Goal: Task Accomplishment & Management: Manage account settings

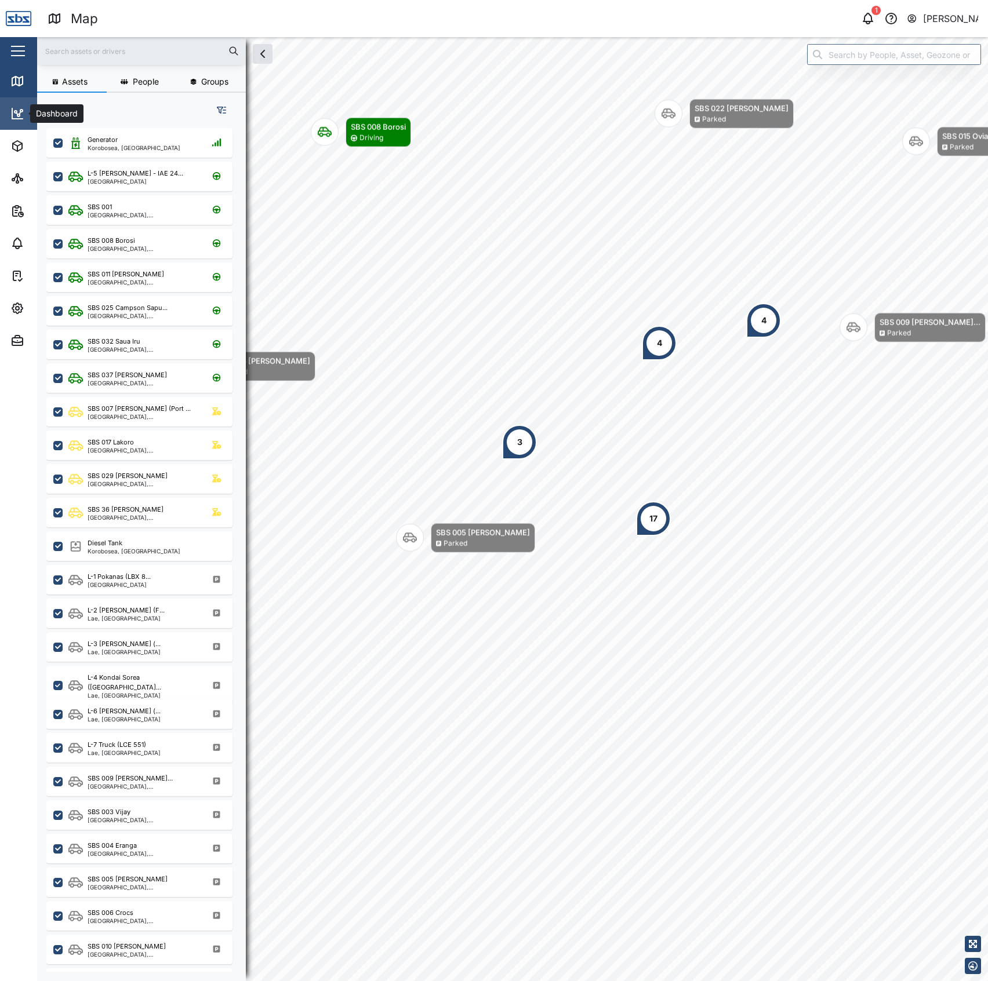
scroll to position [836, 179]
click at [14, 102] on link "Dashboard" at bounding box center [75, 113] width 151 height 32
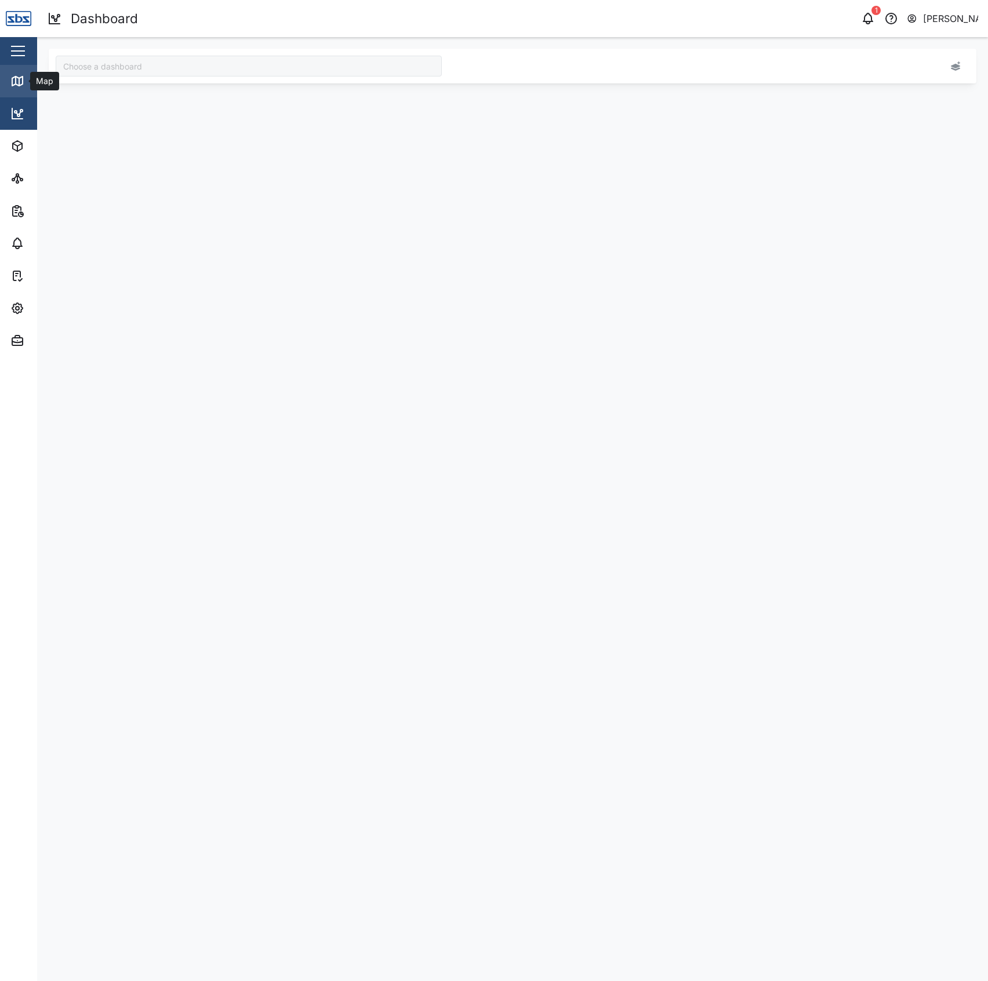
click at [23, 80] on icon at bounding box center [17, 81] width 10 height 9
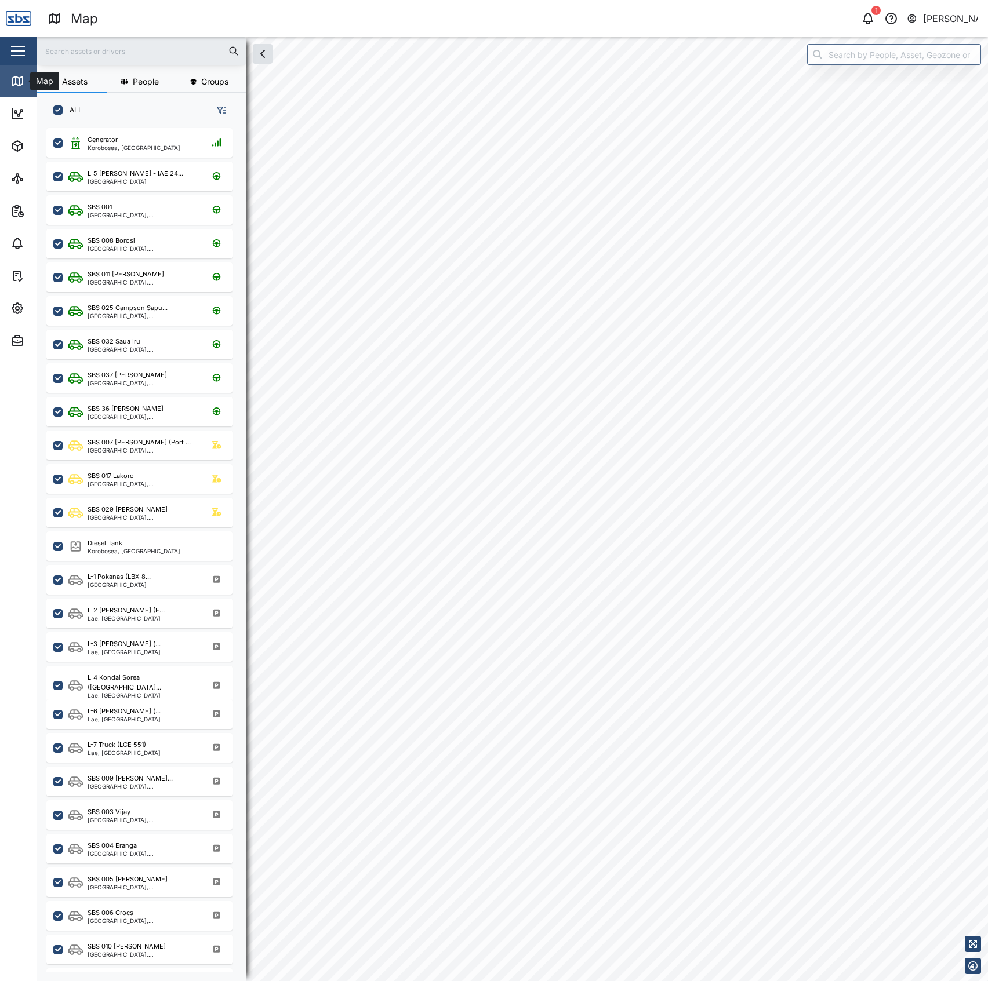
scroll to position [836, 179]
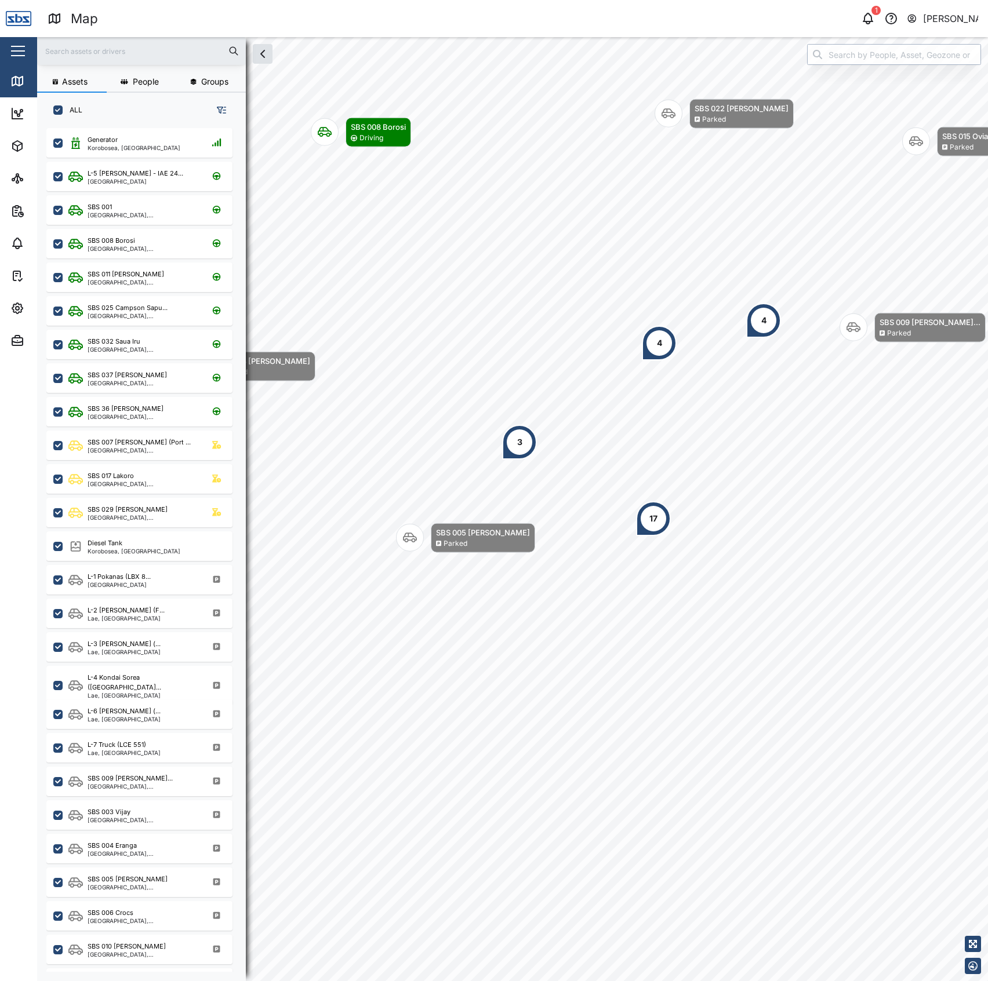
click at [850, 54] on input "search" at bounding box center [894, 54] width 174 height 21
click at [853, 51] on input "Vent" at bounding box center [894, 54] width 174 height 21
click at [847, 53] on input "Vent" at bounding box center [894, 54] width 174 height 21
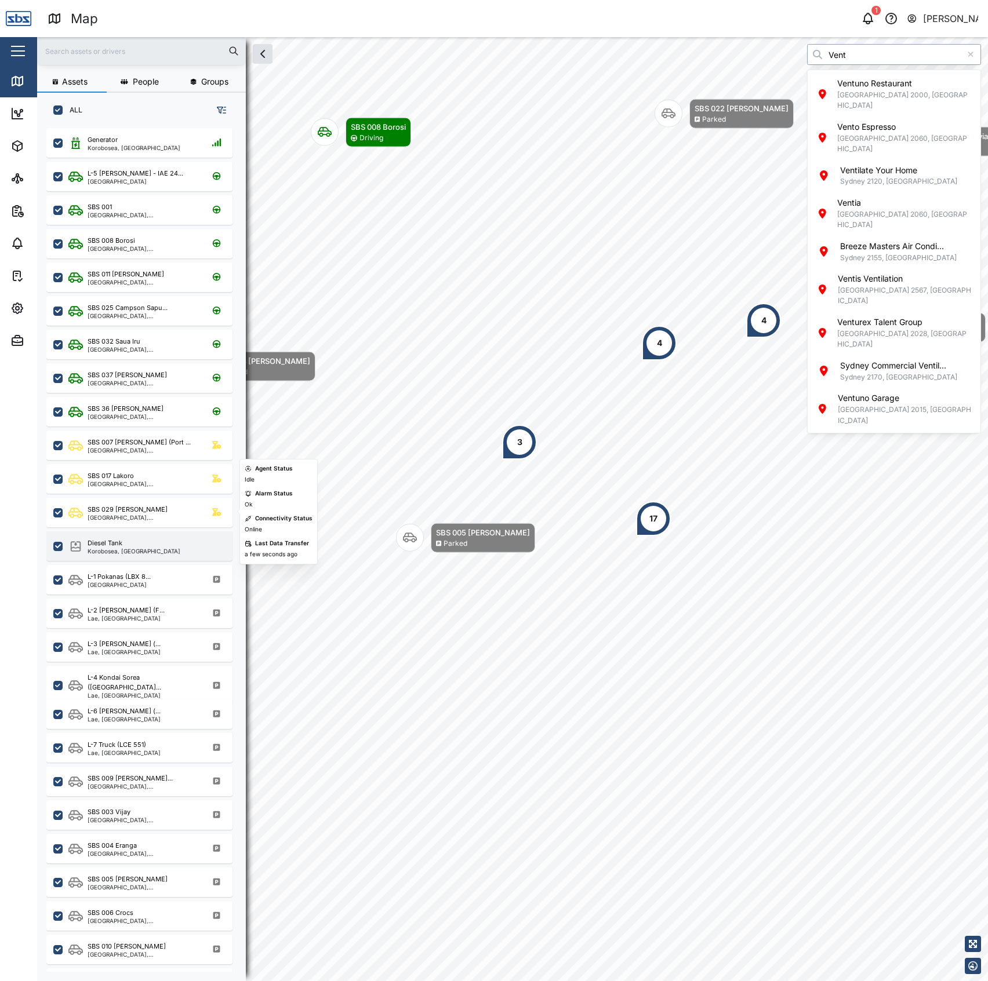
type input "Vent"
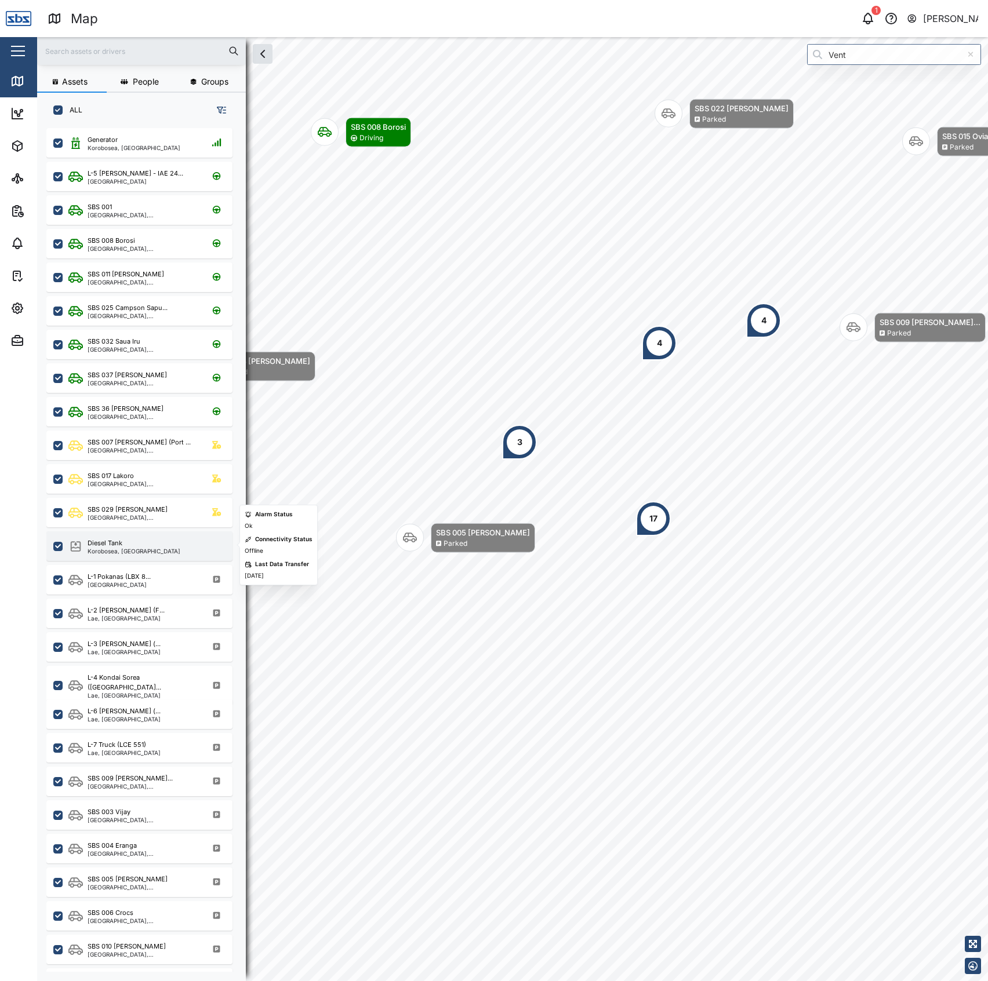
click at [143, 555] on div "Diesel Tank Korobosea, Port Moresby" at bounding box center [139, 546] width 186 height 30
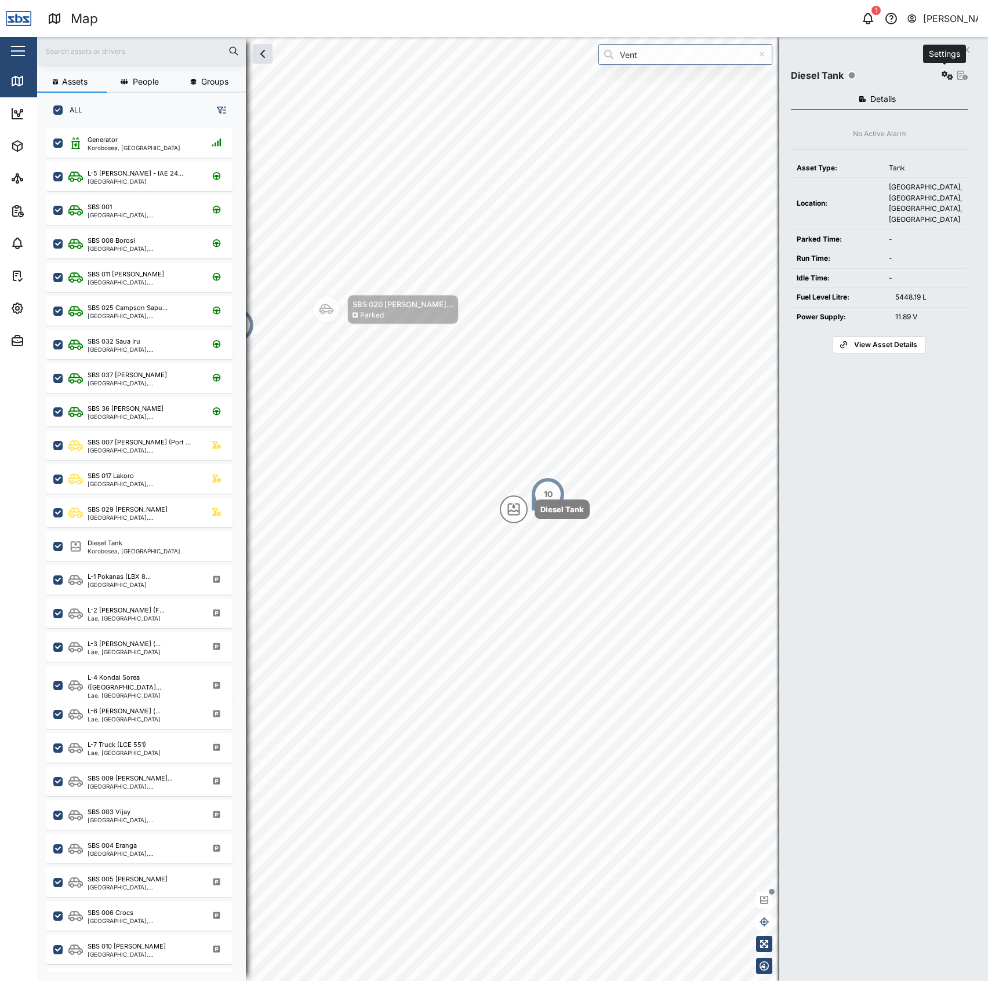
click at [941, 79] on icon "button" at bounding box center [947, 75] width 12 height 9
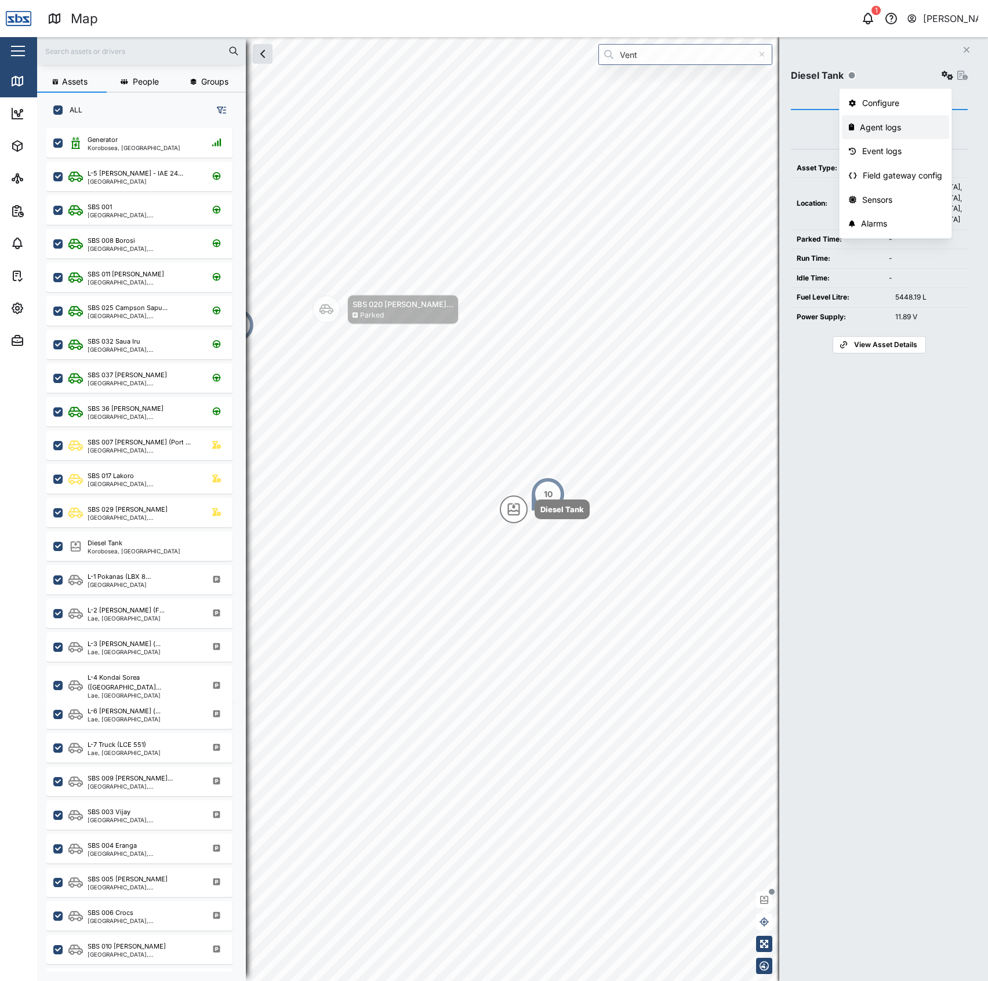
click at [880, 130] on div "Agent logs" at bounding box center [900, 127] width 82 height 13
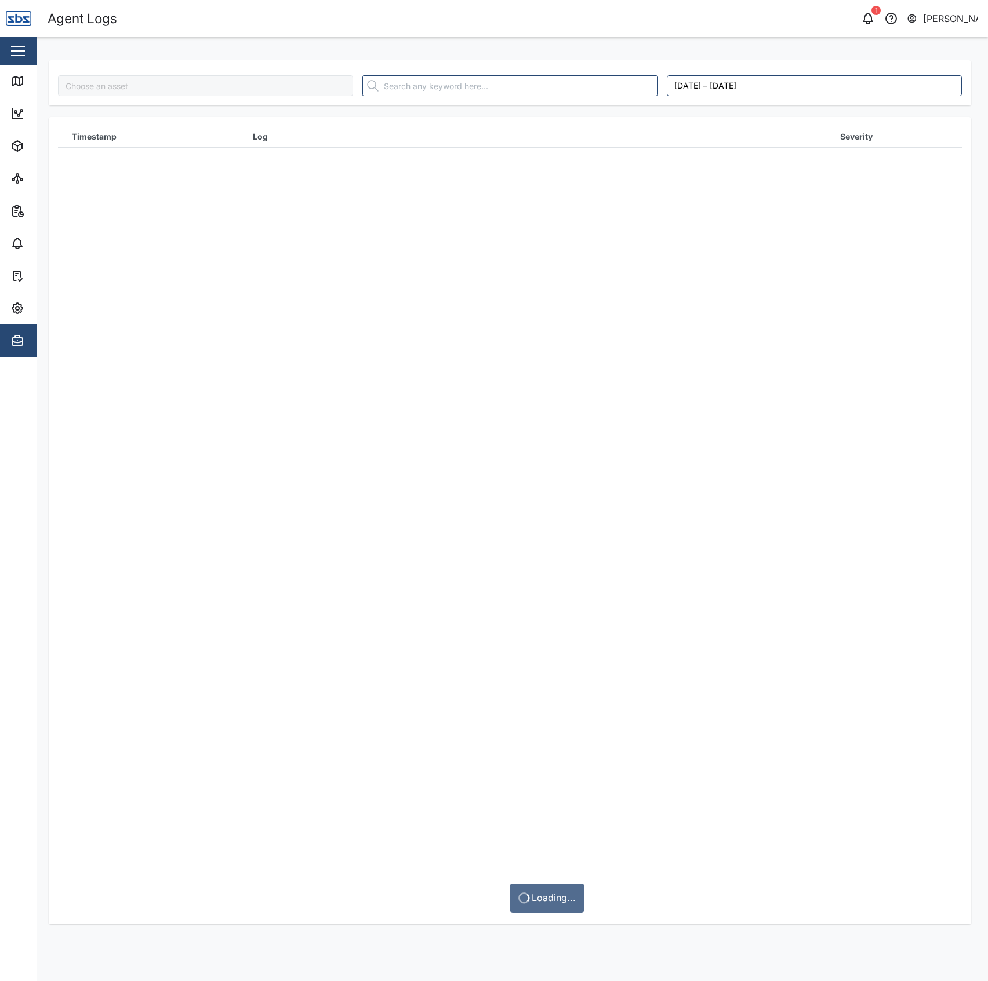
type input "Diesel Tank"
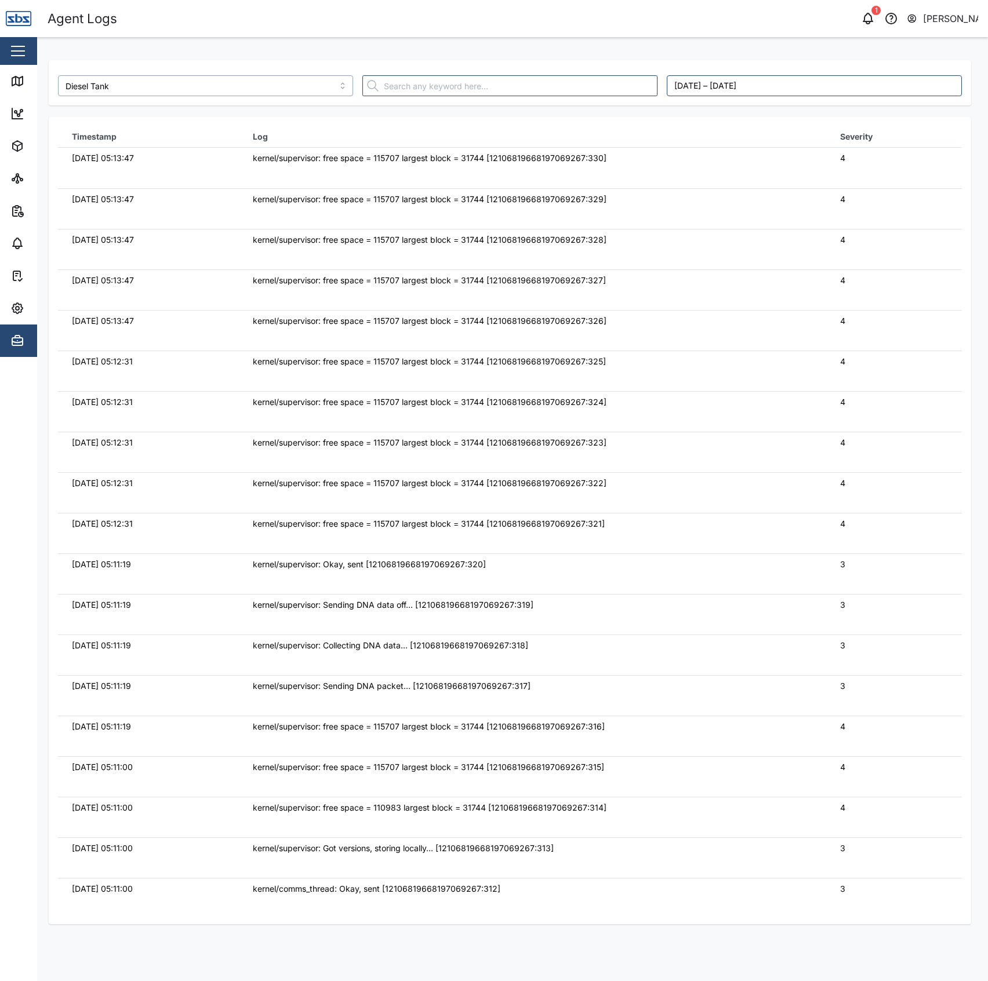
drag, startPoint x: 251, startPoint y: 85, endPoint x: 243, endPoint y: 74, distance: 12.9
click at [250, 85] on input "Diesel Tank" at bounding box center [205, 85] width 295 height 21
click at [16, 75] on icon at bounding box center [17, 81] width 14 height 14
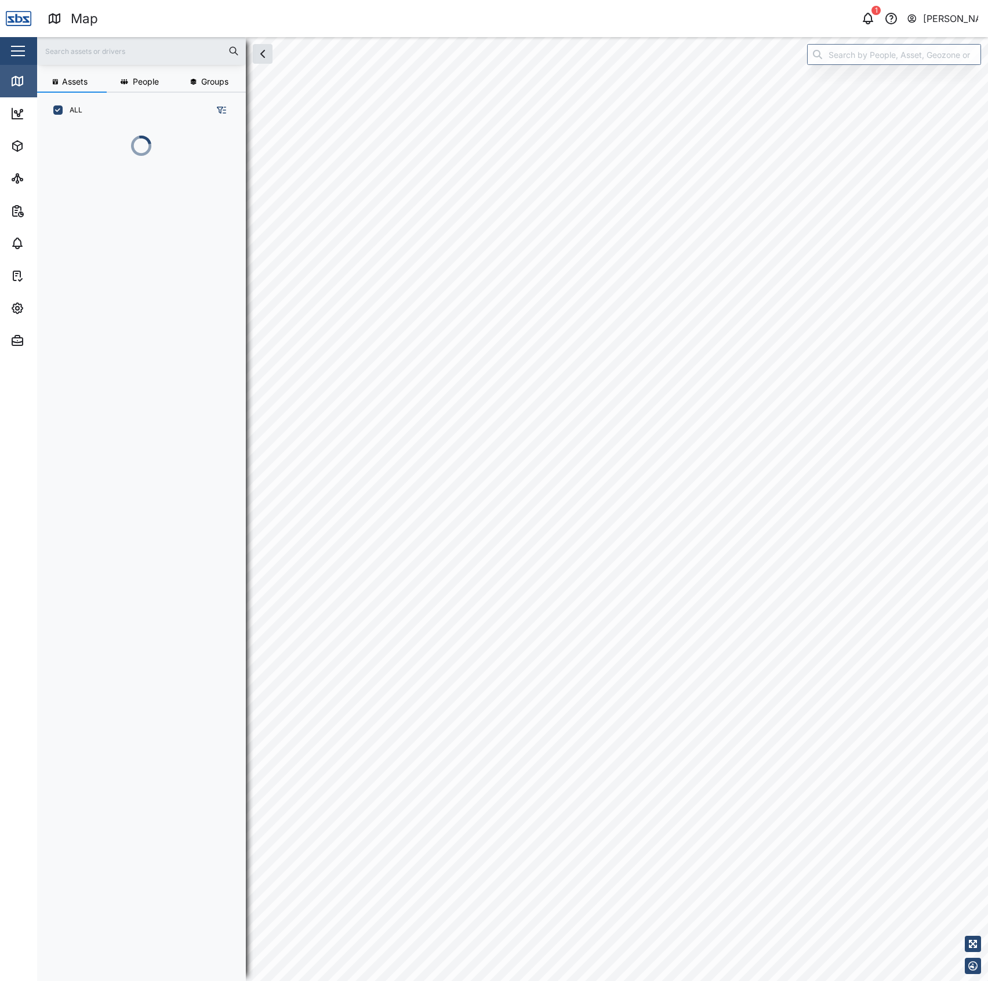
scroll to position [836, 179]
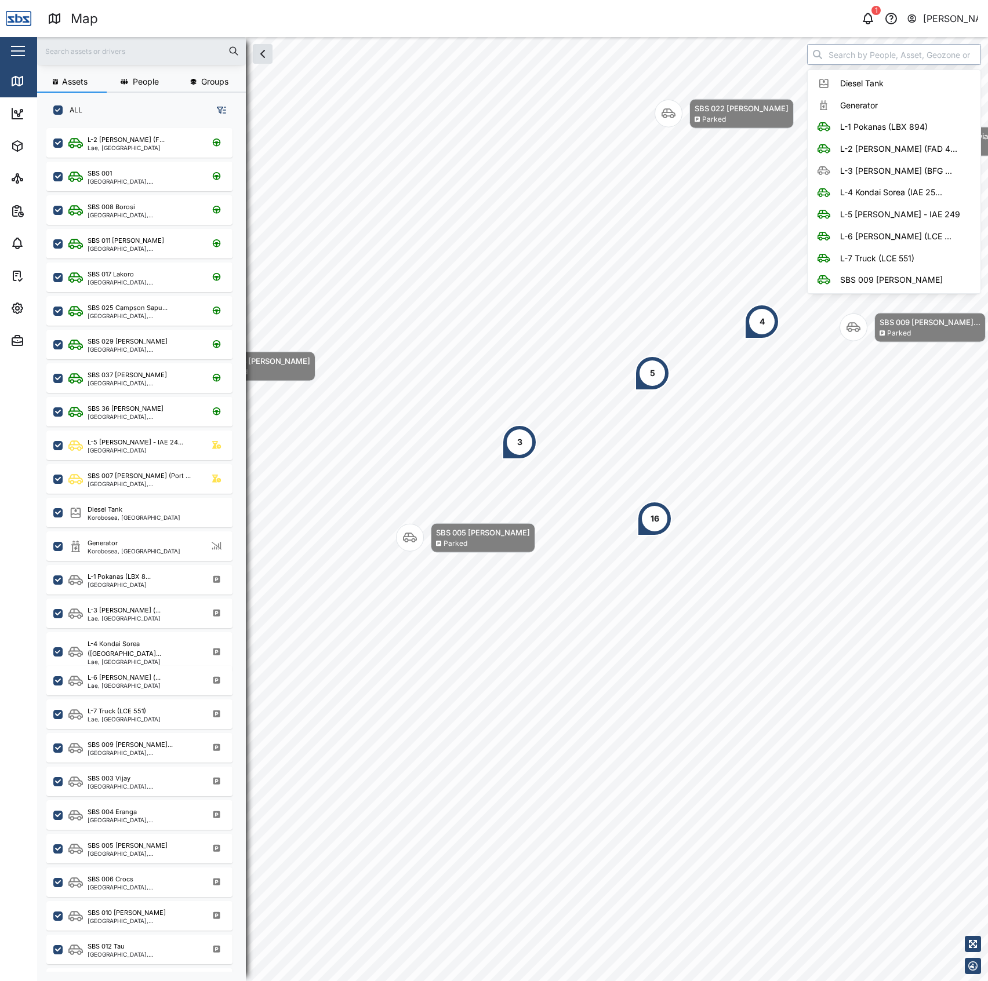
click at [891, 63] on input "search" at bounding box center [894, 54] width 174 height 21
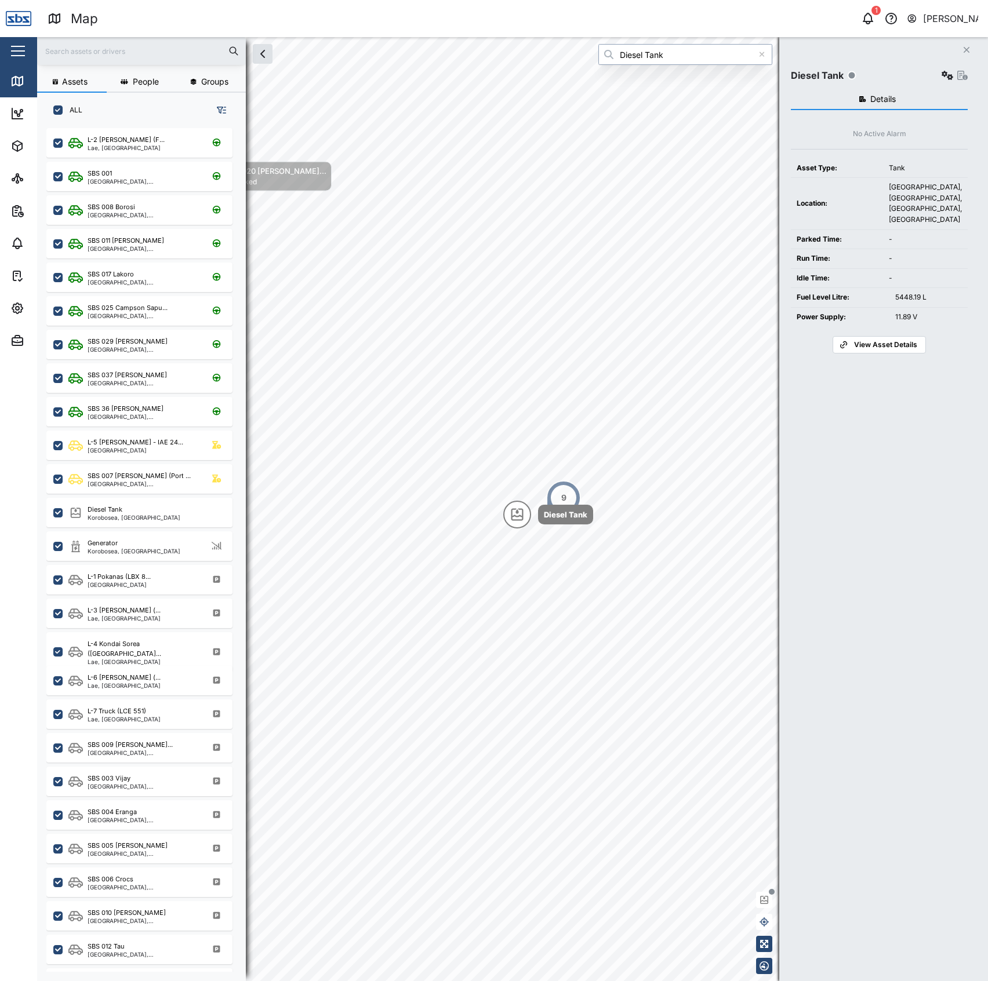
click at [671, 59] on input "Diesel Tank" at bounding box center [685, 54] width 174 height 21
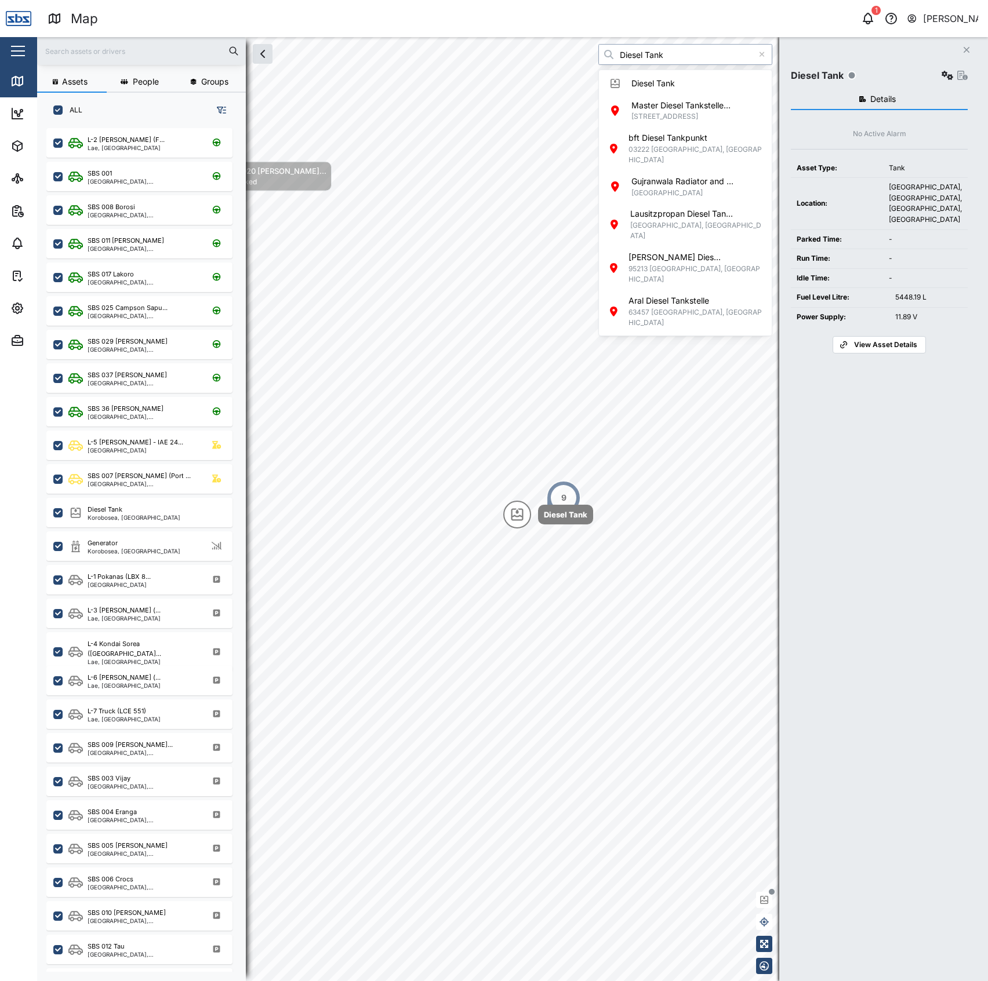
click at [671, 59] on input "Diesel Tank" at bounding box center [685, 54] width 174 height 21
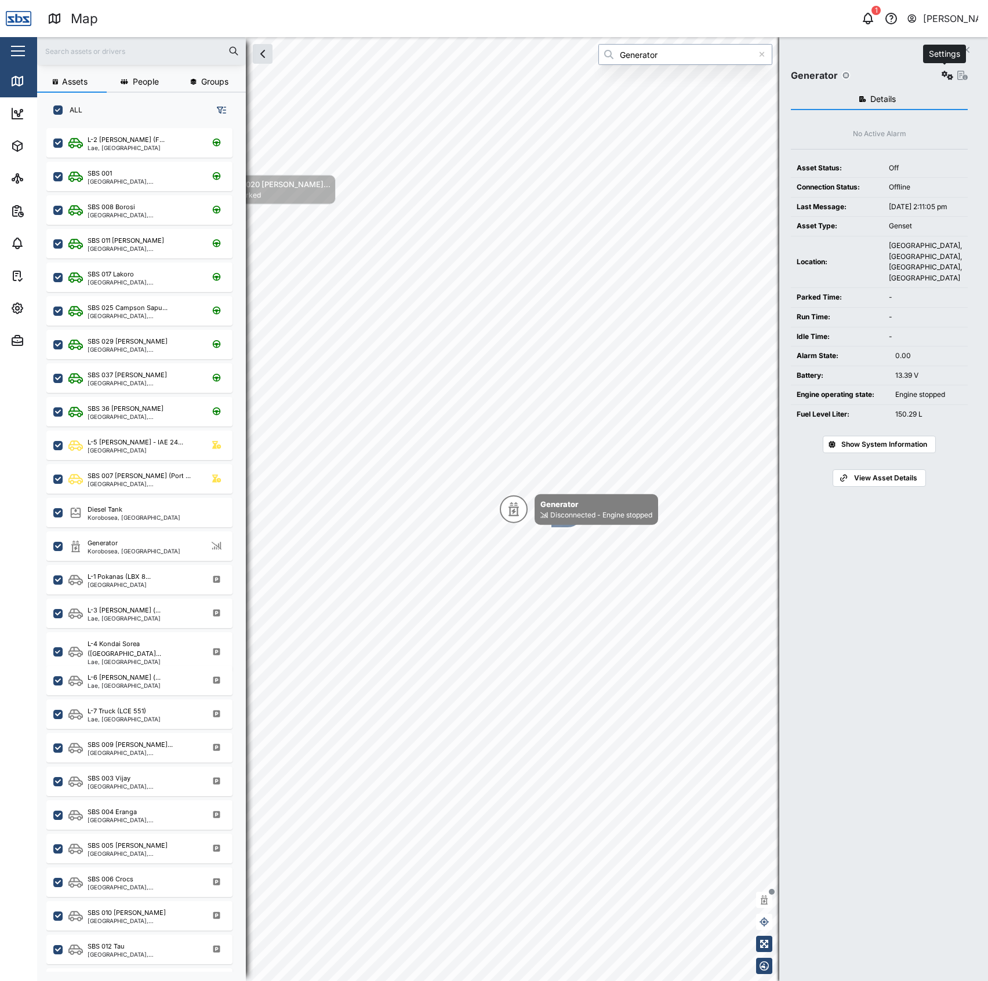
type input "Generator"
click at [942, 77] on icon "button" at bounding box center [947, 75] width 12 height 9
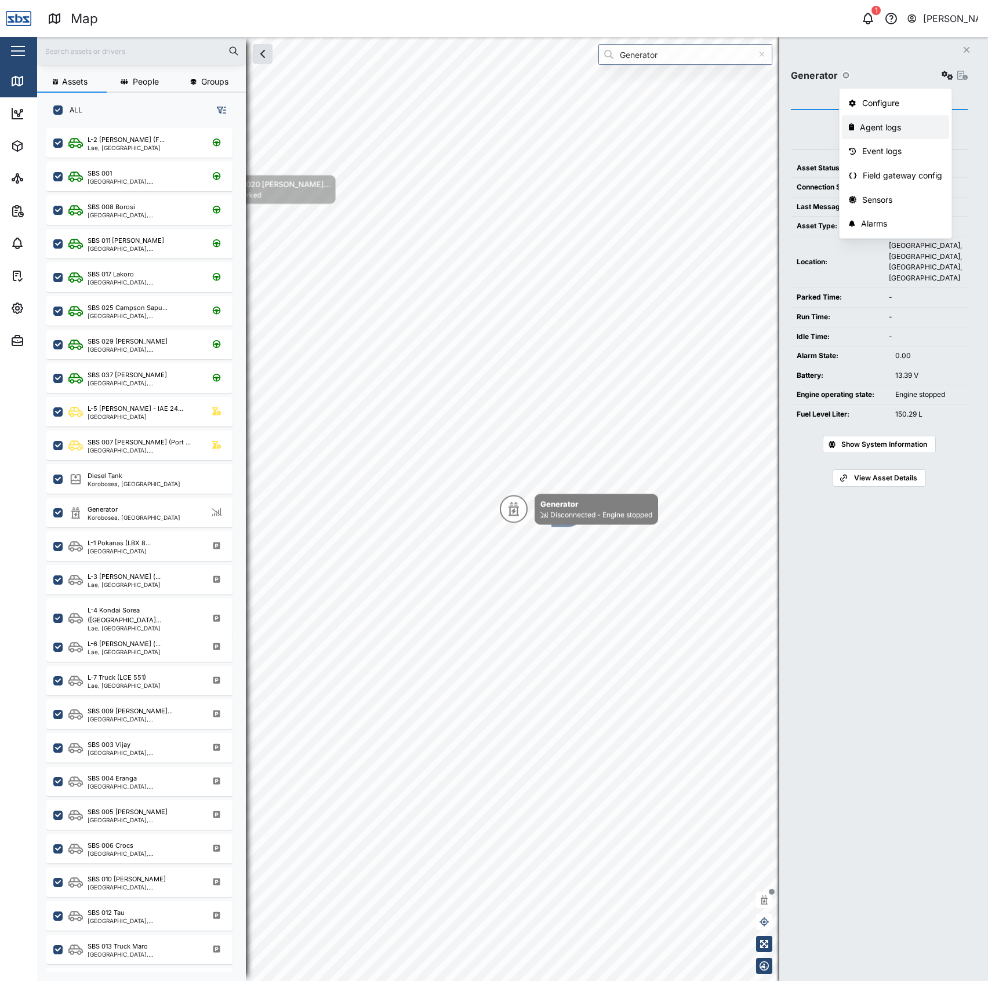
click at [918, 123] on div "Agent logs" at bounding box center [900, 127] width 82 height 13
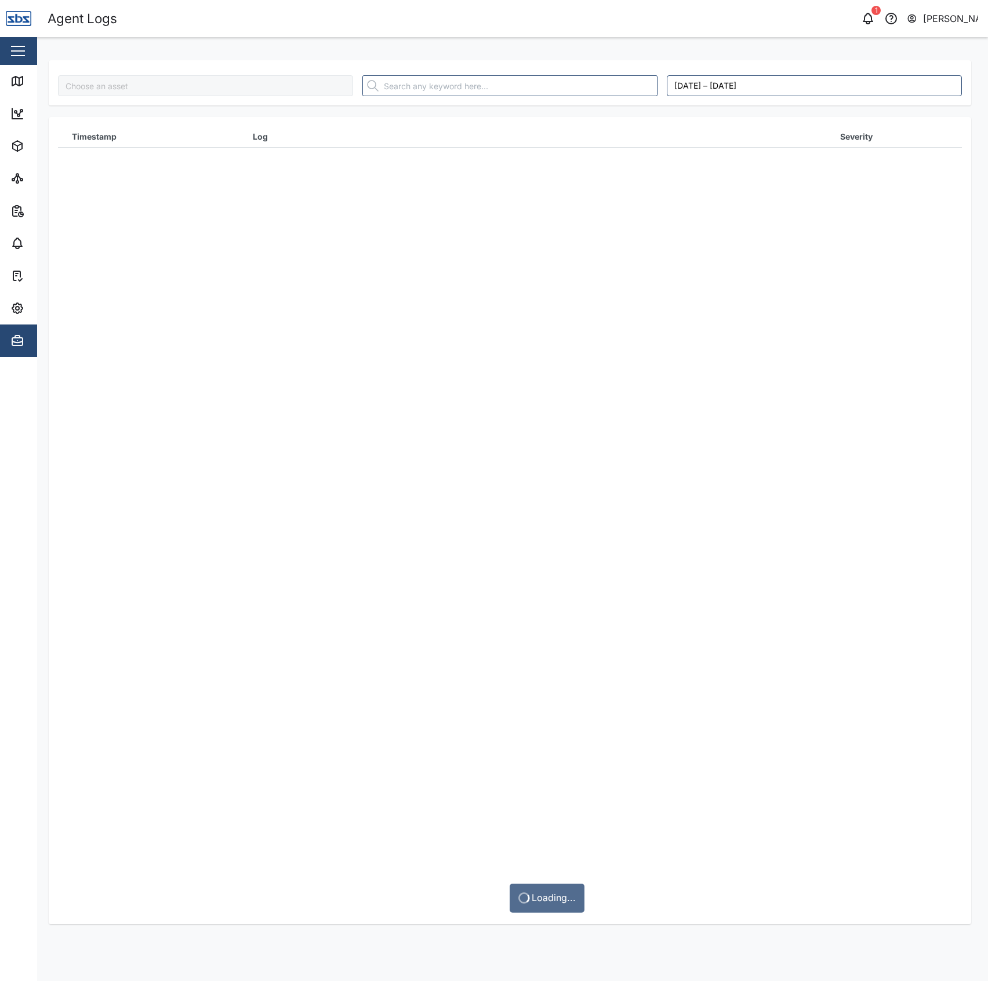
type input "Generator"
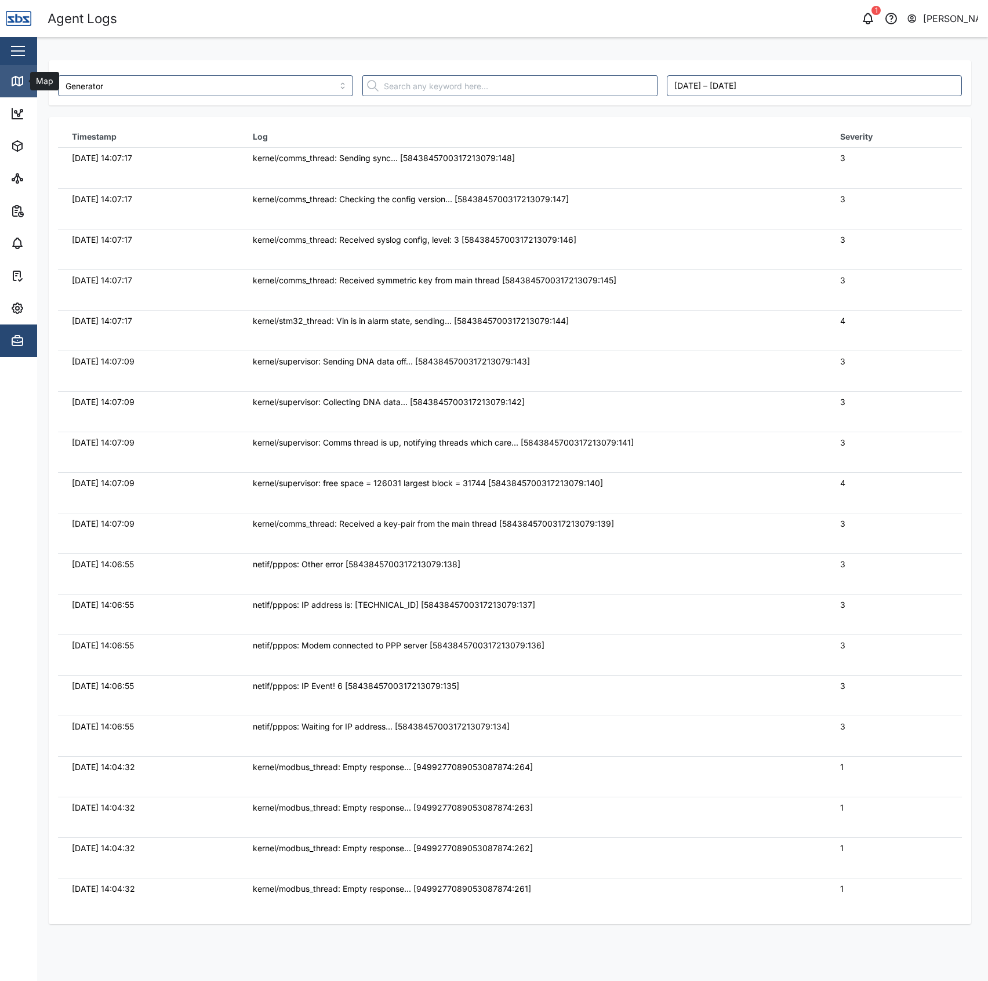
click at [35, 86] on div "Map" at bounding box center [43, 81] width 26 height 13
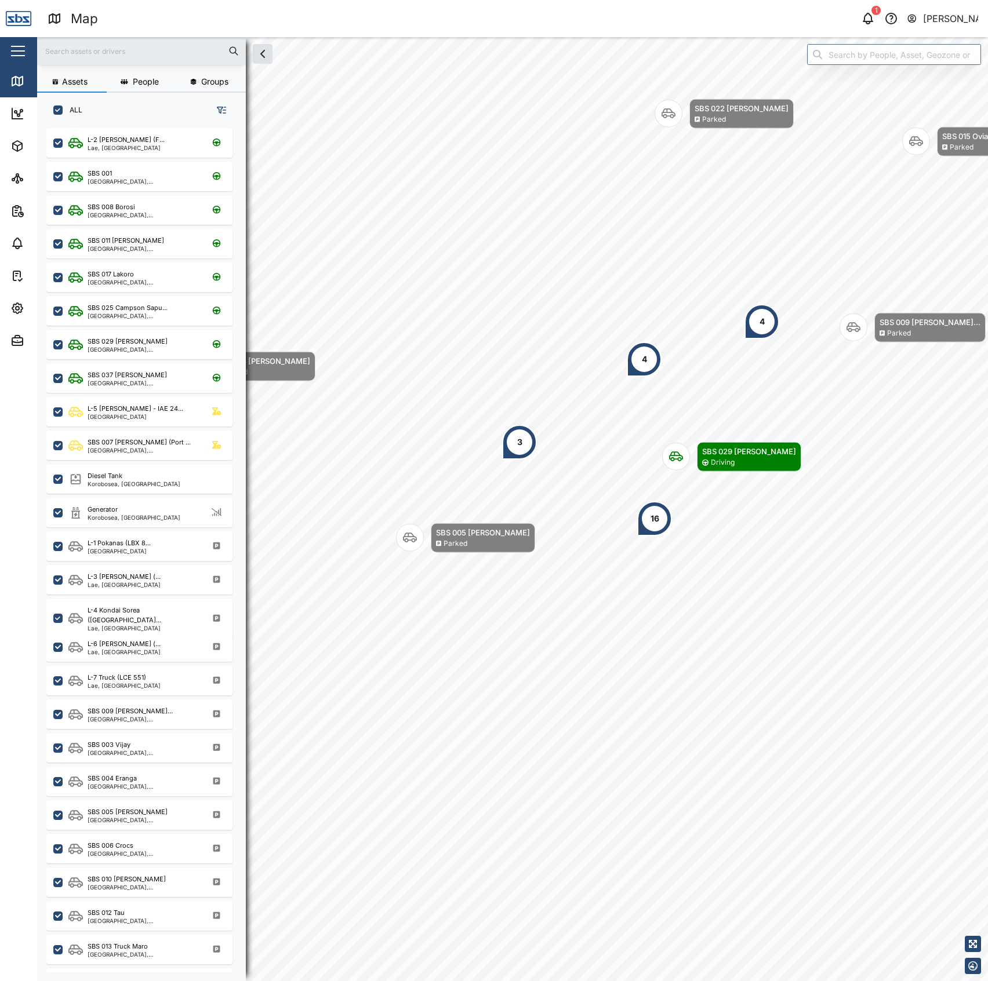
scroll to position [836, 179]
click at [837, 64] on div "Assets People Groups ALL L-2 Jason Heveapu (F... Lae, Momase Region SBS 001 Por…" at bounding box center [512, 509] width 950 height 944
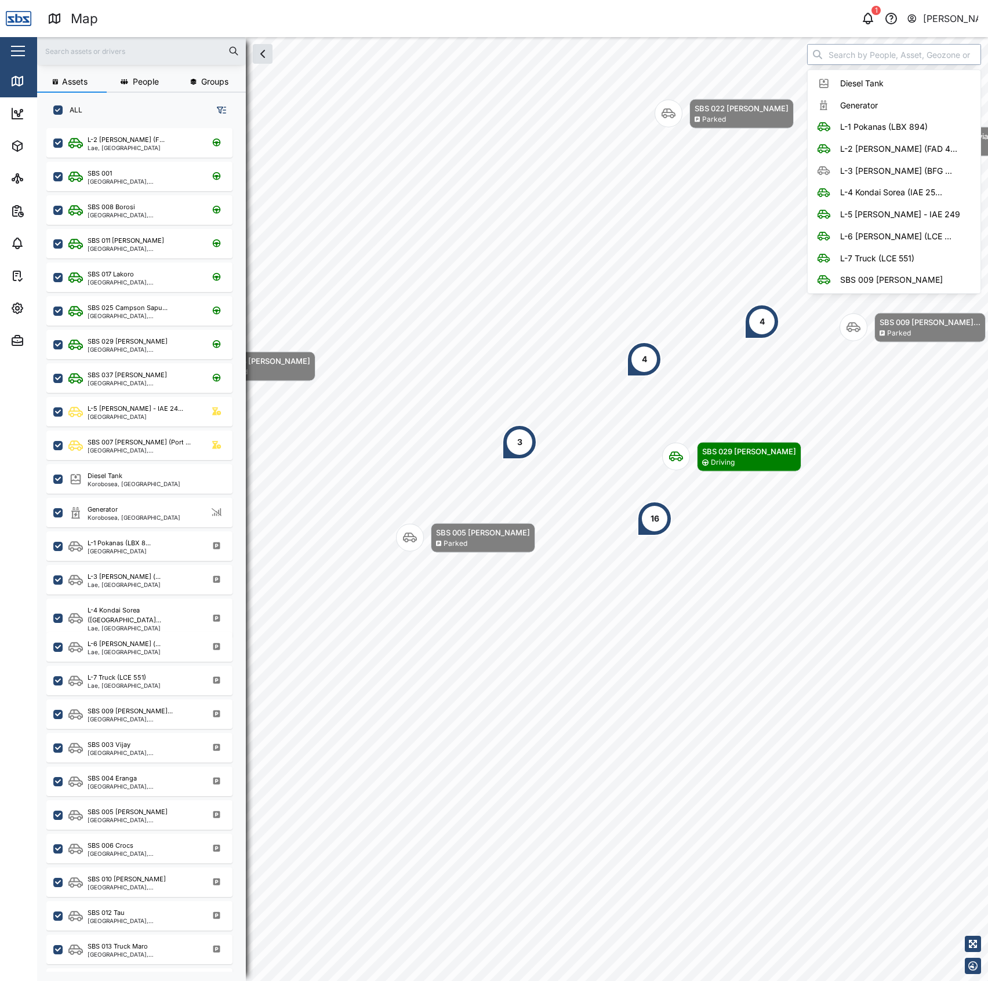
click at [847, 51] on input "search" at bounding box center [894, 54] width 174 height 21
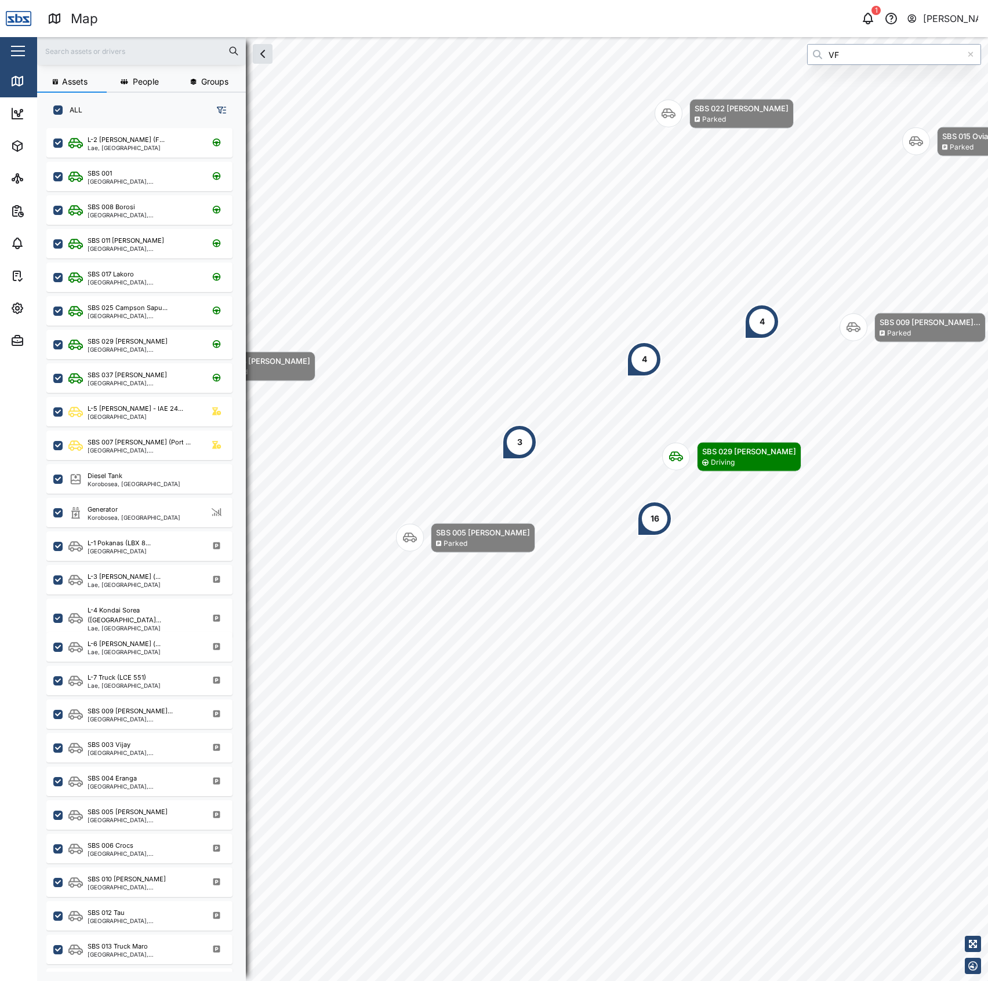
type input "V"
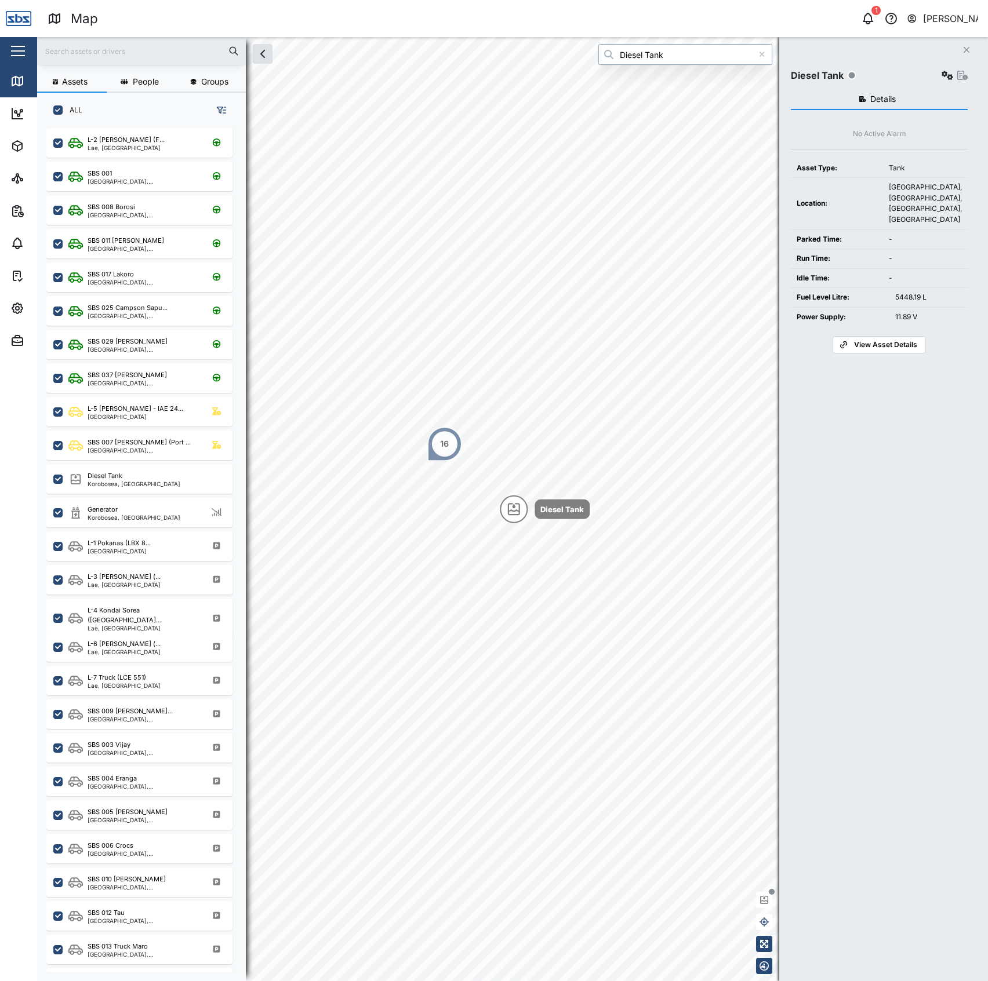
click at [689, 61] on input "Diesel Tank" at bounding box center [685, 54] width 174 height 21
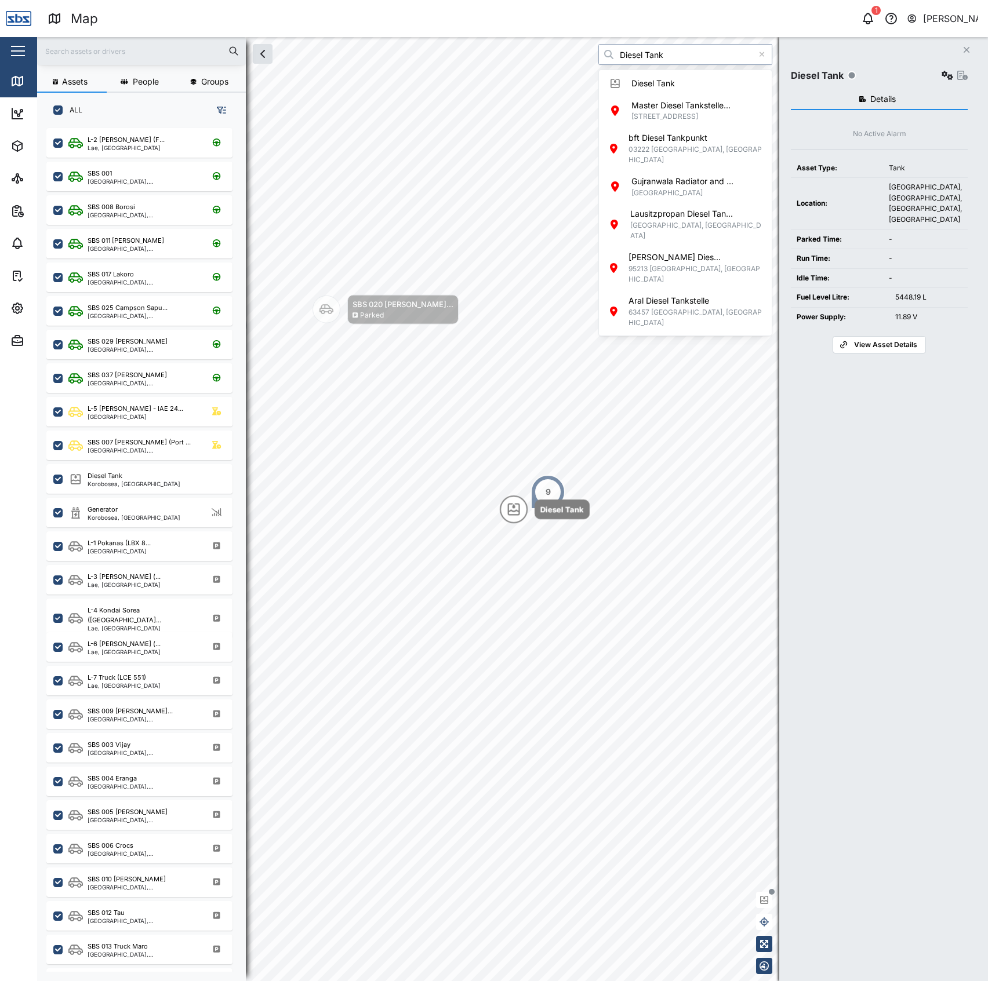
click at [689, 61] on input "Diesel Tank" at bounding box center [685, 54] width 174 height 21
click at [690, 51] on input "Diesel Tank" at bounding box center [685, 54] width 174 height 21
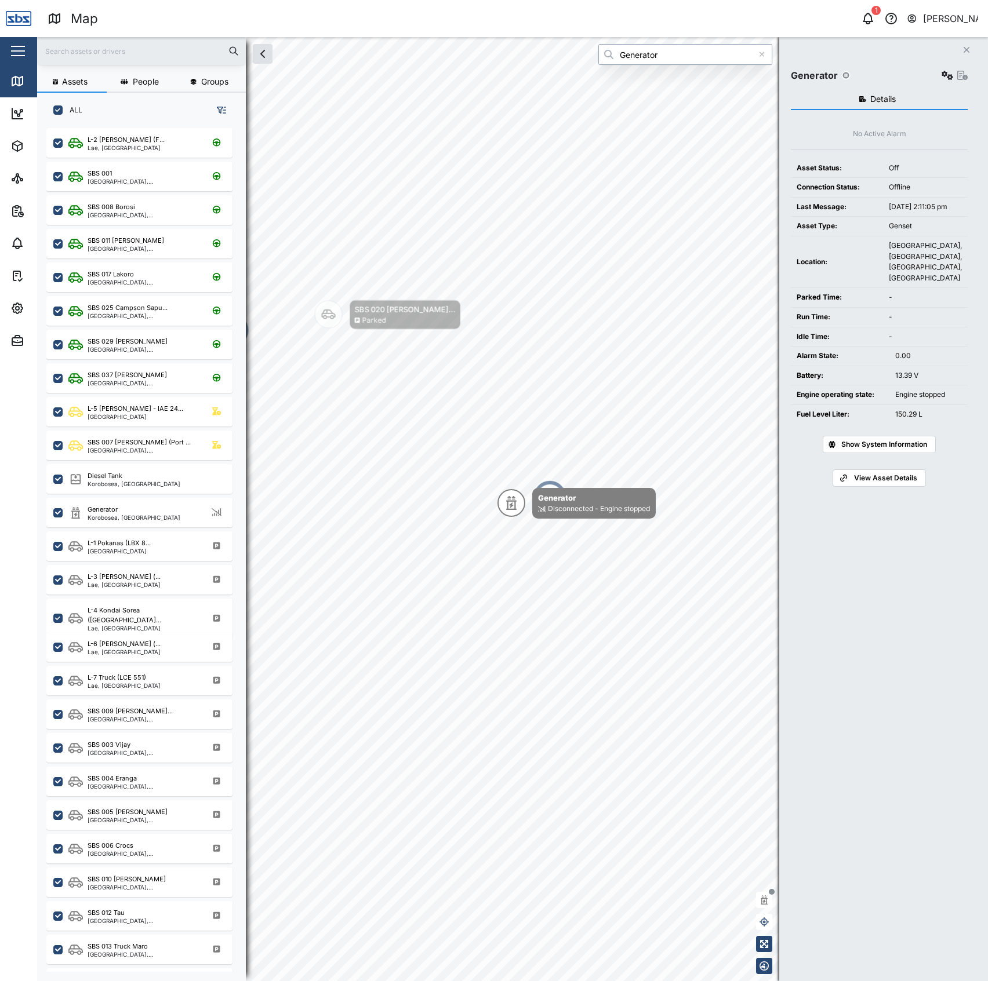
type input "Generator"
click at [930, 77] on div "Generator" at bounding box center [879, 75] width 177 height 16
click at [941, 77] on icon "button" at bounding box center [947, 75] width 12 height 9
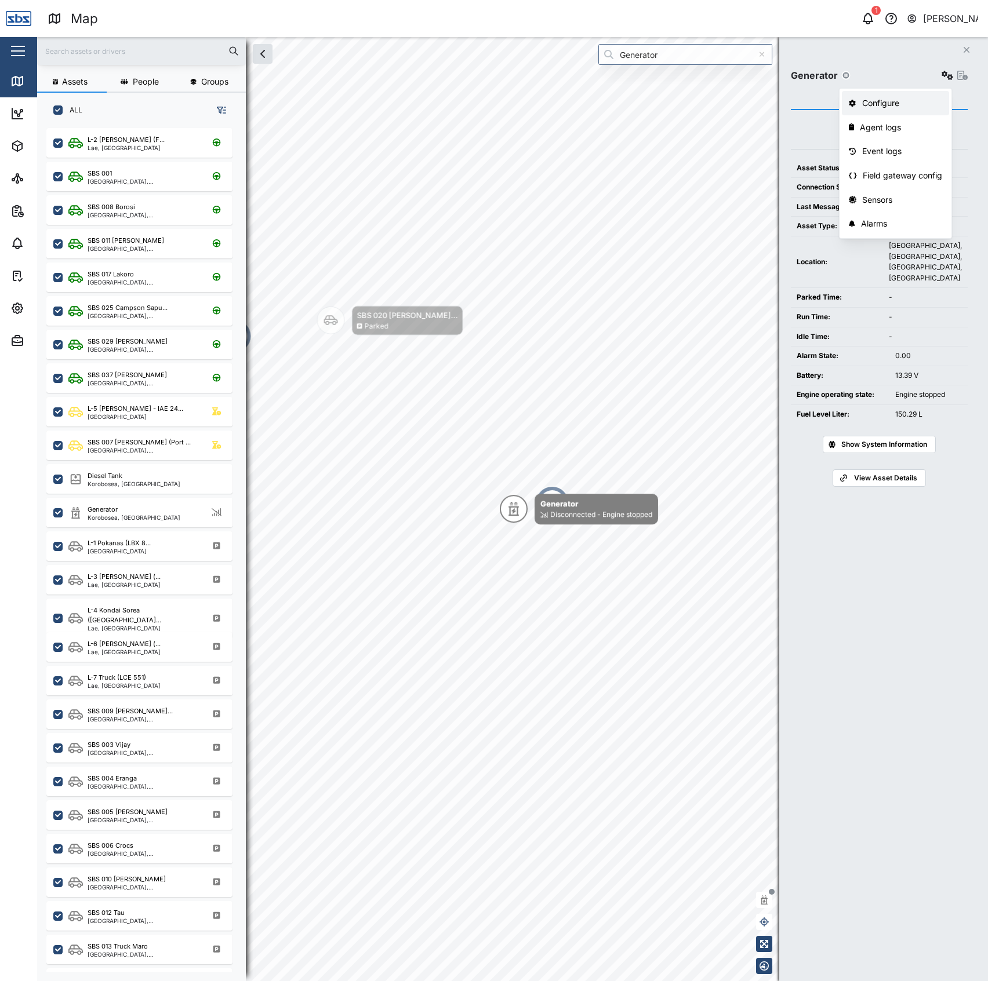
click at [920, 96] on link "Configure" at bounding box center [895, 103] width 107 height 24
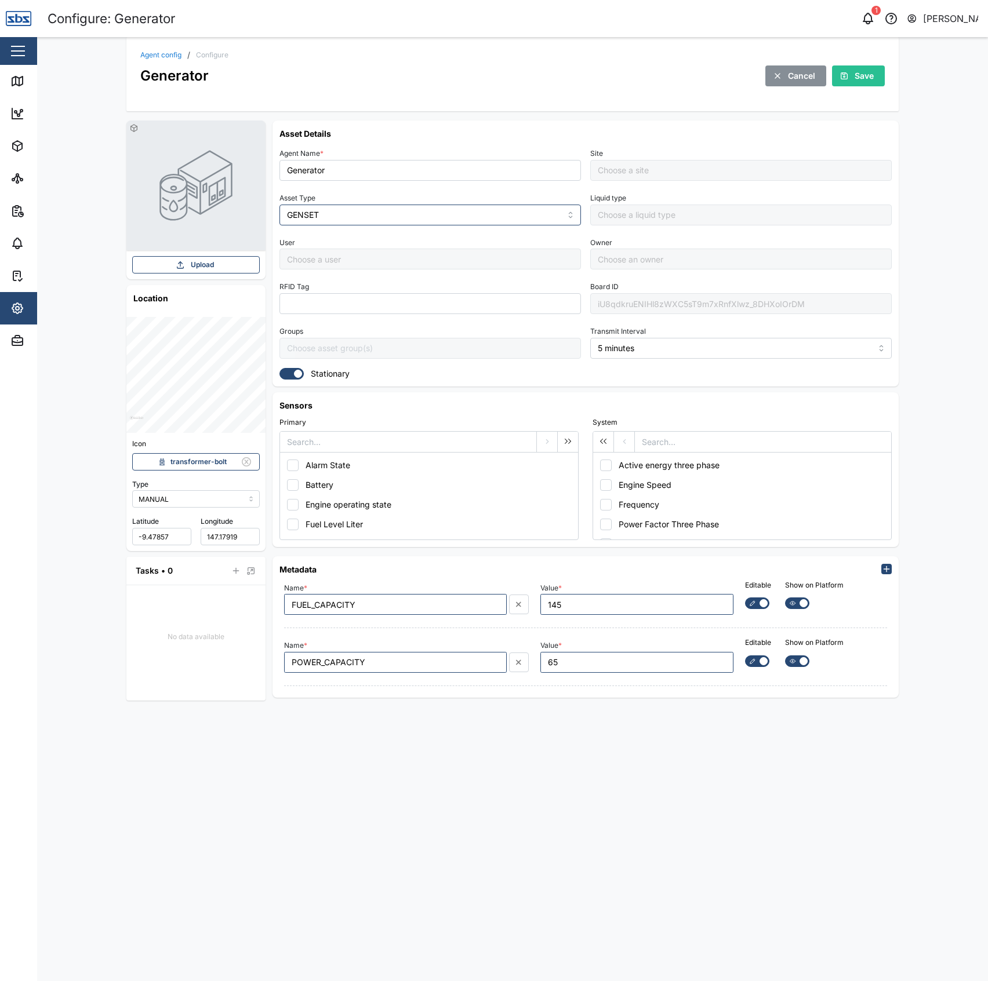
type input "Default Site"
click at [39, 86] on div "Agent config / Configure Generator Cancel Save Upload Location Icon transformer…" at bounding box center [512, 509] width 950 height 944
click at [17, 86] on icon at bounding box center [17, 81] width 14 height 14
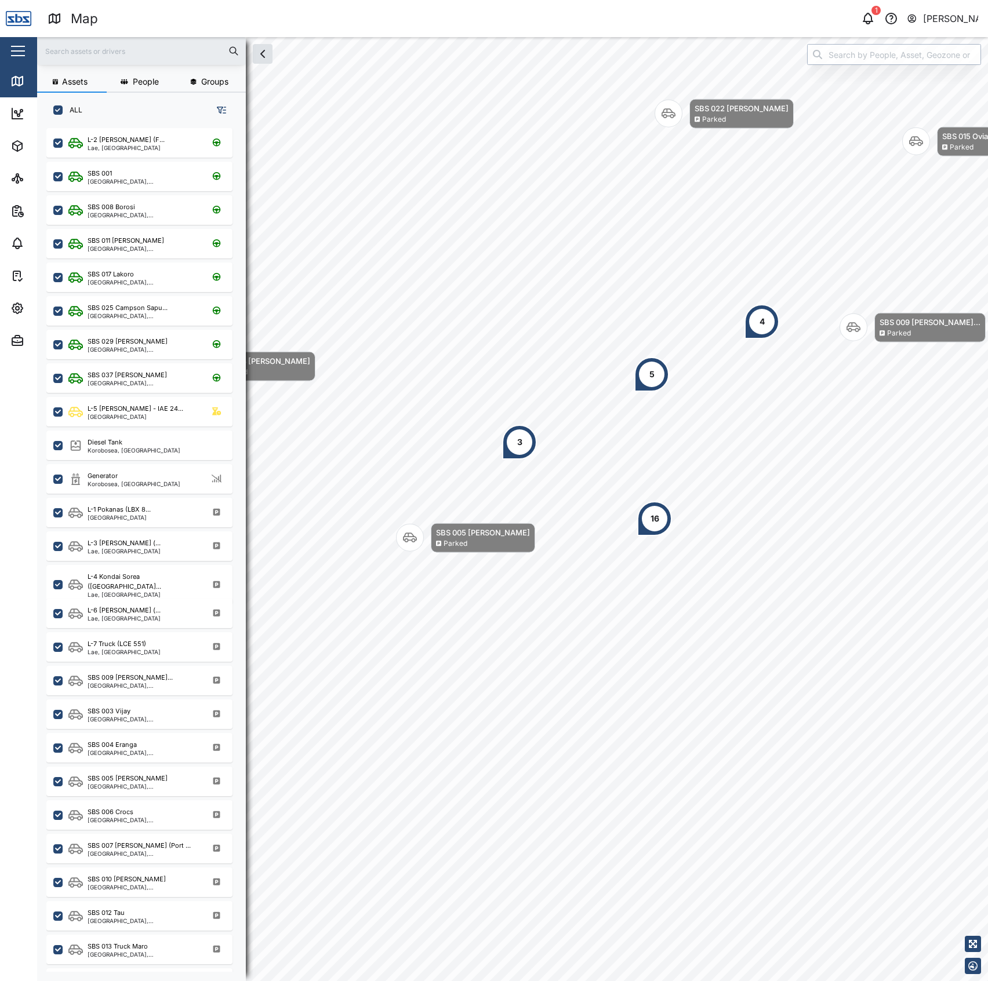
scroll to position [836, 179]
click at [879, 56] on input "search" at bounding box center [894, 54] width 174 height 21
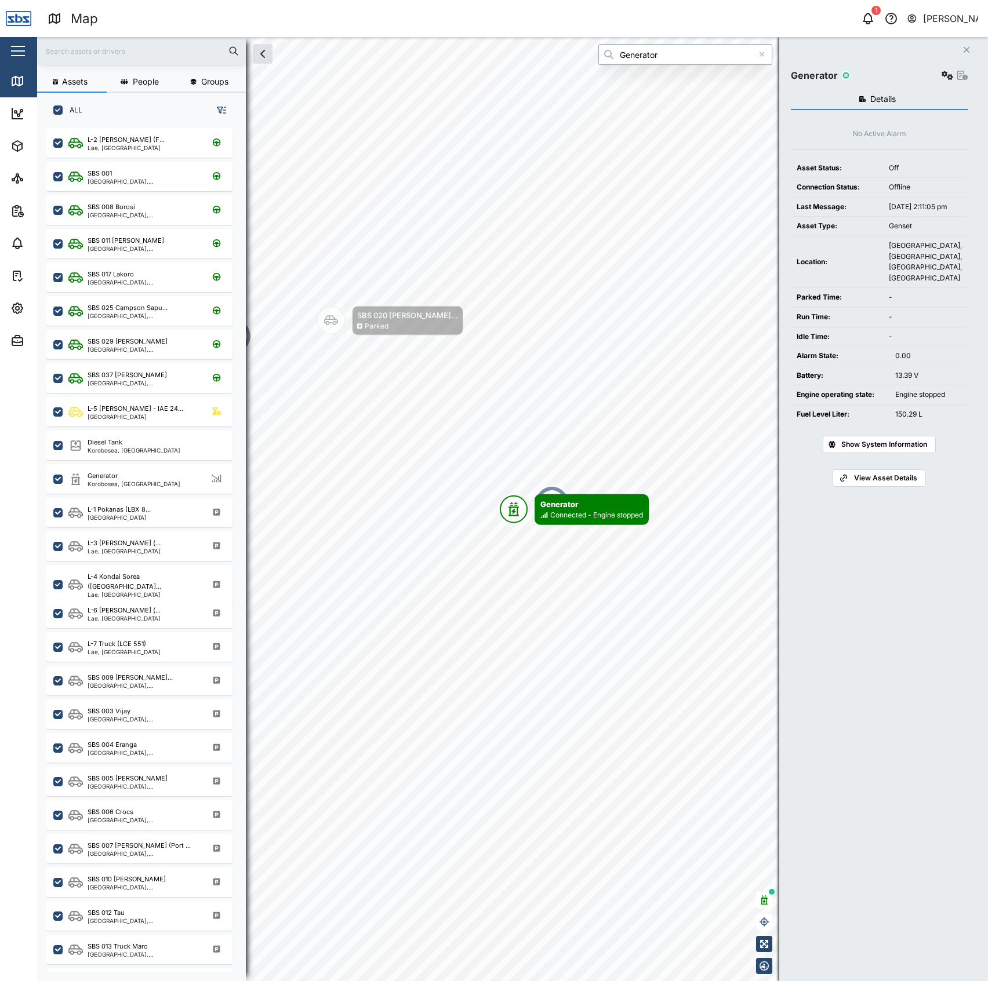
type input "Generator"
click at [945, 78] on icon "button" at bounding box center [947, 75] width 12 height 9
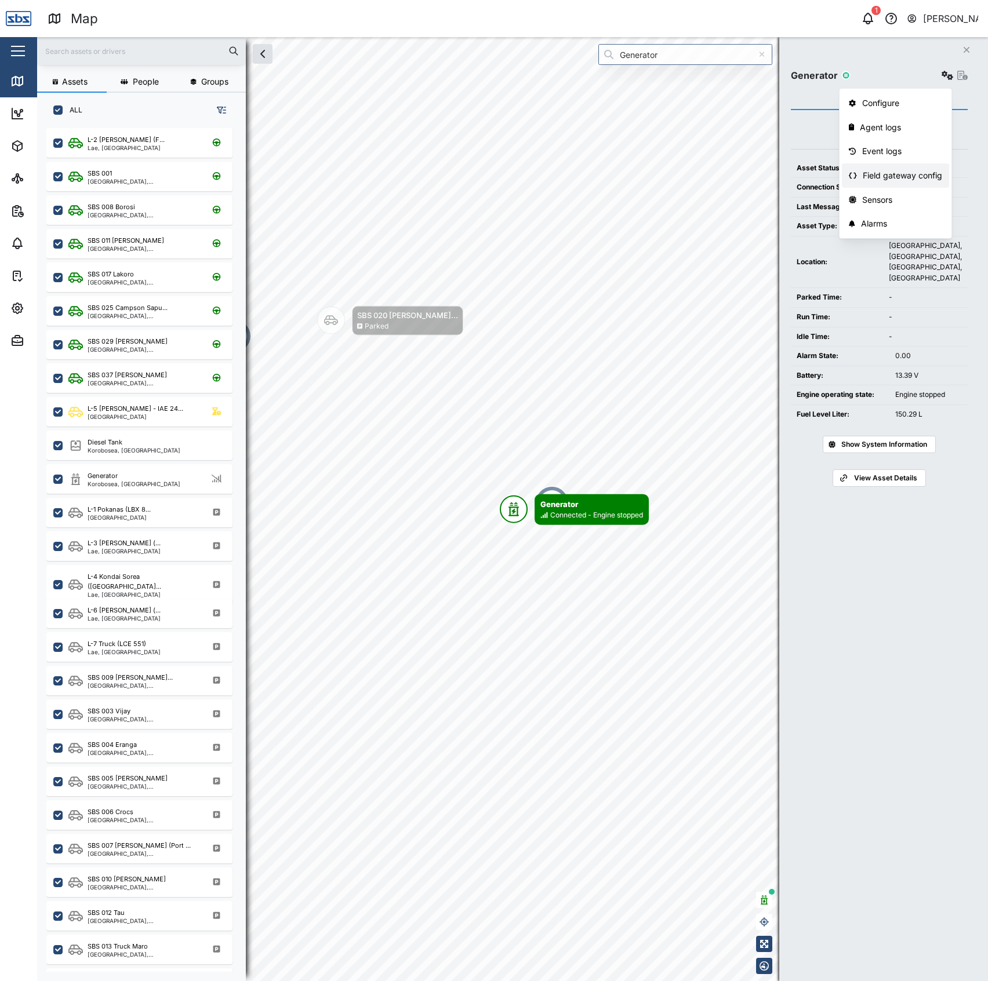
click at [893, 174] on div "Field gateway config" at bounding box center [901, 175] width 79 height 13
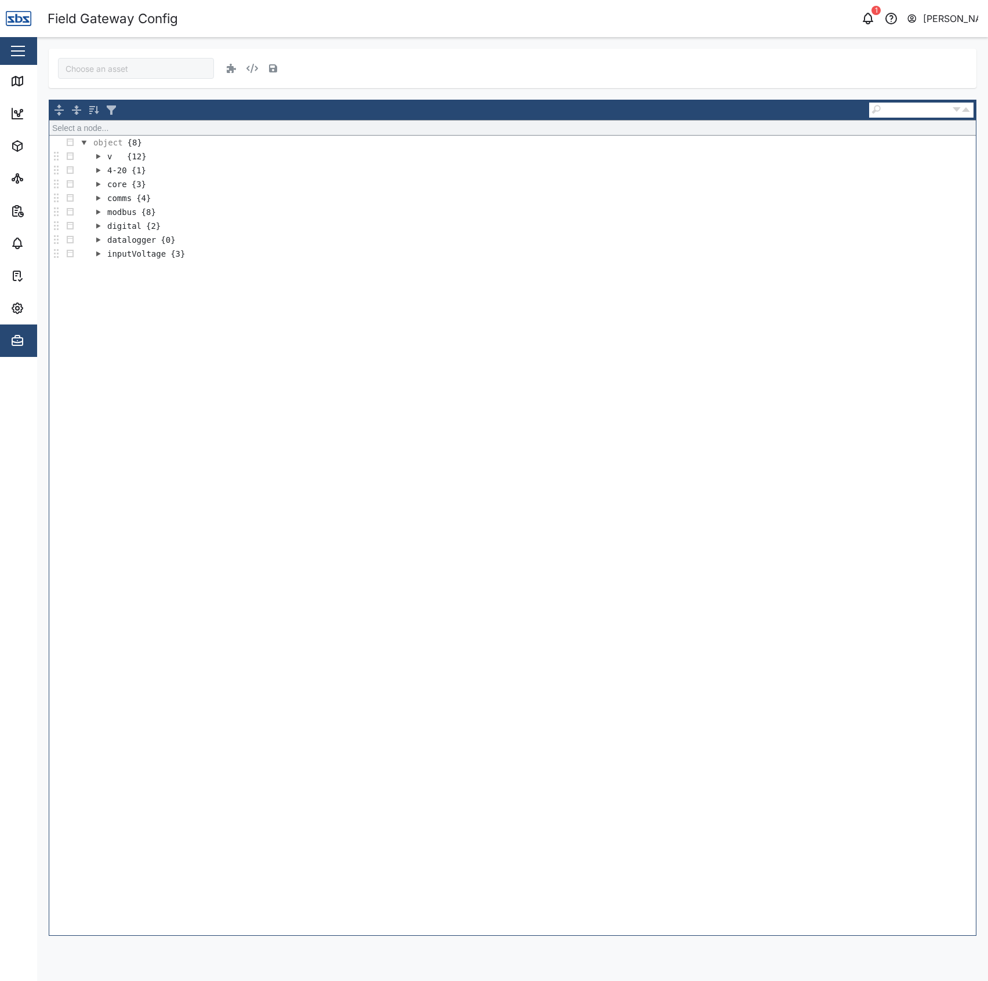
type input "Generator"
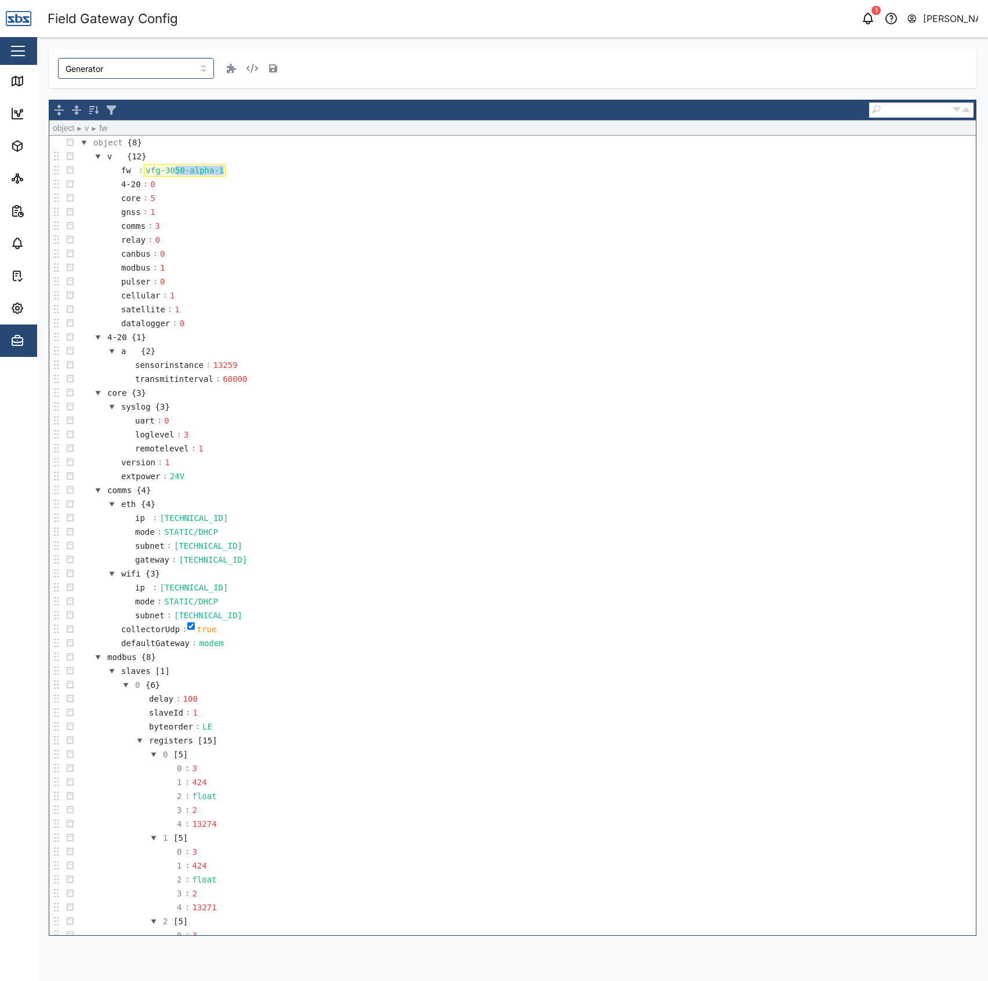
drag, startPoint x: 174, startPoint y: 168, endPoint x: 374, endPoint y: 184, distance: 201.2
click at [752, 255] on td "canbus : 0" at bounding box center [526, 254] width 898 height 14
click at [712, 61] on div "Generator" at bounding box center [512, 68] width 909 height 21
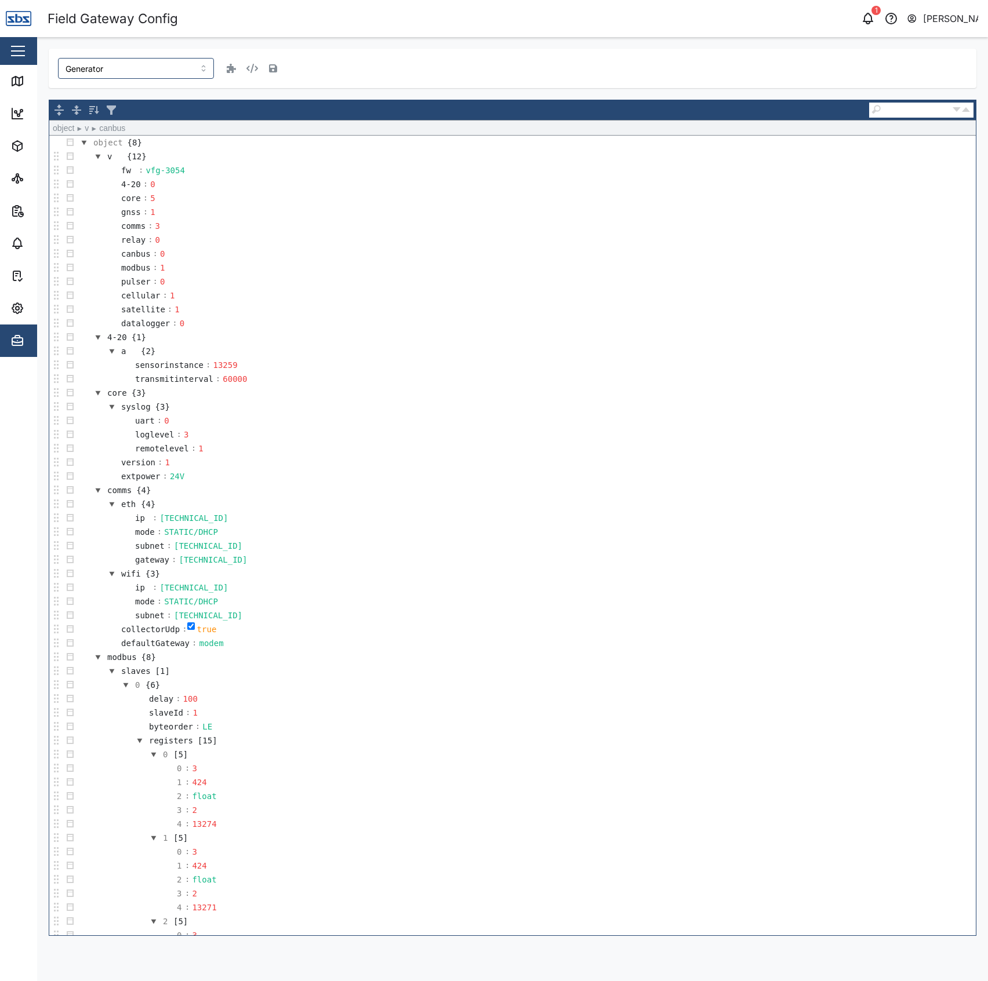
click at [269, 65] on icon "button" at bounding box center [273, 68] width 8 height 9
click at [21, 72] on link "Map" at bounding box center [75, 81] width 151 height 32
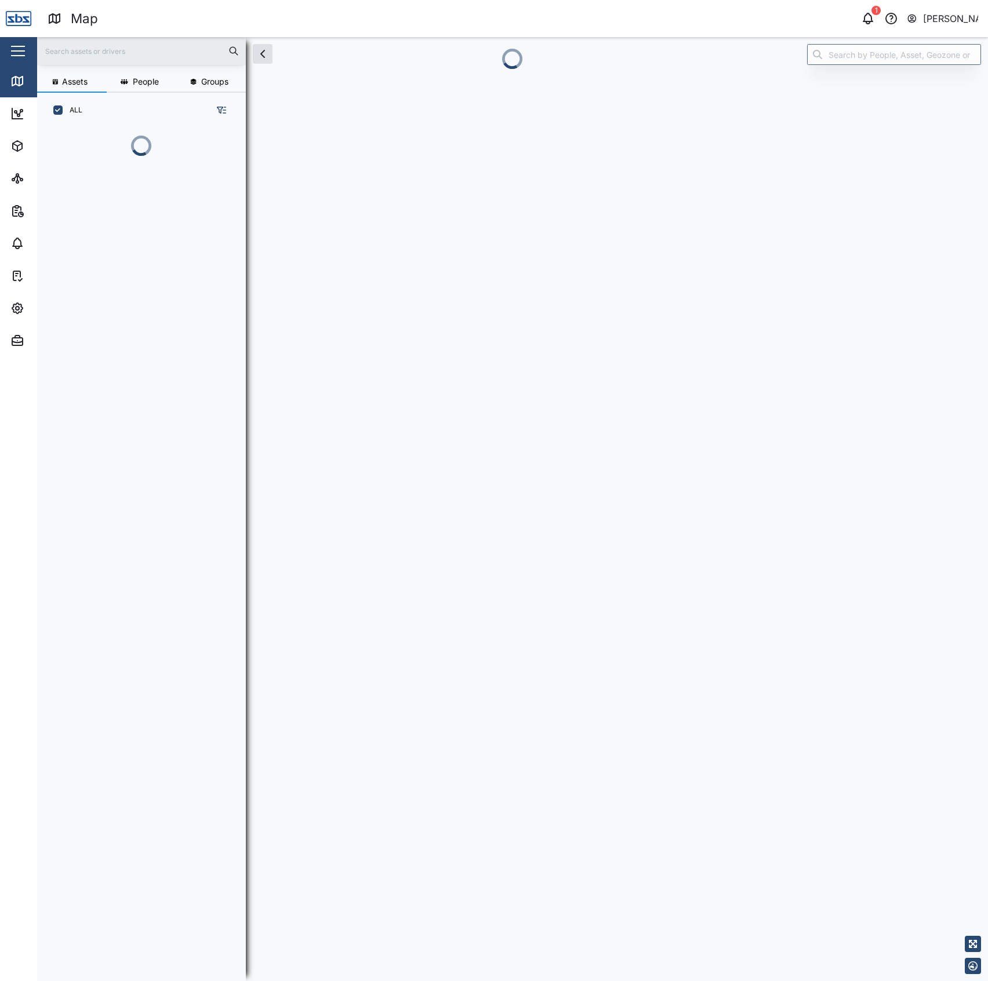
scroll to position [836, 179]
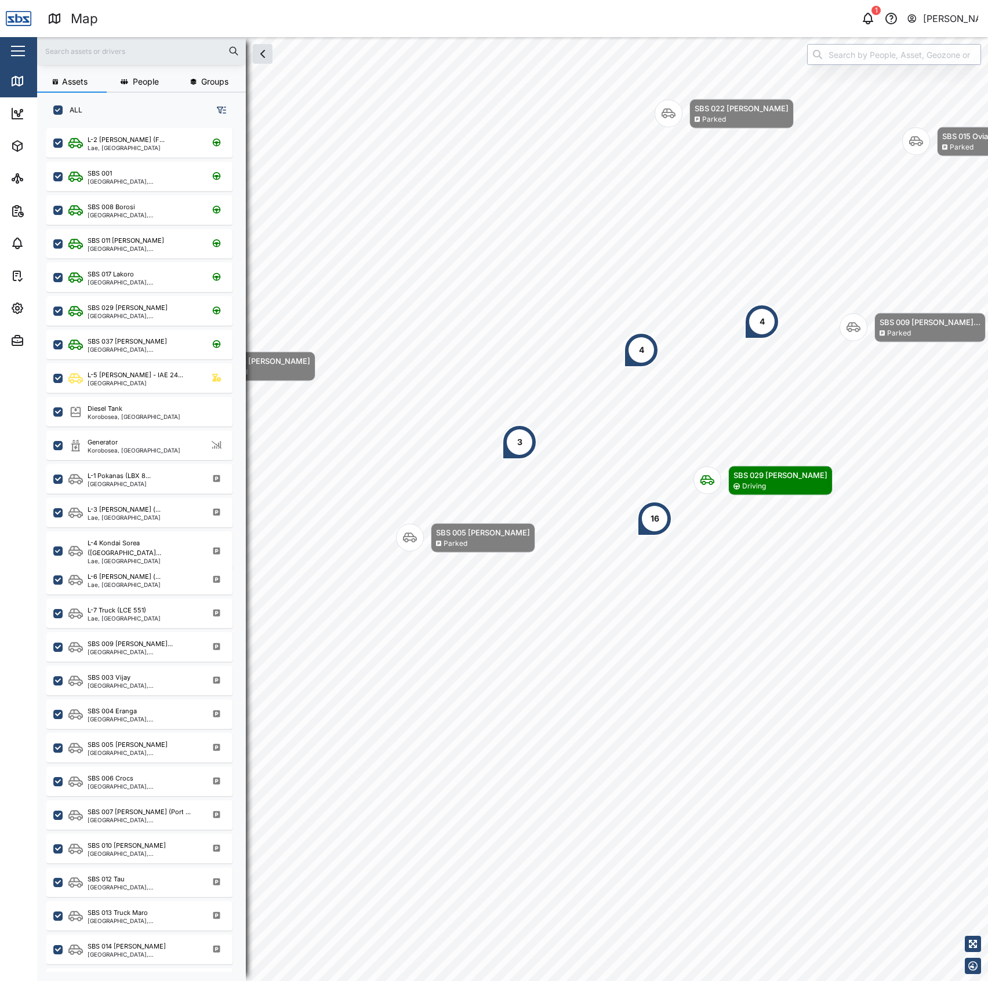
click at [907, 48] on input "search" at bounding box center [894, 54] width 174 height 21
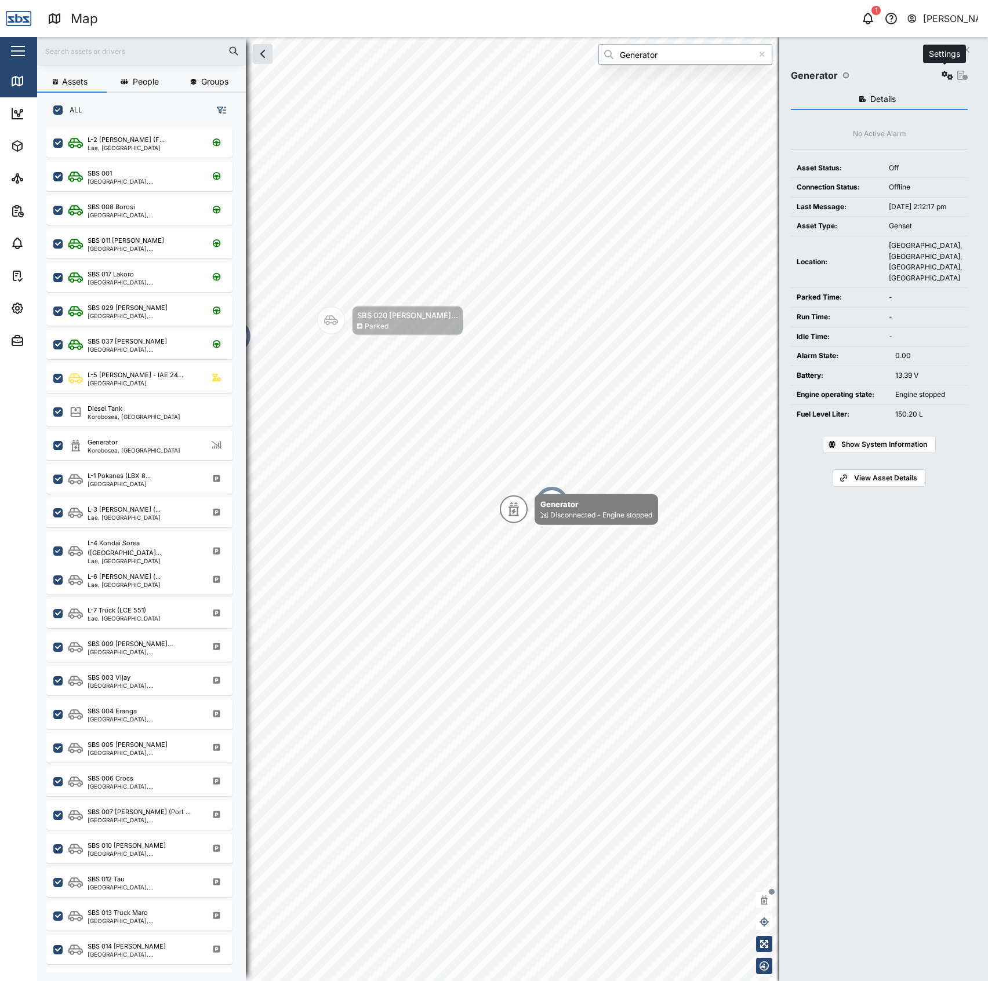
type input "Generator"
click at [946, 70] on button "button" at bounding box center [947, 75] width 16 height 16
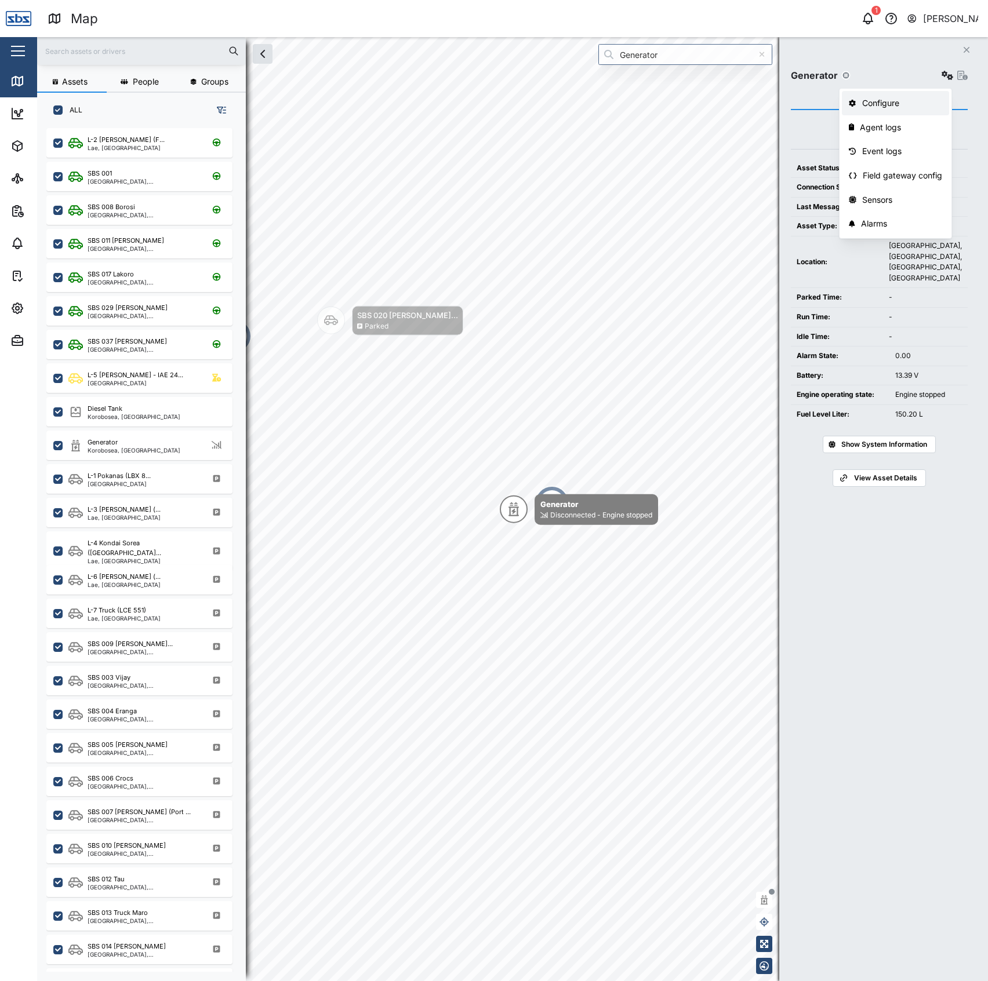
click at [907, 98] on div "Configure" at bounding box center [902, 103] width 81 height 13
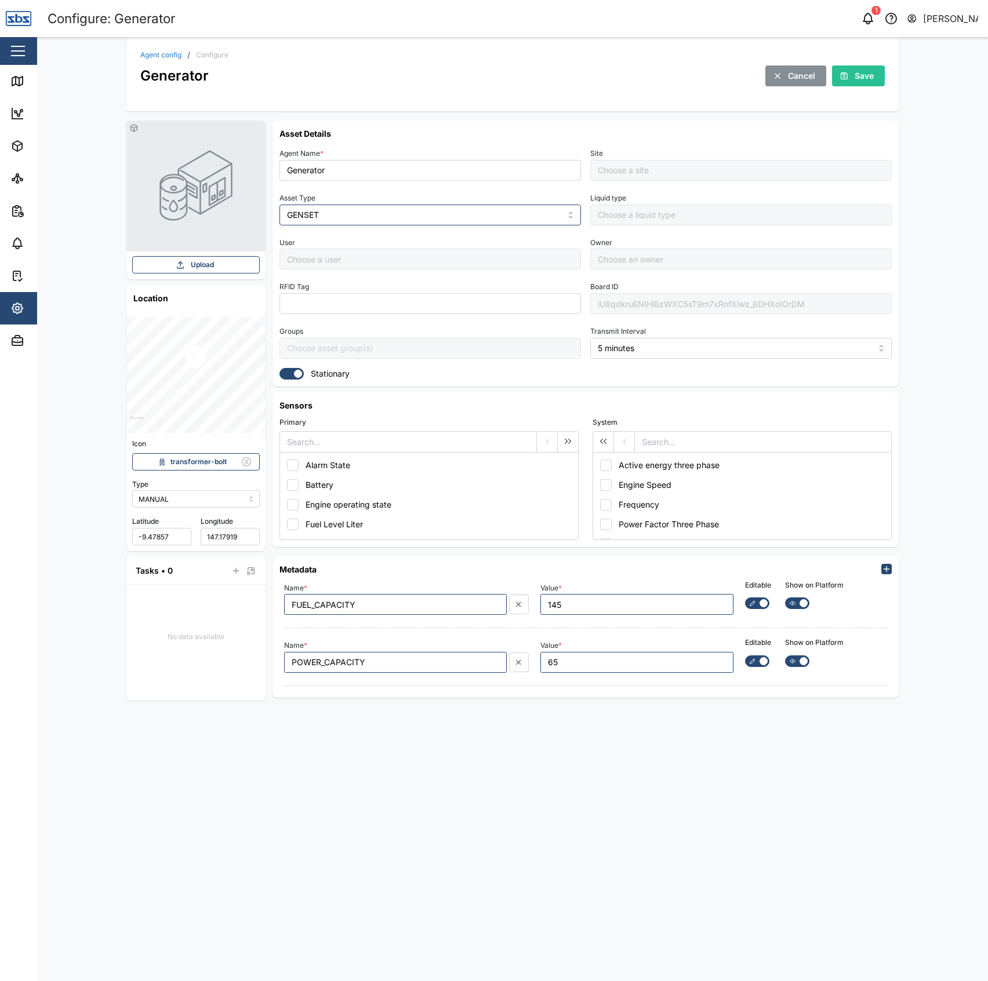
type input "Default Site"
click at [710, 303] on div "iU8qdkruENIHl8zWXC5sT9m7xRnfXlwz_8DHXoIOrDM" at bounding box center [740, 303] width 301 height 21
click at [34, 82] on div "Map" at bounding box center [43, 81] width 26 height 13
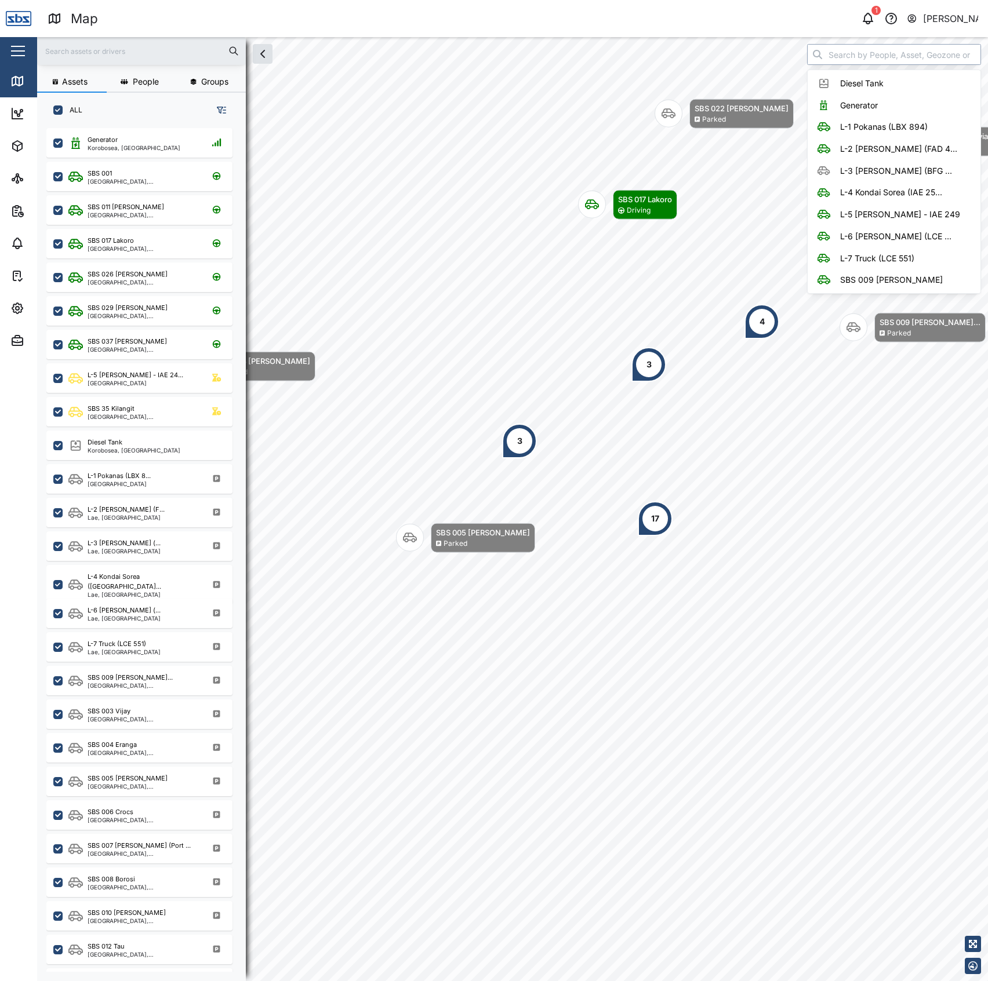
click at [883, 54] on input "search" at bounding box center [894, 54] width 174 height 21
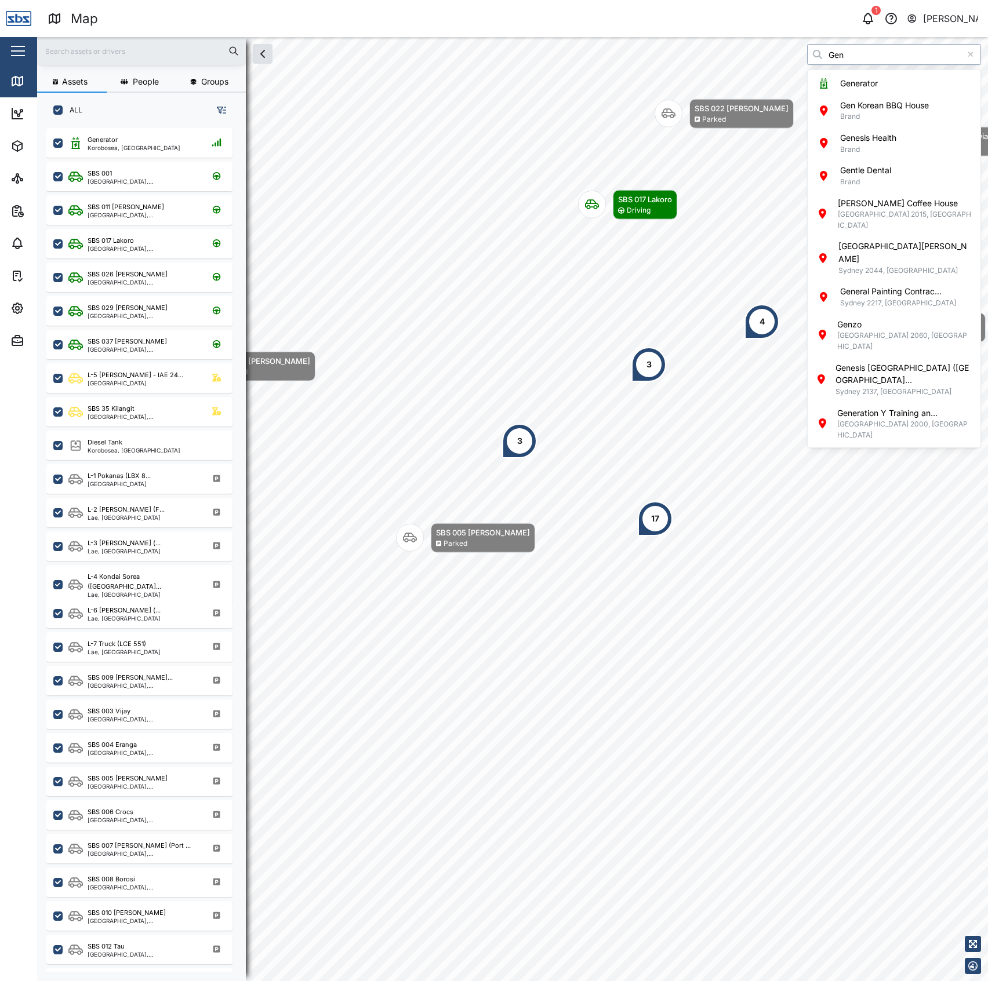
click at [883, 70] on div "Generator Gen Korean BBQ House Brand Genesis Health Brand Gentle Dental Brand G…" at bounding box center [893, 258] width 173 height 377
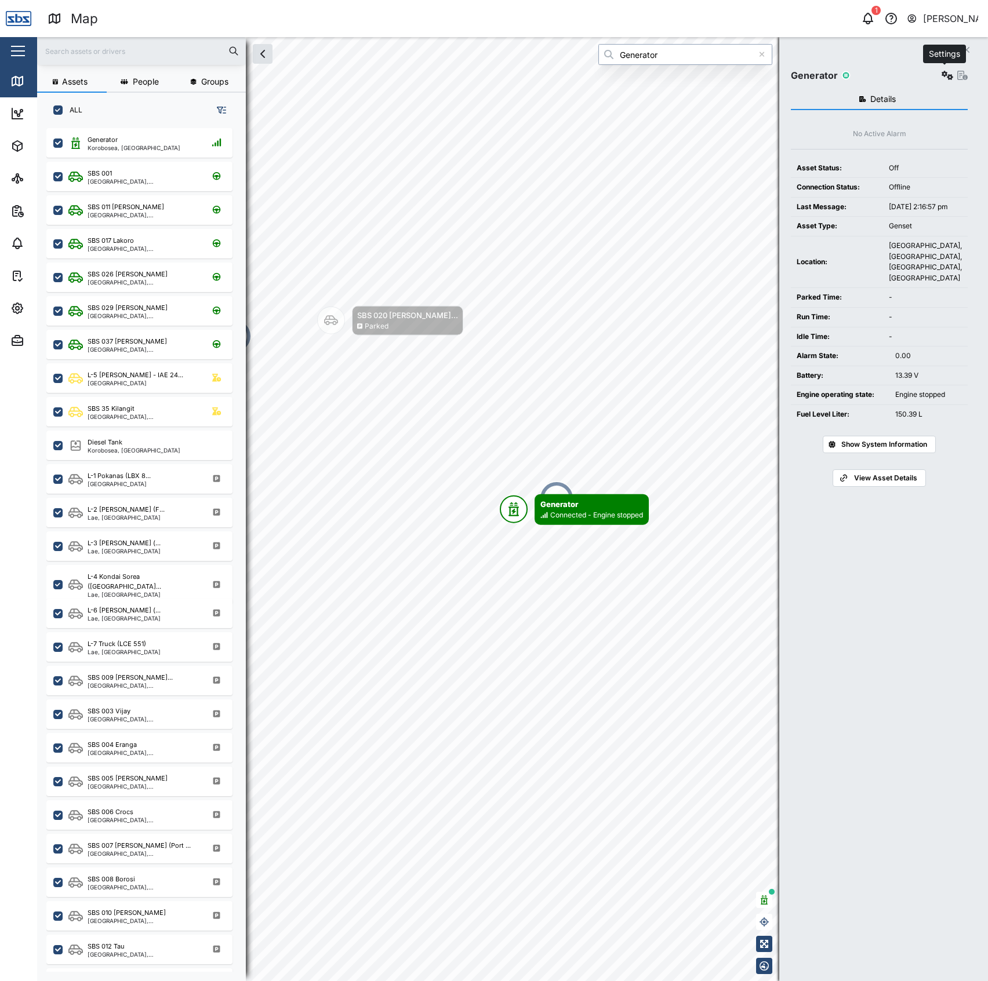
type input "Generator"
click at [944, 77] on icon "button" at bounding box center [947, 75] width 12 height 9
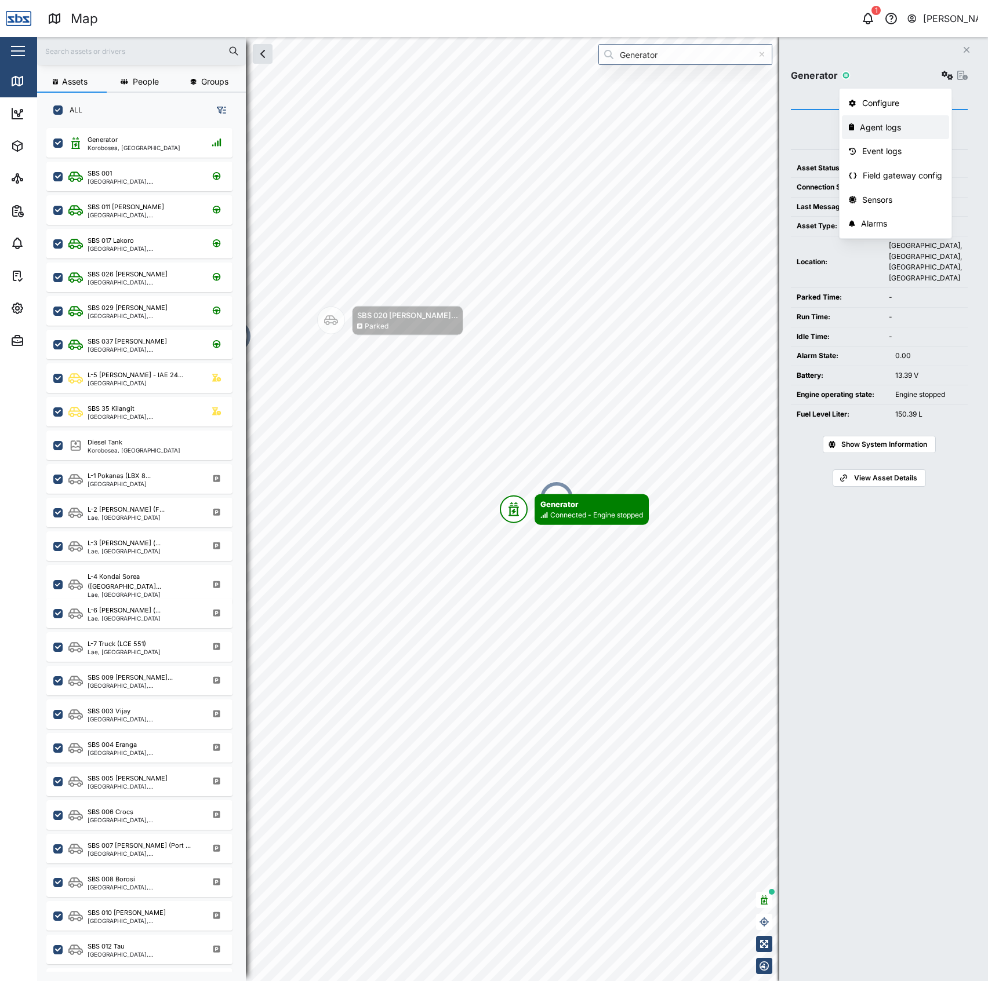
click at [902, 131] on div "Agent logs" at bounding box center [900, 127] width 82 height 13
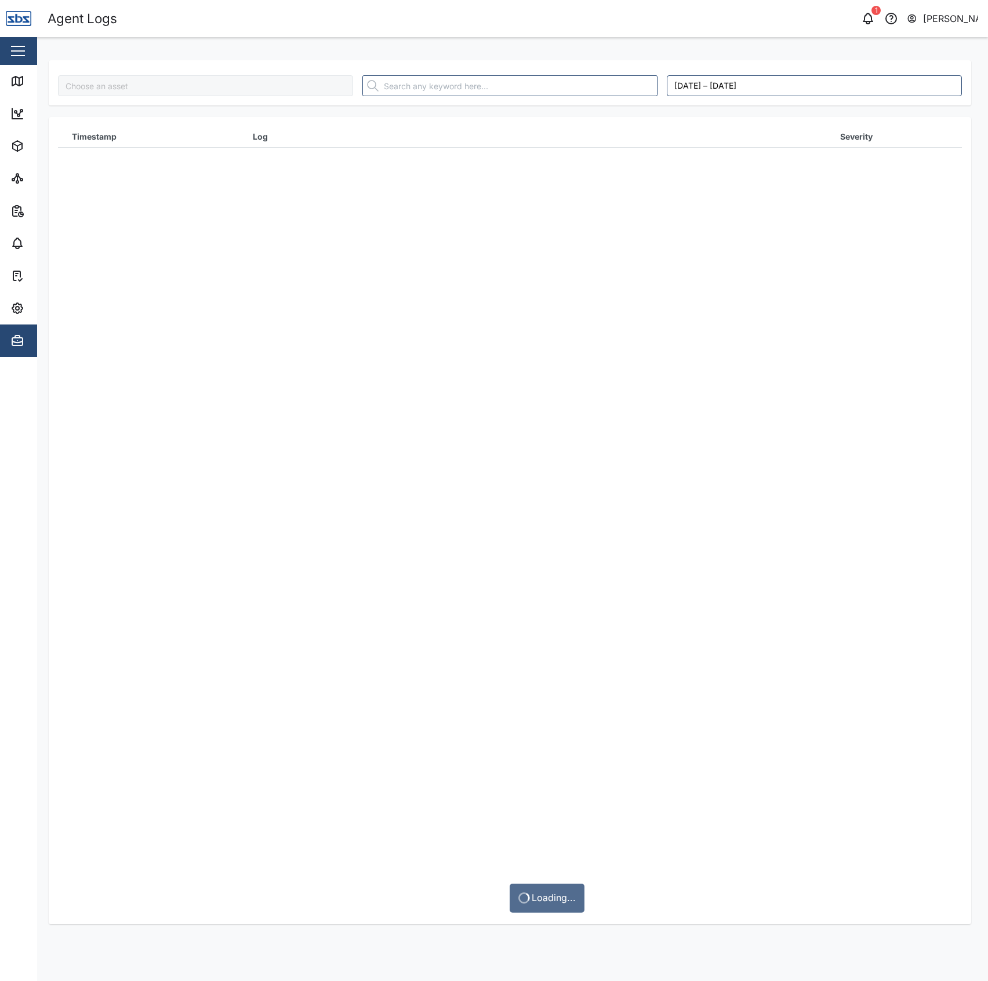
type input "Generator"
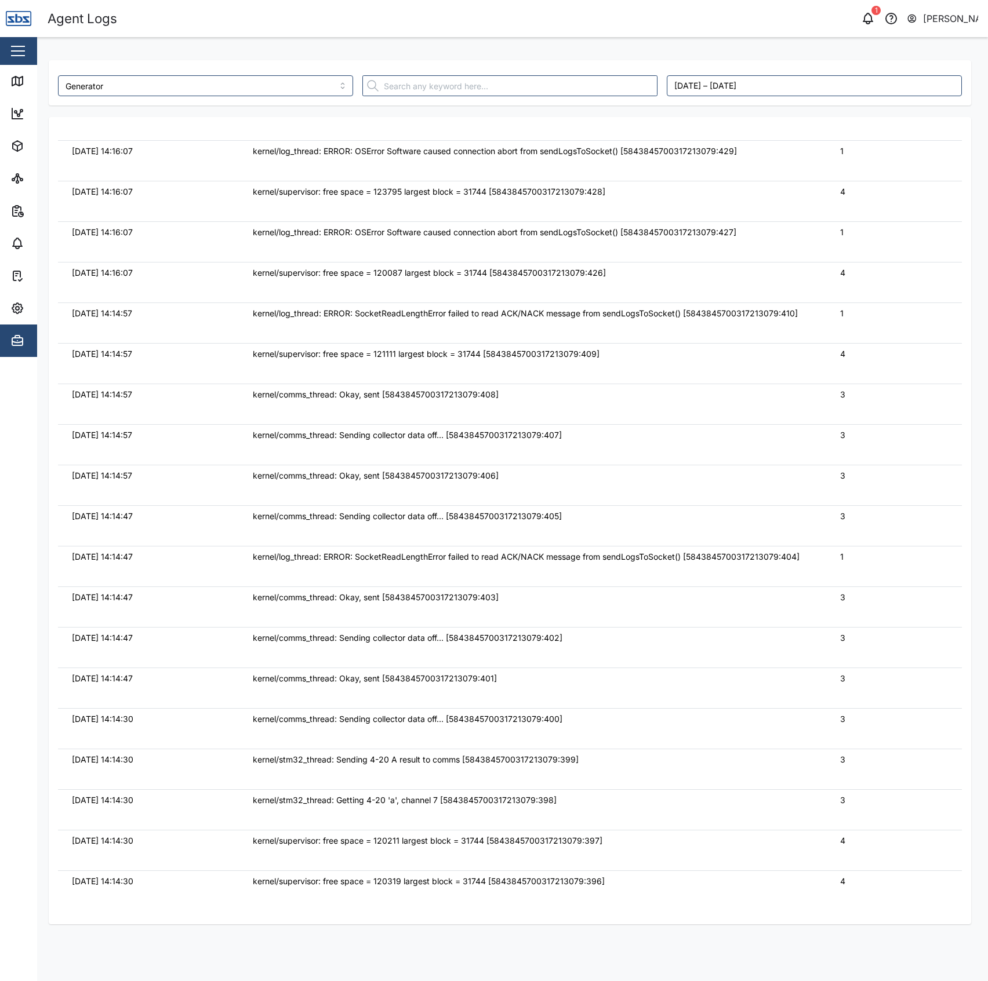
scroll to position [309, 0]
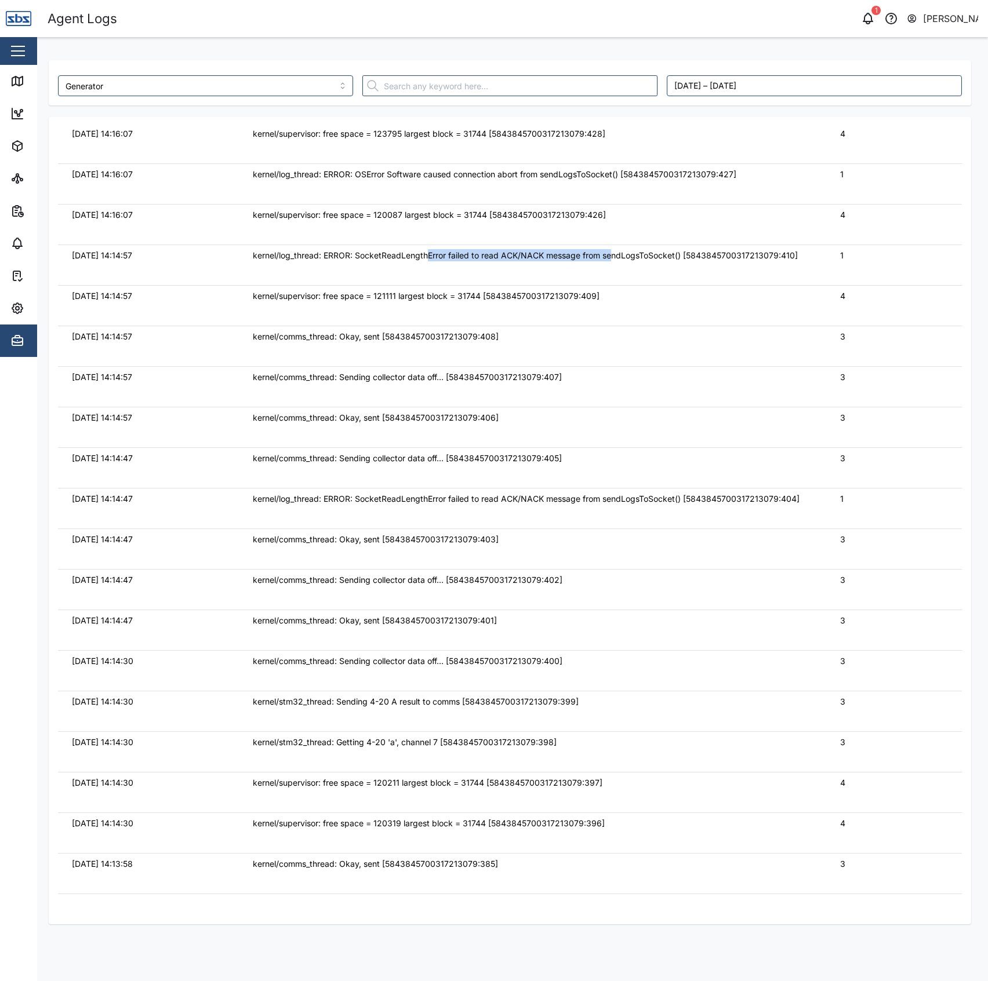
drag, startPoint x: 425, startPoint y: 249, endPoint x: 615, endPoint y: 251, distance: 189.5
click at [614, 251] on div "kernel/log_thread: ERROR: SocketReadLengthError failed to read ACK/NACK message…" at bounding box center [532, 255] width 559 height 13
click at [615, 251] on div "kernel/log_thread: ERROR: SocketReadLengthError failed to read ACK/NACK message…" at bounding box center [532, 255] width 559 height 13
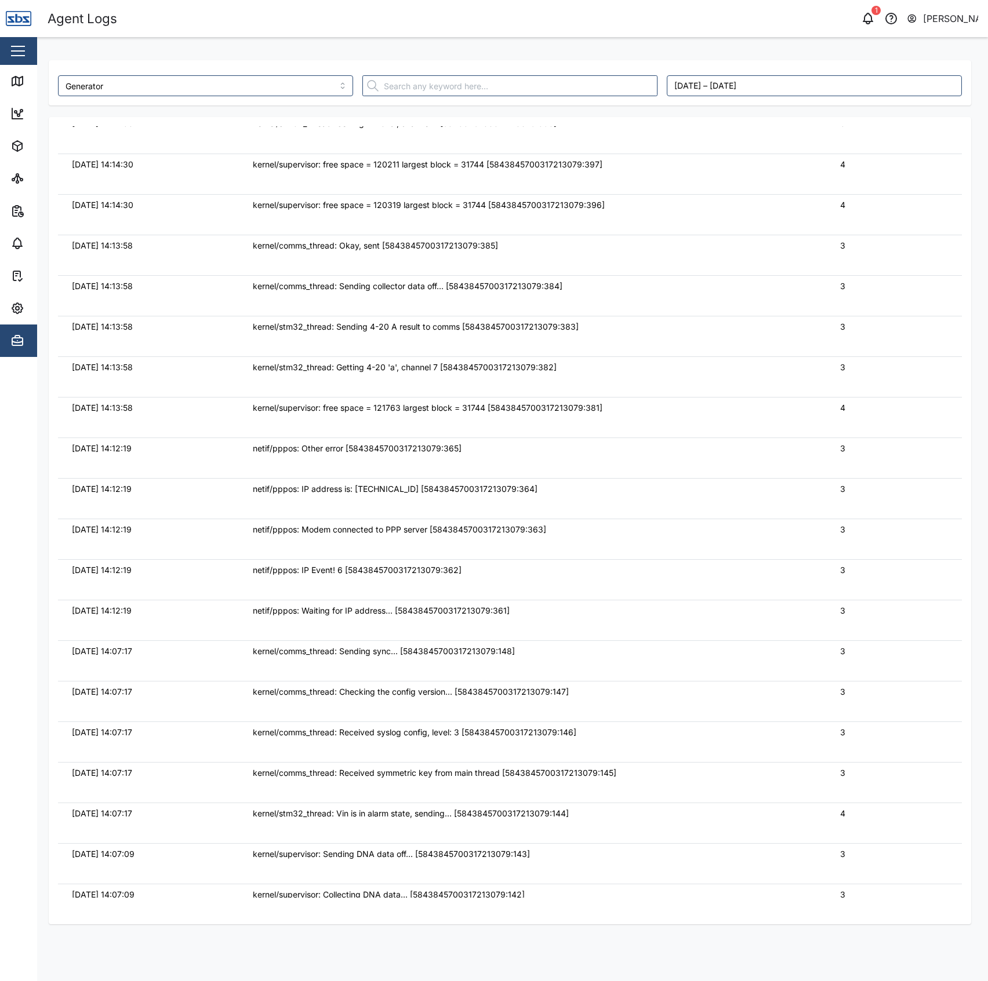
scroll to position [1236, 0]
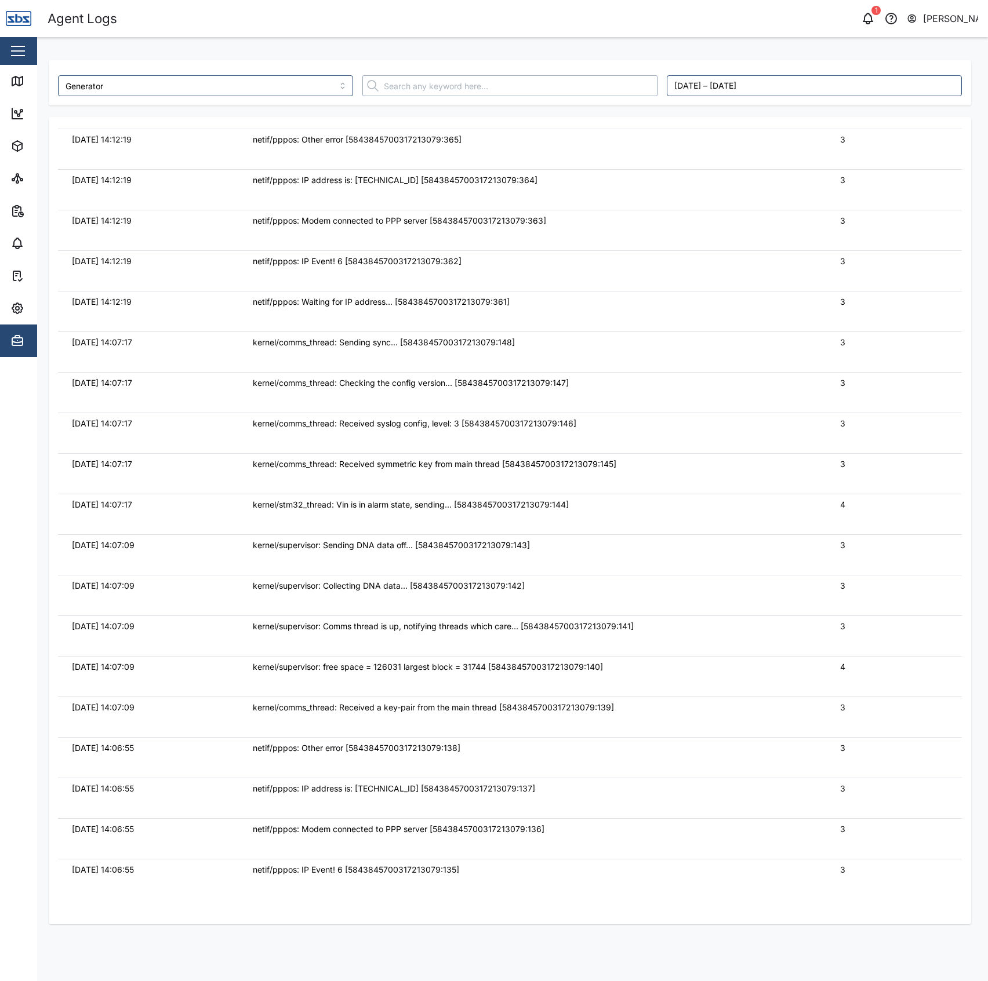
click at [485, 86] on input "text" at bounding box center [509, 85] width 295 height 21
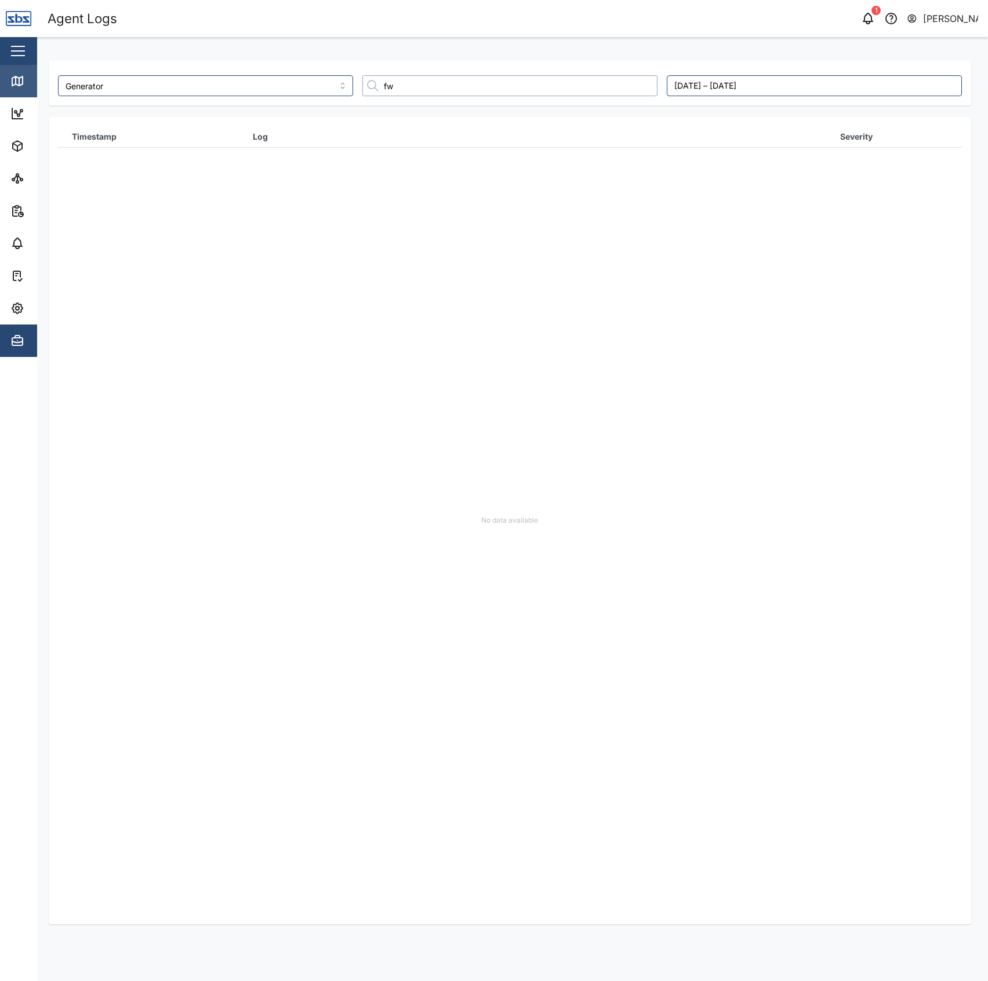
type input "fw"
click at [26, 75] on div "Map" at bounding box center [33, 81] width 46 height 14
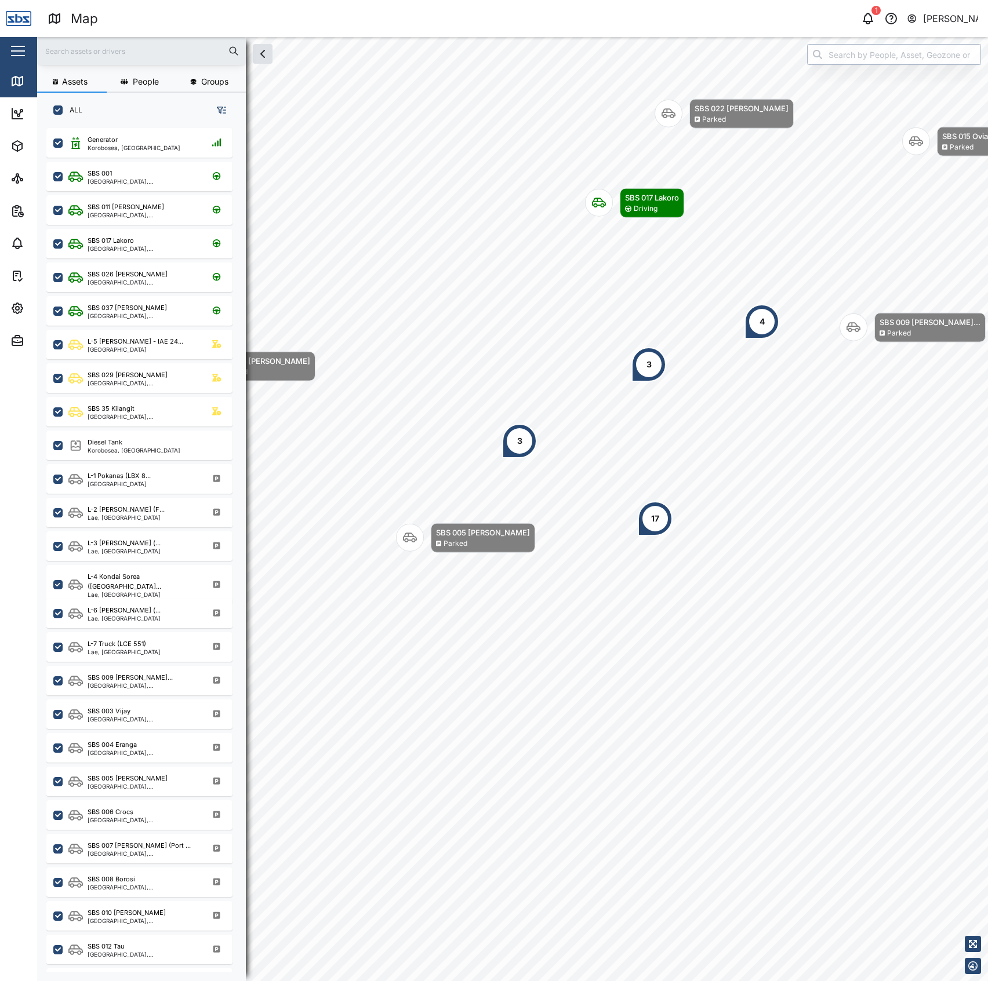
scroll to position [836, 179]
click at [905, 49] on input "search" at bounding box center [894, 54] width 174 height 21
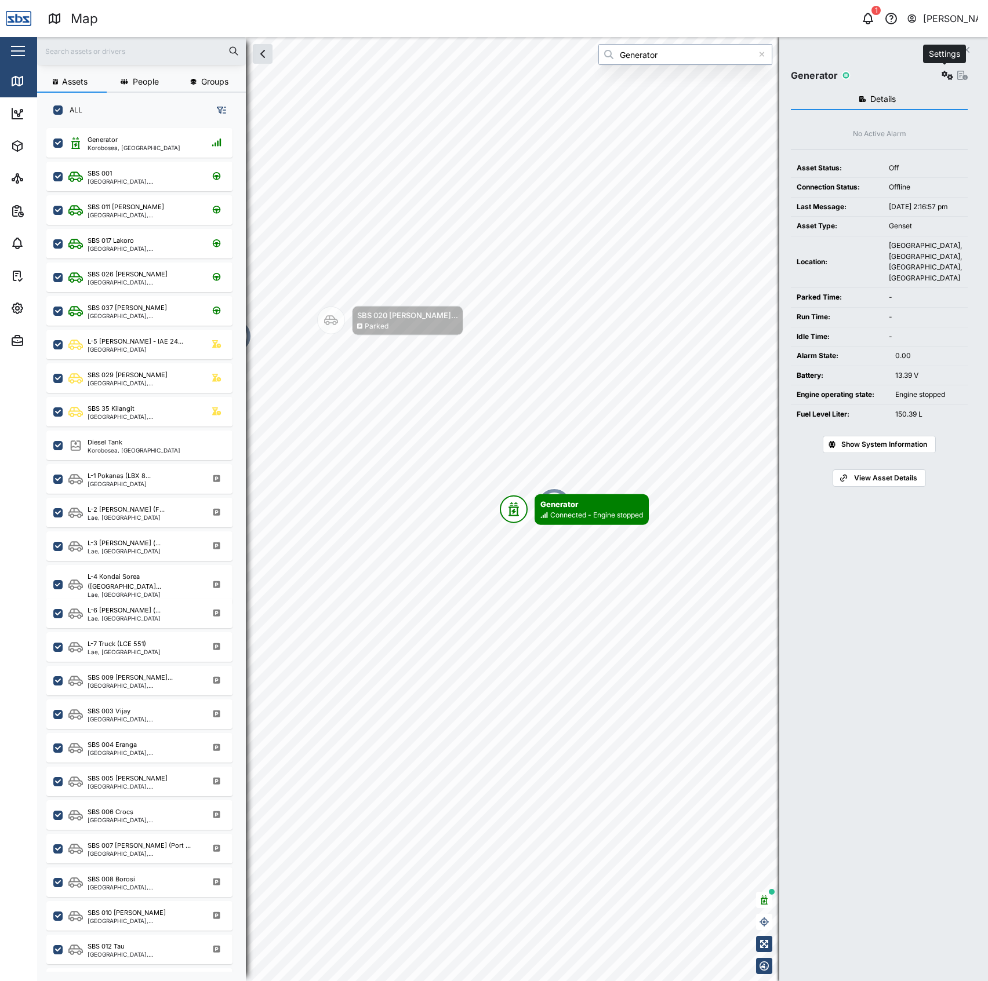
type input "Generator"
click at [946, 82] on button "button" at bounding box center [947, 75] width 16 height 16
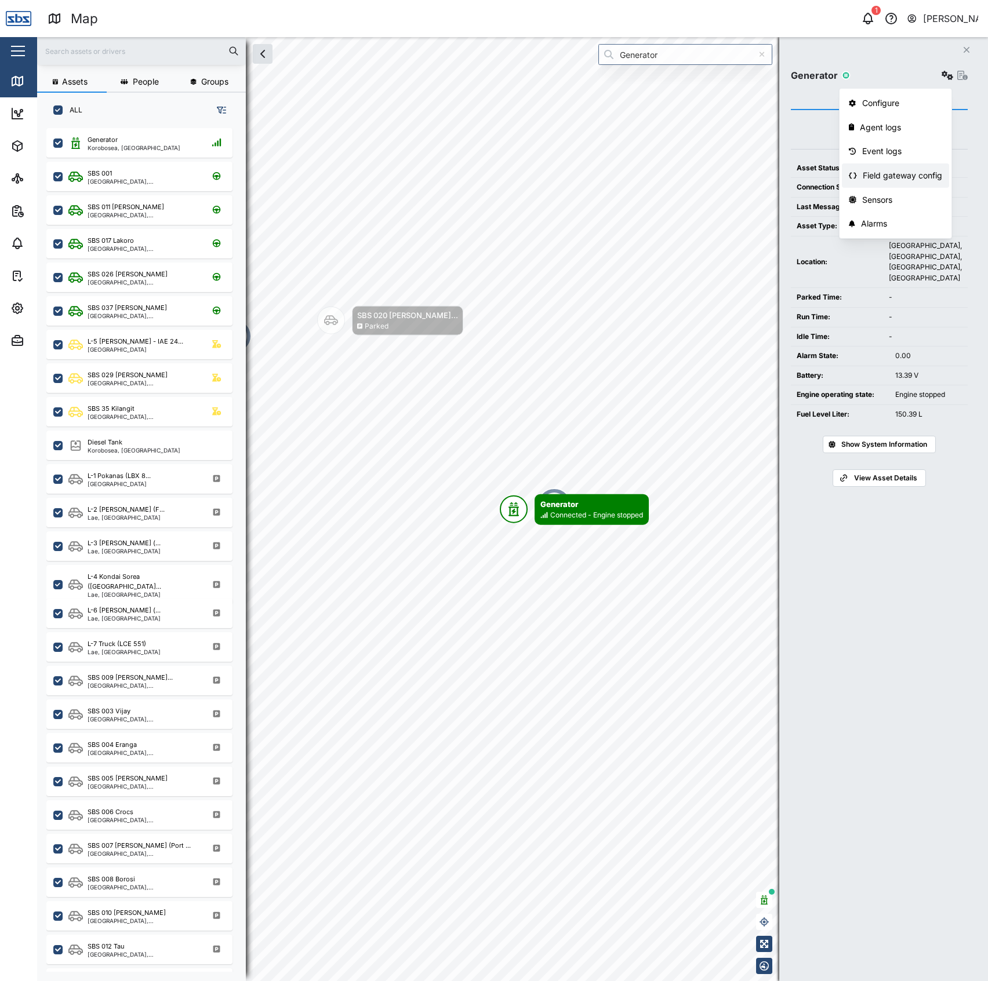
click at [902, 167] on link "Field gateway config" at bounding box center [895, 175] width 107 height 24
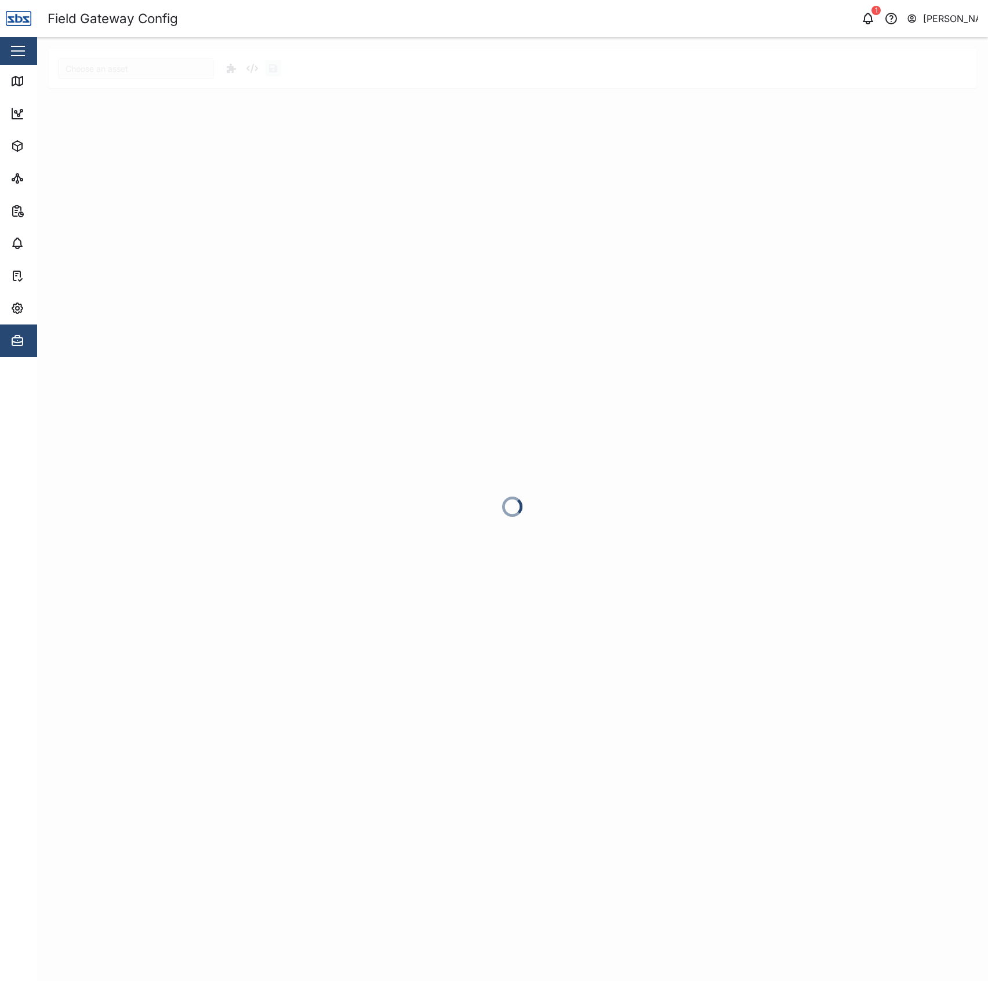
type input "Generator"
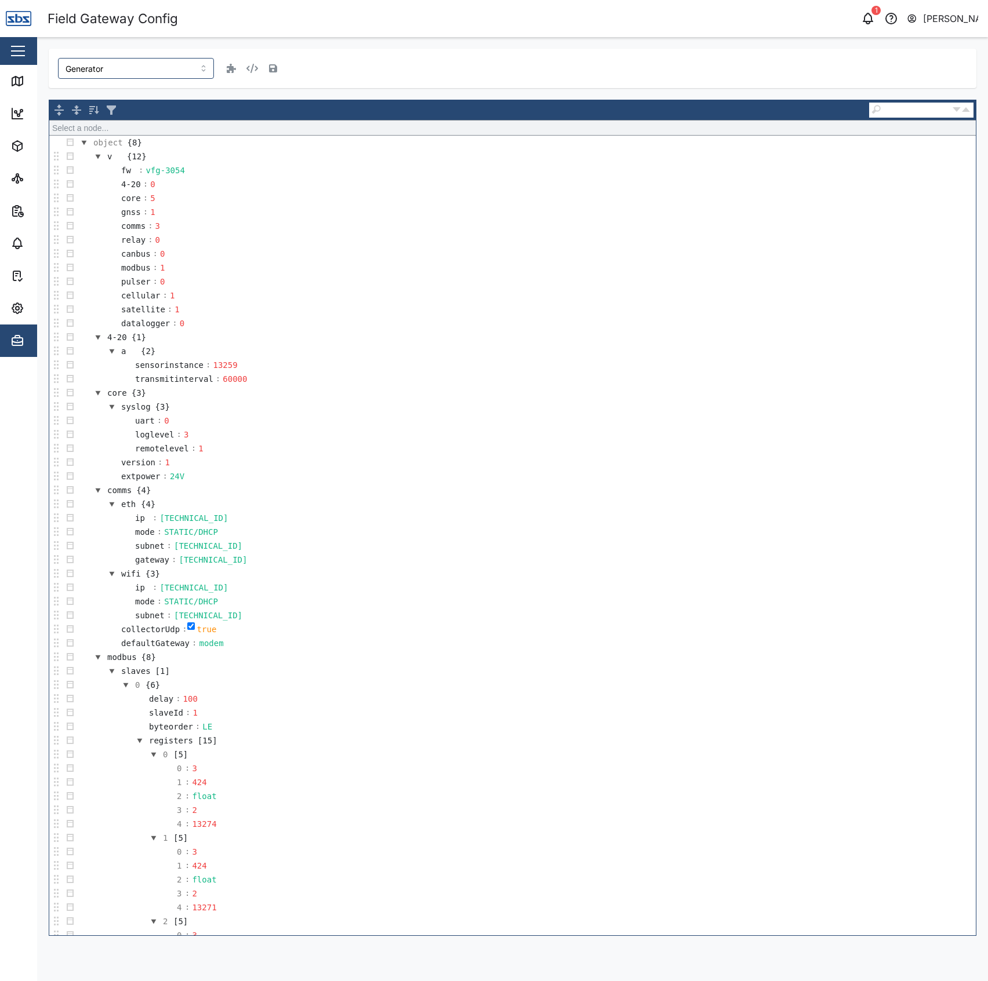
click at [374, 204] on td "core : 5" at bounding box center [526, 198] width 898 height 14
click at [220, 93] on div "Generator object ► v ► core object {8} v {12} fw : vfg-3054 4-20 : 0 core : 5 g…" at bounding box center [512, 492] width 927 height 887
click at [9, 83] on link "Map" at bounding box center [75, 81] width 151 height 32
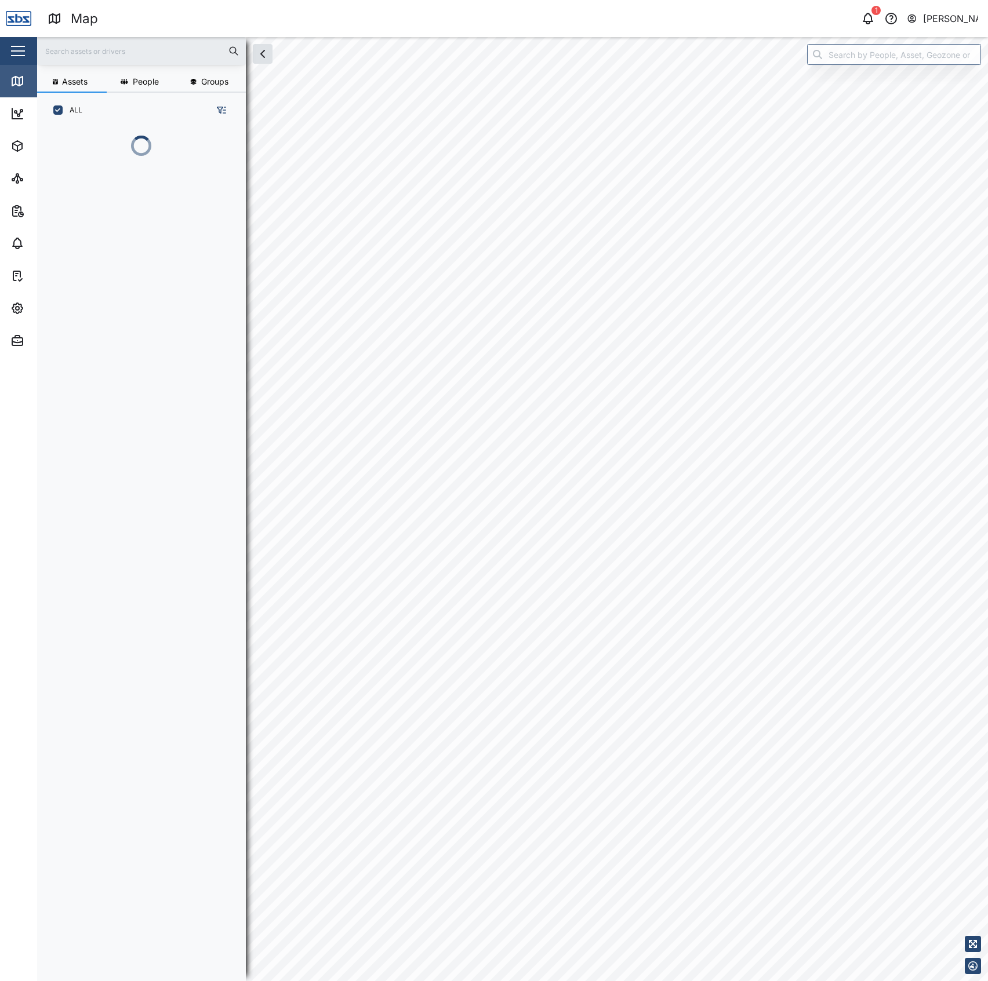
scroll to position [836, 179]
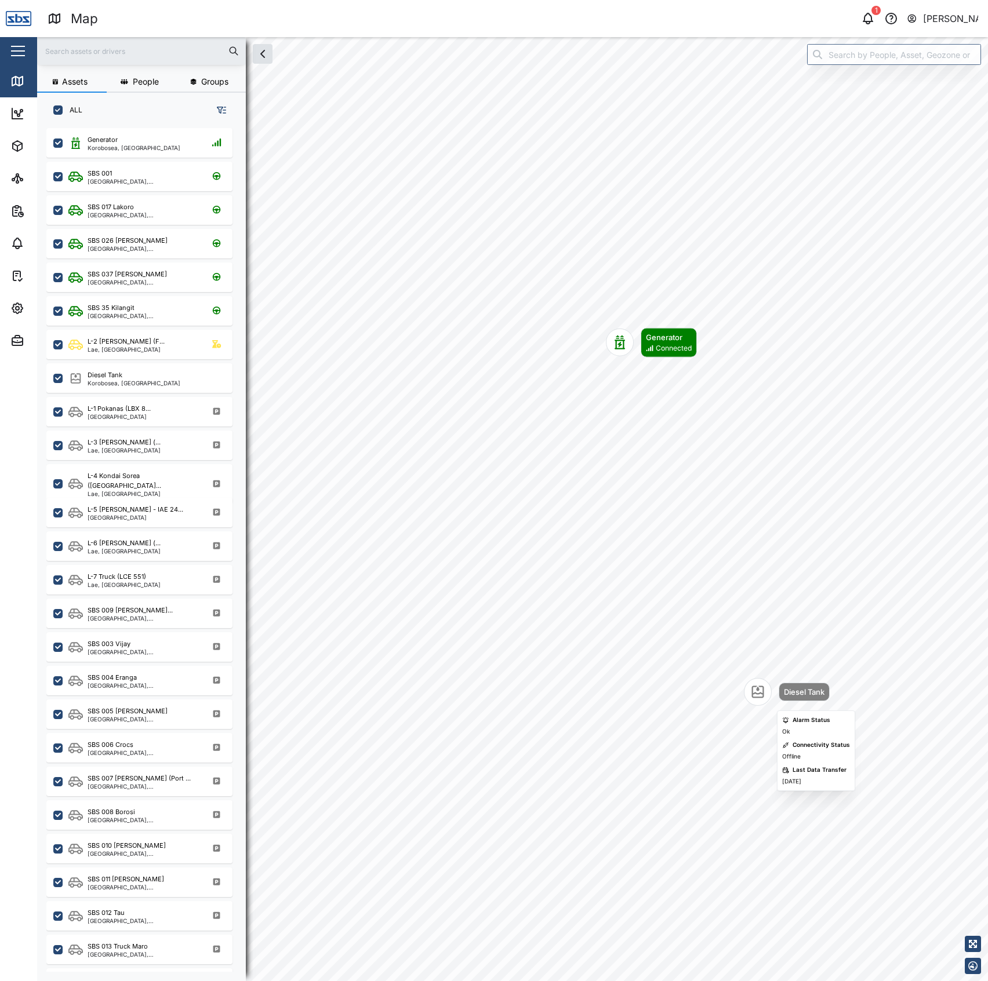
click at [796, 699] on div "Diesel Tank" at bounding box center [803, 692] width 51 height 19
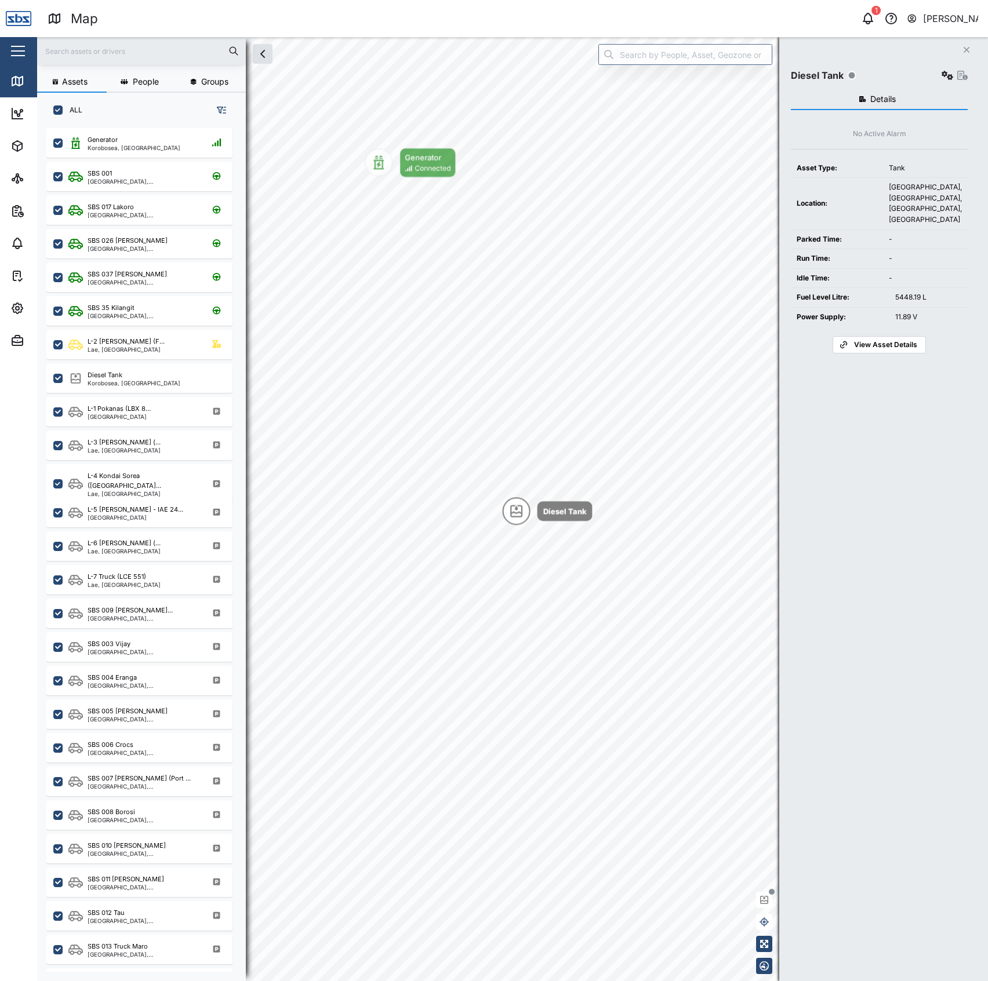
click at [941, 64] on div "Diesel Tank" at bounding box center [879, 71] width 177 height 23
click at [947, 68] on button "button" at bounding box center [947, 75] width 16 height 16
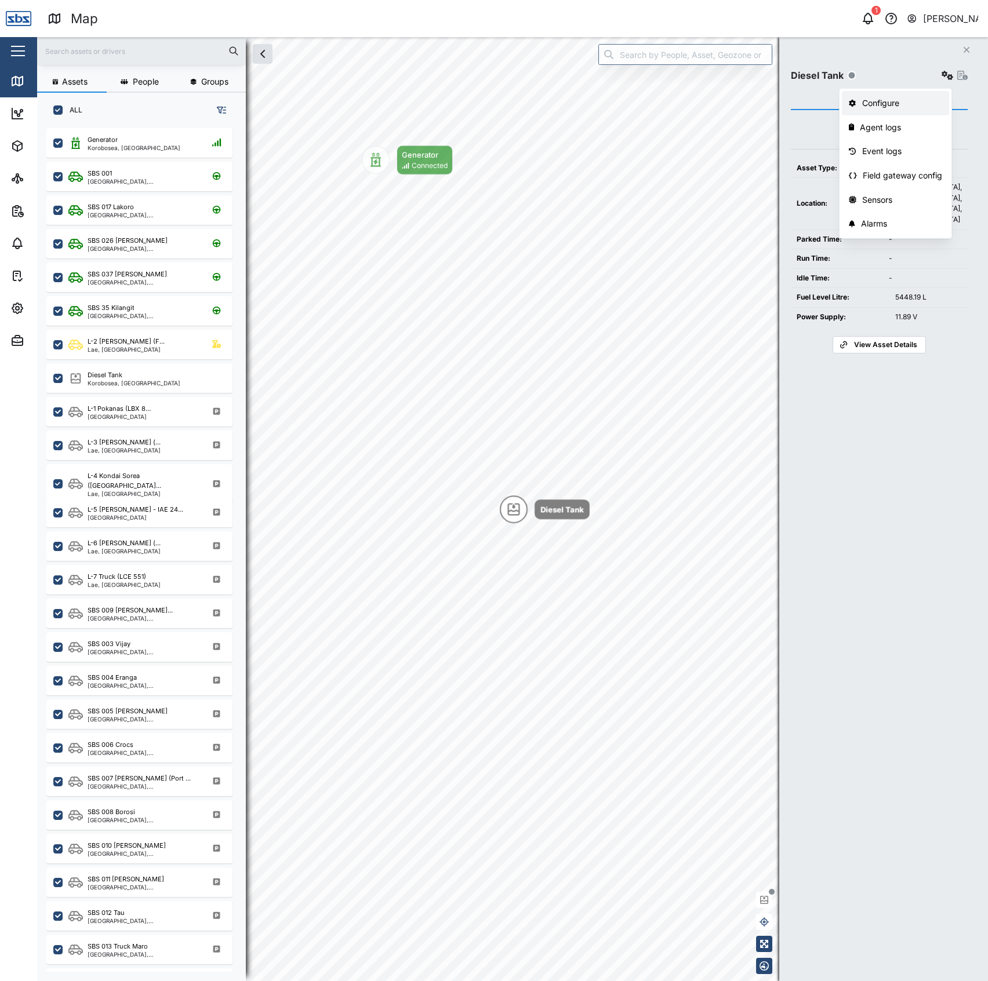
click at [905, 93] on link "Configure" at bounding box center [895, 103] width 107 height 24
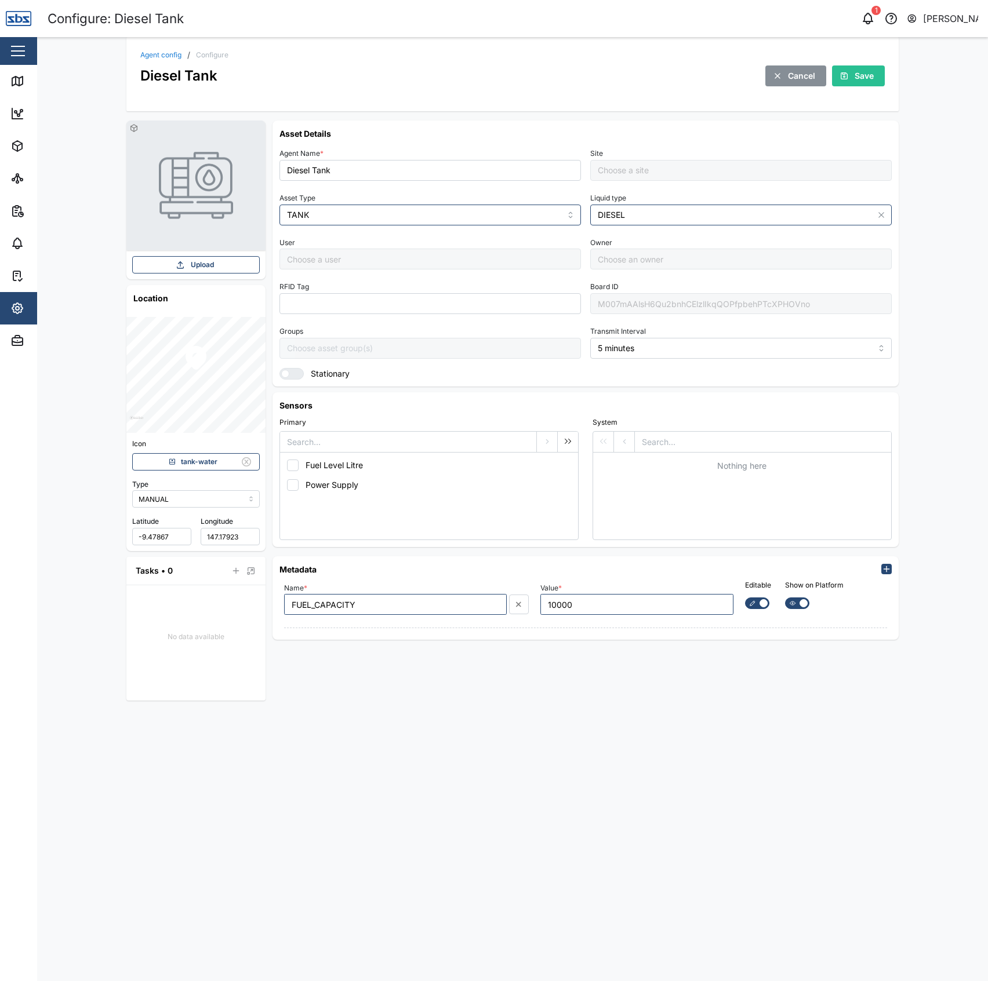
type input "Default Site"
click at [22, 79] on icon at bounding box center [17, 81] width 10 height 9
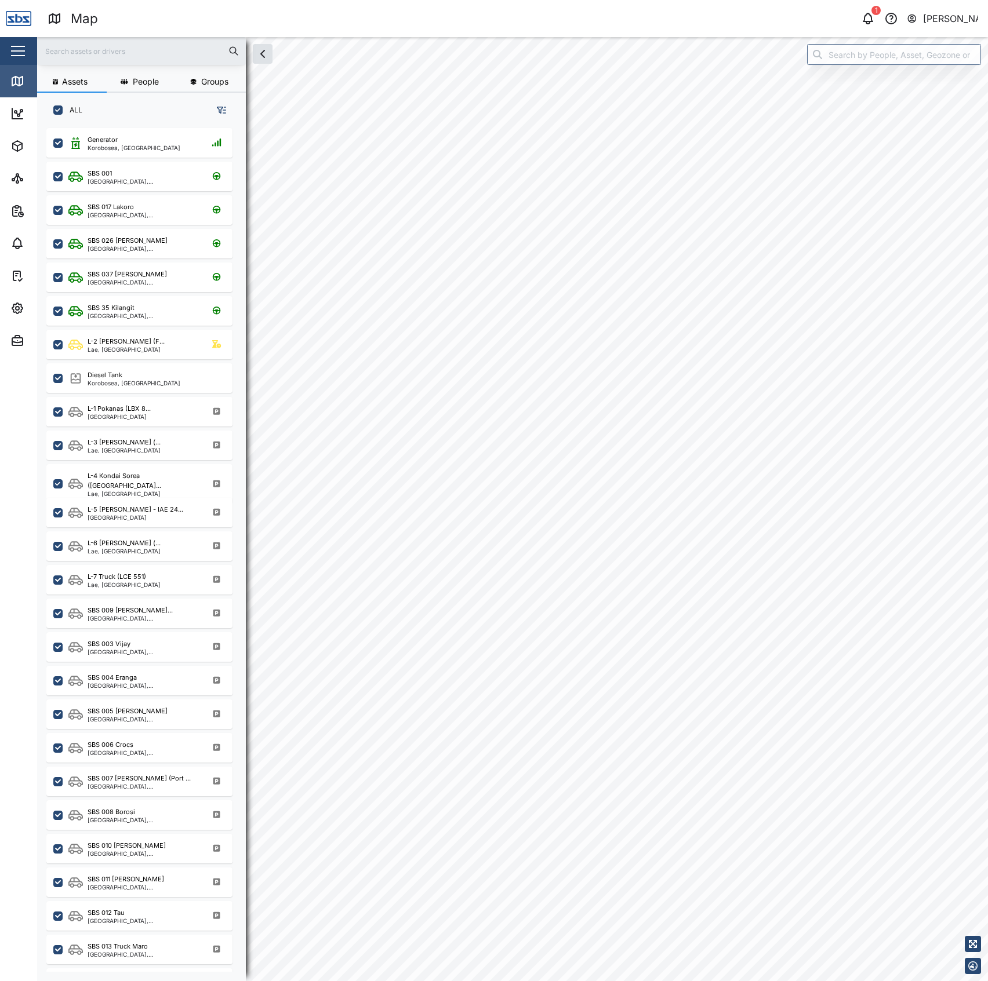
scroll to position [836, 179]
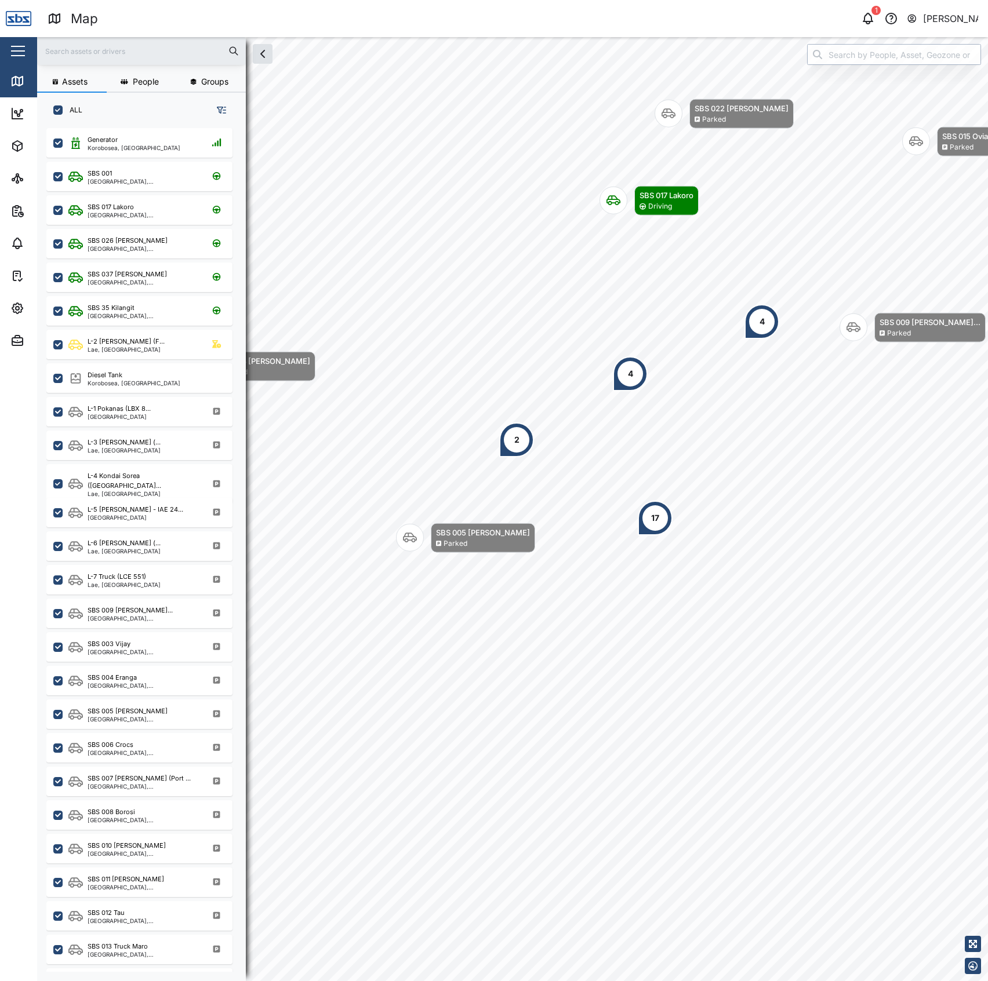
click at [865, 56] on input "search" at bounding box center [894, 54] width 174 height 21
click at [859, 52] on input "Diese" at bounding box center [894, 54] width 174 height 21
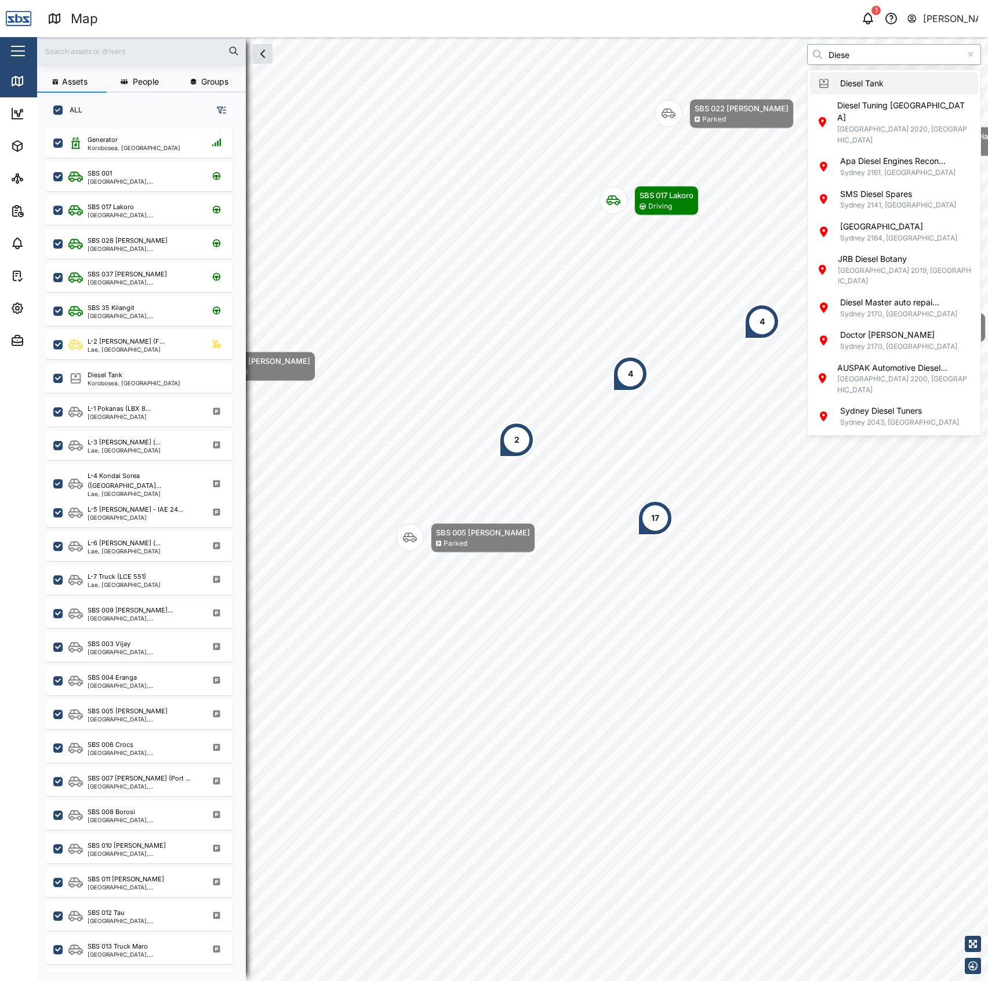
type input "Diesel Tank"
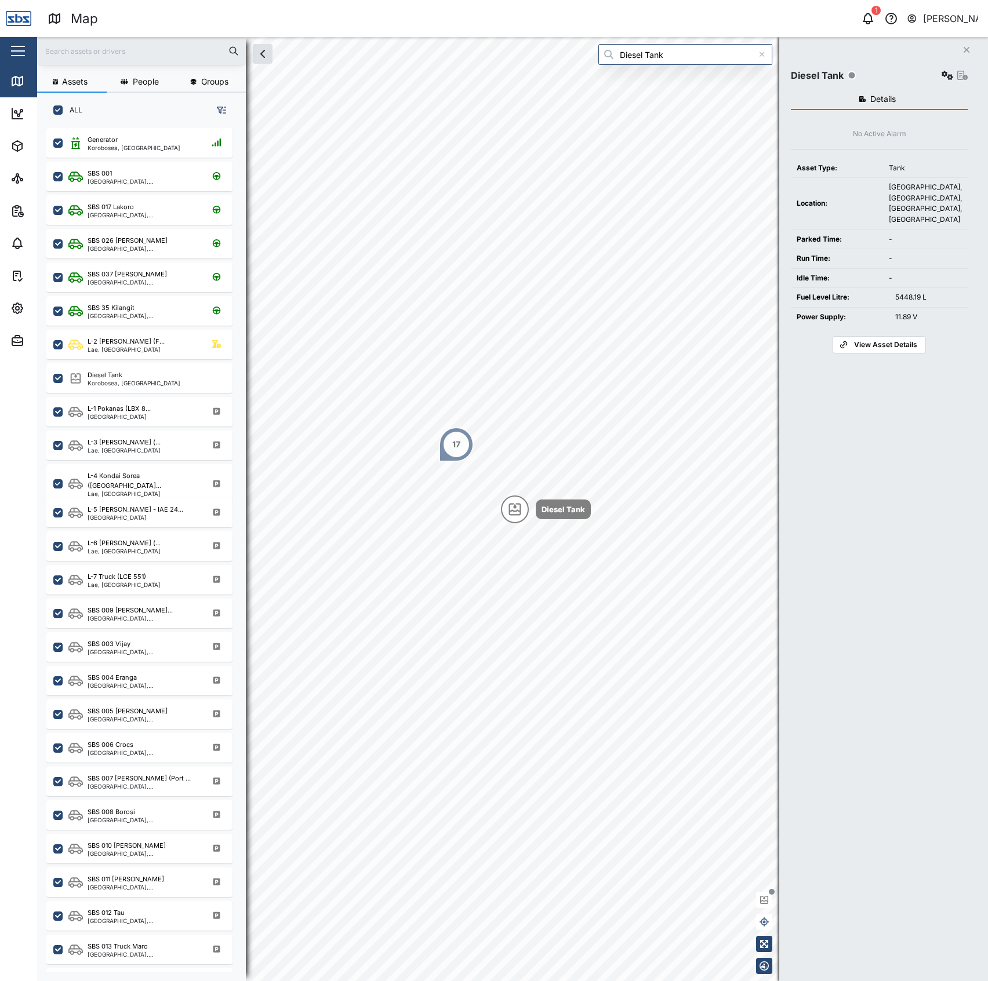
click at [939, 82] on button "button" at bounding box center [947, 75] width 16 height 16
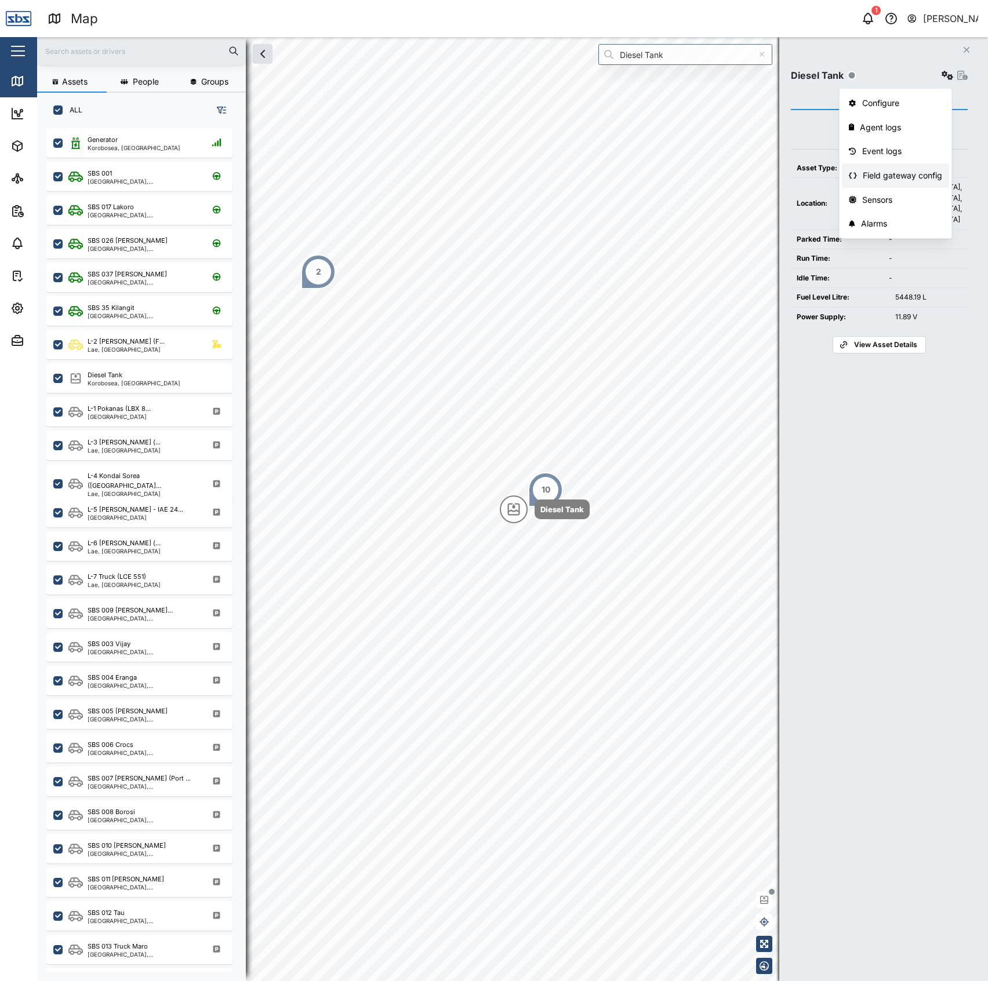
click at [919, 174] on div "Field gateway config" at bounding box center [901, 175] width 79 height 13
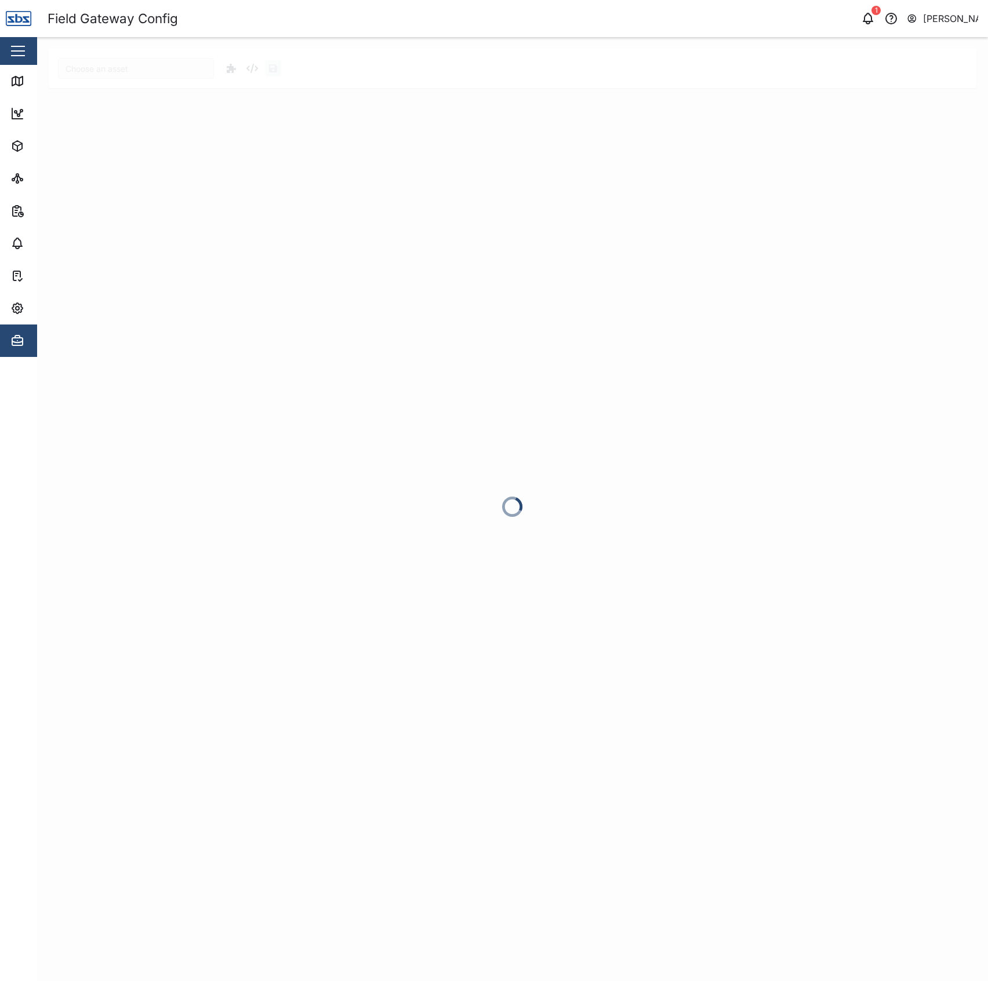
type input "Diesel Tank"
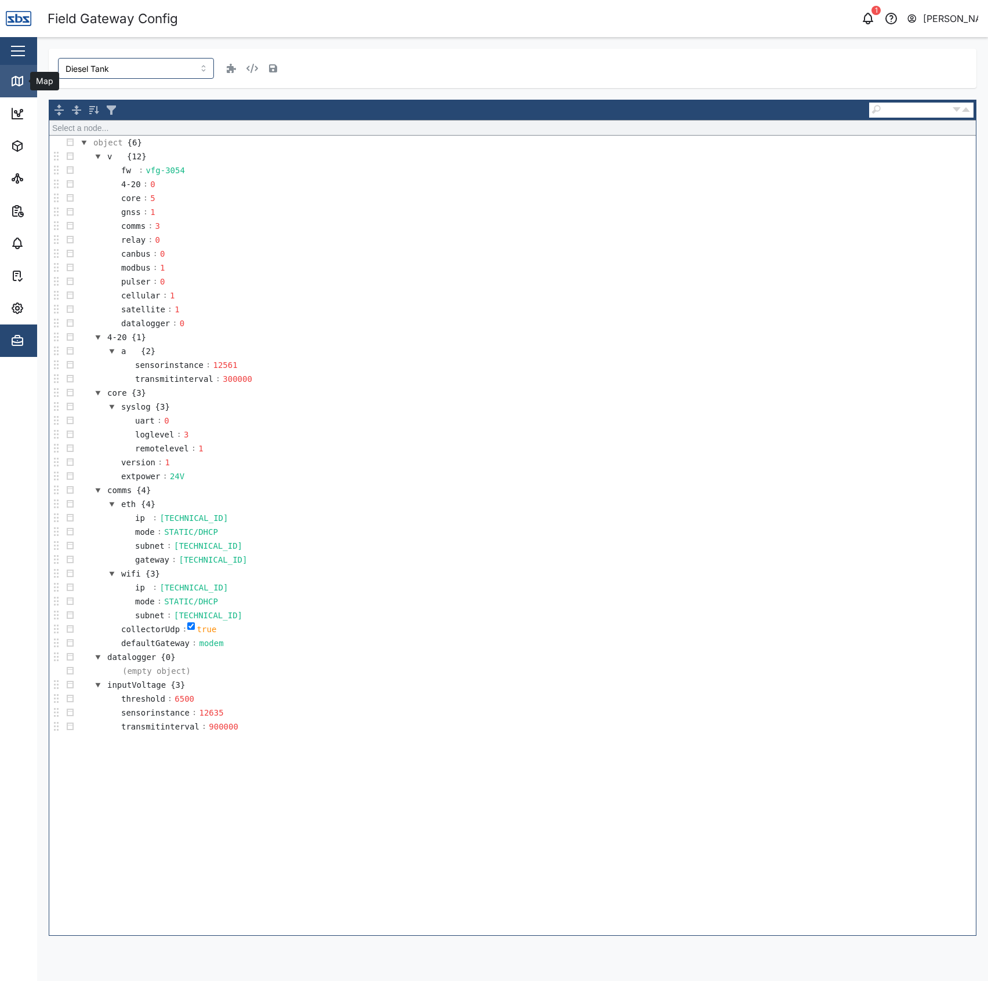
click at [12, 77] on icon at bounding box center [17, 81] width 14 height 14
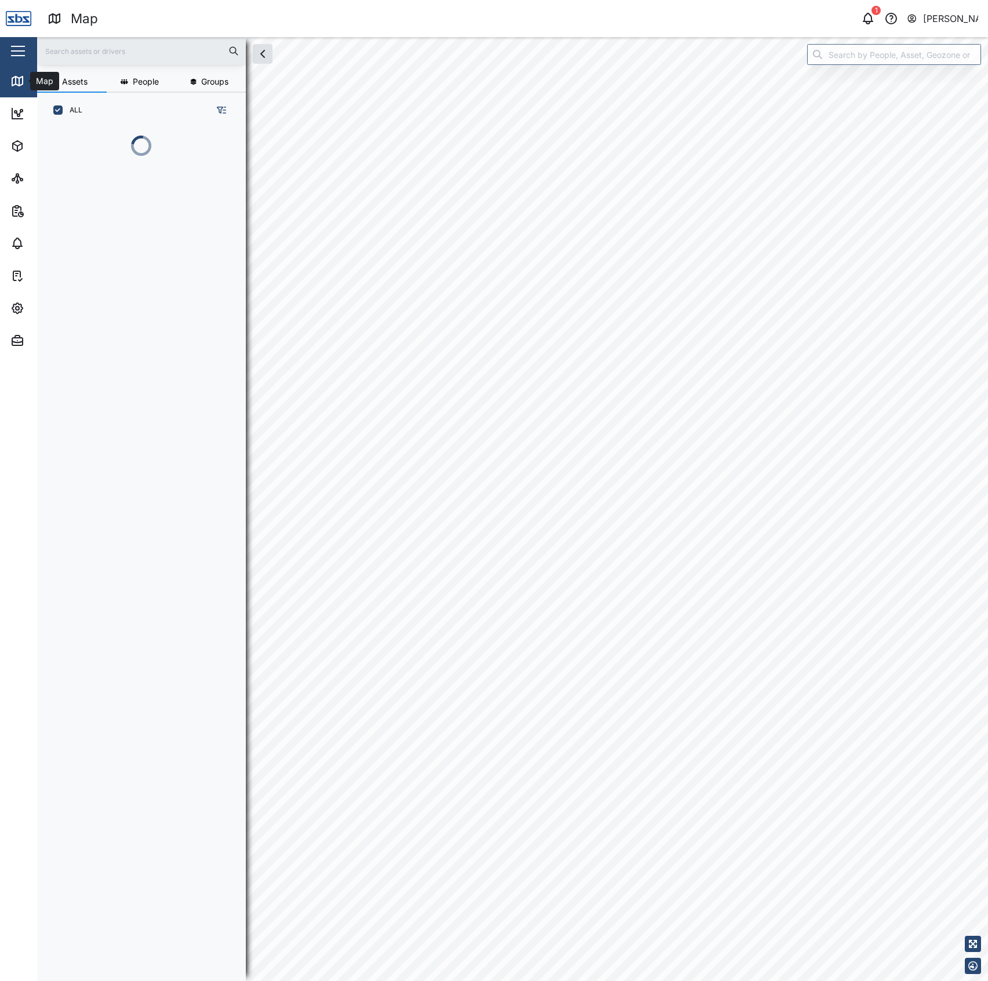
scroll to position [836, 179]
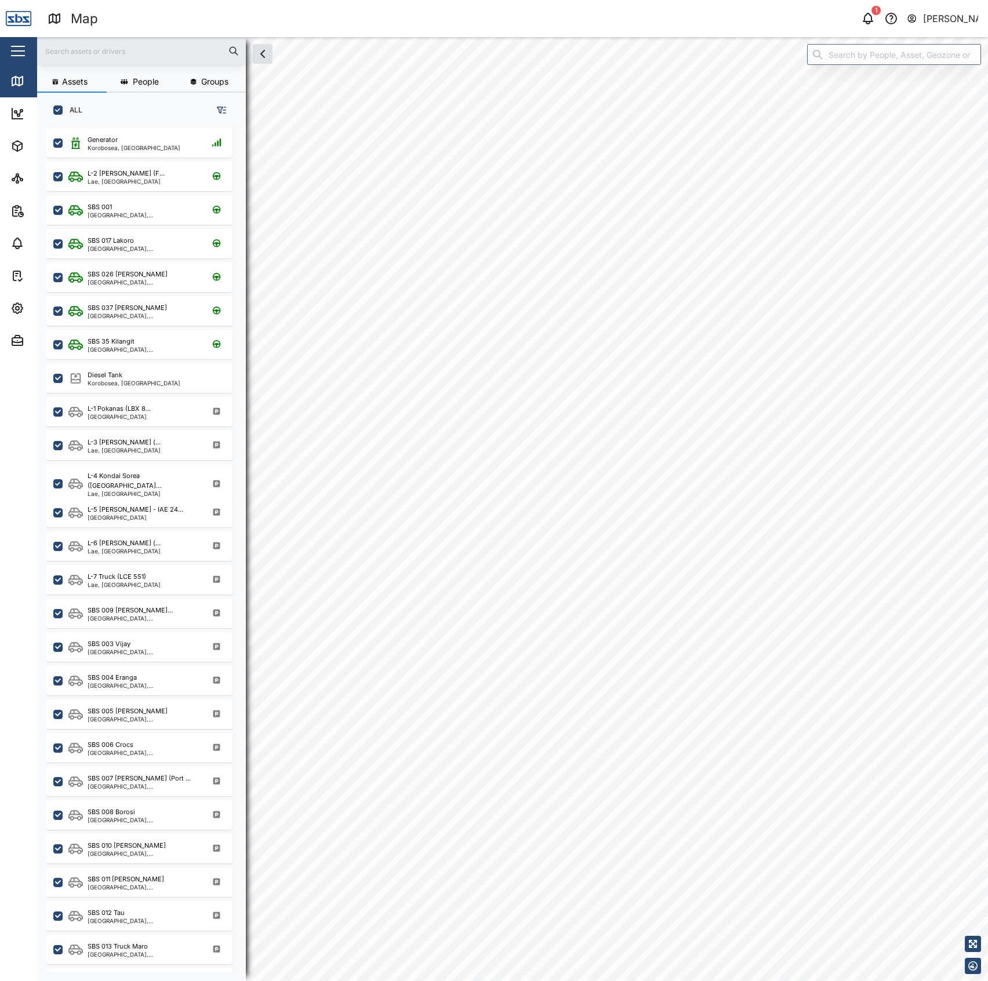
checkbox input "true"
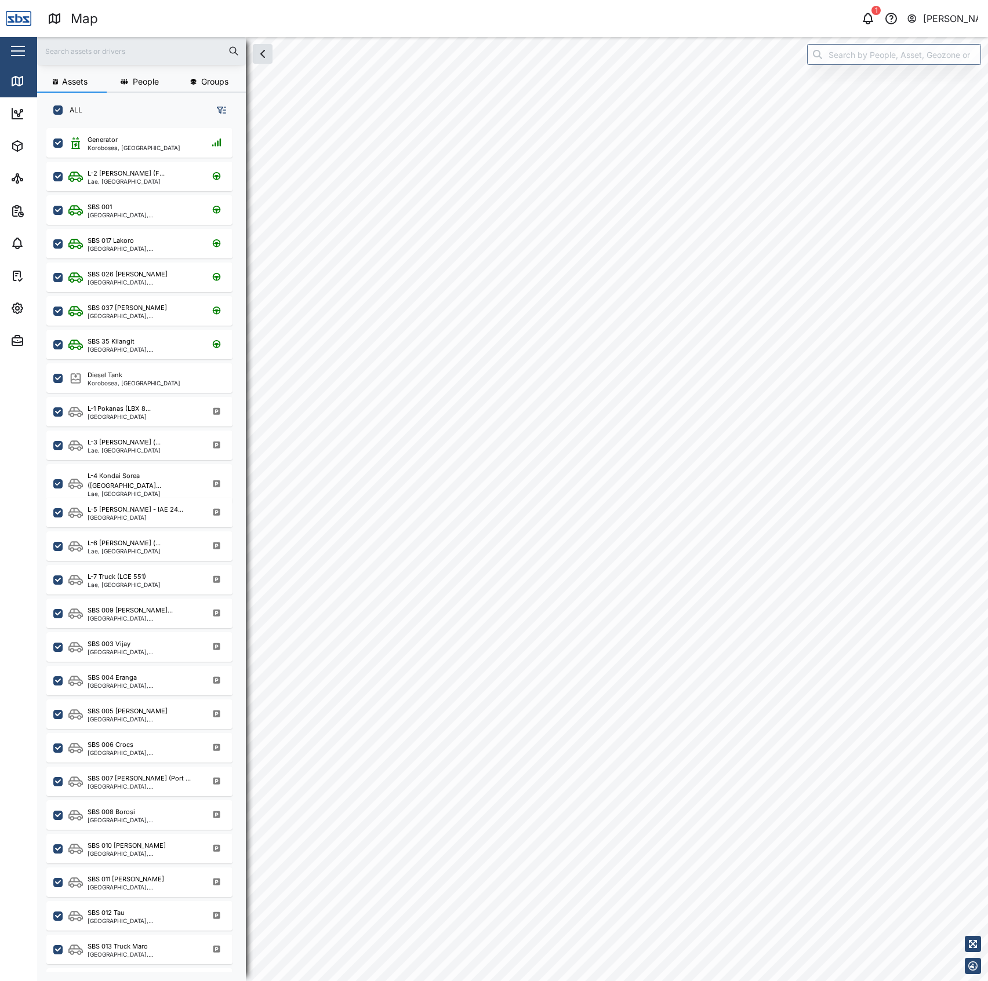
checkbox input "true"
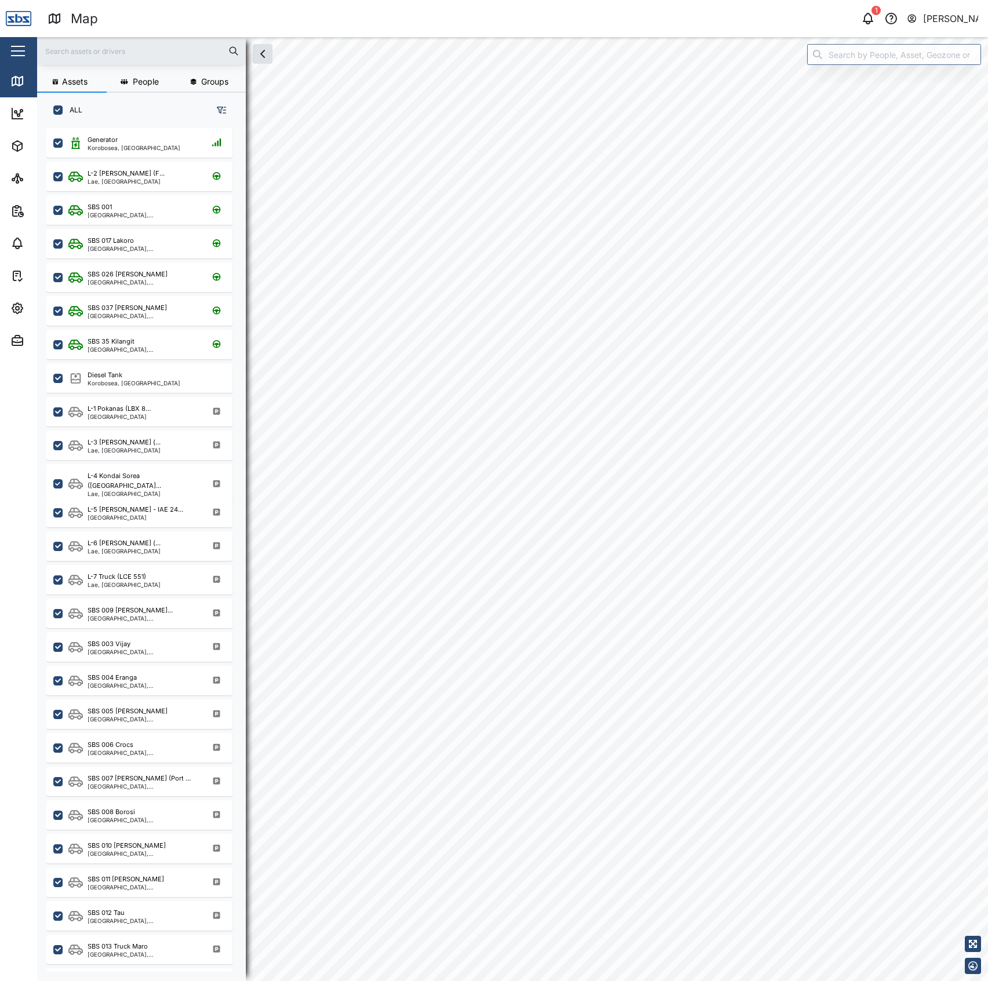
checkbox input "true"
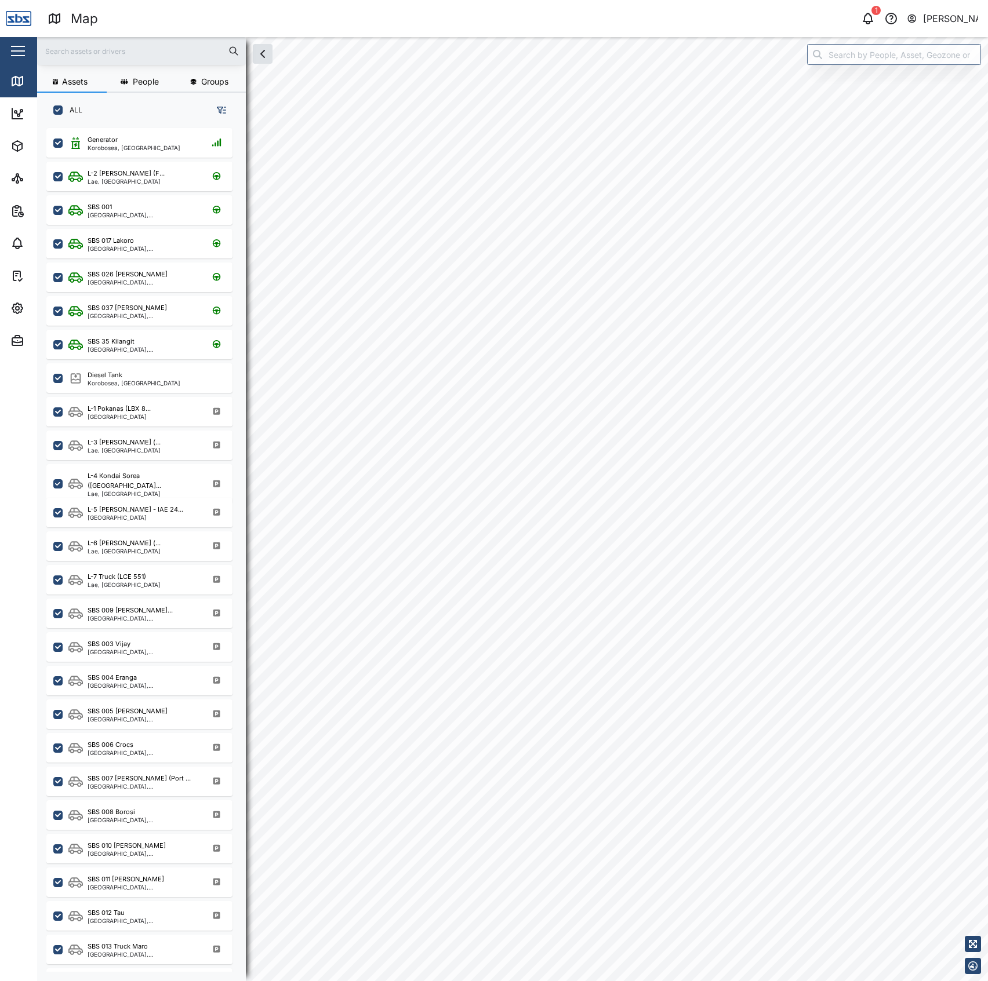
checkbox input "true"
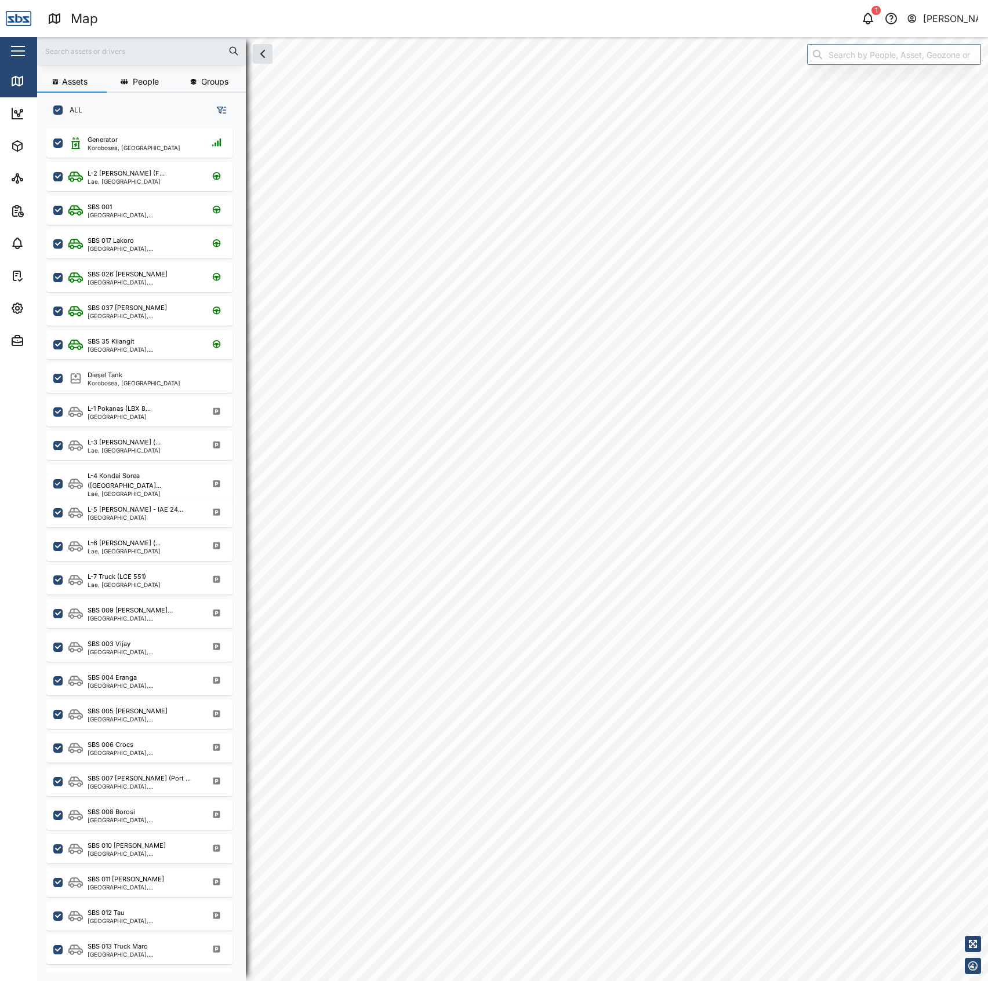
checkbox input "true"
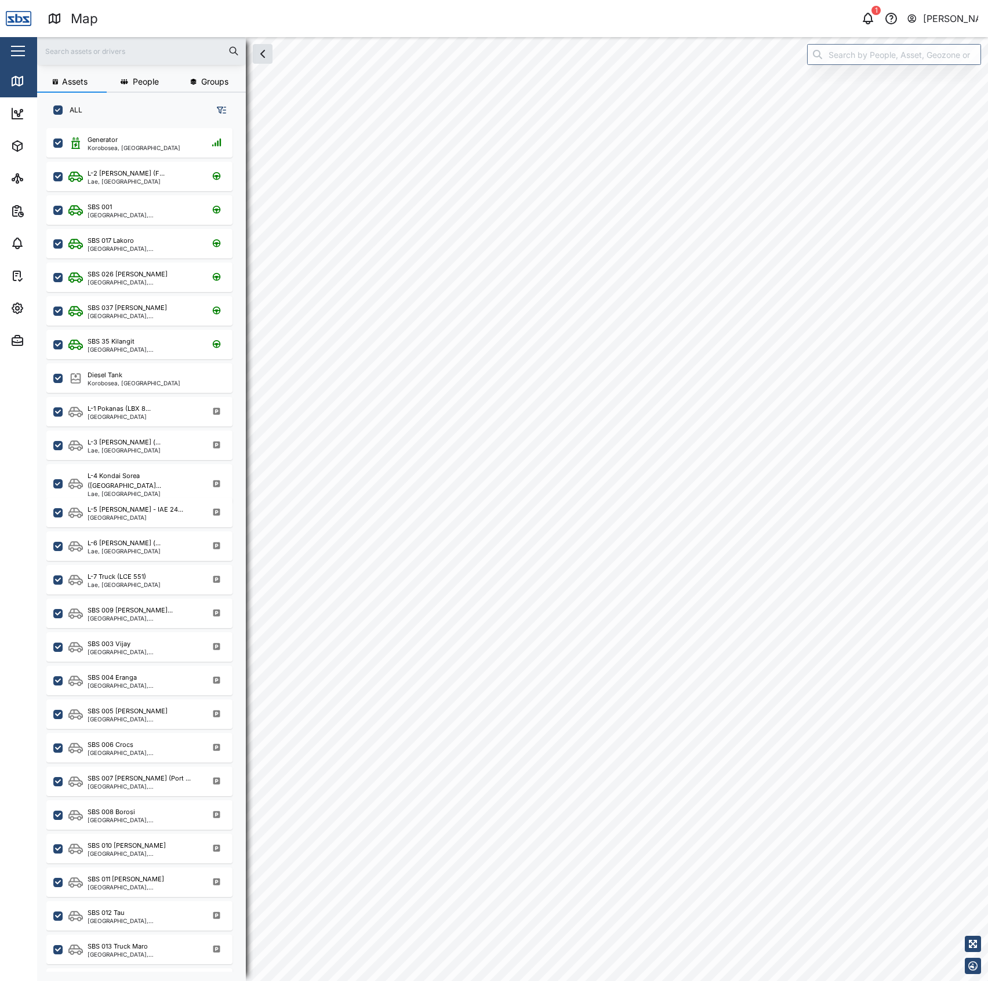
checkbox input "true"
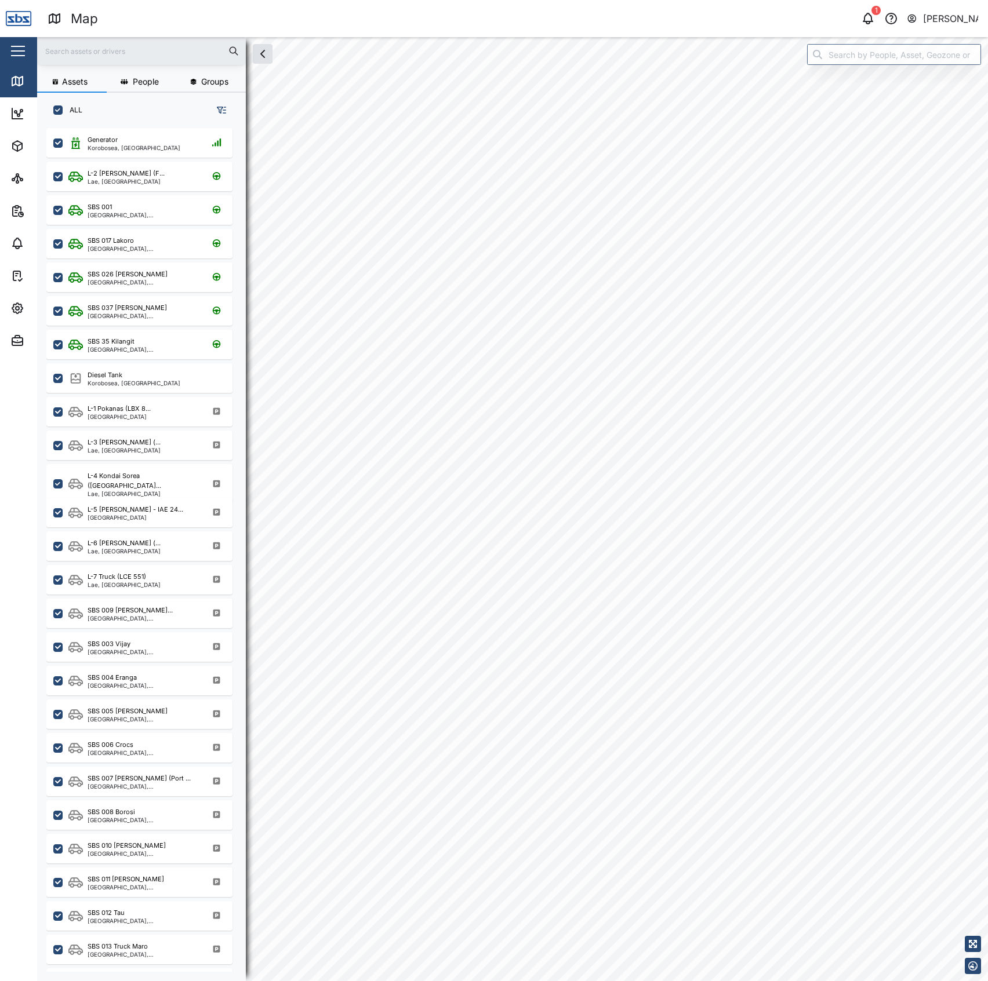
checkbox input "true"
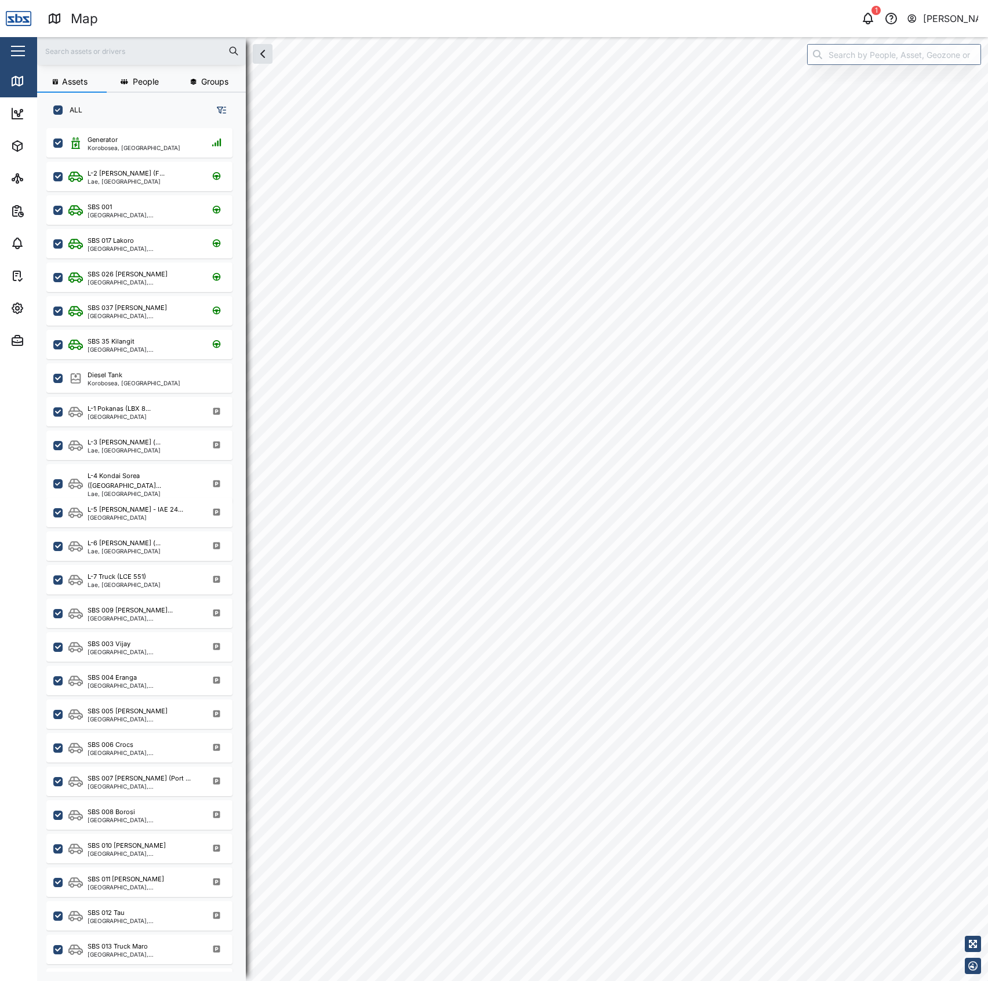
checkbox input "true"
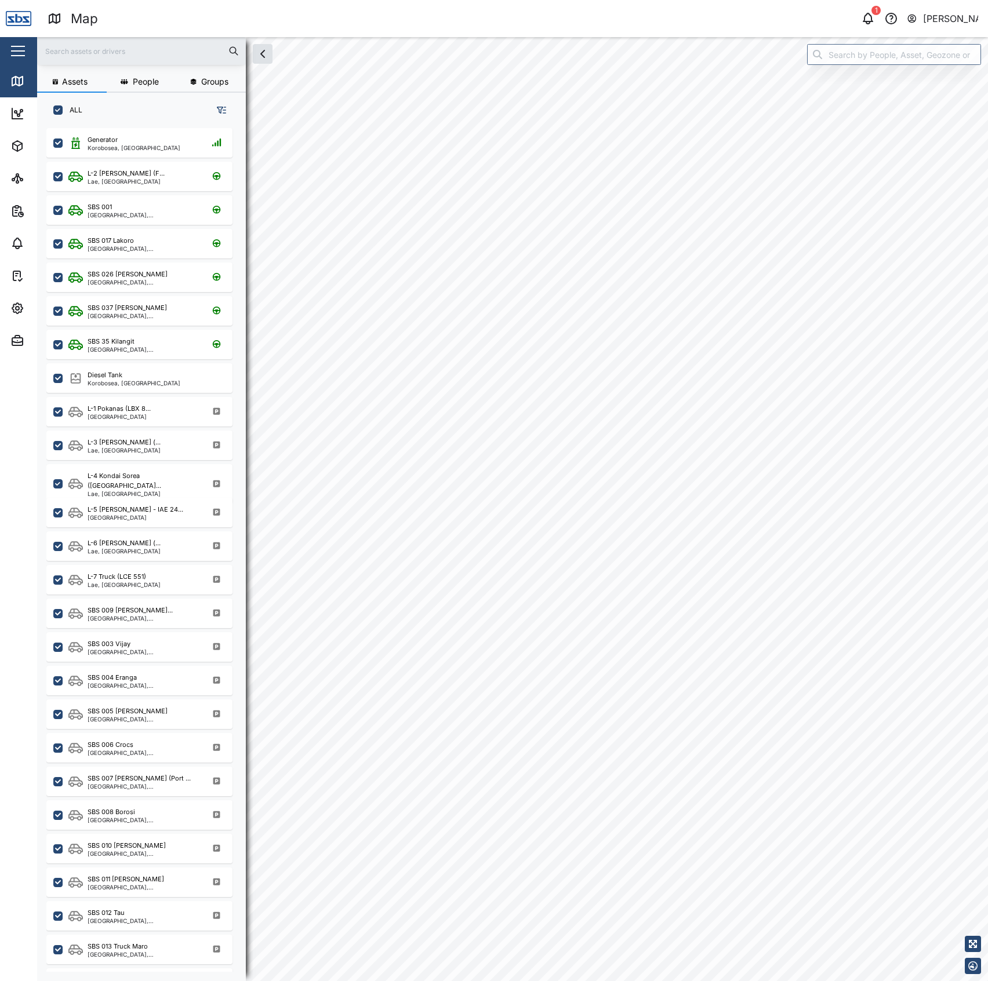
checkbox input "true"
click at [161, 378] on div "Diesel Tank Korobosea, Port Moresby" at bounding box center [146, 378] width 157 height 16
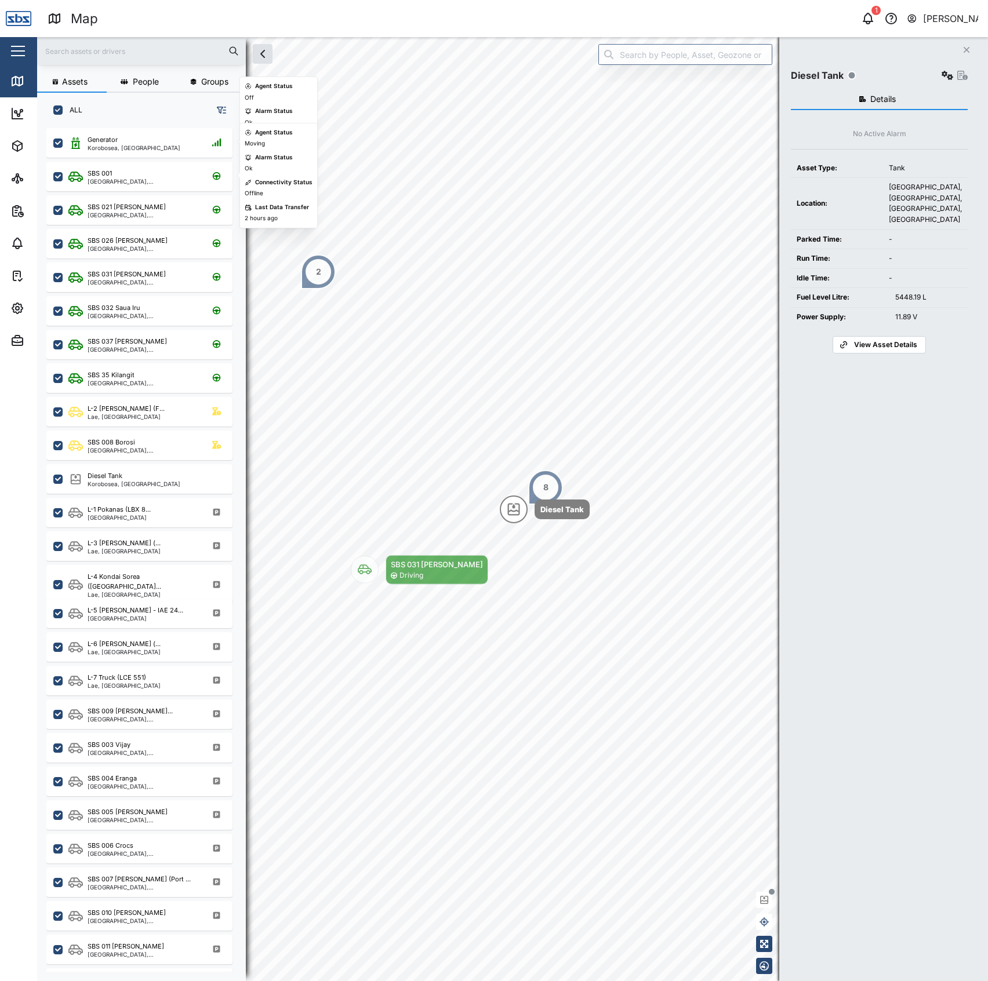
click at [105, 125] on div "Generator Korobosea, Port Moresby" at bounding box center [139, 141] width 186 height 34
click at [101, 147] on div "Korobosea, Port Moresby" at bounding box center [134, 148] width 93 height 6
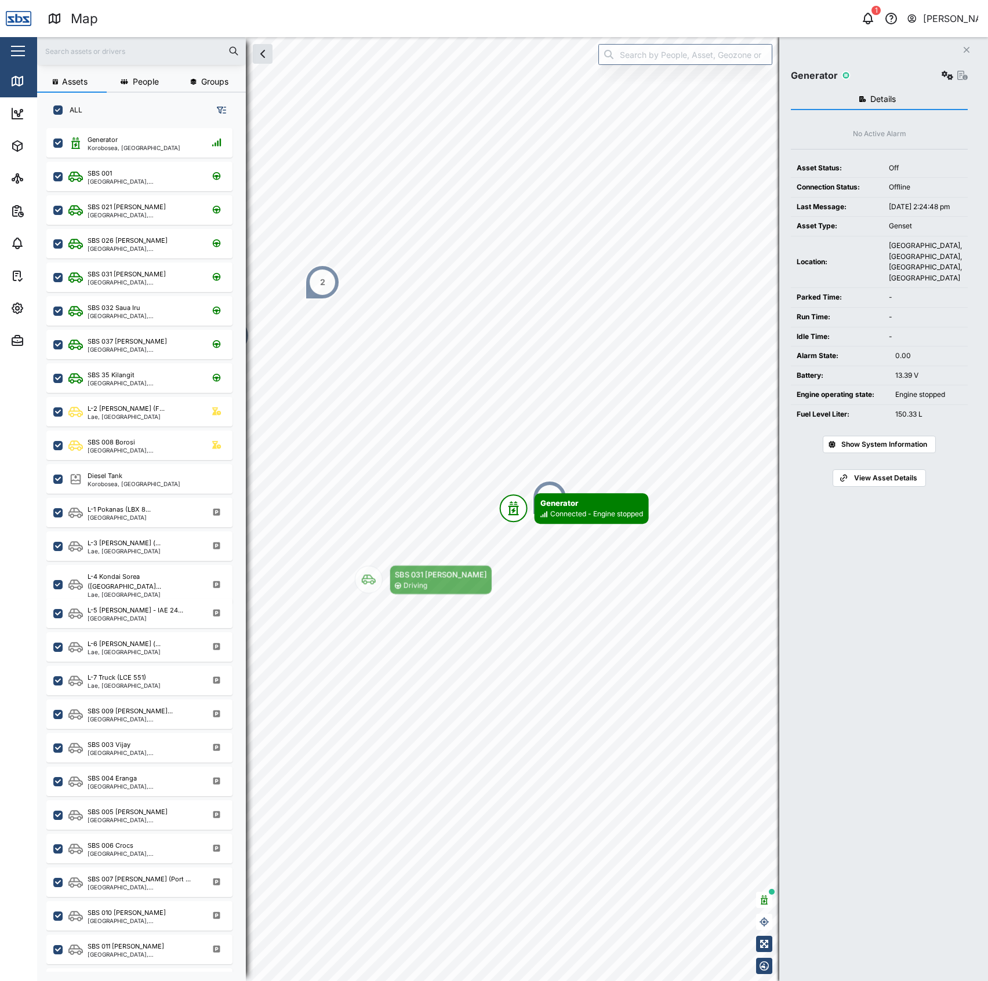
click at [939, 70] on button "button" at bounding box center [947, 75] width 16 height 16
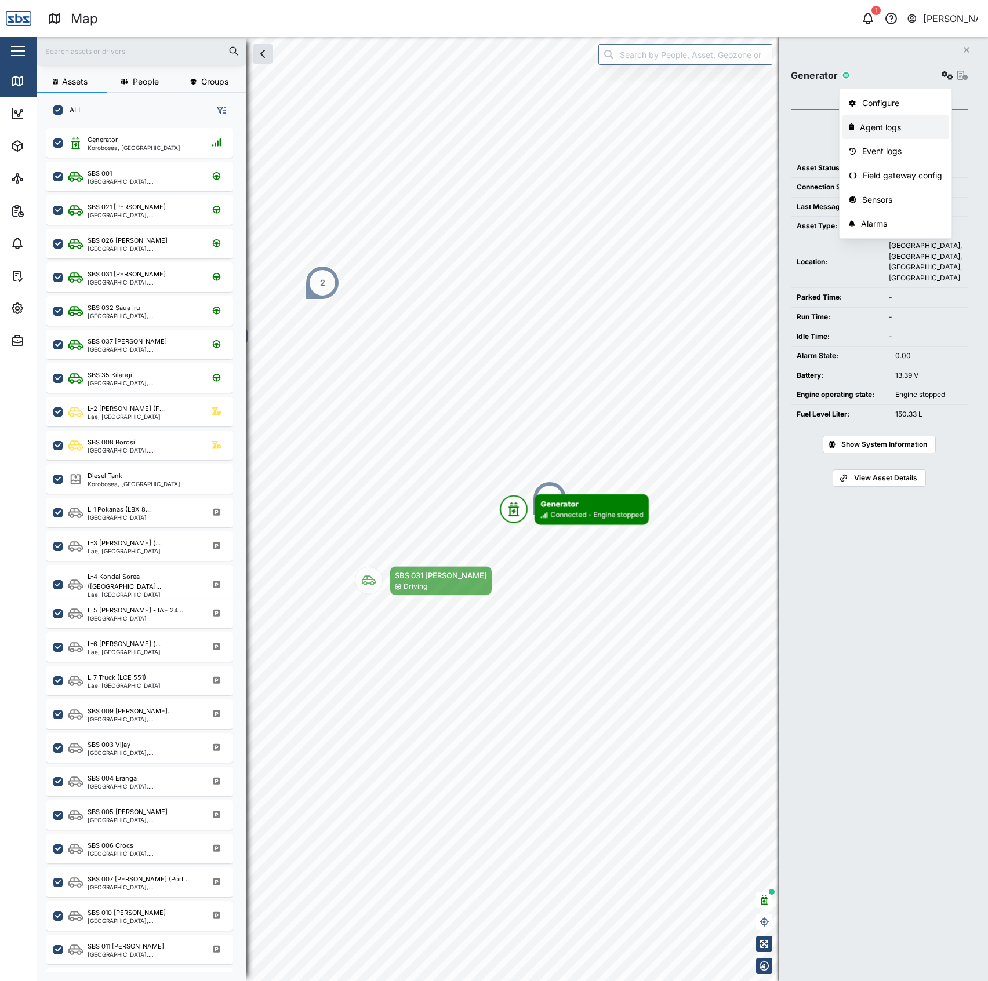
click at [880, 131] on div "Agent logs" at bounding box center [900, 127] width 82 height 13
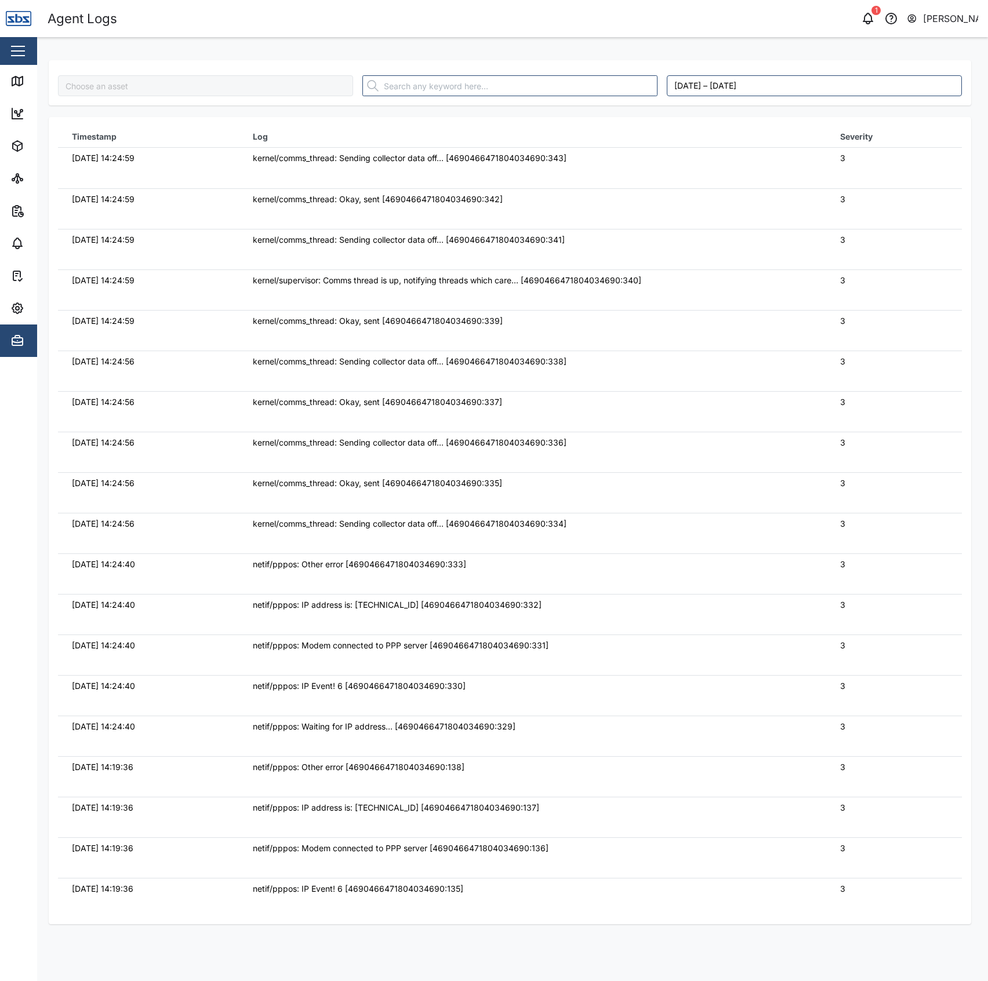
type input "Generator"
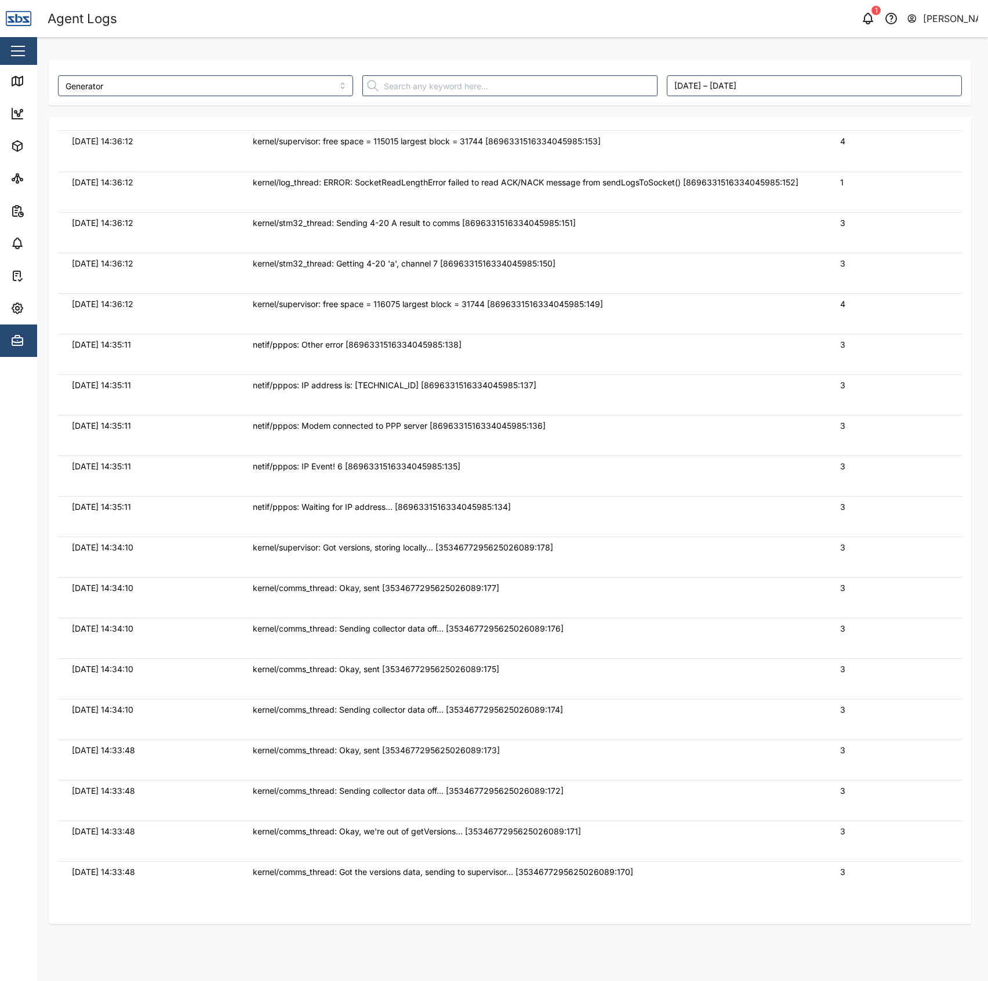
scroll to position [2, 0]
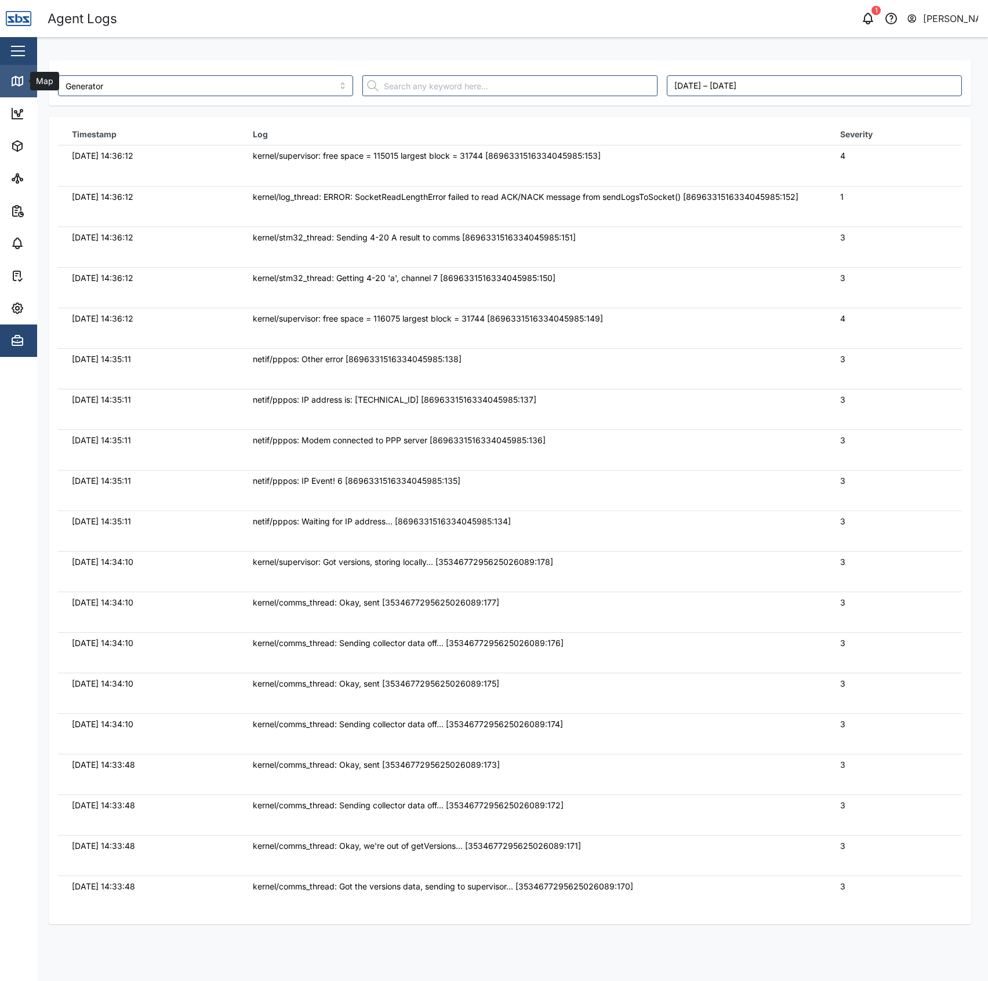
click at [16, 82] on icon at bounding box center [16, 81] width 0 height 8
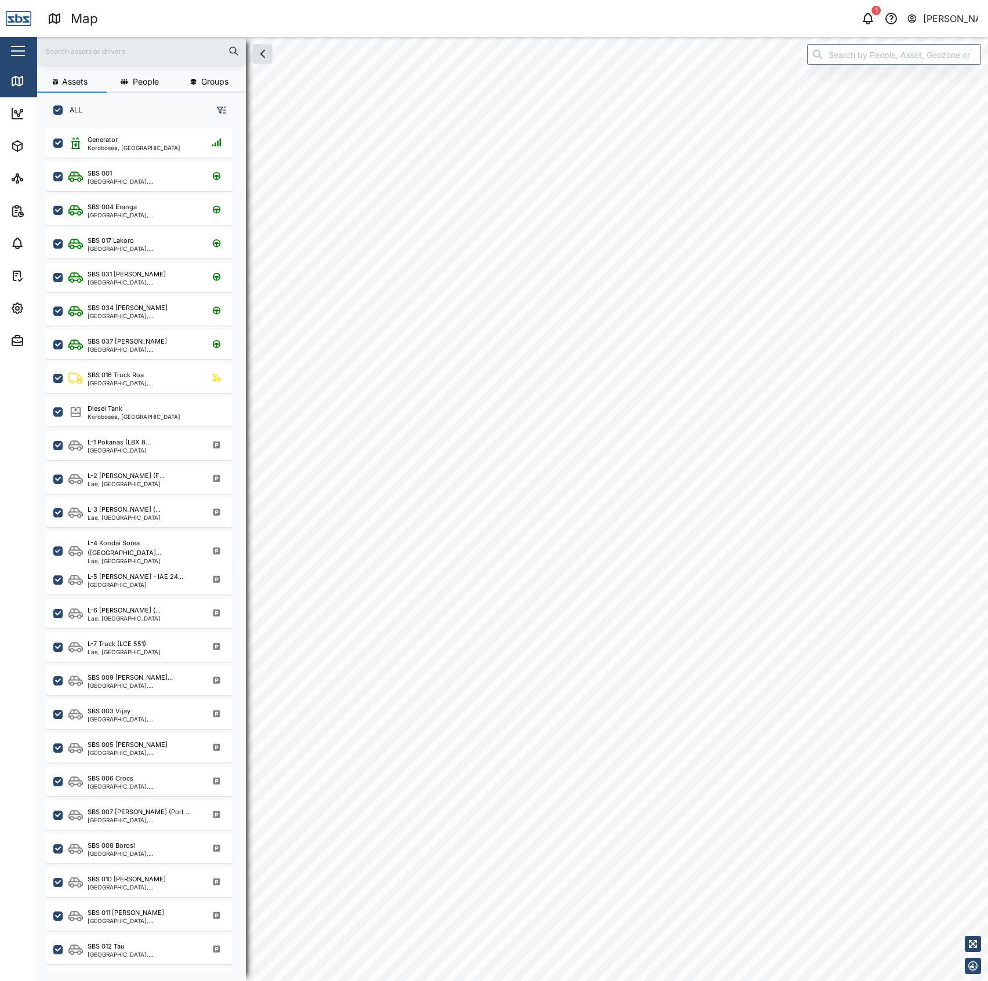
scroll to position [836, 179]
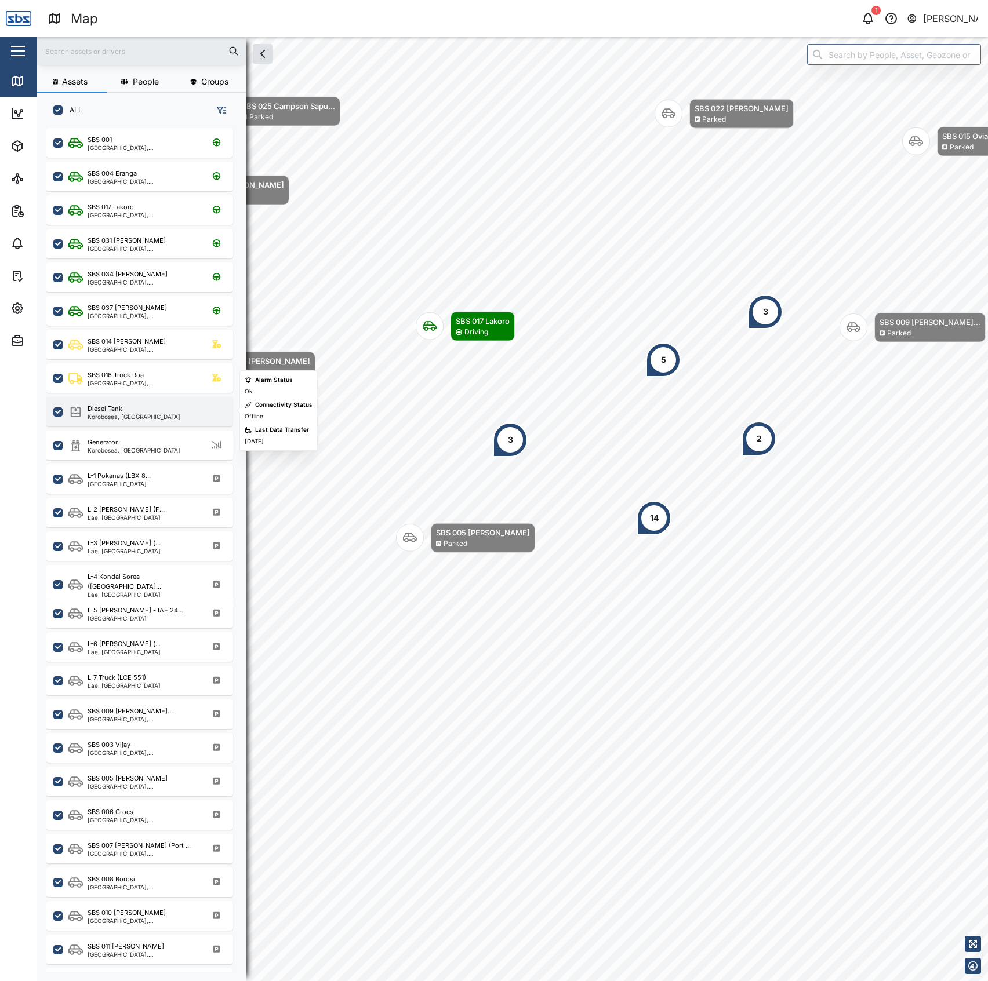
click at [137, 409] on div "Diesel Tank" at bounding box center [134, 409] width 93 height 10
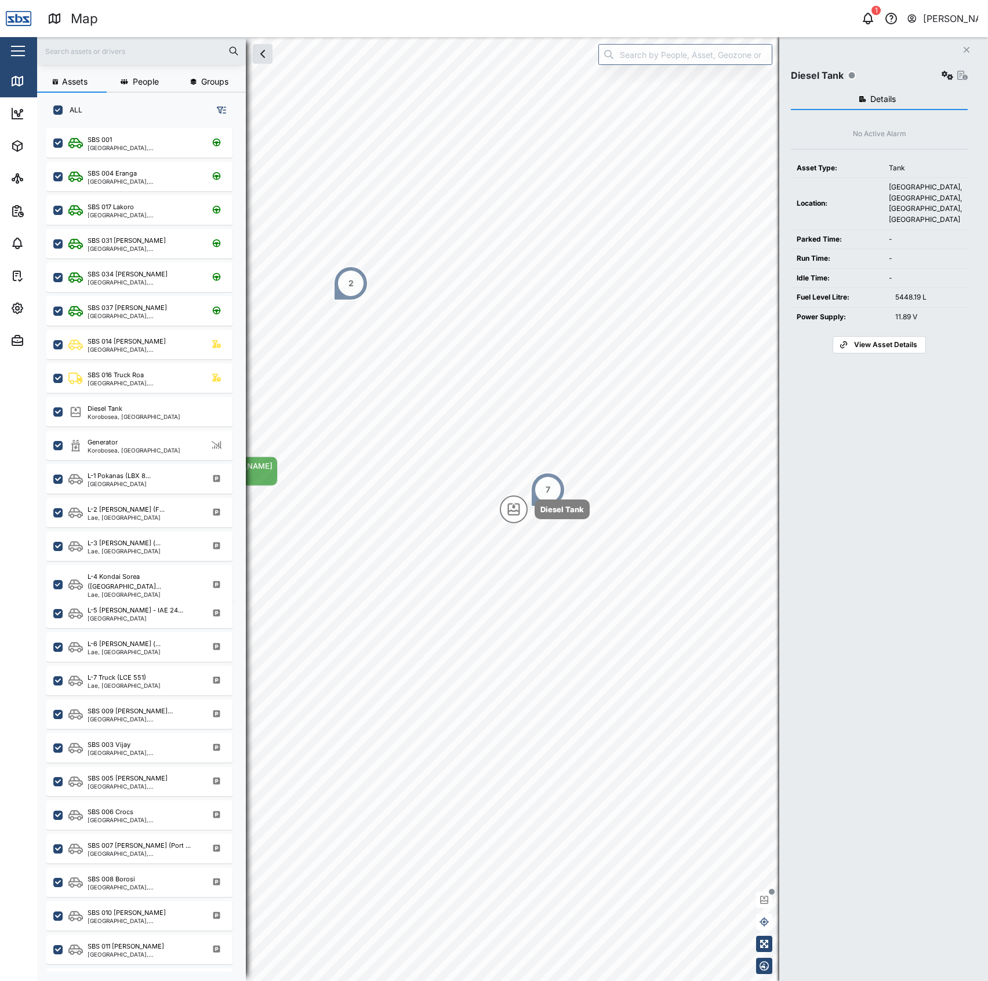
drag, startPoint x: 933, startPoint y: 70, endPoint x: 939, endPoint y: 72, distance: 7.3
click at [933, 70] on div "Diesel Tank" at bounding box center [879, 75] width 177 height 16
click at [941, 72] on icon "button" at bounding box center [947, 75] width 12 height 9
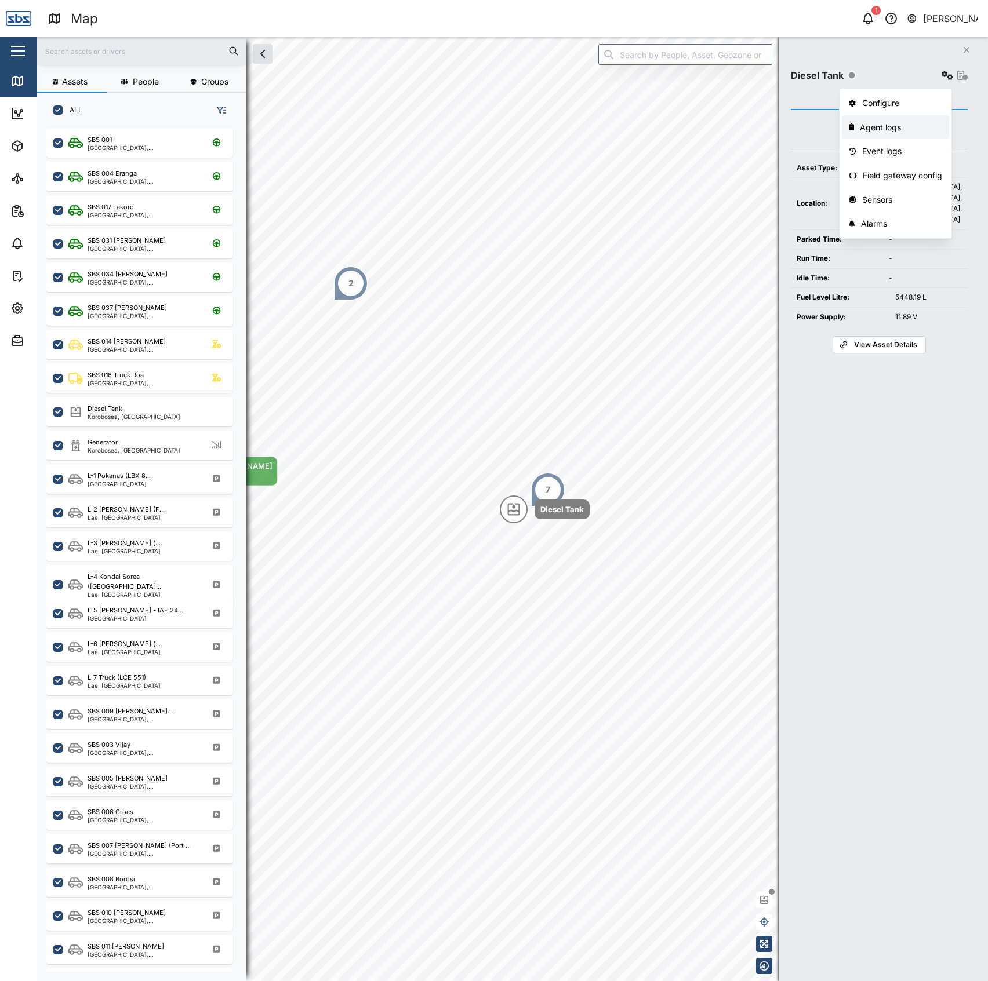
click at [884, 128] on div "Agent logs" at bounding box center [900, 127] width 82 height 13
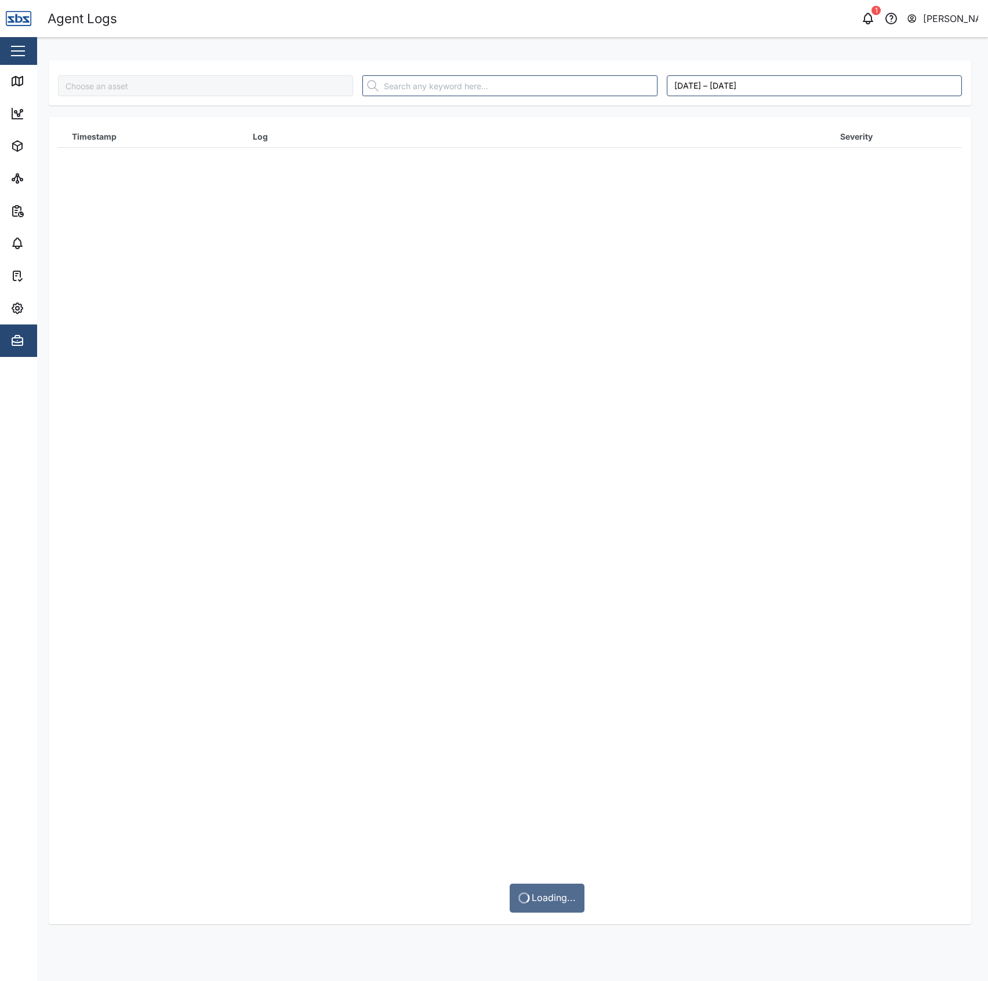
type input "Diesel Tank"
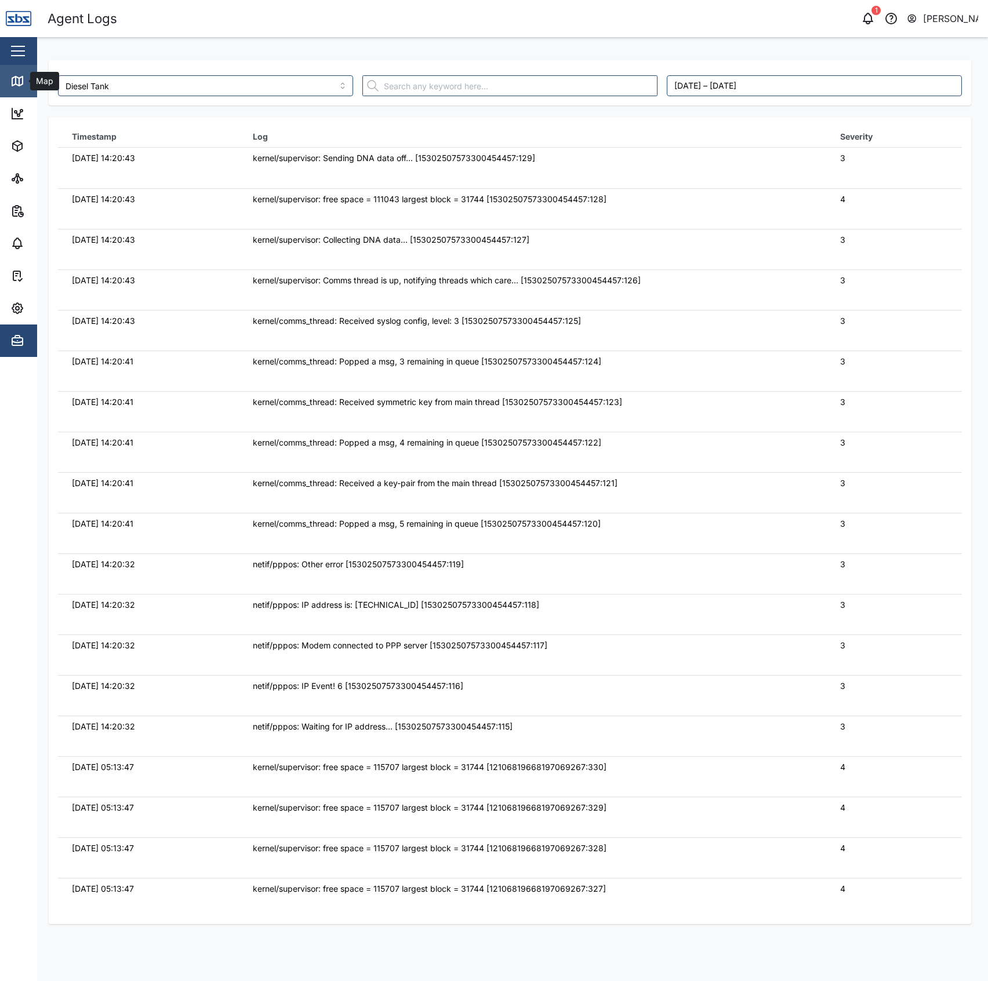
click at [17, 77] on icon at bounding box center [17, 81] width 14 height 14
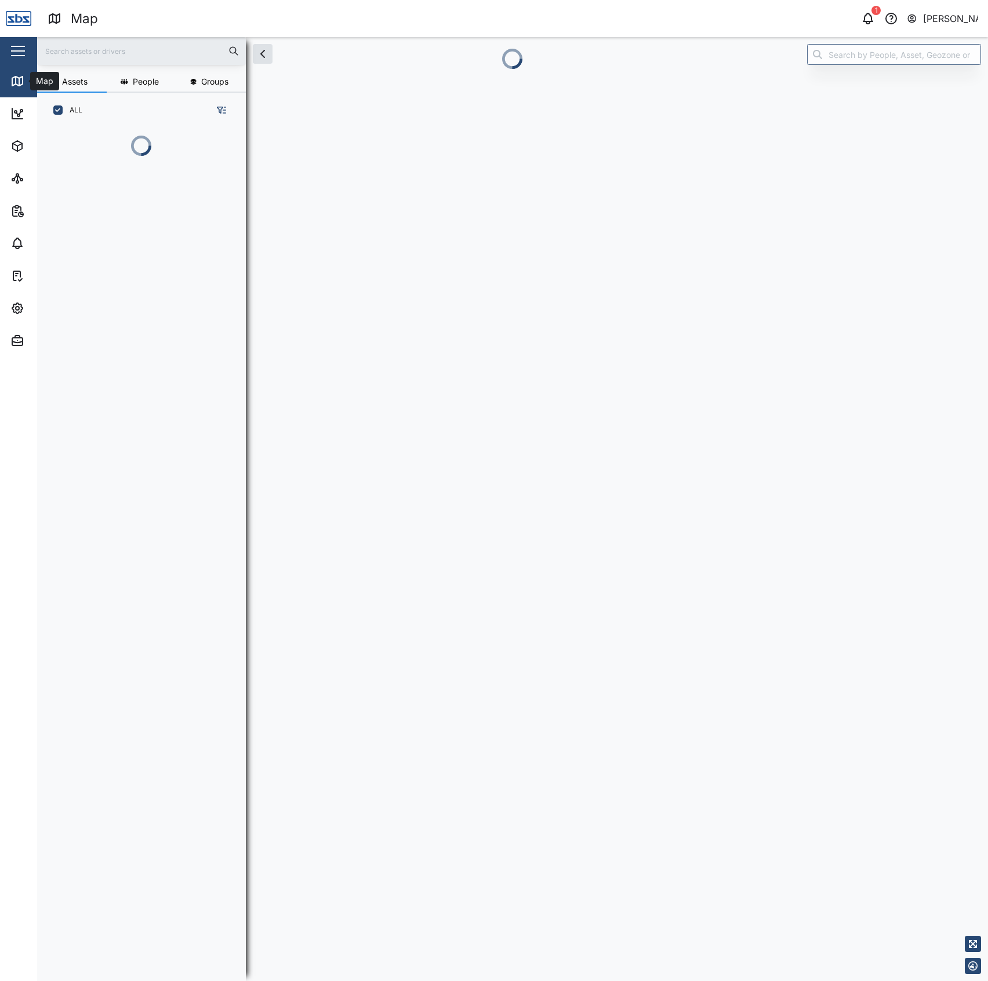
scroll to position [836, 179]
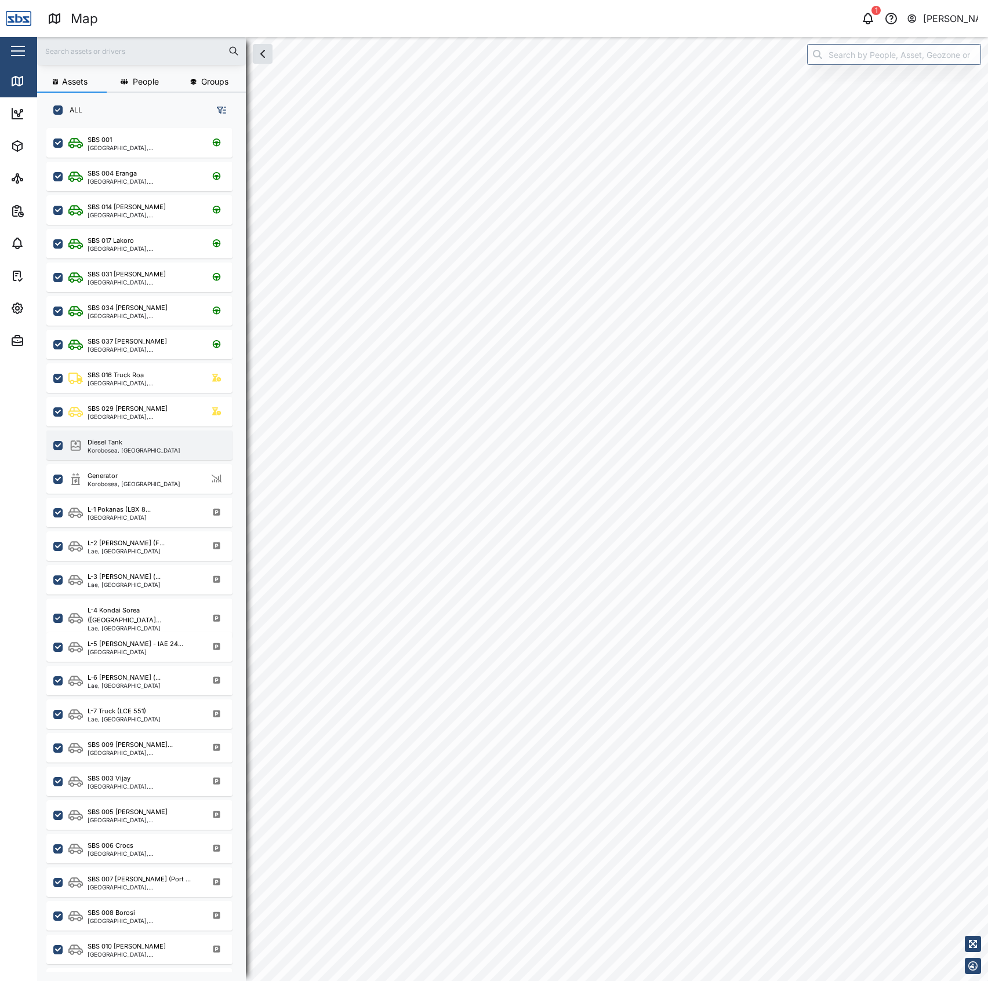
checkbox input "true"
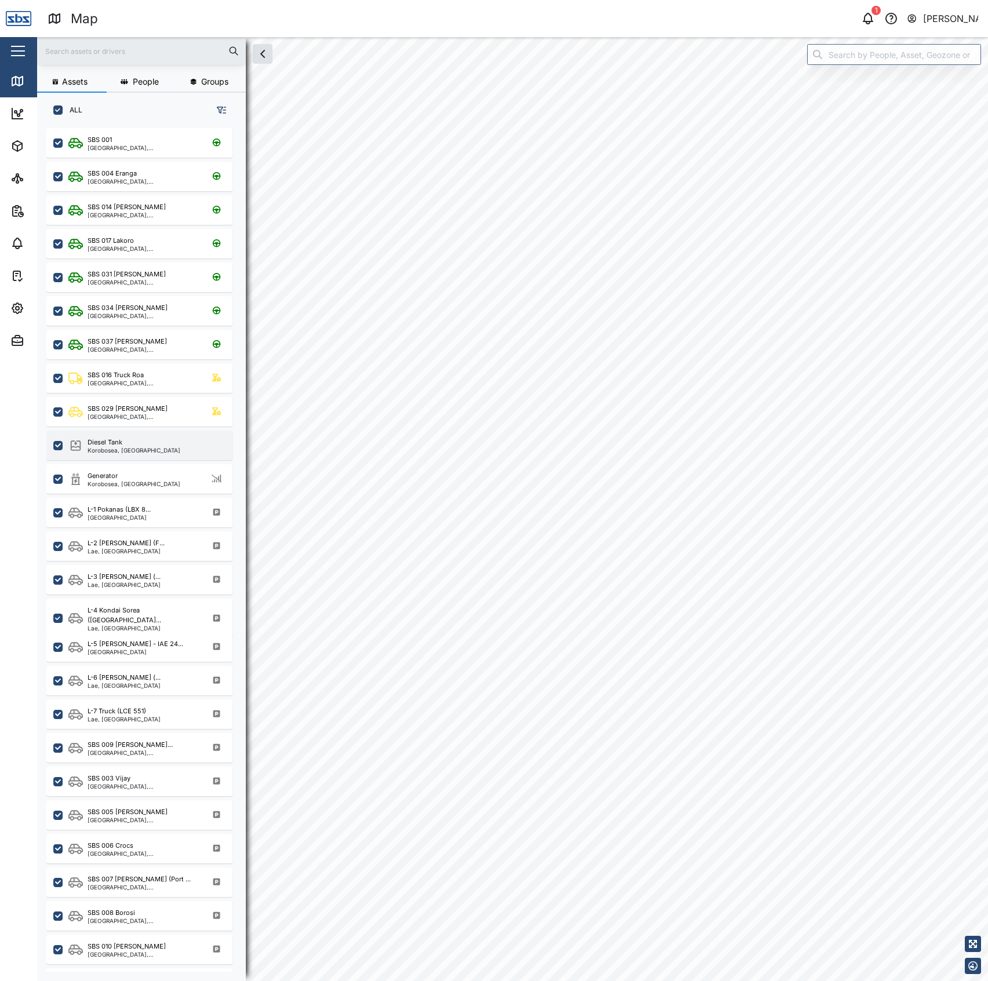
checkbox input "true"
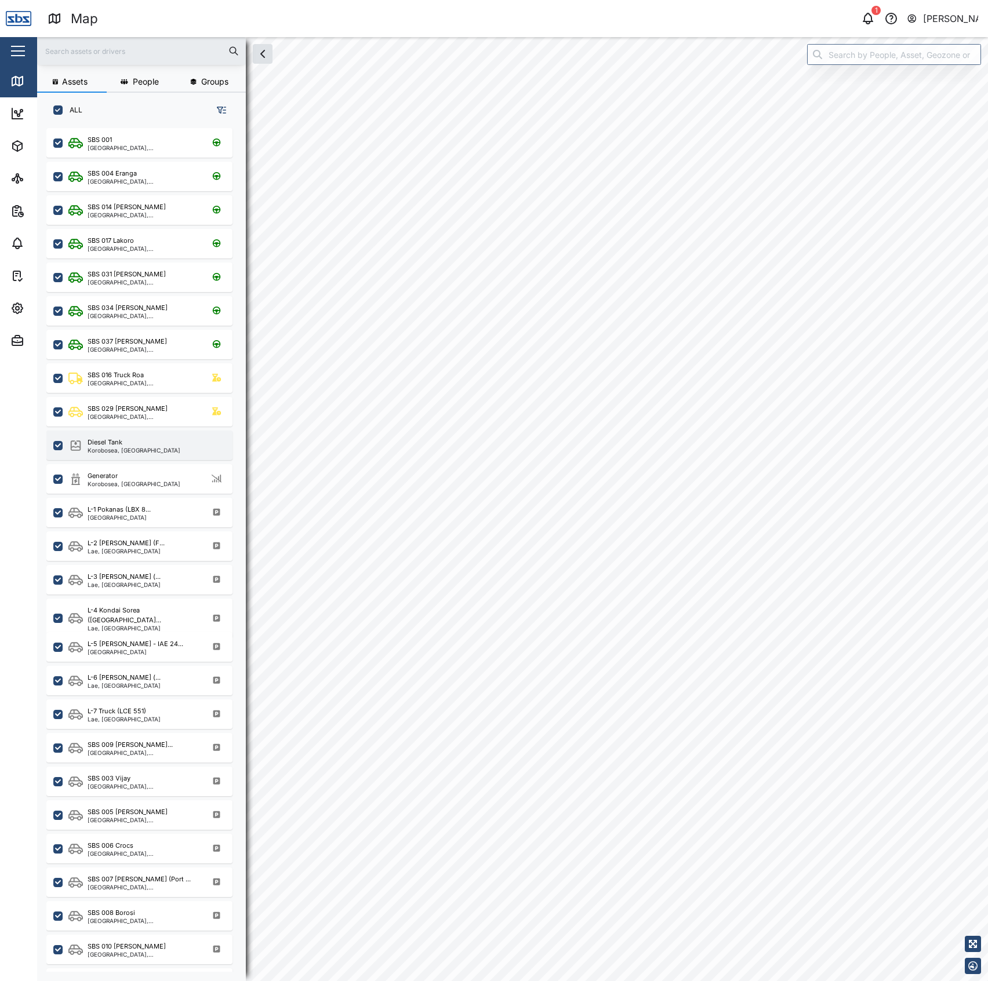
checkbox input "true"
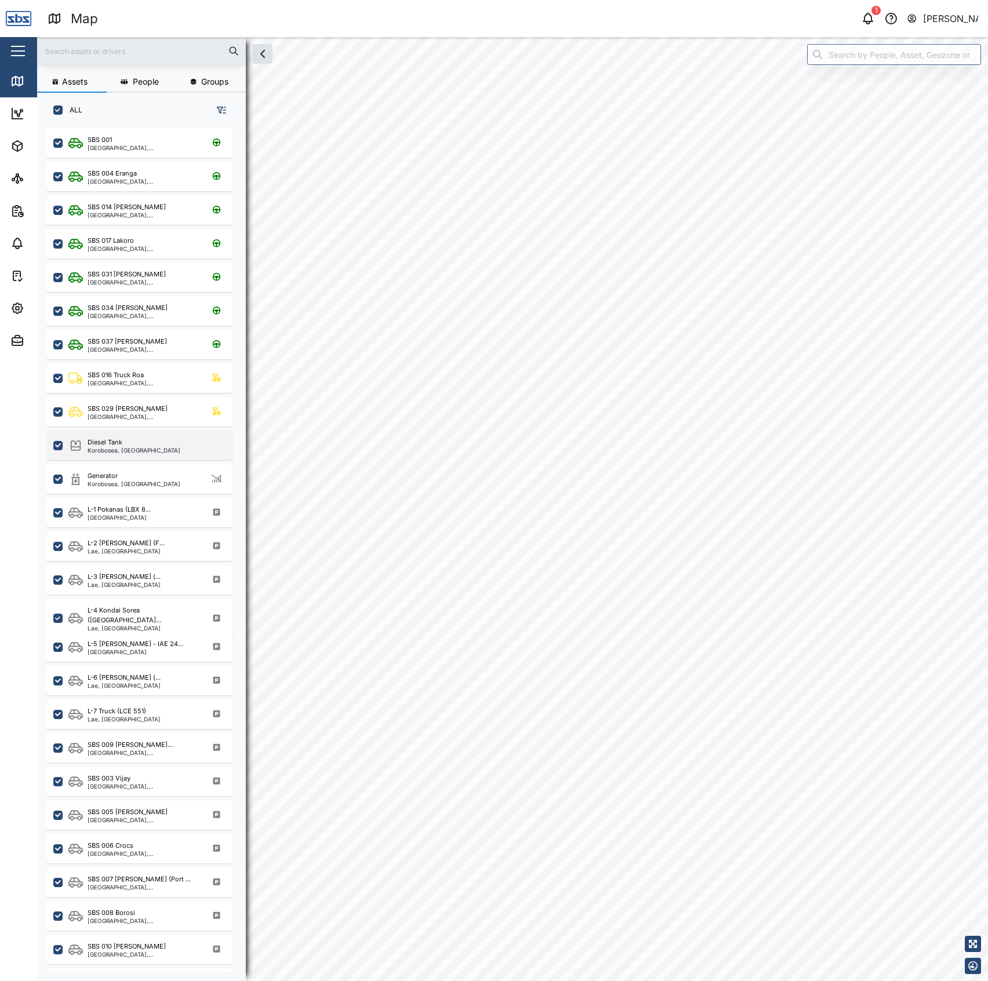
checkbox input "true"
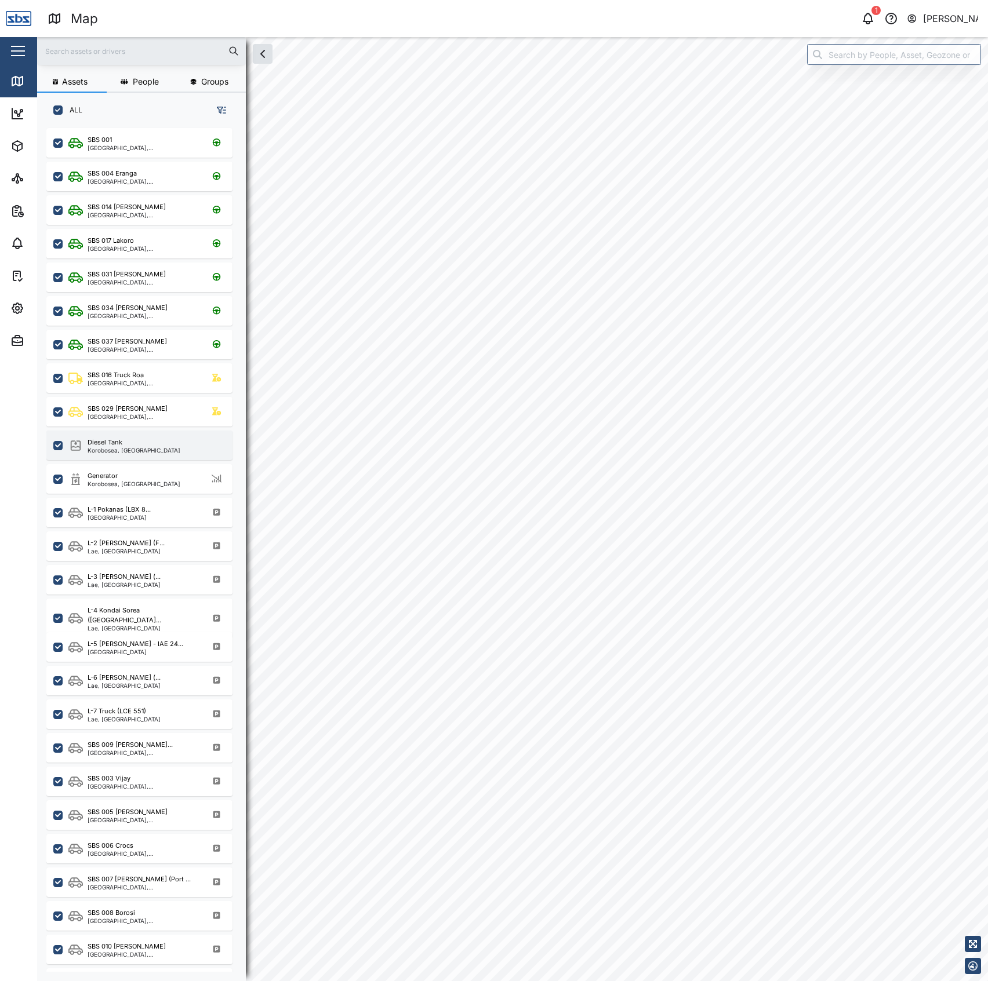
checkbox input "true"
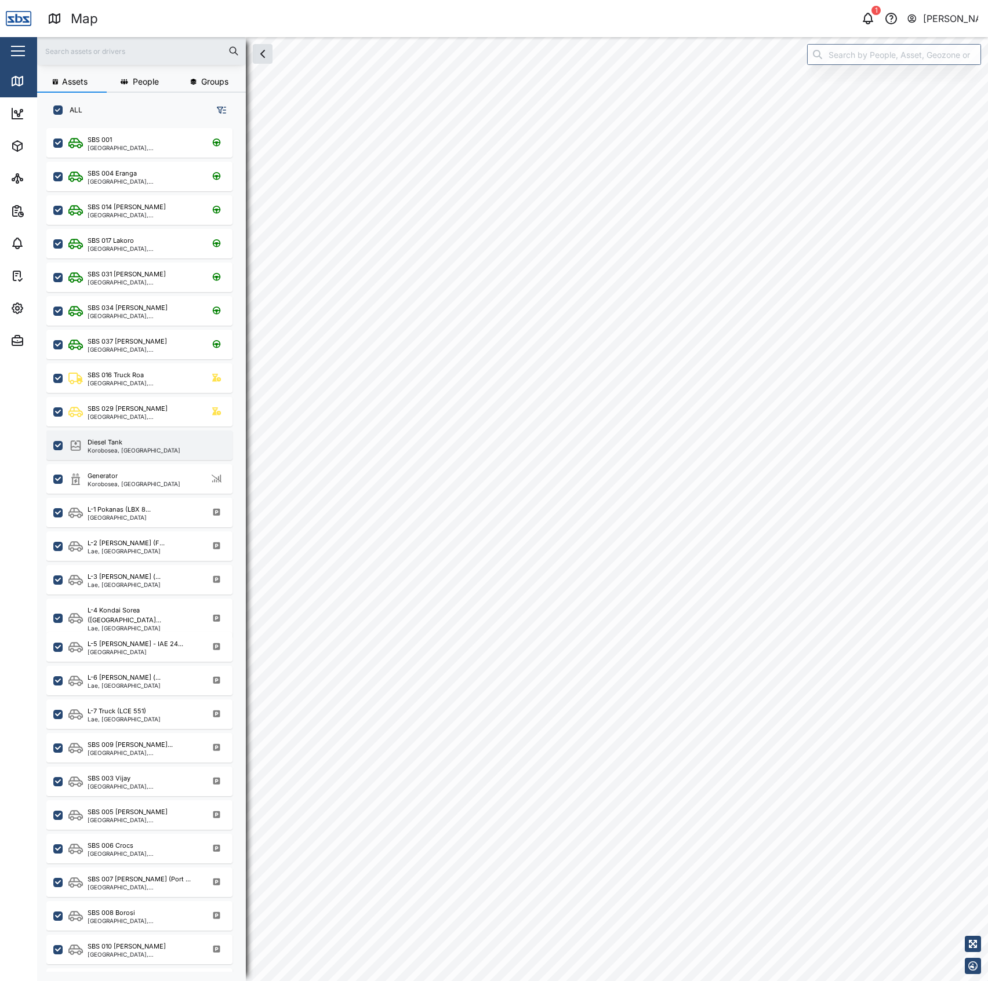
checkbox input "true"
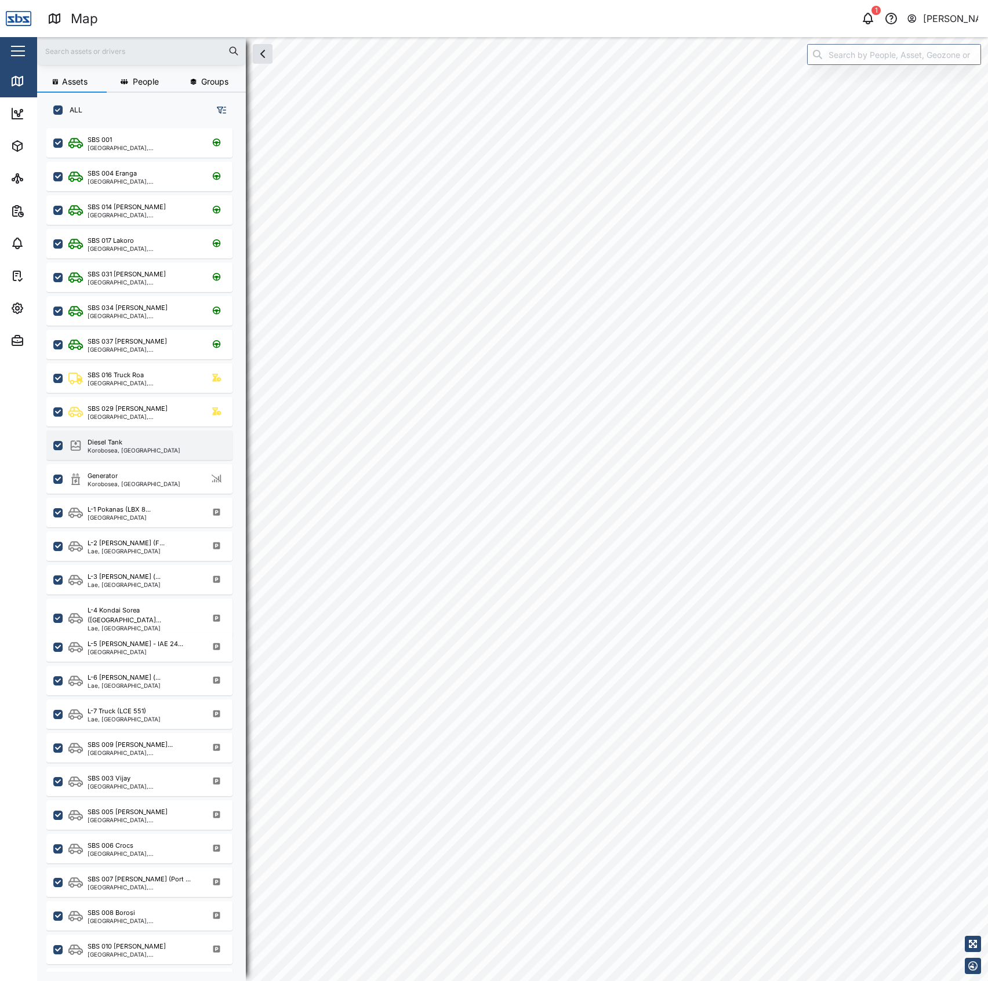
checkbox input "true"
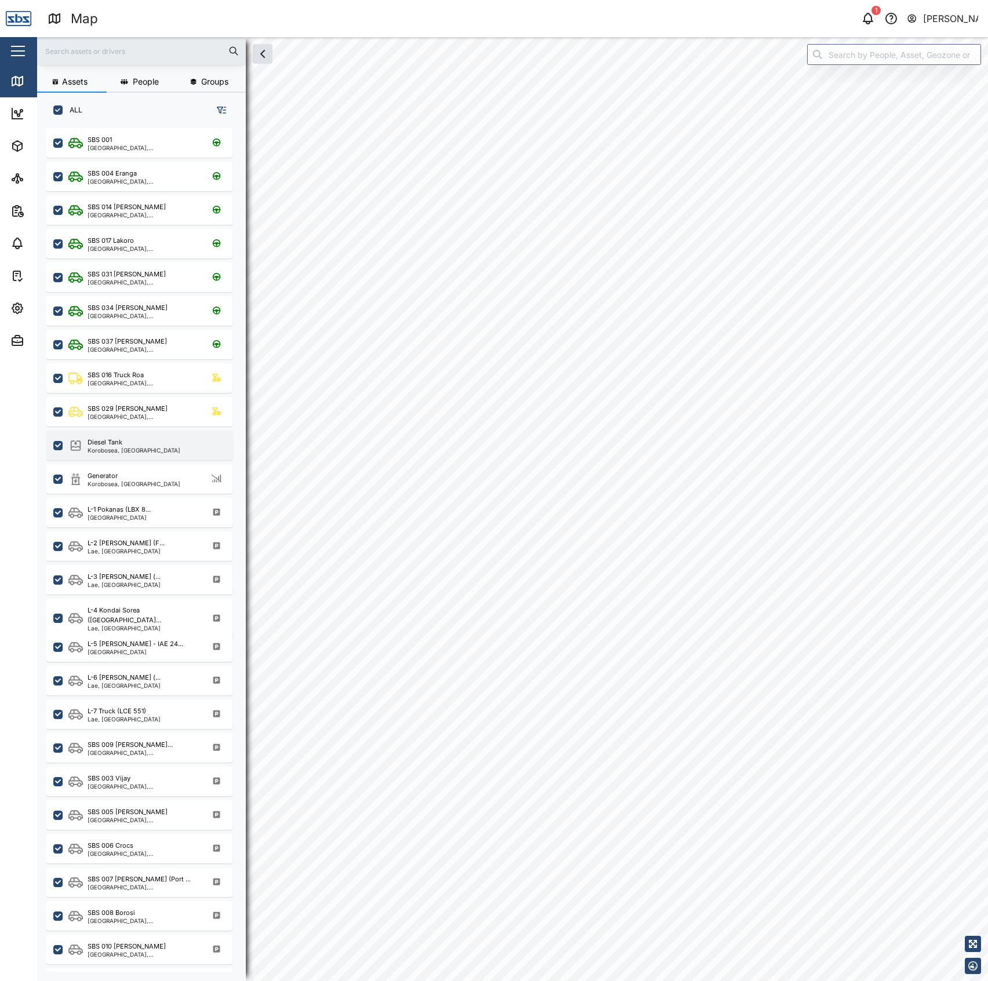
checkbox input "true"
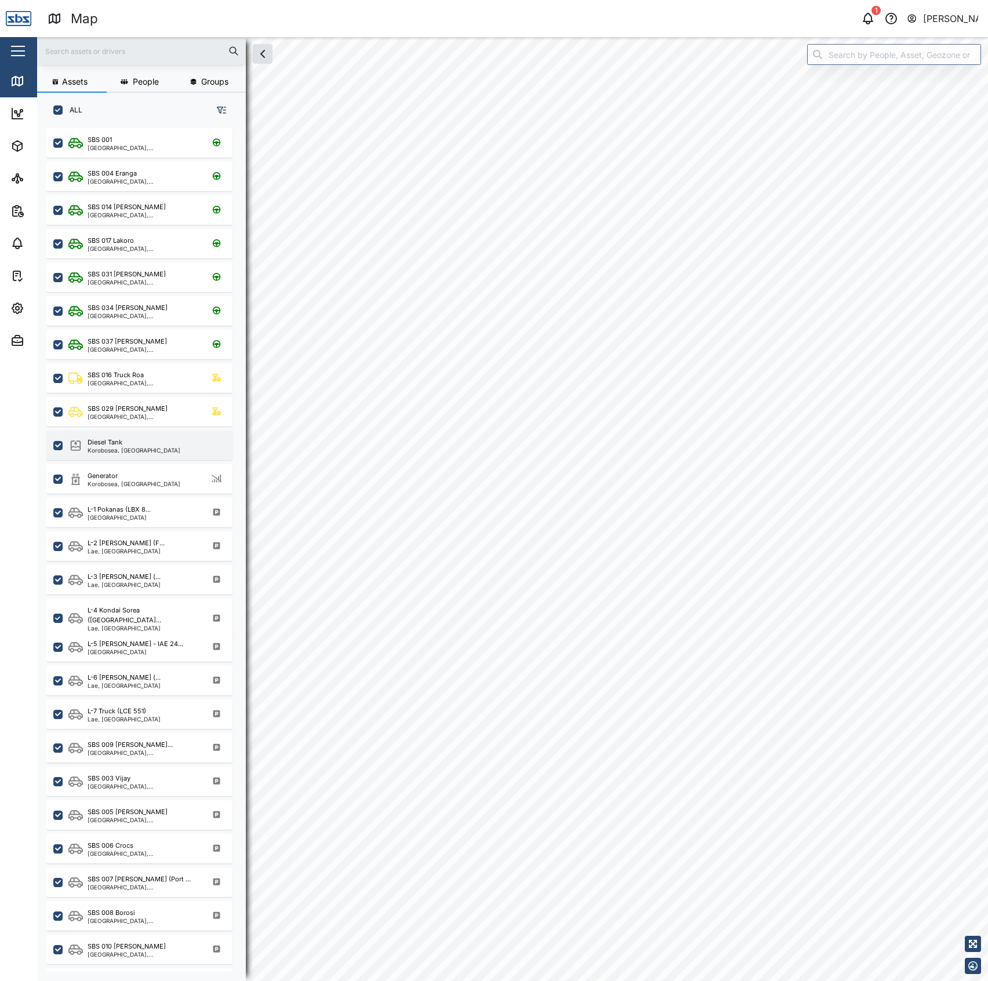
checkbox input "true"
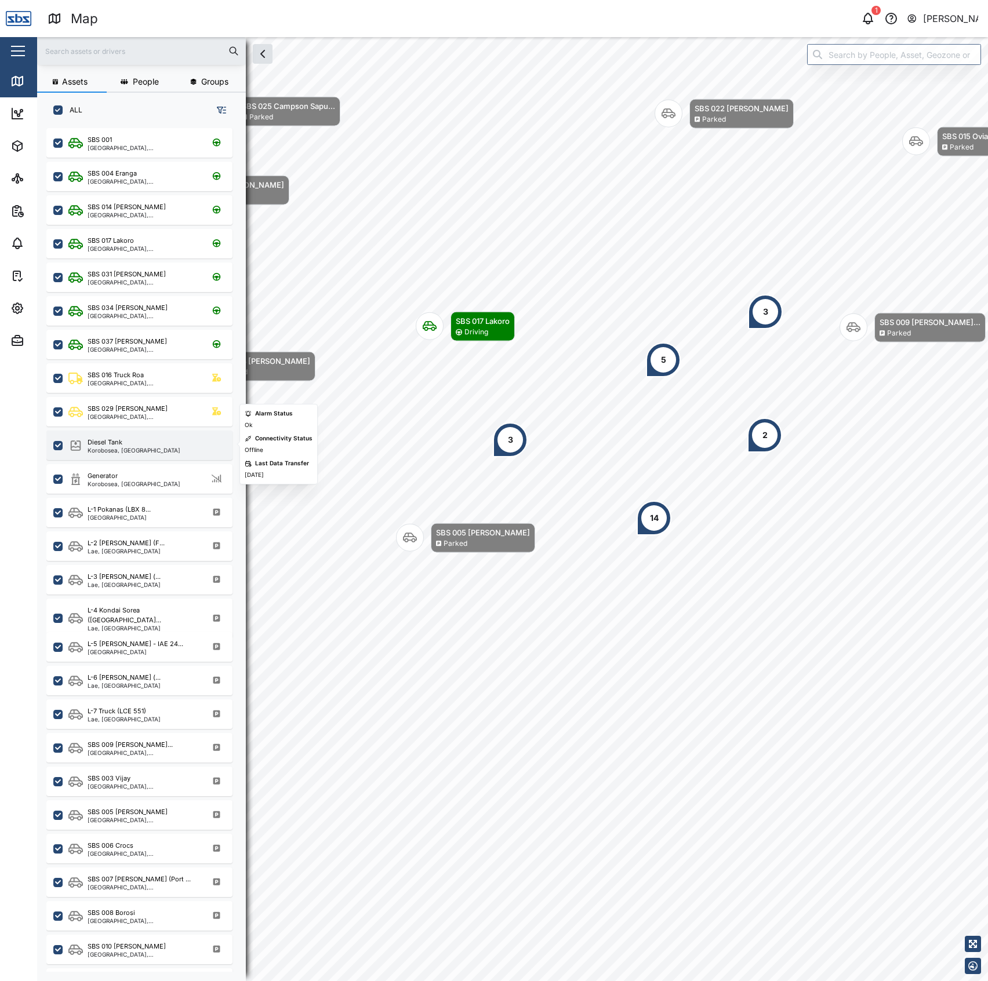
click at [114, 445] on div "Diesel Tank" at bounding box center [105, 443] width 35 height 10
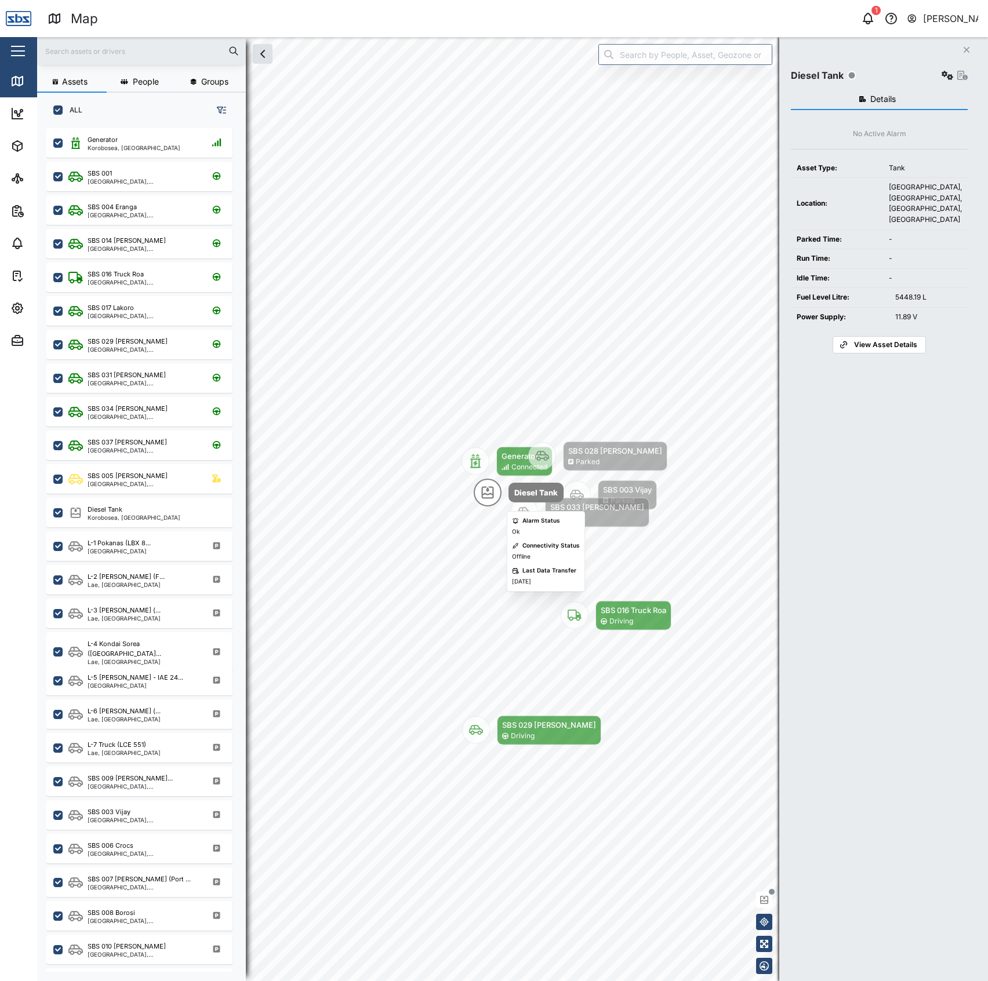
click at [490, 495] on icon "Map marker" at bounding box center [487, 493] width 14 height 14
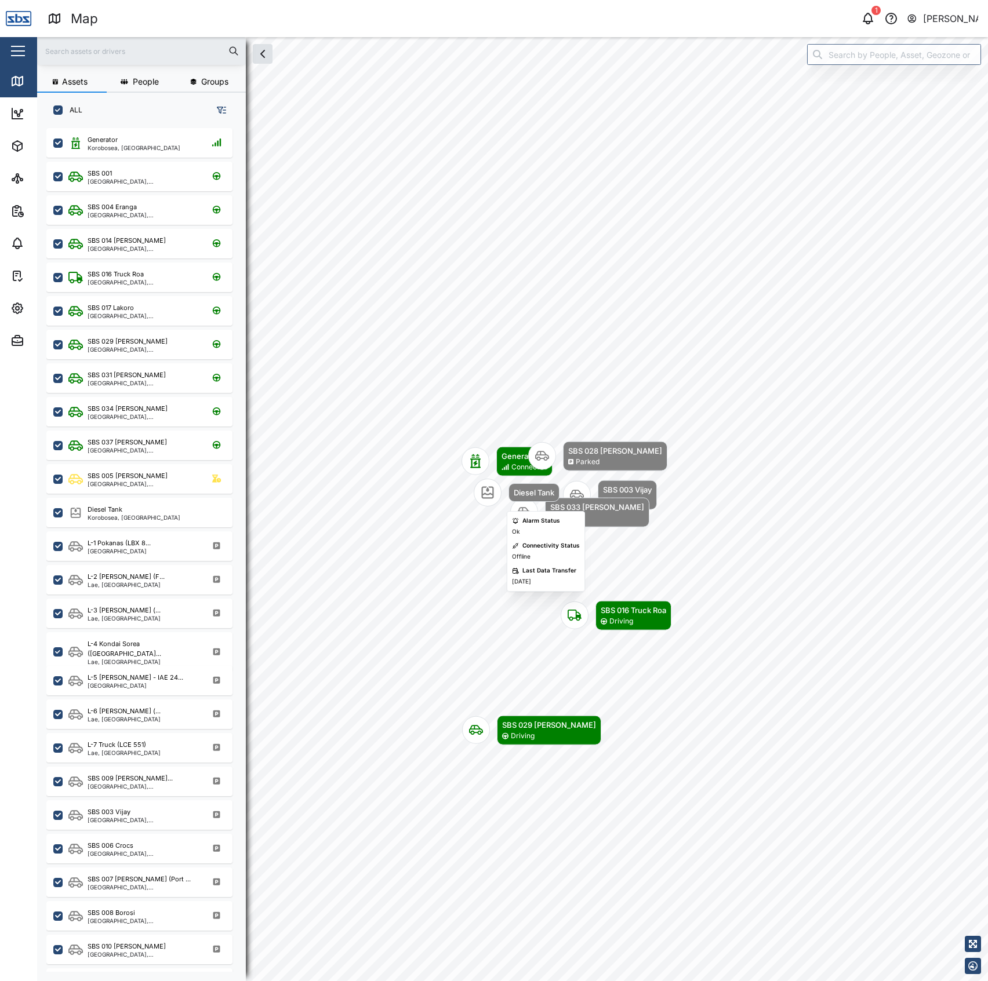
click at [490, 495] on icon "Map marker" at bounding box center [487, 493] width 14 height 14
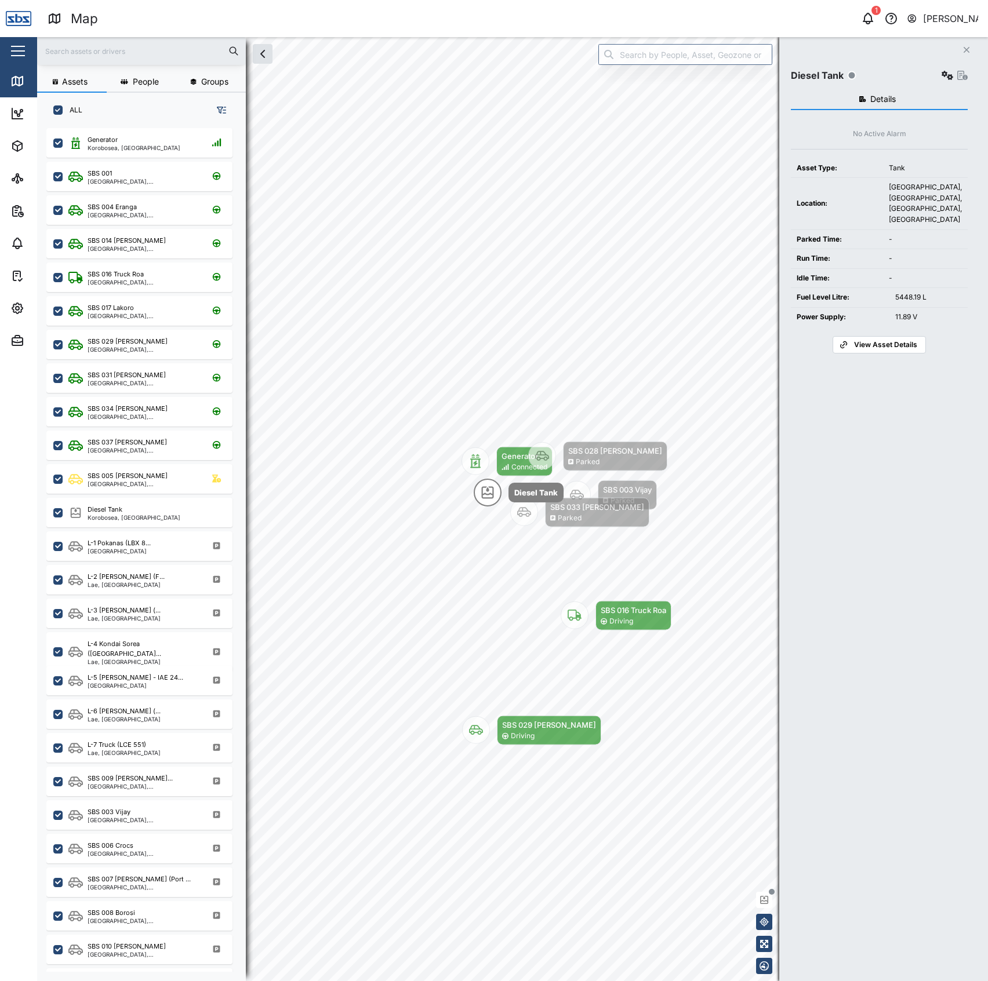
click at [949, 72] on icon "button" at bounding box center [947, 75] width 12 height 9
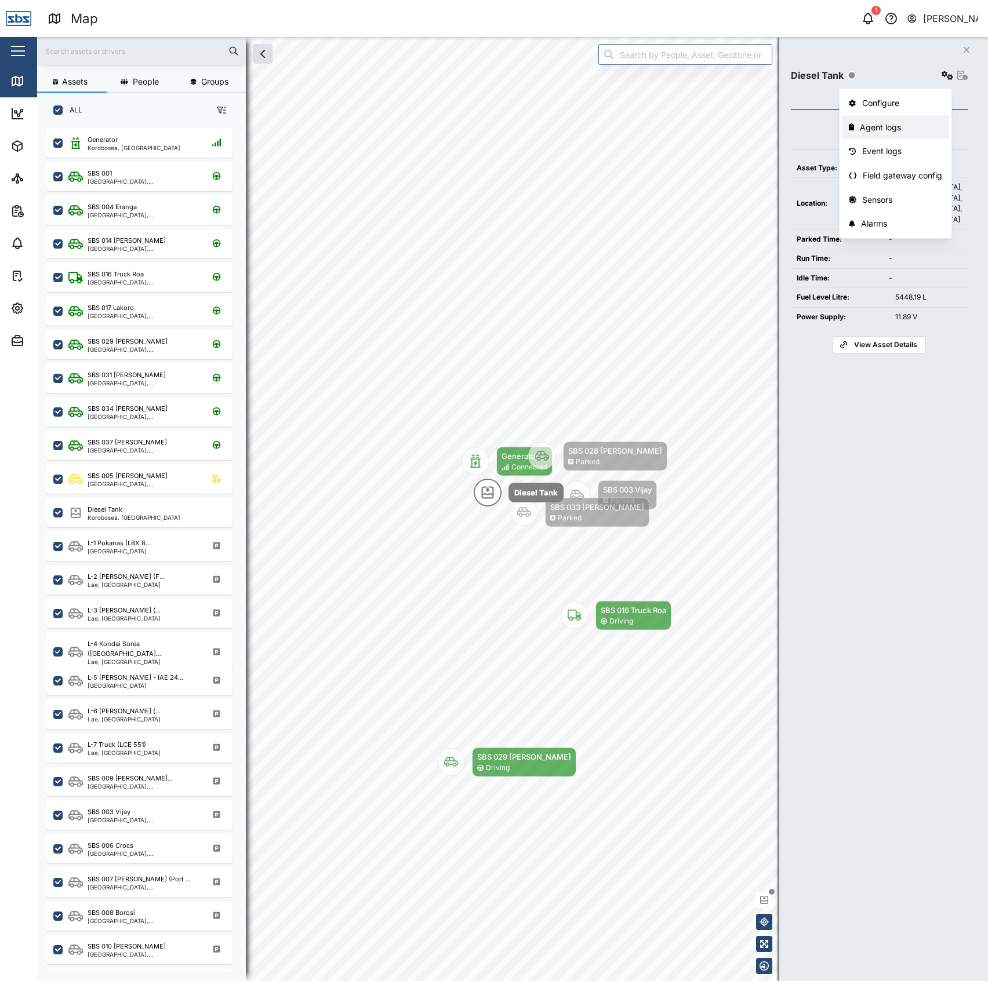
click at [916, 128] on div "Agent logs" at bounding box center [900, 127] width 82 height 13
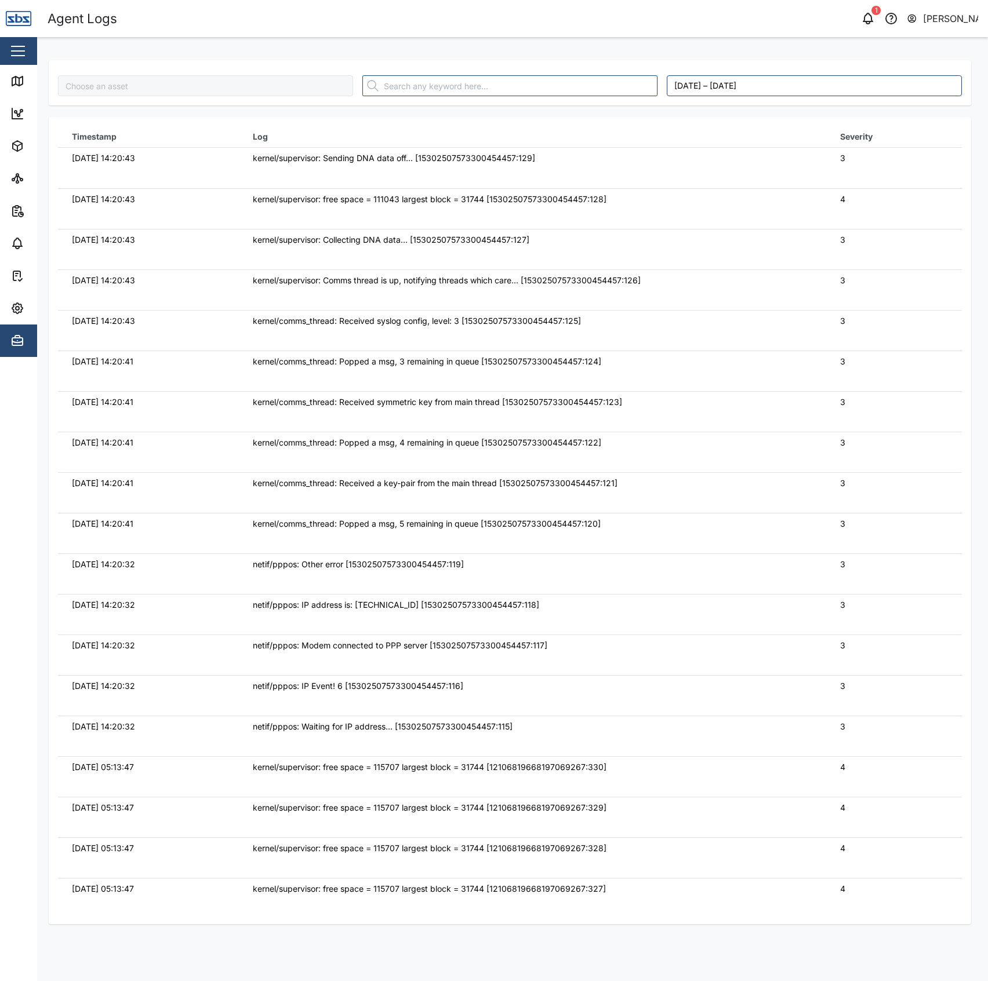
type input "Diesel Tank"
click at [698, 585] on td "netif/pppos: Other error [15302507573300454457:119]" at bounding box center [532, 573] width 587 height 41
click at [20, 96] on link "Map" at bounding box center [75, 81] width 151 height 32
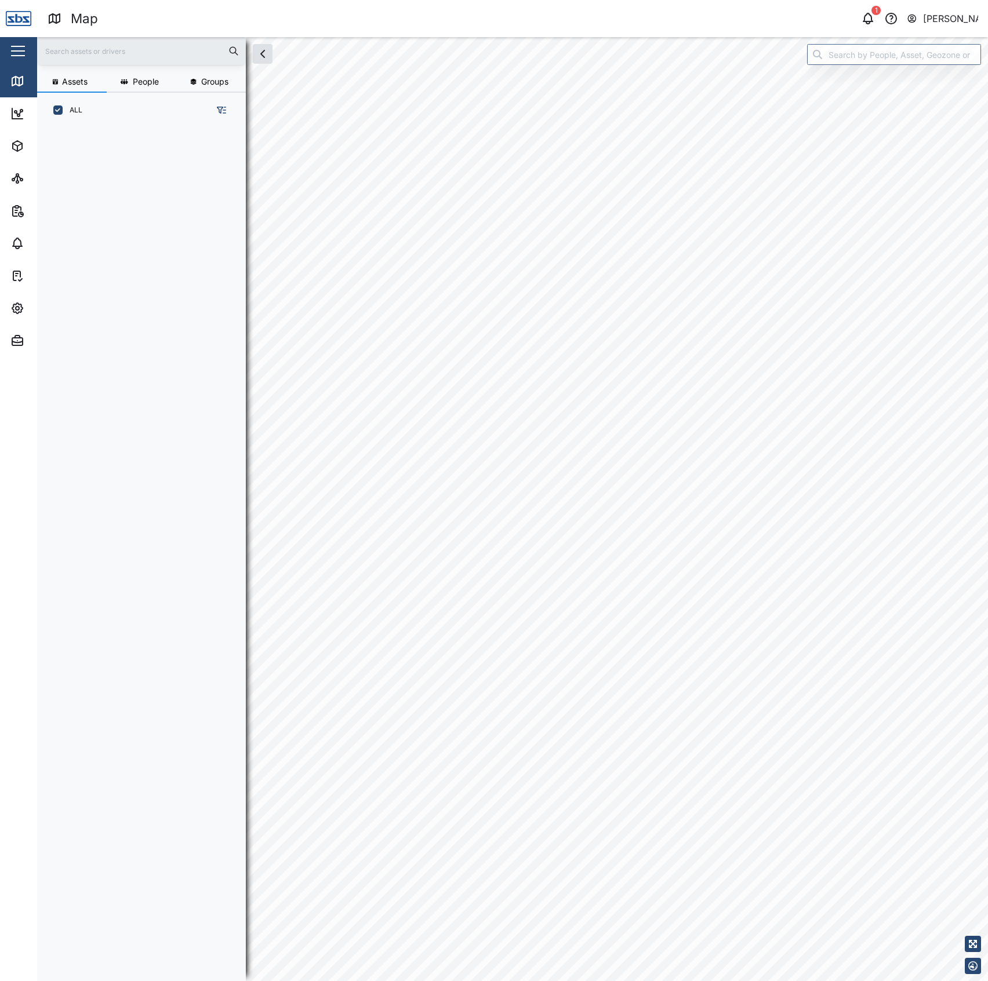
scroll to position [836, 179]
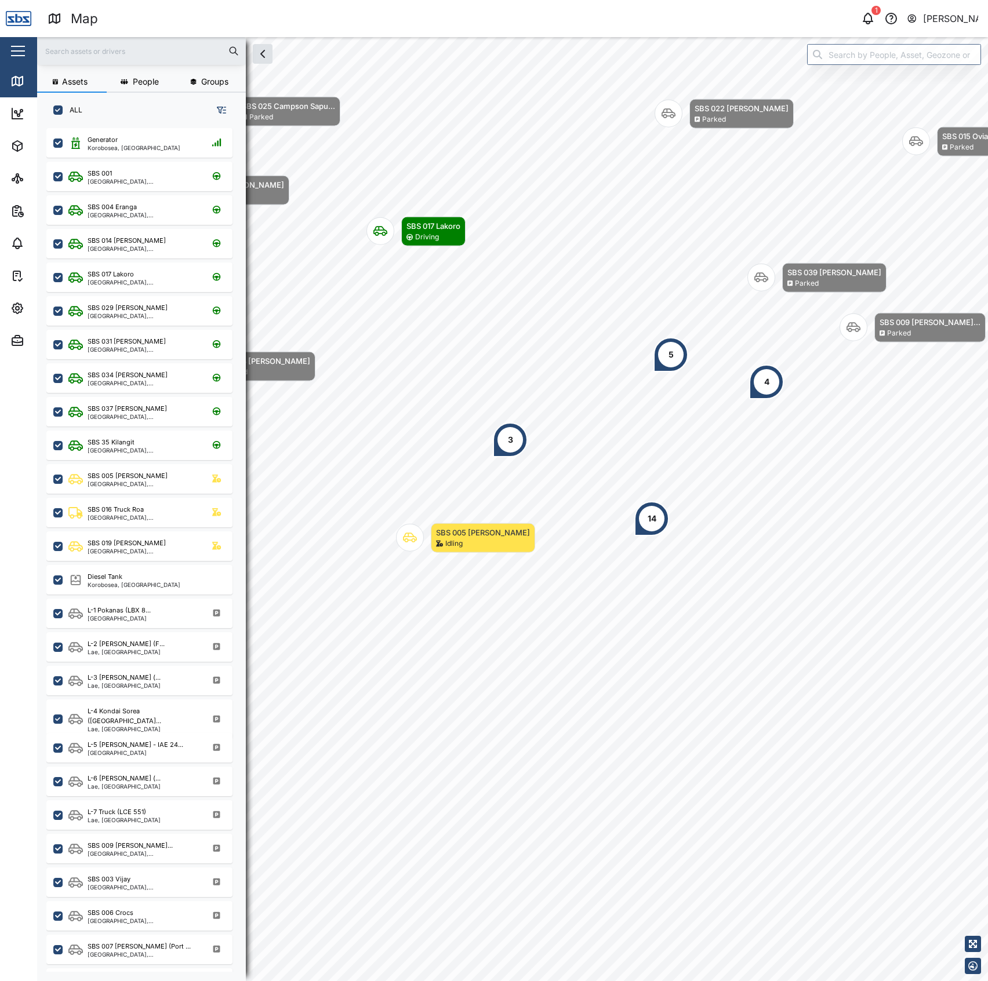
click at [862, 28] on div "Map 1 Declan Delahunty" at bounding box center [518, 19] width 940 height 20
click at [869, 13] on icon "button" at bounding box center [868, 19] width 14 height 14
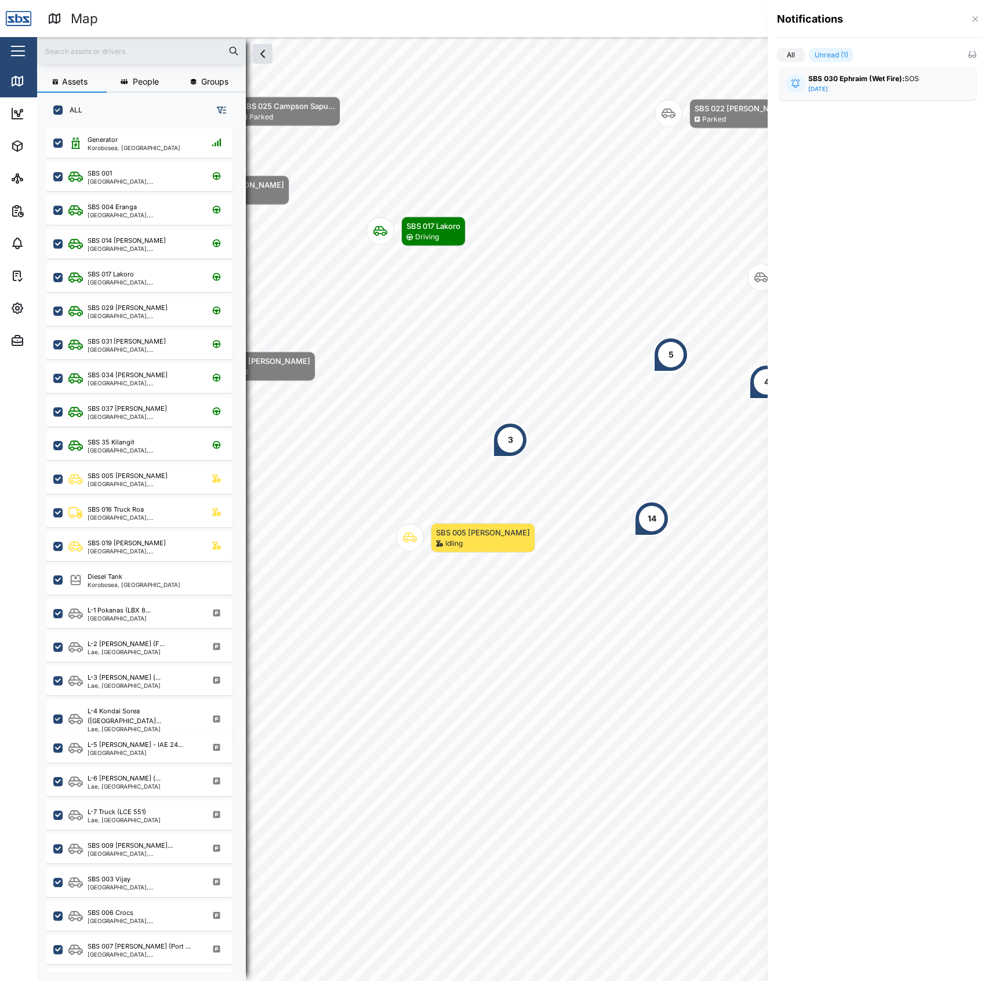
click at [957, 21] on div "Notifications" at bounding box center [879, 19] width 205 height 15
click at [967, 19] on div "Notifications" at bounding box center [879, 19] width 205 height 15
click at [963, 19] on div "Notifications" at bounding box center [879, 19] width 205 height 15
click at [974, 17] on icon "button" at bounding box center [974, 18] width 9 height 9
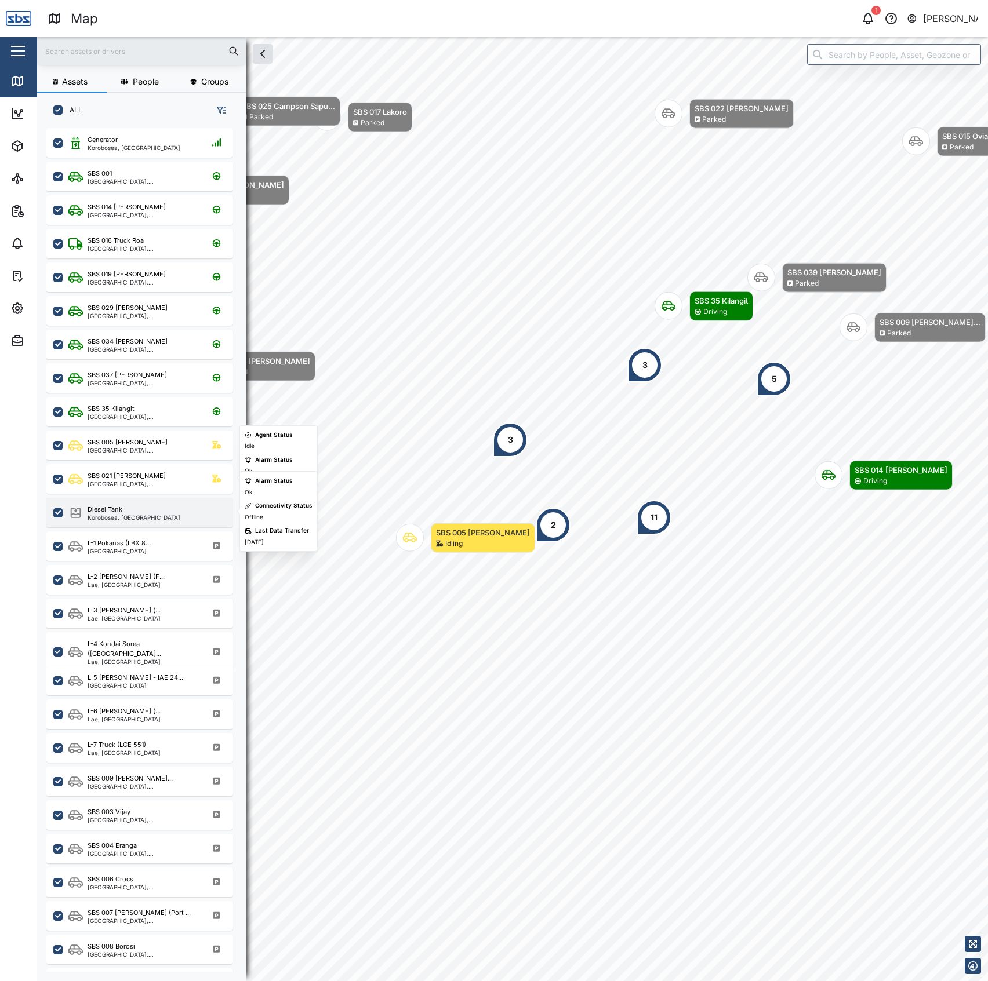
click at [140, 506] on div "Diesel Tank" at bounding box center [134, 510] width 93 height 10
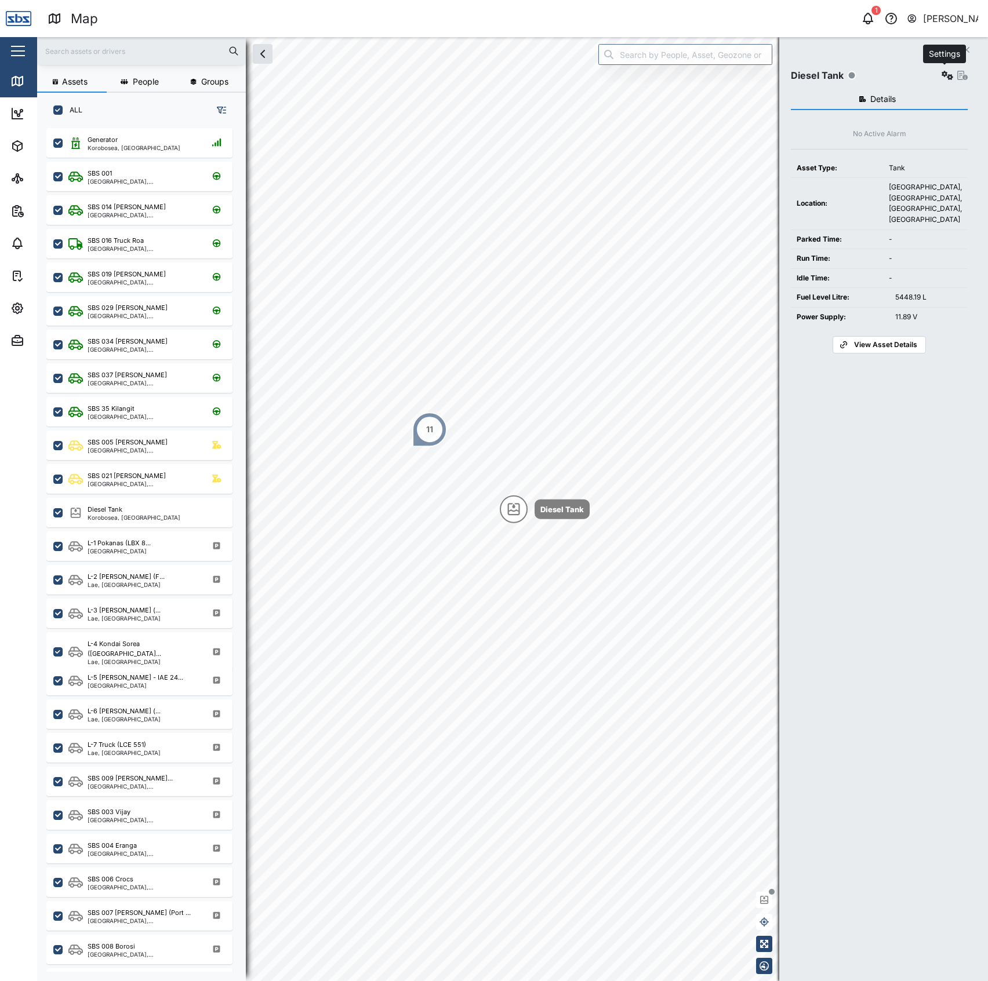
click at [944, 74] on icon "button" at bounding box center [947, 75] width 12 height 9
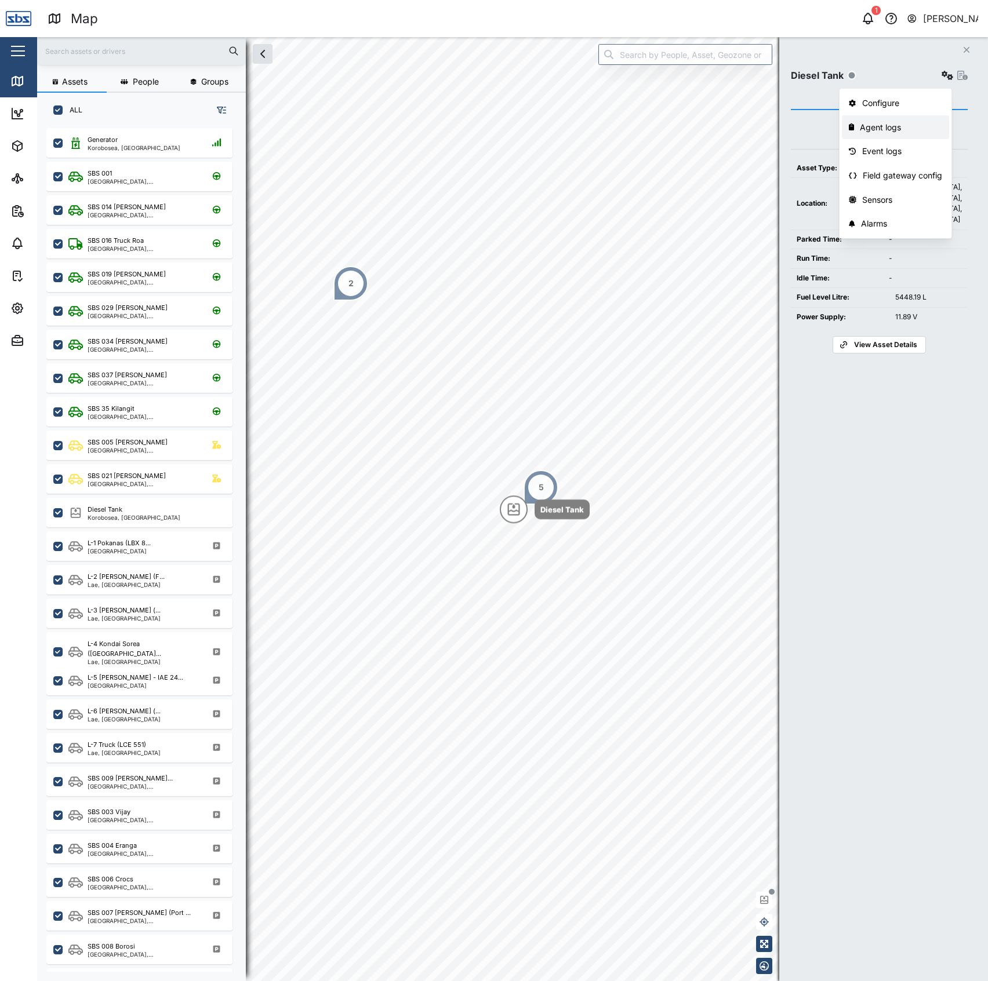
click at [865, 129] on div "Agent logs" at bounding box center [900, 127] width 82 height 13
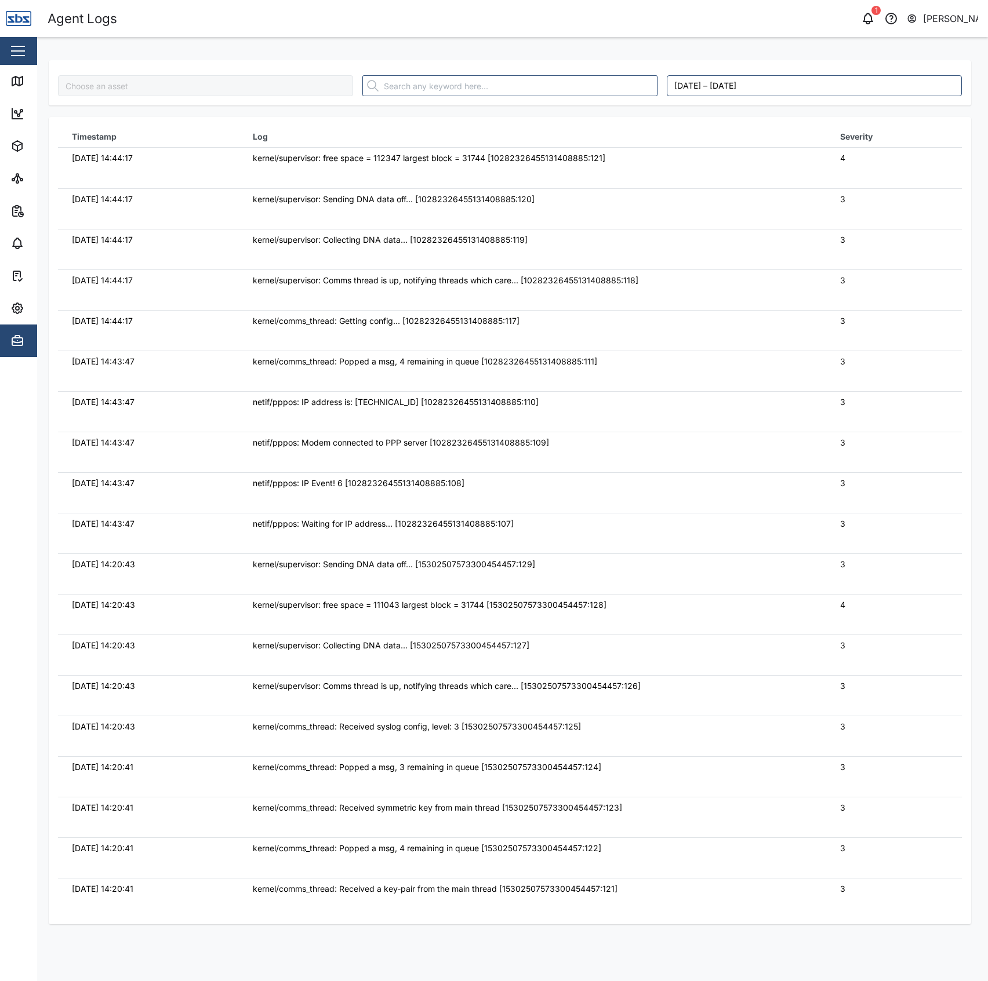
type input "Diesel Tank"
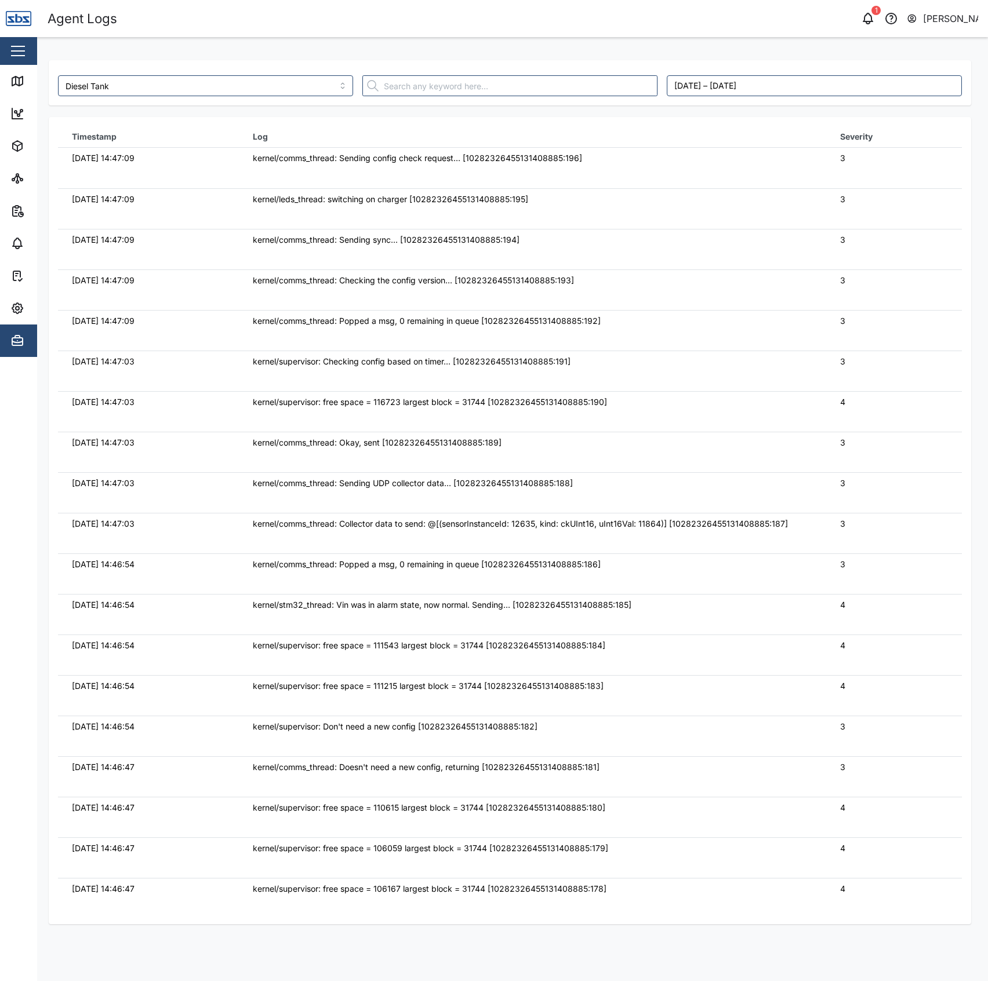
click at [686, 321] on div "kernel/comms_thread: Popped a msg, 0 remaining in queue [10282326455131408885:1…" at bounding box center [532, 321] width 559 height 13
click at [603, 91] on input "text" at bounding box center [509, 85] width 295 height 21
click at [10, 82] on icon at bounding box center [17, 81] width 14 height 14
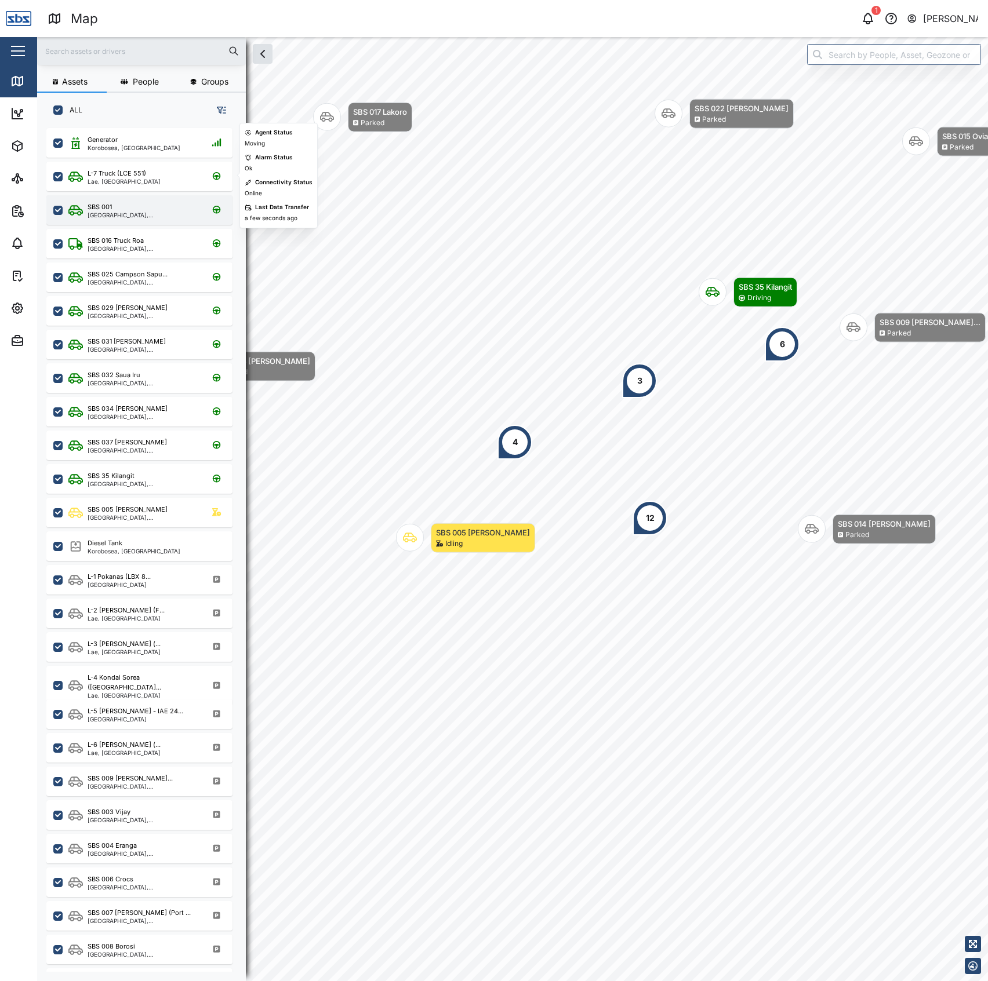
scroll to position [836, 179]
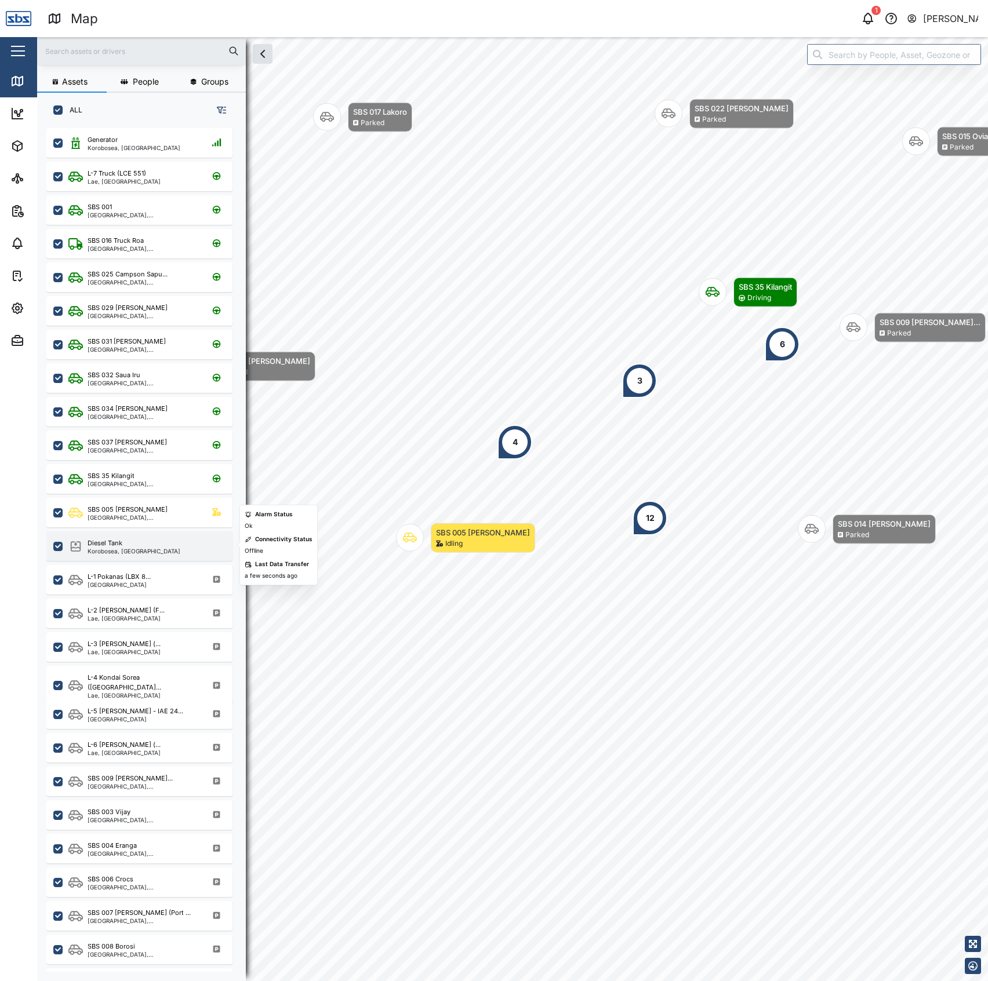
click at [136, 541] on div "Diesel Tank" at bounding box center [134, 543] width 93 height 10
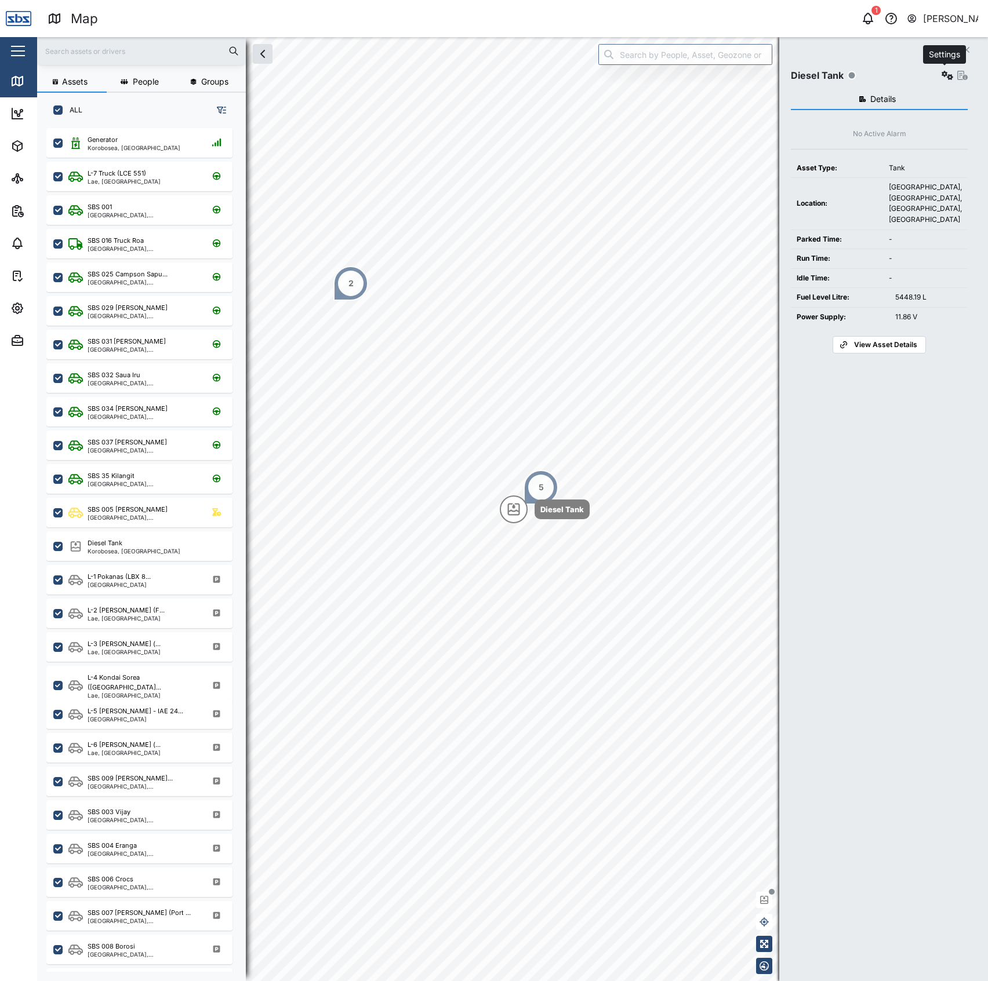
click at [946, 68] on button "button" at bounding box center [947, 75] width 16 height 16
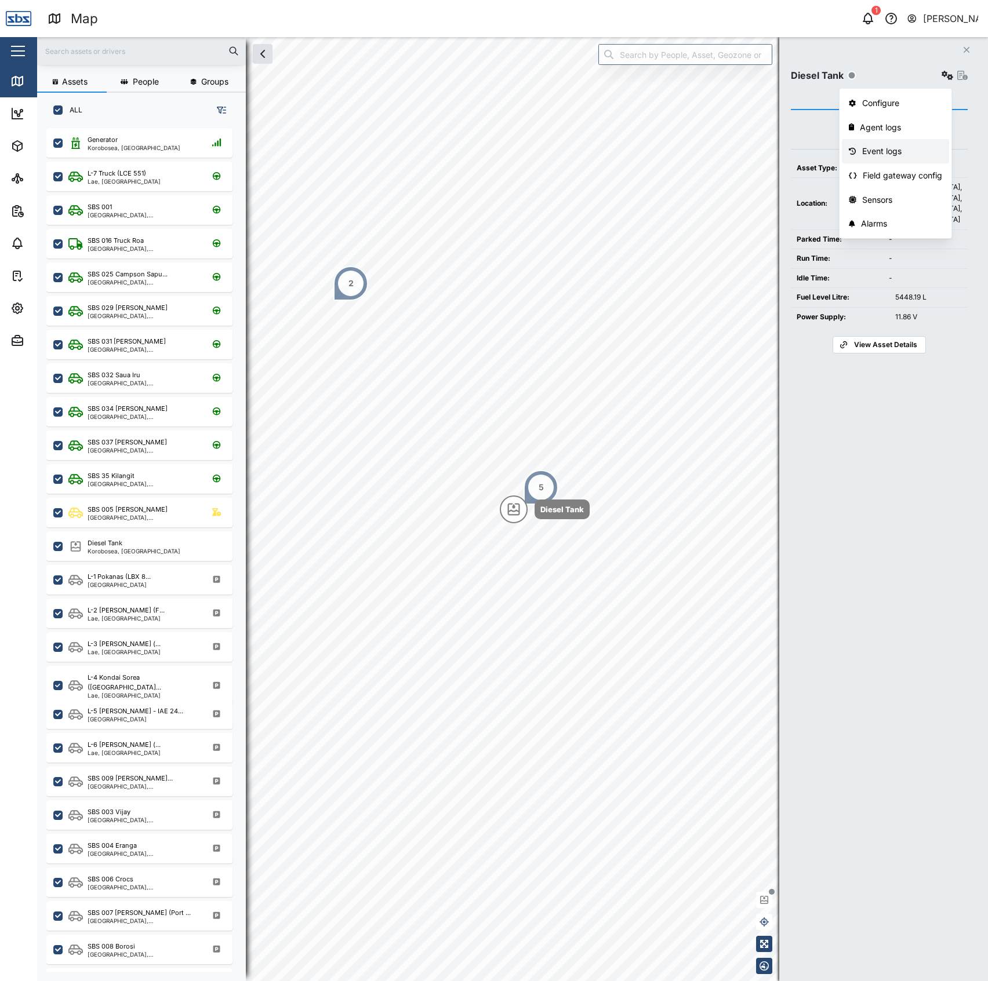
click at [901, 151] on div "Event logs" at bounding box center [902, 151] width 81 height 13
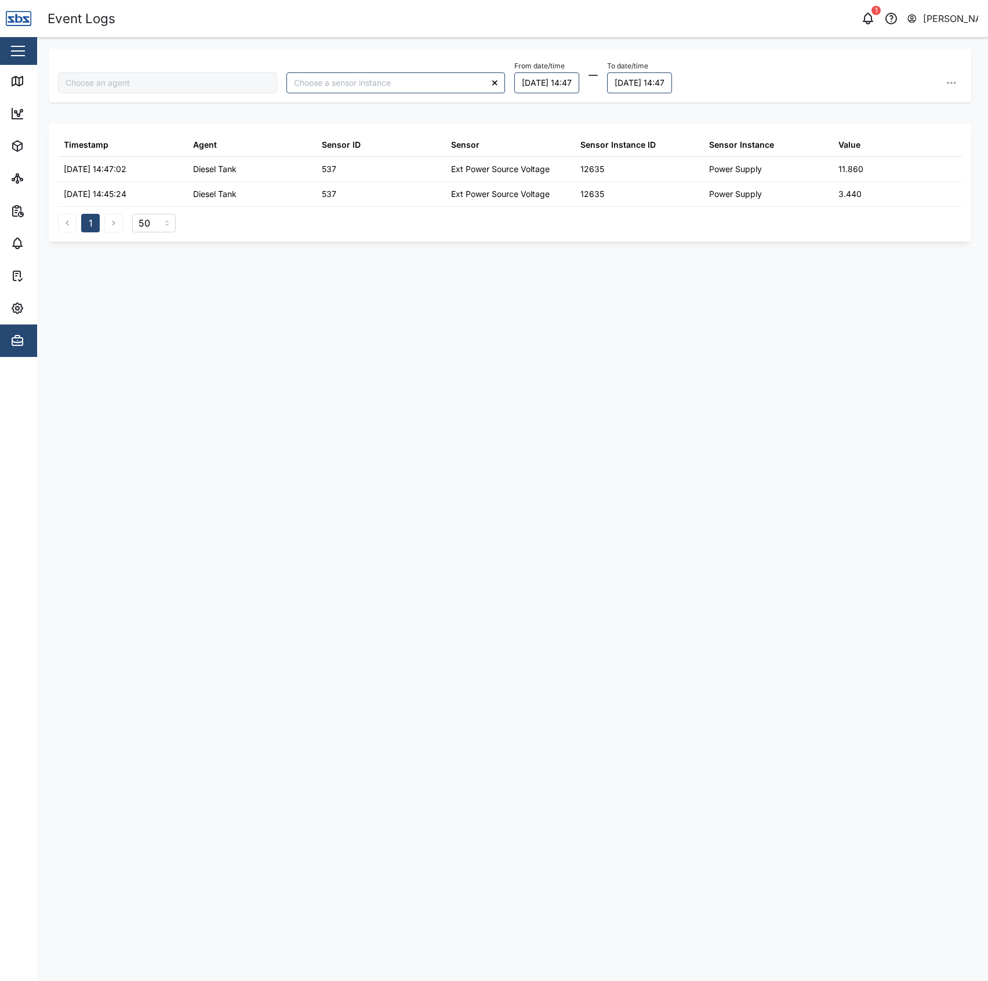
type input "Diesel Tank"
click at [875, 265] on div "Diesel Tank From date/time 06/10/2025 14:47 To date/time 07/10/2025 14:47 Times…" at bounding box center [510, 497] width 922 height 897
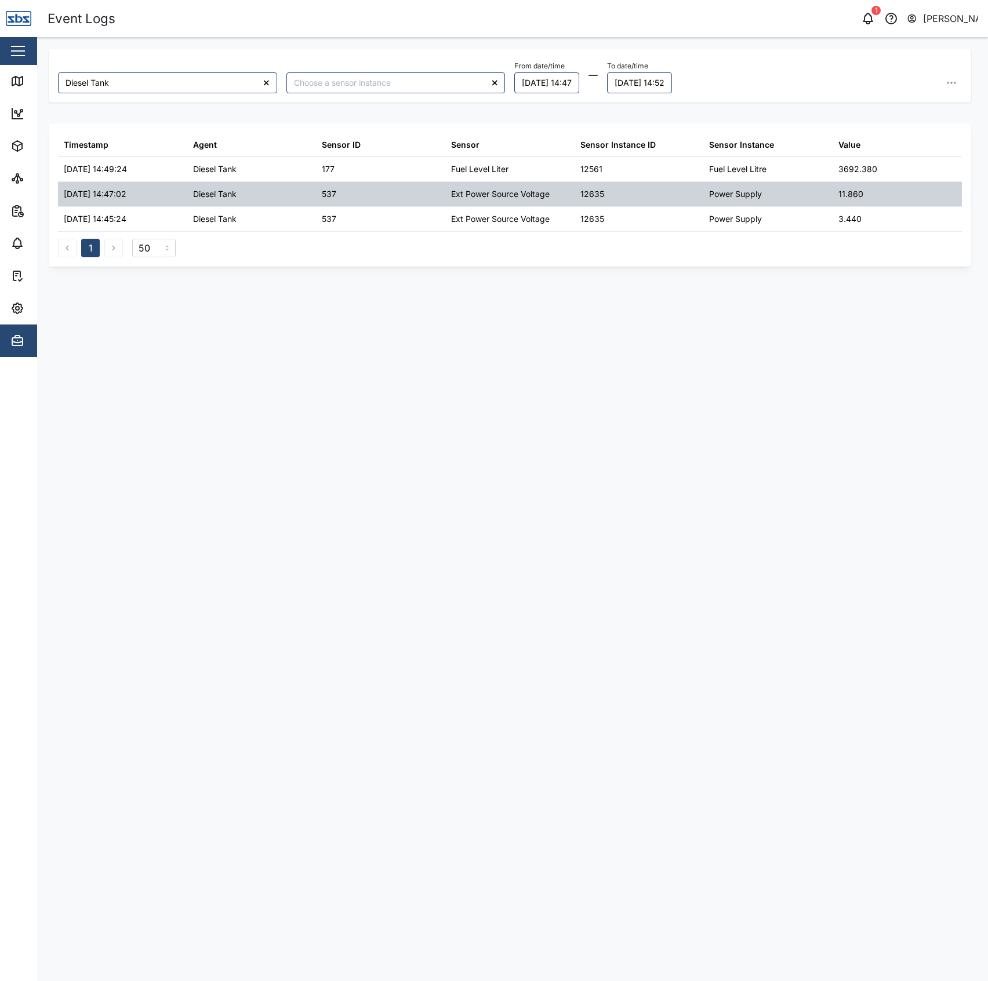
click at [782, 195] on div "Power Supply" at bounding box center [767, 194] width 129 height 24
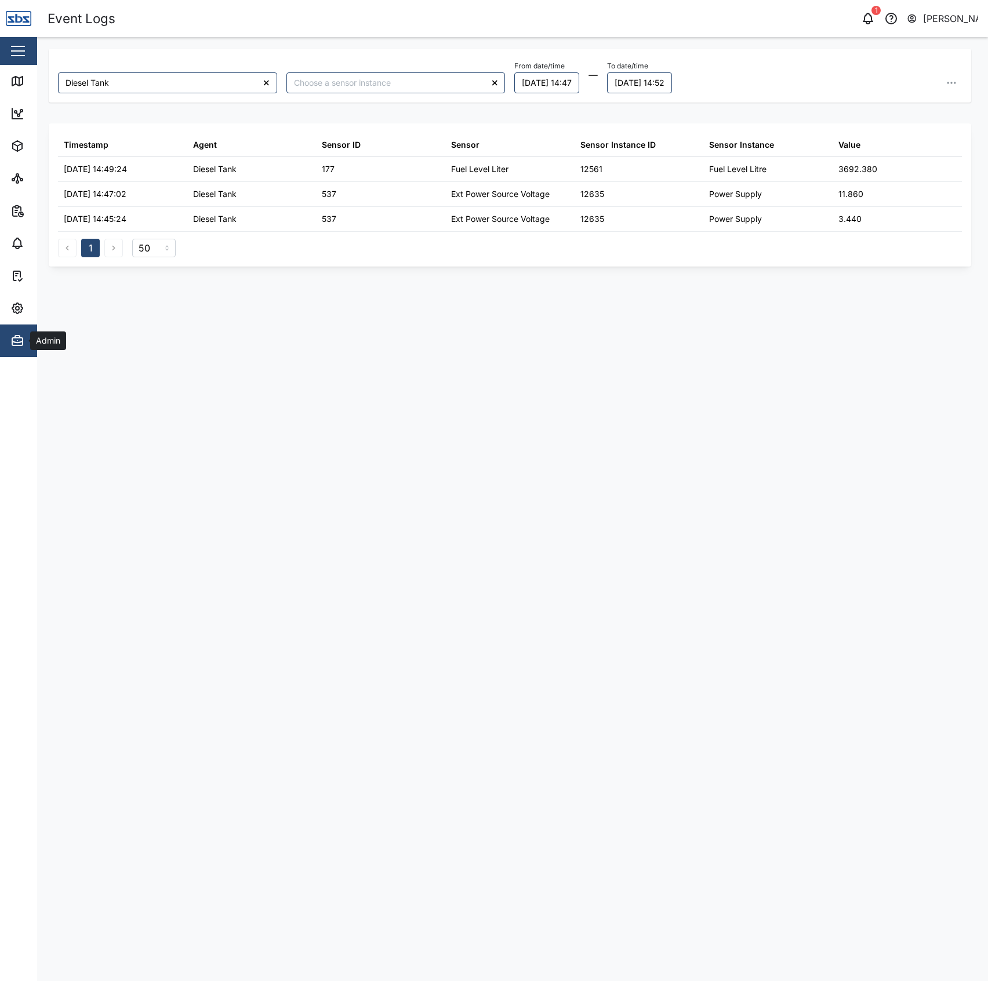
click at [14, 345] on icon "button" at bounding box center [17, 341] width 14 height 14
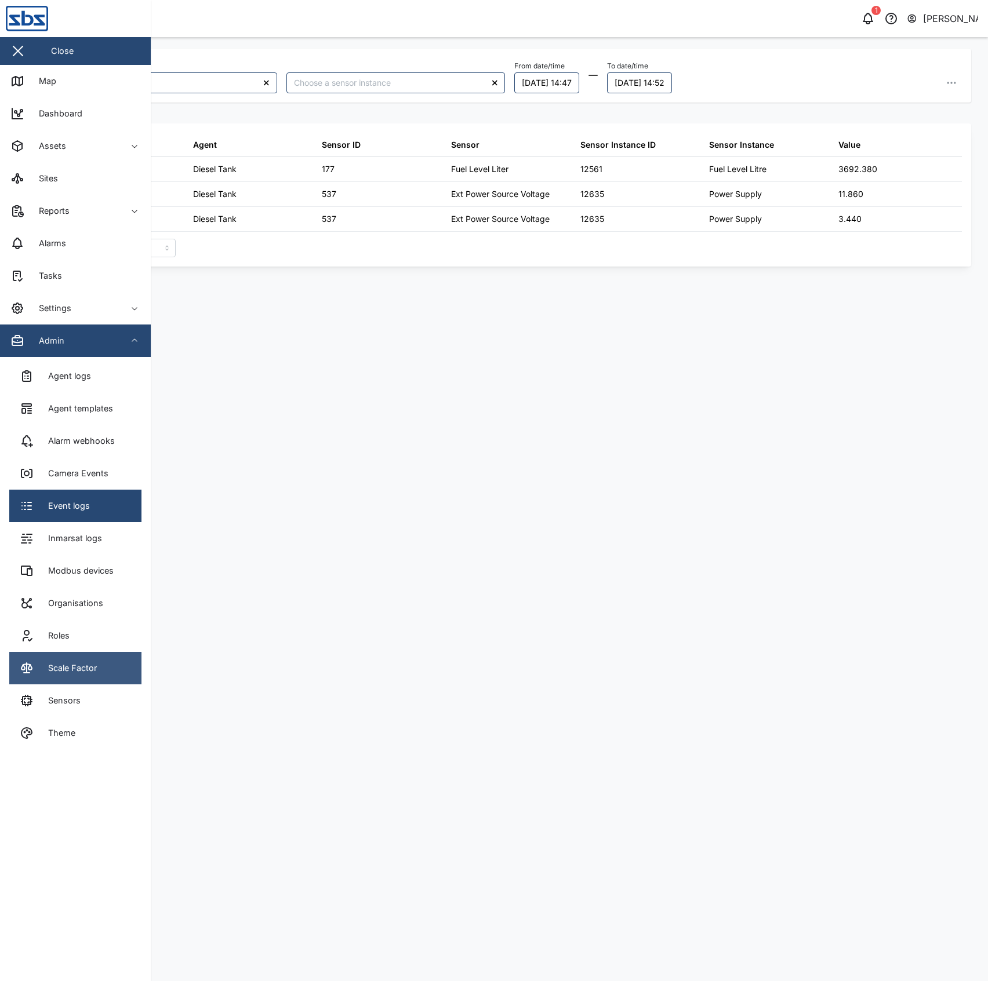
click at [80, 660] on link "Scale Factor" at bounding box center [75, 668] width 132 height 32
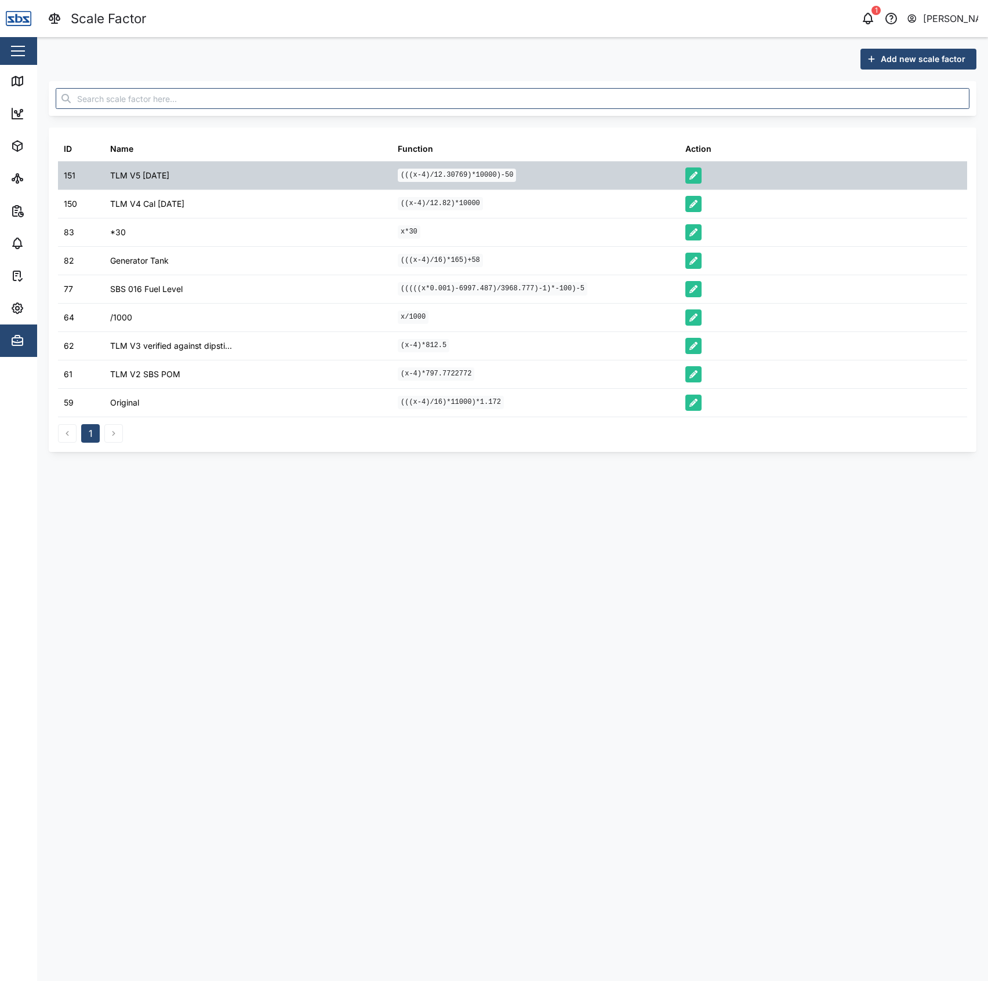
click at [457, 174] on code "(((x-4)/12.30769)*10000)-50" at bounding box center [457, 175] width 118 height 13
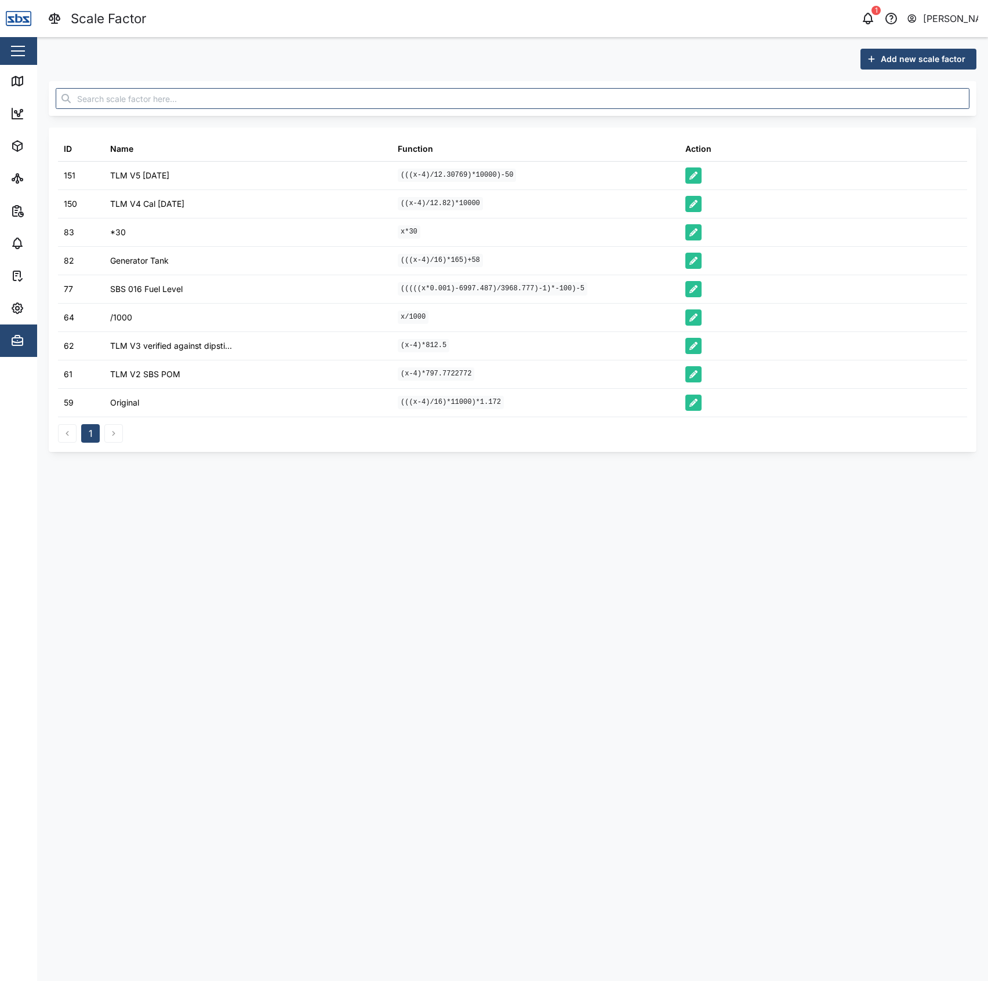
click at [509, 473] on main "Add new scale factor ID Name Function Action 151 TLM V5 30.09.2025 (((x-4)/12.3…" at bounding box center [512, 509] width 950 height 944
click at [19, 72] on link "Map" at bounding box center [75, 81] width 151 height 32
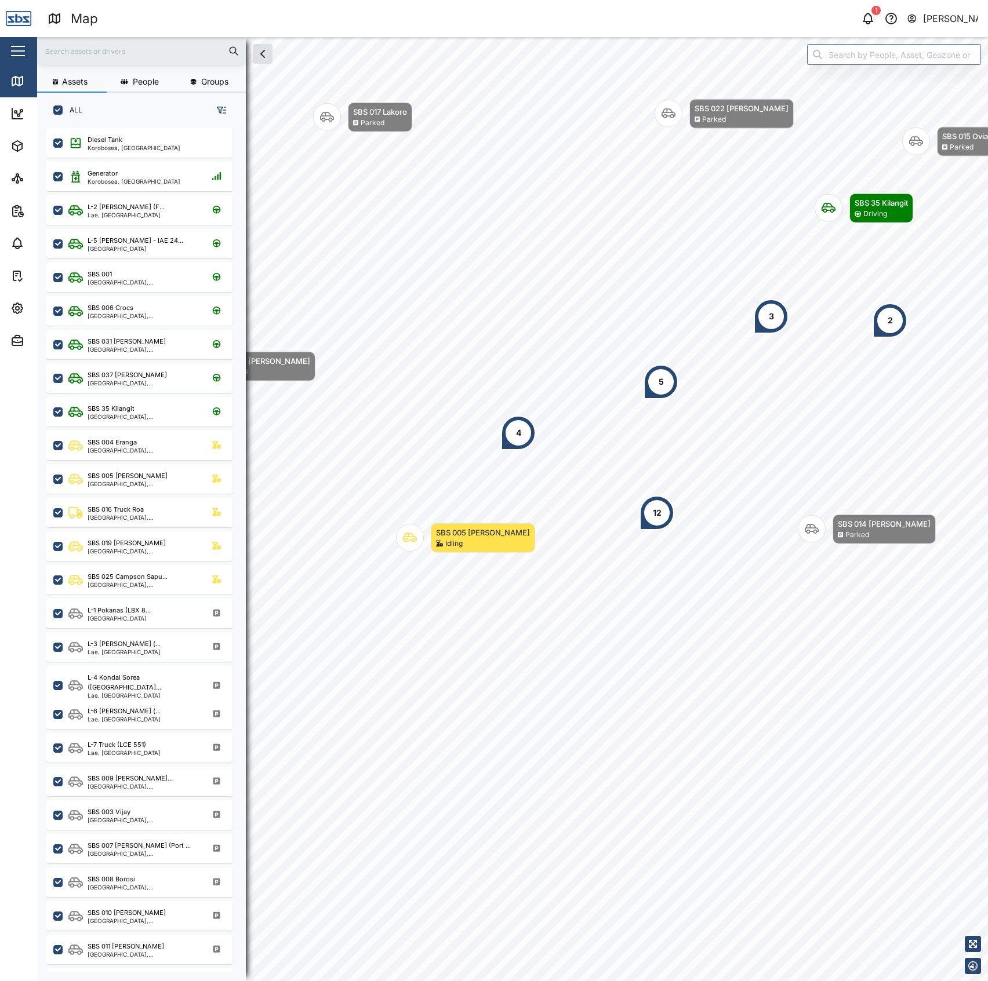
scroll to position [836, 179]
click at [159, 140] on div "Diesel Tank Korobosea, Port Moresby" at bounding box center [146, 143] width 157 height 16
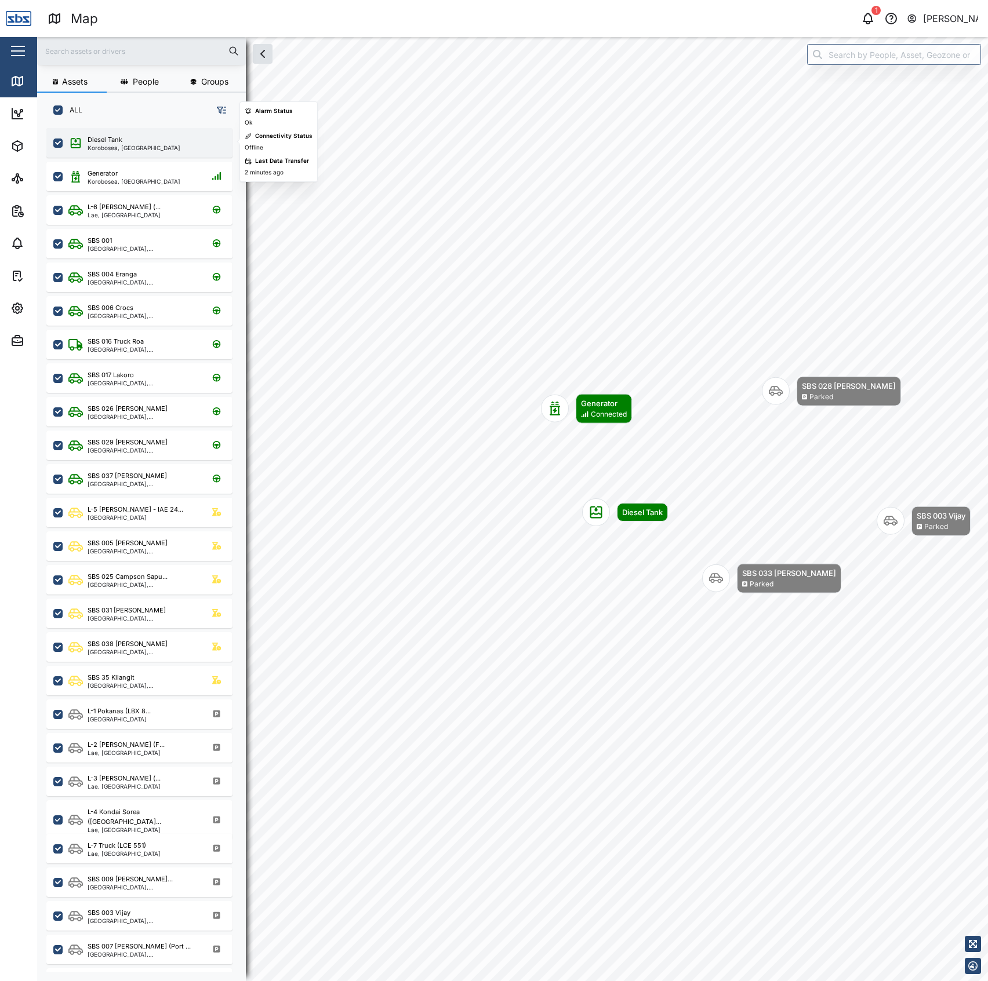
click at [126, 149] on div "Korobosea, Port Moresby" at bounding box center [134, 148] width 93 height 6
click at [128, 181] on div "Korobosea, Port Moresby" at bounding box center [134, 182] width 93 height 6
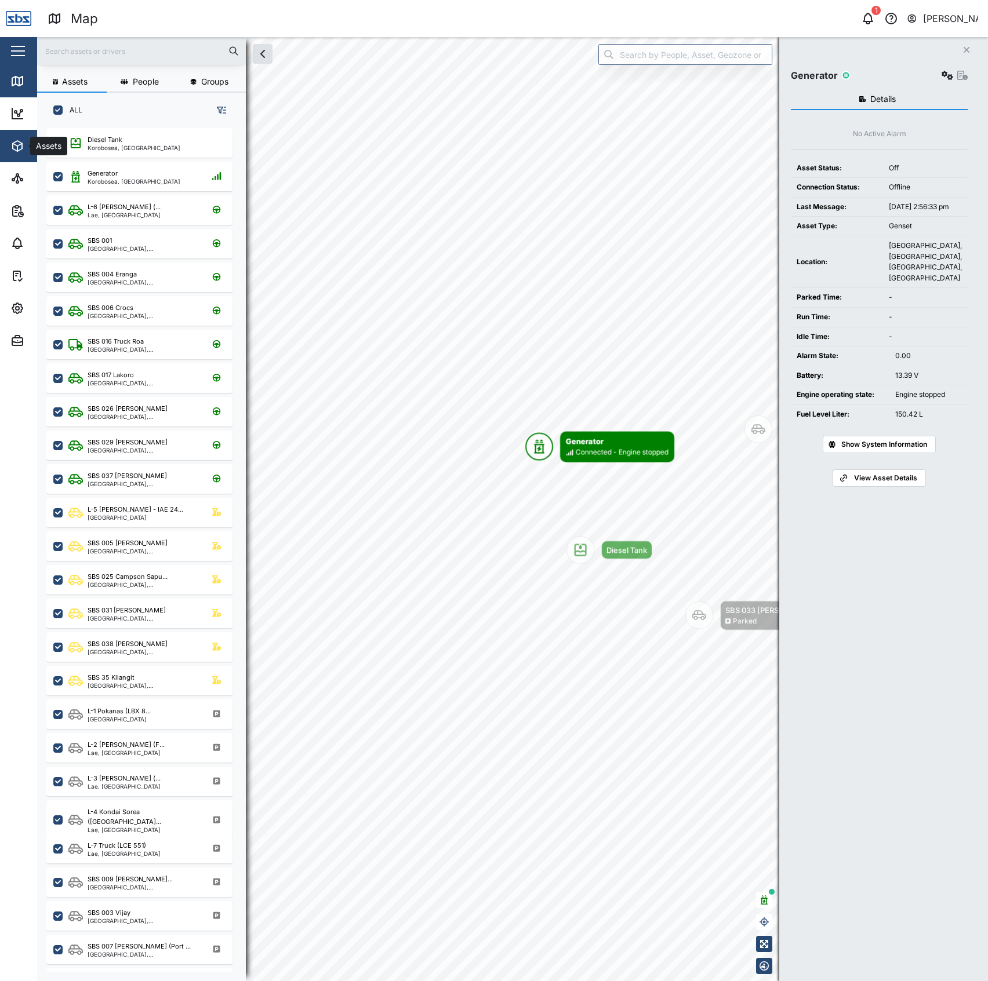
click at [8, 145] on button "Assets" at bounding box center [75, 146] width 151 height 32
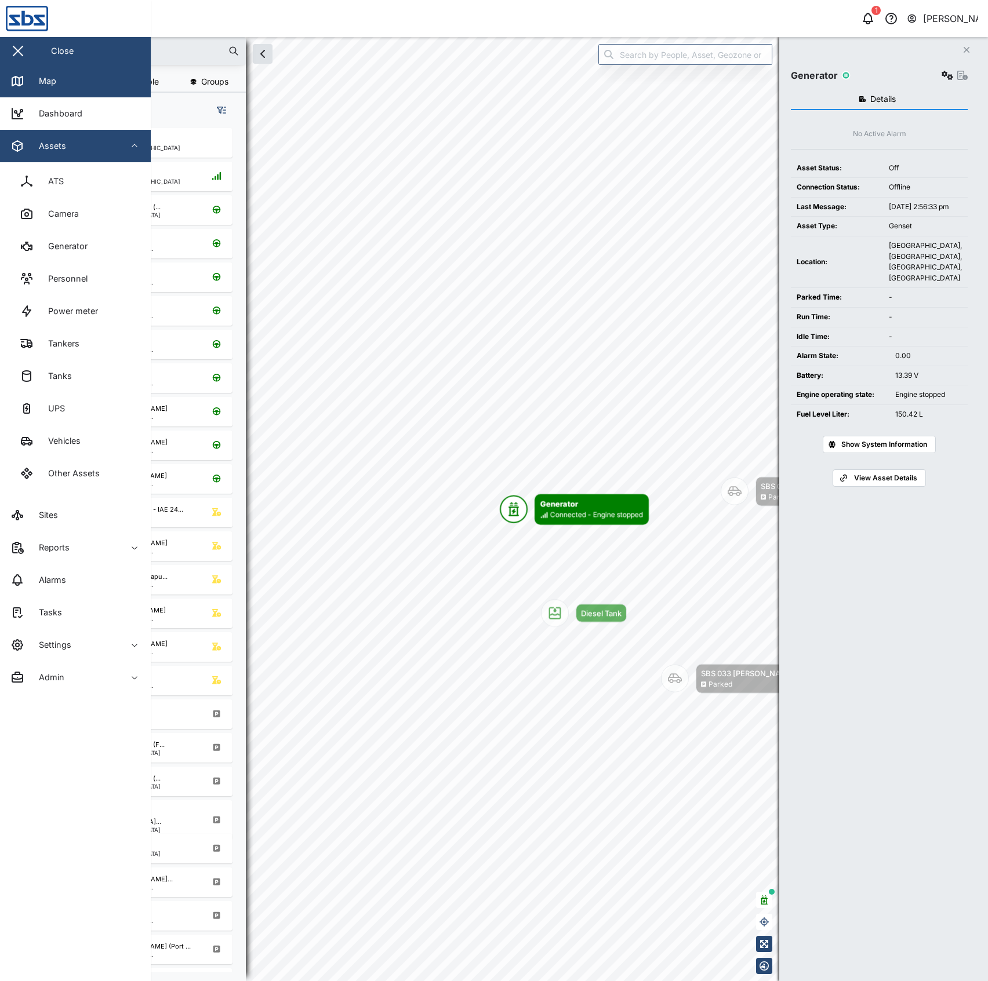
click at [33, 151] on div "Assets" at bounding box center [48, 146] width 36 height 13
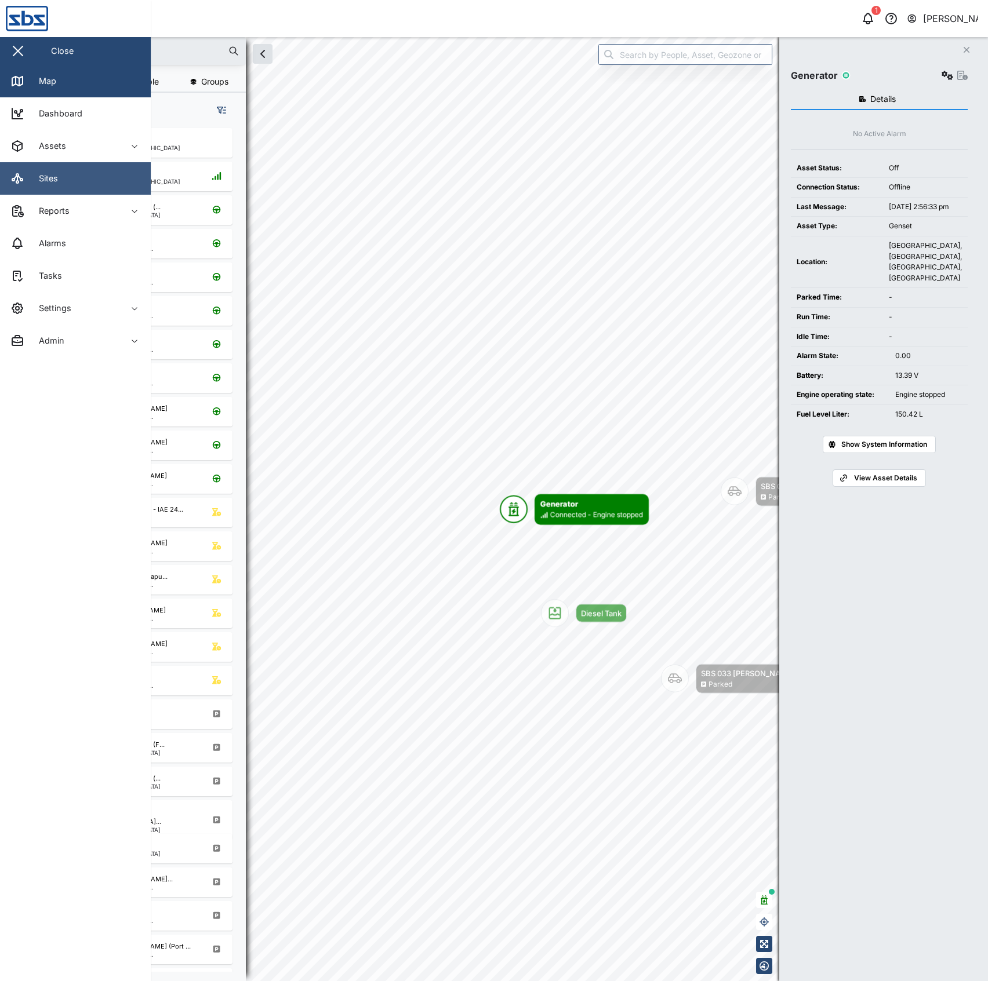
click at [30, 181] on div "Sites" at bounding box center [44, 178] width 28 height 13
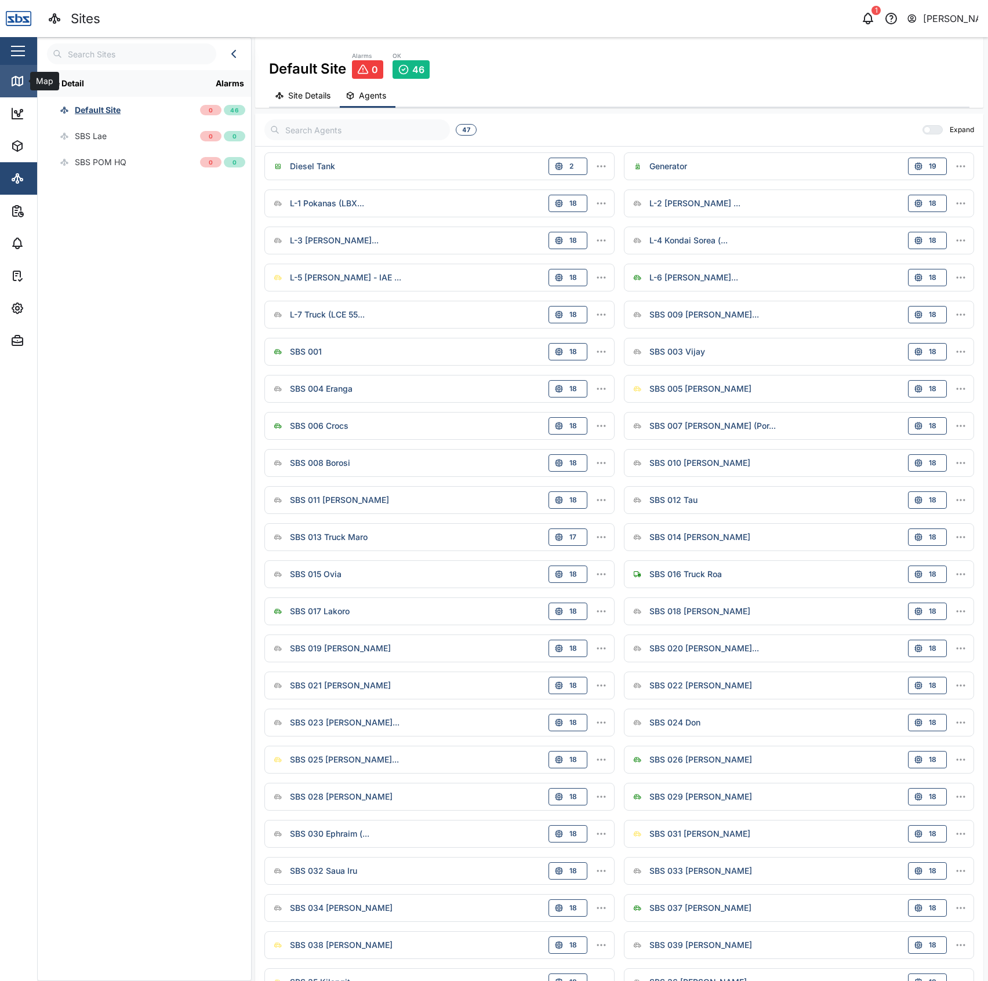
click at [1, 75] on link "Map" at bounding box center [75, 81] width 151 height 32
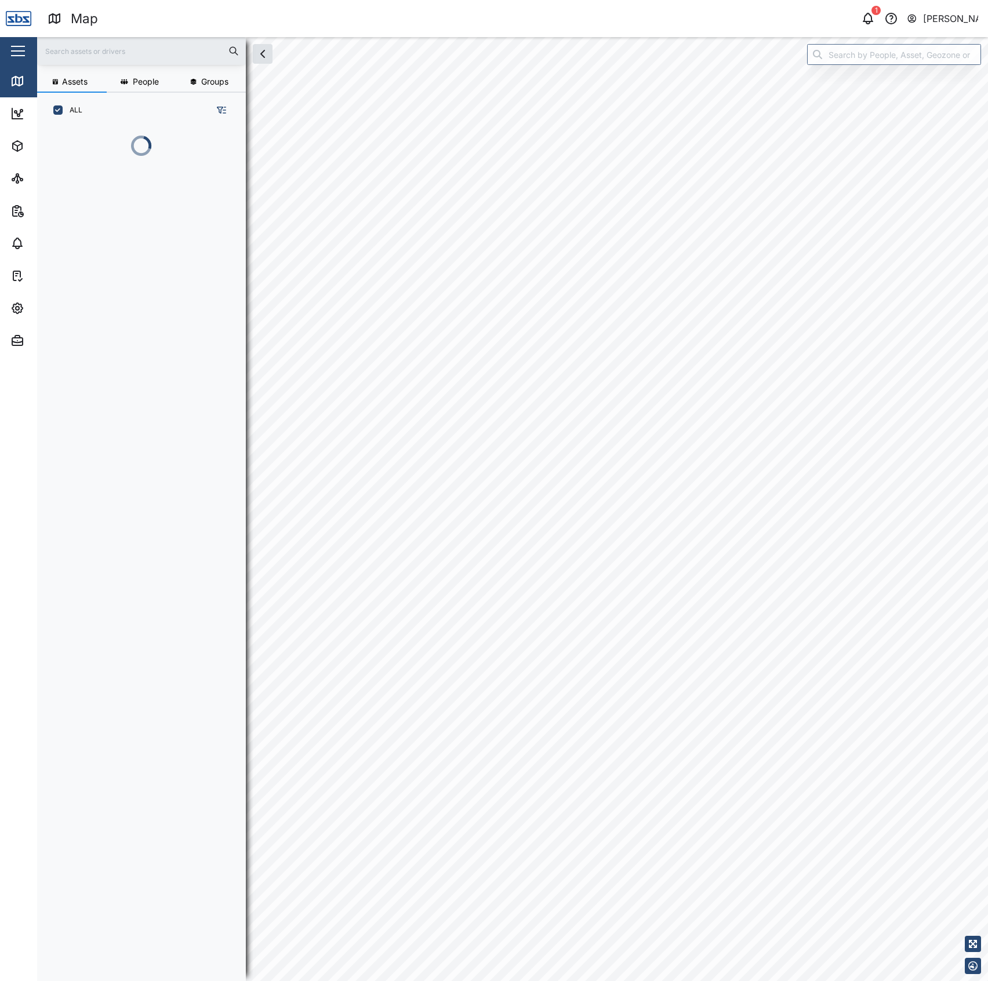
scroll to position [836, 179]
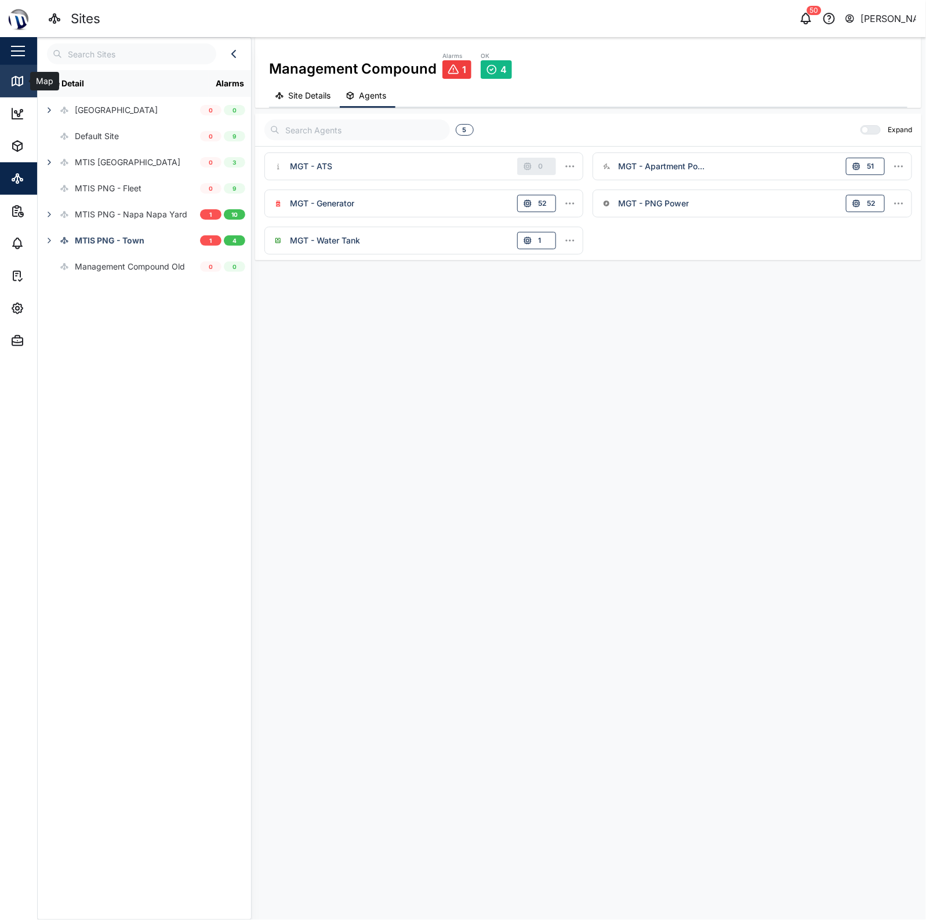
click at [10, 70] on link "Map" at bounding box center [75, 81] width 151 height 32
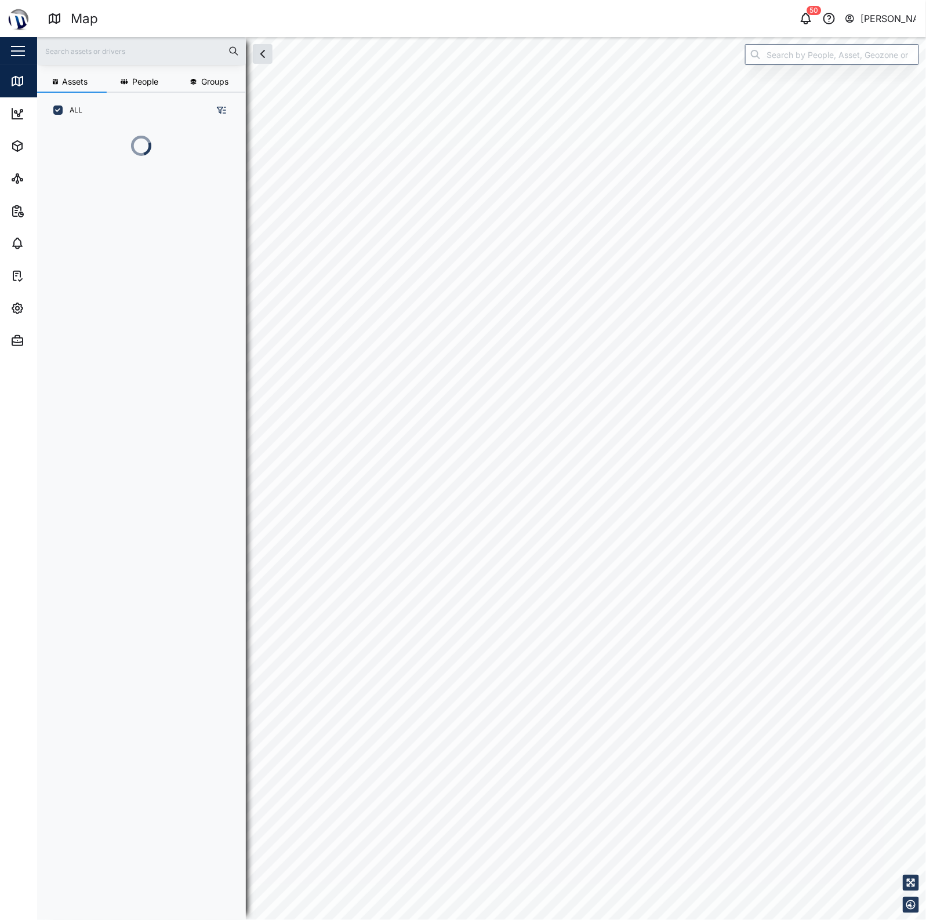
scroll to position [775, 180]
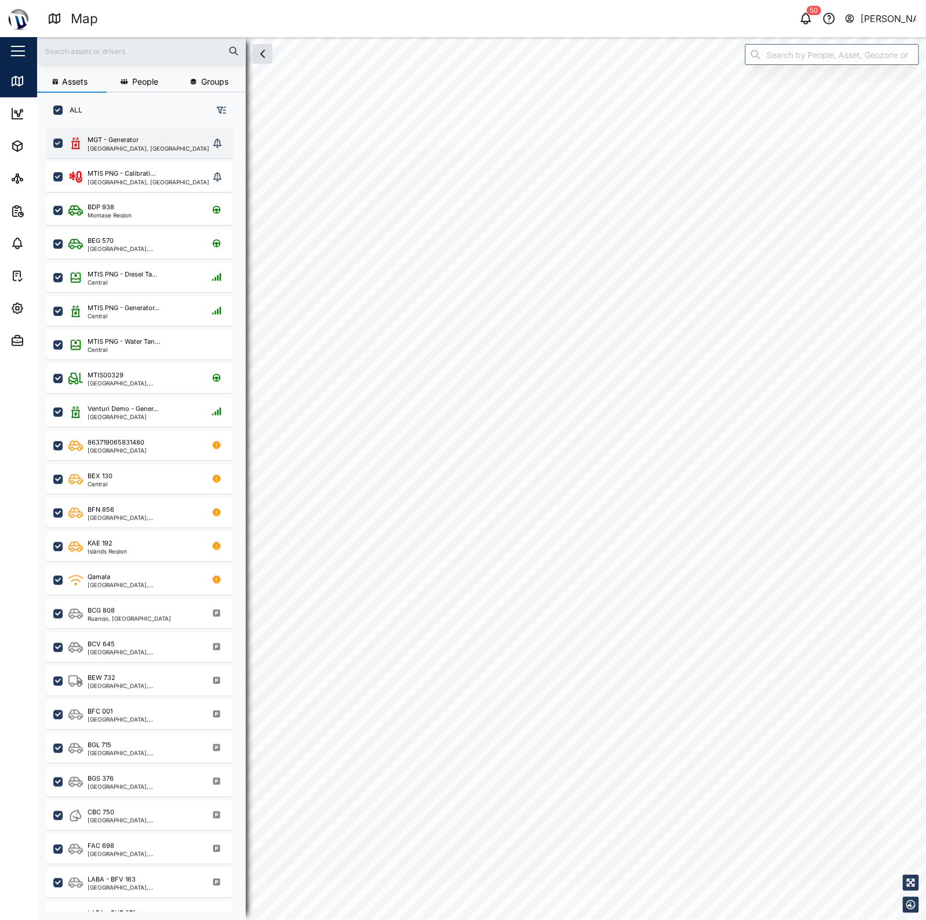
checkbox input "true"
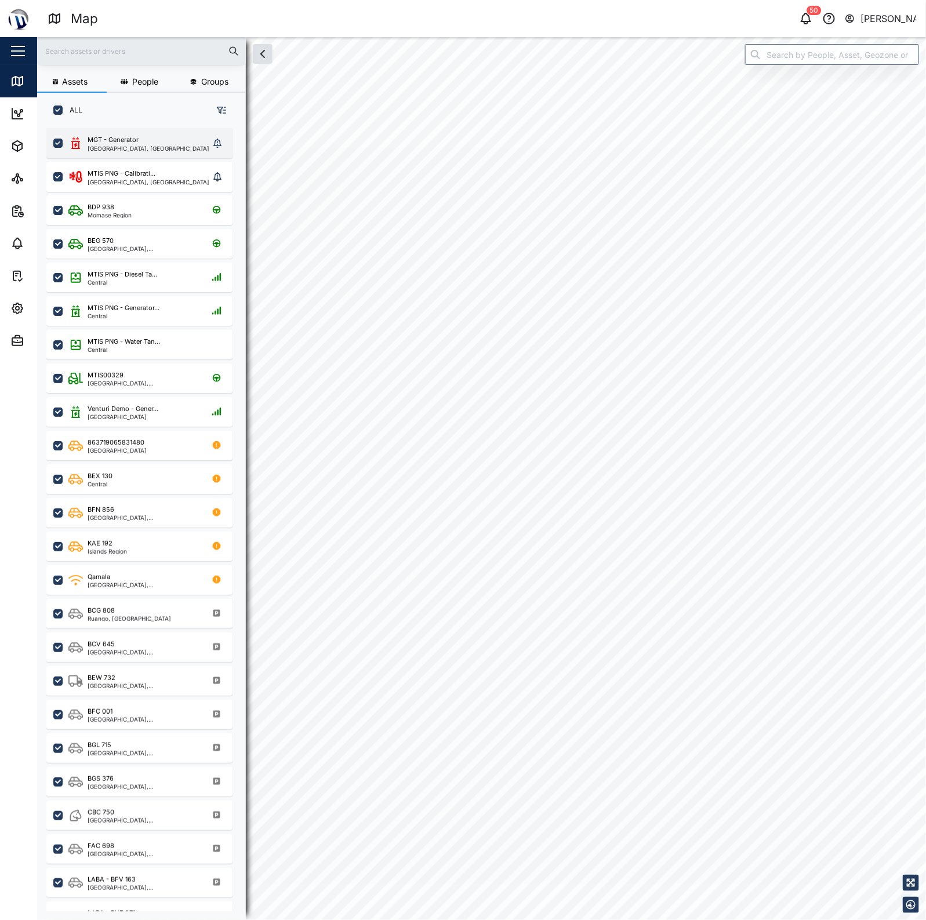
checkbox input "true"
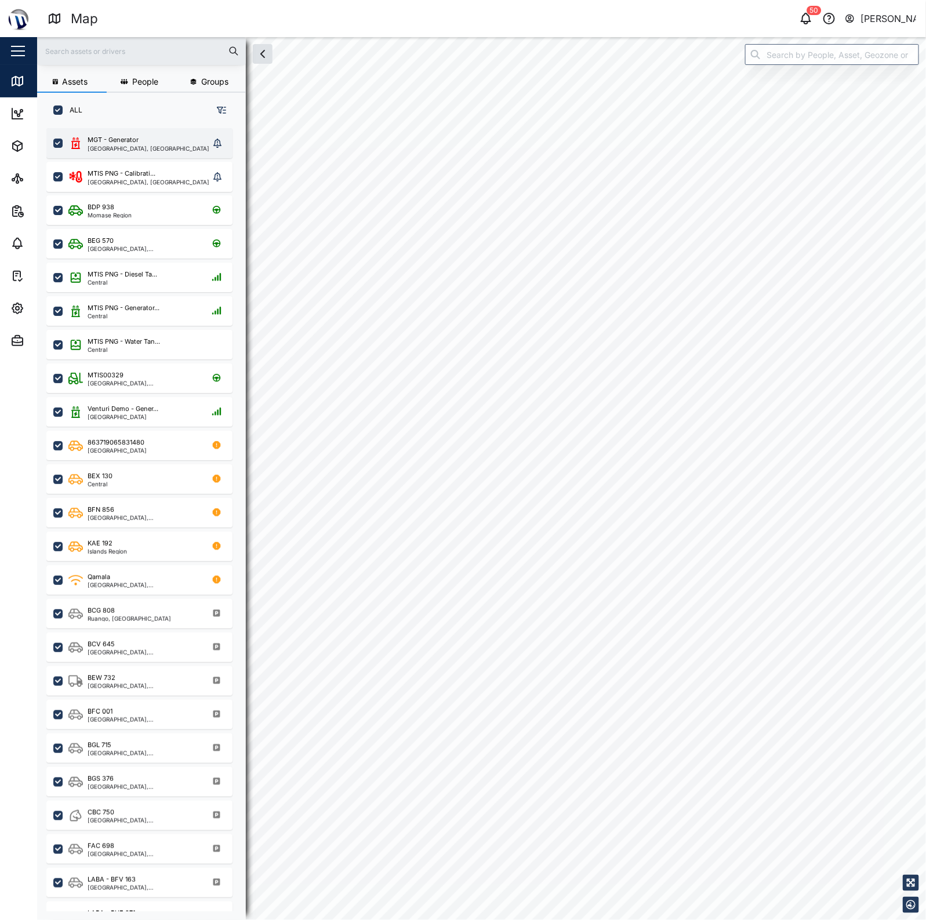
checkbox input "true"
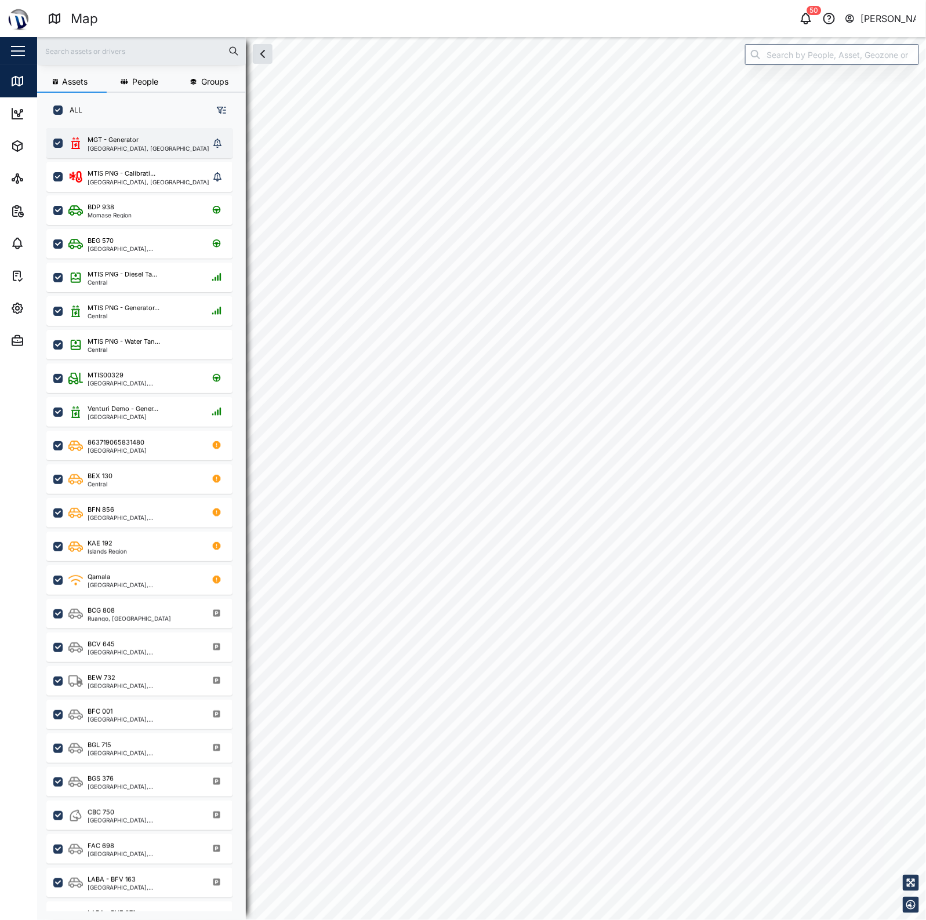
checkbox input "true"
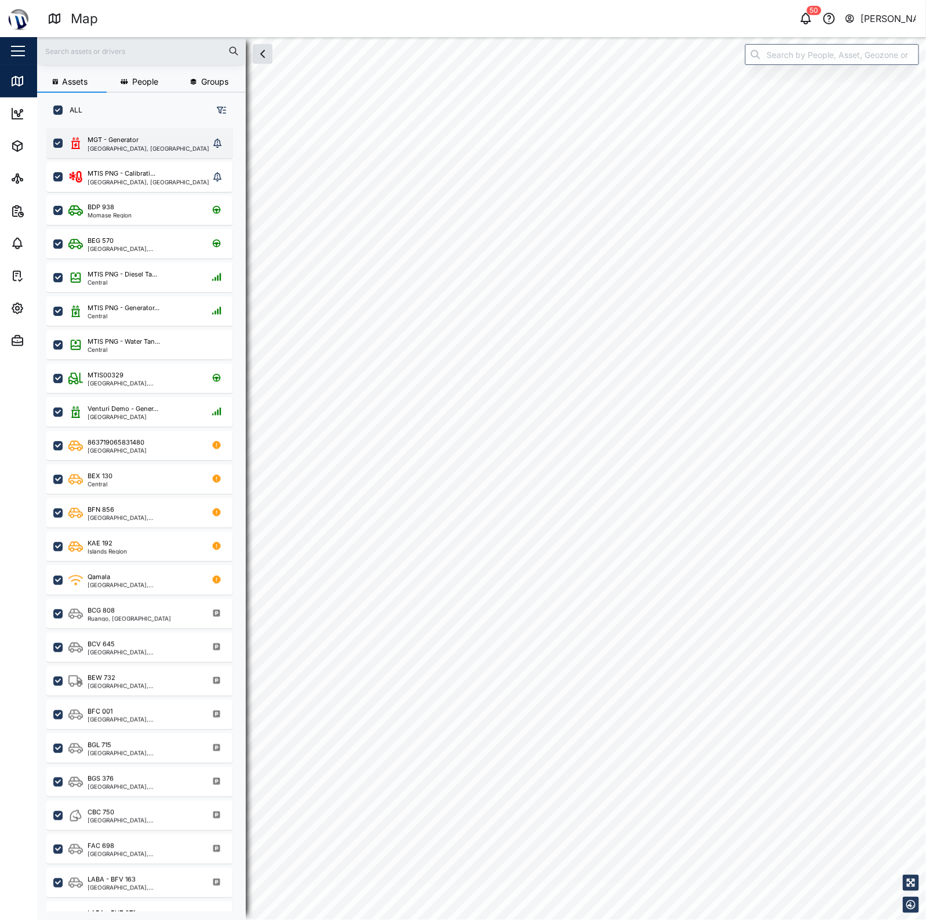
checkbox input "true"
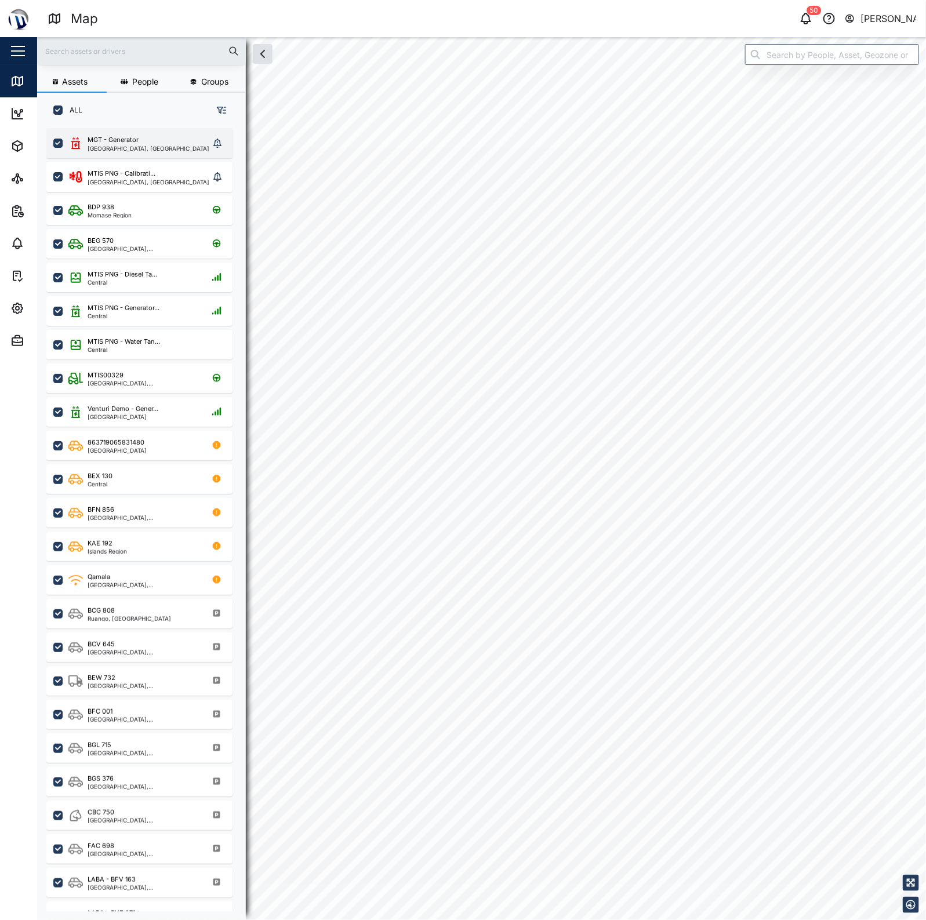
checkbox input "true"
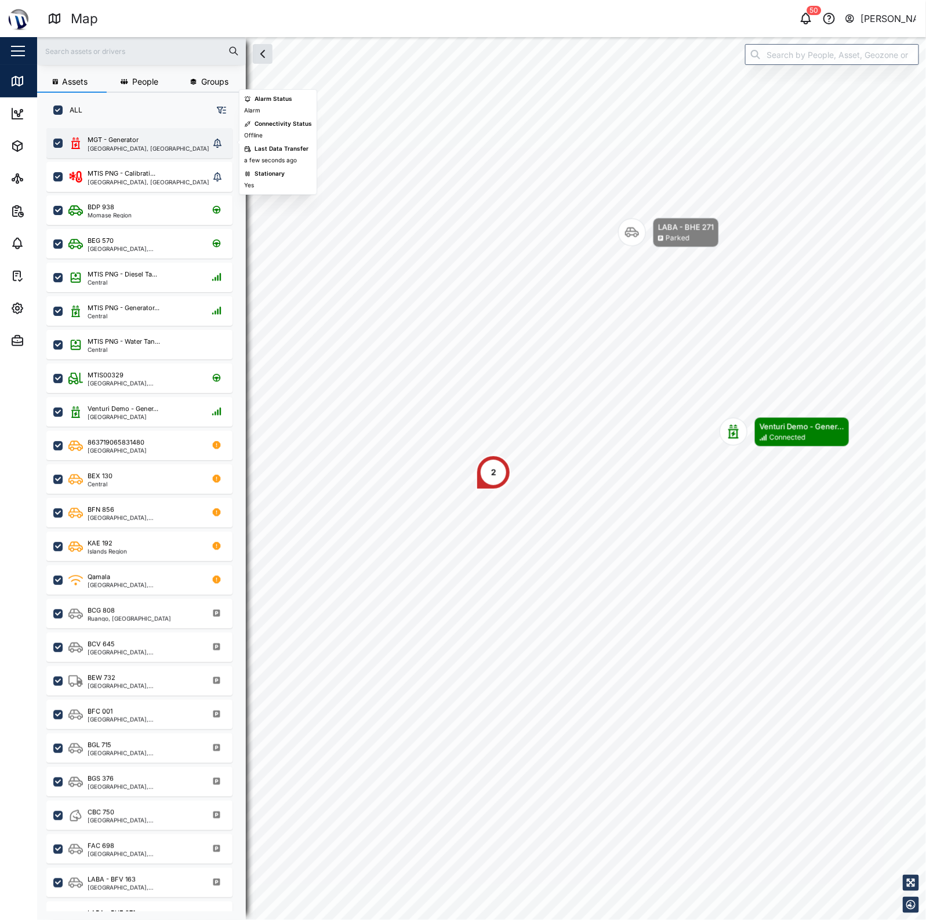
click at [137, 141] on div "MGT - Generator" at bounding box center [113, 140] width 51 height 10
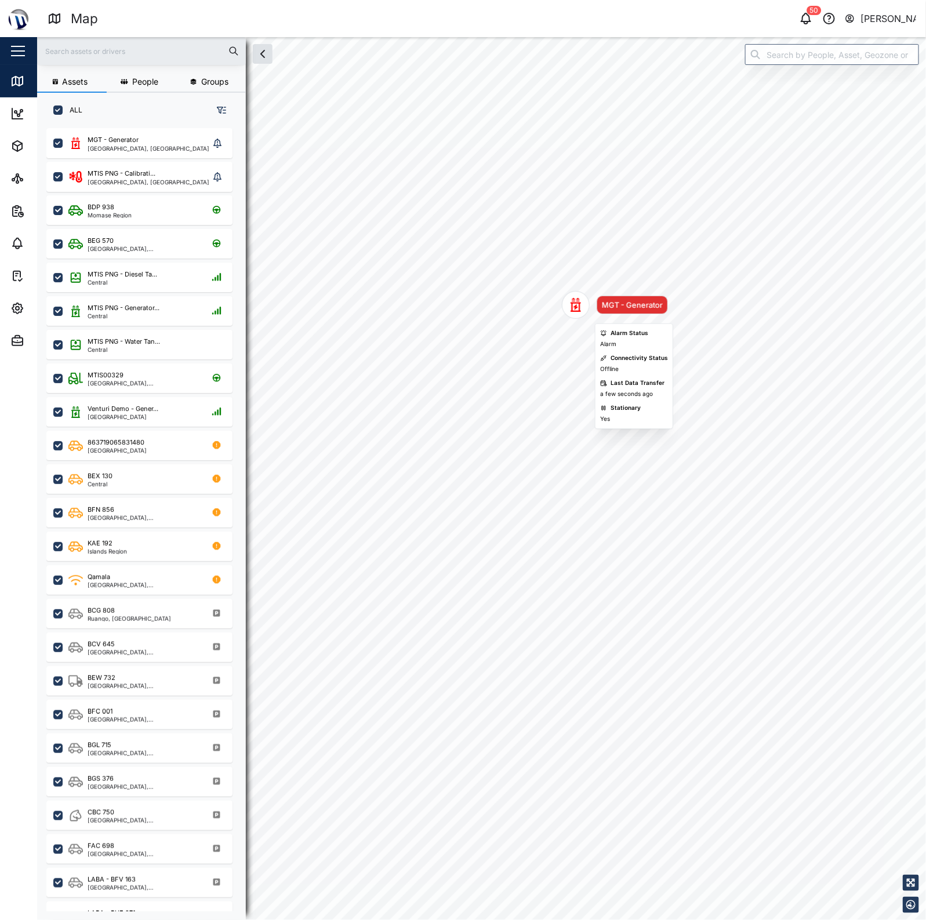
click at [569, 310] on icon "Map marker" at bounding box center [576, 305] width 14 height 14
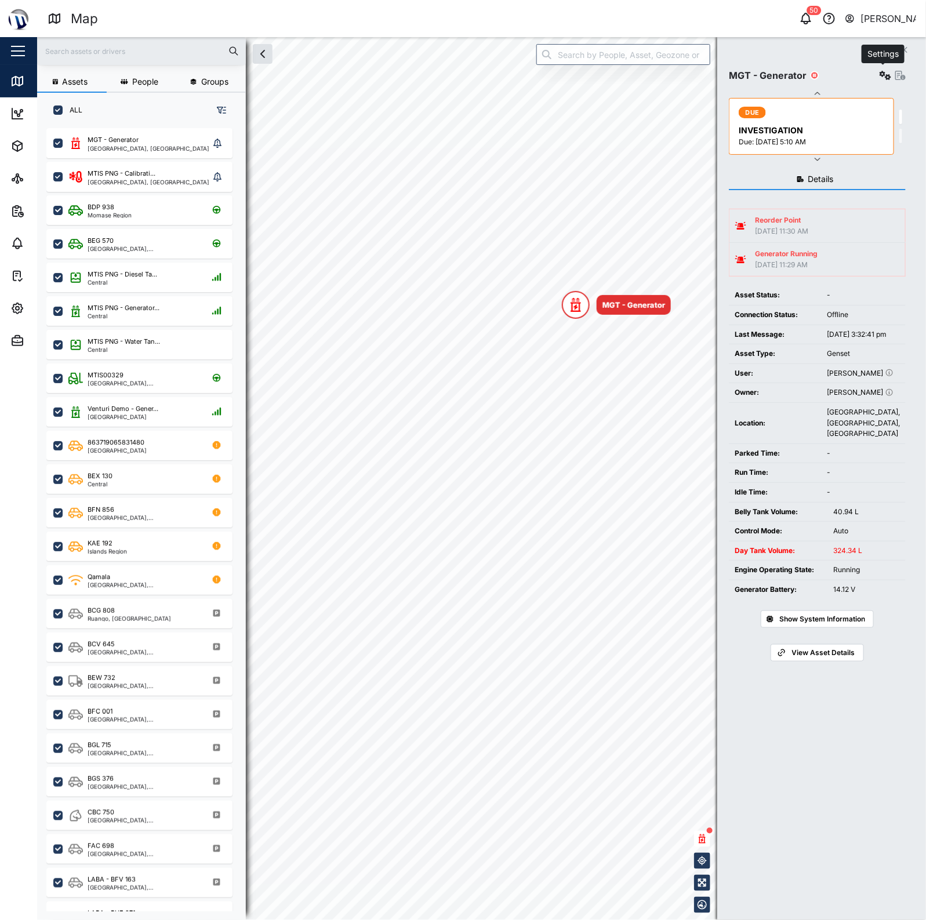
click at [879, 74] on icon "button" at bounding box center [885, 75] width 12 height 9
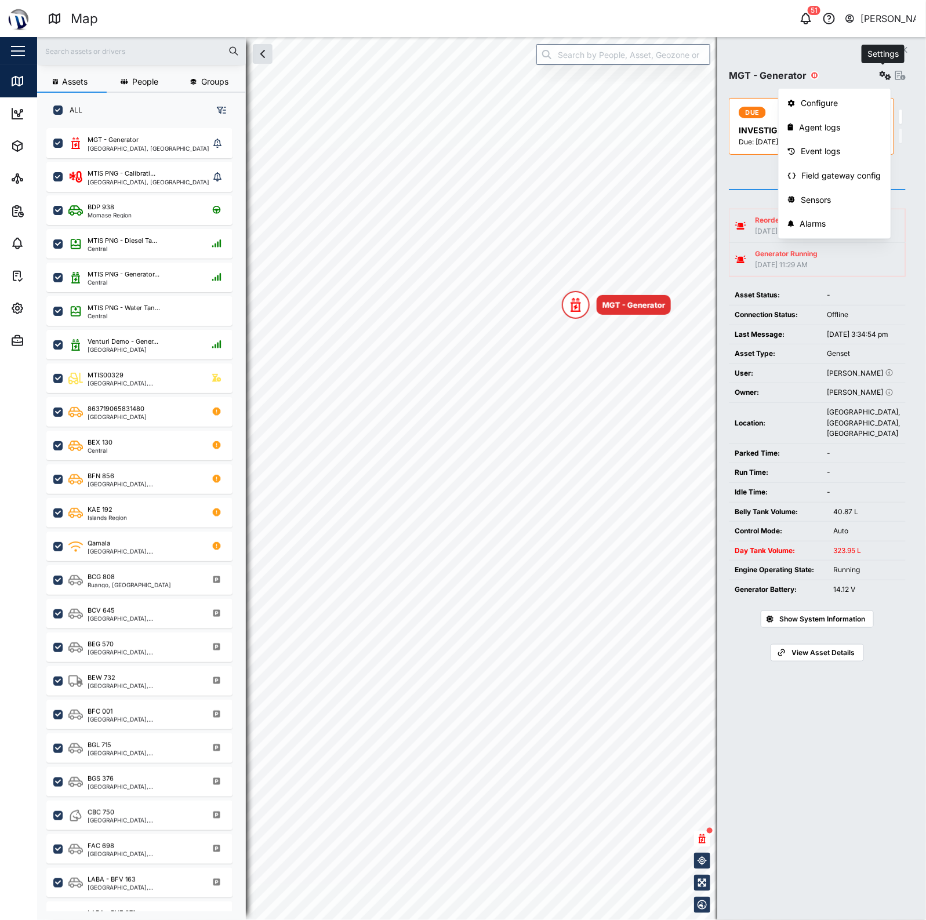
click at [877, 71] on button "button" at bounding box center [885, 75] width 16 height 16
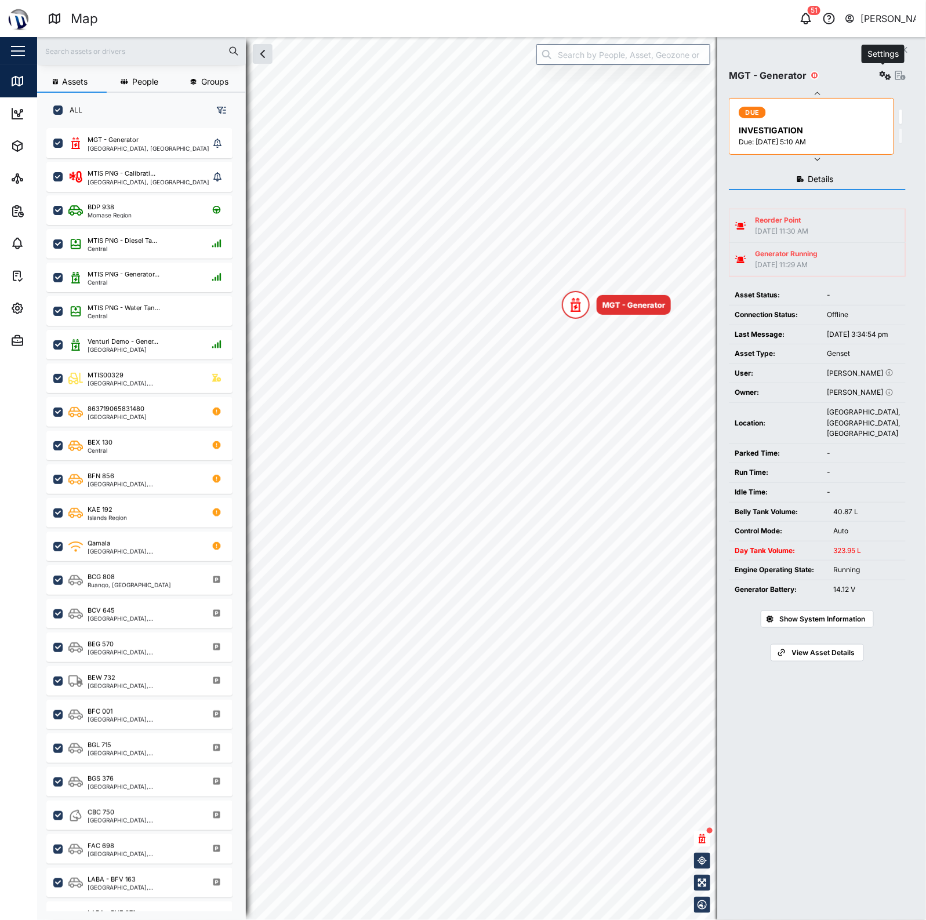
click at [887, 77] on icon "button" at bounding box center [885, 75] width 12 height 9
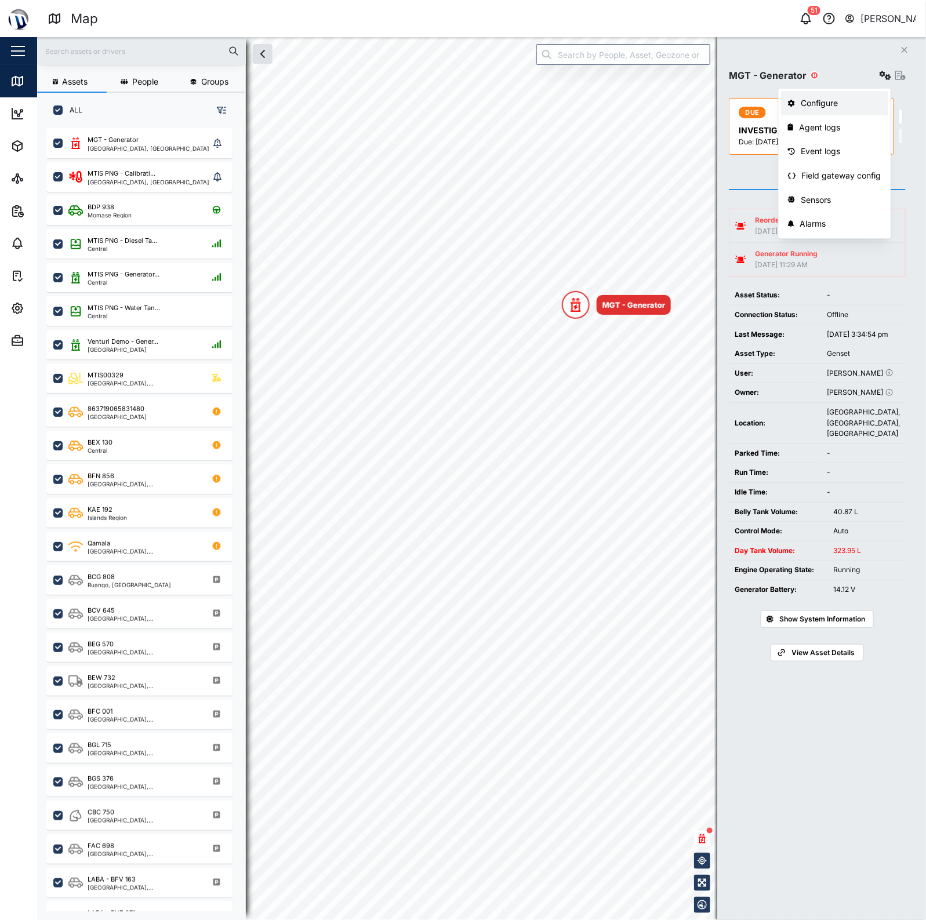
click at [815, 100] on div "Configure" at bounding box center [840, 103] width 81 height 13
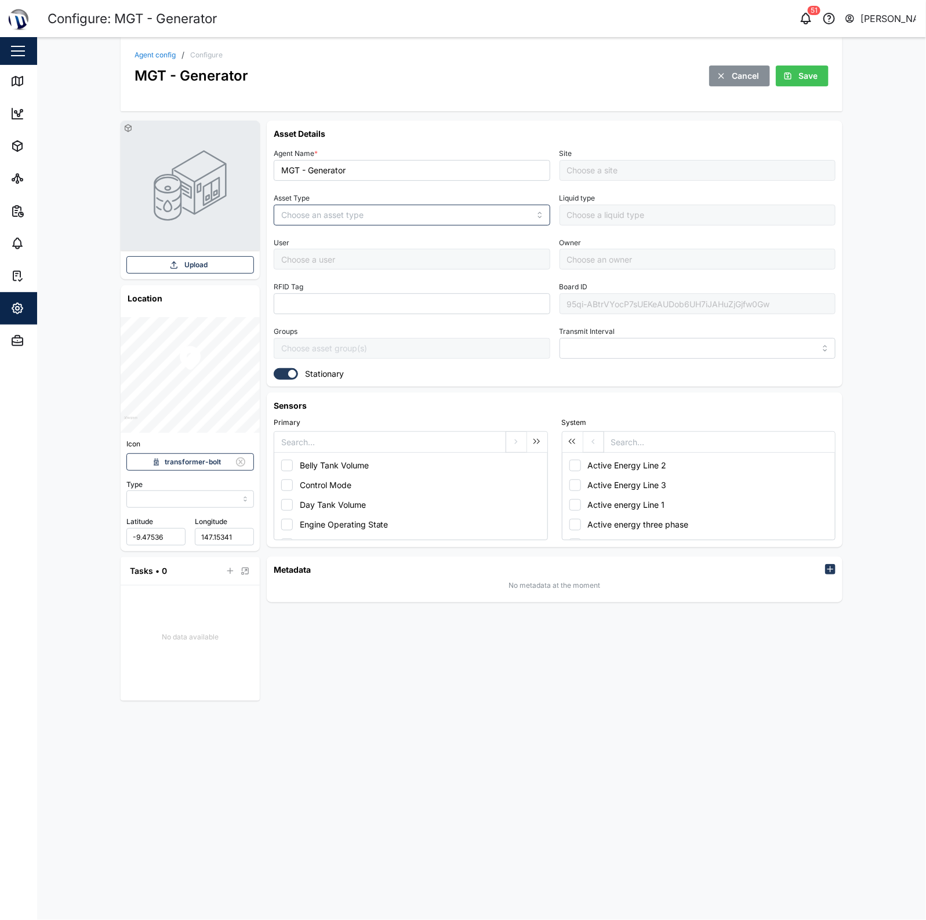
type input "MANUAL"
type input "GENSET"
type input "5 minutes"
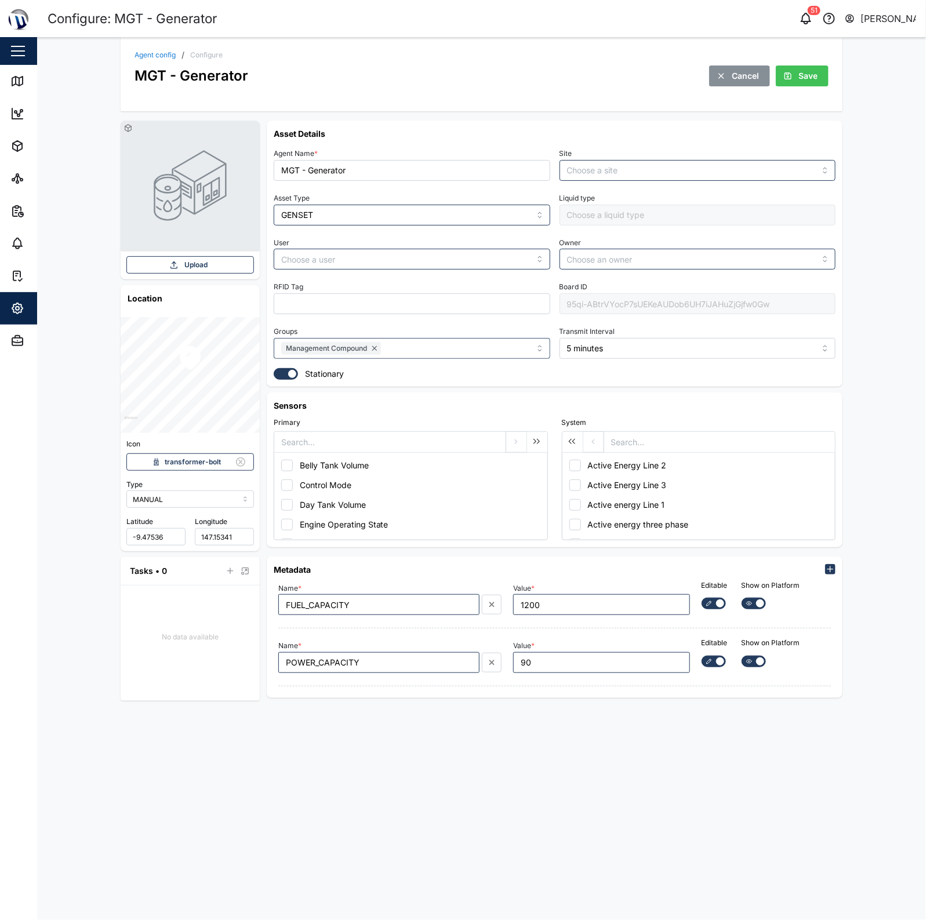
type input "Management Compound"
type input "[PERSON_NAME]"
click at [157, 65] on div "MGT - Generator" at bounding box center [191, 75] width 114 height 21
click at [157, 61] on div "Agent config / Configure MGT - Generator Cancel Save" at bounding box center [481, 68] width 694 height 35
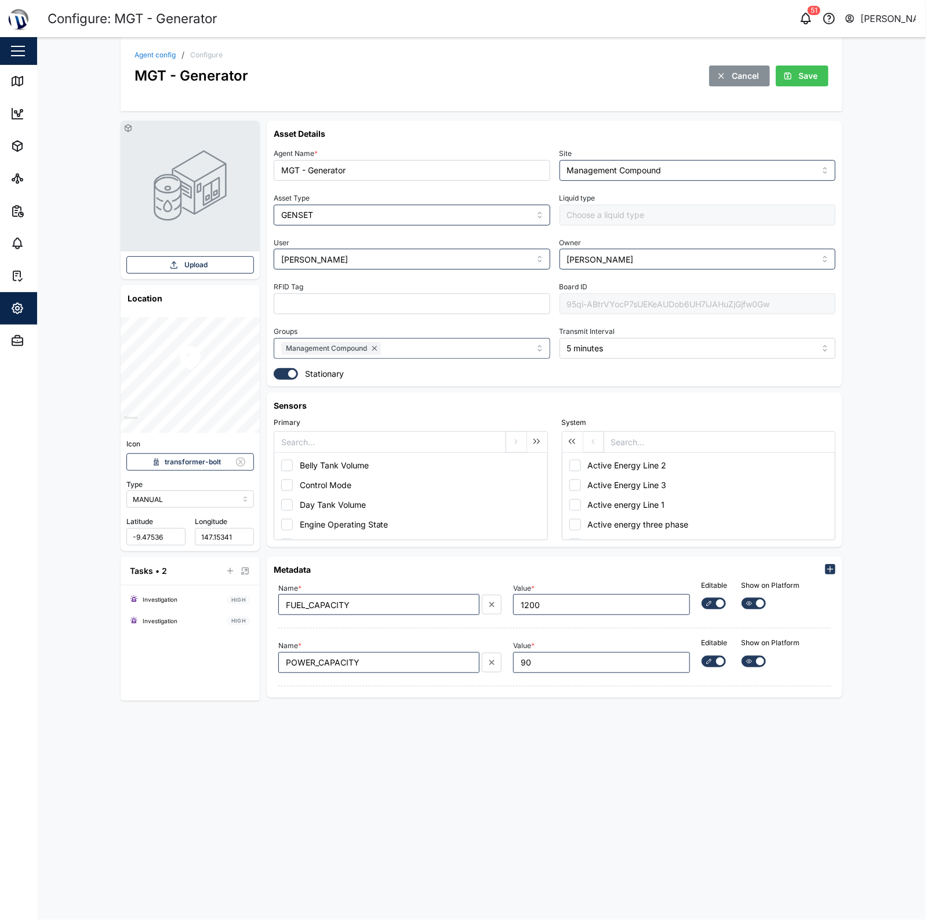
click at [163, 54] on link "Agent config" at bounding box center [154, 55] width 41 height 7
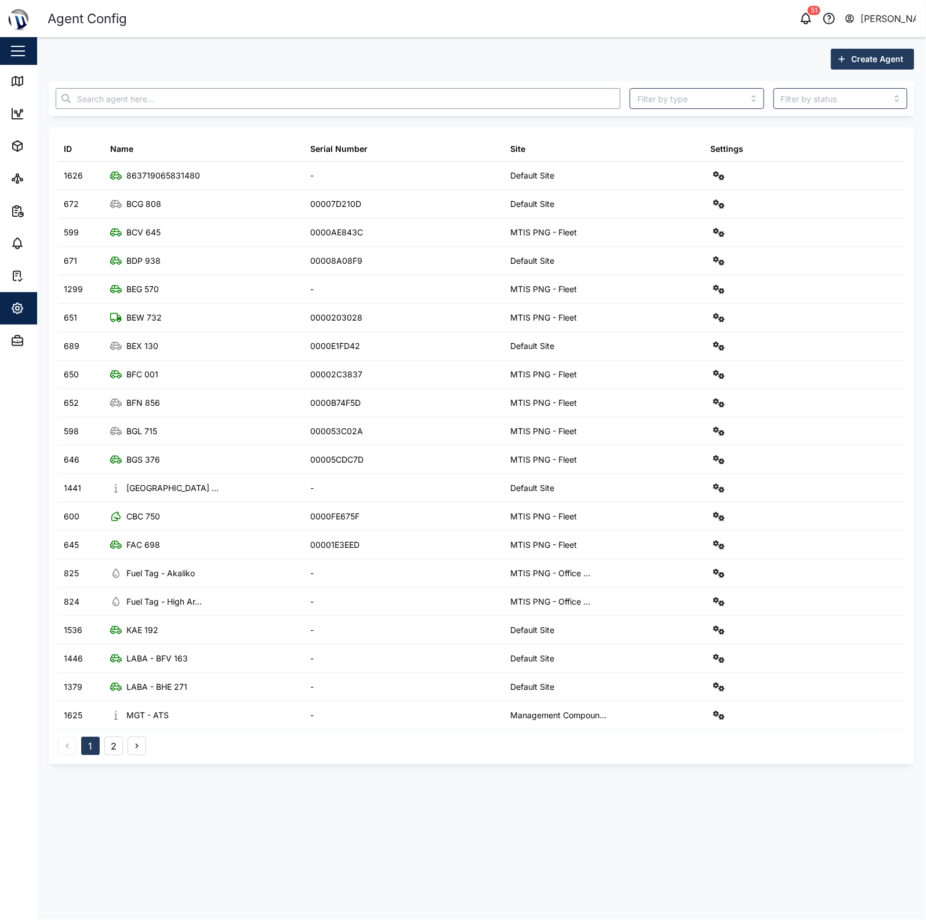
click at [535, 100] on input "text" at bounding box center [338, 98] width 564 height 21
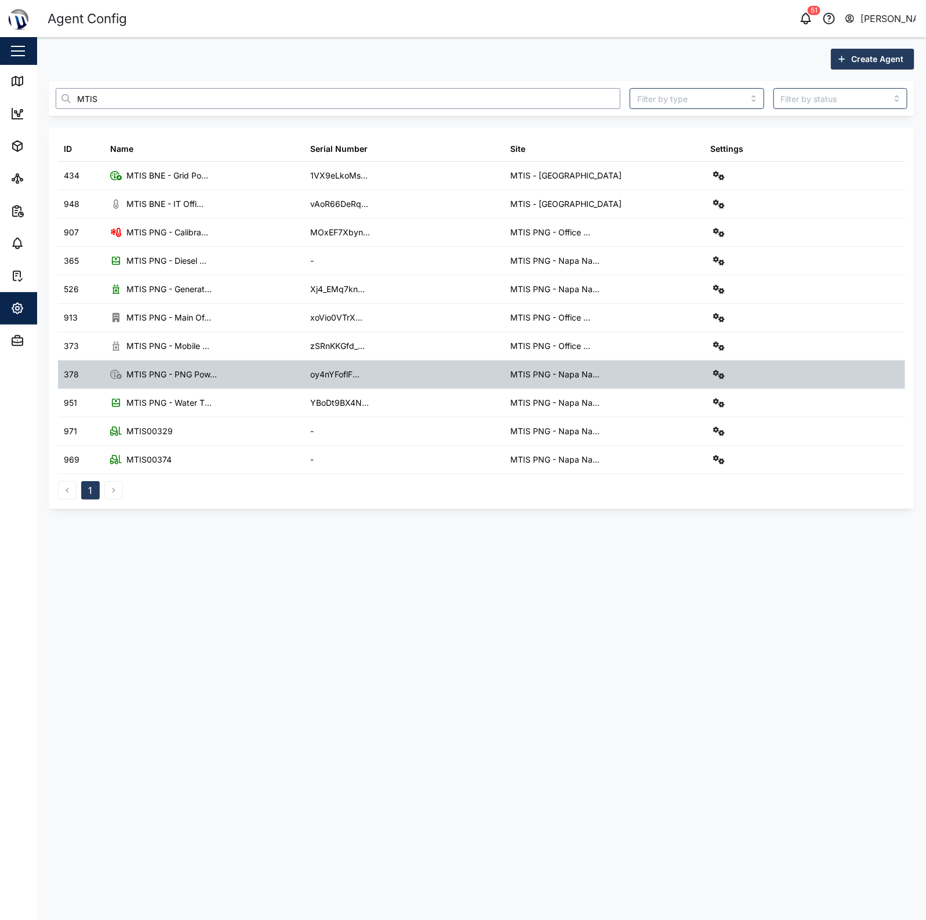
type input "MTIS"
click at [714, 374] on icon "button" at bounding box center [719, 374] width 12 height 9
click at [702, 409] on div "Configure" at bounding box center [676, 403] width 81 height 13
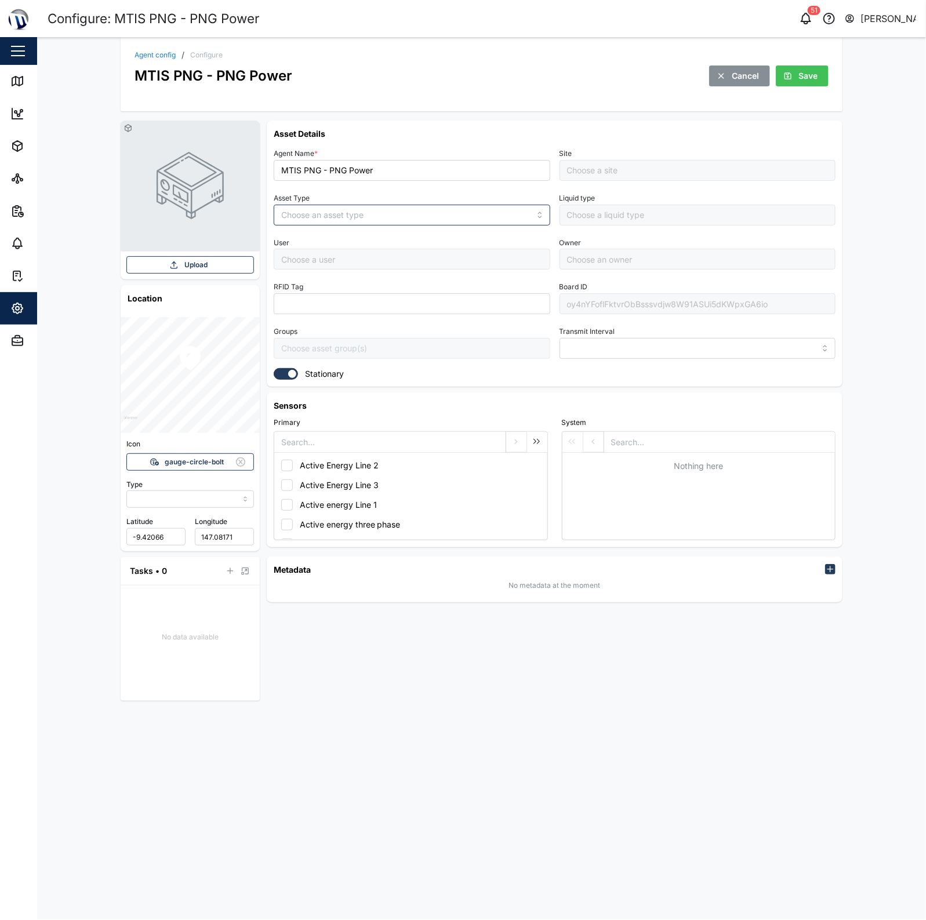
type input "MANUAL"
type input "POWER_METER"
type input "5 minutes"
type input "MTIS PNG - Napa Napa Yard"
click at [163, 48] on div "Agent config / Configure MTIS PNG - PNG Power Cancel Save" at bounding box center [482, 74] width 722 height 74
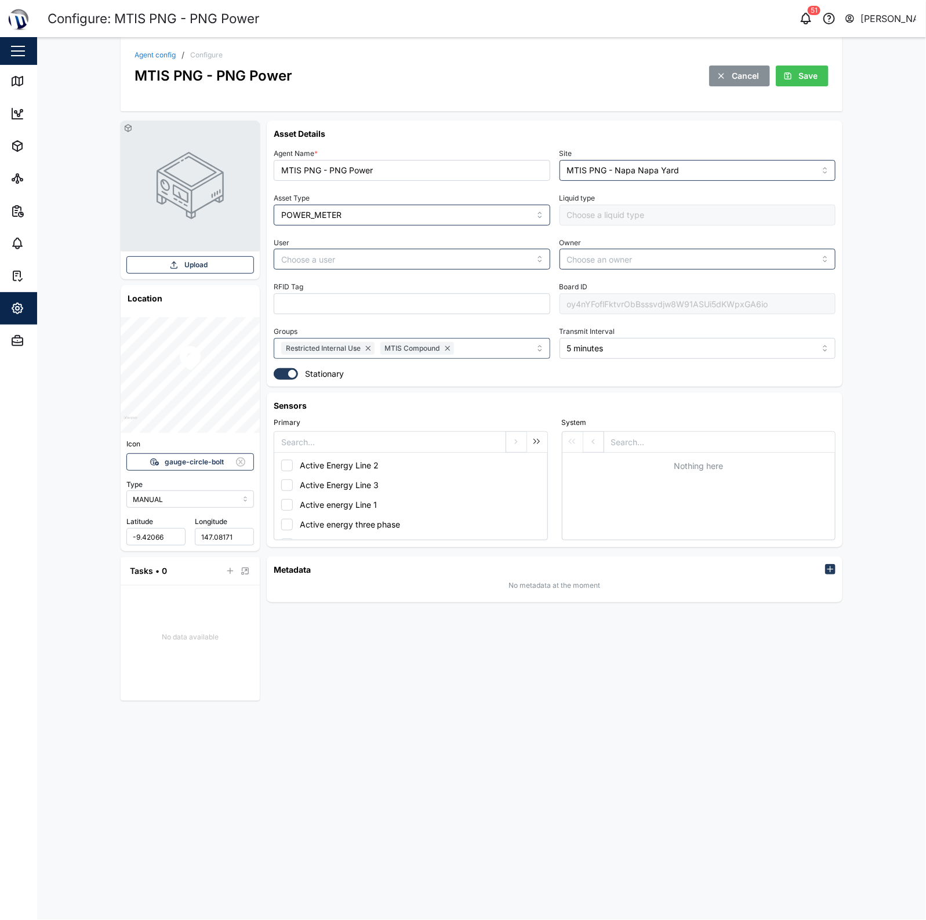
click at [154, 57] on link "Agent config" at bounding box center [154, 55] width 41 height 7
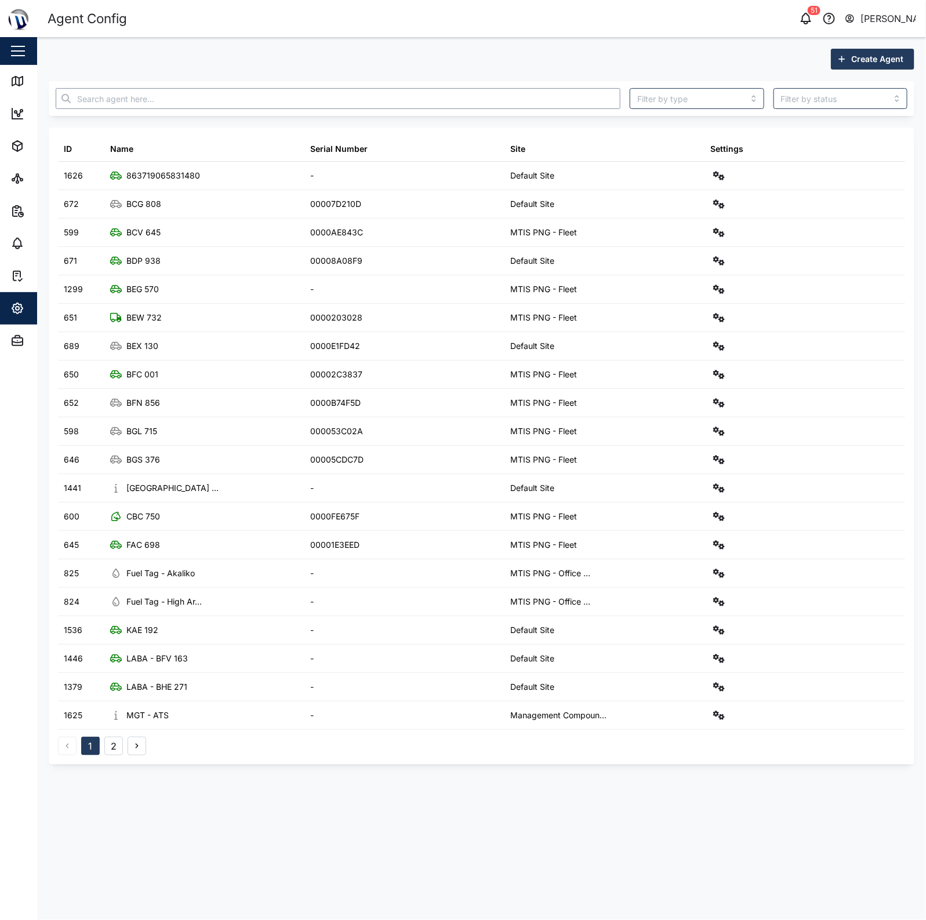
click at [491, 100] on input "text" at bounding box center [338, 98] width 564 height 21
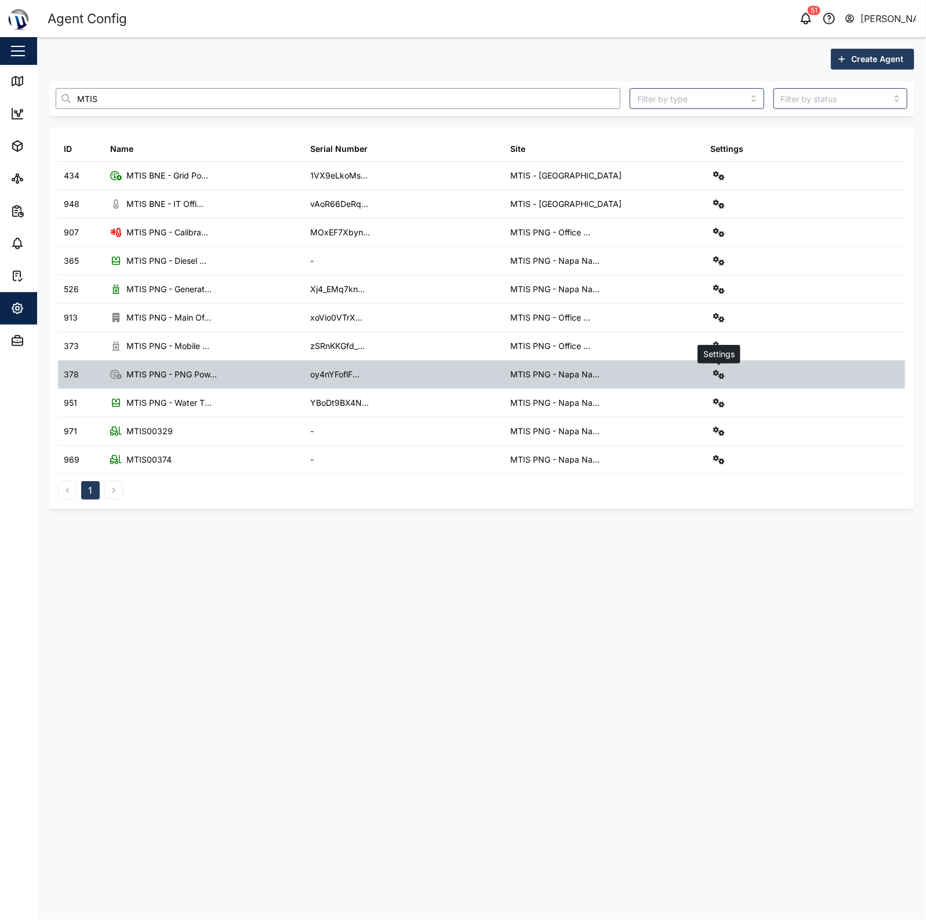
type input "MTIS"
click at [717, 374] on icon "button" at bounding box center [719, 374] width 12 height 9
click at [661, 476] on div "Field gateway config" at bounding box center [676, 475] width 79 height 13
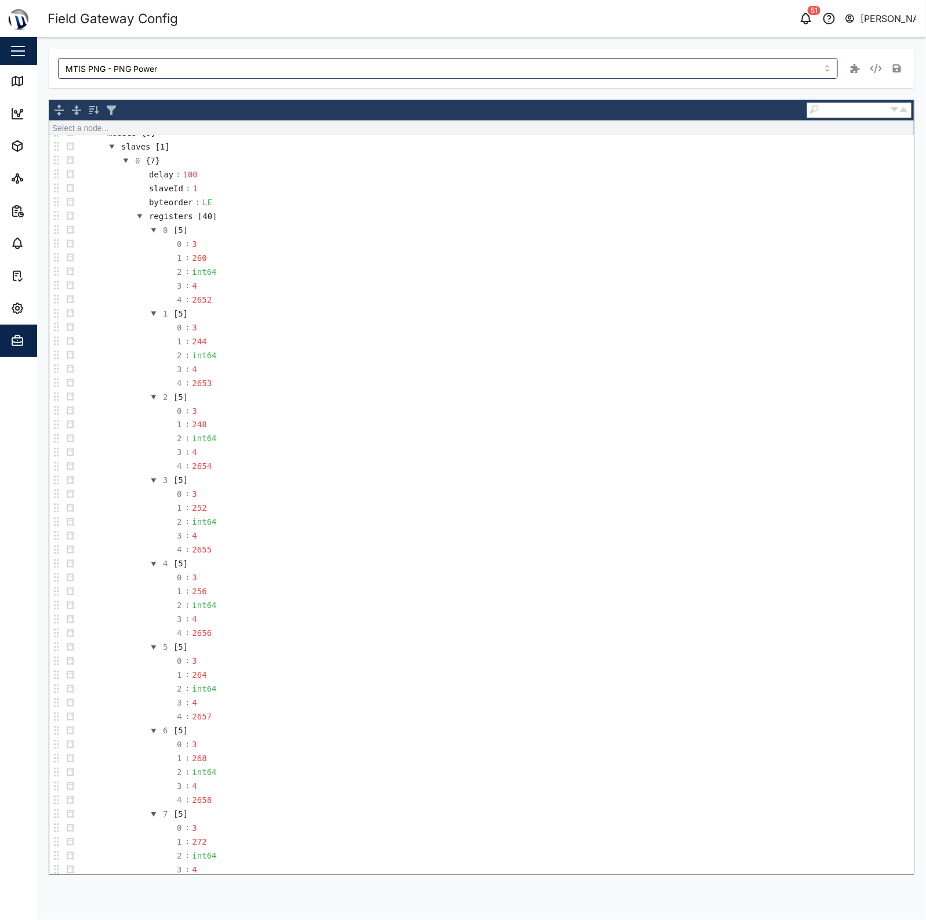
scroll to position [290, 0]
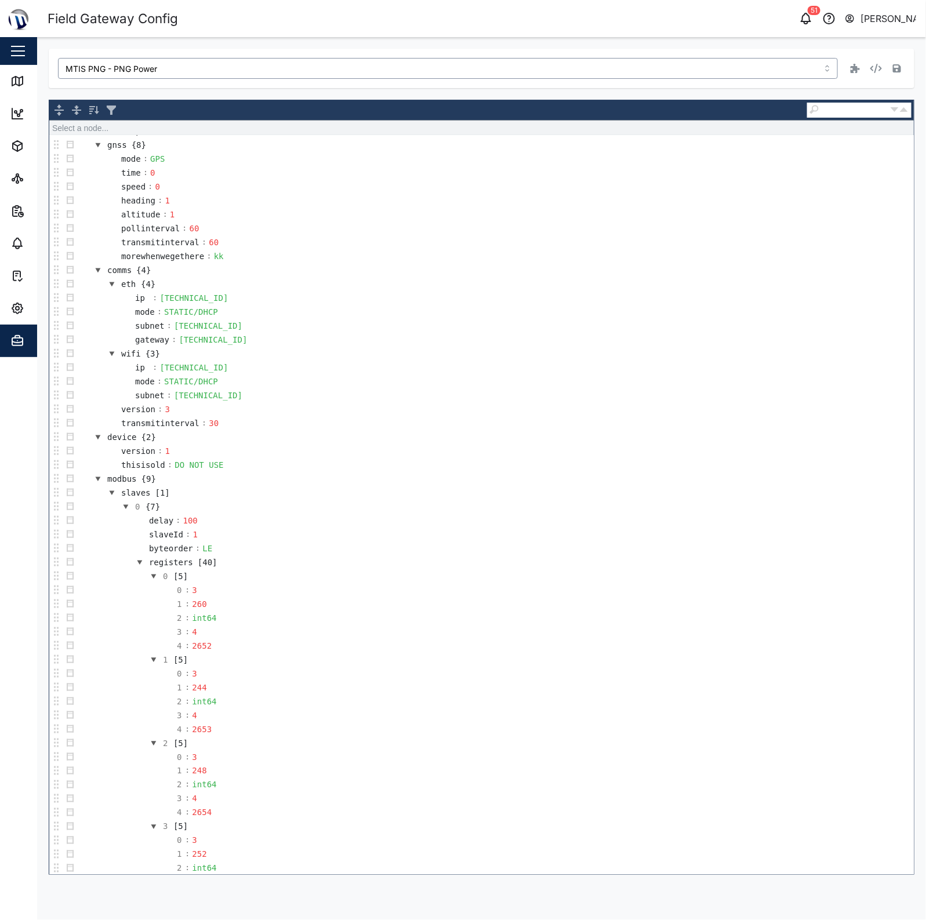
click at [326, 77] on input "MTIS PNG - PNG Power" at bounding box center [448, 68] width 780 height 21
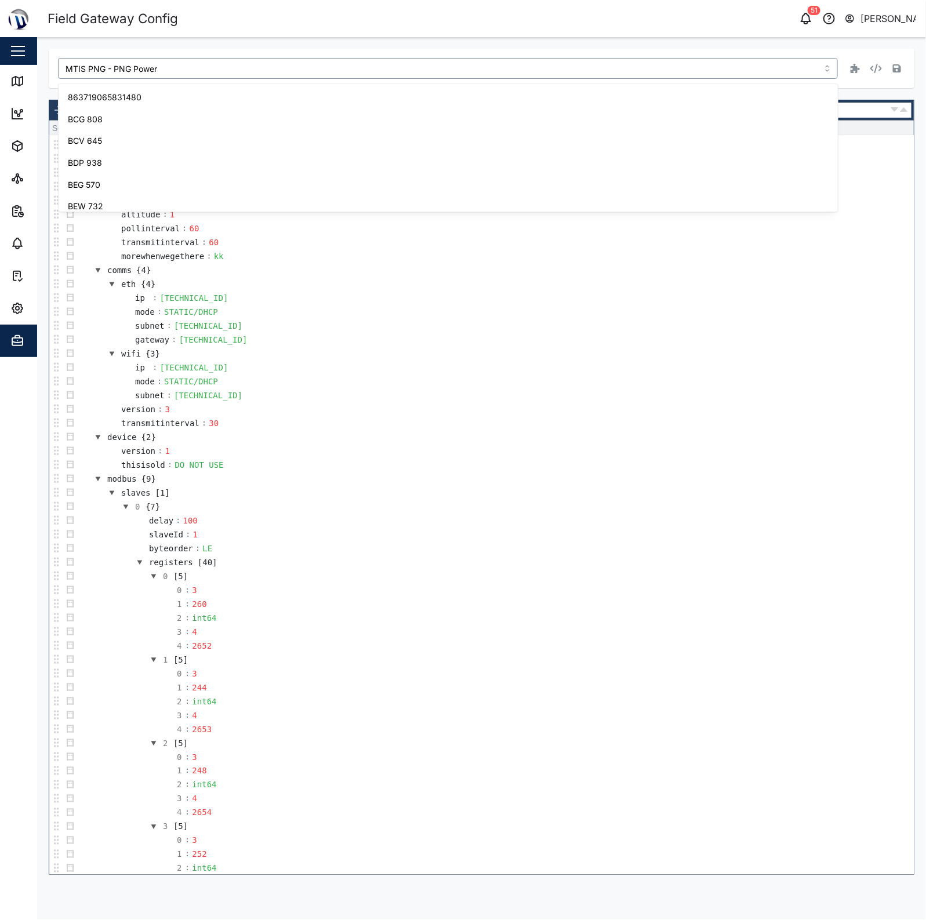
scroll to position [577, 0]
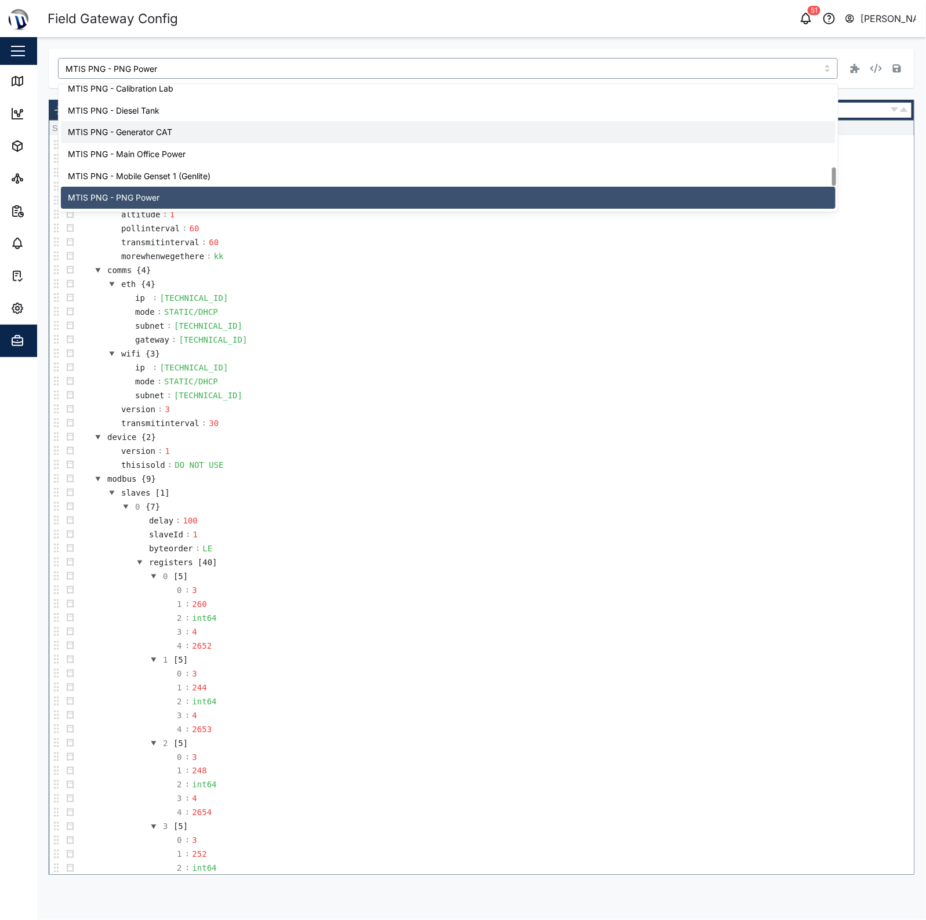
type input "MTIS PNG - Generator CAT"
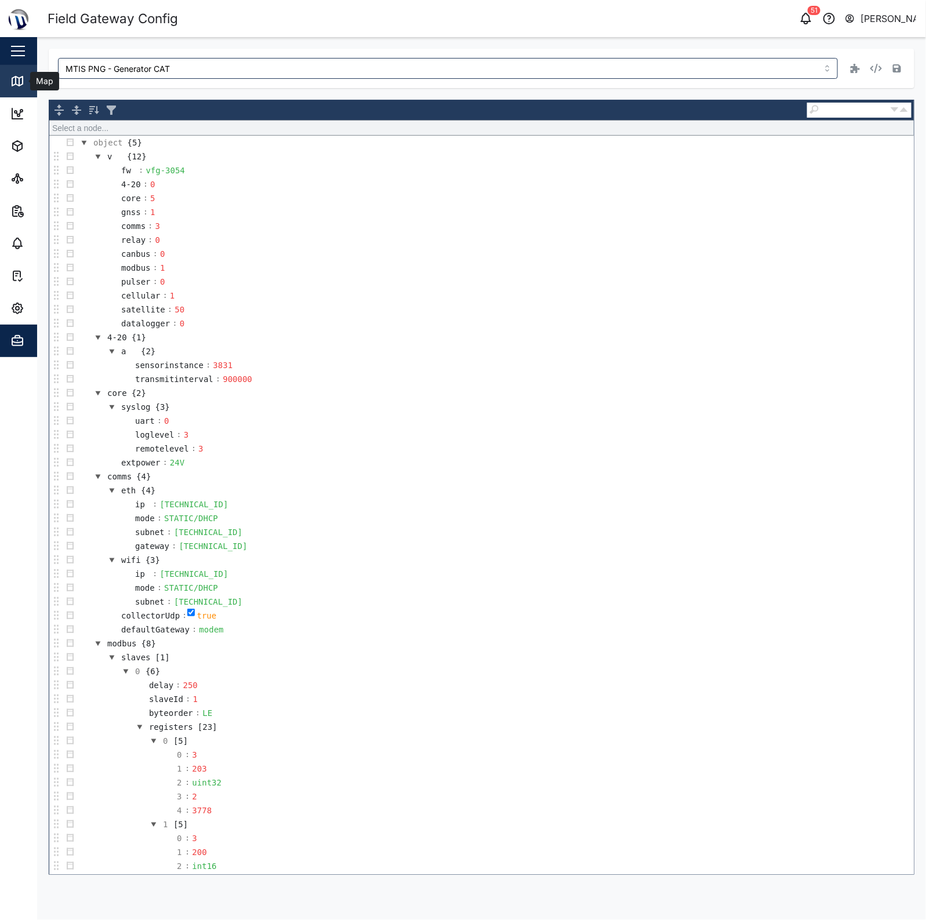
click at [20, 77] on icon at bounding box center [17, 81] width 14 height 14
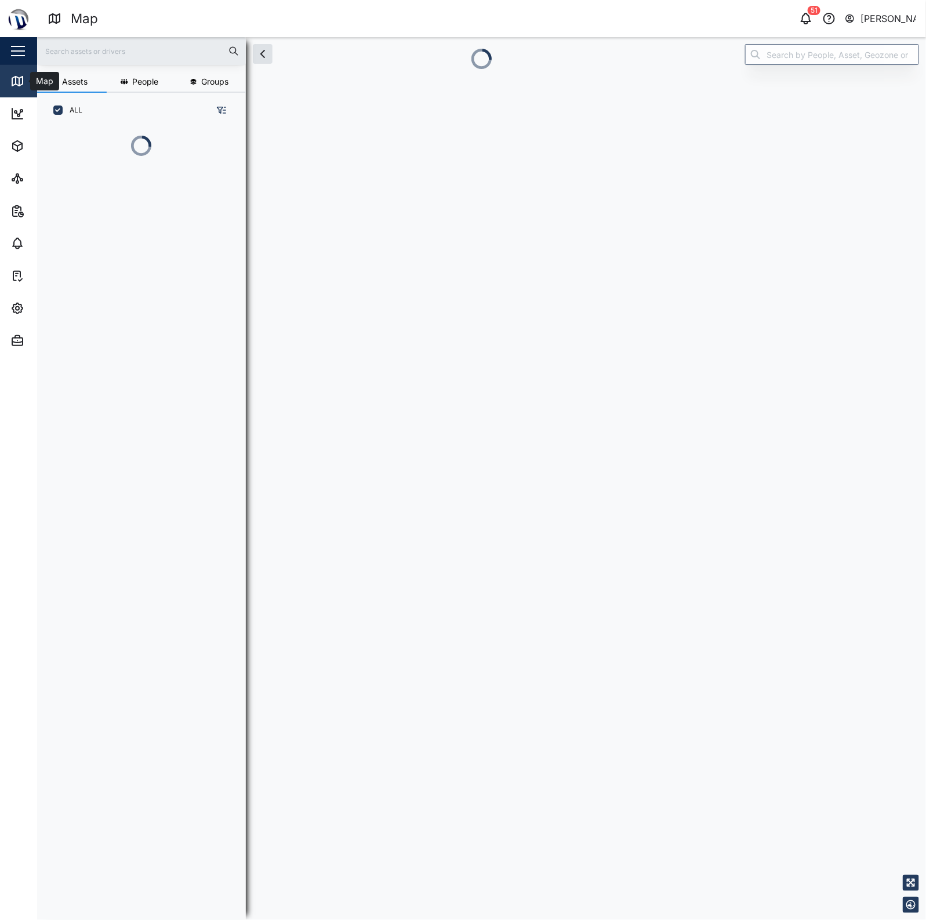
scroll to position [12, 12]
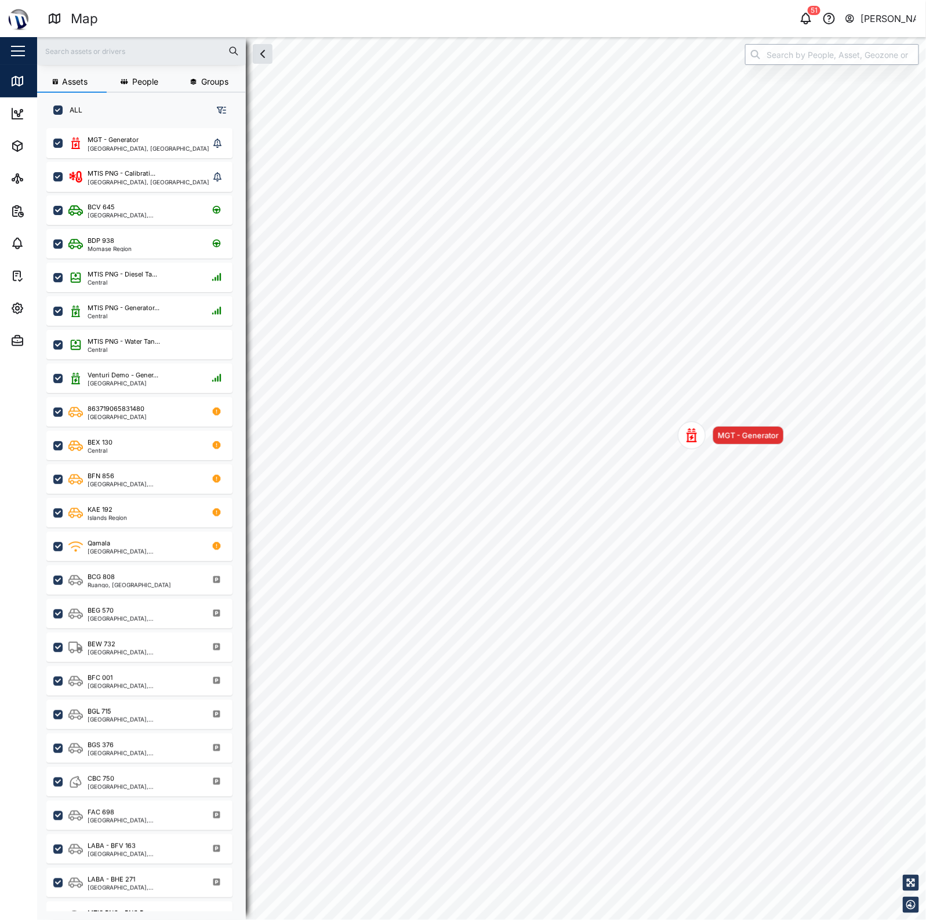
click at [790, 50] on input "search" at bounding box center [832, 54] width 174 height 21
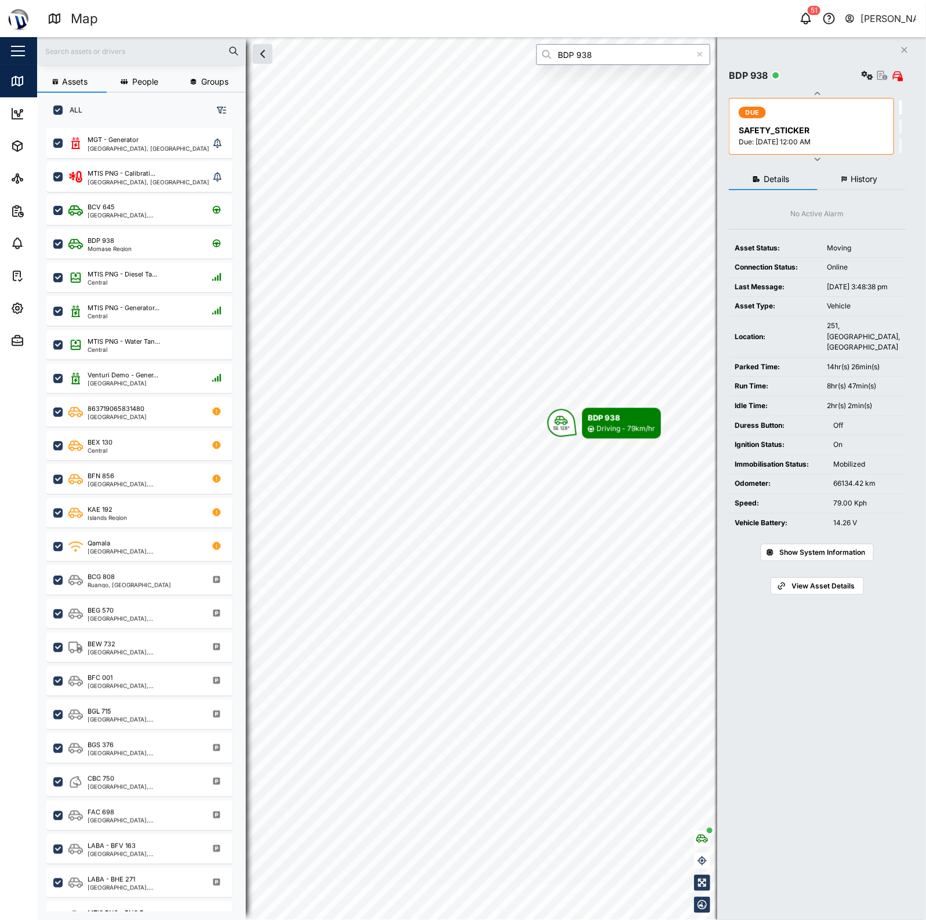
type input "BDP 938"
click at [855, 164] on div "Details History No Active Alarm Asset Status: Moving Connection Status: Online …" at bounding box center [817, 529] width 177 height 733
click at [855, 178] on span "History" at bounding box center [864, 179] width 27 height 8
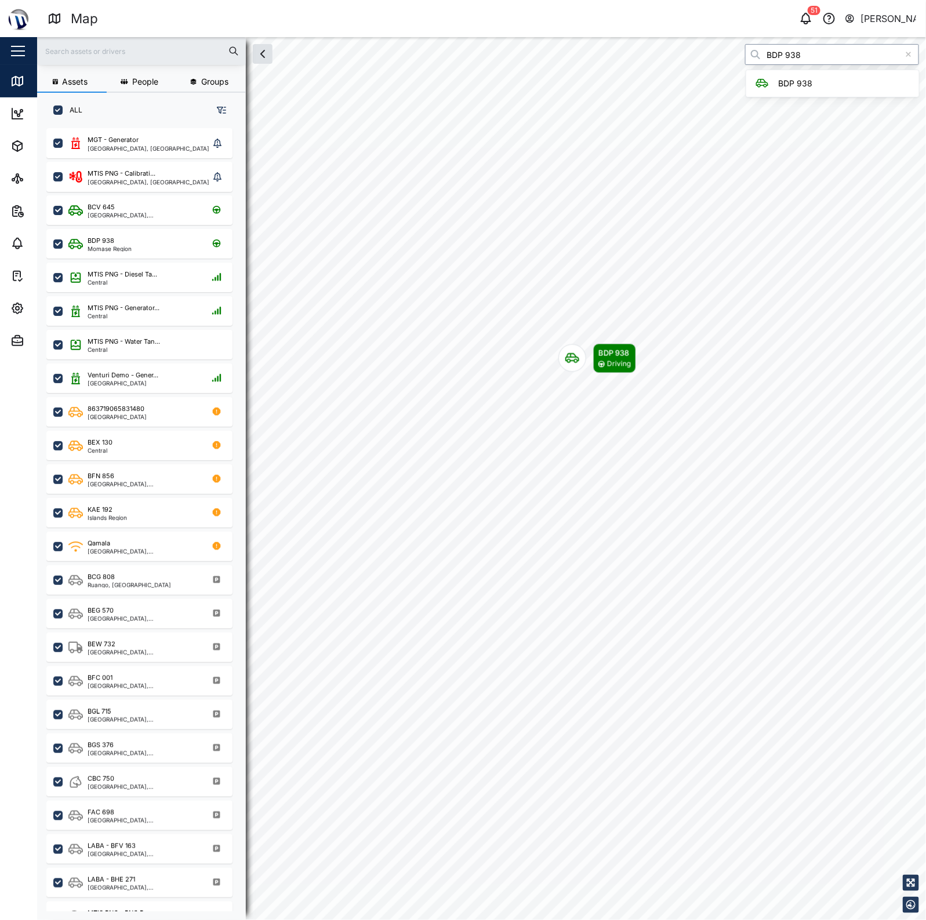
click at [829, 64] on input "BDP 938" at bounding box center [832, 54] width 174 height 21
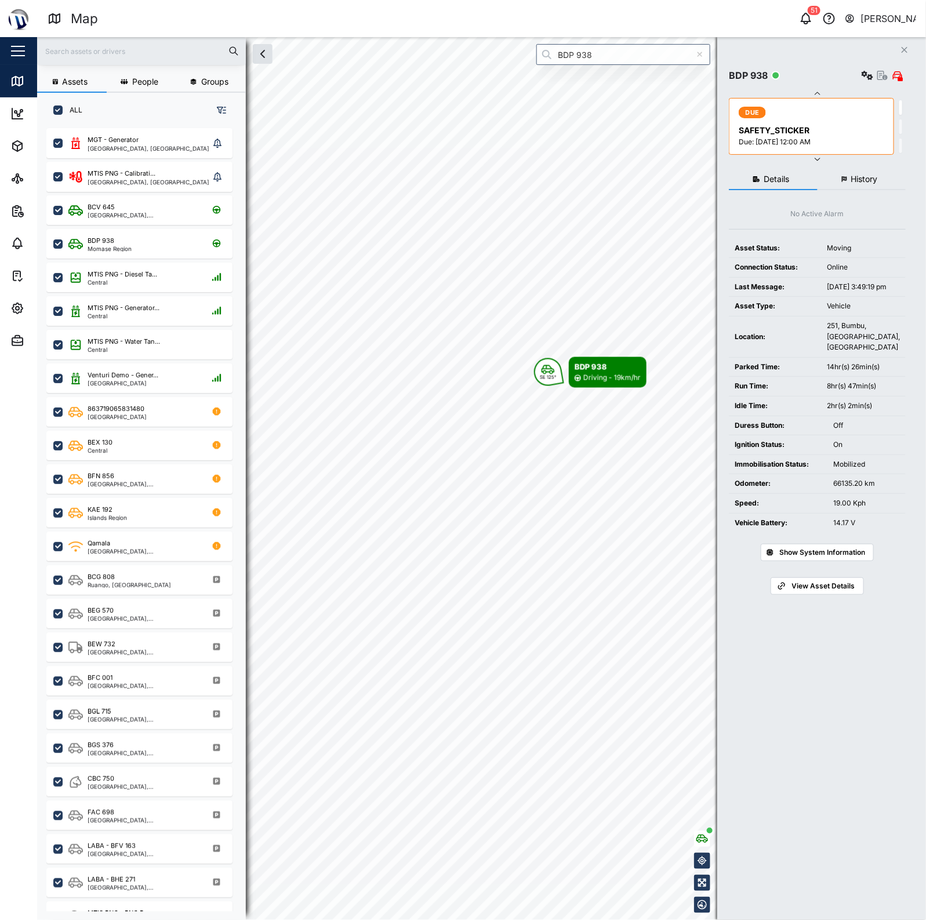
click at [847, 170] on button "History" at bounding box center [861, 179] width 89 height 21
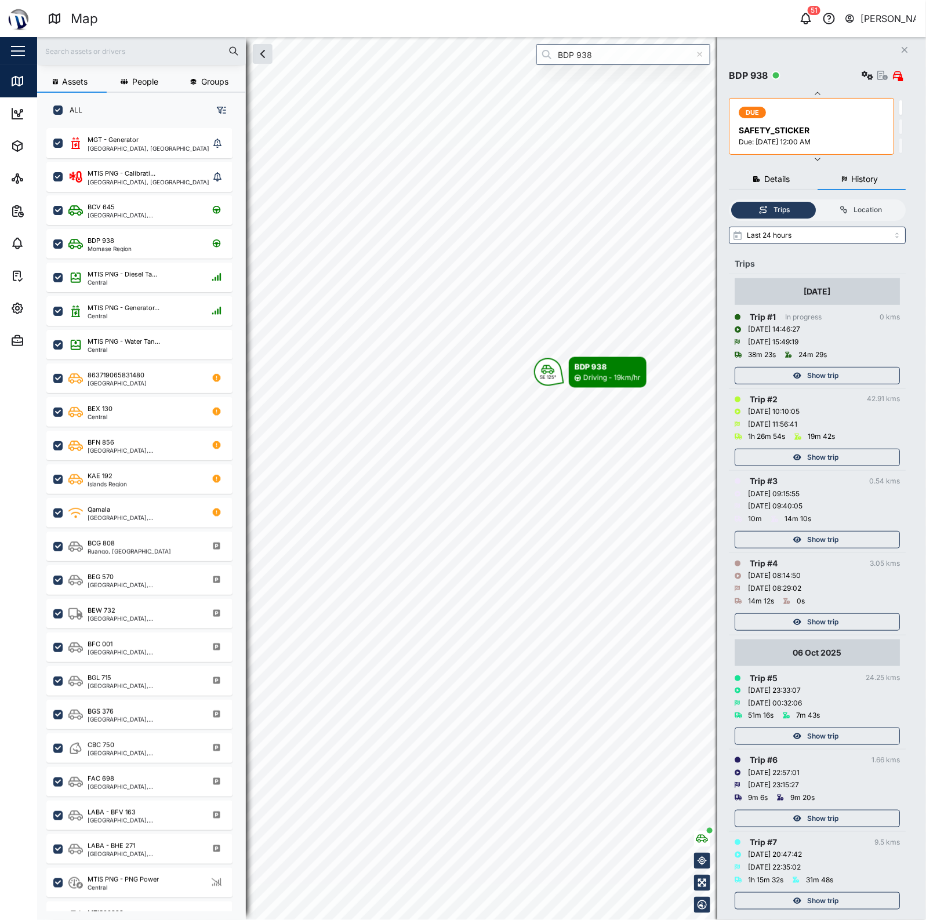
click at [843, 380] on div "Show trip" at bounding box center [815, 375] width 151 height 16
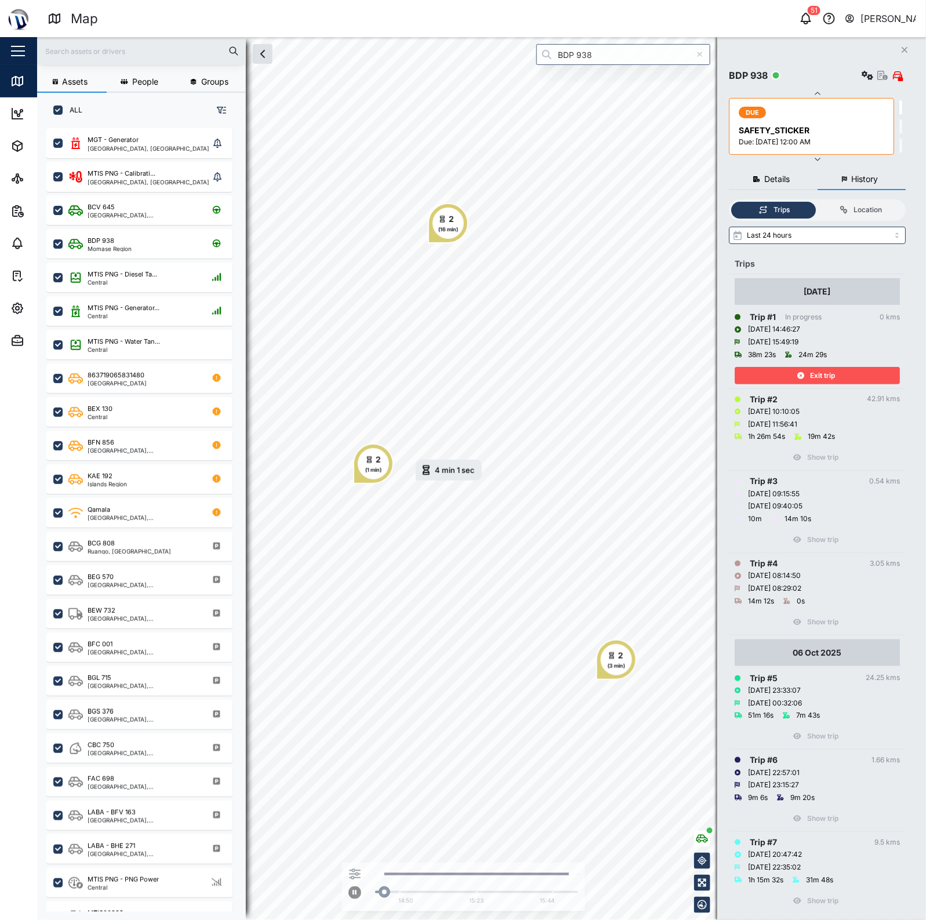
click at [797, 375] on icon "button" at bounding box center [800, 375] width 7 height 7
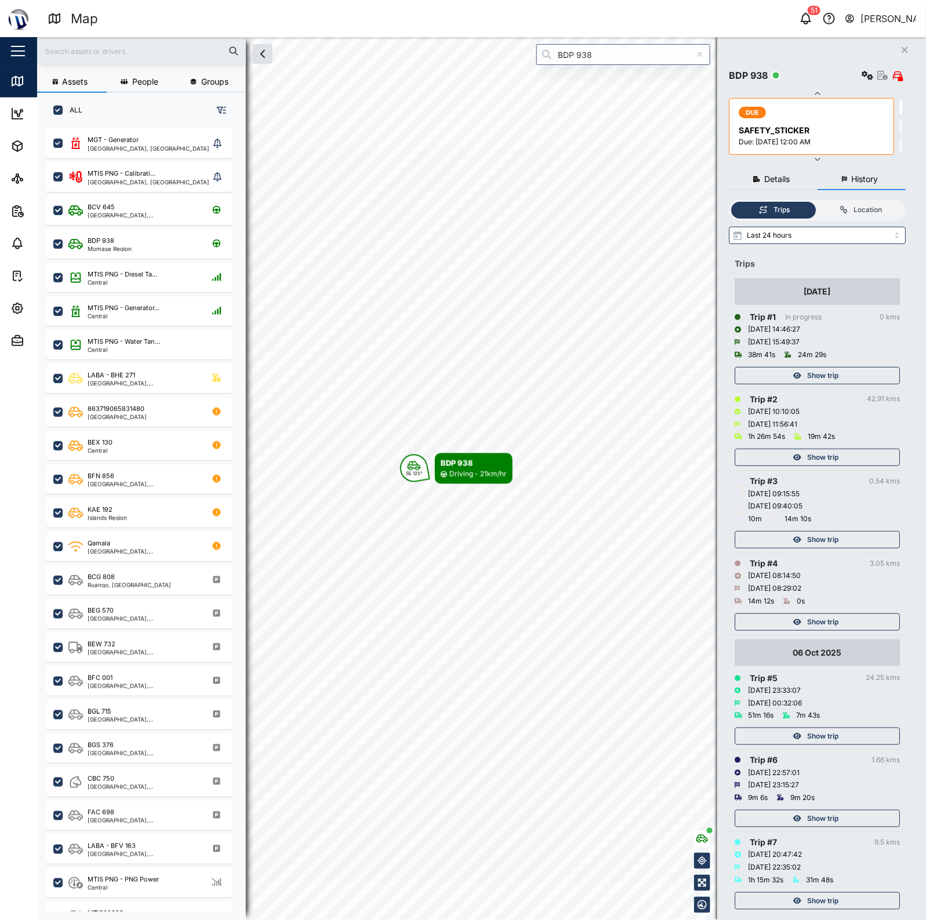
click at [800, 662] on div "06 Oct 2025" at bounding box center [816, 652] width 165 height 27
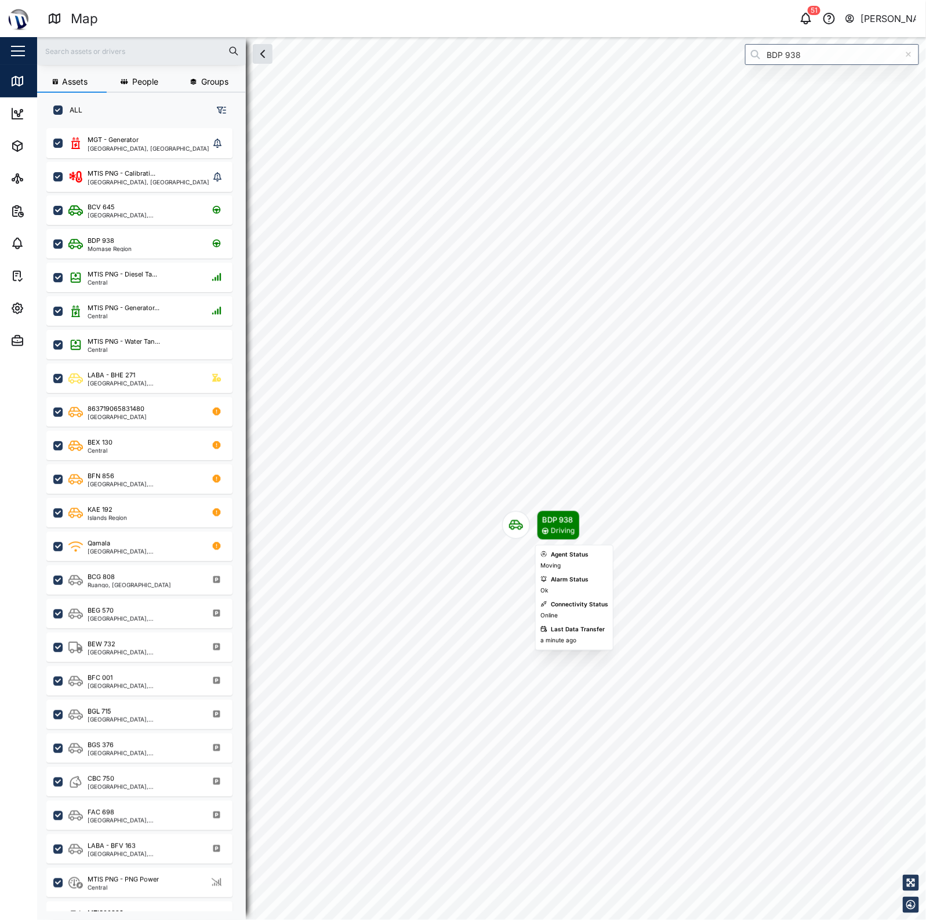
click at [553, 531] on div "Driving" at bounding box center [563, 531] width 24 height 11
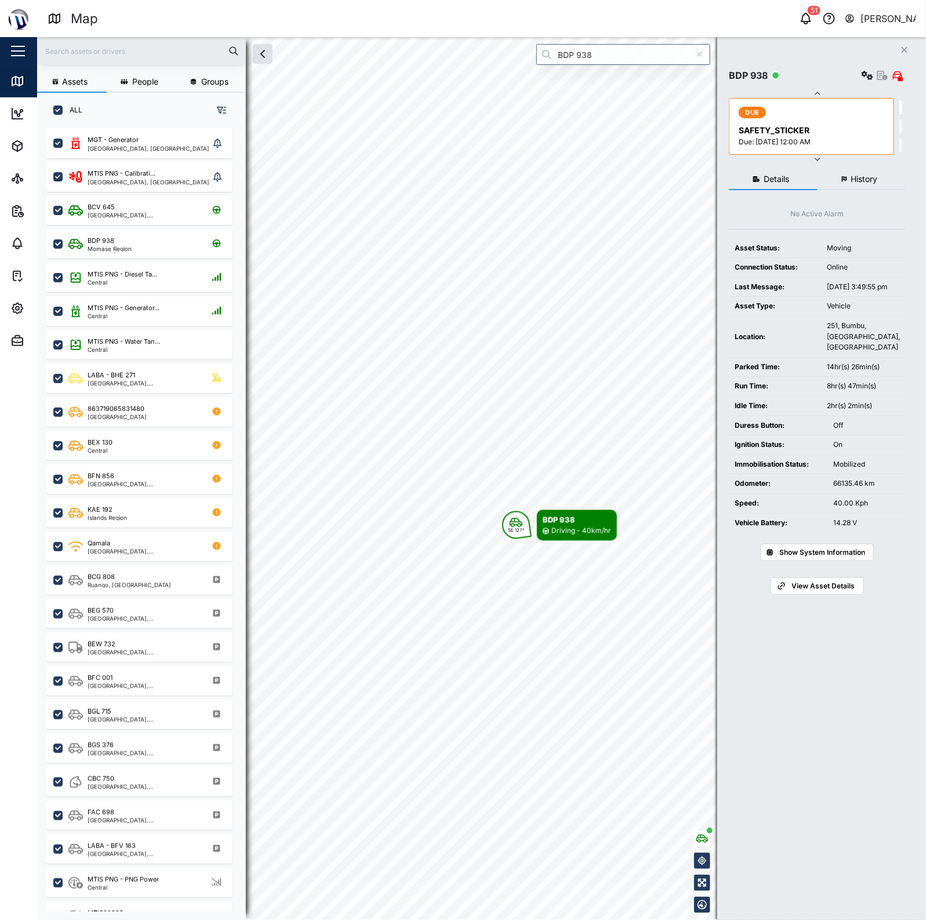
click at [855, 177] on span "History" at bounding box center [864, 179] width 27 height 8
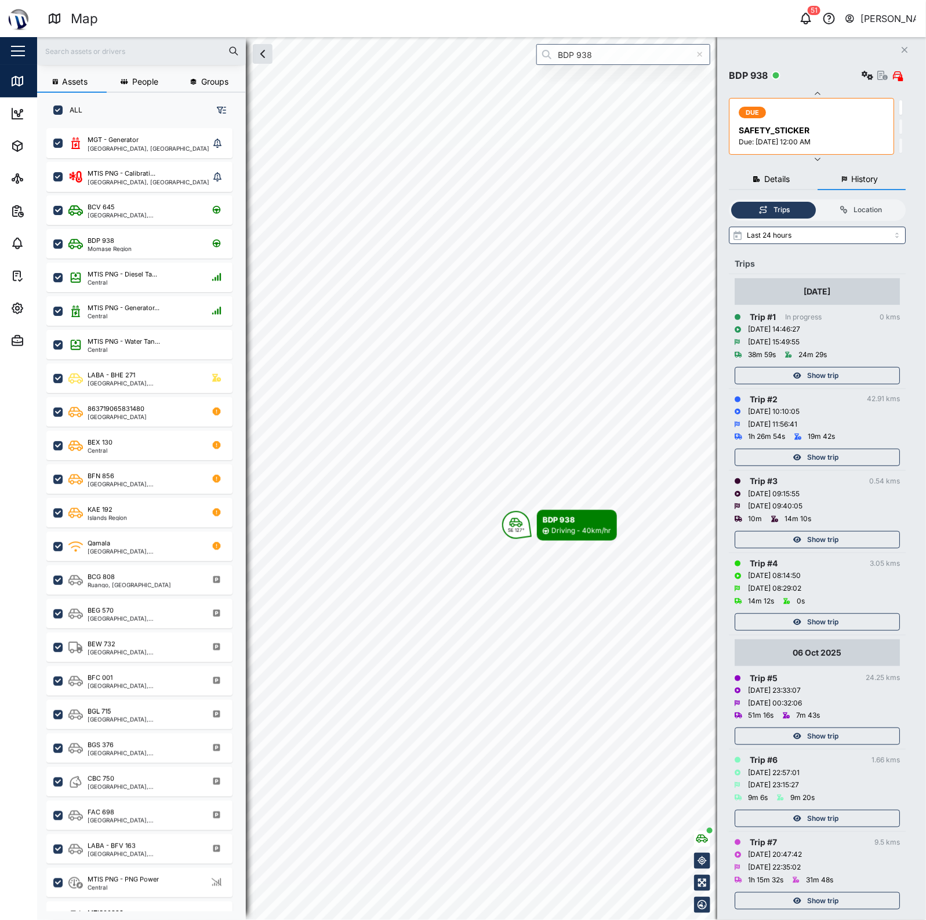
click at [833, 368] on span "Show trip" at bounding box center [822, 375] width 31 height 16
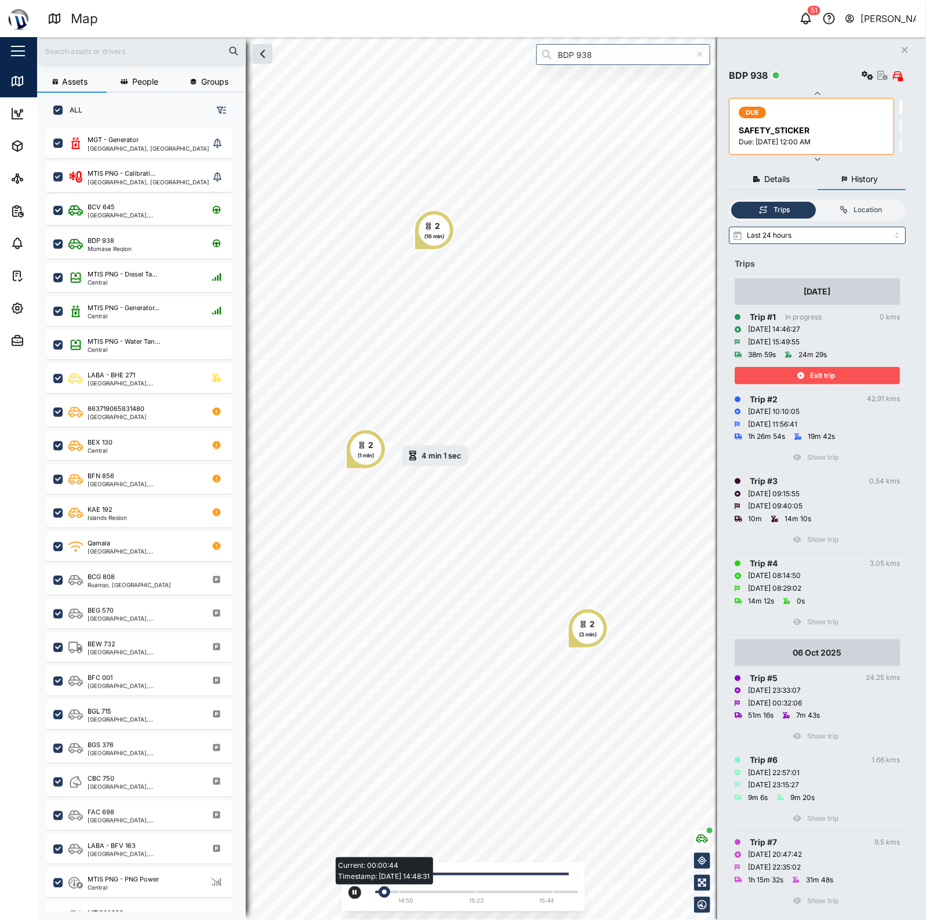
click at [451, 893] on div "Current: 00:00:44 Timestamp: [DATE] 14:48:31" at bounding box center [476, 892] width 191 height 2
click at [358, 894] on button "button" at bounding box center [354, 892] width 13 height 13
drag, startPoint x: 833, startPoint y: 354, endPoint x: 833, endPoint y: 366, distance: 12.8
click at [833, 359] on div "39m 19s 24m 29s" at bounding box center [816, 354] width 165 height 13
click at [833, 367] on span "Exit trip" at bounding box center [822, 375] width 25 height 16
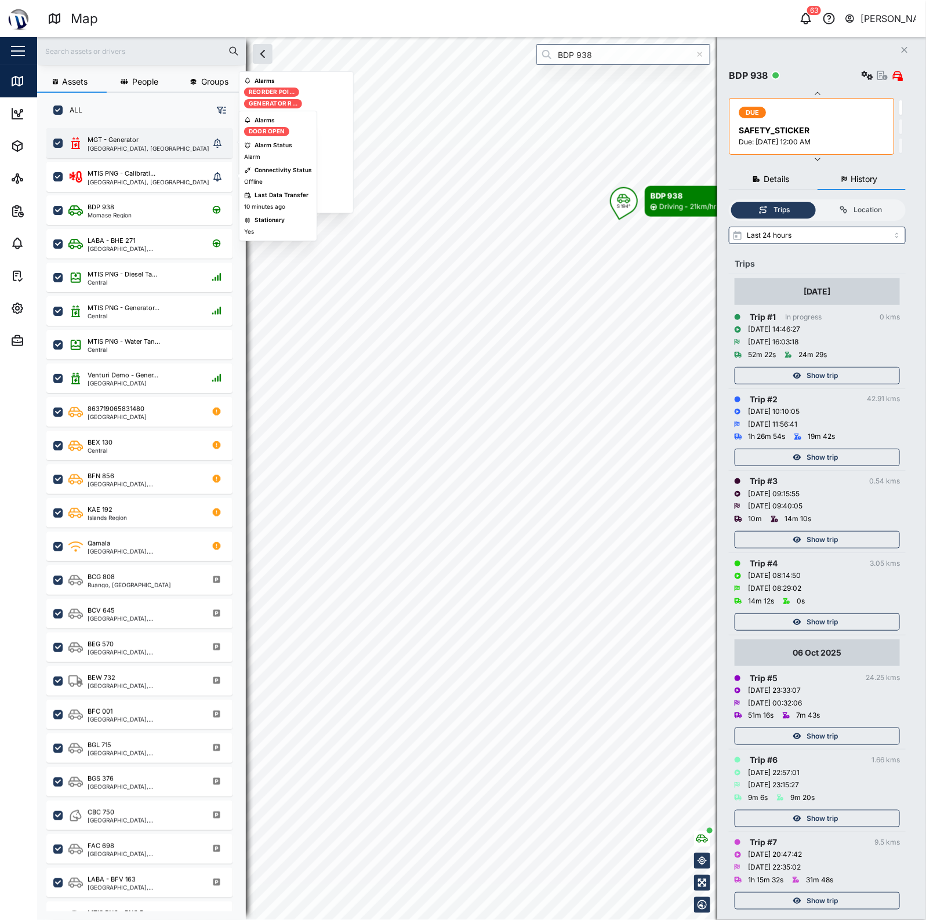
click at [150, 141] on div "MGT - Generator" at bounding box center [149, 140] width 122 height 10
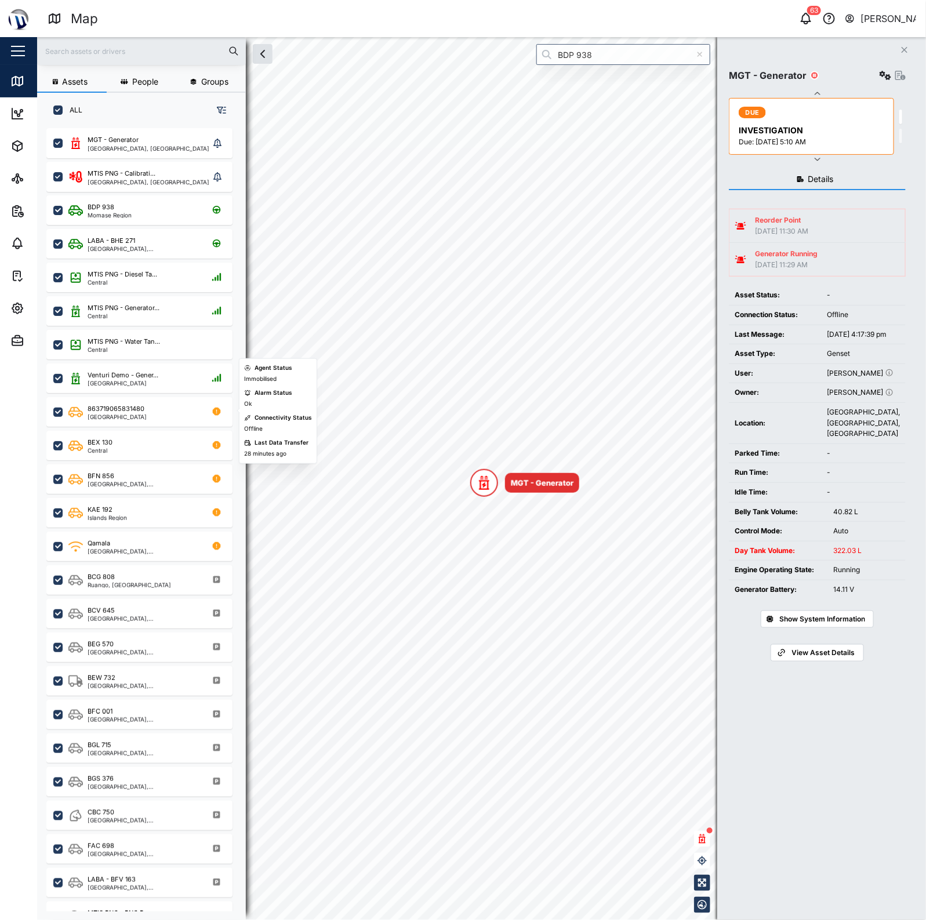
scroll to position [87, 0]
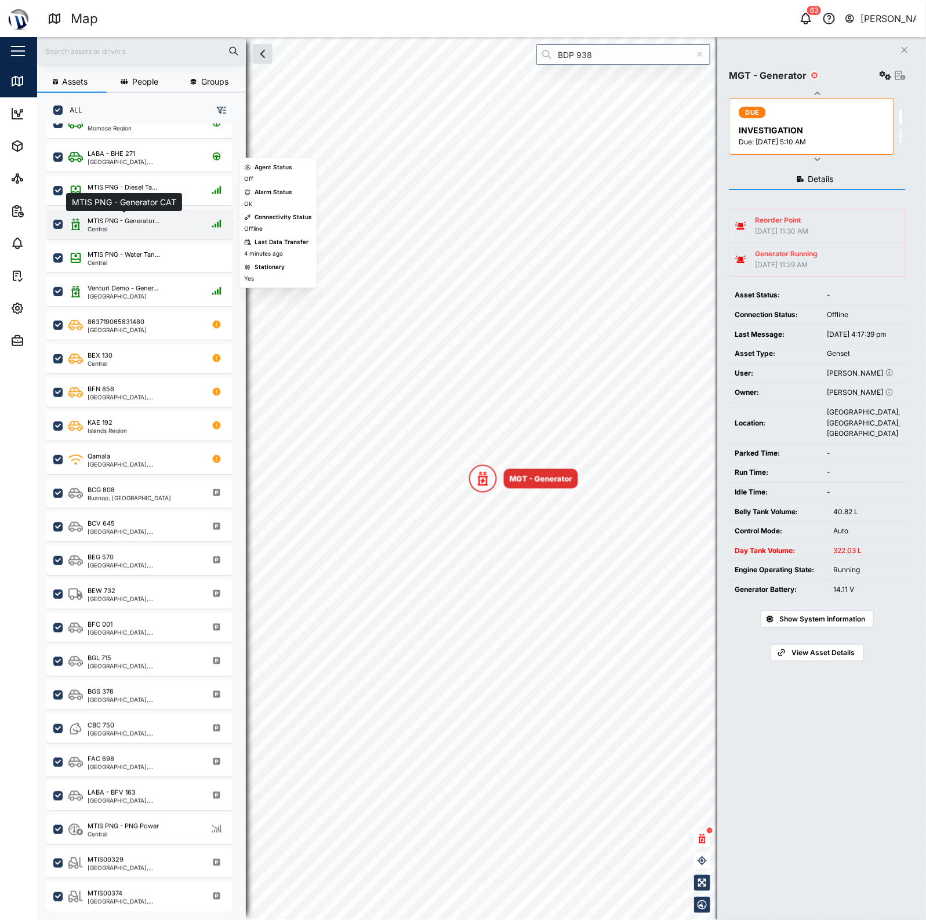
click at [136, 220] on div "MTIS PNG - Generator..." at bounding box center [124, 221] width 72 height 10
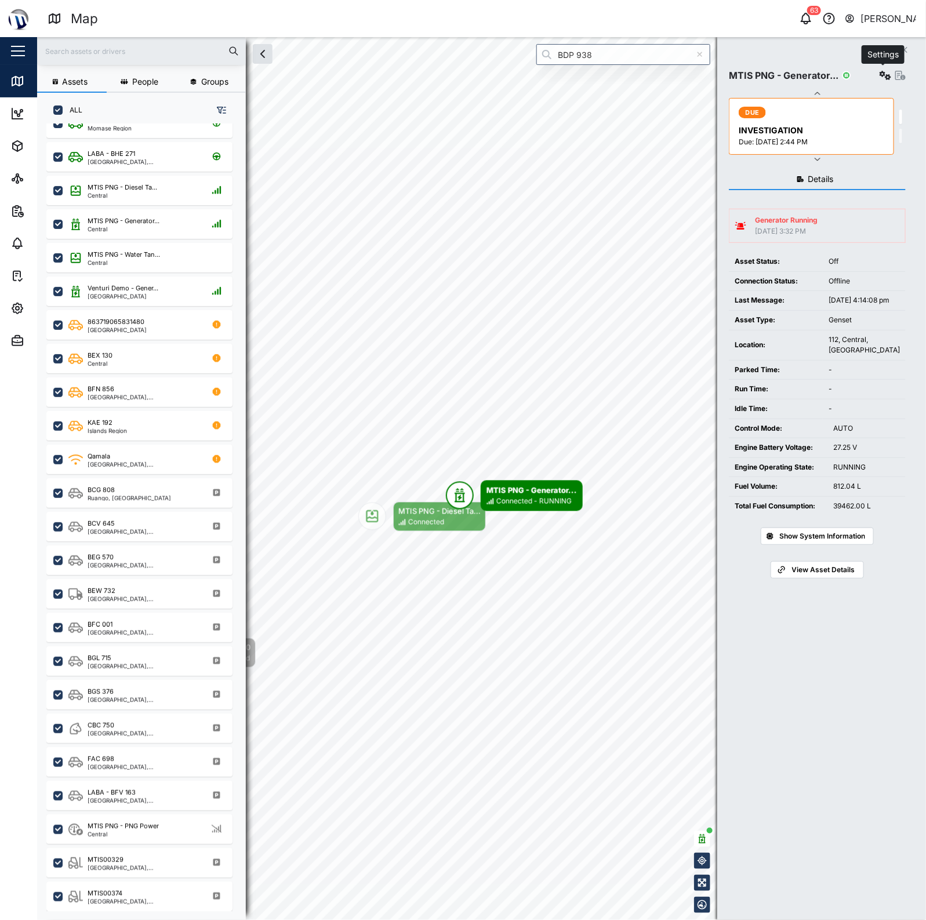
click at [887, 70] on button "button" at bounding box center [885, 75] width 16 height 16
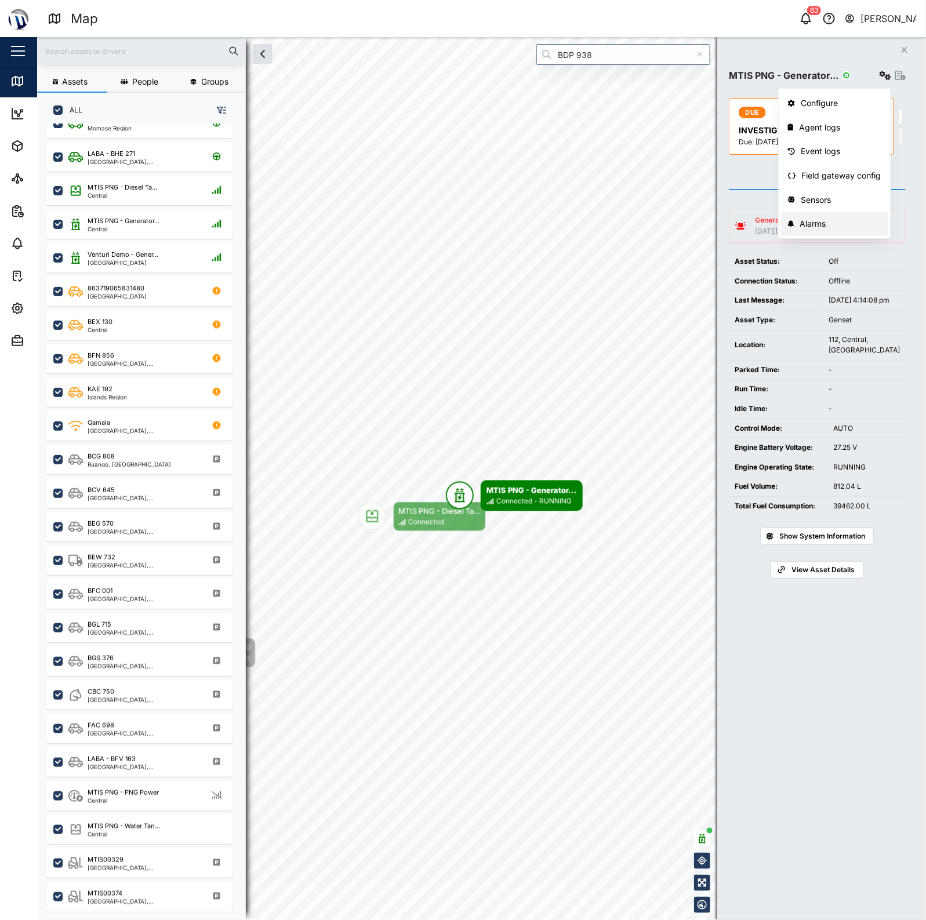
click at [818, 230] on div "Alarms" at bounding box center [840, 223] width 81 height 13
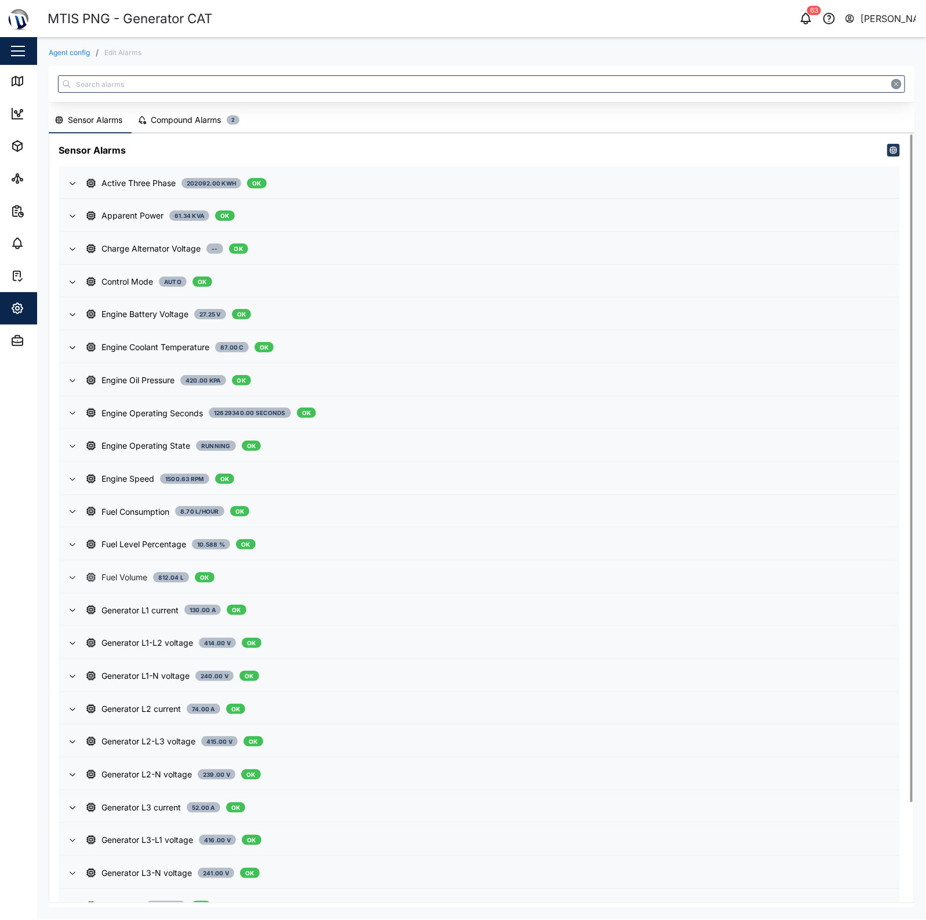
click at [285, 575] on div "Fuel Volume 812.04 L OK" at bounding box center [487, 577] width 803 height 13
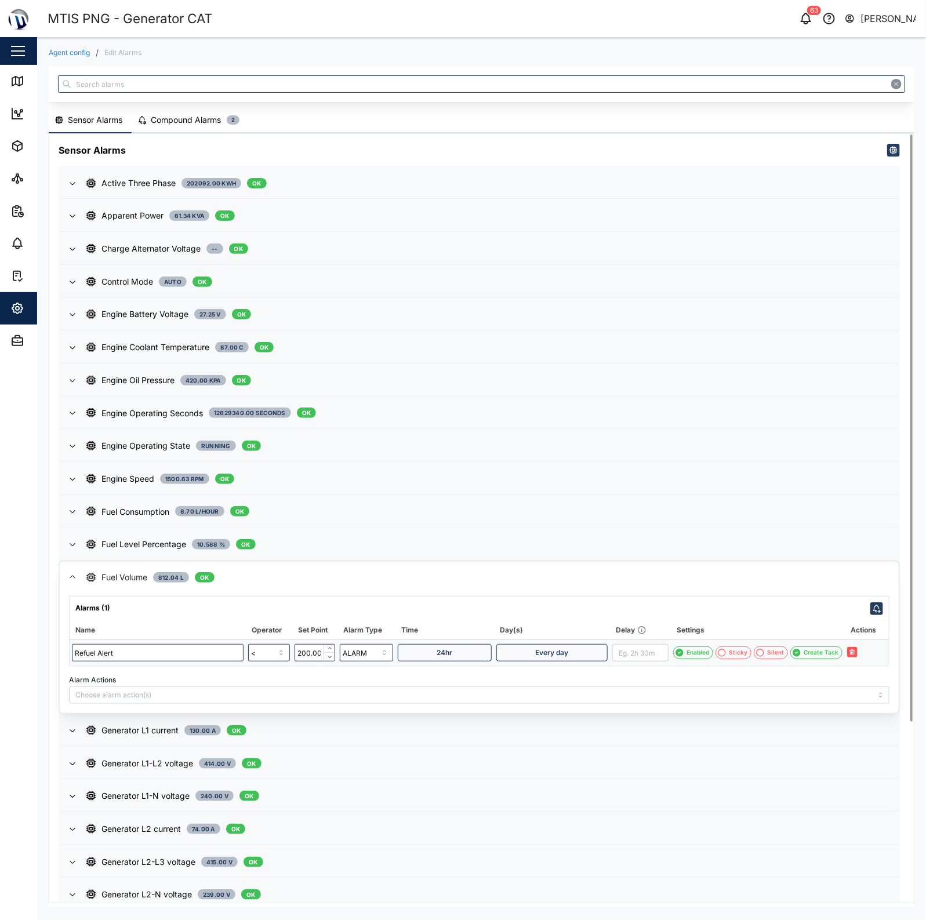
click at [694, 653] on span "Enabled" at bounding box center [697, 653] width 23 height 12
click at [865, 649] on icon "button" at bounding box center [864, 652] width 7 height 7
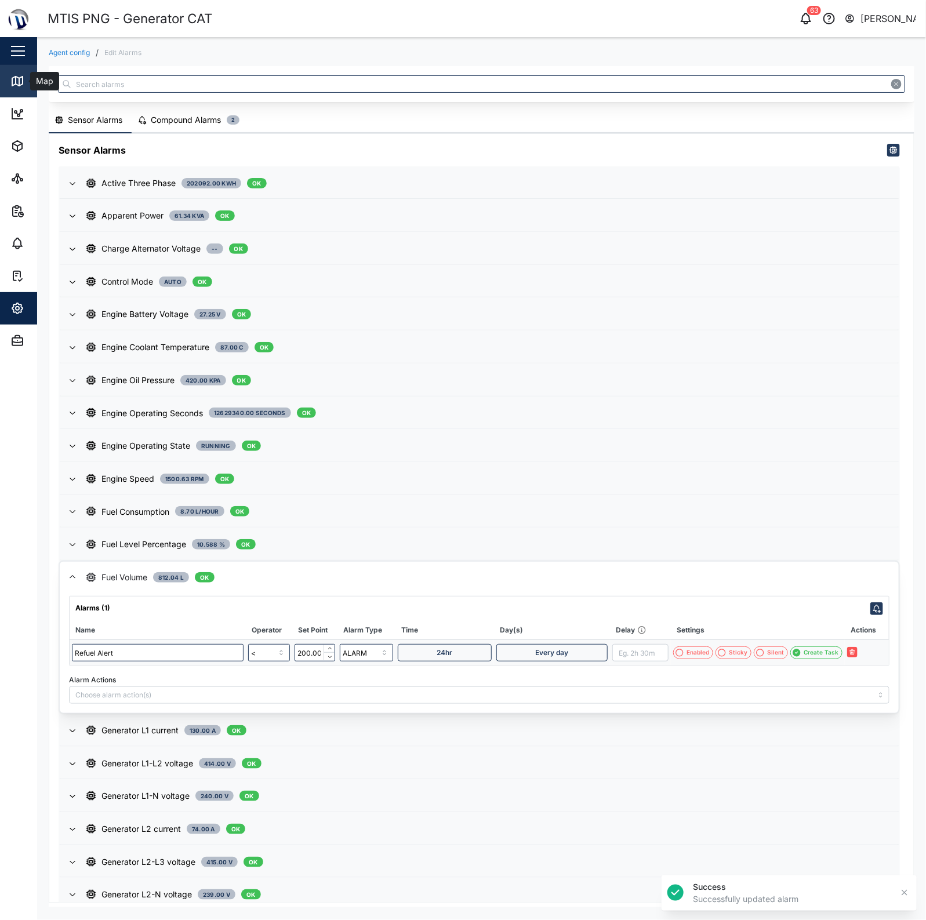
click at [25, 81] on div "Map" at bounding box center [33, 81] width 46 height 14
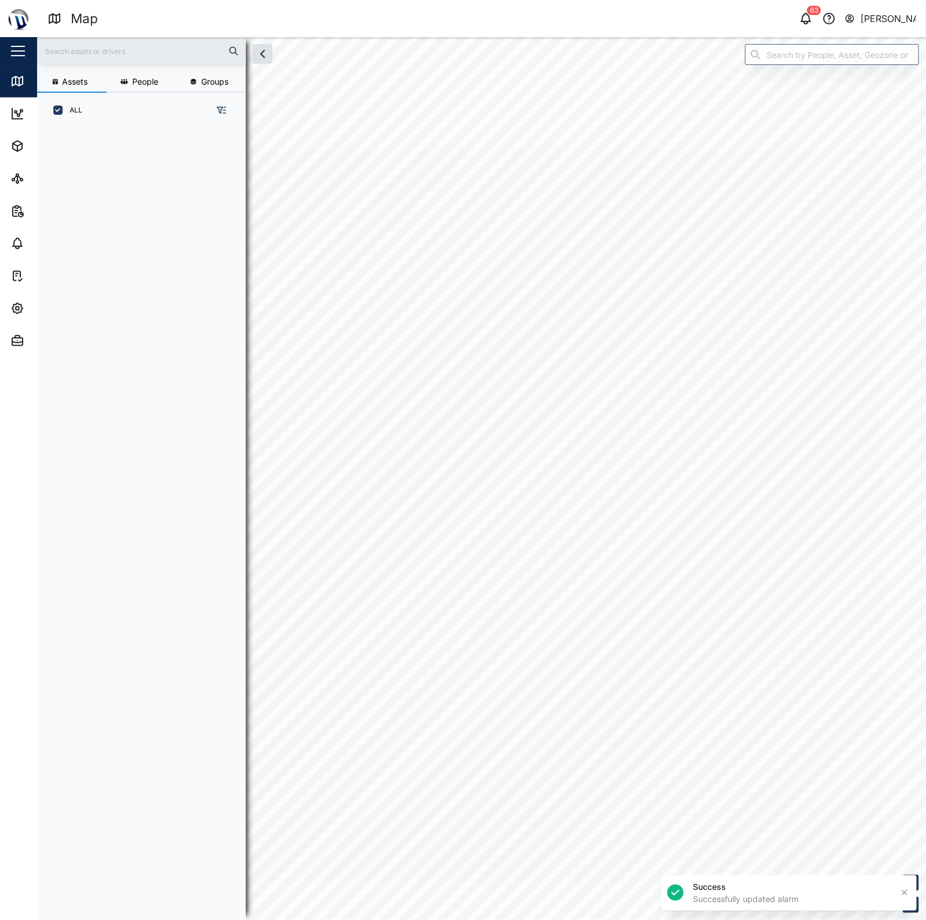
scroll to position [775, 180]
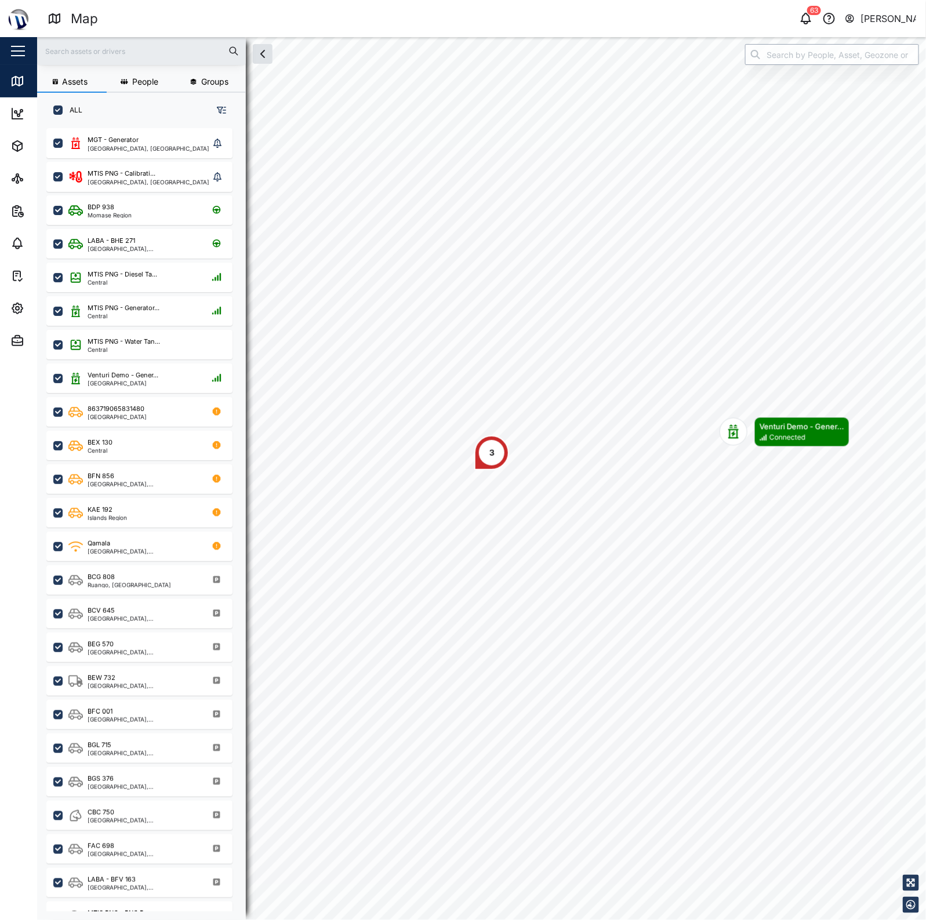
click at [804, 48] on input "search" at bounding box center [832, 54] width 174 height 21
click at [792, 56] on input "BDp" at bounding box center [832, 54] width 174 height 21
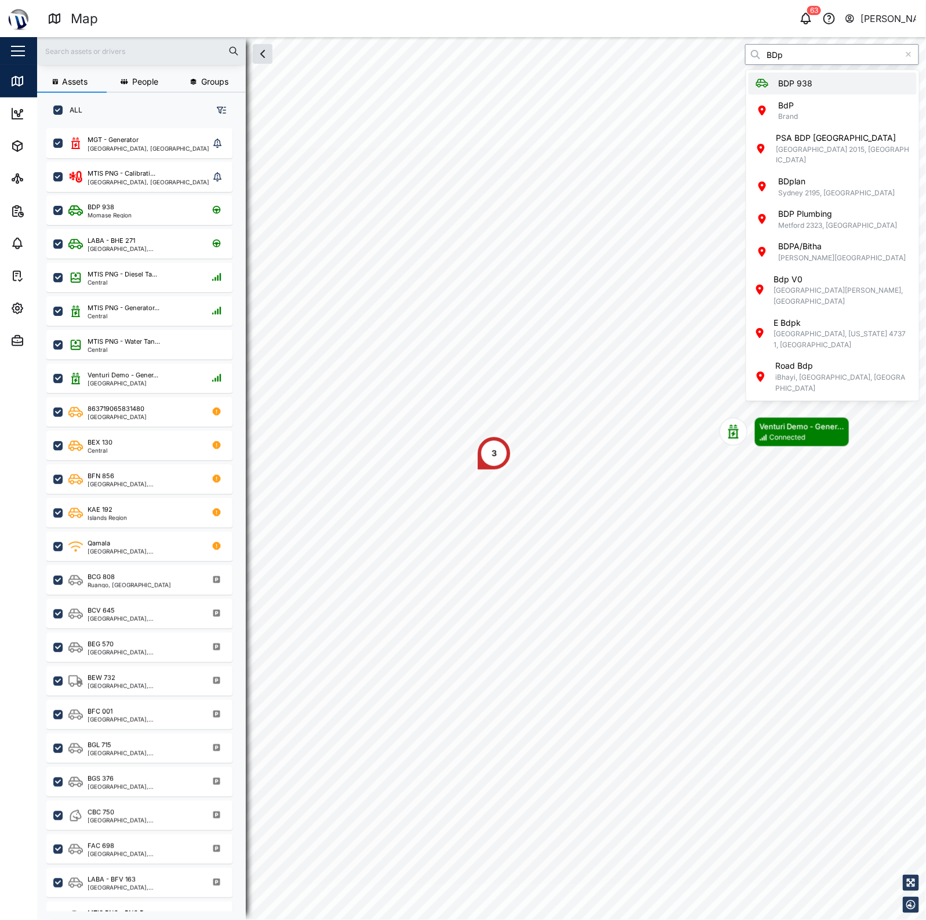
type input "BDP 938"
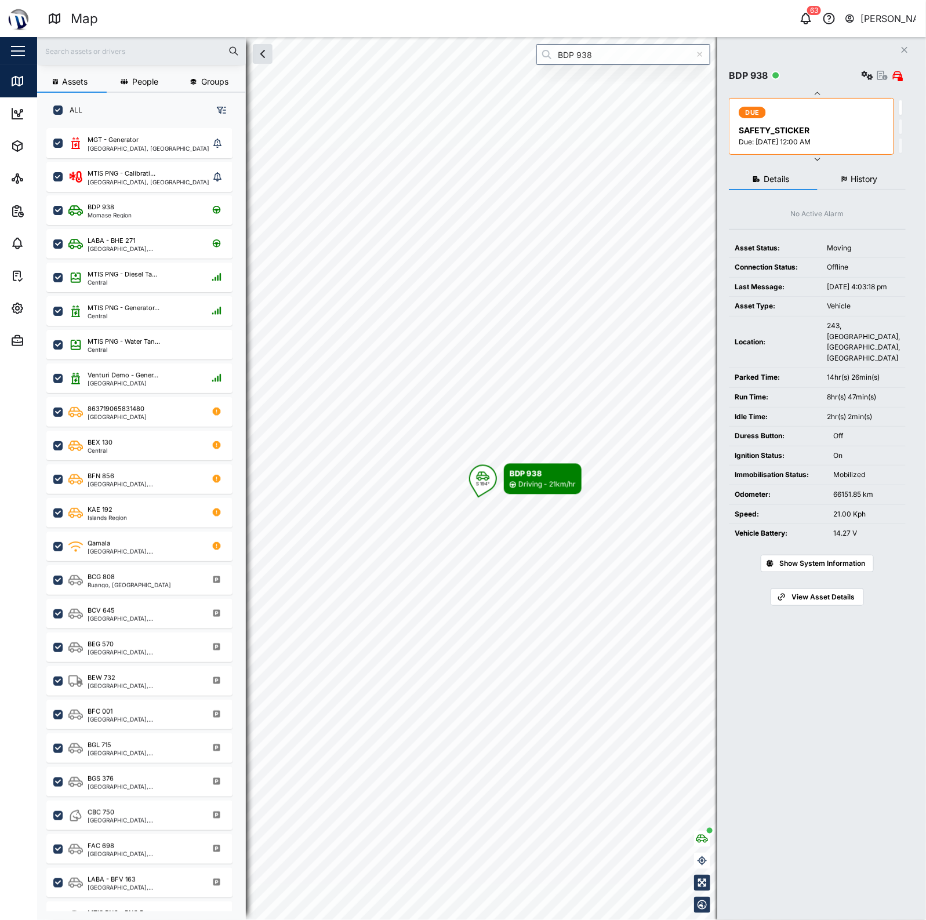
click at [842, 180] on icon "button" at bounding box center [844, 179] width 5 height 6
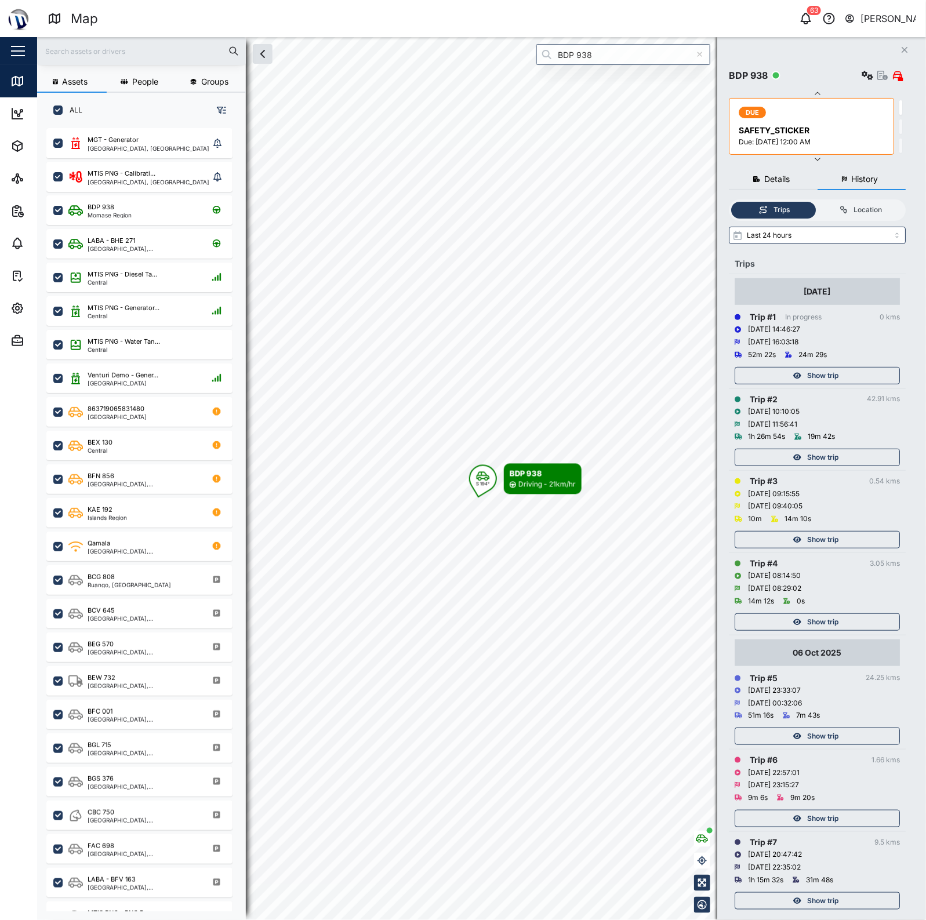
click at [808, 378] on span "Show trip" at bounding box center [822, 375] width 31 height 16
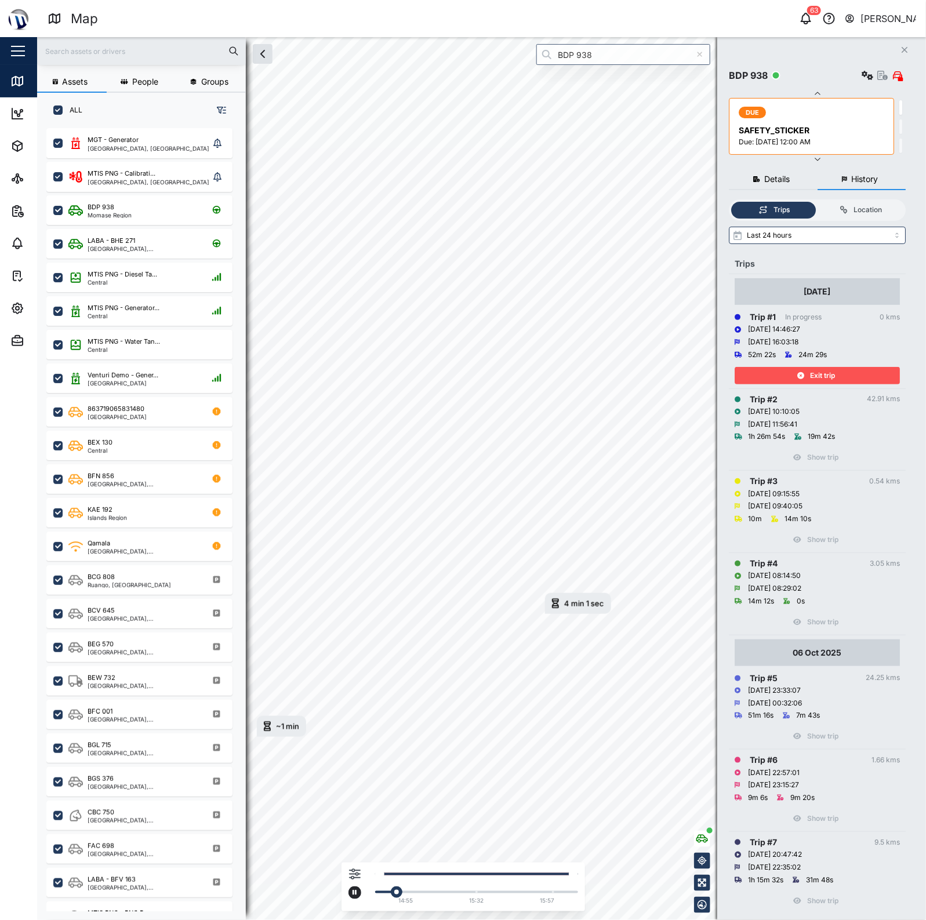
click at [360, 893] on div at bounding box center [354, 883] width 13 height 31
click at [351, 894] on button "button" at bounding box center [354, 892] width 13 height 13
click at [355, 894] on icon "button" at bounding box center [354, 893] width 5 height 6
click at [355, 894] on icon "button" at bounding box center [354, 892] width 5 height 5
click at [358, 891] on button "button" at bounding box center [354, 892] width 13 height 13
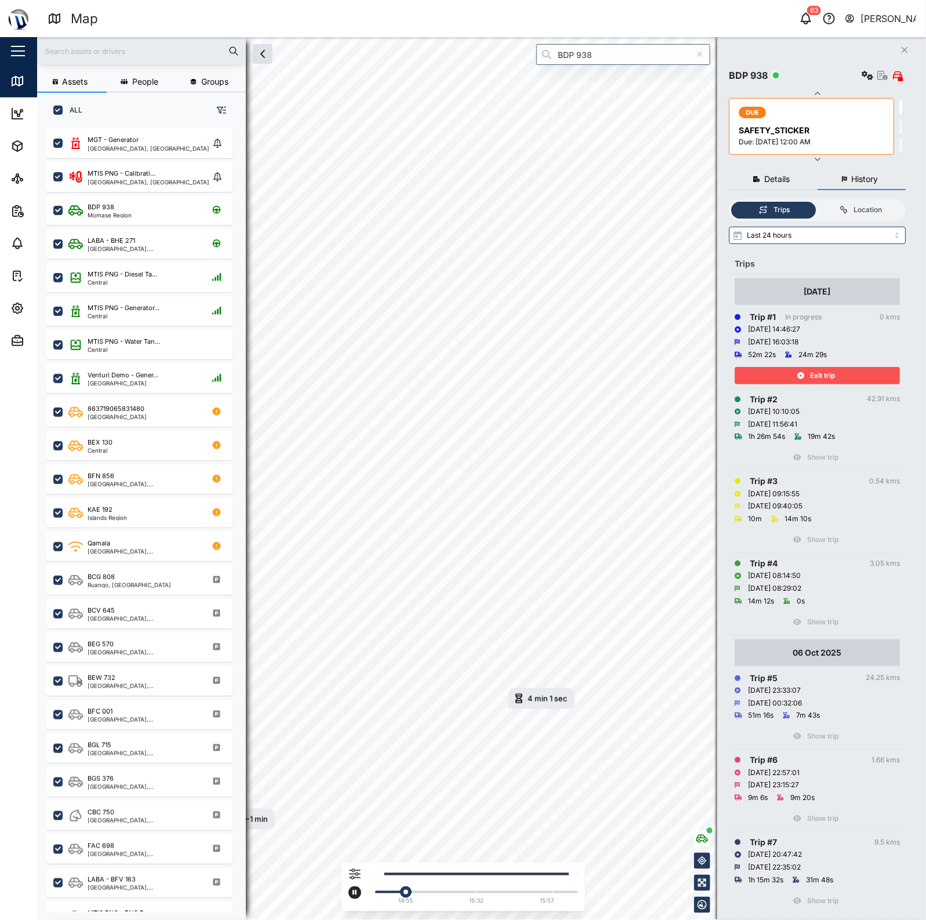
click at [358, 874] on icon "button" at bounding box center [355, 874] width 12 height 11
click at [272, 815] on div at bounding box center [275, 818] width 12 height 8
click at [261, 813] on input "checkbox" at bounding box center [261, 813] width 0 height 0
click at [272, 815] on div at bounding box center [268, 818] width 12 height 8
click at [261, 813] on input "checkbox" at bounding box center [261, 813] width 0 height 0
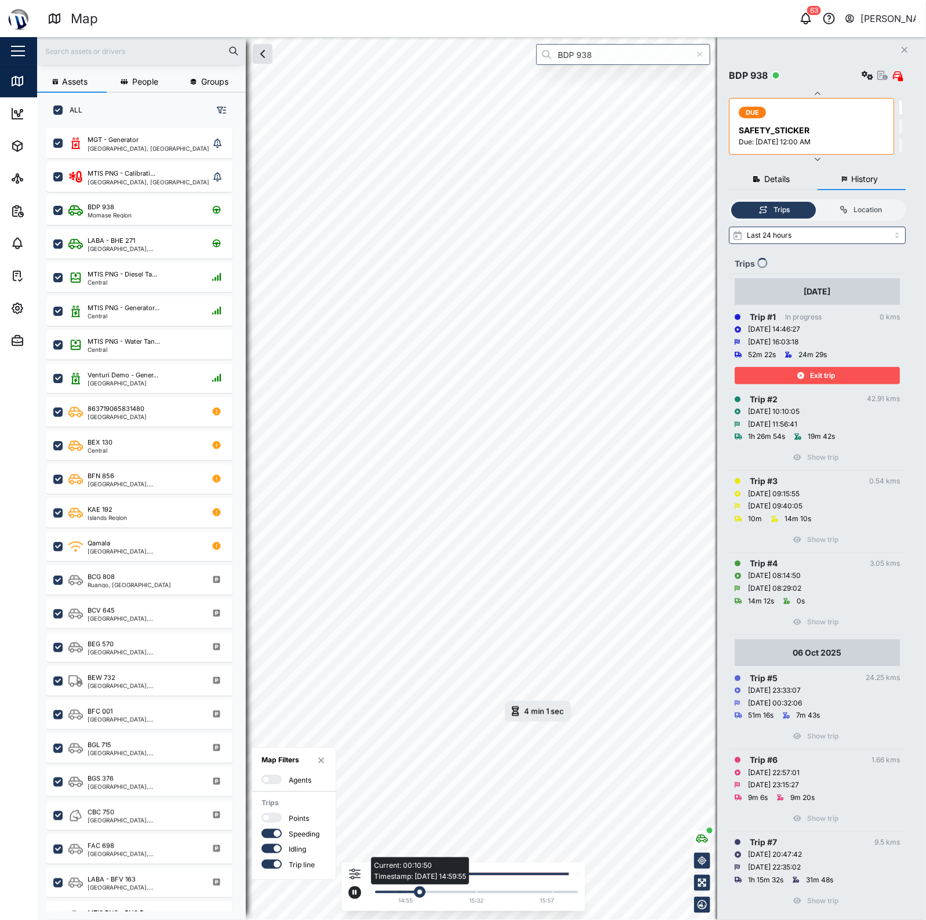
click at [444, 891] on div "Current: 00:10:50 Timestamp: [DATE] 14:59:55" at bounding box center [476, 892] width 191 height 2
click at [430, 893] on div "Current: 00:14:09 Timestamp: [DATE] 15:17:51" at bounding box center [476, 892] width 191 height 2
click at [421, 893] on div "Current: 00:14:15 Timestamp: [DATE] 15:17:53" at bounding box center [476, 892] width 191 height 2
click at [352, 886] on div "Map Filters Agents Trips Points Speeding Idling Trip line" at bounding box center [354, 883] width 13 height 31
click at [802, 370] on div "Exit trip" at bounding box center [815, 375] width 151 height 16
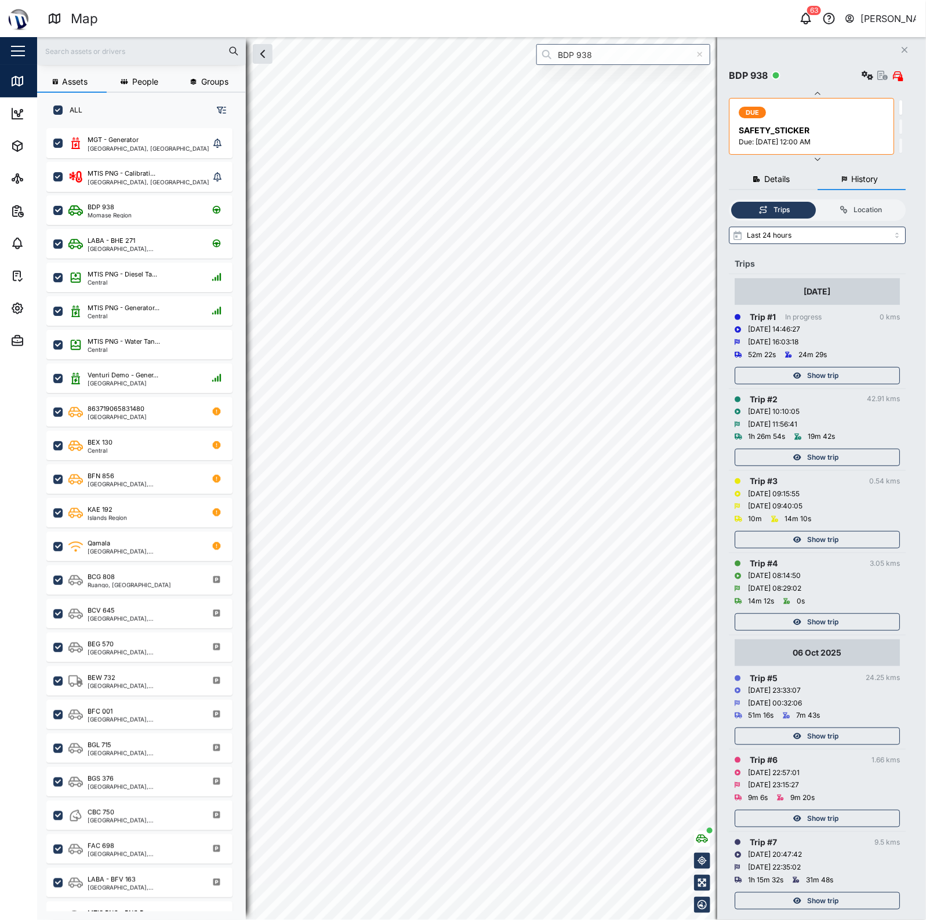
click at [810, 535] on span "Show trip" at bounding box center [822, 539] width 31 height 16
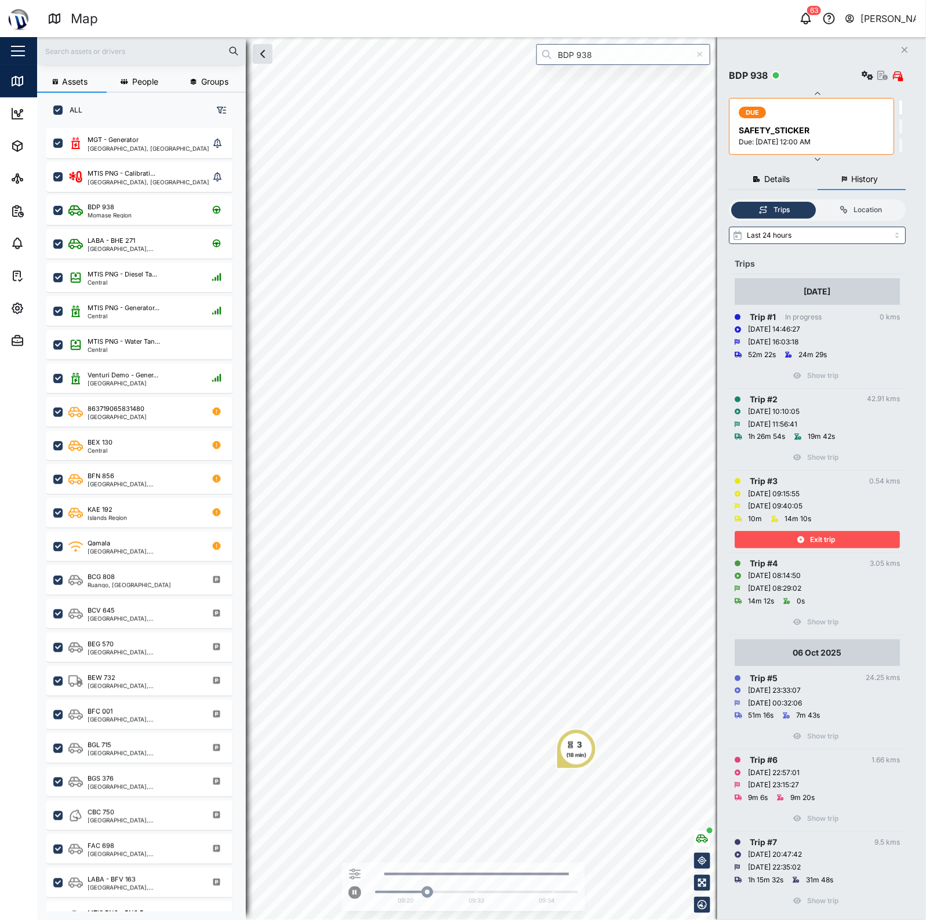
click at [786, 534] on div "Exit trip" at bounding box center [815, 539] width 151 height 16
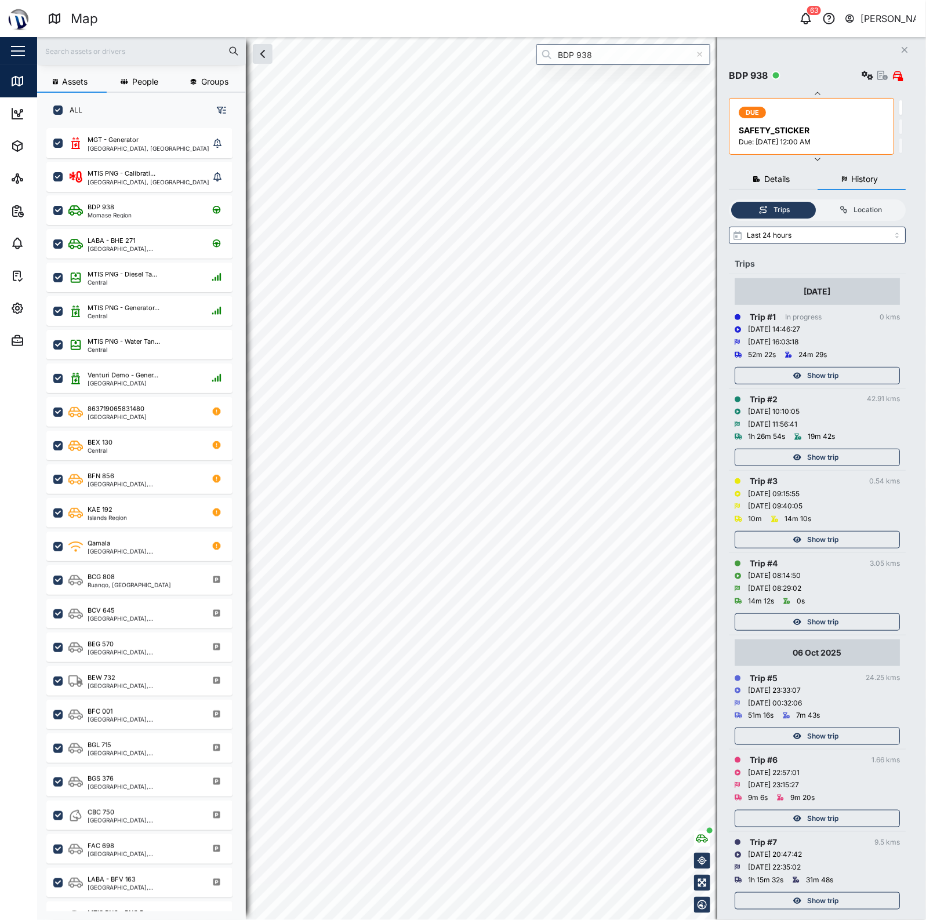
click at [807, 621] on span "Show trip" at bounding box center [822, 622] width 31 height 16
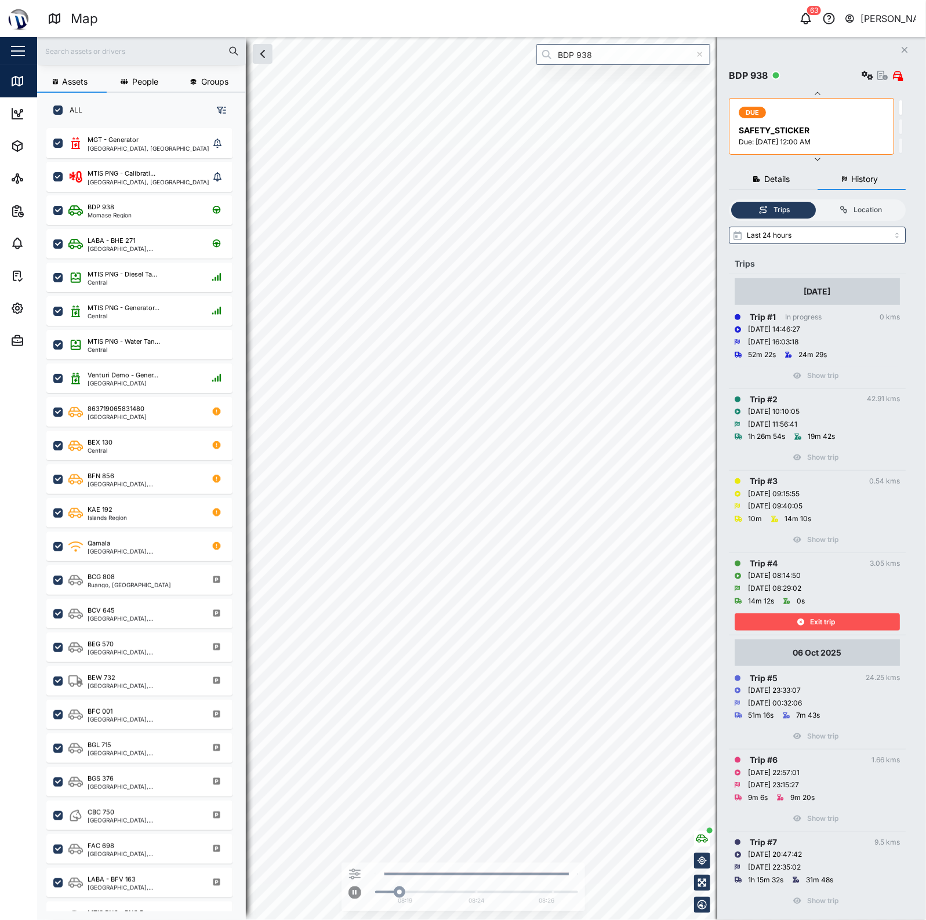
click at [784, 629] on div "Exit trip" at bounding box center [815, 622] width 151 height 16
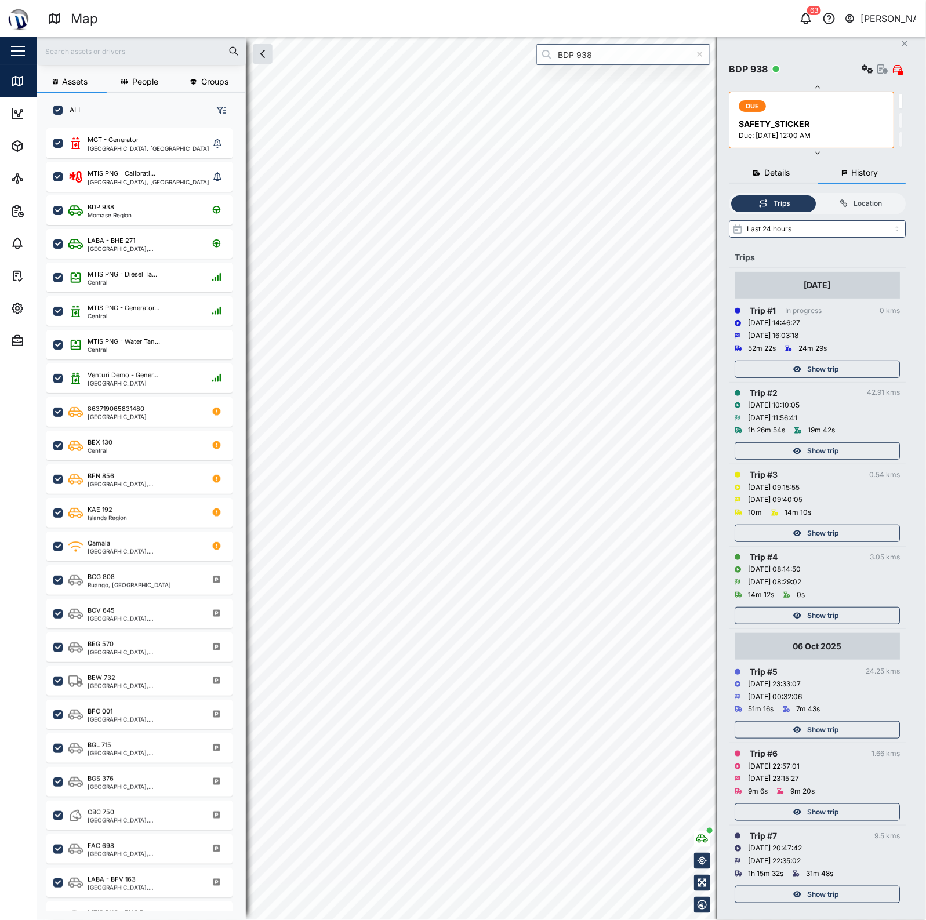
scroll to position [16, 0]
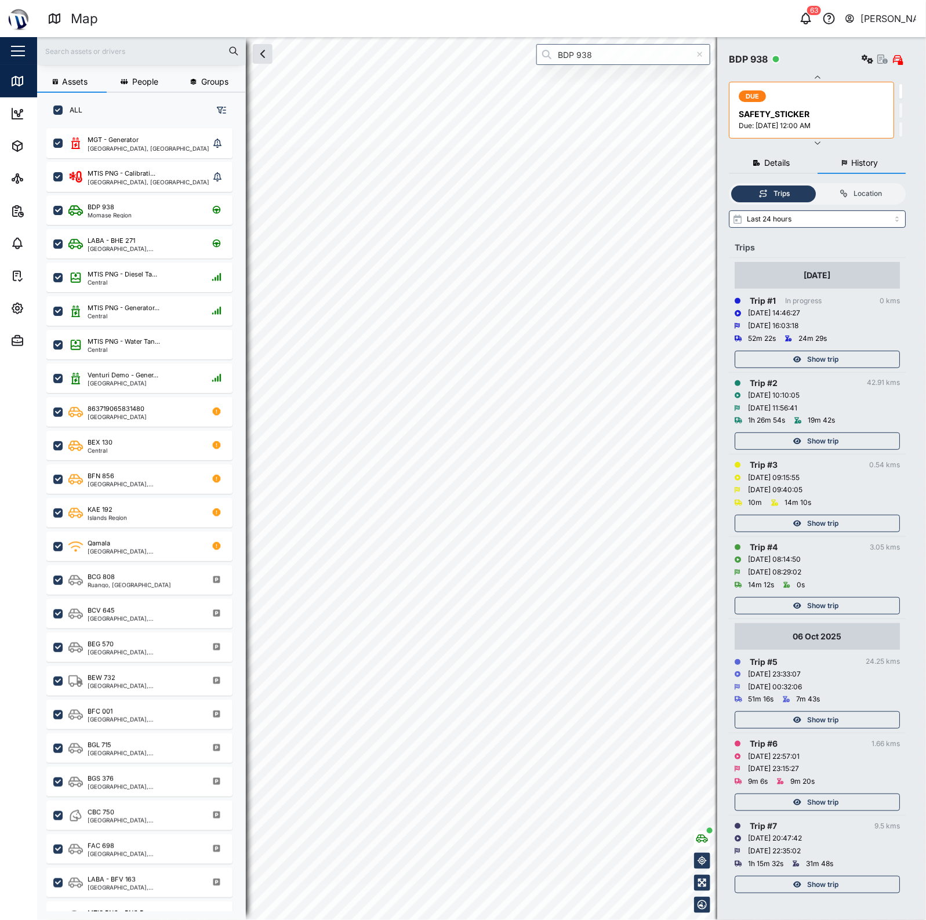
click at [870, 888] on div "Show trip" at bounding box center [815, 884] width 151 height 16
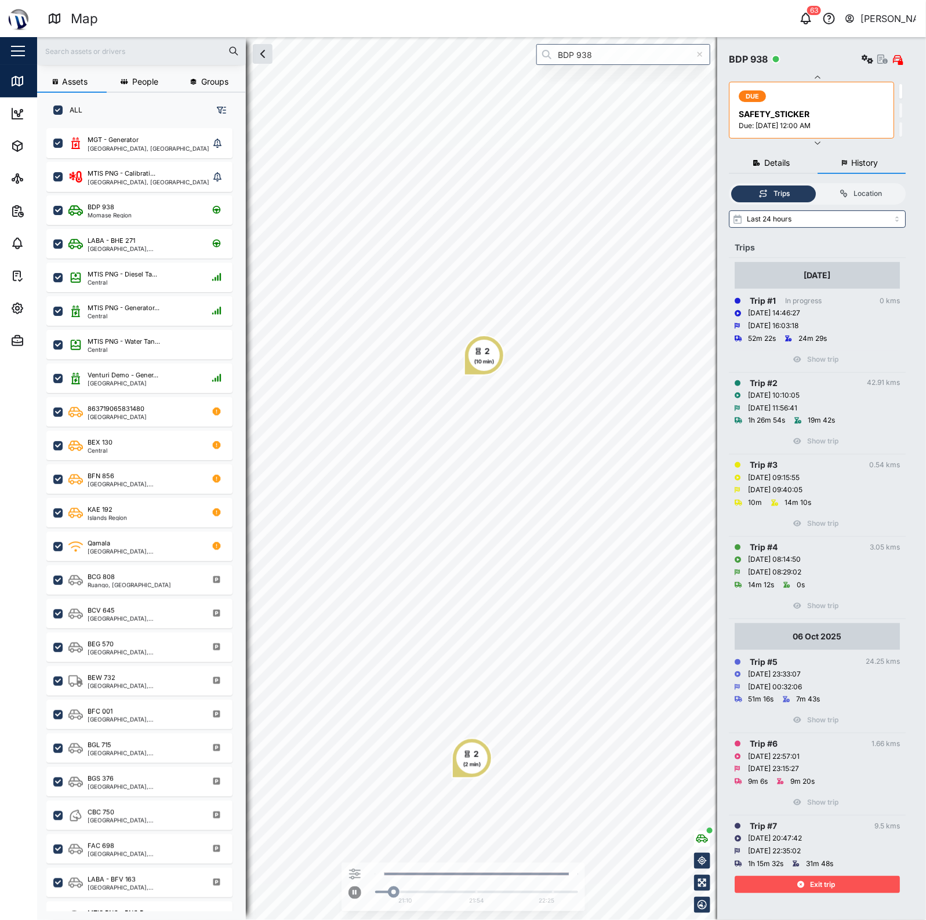
drag, startPoint x: 841, startPoint y: 879, endPoint x: 824, endPoint y: 737, distance: 143.1
click at [841, 879] on div "Exit trip" at bounding box center [815, 884] width 151 height 16
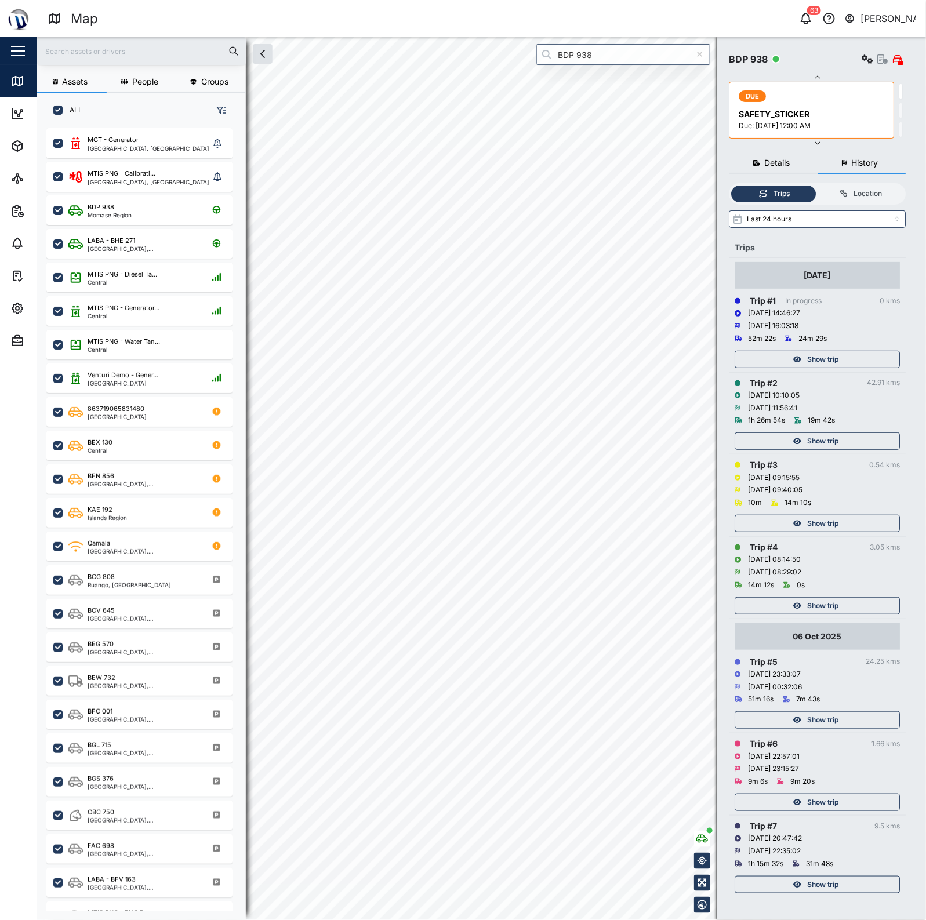
click at [826, 355] on span "Show trip" at bounding box center [822, 359] width 31 height 16
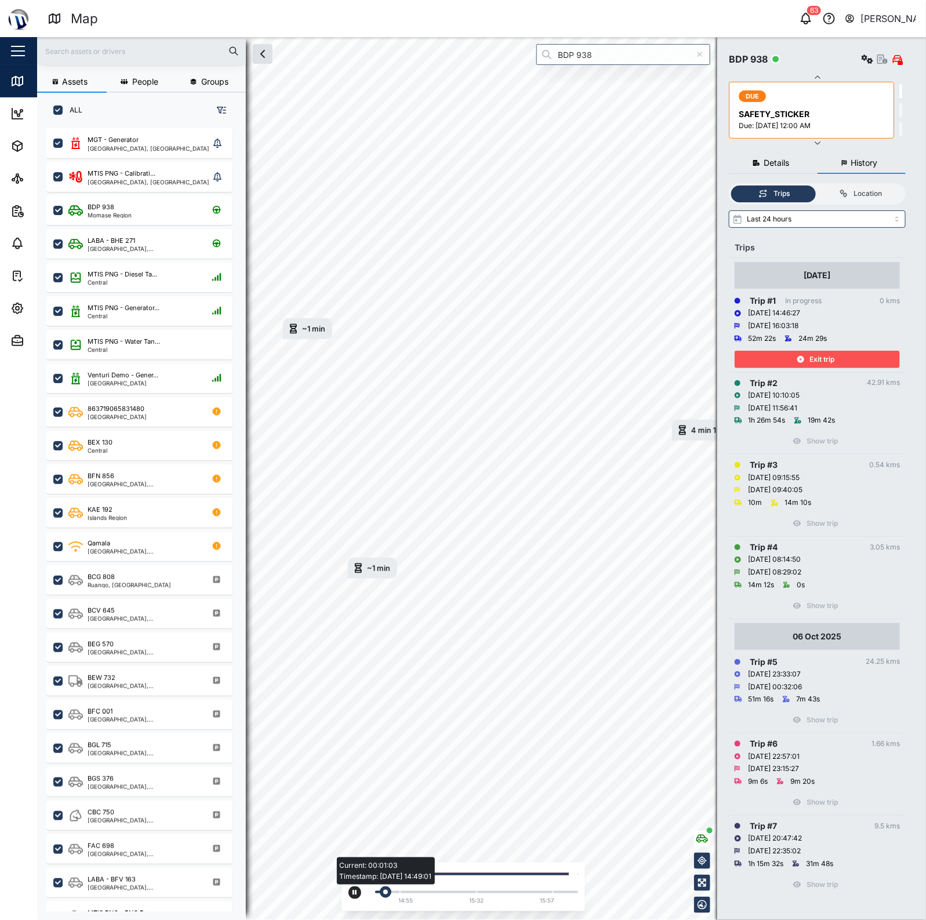
click at [407, 894] on div "Current: 00:01:03 Timestamp: [DATE] 14:49:01" at bounding box center [476, 892] width 203 height 5
click at [397, 894] on div "Current: 00:05:59 Timestamp: [DATE] 14:55:33" at bounding box center [476, 892] width 203 height 5
click at [397, 894] on div "Current: 00:06:01 Timestamp: [DATE] 14:55:35" at bounding box center [402, 892] width 12 height 12
click at [354, 891] on icon "button" at bounding box center [354, 892] width 5 height 7
click at [354, 893] on icon "button" at bounding box center [354, 893] width 5 height 6
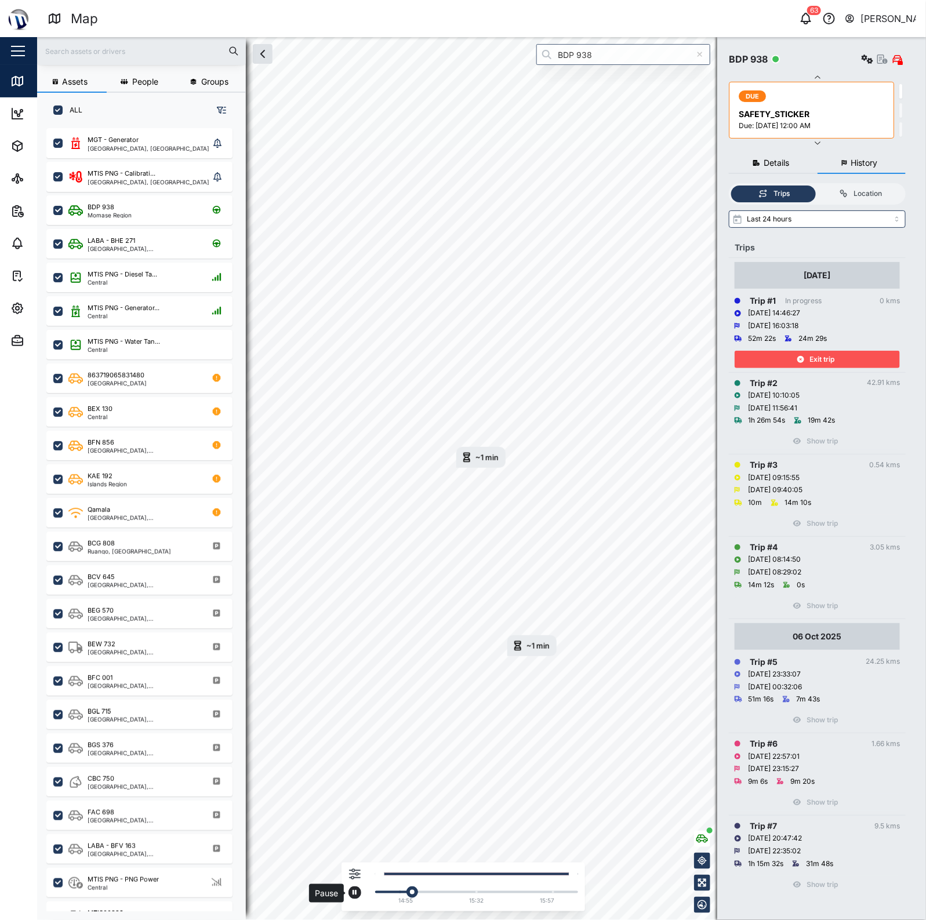
click at [356, 893] on icon "button" at bounding box center [354, 892] width 5 height 5
click at [821, 361] on span "Exit trip" at bounding box center [822, 359] width 25 height 16
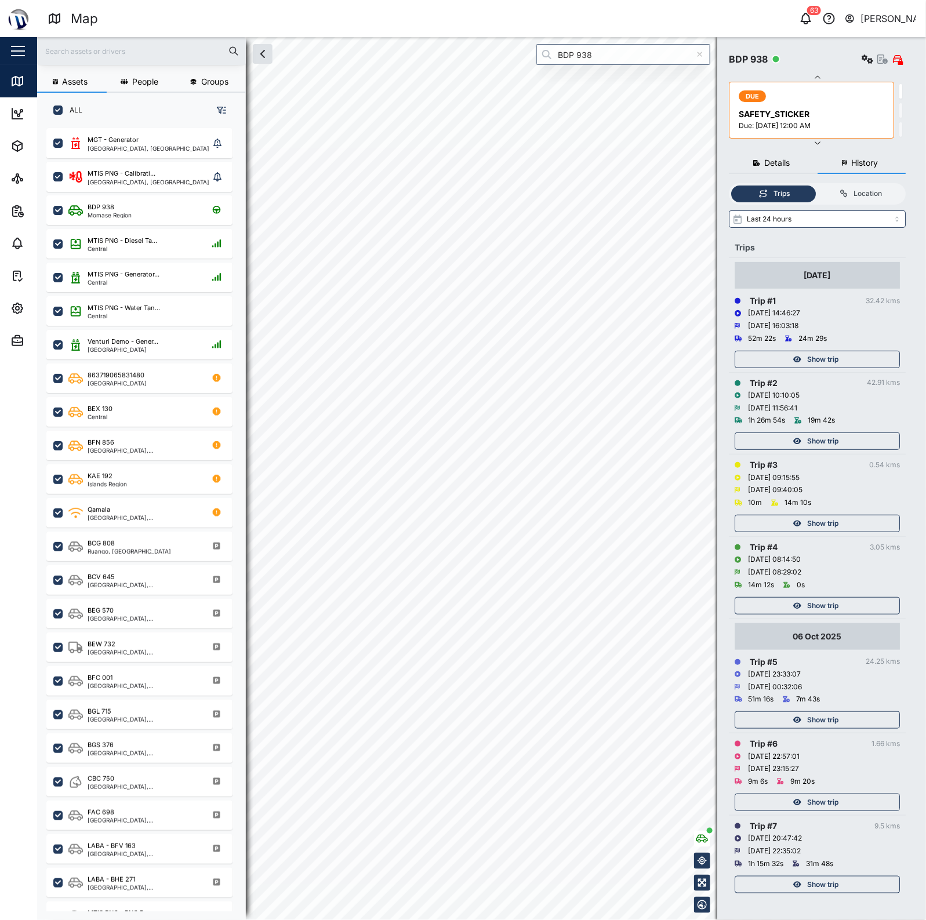
click at [816, 351] on button "Show trip" at bounding box center [816, 359] width 165 height 17
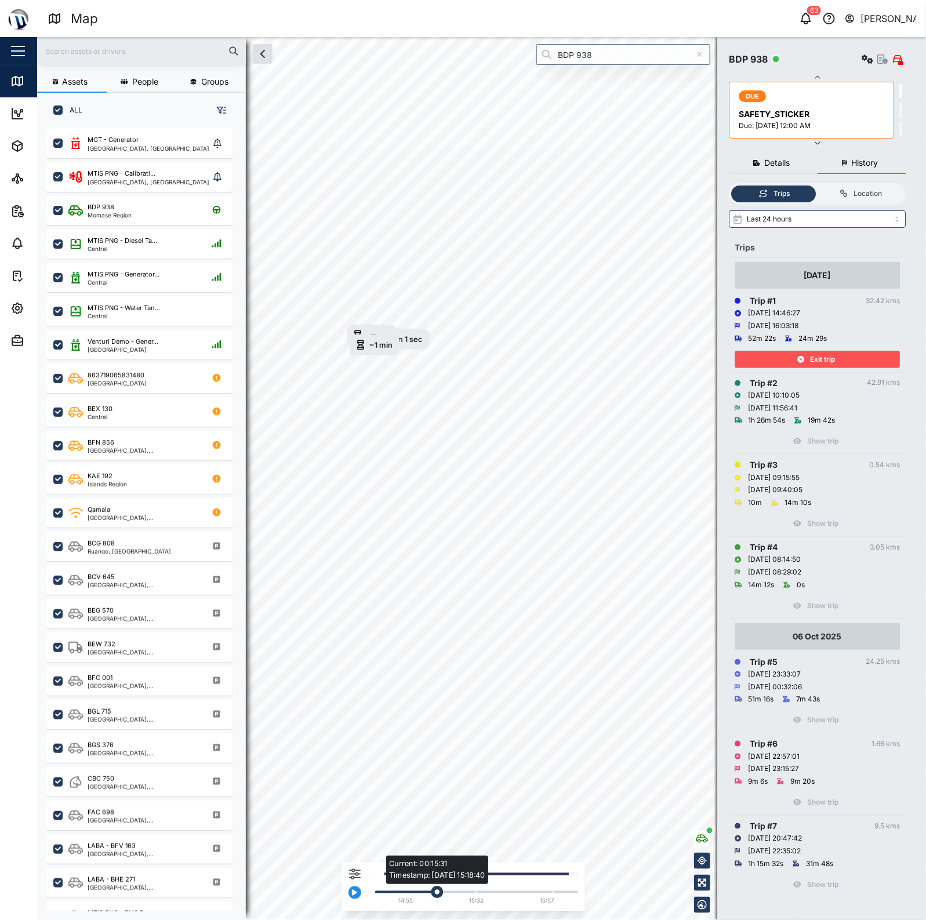
click at [435, 890] on div "Current: 00:15:31 Timestamp: [DATE] 15:18:40" at bounding box center [476, 892] width 203 height 5
click at [429, 891] on div "Current: 00:14:07 Timestamp: [DATE] 15:17:36" at bounding box center [432, 892] width 12 height 12
click at [342, 890] on div "14:55 15:32 15:57" at bounding box center [462, 886] width 243 height 49
click at [580, 896] on div "7 (25 min) Pause 14:55 15:32 15:57" at bounding box center [481, 478] width 888 height 883
click at [430, 890] on div "Current: 00:15:55 Timestamp: [DATE] 15:19:24" at bounding box center [476, 892] width 203 height 5
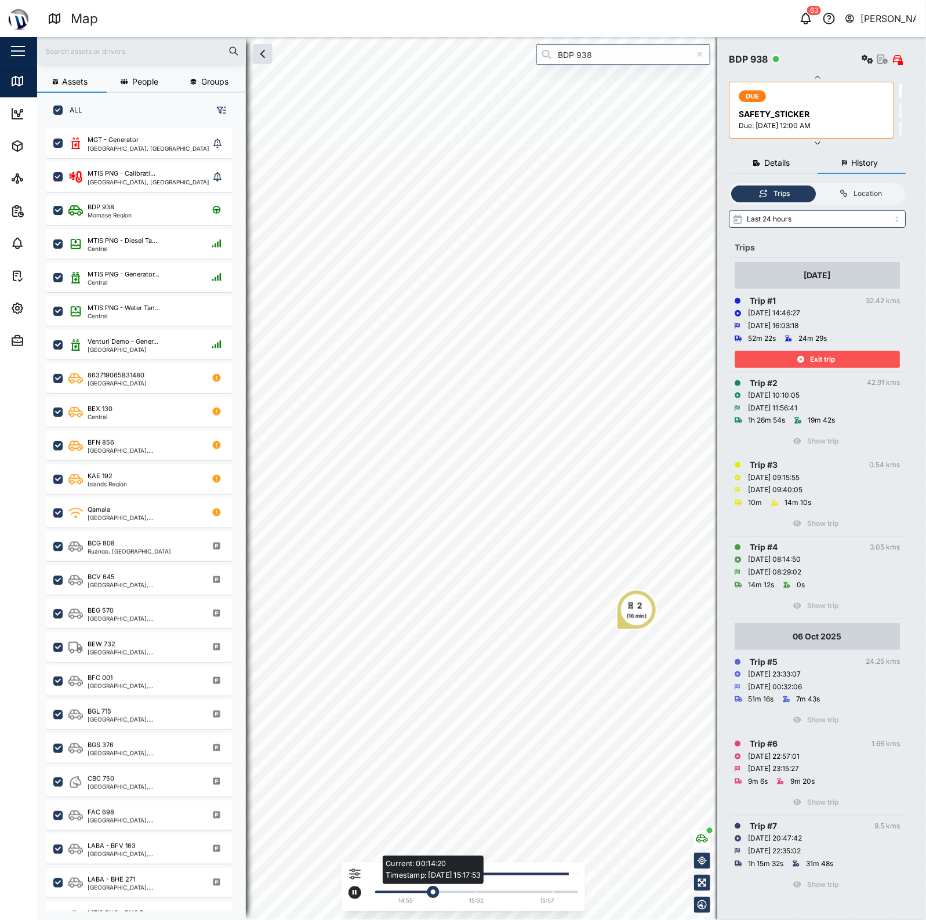
drag, startPoint x: 427, startPoint y: 891, endPoint x: 415, endPoint y: 893, distance: 12.3
click at [421, 891] on div "Current: 00:14:20 Timestamp: [DATE] 15:17:53" at bounding box center [476, 892] width 191 height 2
click at [415, 893] on div "Current: 00:10:20 Timestamp: [DATE] 14:59:48" at bounding box center [476, 892] width 191 height 2
click at [415, 893] on div "Current: 00:10:20 Timestamp: [DATE] 14:59:48" at bounding box center [418, 892] width 12 height 12
click at [356, 894] on icon "button" at bounding box center [354, 892] width 5 height 5
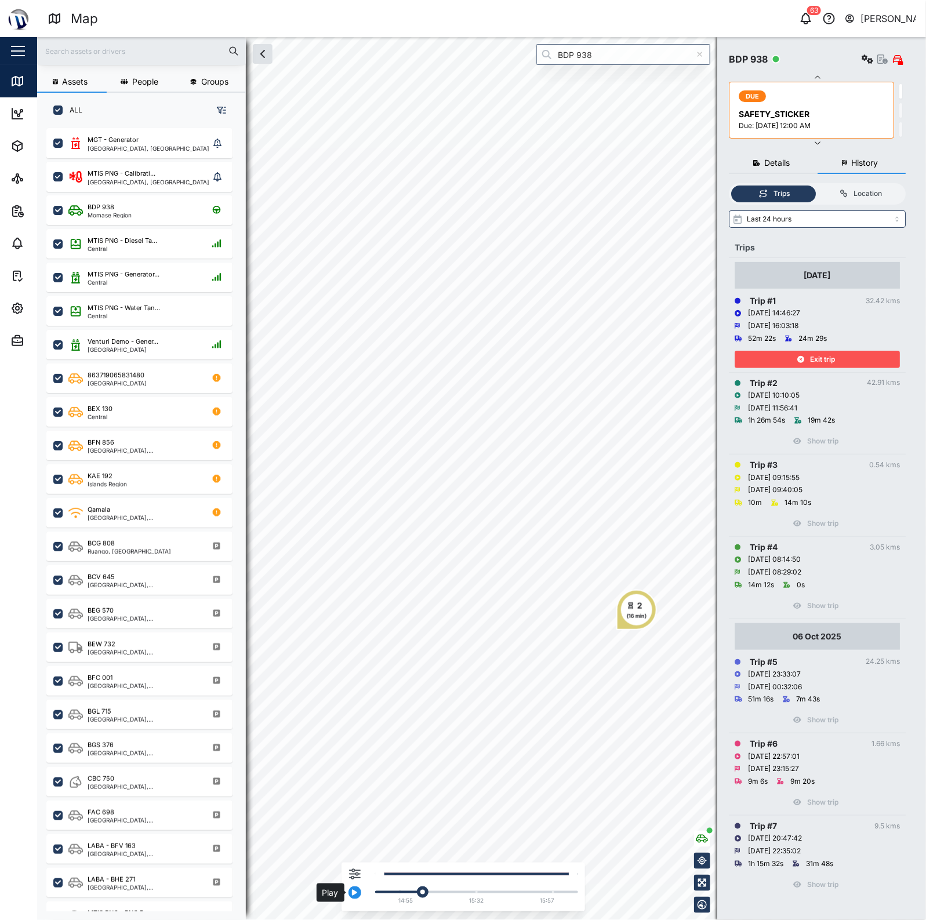
click at [358, 893] on button "button" at bounding box center [354, 892] width 13 height 13
click at [349, 893] on button "button" at bounding box center [354, 892] width 13 height 13
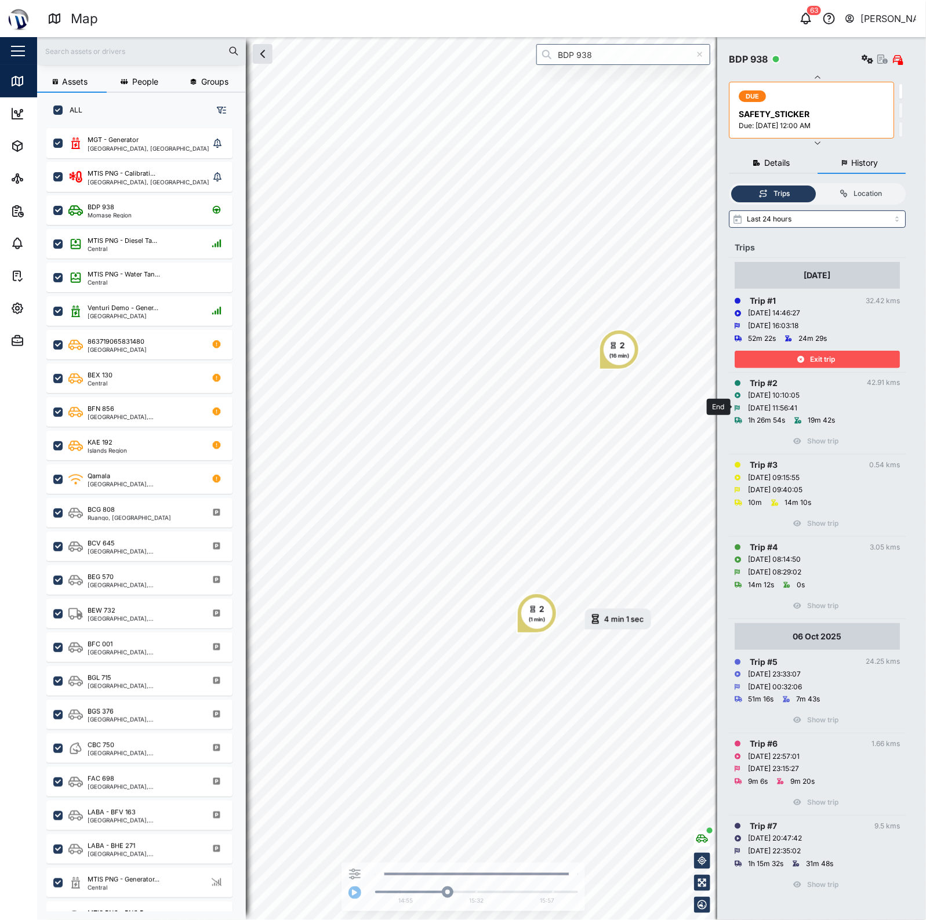
click at [795, 369] on td "[DATE] Trip # 1 32.42 kms [DATE] 14:46:27 [DATE] 16:03:18 52m 22s 24m 29s Exit …" at bounding box center [817, 315] width 177 height 114
click at [801, 358] on icon "button" at bounding box center [800, 359] width 7 height 7
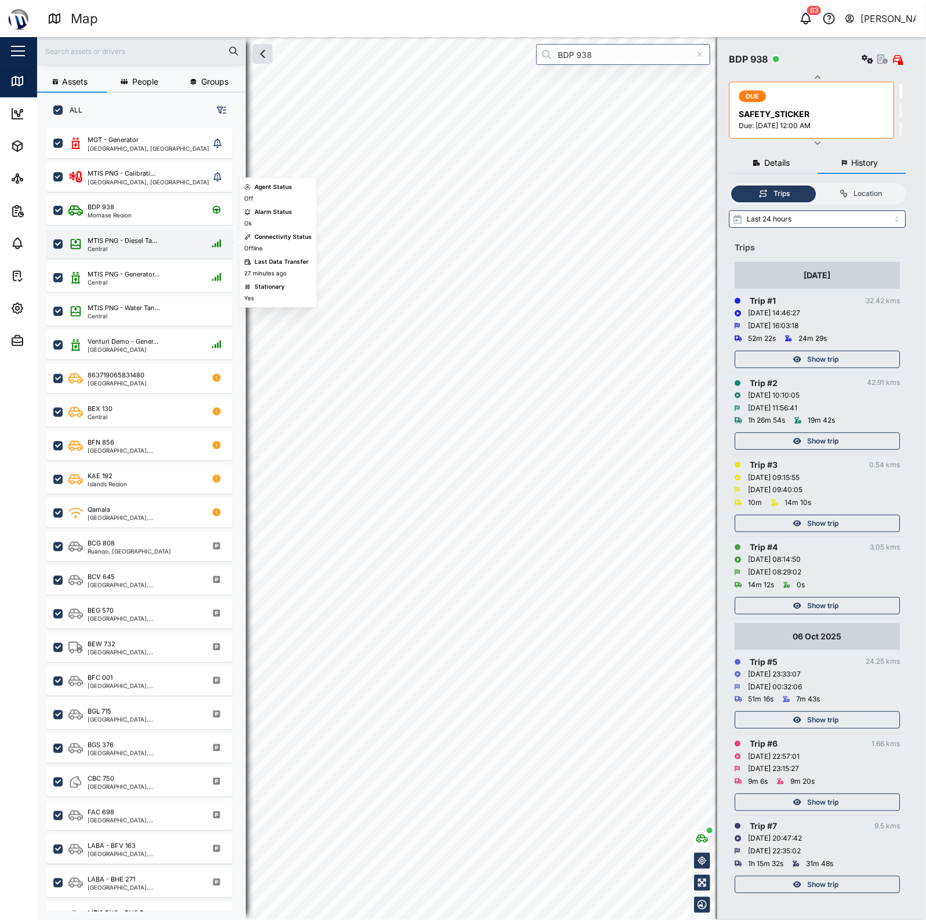
click at [154, 247] on div "Central" at bounding box center [123, 249] width 70 height 6
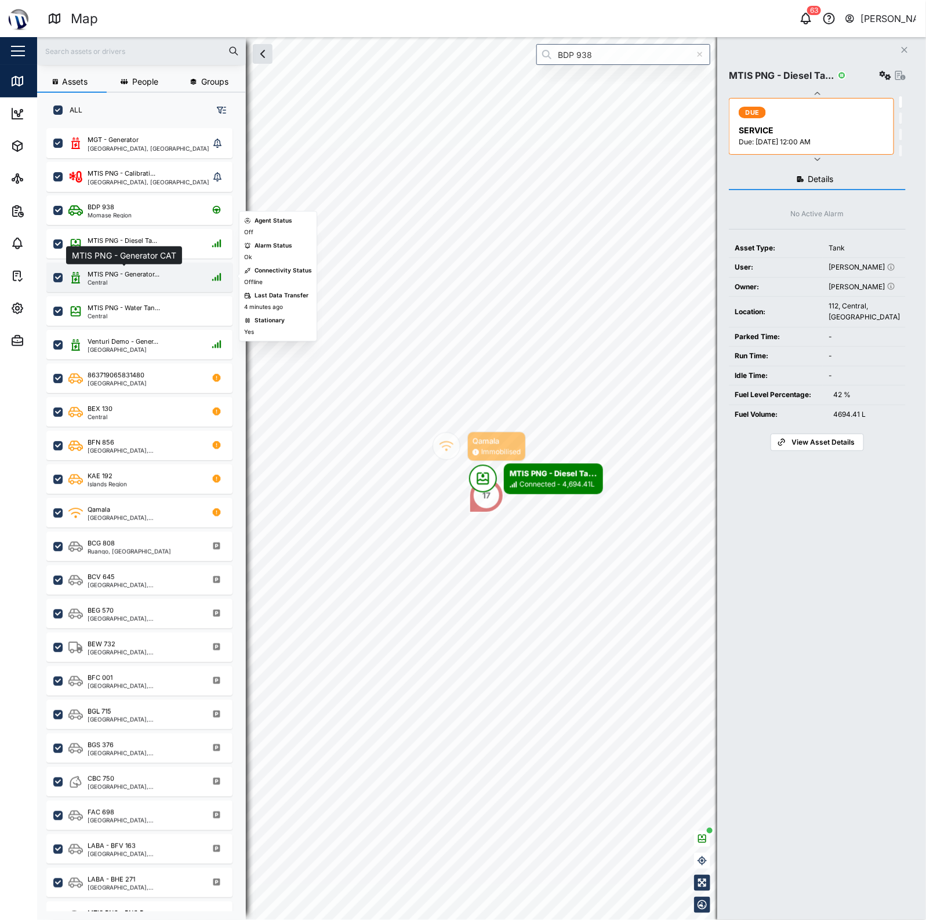
click at [146, 279] on div "Central" at bounding box center [124, 282] width 72 height 6
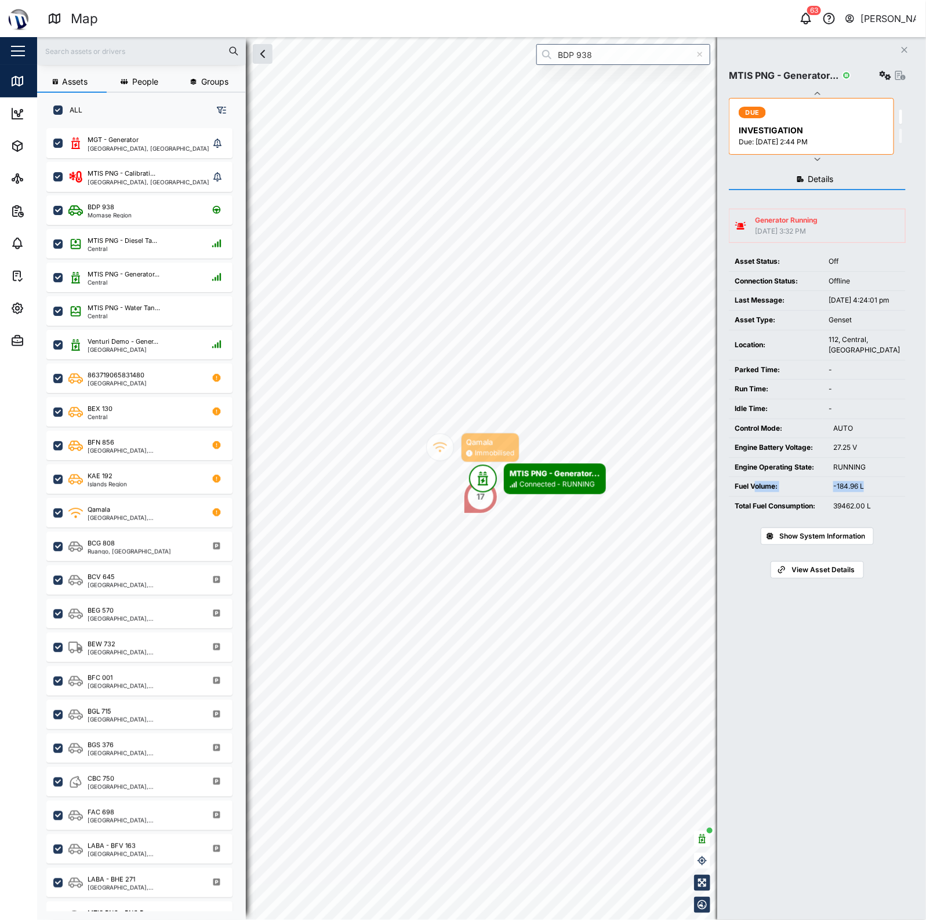
drag, startPoint x: 862, startPoint y: 500, endPoint x: 755, endPoint y: 491, distance: 107.6
click at [755, 491] on tr "Fuel Volume: -184.96 L" at bounding box center [817, 487] width 177 height 20
click at [810, 492] on div "Fuel Volume:" at bounding box center [777, 486] width 87 height 11
click at [888, 71] on icon "button" at bounding box center [885, 75] width 12 height 9
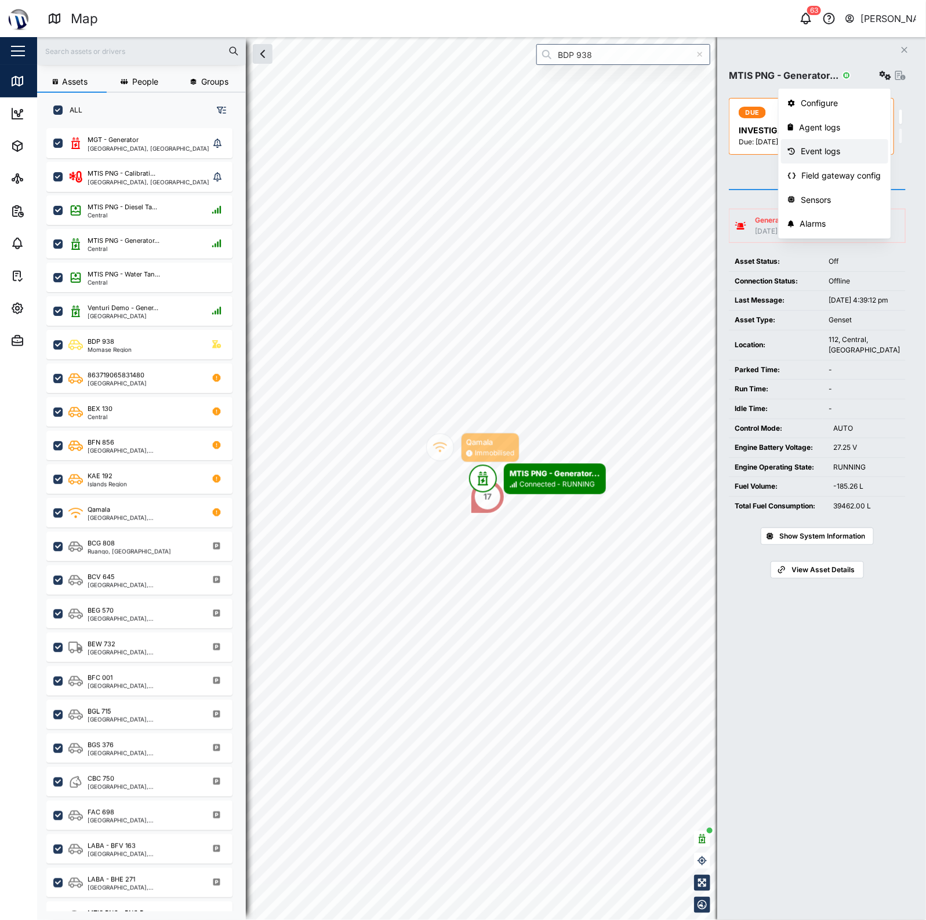
click at [856, 151] on div "Event logs" at bounding box center [840, 151] width 81 height 13
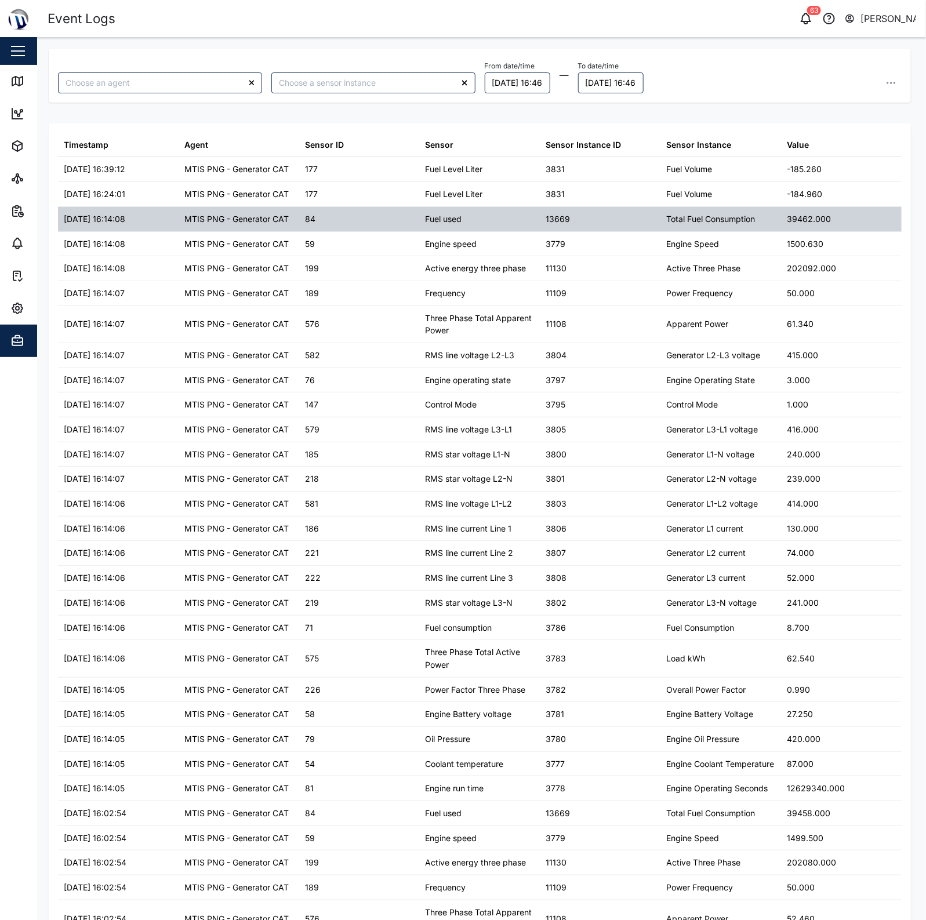
type input "MTIS PNG - Generator CAT"
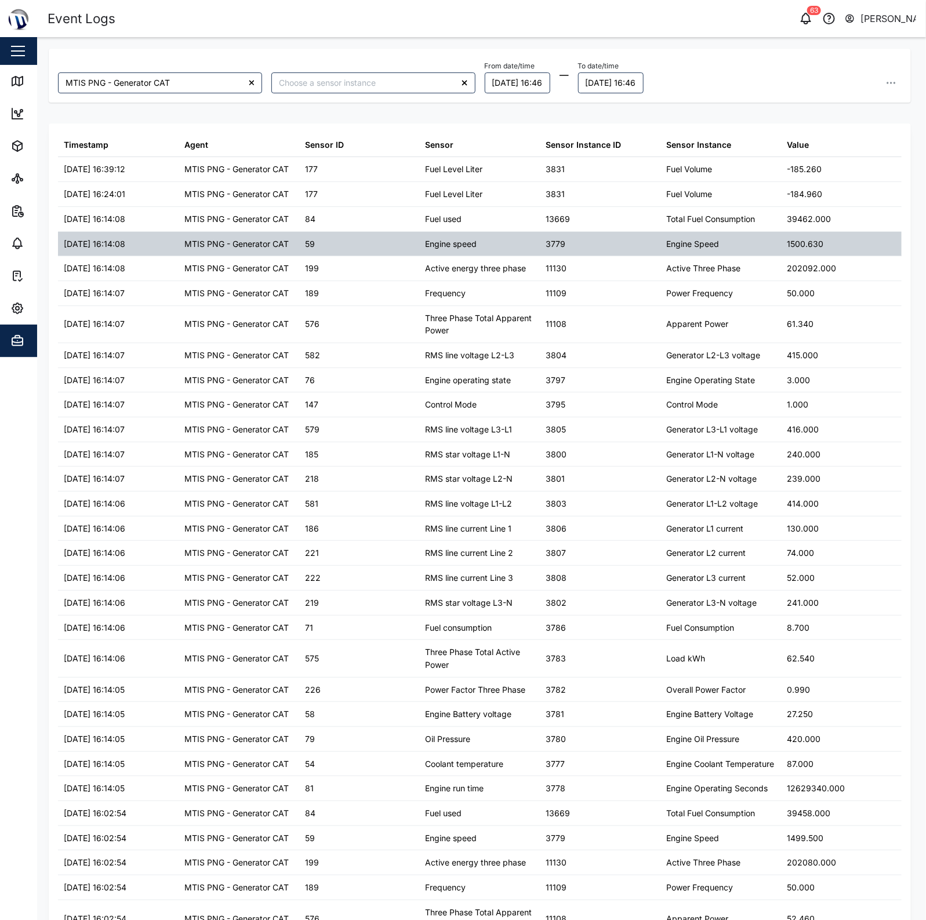
click at [526, 250] on div "Engine speed" at bounding box center [480, 244] width 121 height 24
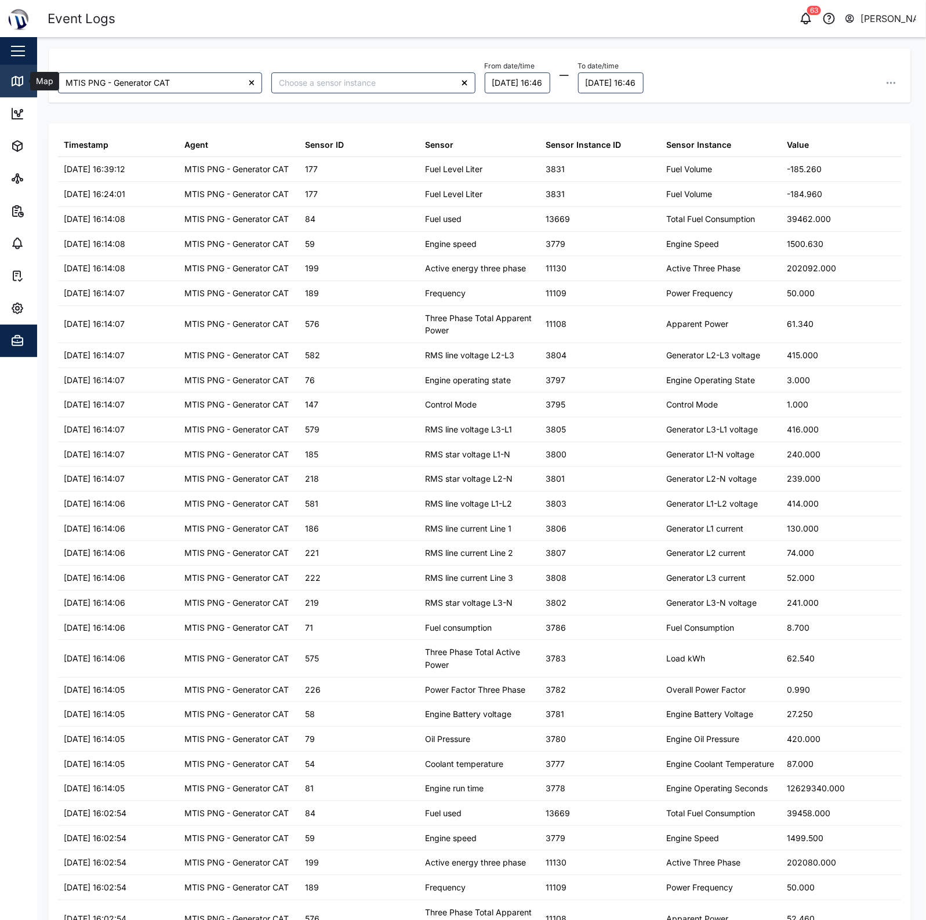
click at [6, 77] on link "Map" at bounding box center [75, 81] width 151 height 32
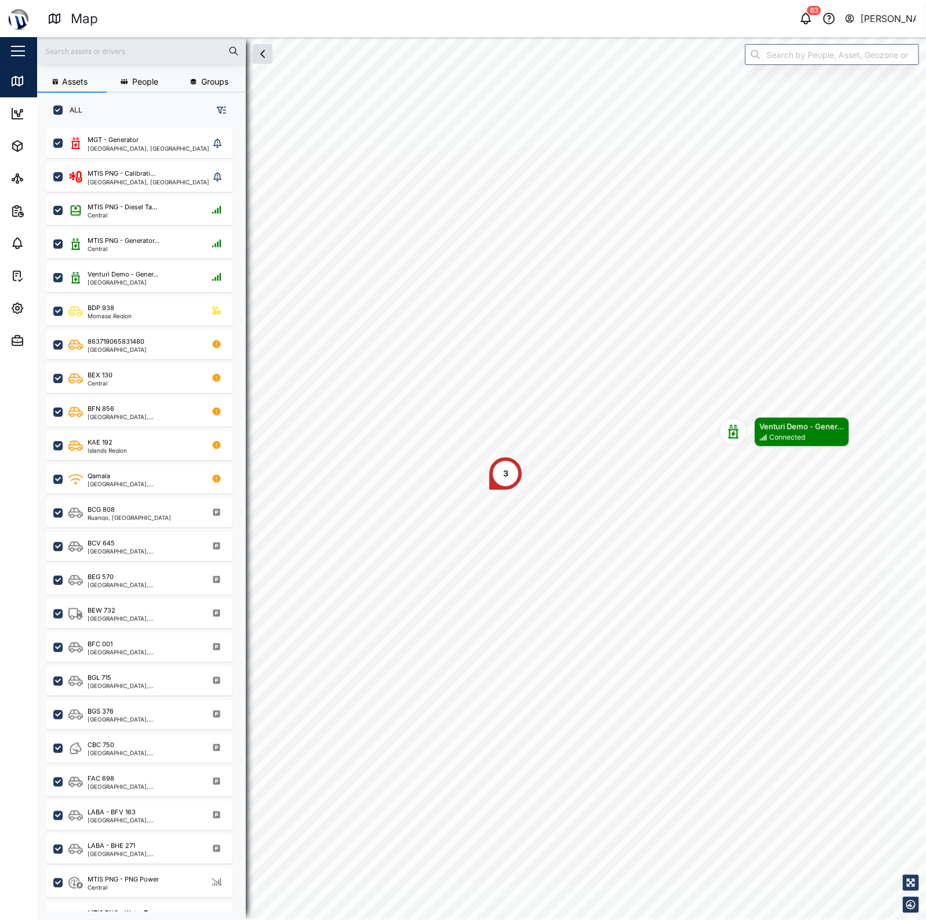
scroll to position [775, 180]
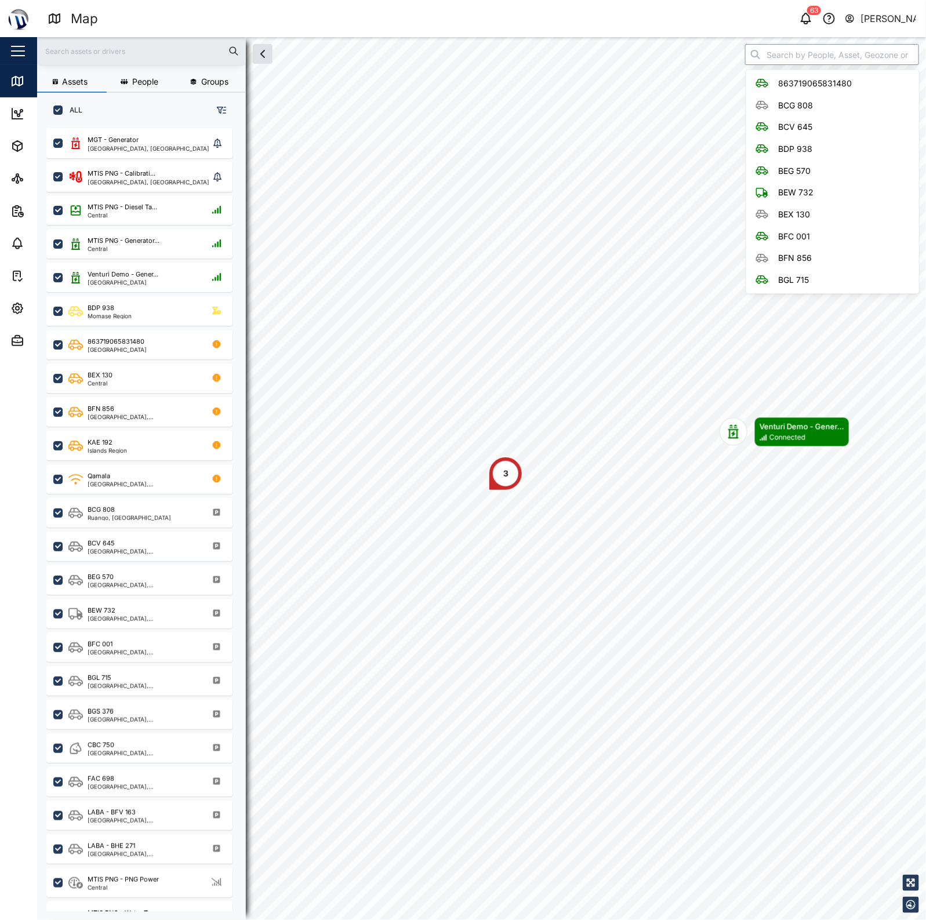
click at [797, 60] on input "search" at bounding box center [832, 54] width 174 height 21
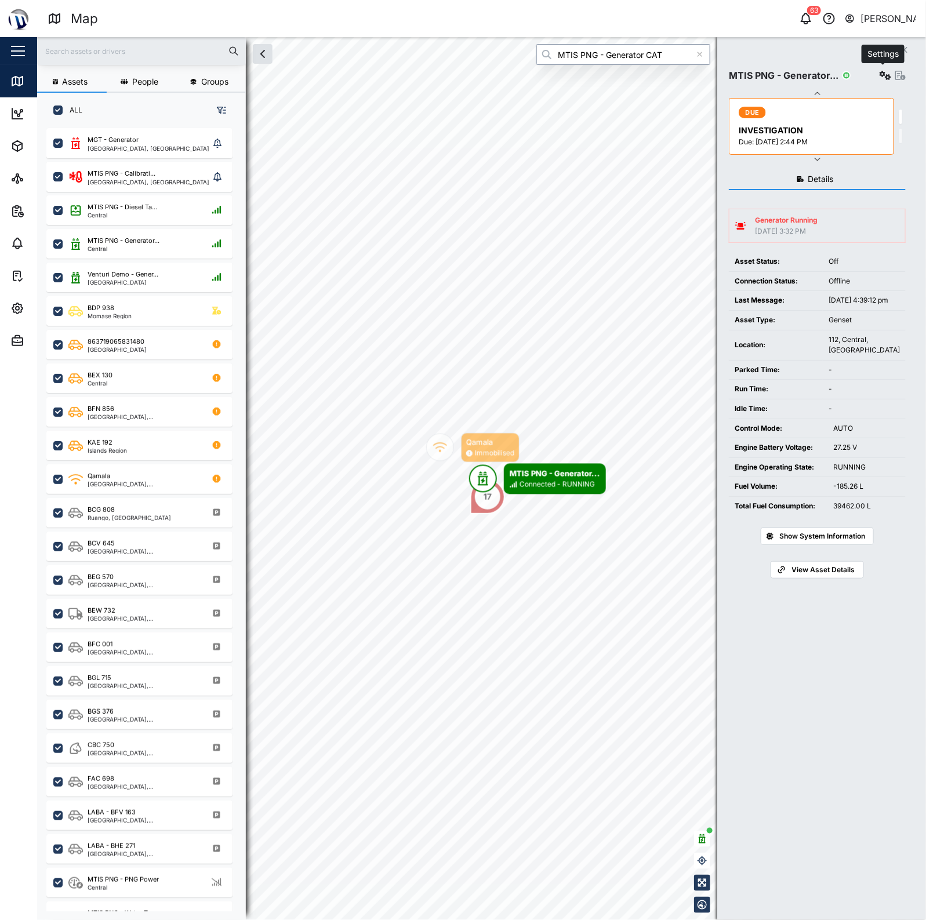
type input "MTIS PNG - Generator CAT"
click at [879, 76] on icon "button" at bounding box center [885, 75] width 12 height 9
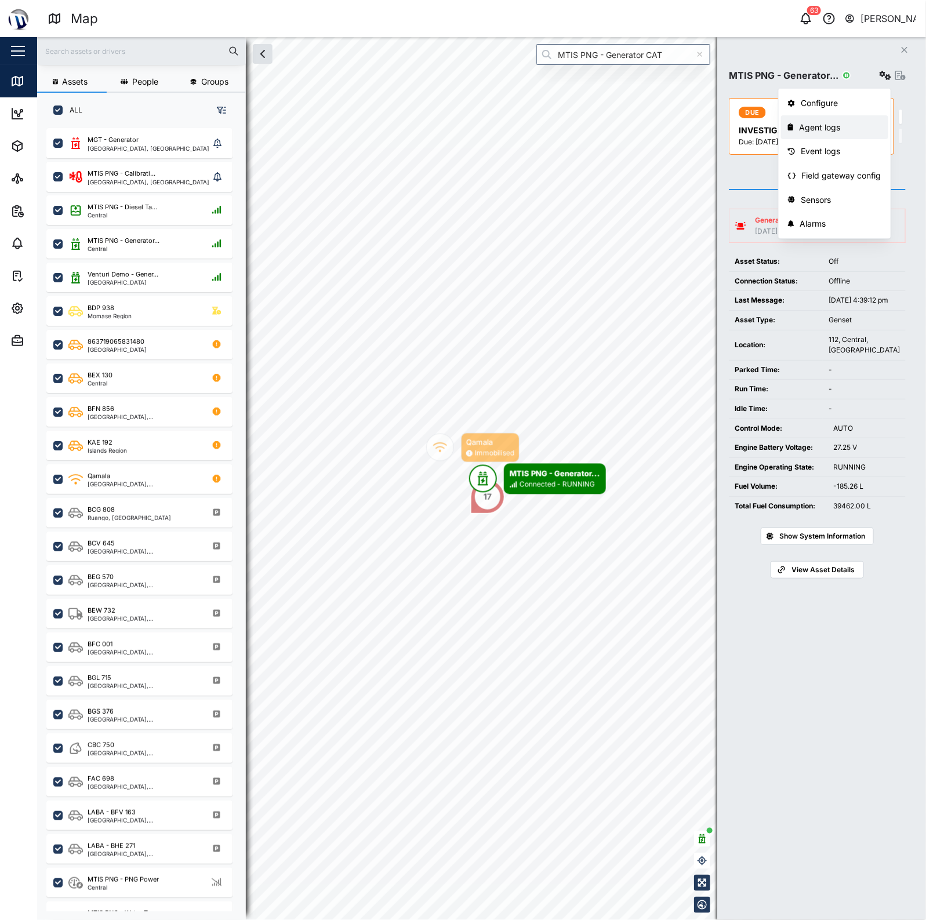
click at [833, 133] on div "Agent logs" at bounding box center [840, 127] width 82 height 13
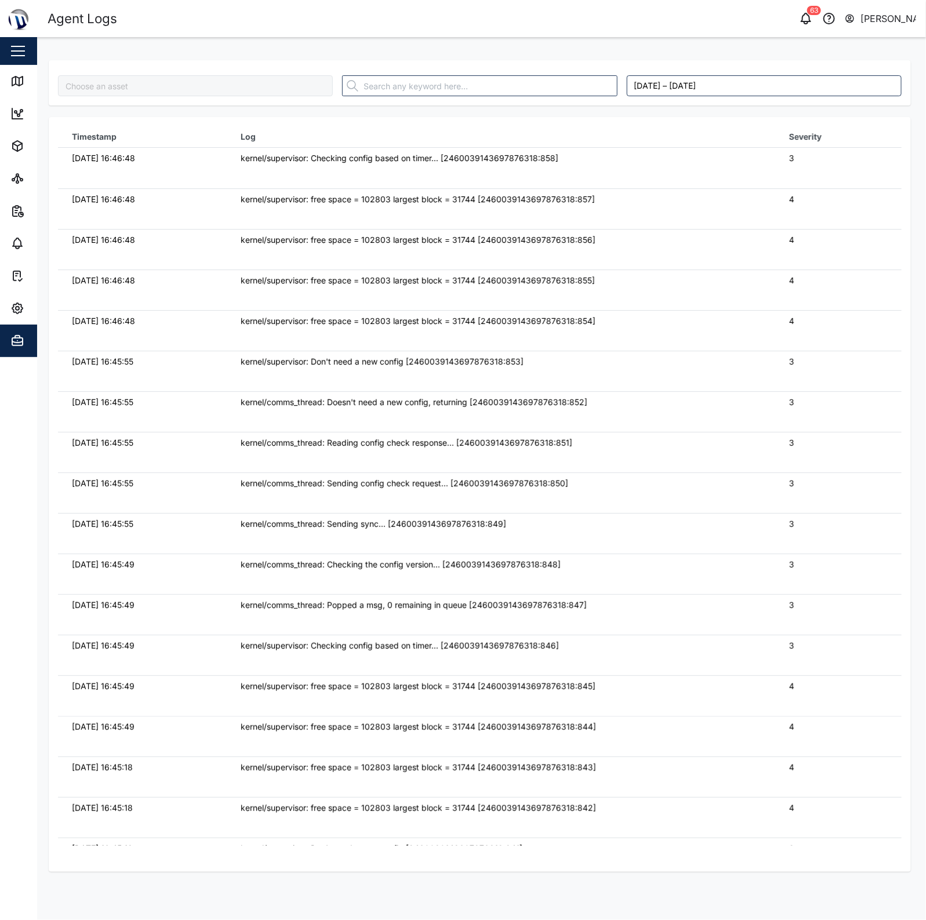
type input "MTIS PNG - Generator CAT"
click at [19, 82] on icon at bounding box center [19, 82] width 0 height 8
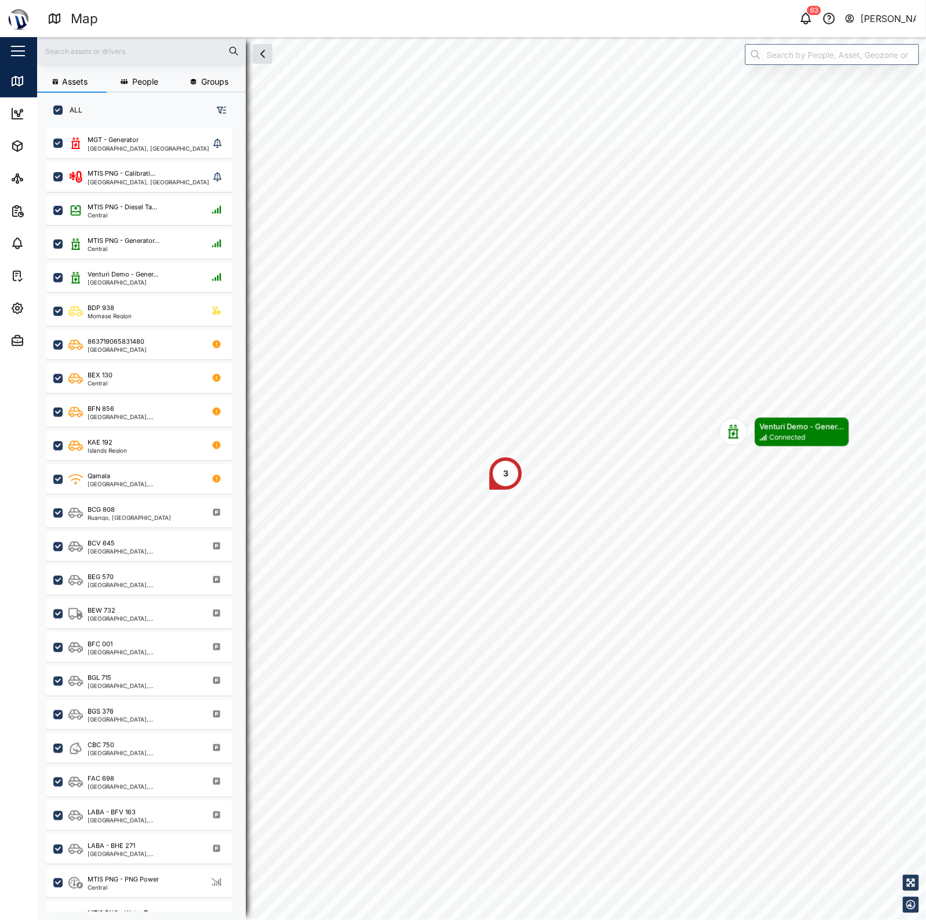
scroll to position [775, 180]
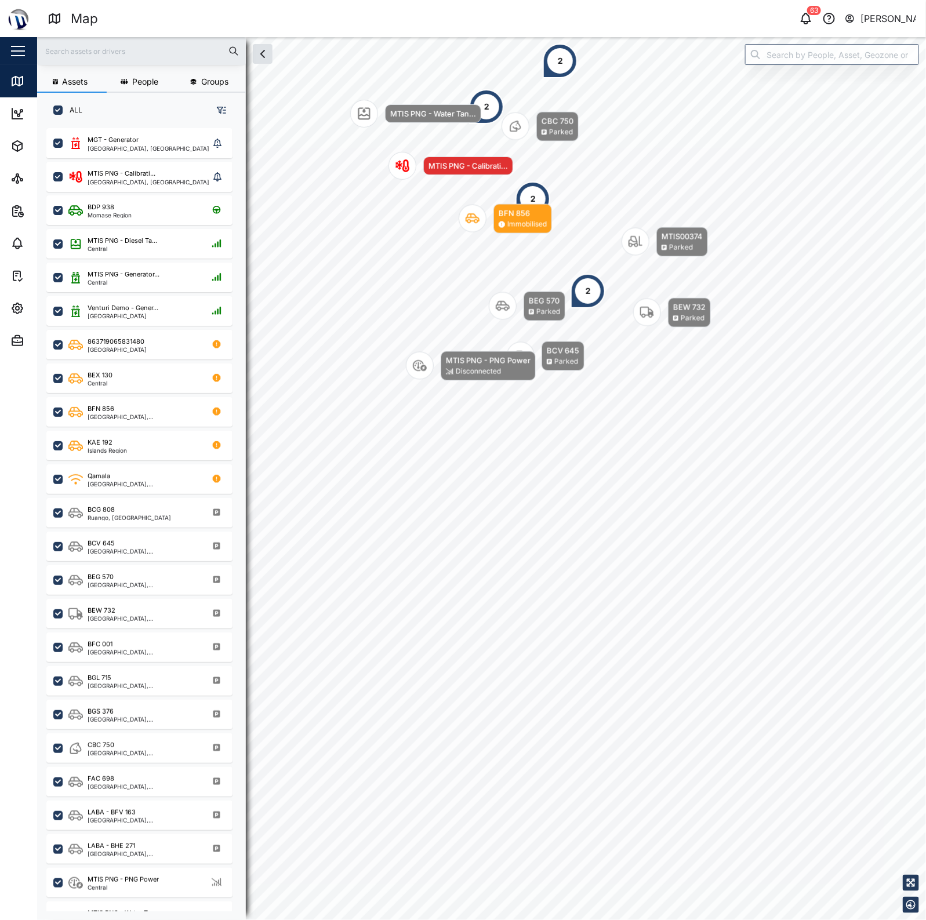
drag, startPoint x: 465, startPoint y: 216, endPoint x: 451, endPoint y: 349, distance: 134.7
click at [458, 232] on div "Map marker" at bounding box center [472, 219] width 28 height 28
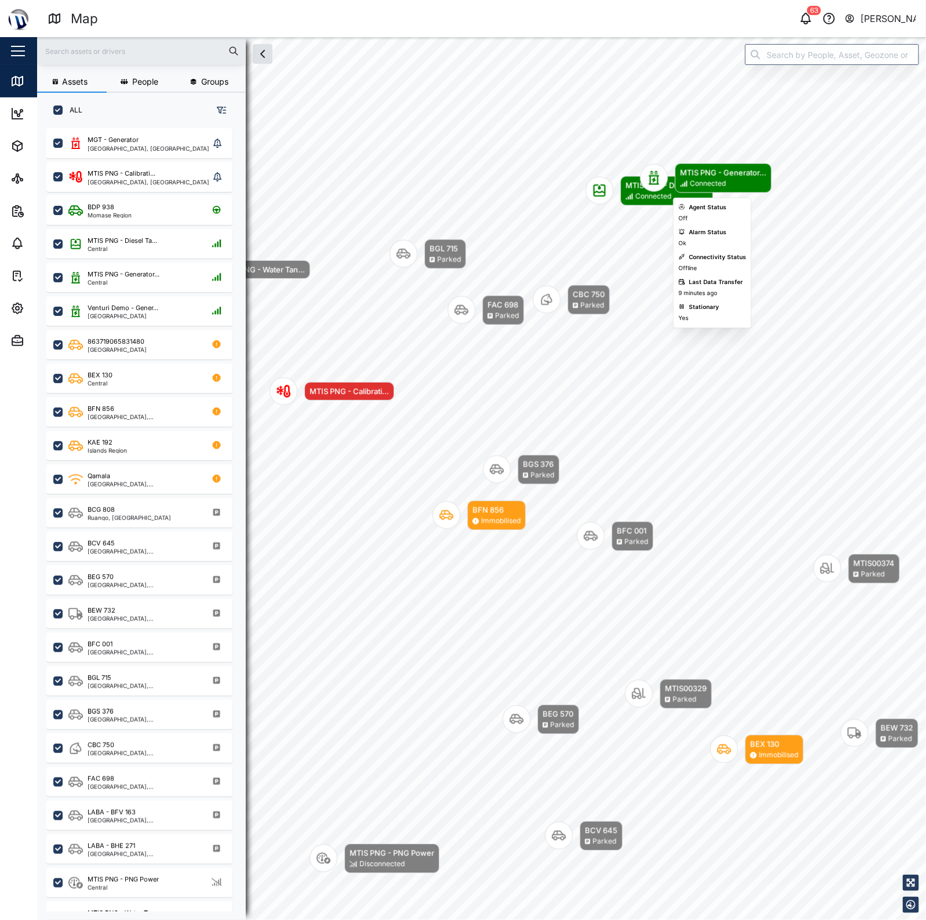
click at [690, 181] on div "Connected" at bounding box center [708, 184] width 36 height 11
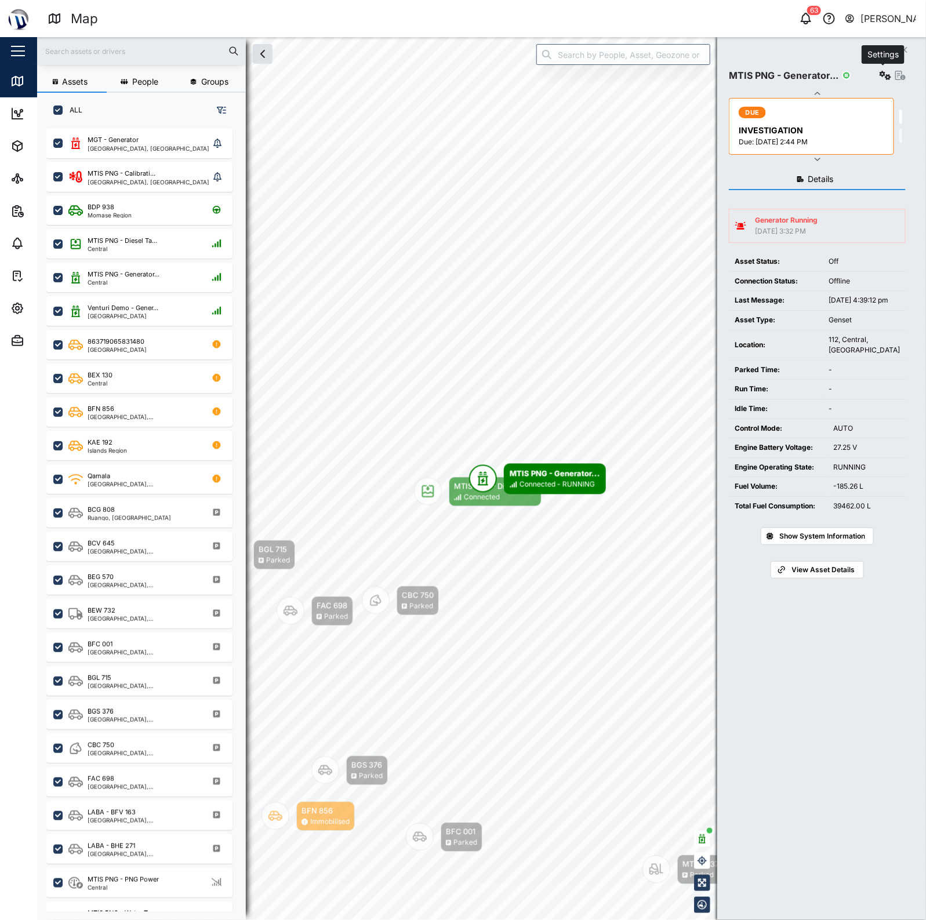
click at [884, 72] on icon "button" at bounding box center [885, 75] width 12 height 9
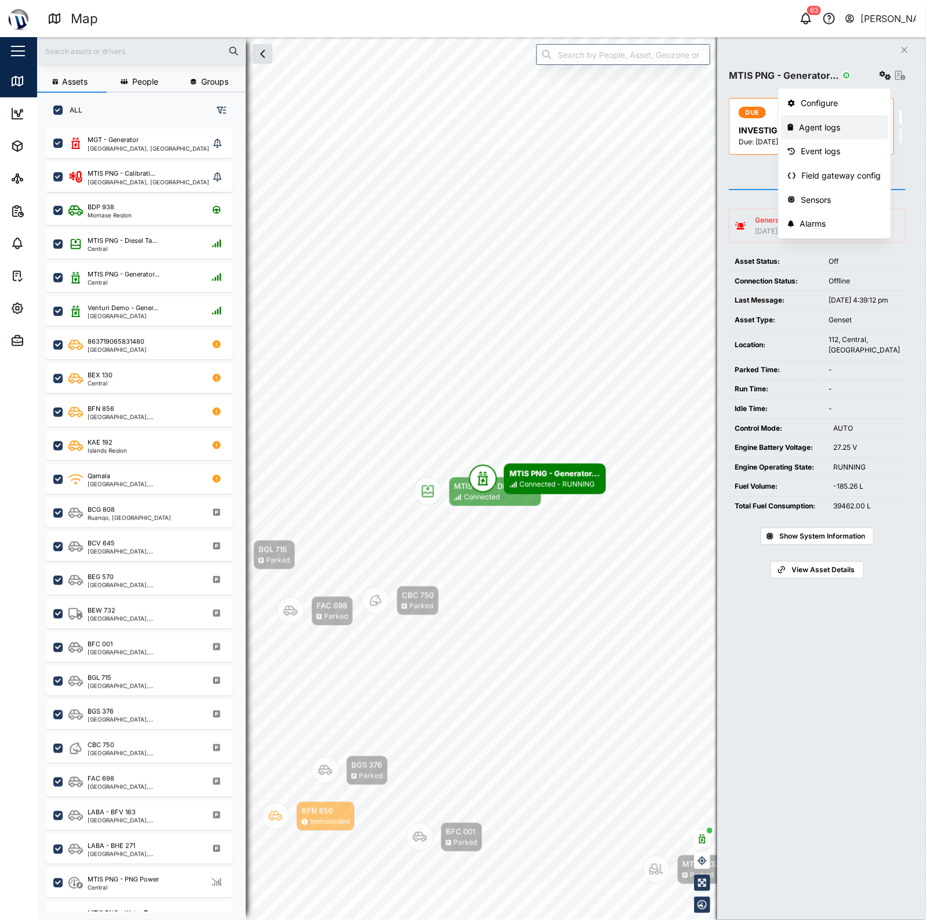
click at [850, 123] on div "Agent logs" at bounding box center [840, 127] width 82 height 13
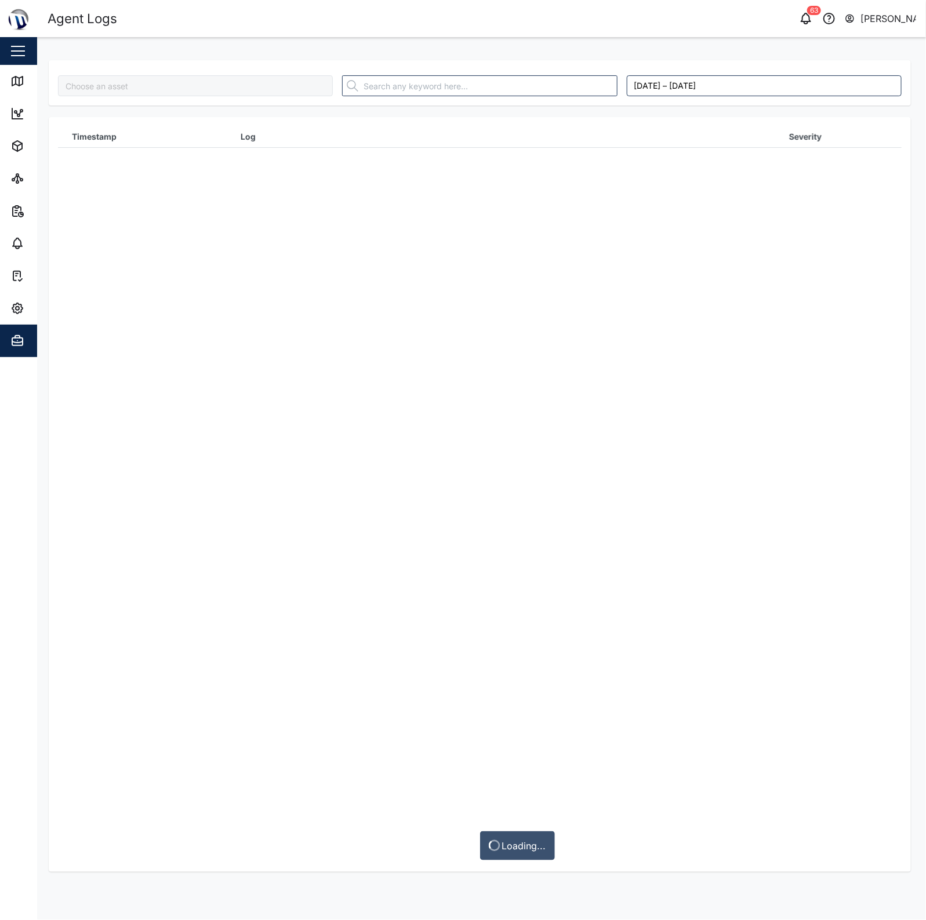
type input "MTIS PNG - Generator CAT"
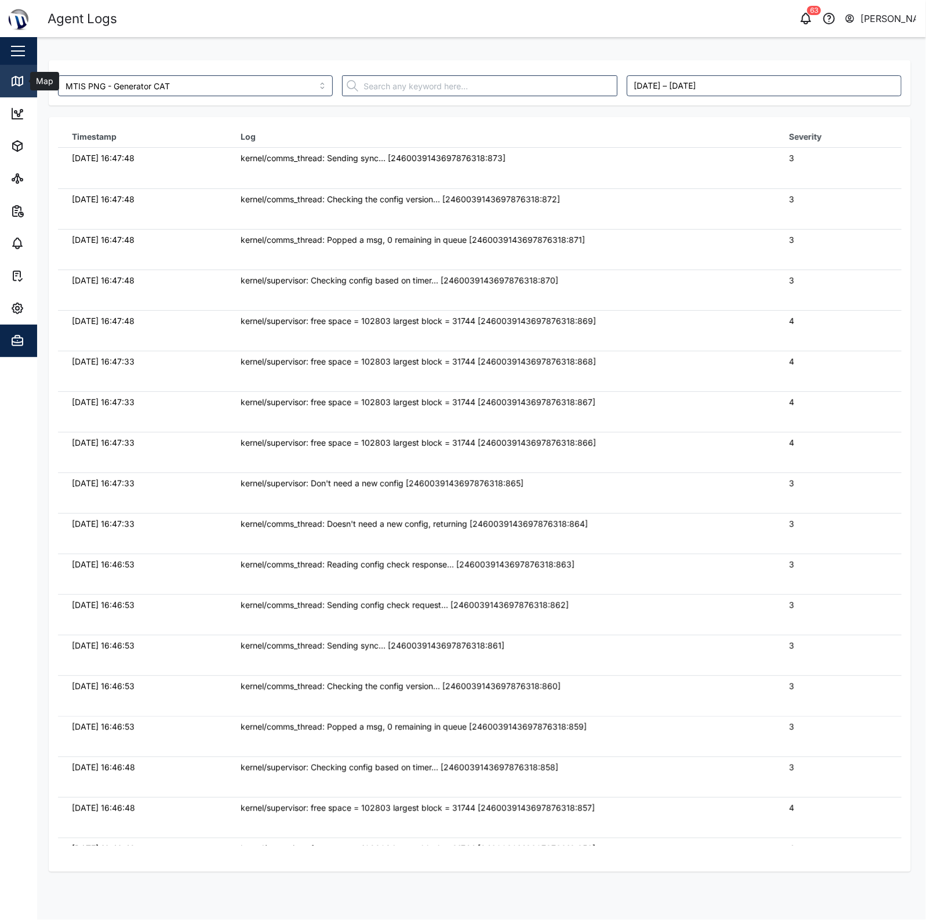
click at [9, 79] on link "Map" at bounding box center [75, 81] width 151 height 32
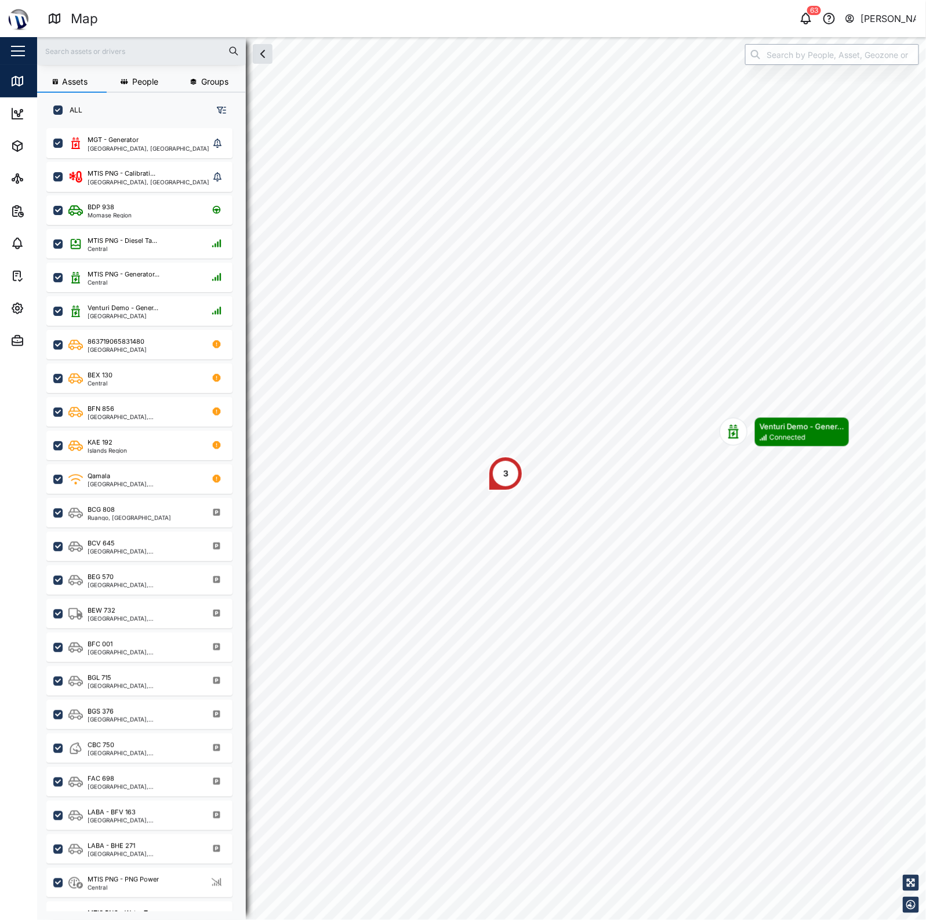
scroll to position [775, 180]
click at [798, 59] on input "search" at bounding box center [832, 54] width 174 height 21
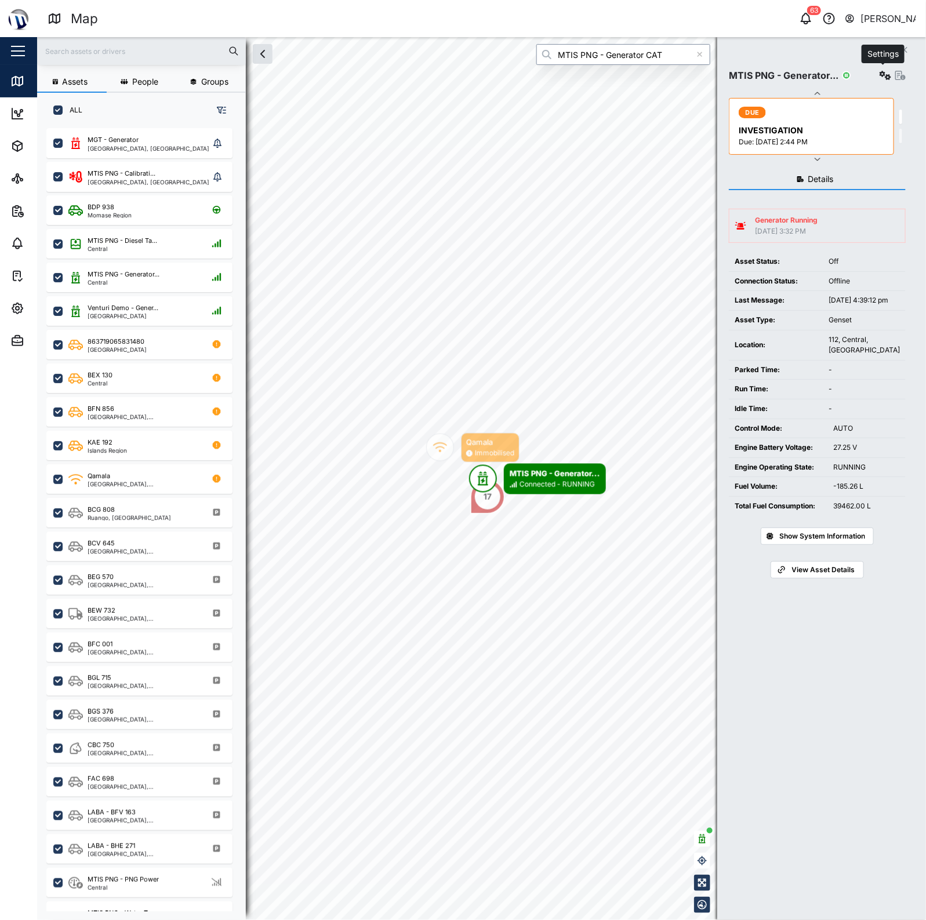
type input "MTIS PNG - Generator CAT"
click at [882, 72] on icon "button" at bounding box center [885, 75] width 12 height 9
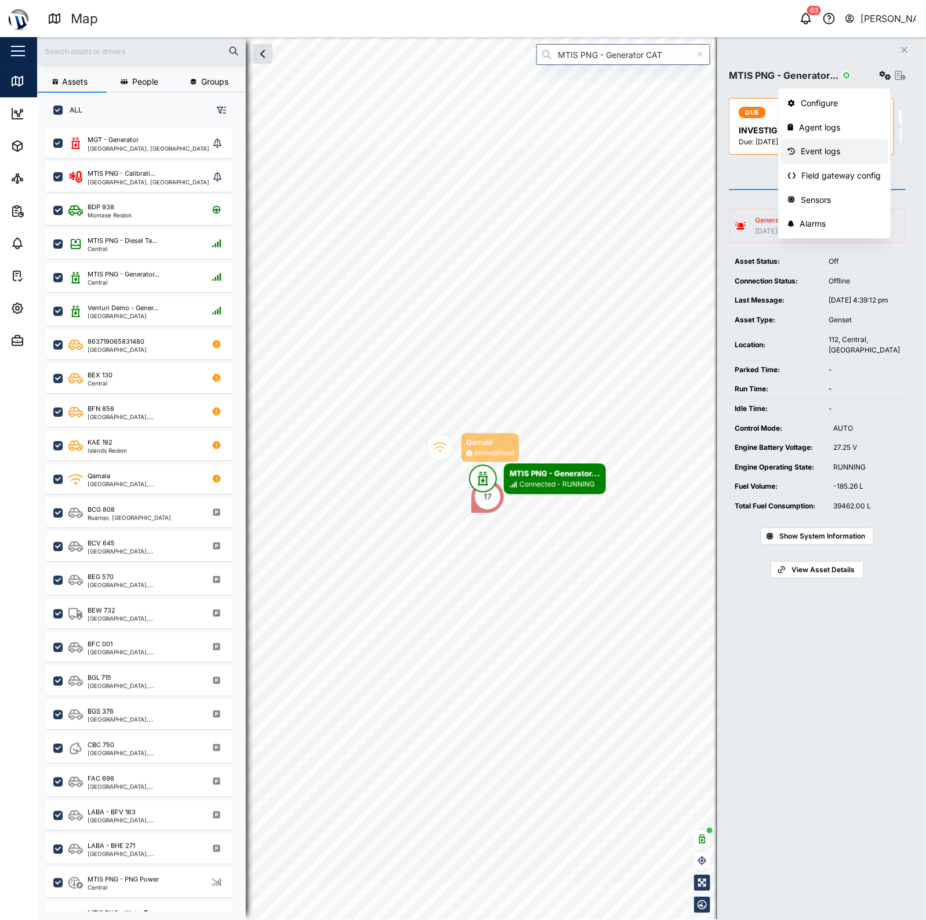
click at [836, 154] on div "Event logs" at bounding box center [840, 151] width 81 height 13
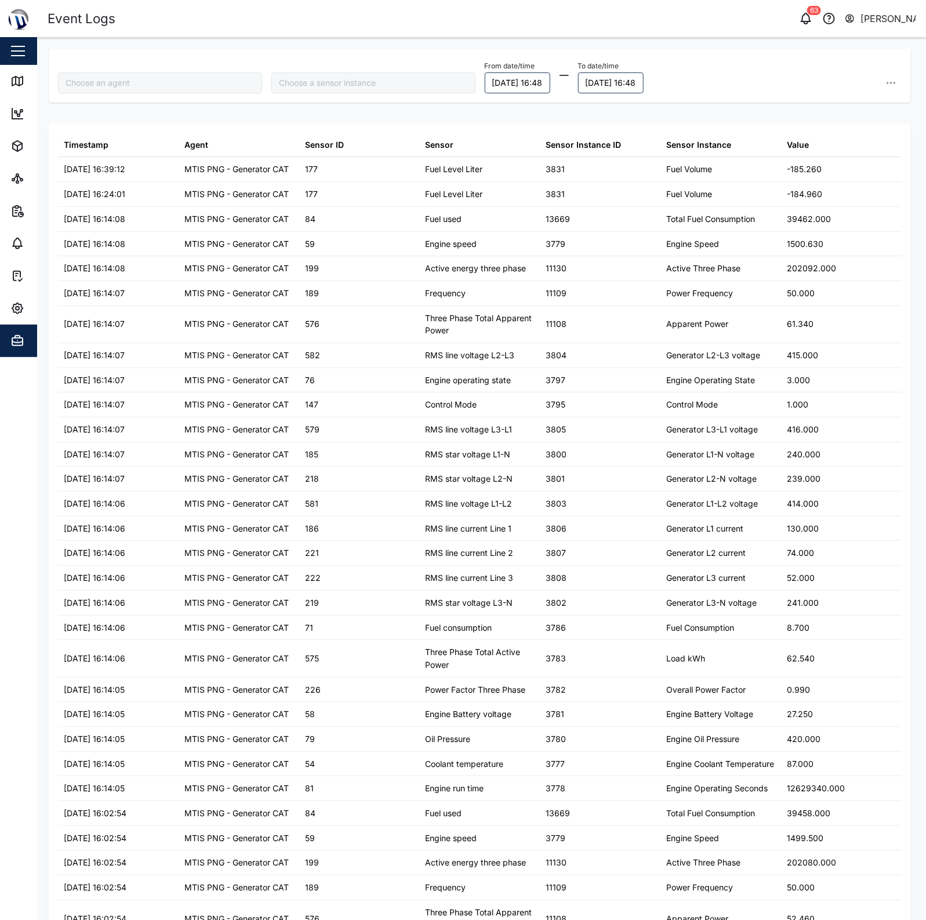
type input "MTIS PNG - Generator CAT"
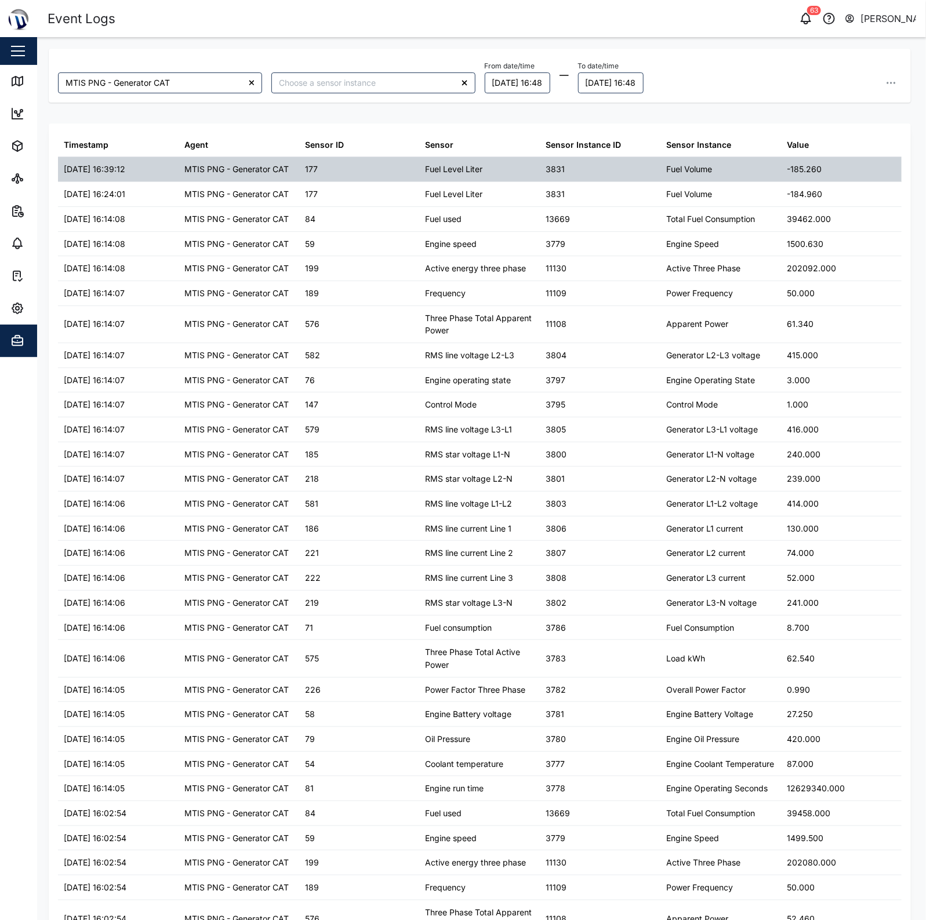
click at [838, 172] on div "-185.260" at bounding box center [841, 169] width 121 height 24
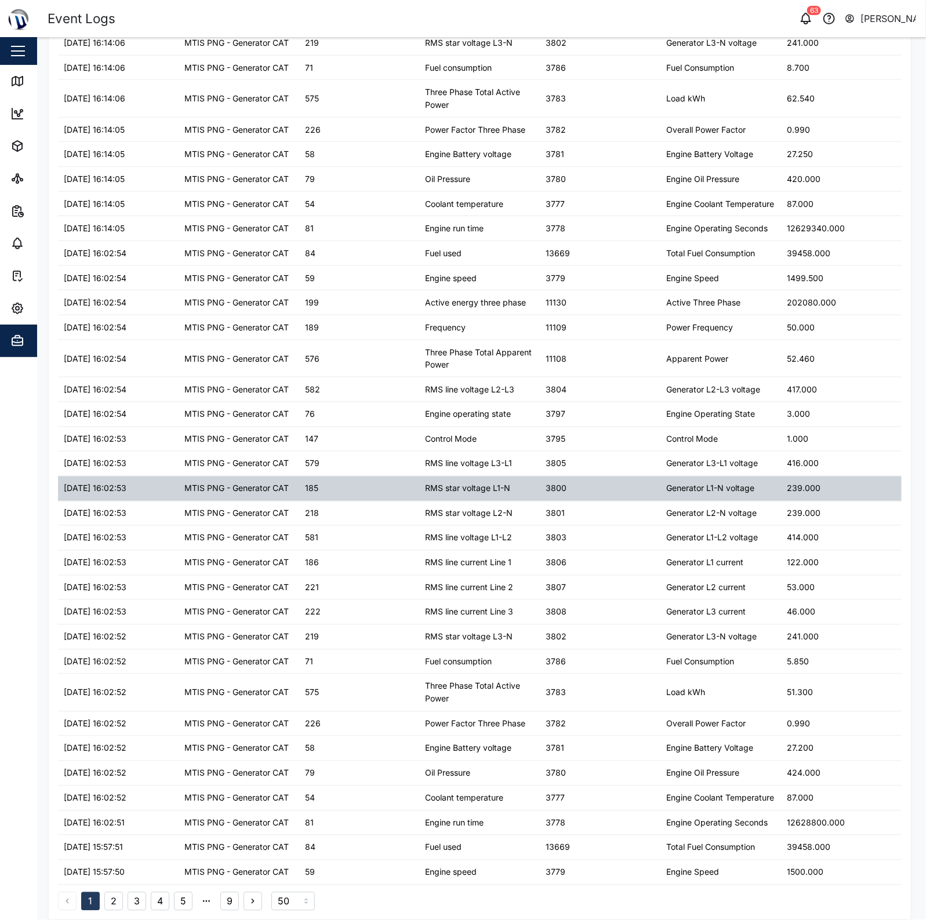
scroll to position [592, 0]
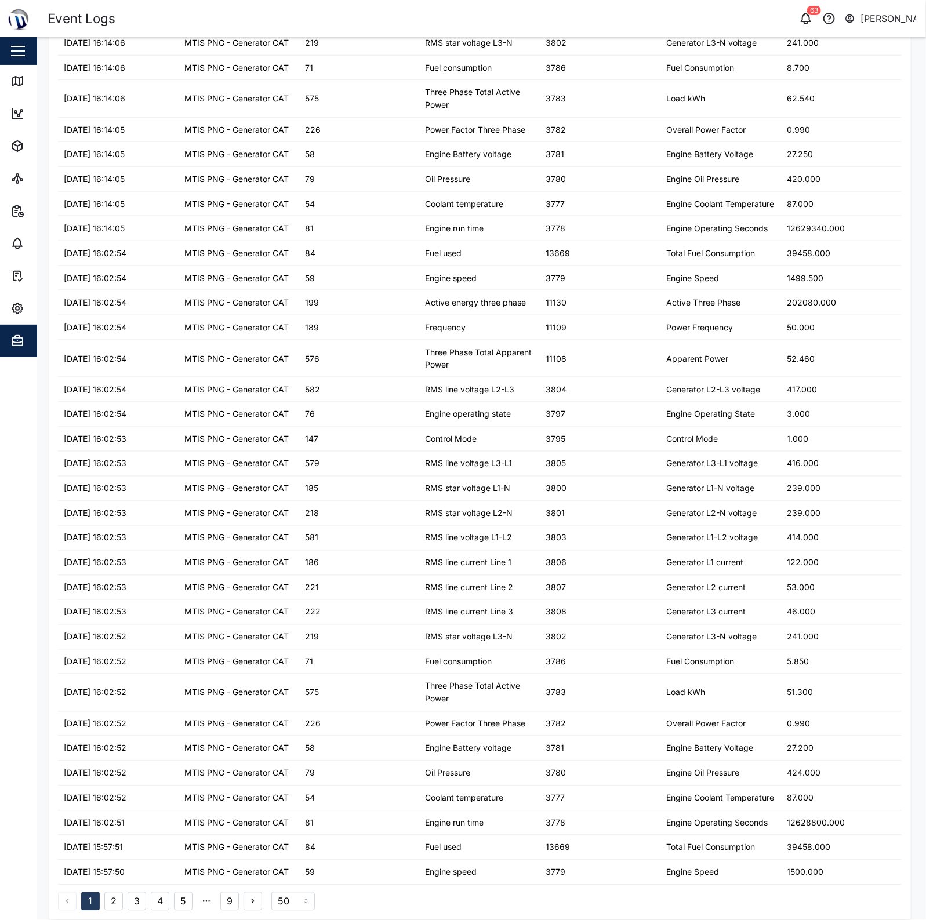
click at [111, 901] on button "2" at bounding box center [113, 901] width 19 height 19
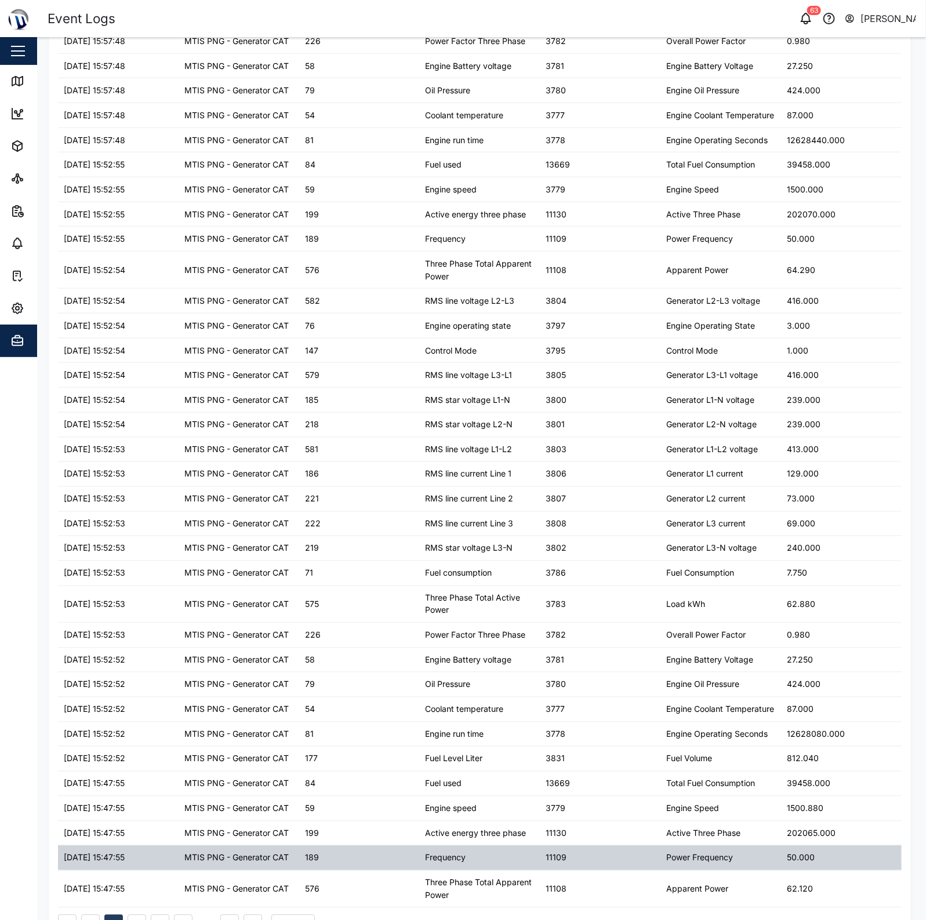
scroll to position [604, 0]
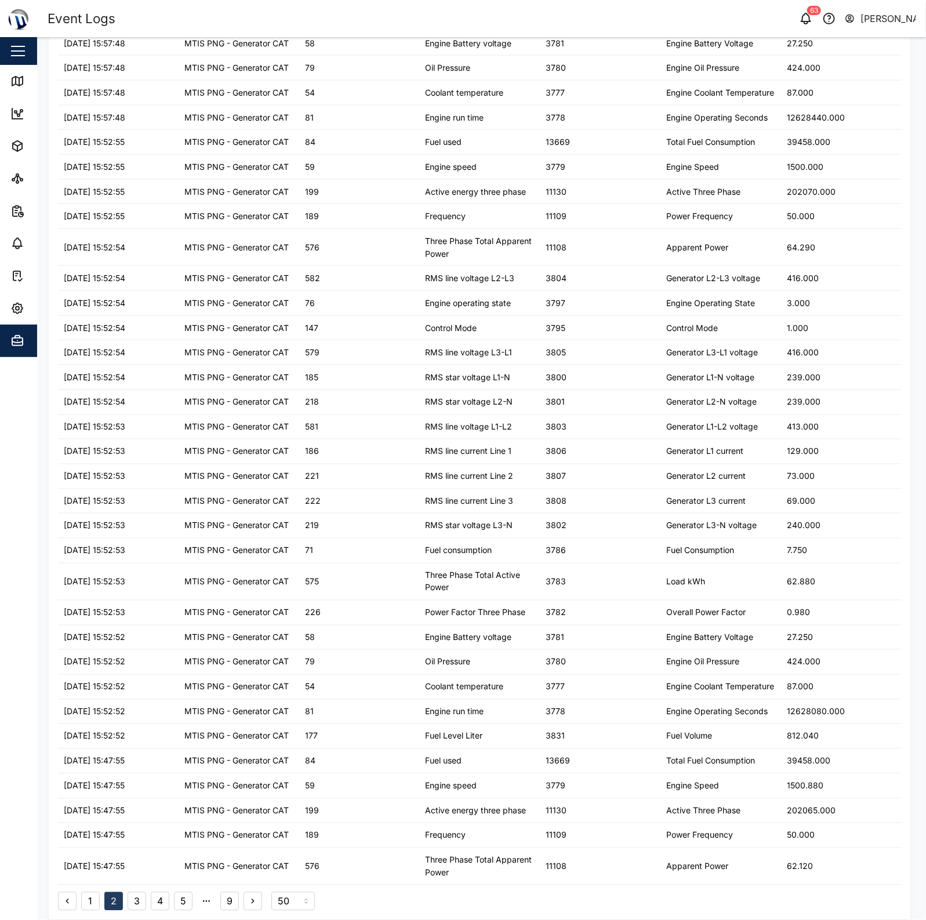
click at [97, 904] on button "1" at bounding box center [90, 901] width 19 height 19
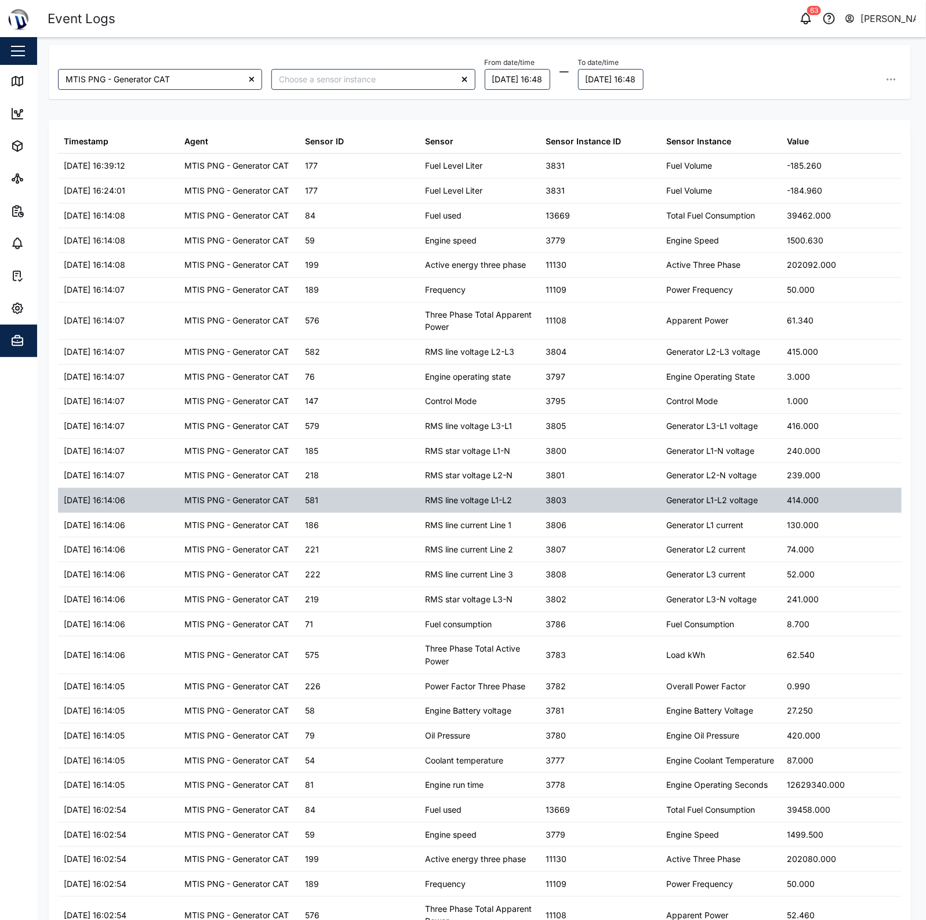
scroll to position [0, 0]
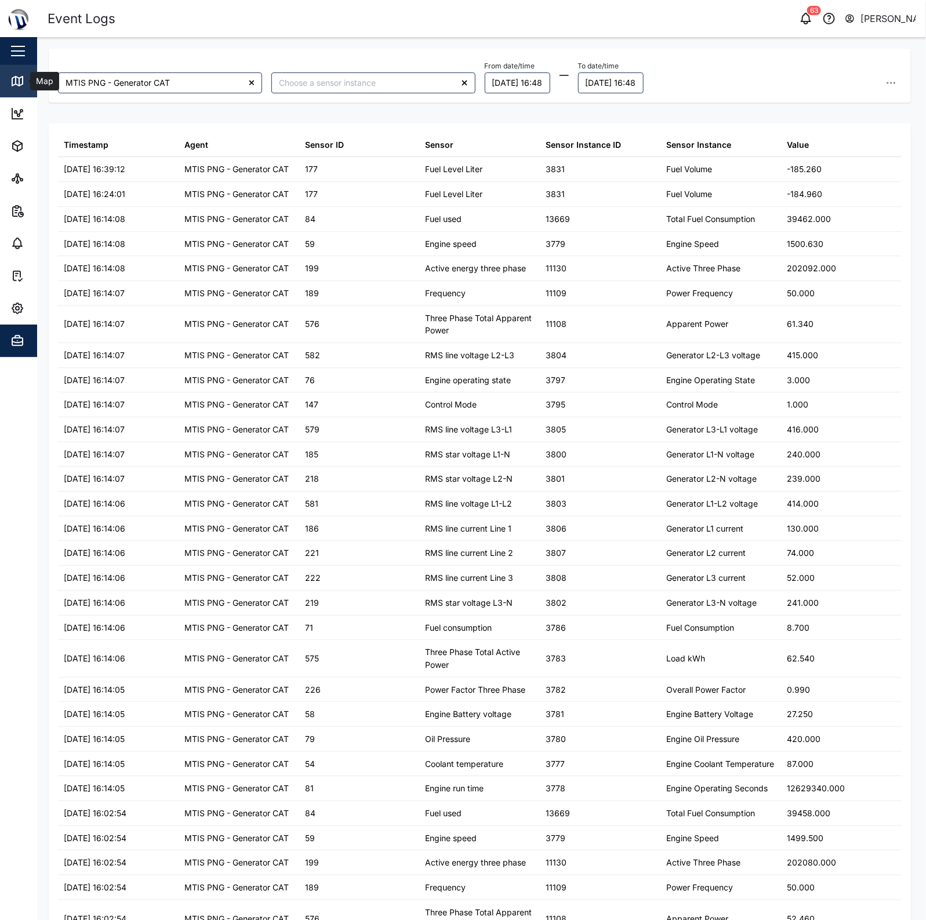
click at [19, 82] on icon at bounding box center [19, 82] width 0 height 8
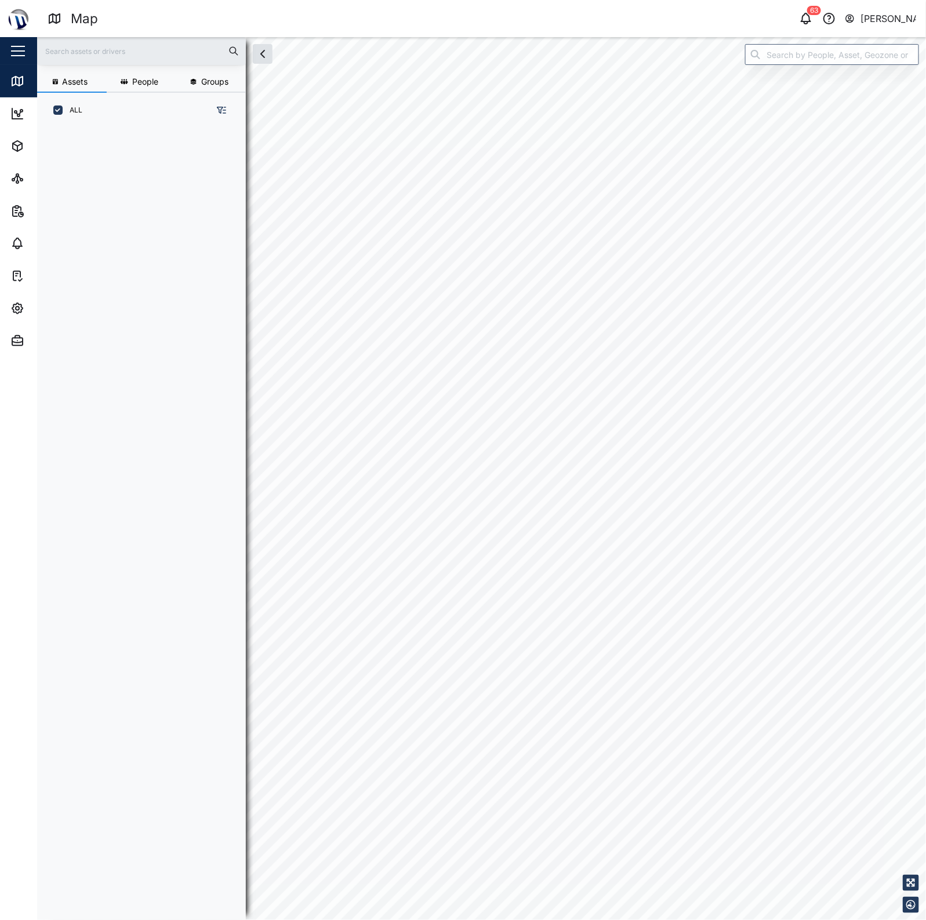
scroll to position [12, 12]
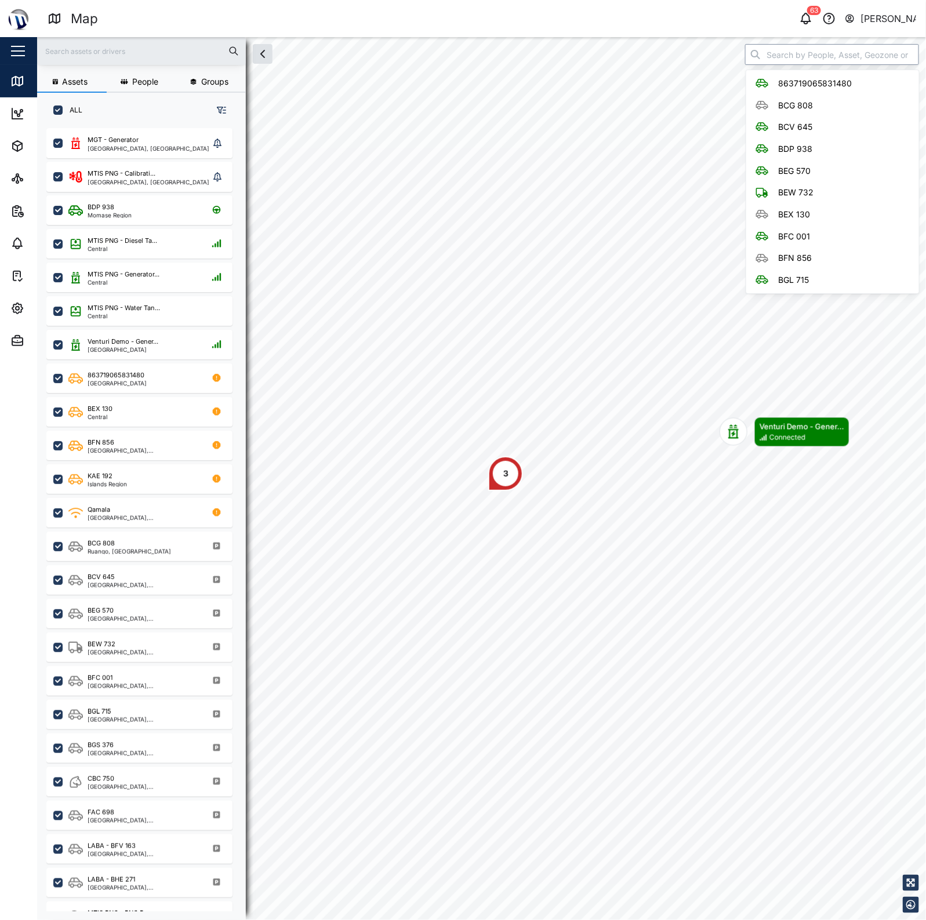
click at [804, 53] on input "search" at bounding box center [832, 54] width 174 height 21
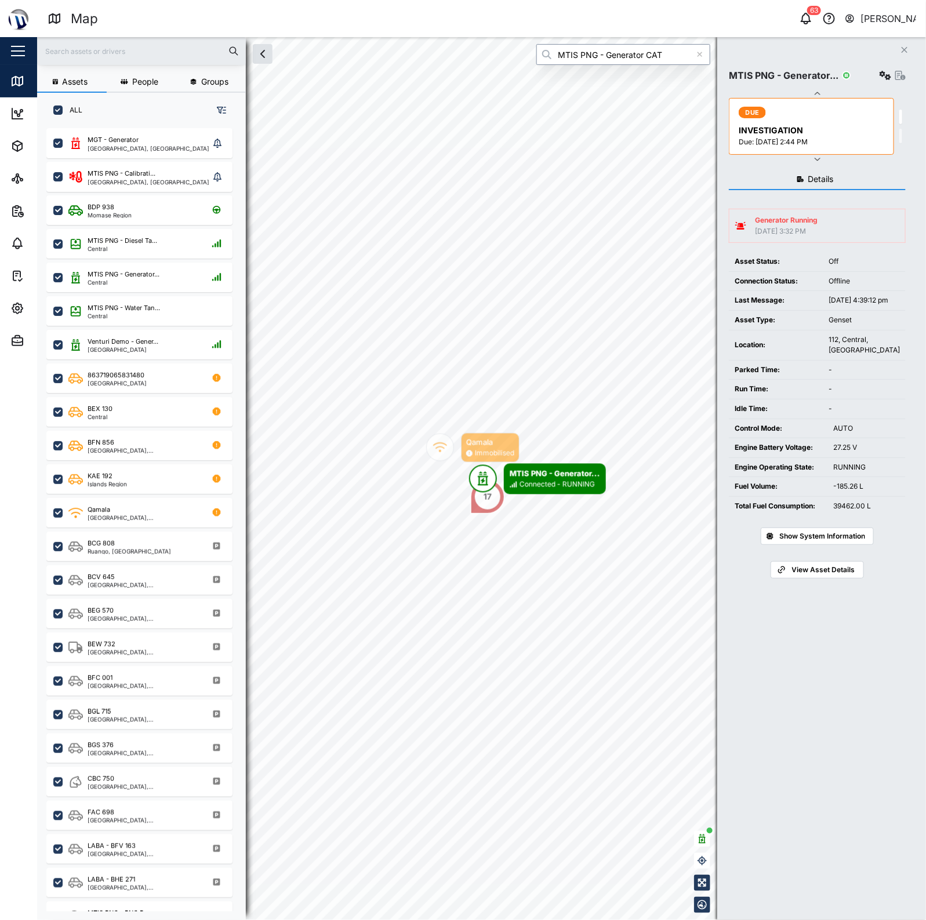
type input "MTIS PNG - Generator CAT"
click at [884, 71] on icon "button" at bounding box center [885, 75] width 12 height 9
click at [864, 169] on div "Field gateway config" at bounding box center [841, 175] width 79 height 13
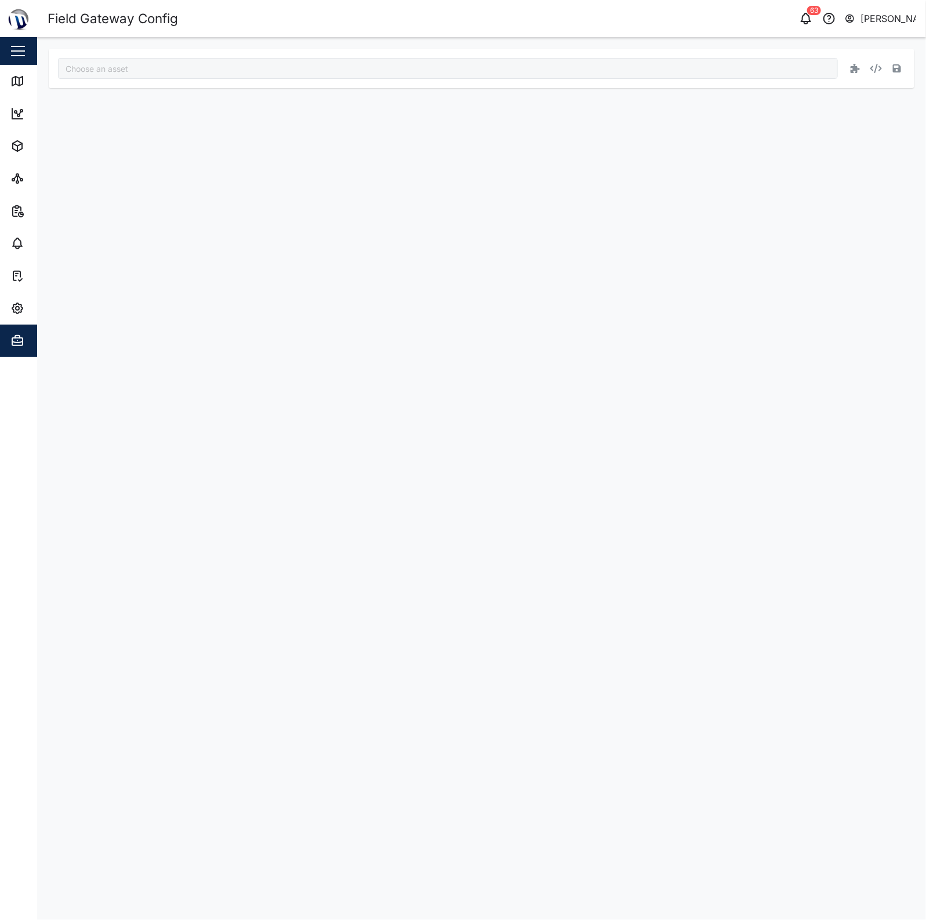
type input "MTIS PNG - Generator CAT"
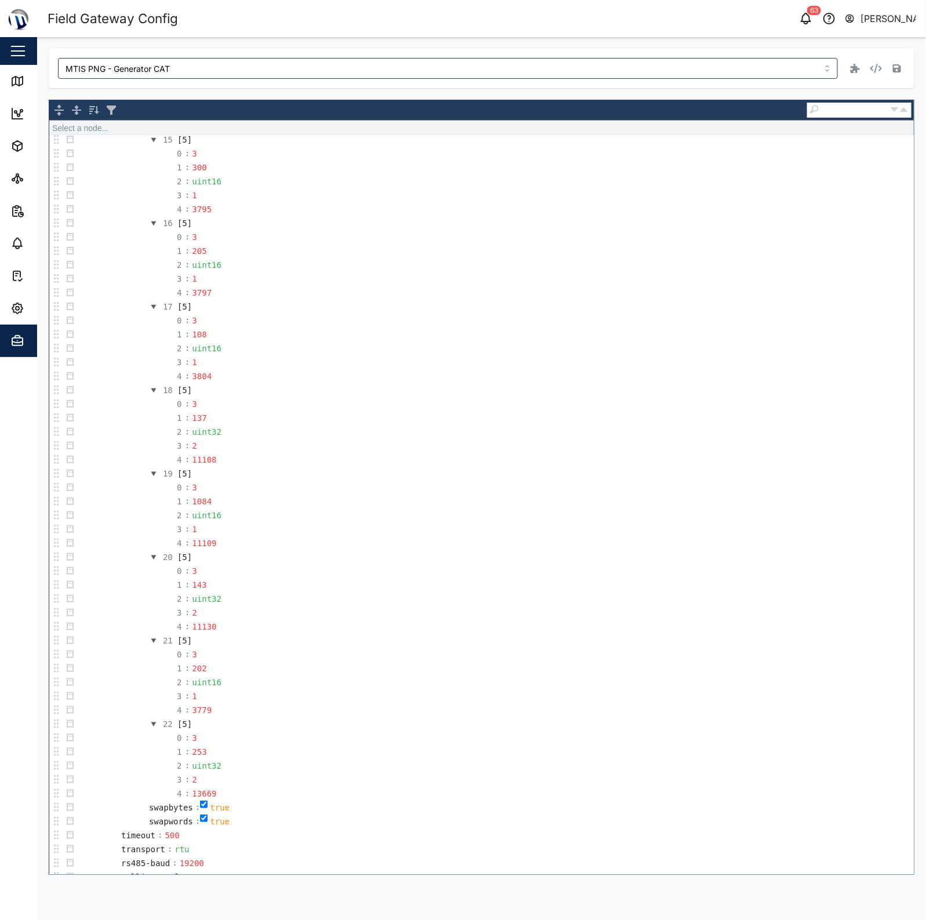
scroll to position [1956, 0]
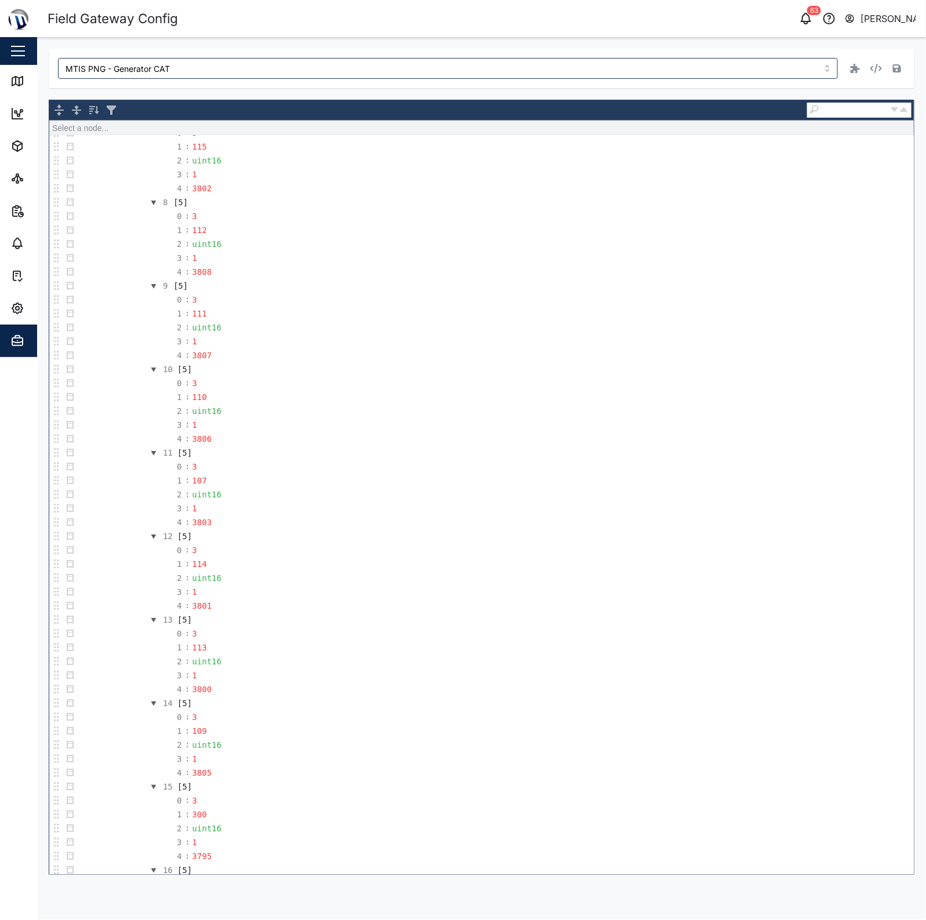
scroll to position [869, 0]
click at [21, 79] on icon at bounding box center [17, 81] width 14 height 14
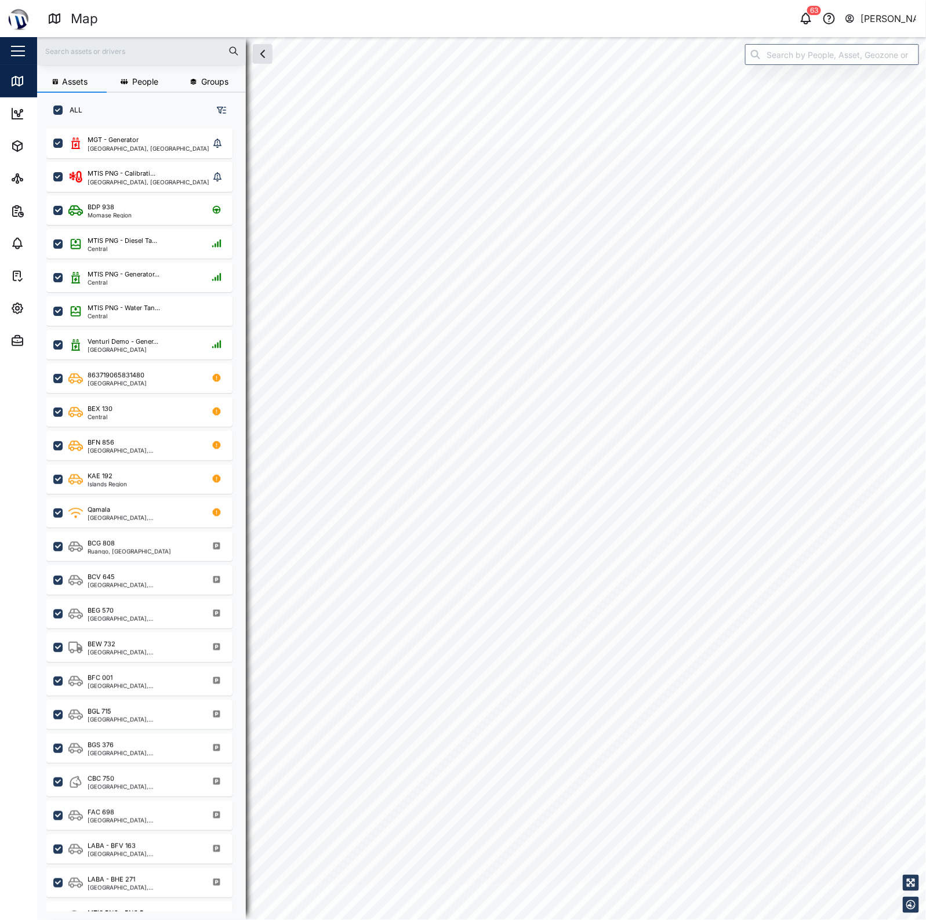
checkbox input "true"
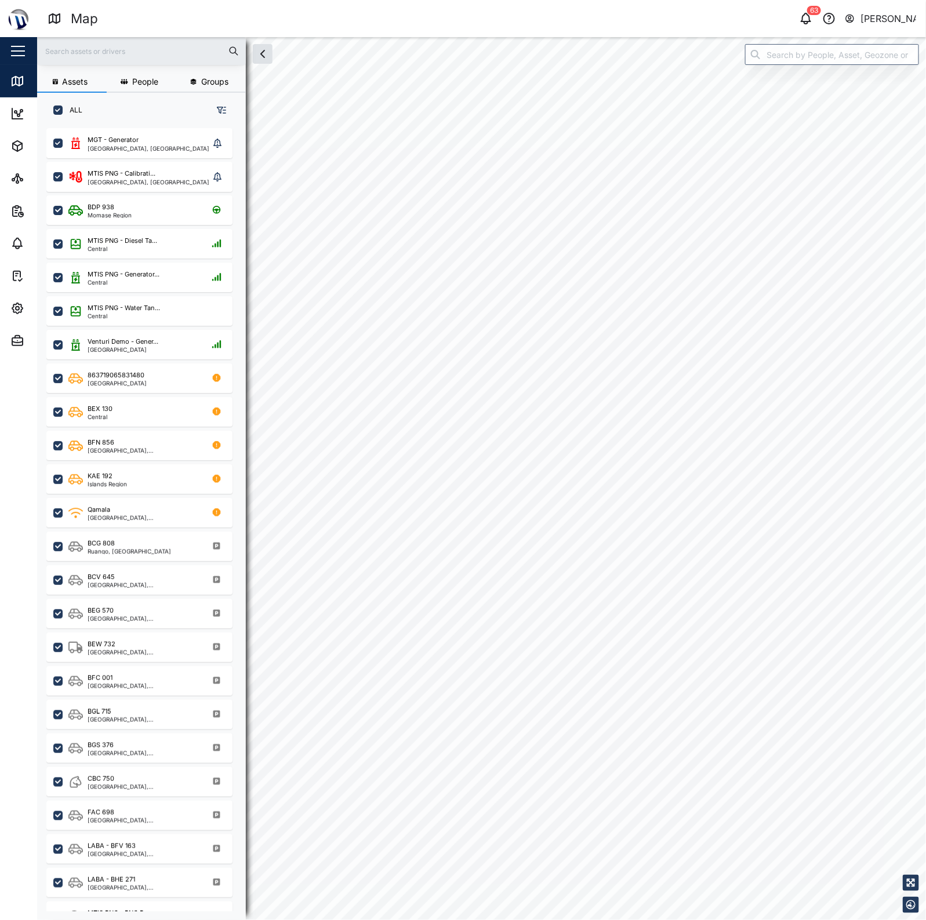
checkbox input "true"
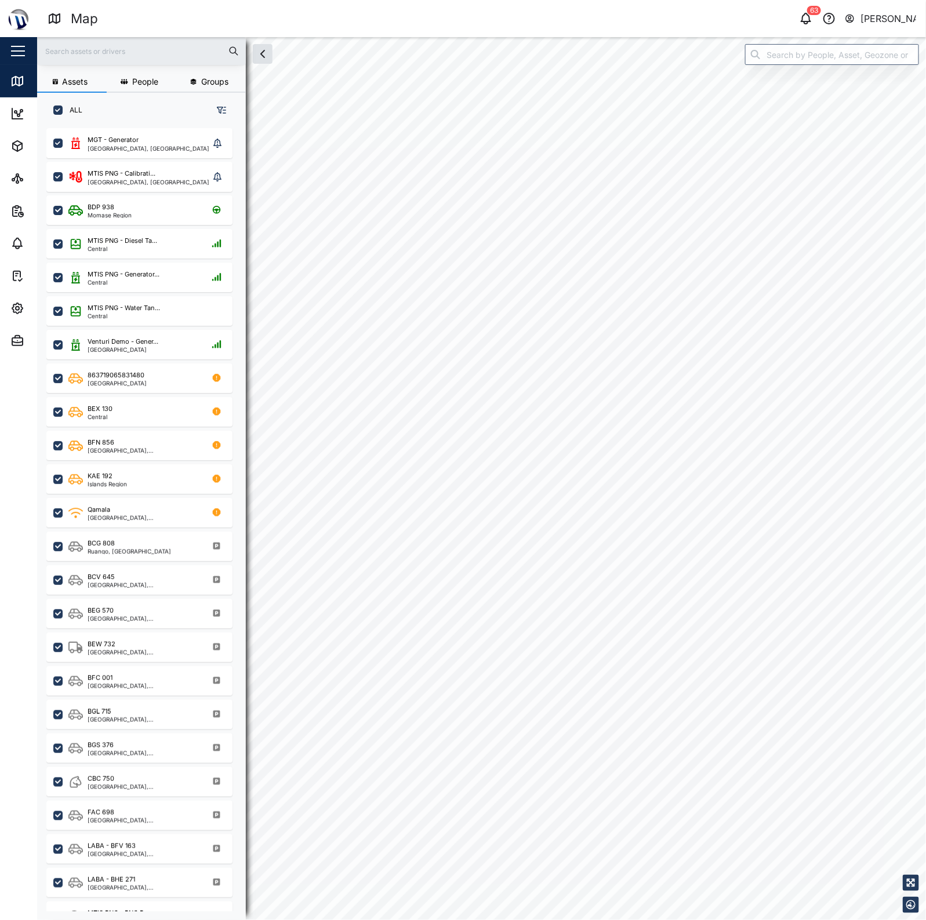
checkbox input "true"
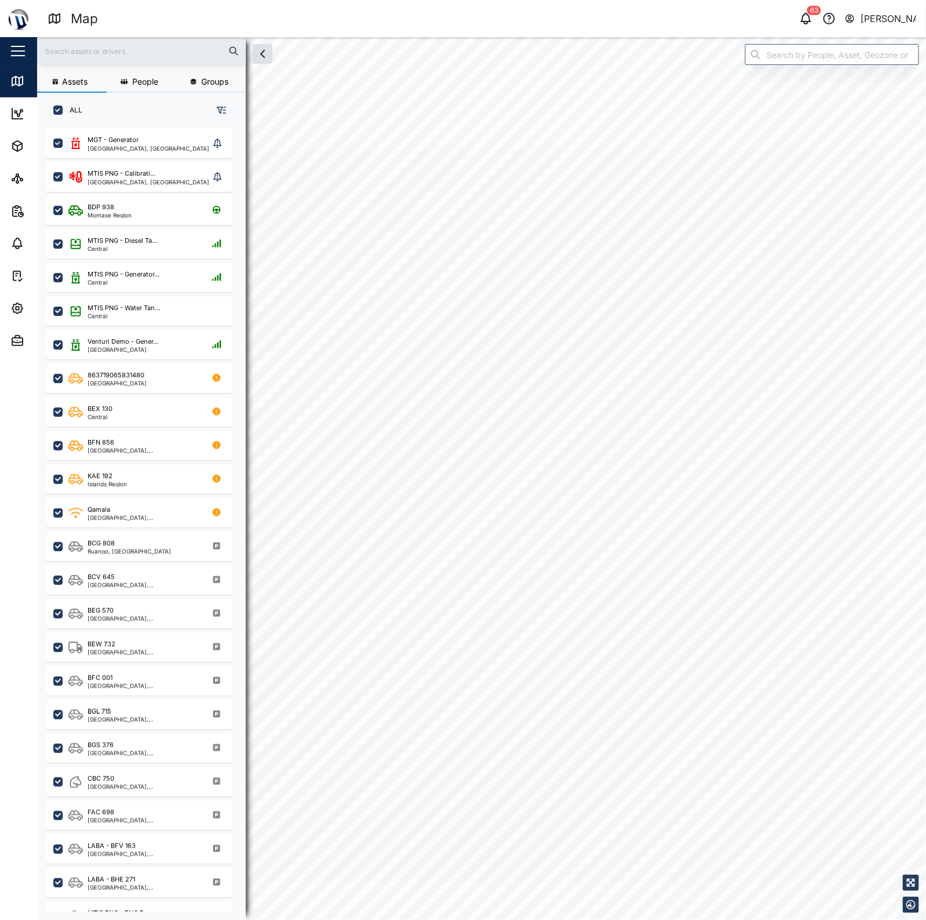
checkbox input "true"
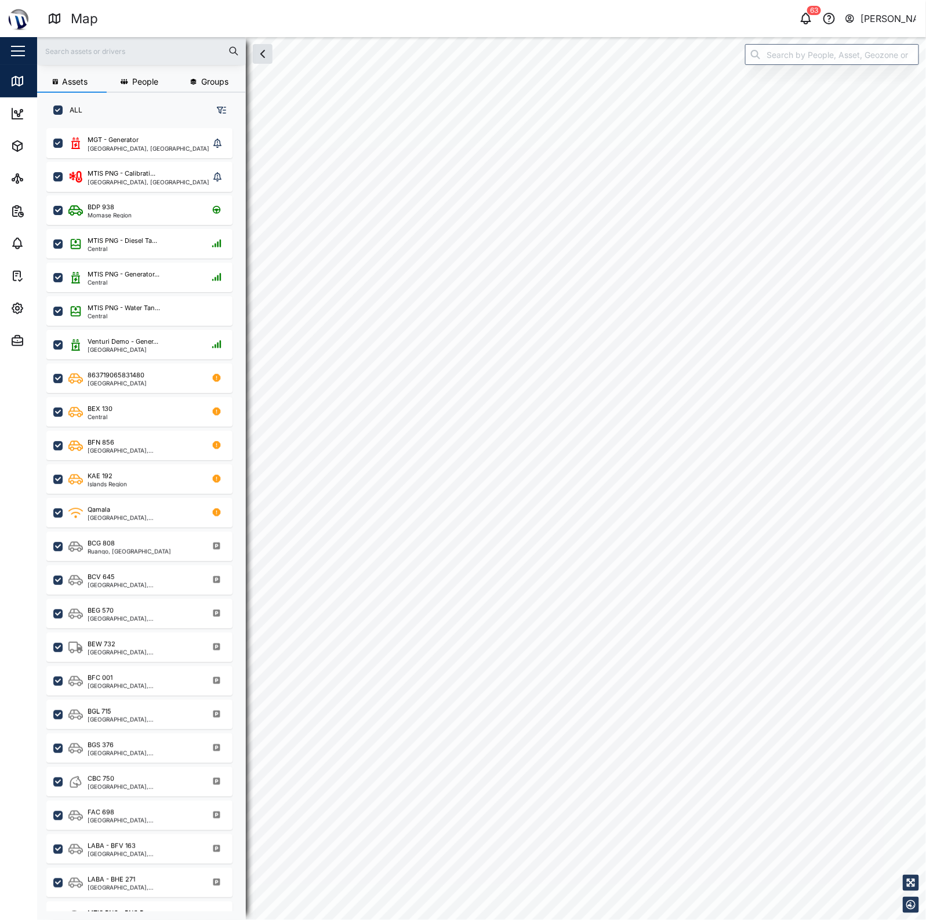
checkbox input "true"
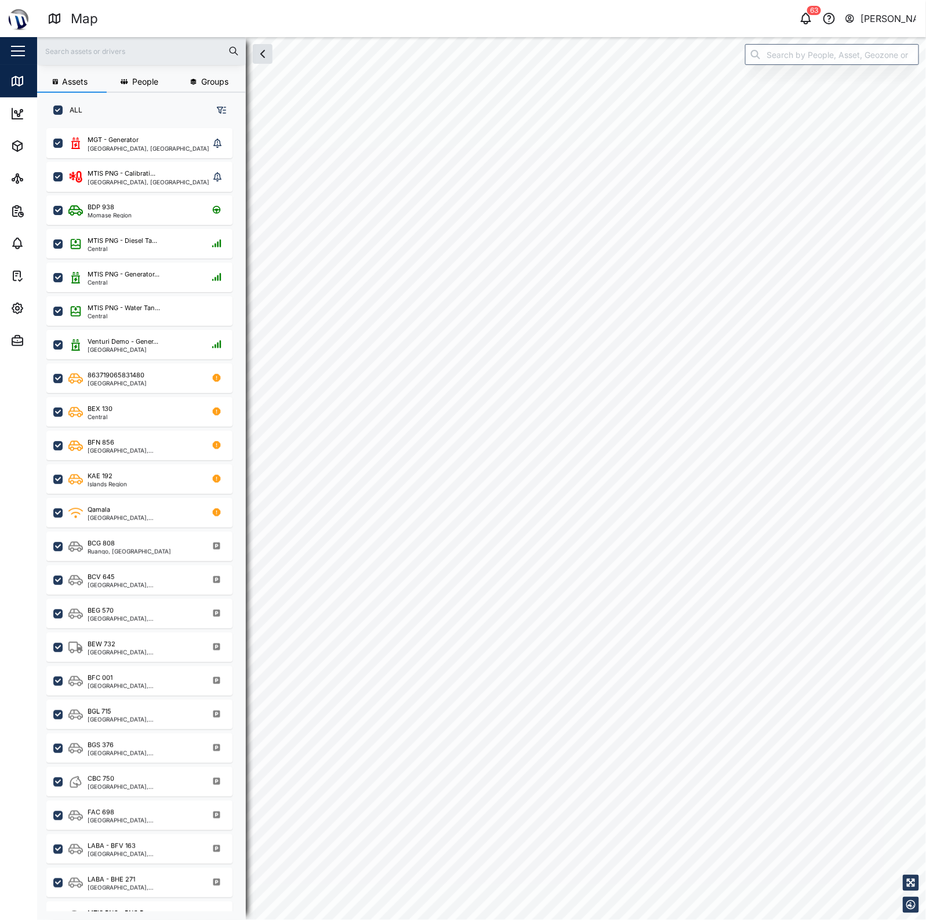
checkbox input "true"
click at [671, 37] on div "MGT - Generator 2" at bounding box center [481, 37] width 888 height 0
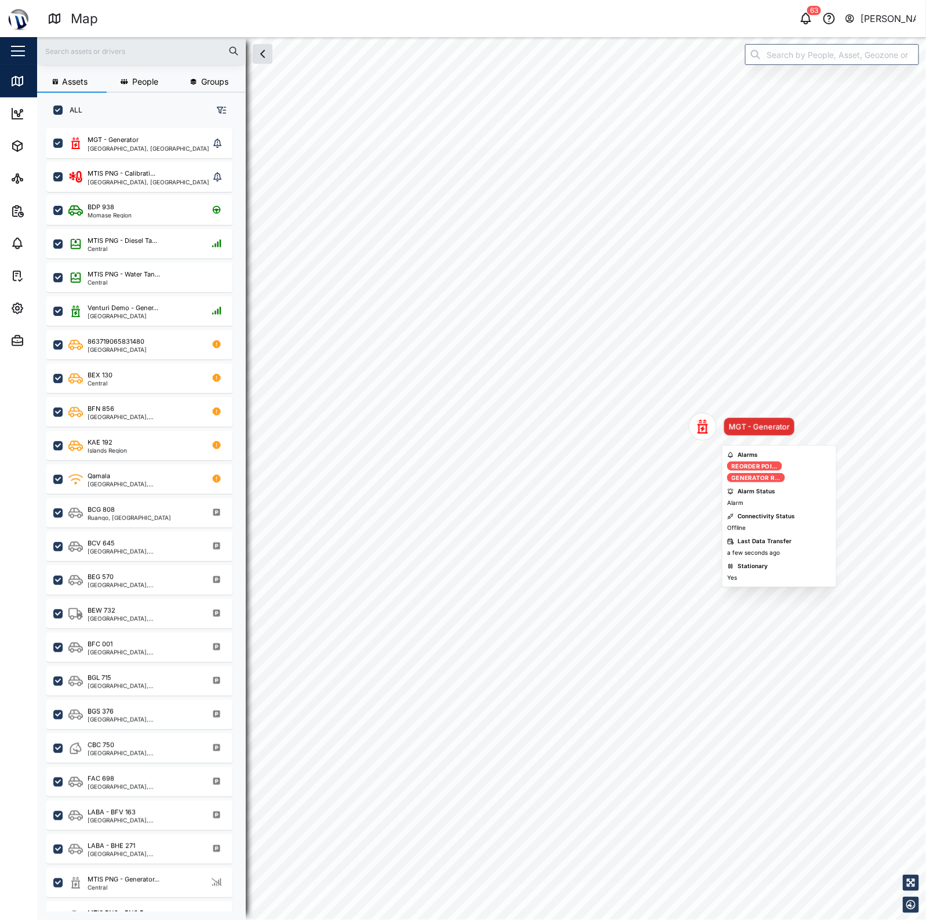
click at [764, 427] on div "MGT - Generator" at bounding box center [759, 427] width 61 height 12
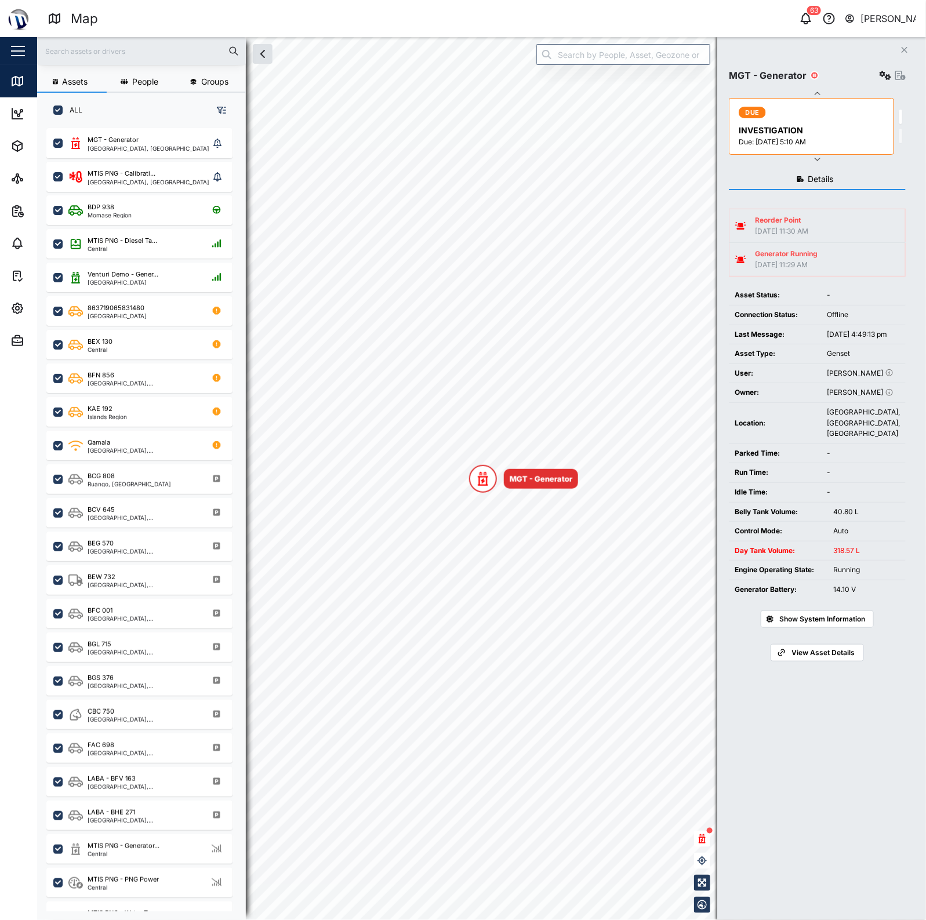
click at [859, 627] on span "Show System Information" at bounding box center [822, 619] width 86 height 16
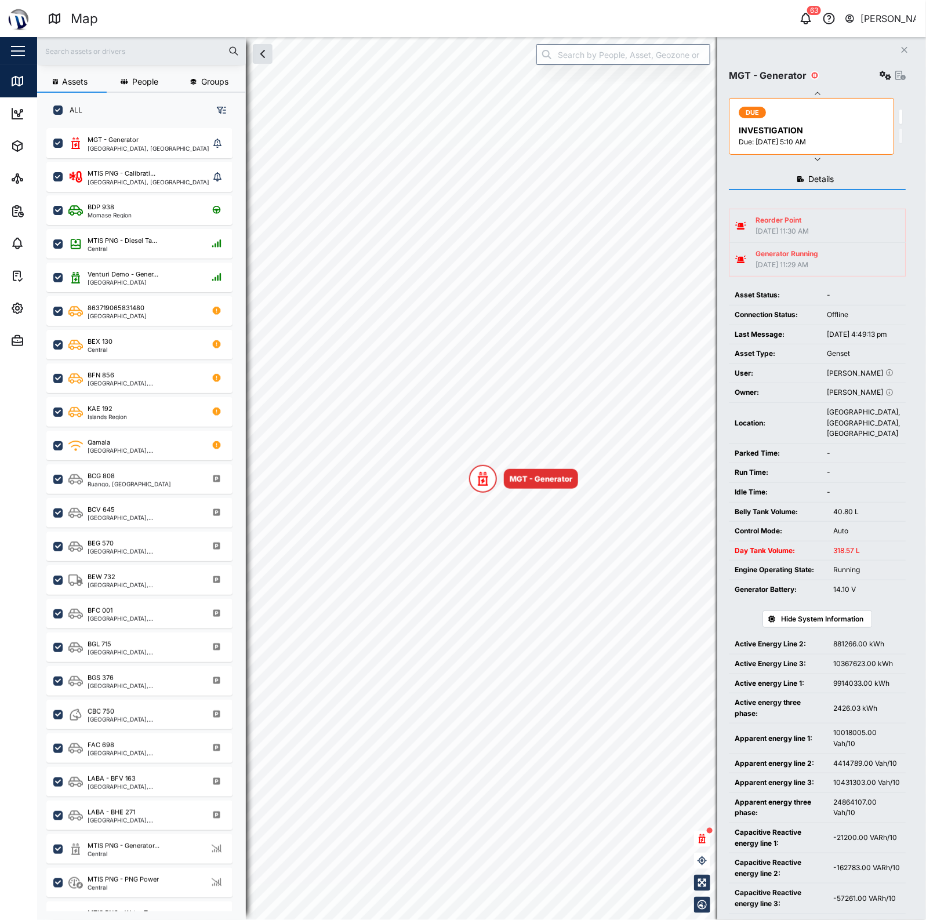
click at [859, 627] on span "Hide System Information" at bounding box center [822, 619] width 82 height 16
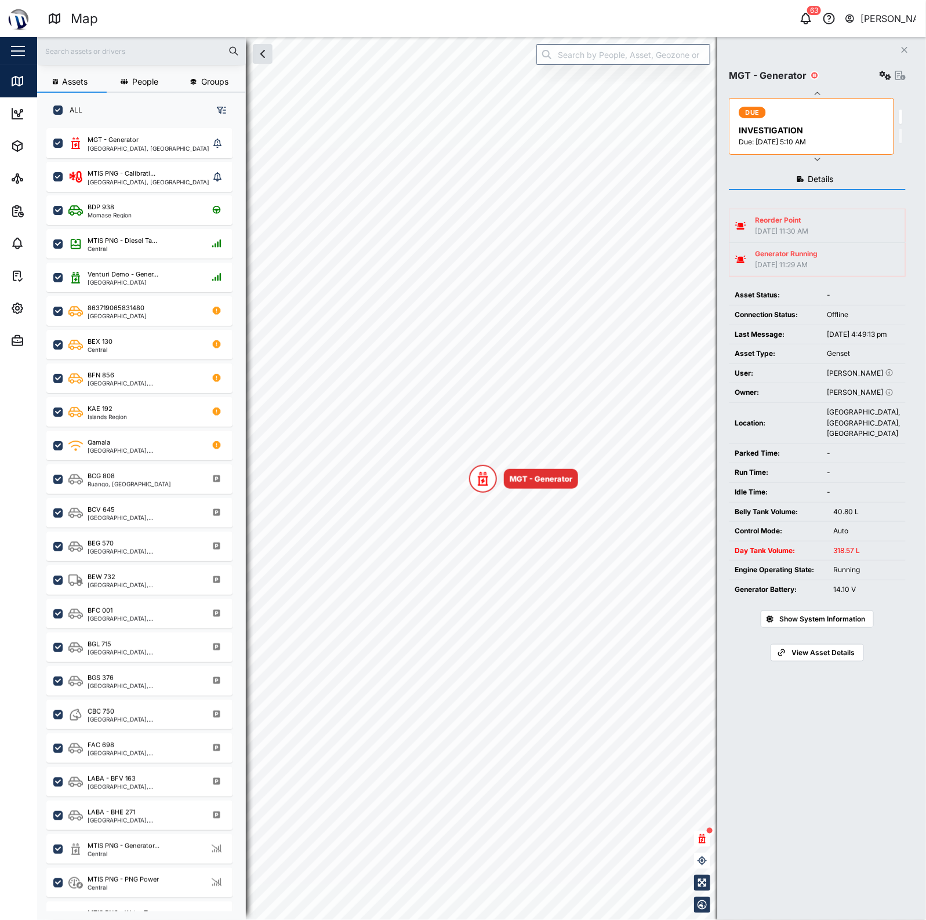
click at [859, 627] on span "Show System Information" at bounding box center [822, 619] width 86 height 16
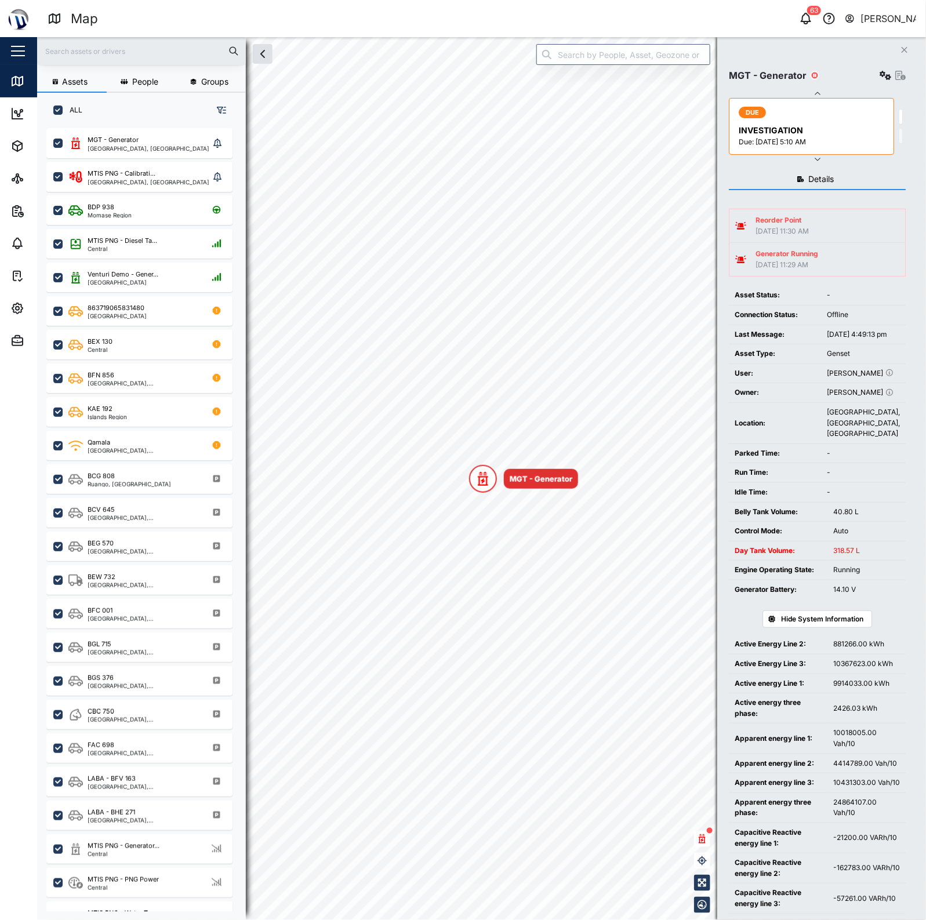
click at [859, 627] on span "Hide System Information" at bounding box center [822, 619] width 82 height 16
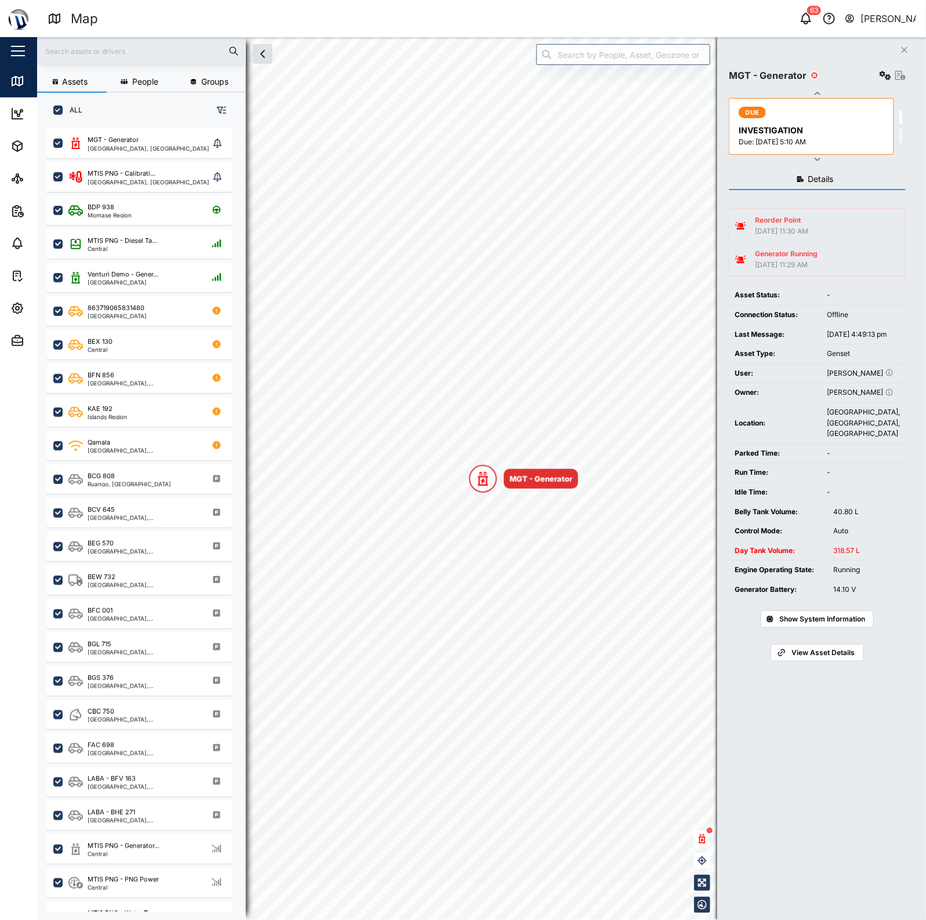
click at [859, 627] on span "Show System Information" at bounding box center [822, 619] width 86 height 16
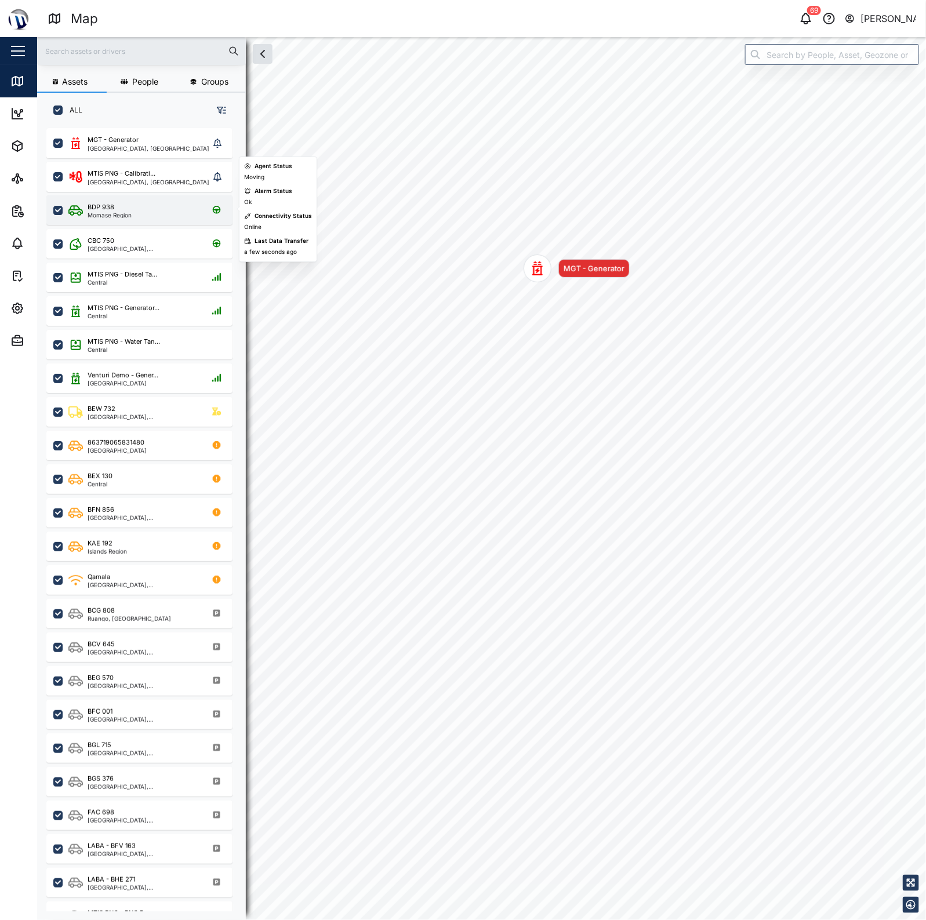
click at [130, 210] on div "BDP 938" at bounding box center [110, 207] width 44 height 10
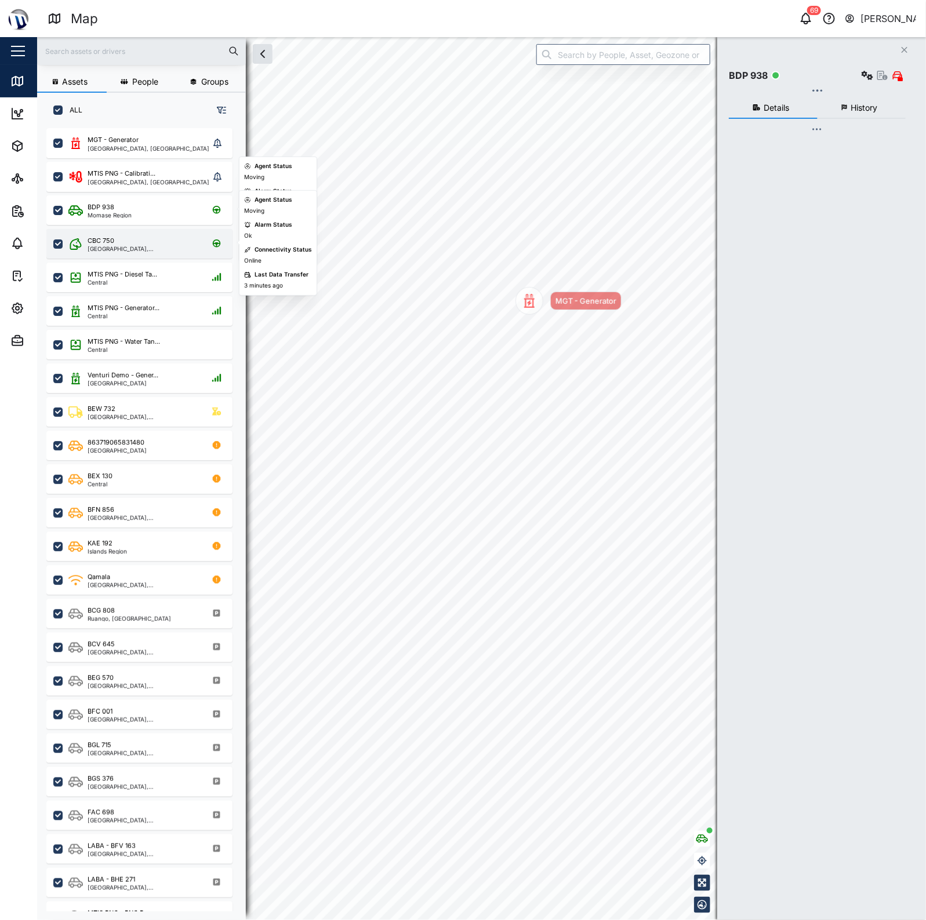
click at [125, 232] on div "CBC 750 National Capital District, Southern Region" at bounding box center [139, 244] width 186 height 30
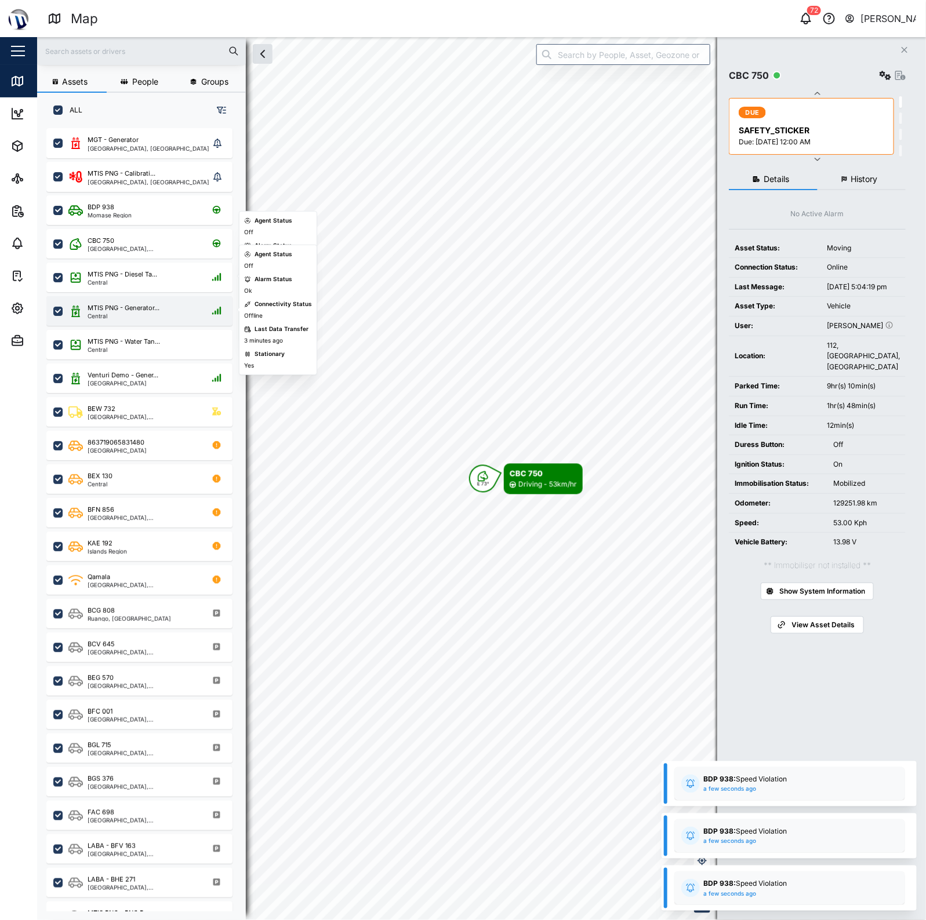
click at [134, 308] on div "MTIS PNG - Generator..." at bounding box center [124, 308] width 72 height 10
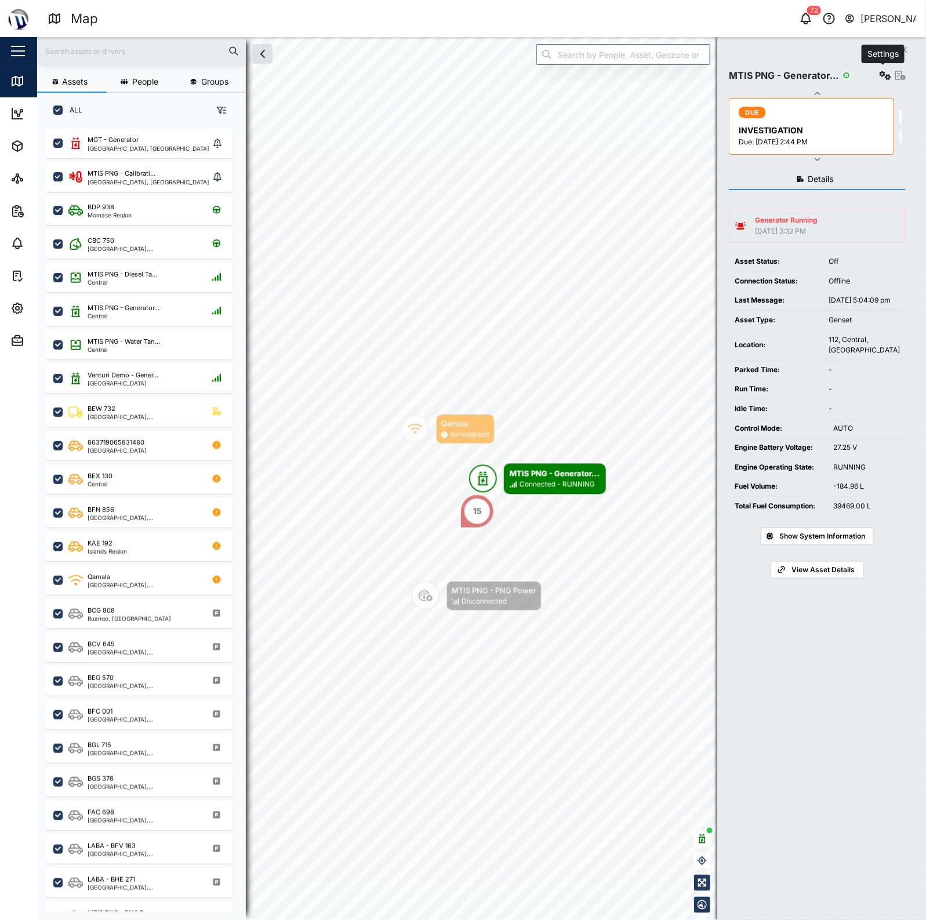
click at [881, 79] on icon "button" at bounding box center [885, 75] width 12 height 9
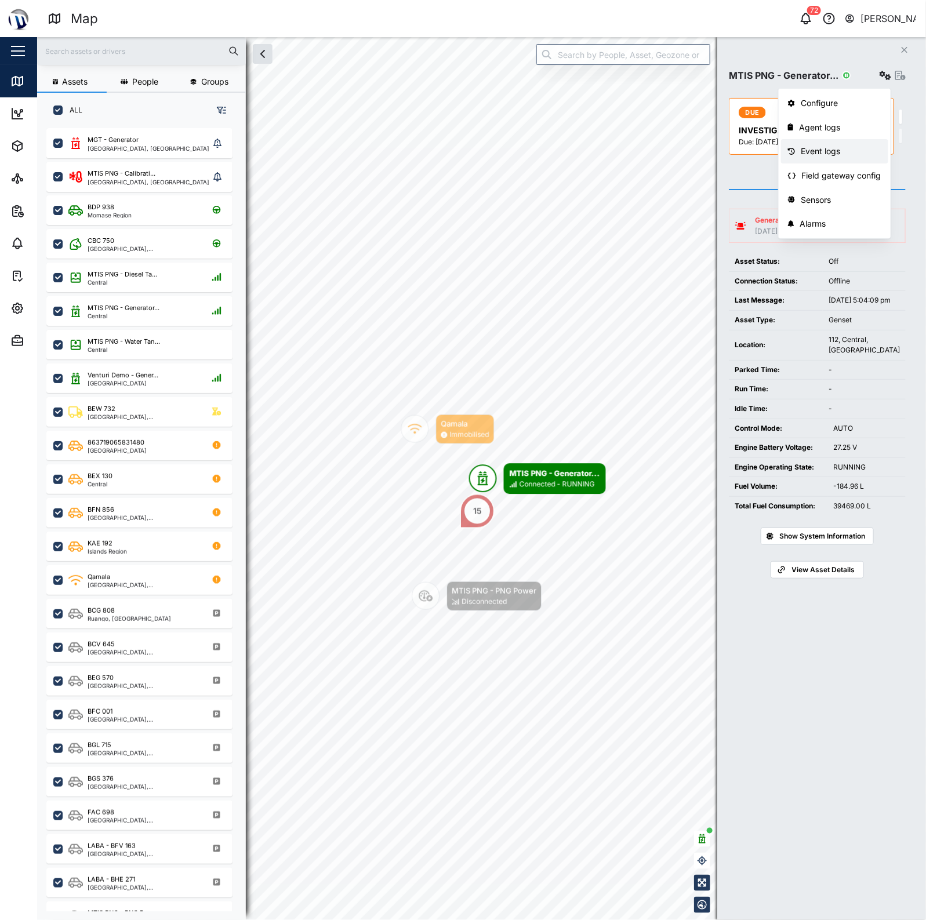
click at [858, 150] on div "Event logs" at bounding box center [840, 151] width 81 height 13
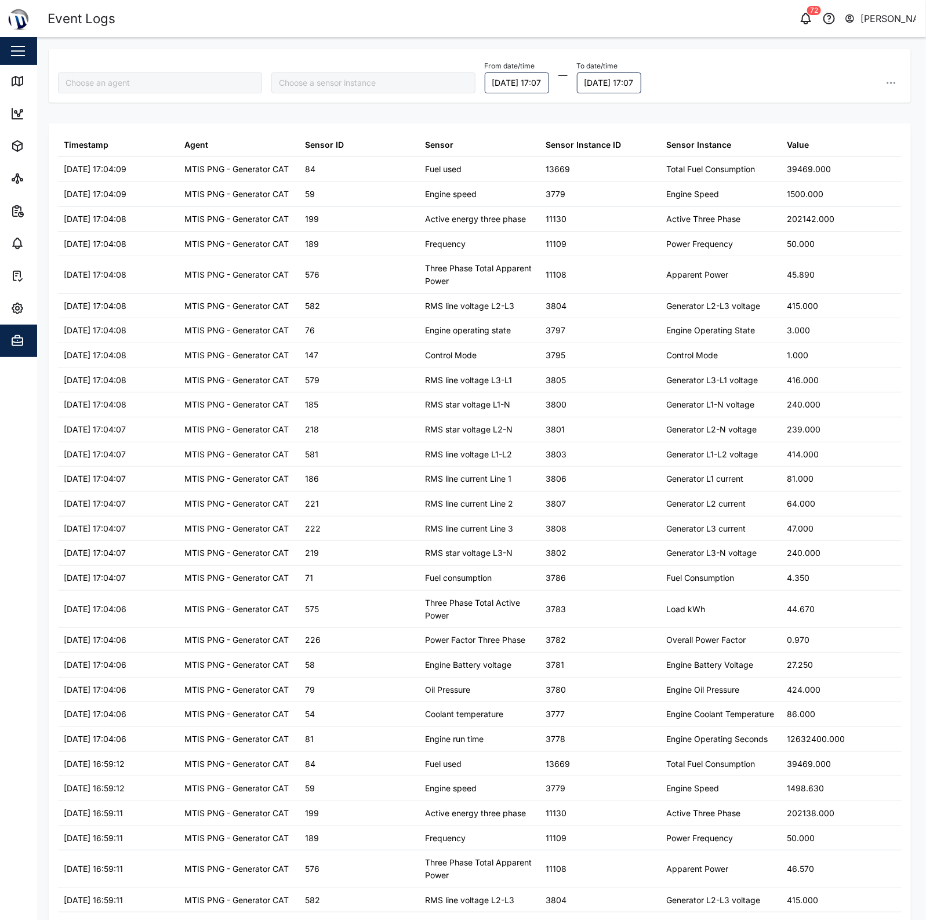
type input "MTIS PNG - Generator CAT"
click at [19, 84] on icon at bounding box center [19, 82] width 0 height 8
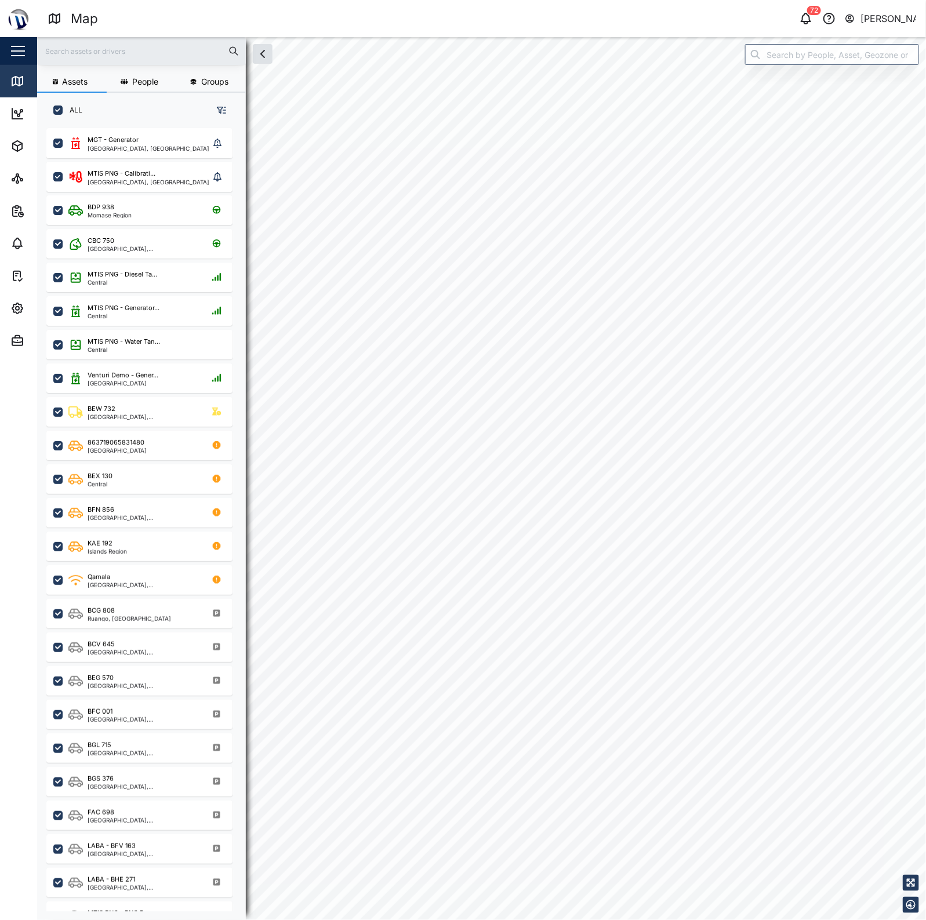
scroll to position [775, 180]
click at [833, 48] on input "search" at bounding box center [832, 54] width 174 height 21
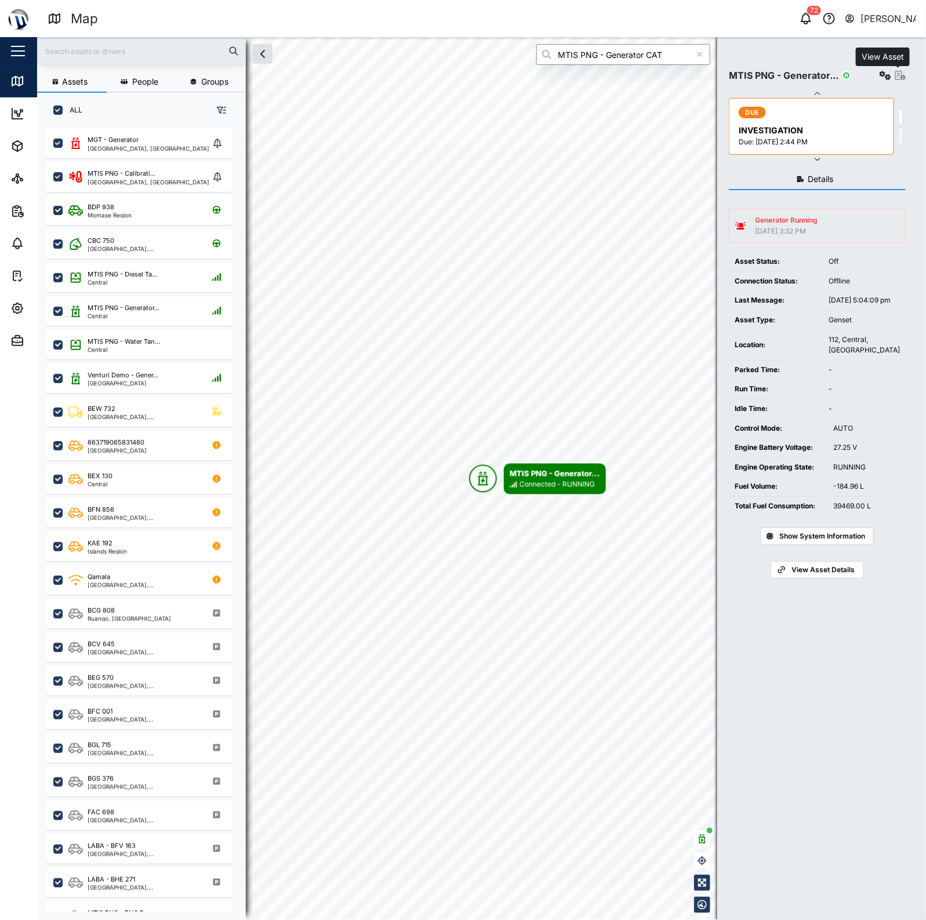
type input "MTIS PNG - Generator CAT"
click at [895, 79] on icon "button" at bounding box center [900, 75] width 10 height 9
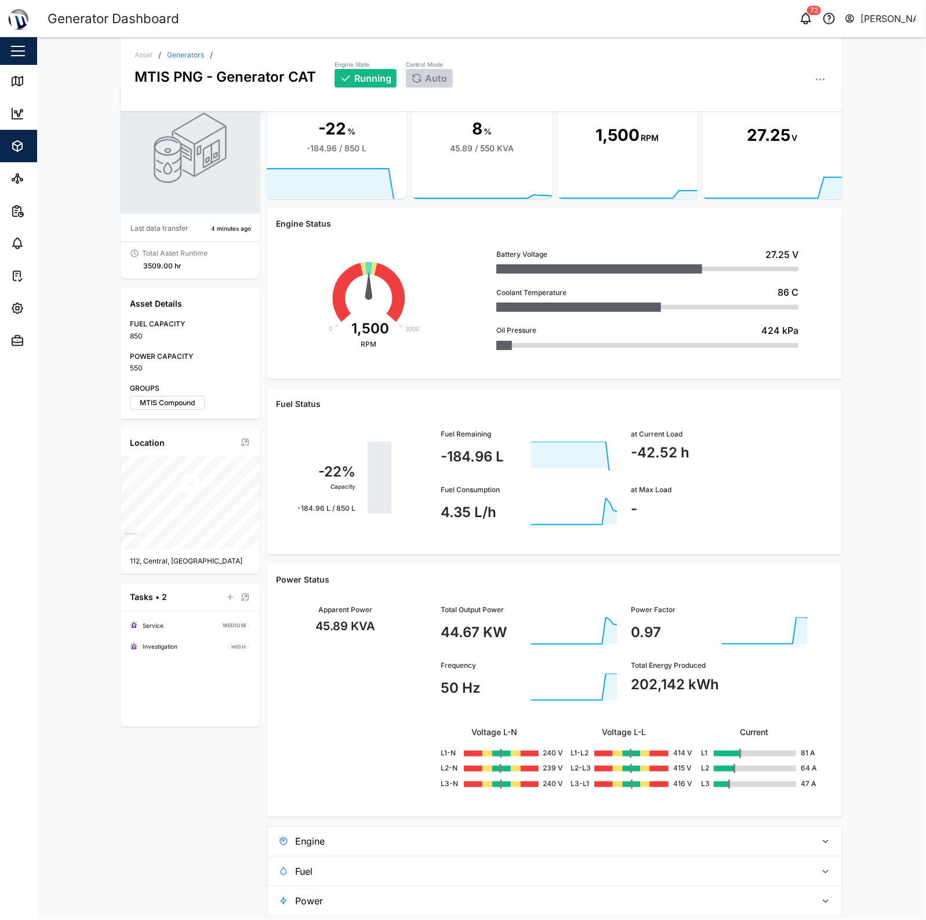
scroll to position [42, 0]
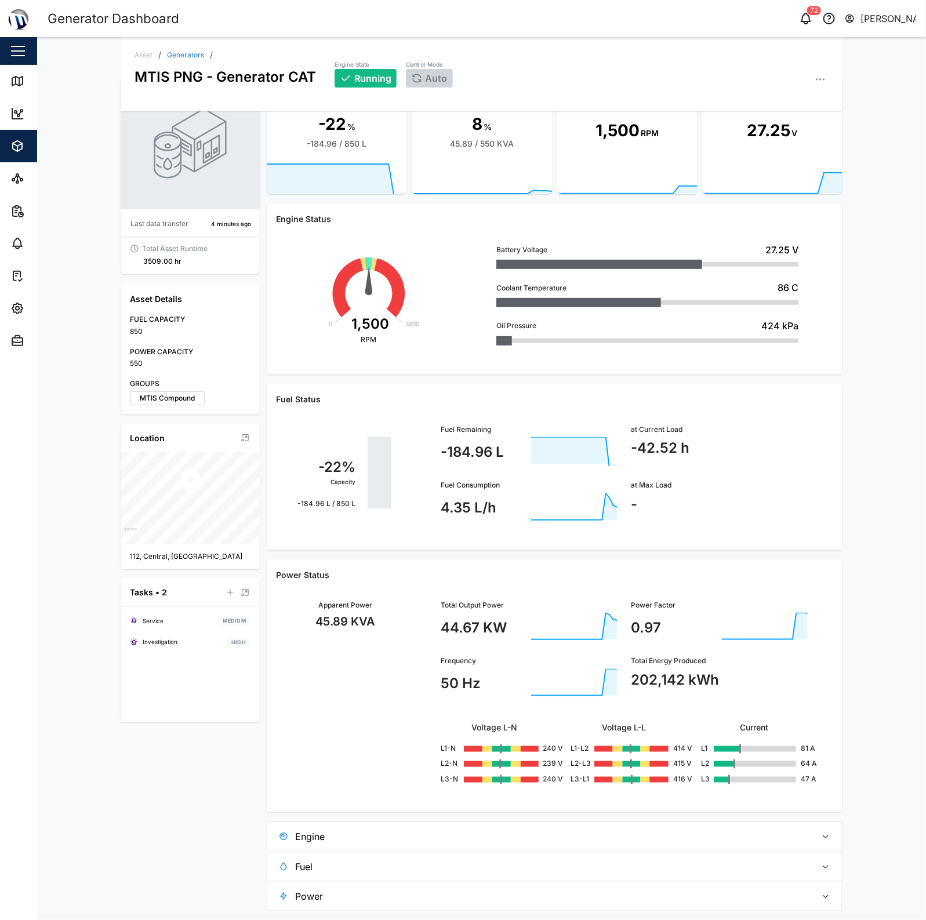
click at [658, 839] on span "Engine" at bounding box center [551, 836] width 512 height 29
click at [610, 490] on div "Fuel Consumption 4.35 L/h" at bounding box center [528, 501] width 177 height 42
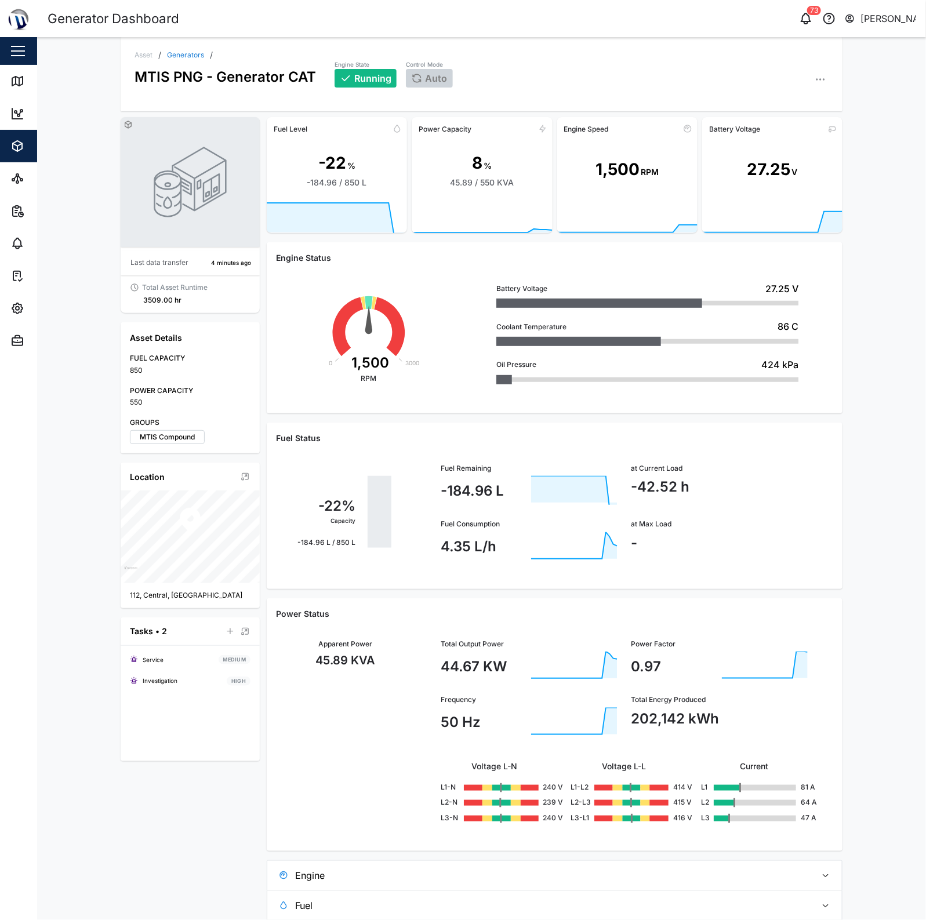
scroll to position [0, 0]
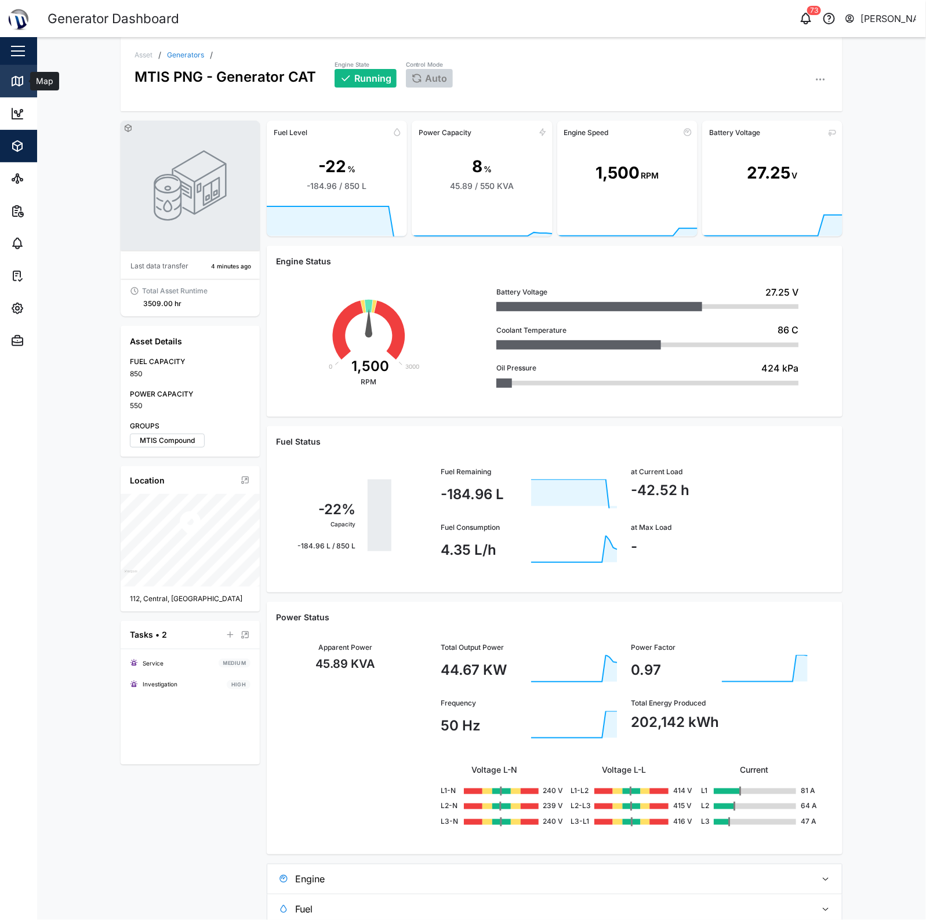
click at [10, 71] on link "Map" at bounding box center [75, 81] width 151 height 32
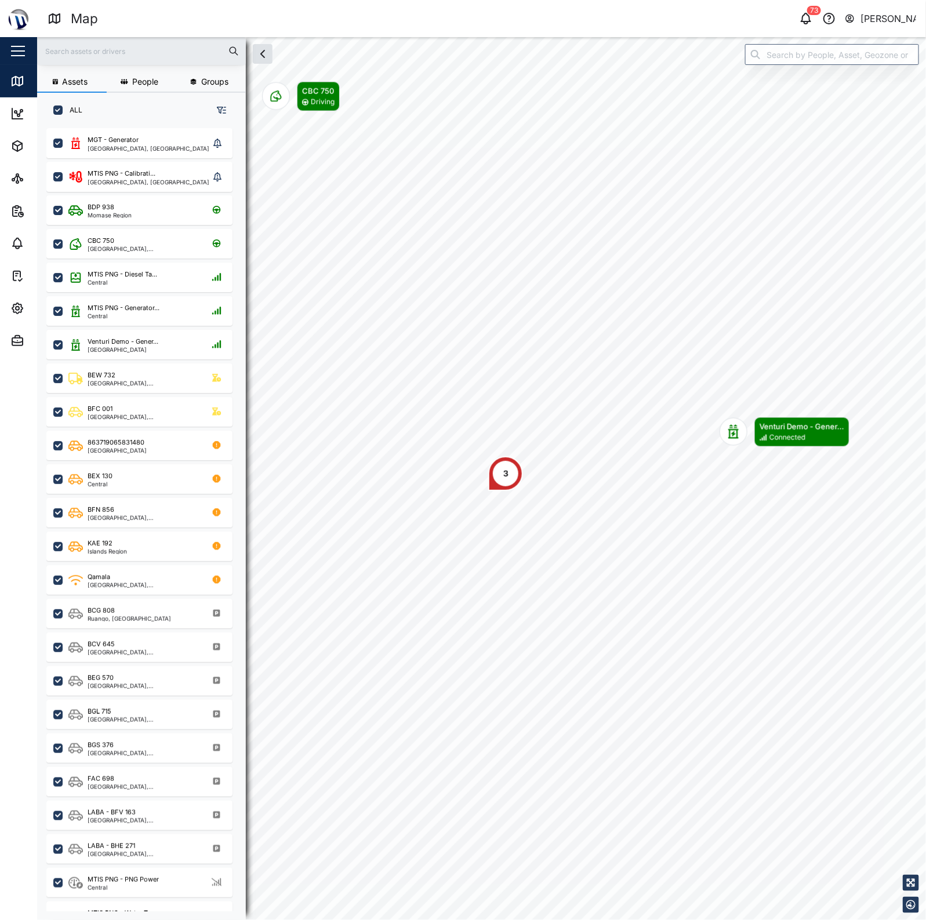
scroll to position [775, 180]
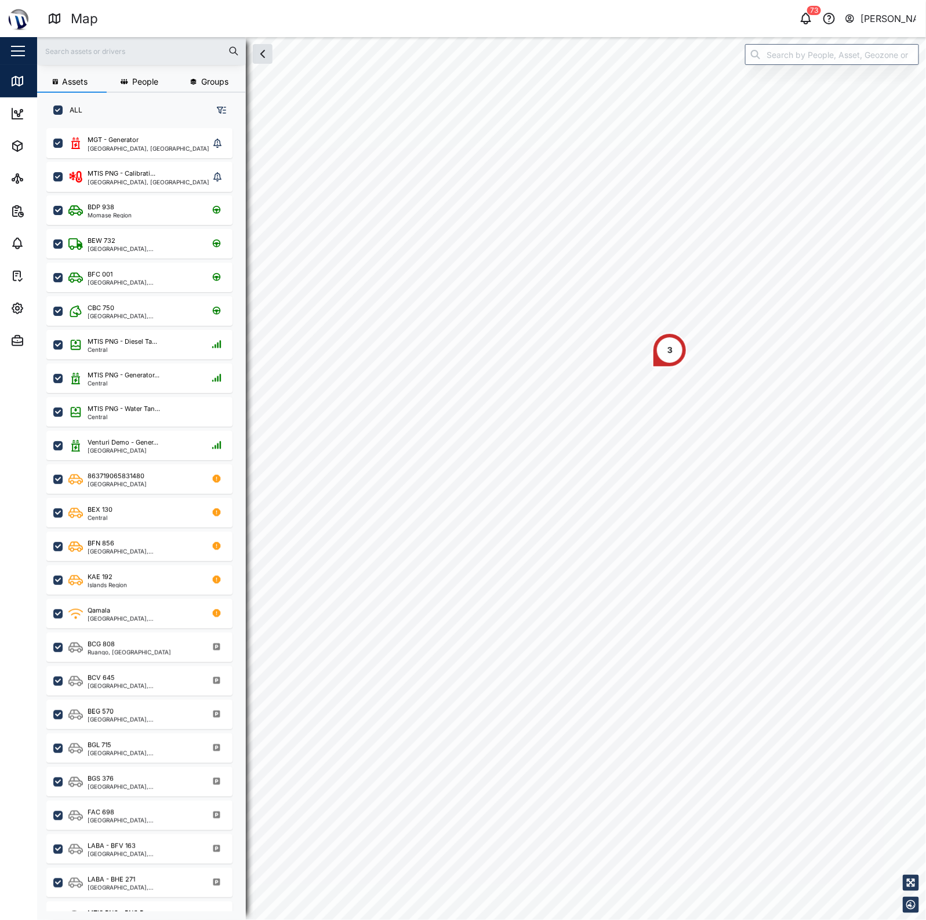
drag, startPoint x: 778, startPoint y: 335, endPoint x: 735, endPoint y: 360, distance: 50.4
click at [735, 37] on div "3" at bounding box center [481, 37] width 888 height 0
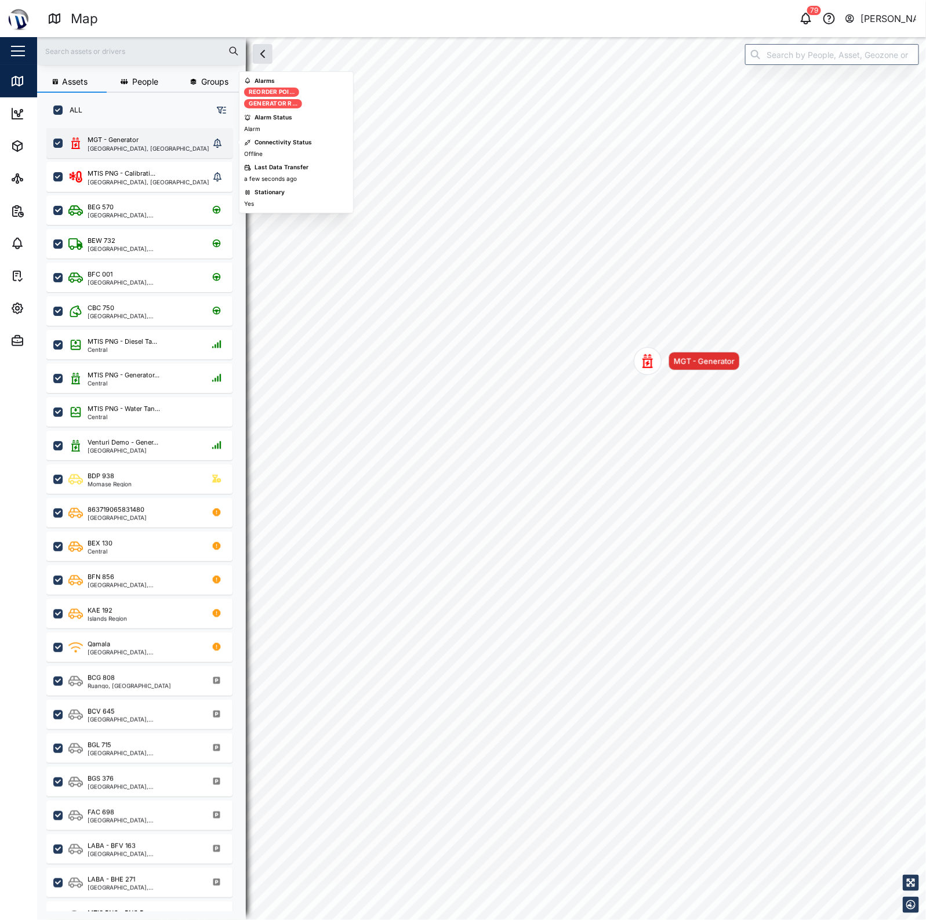
click at [172, 147] on div "[GEOGRAPHIC_DATA], [GEOGRAPHIC_DATA]" at bounding box center [149, 148] width 122 height 6
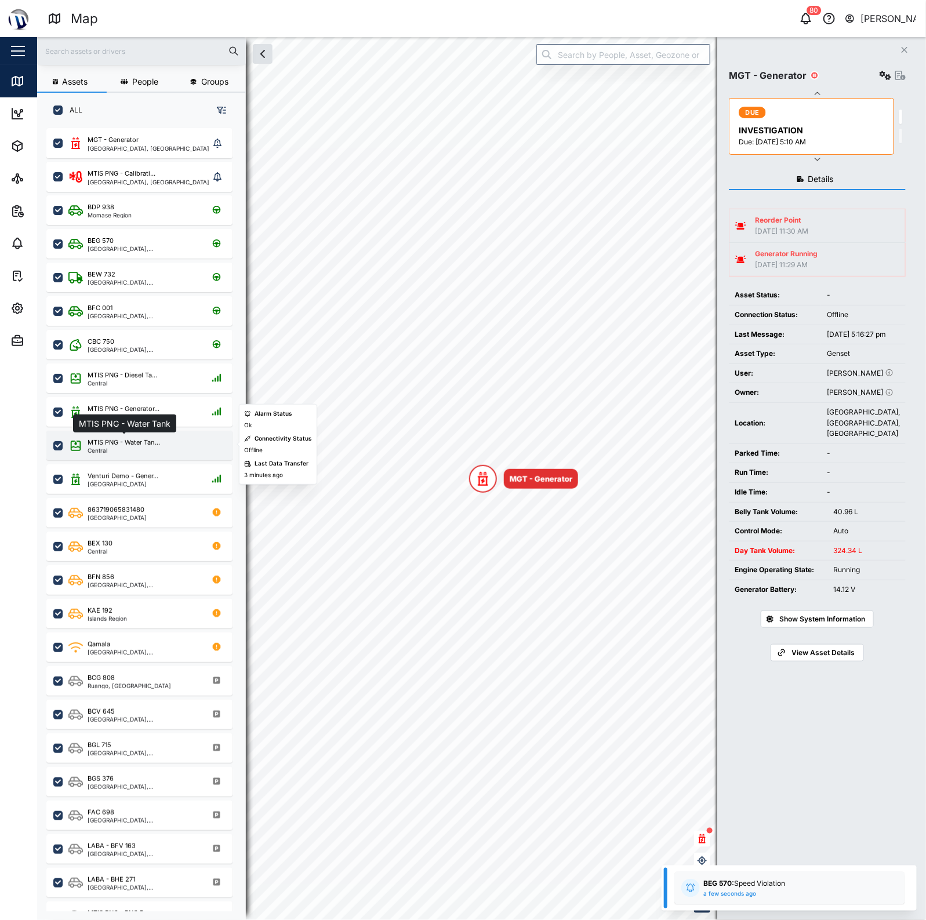
click at [128, 438] on div "MTIS PNG - Water Tan..." at bounding box center [124, 443] width 72 height 10
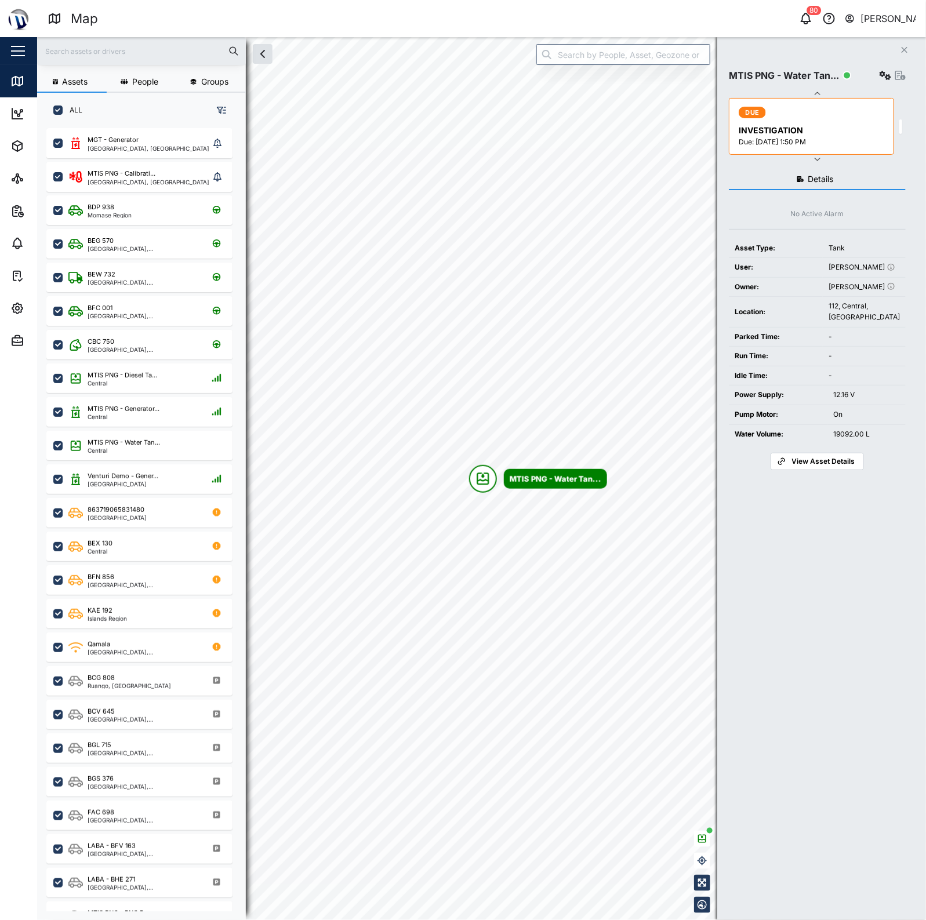
click at [899, 75] on icon "button" at bounding box center [900, 75] width 10 height 9
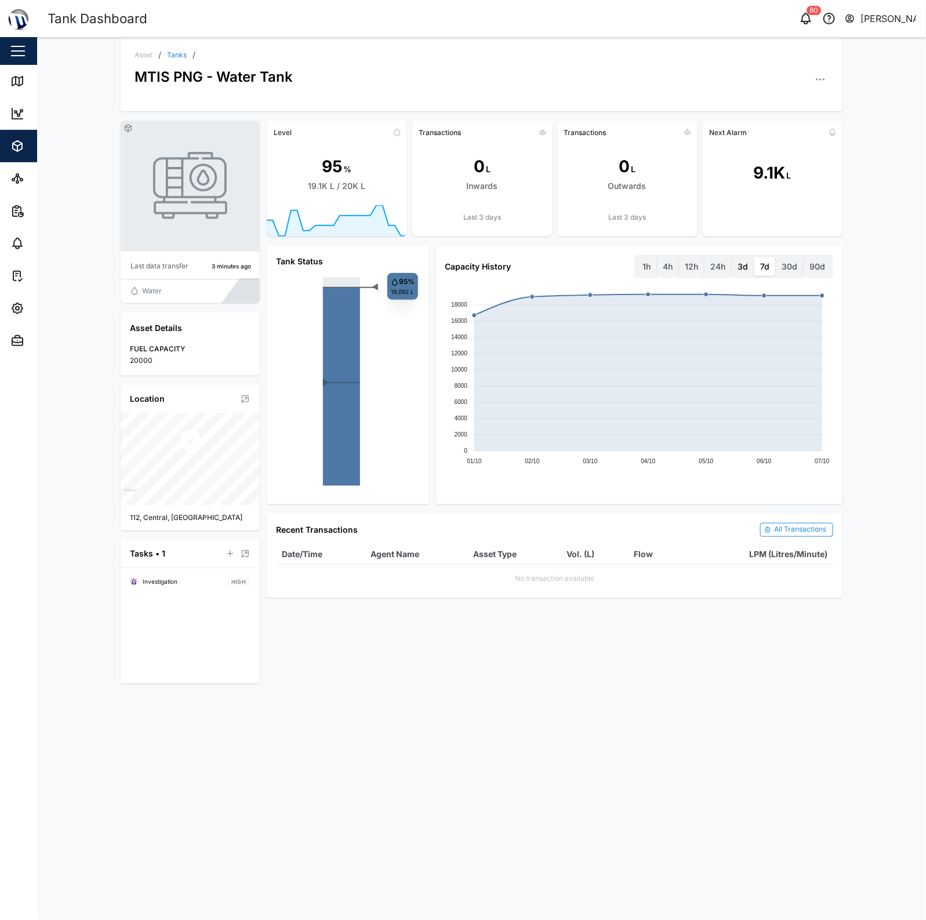
click at [745, 269] on label "3d" at bounding box center [742, 266] width 22 height 19
click at [731, 257] on days "3d" at bounding box center [731, 257] width 0 height 0
click at [725, 269] on label "24h" at bounding box center [717, 266] width 27 height 19
click at [704, 257] on hours "24h" at bounding box center [704, 257] width 0 height 0
click at [700, 265] on label "12h" at bounding box center [691, 266] width 25 height 19
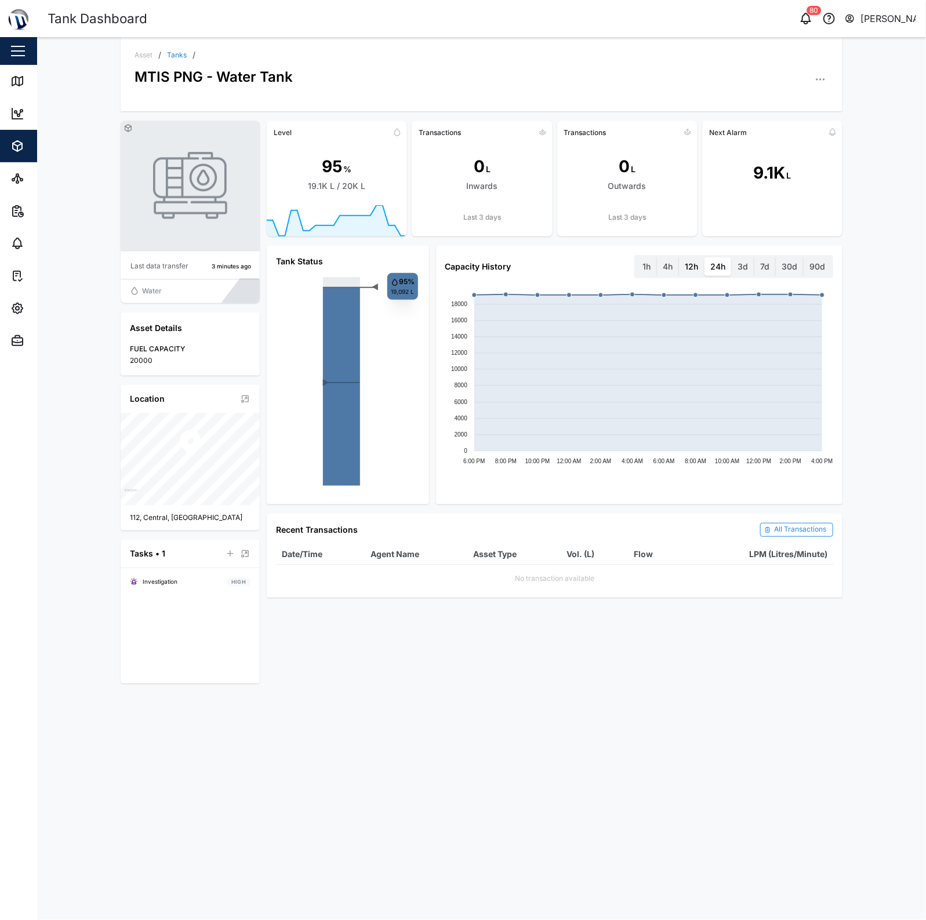
click at [679, 257] on hours "12h" at bounding box center [679, 257] width 0 height 0
click at [666, 265] on label "4h" at bounding box center [667, 266] width 21 height 19
click at [657, 257] on hours "4h" at bounding box center [657, 257] width 0 height 0
click at [644, 268] on label "1h" at bounding box center [646, 266] width 20 height 19
click at [636, 257] on hour "1h" at bounding box center [636, 257] width 0 height 0
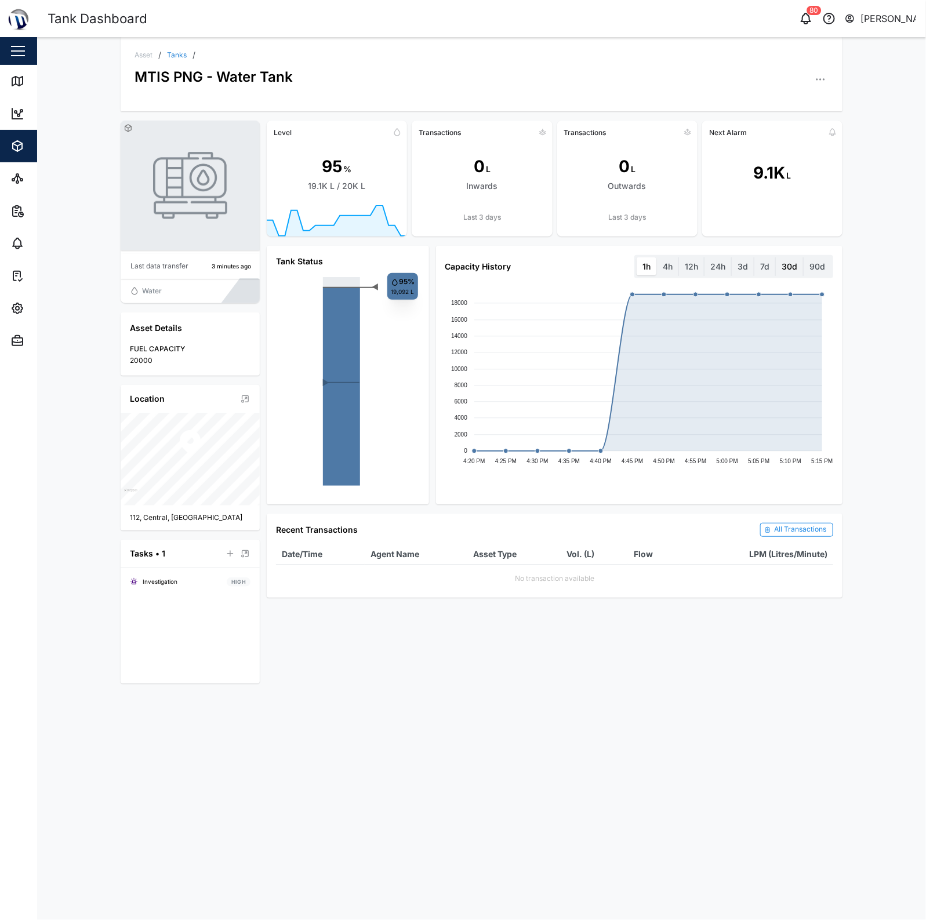
click at [783, 265] on label "30d" at bounding box center [788, 266] width 27 height 19
click at [775, 257] on days "30d" at bounding box center [775, 257] width 0 height 0
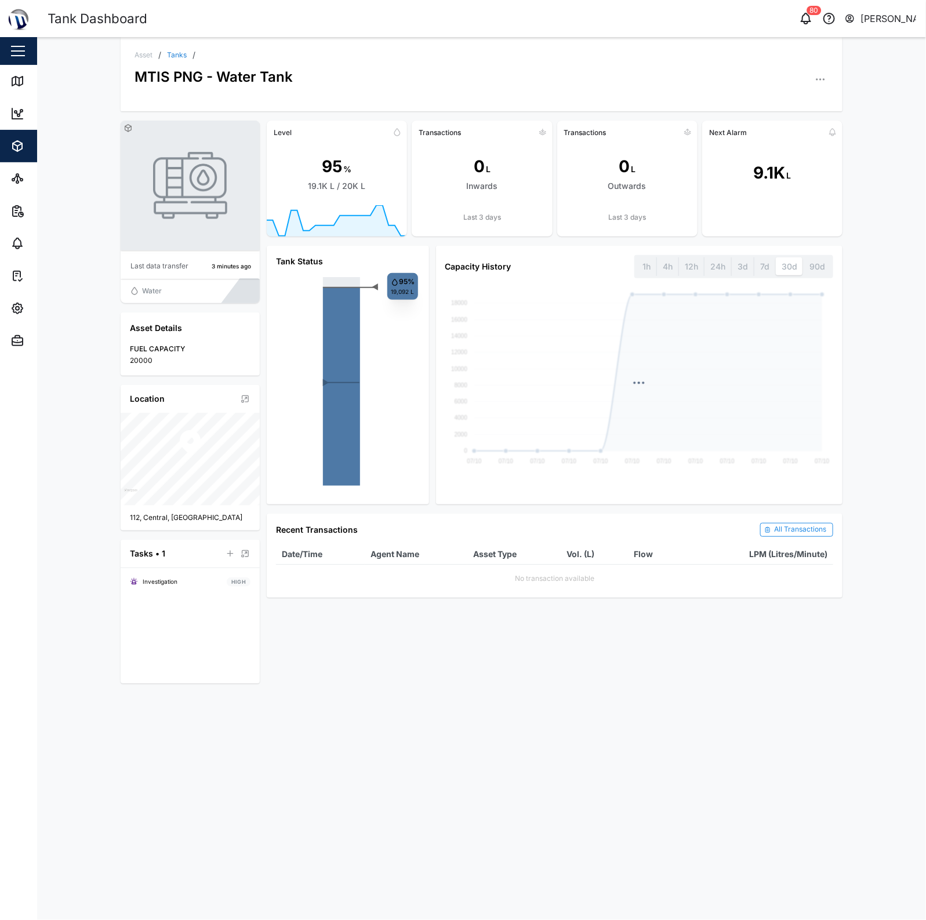
click at [768, 265] on div "7d" at bounding box center [763, 266] width 21 height 19
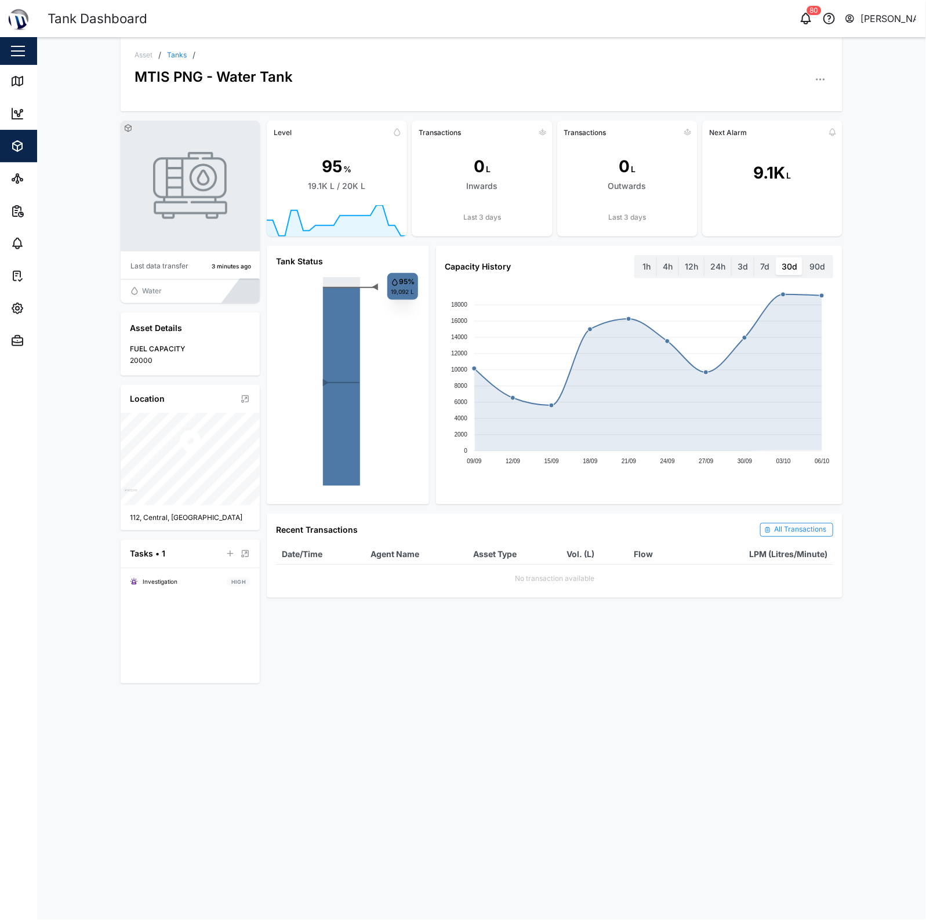
click at [768, 265] on label "7d" at bounding box center [764, 266] width 21 height 19
click at [754, 257] on days "7d" at bounding box center [754, 257] width 0 height 0
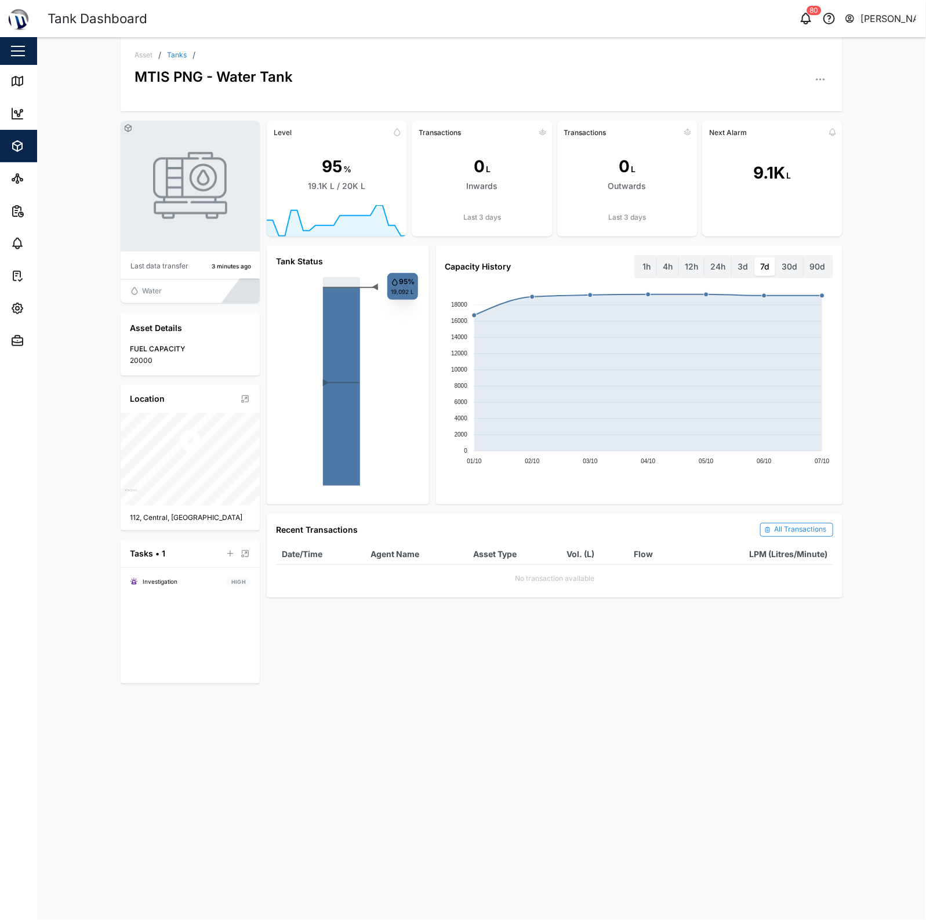
click at [179, 54] on link "Tanks" at bounding box center [177, 55] width 20 height 7
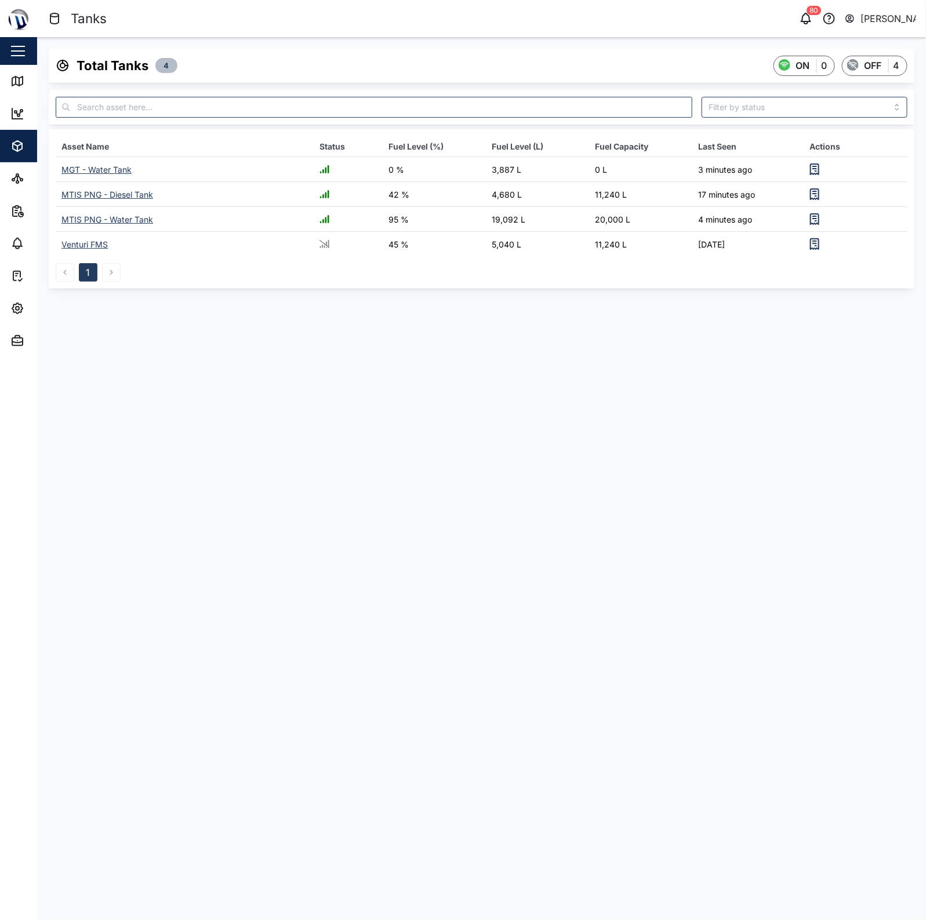
click at [109, 172] on div "MGT - Water Tank" at bounding box center [96, 170] width 70 height 10
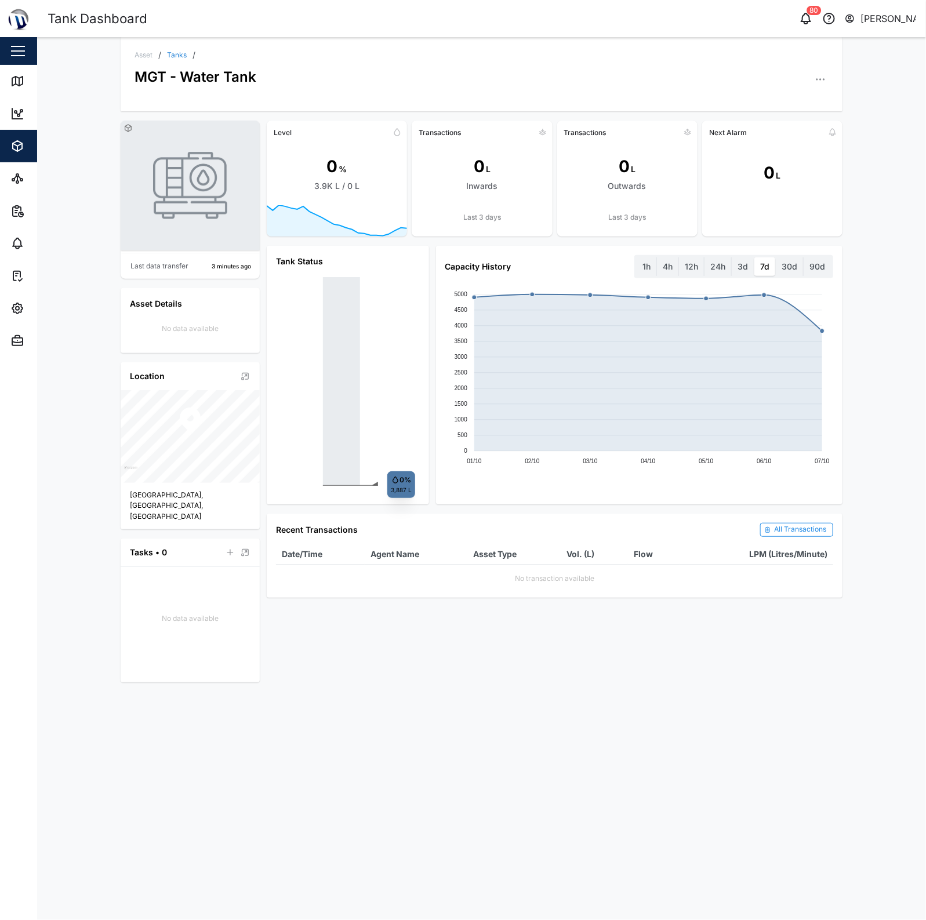
click at [179, 55] on link "Tanks" at bounding box center [177, 55] width 20 height 7
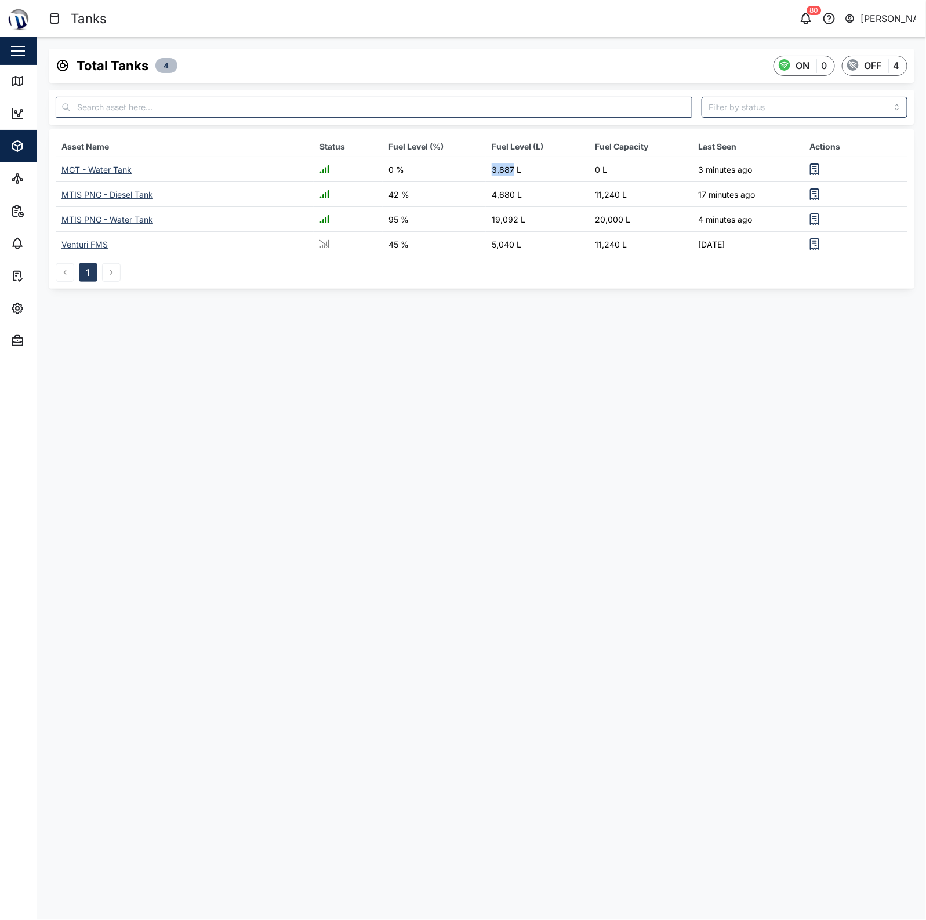
drag, startPoint x: 513, startPoint y: 168, endPoint x: 407, endPoint y: 166, distance: 106.1
click at [407, 166] on tr "MGT - Water Tank 0 % 3,887 L 0 L 3 minutes ago" at bounding box center [481, 169] width 851 height 25
click at [510, 180] on td "3,887 L" at bounding box center [537, 169] width 103 height 25
click at [110, 171] on div "MGT - Water Tank" at bounding box center [96, 170] width 70 height 10
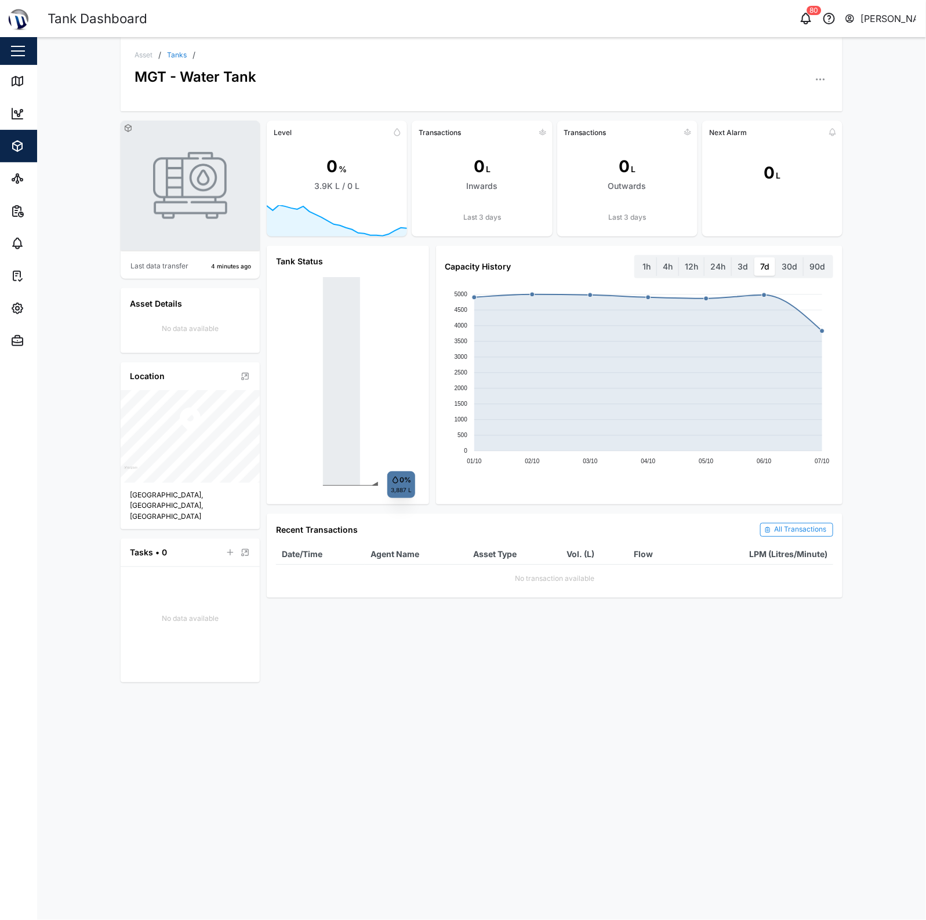
click at [821, 83] on icon "button" at bounding box center [820, 80] width 12 height 12
click at [766, 123] on div "Configuration" at bounding box center [769, 121] width 72 height 11
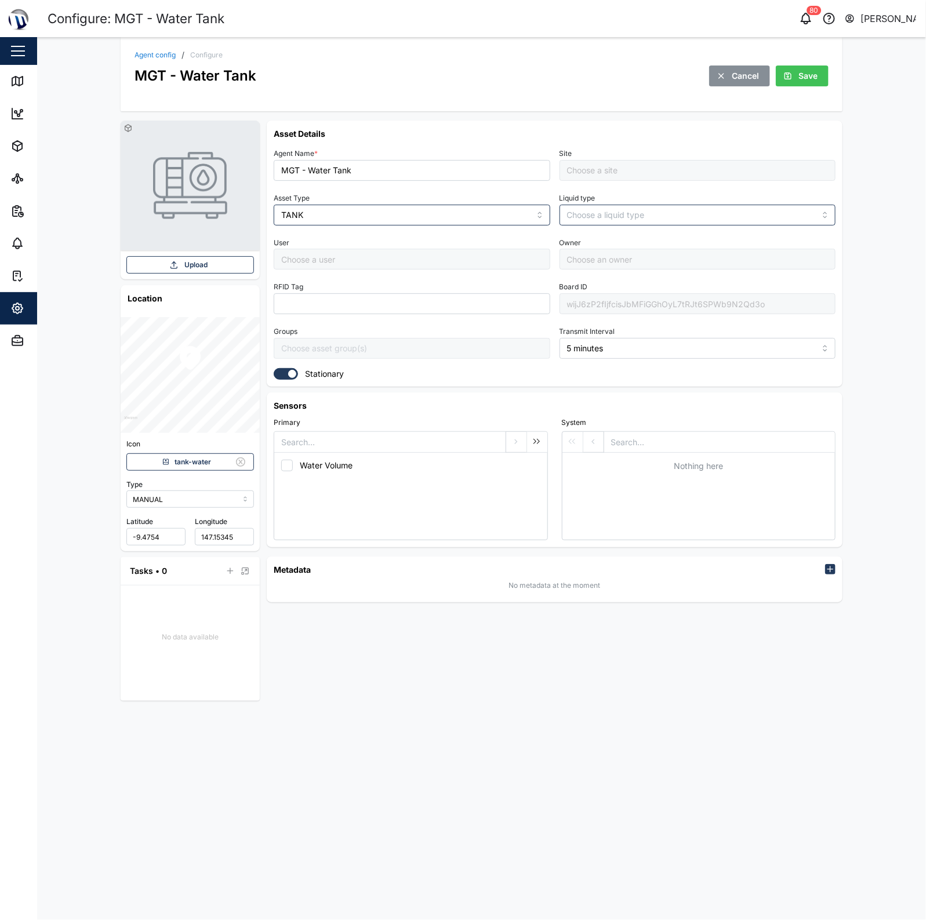
type input "Samantha Kerepa"
type input "[PERSON_NAME]"
type input "Management Compound"
click at [826, 568] on icon "button" at bounding box center [829, 568] width 9 height 9
click at [384, 616] on div "Name *" at bounding box center [389, 598] width 235 height 48
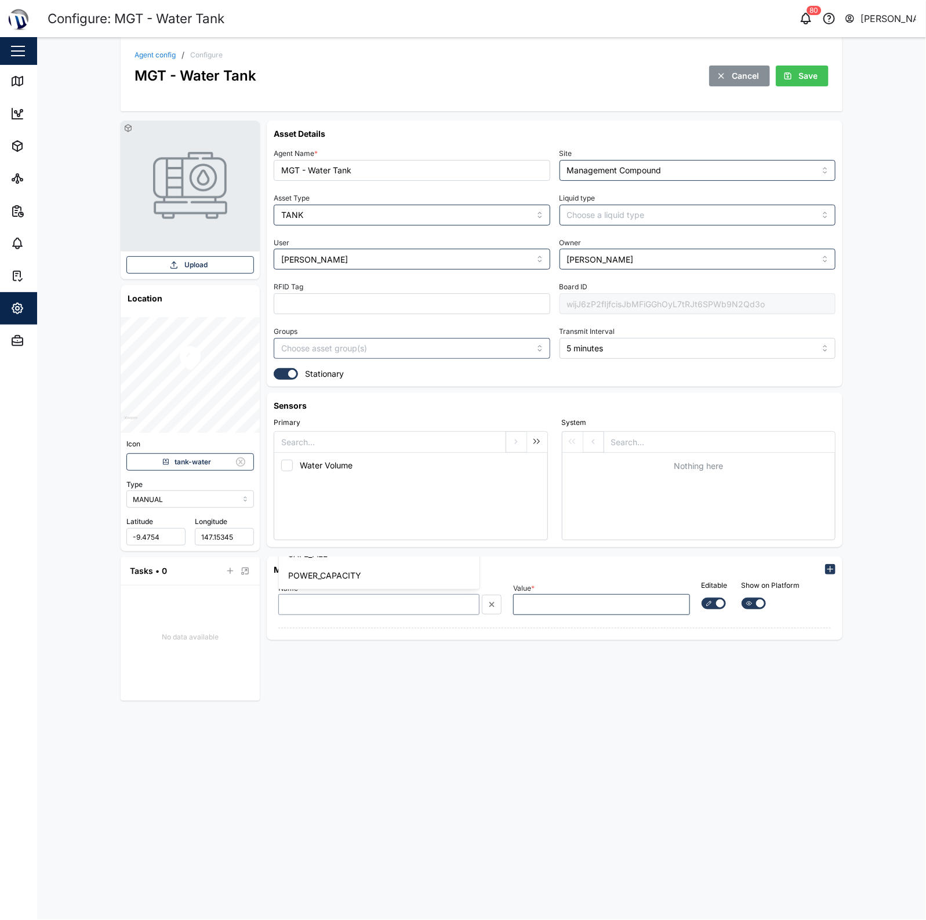
click at [387, 609] on input "Name *" at bounding box center [379, 604] width 202 height 21
type input "M"
click at [357, 621] on div "Name *" at bounding box center [389, 598] width 235 height 48
click at [172, 53] on link "Agent config" at bounding box center [154, 55] width 41 height 7
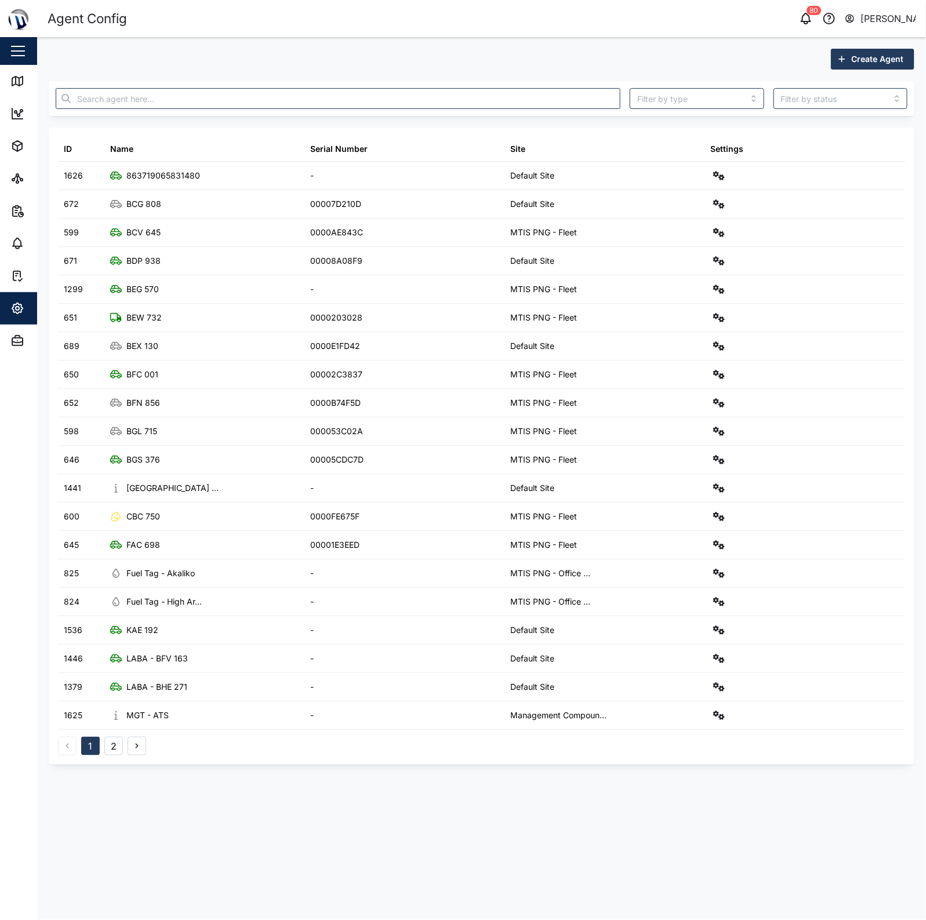
drag, startPoint x: 128, startPoint y: 749, endPoint x: 114, endPoint y: 749, distance: 14.5
click at [121, 749] on div "1 2" at bounding box center [102, 746] width 88 height 19
click at [114, 749] on button "2" at bounding box center [113, 746] width 19 height 19
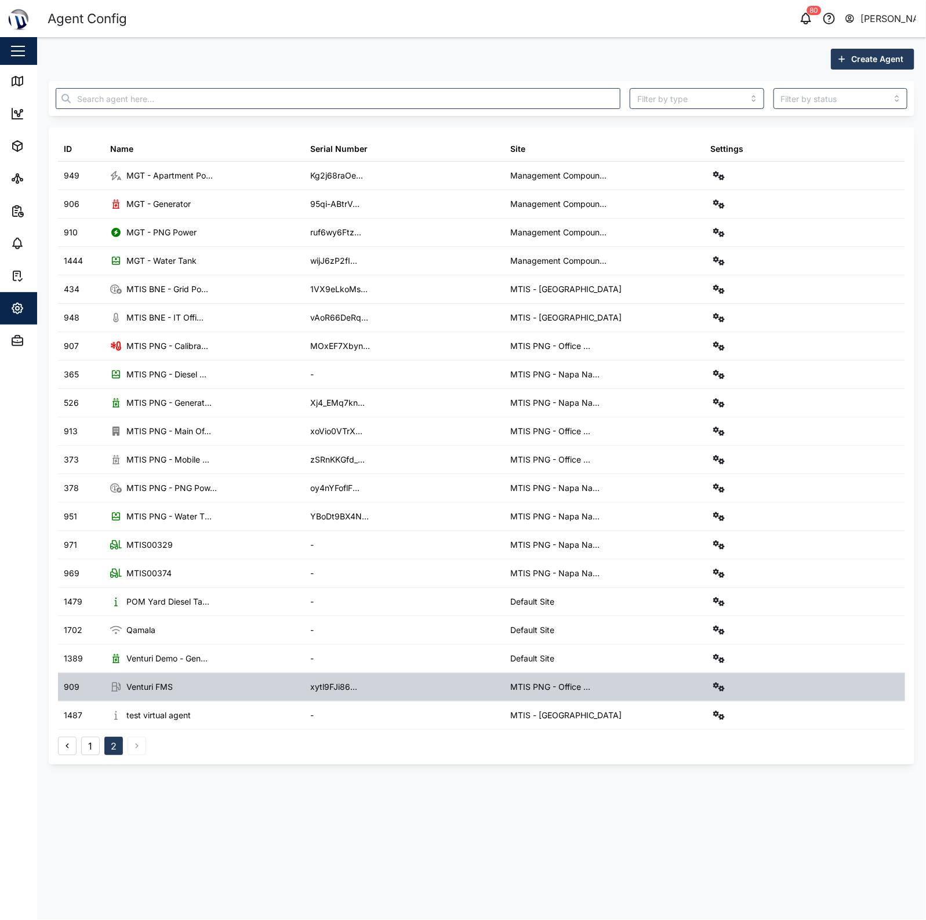
click at [691, 685] on div "MTIS PNG - Office ..." at bounding box center [605, 687] width 200 height 28
click at [722, 689] on icon "button" at bounding box center [719, 686] width 12 height 9
click at [666, 716] on div "Configure" at bounding box center [676, 717] width 81 height 13
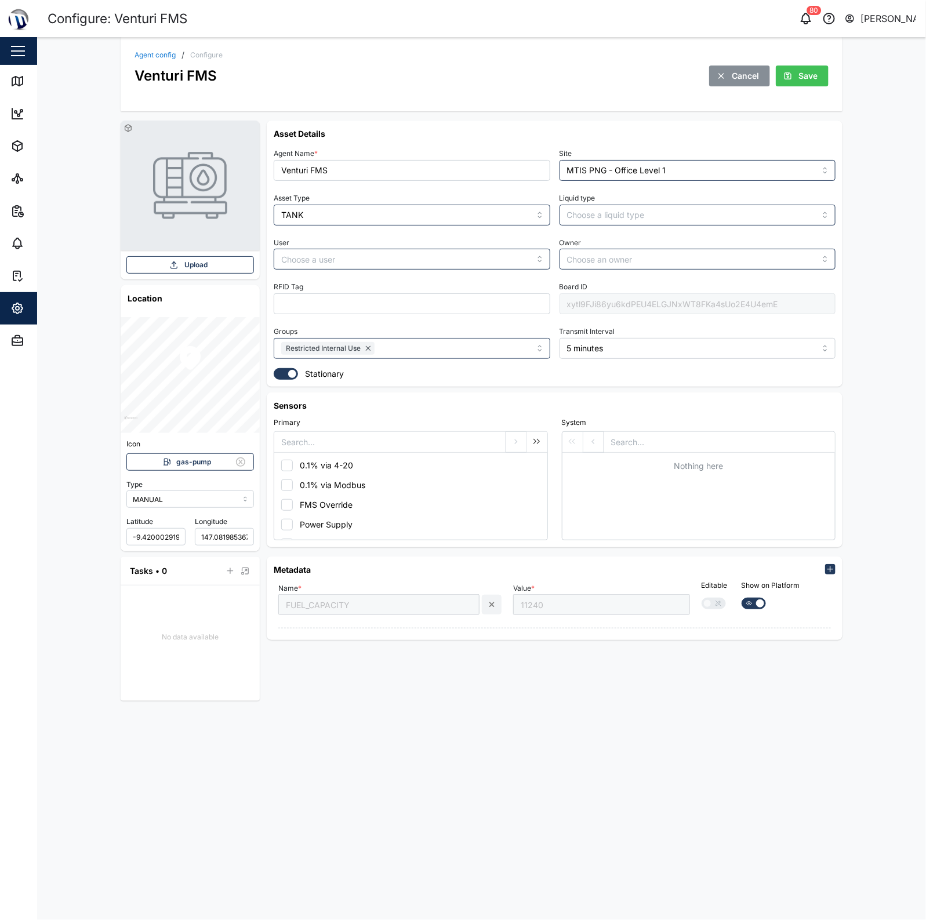
click at [155, 56] on link "Agent config" at bounding box center [154, 55] width 41 height 7
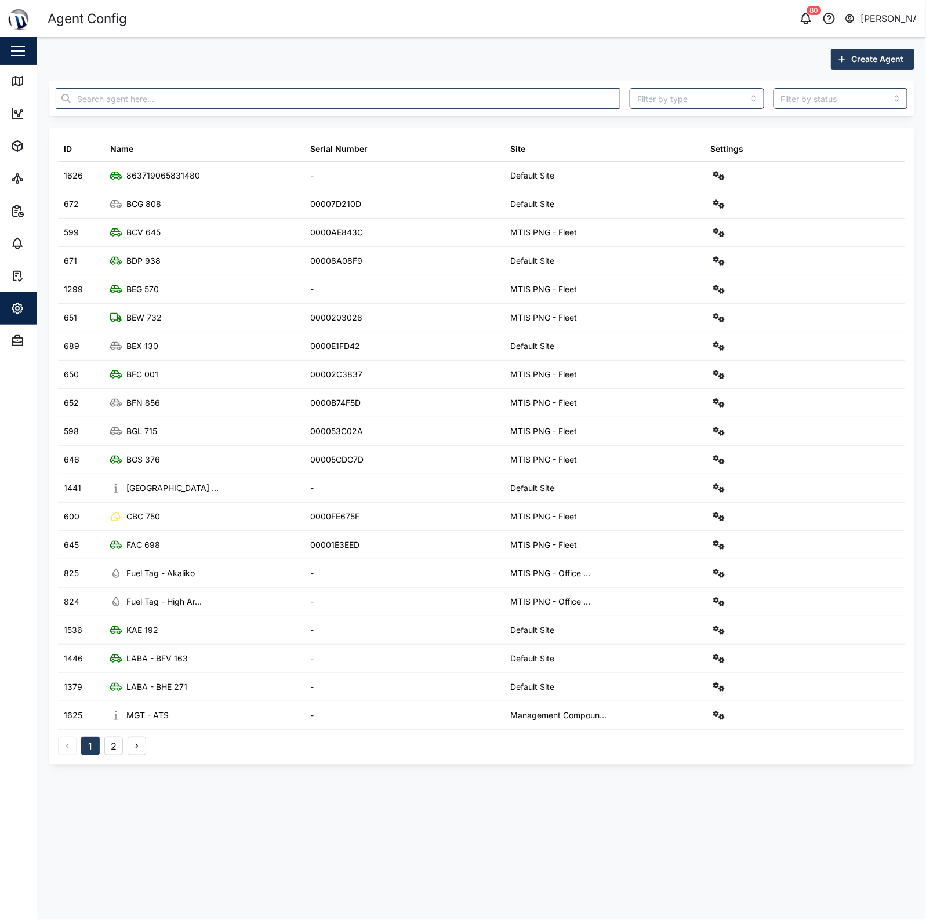
click at [111, 751] on button "2" at bounding box center [113, 746] width 19 height 19
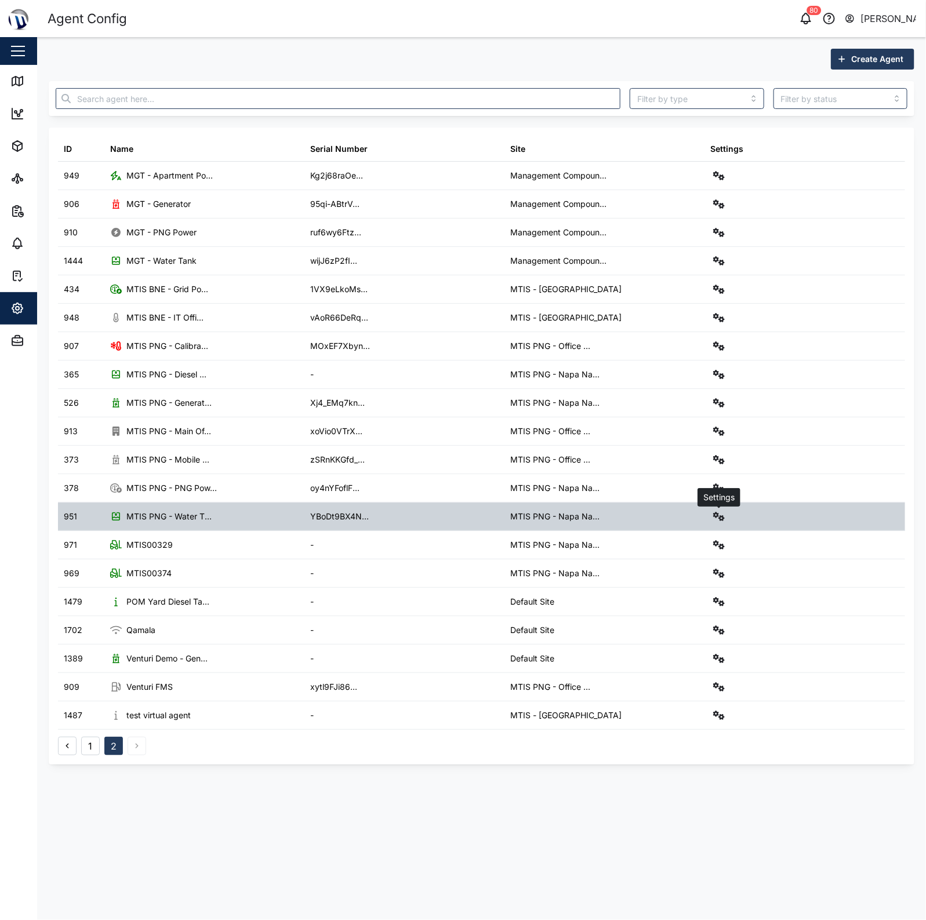
click at [722, 518] on icon "button" at bounding box center [719, 516] width 12 height 9
click at [690, 545] on div "Configure" at bounding box center [676, 546] width 81 height 13
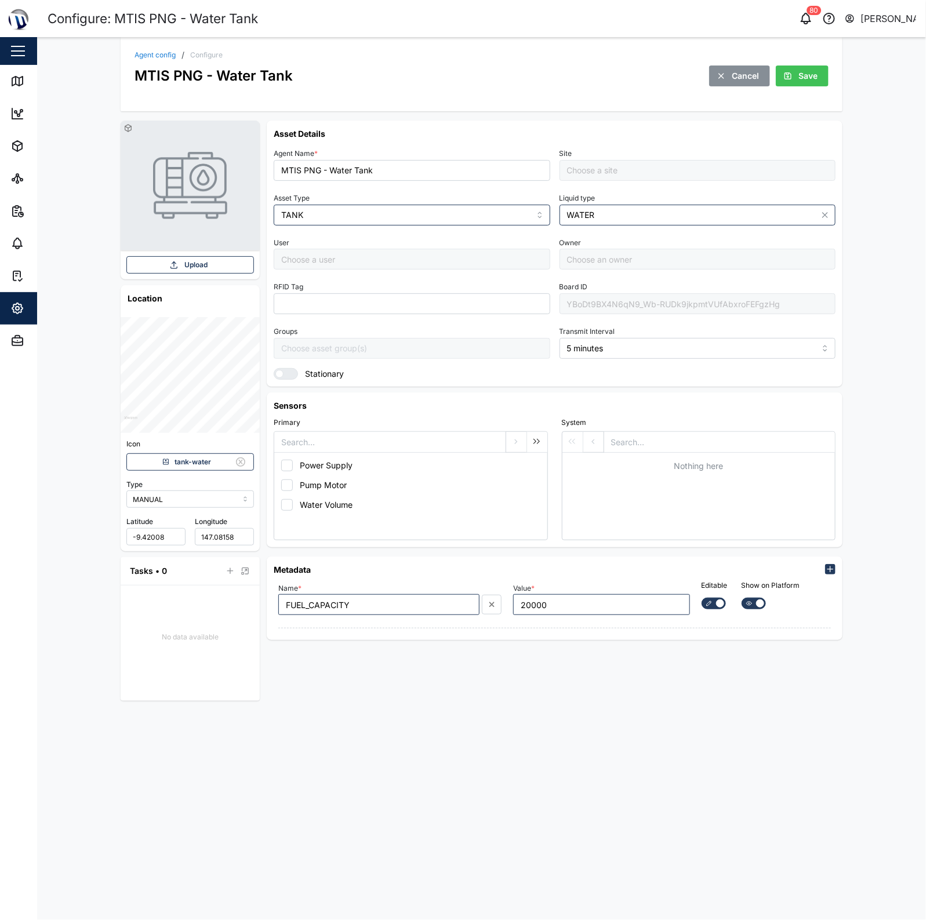
type input "MTIS PNG - Napa Napa Yard"
type input "Samantha Kerepa"
type input "[PERSON_NAME]"
click at [161, 54] on link "Agent config" at bounding box center [154, 55] width 41 height 7
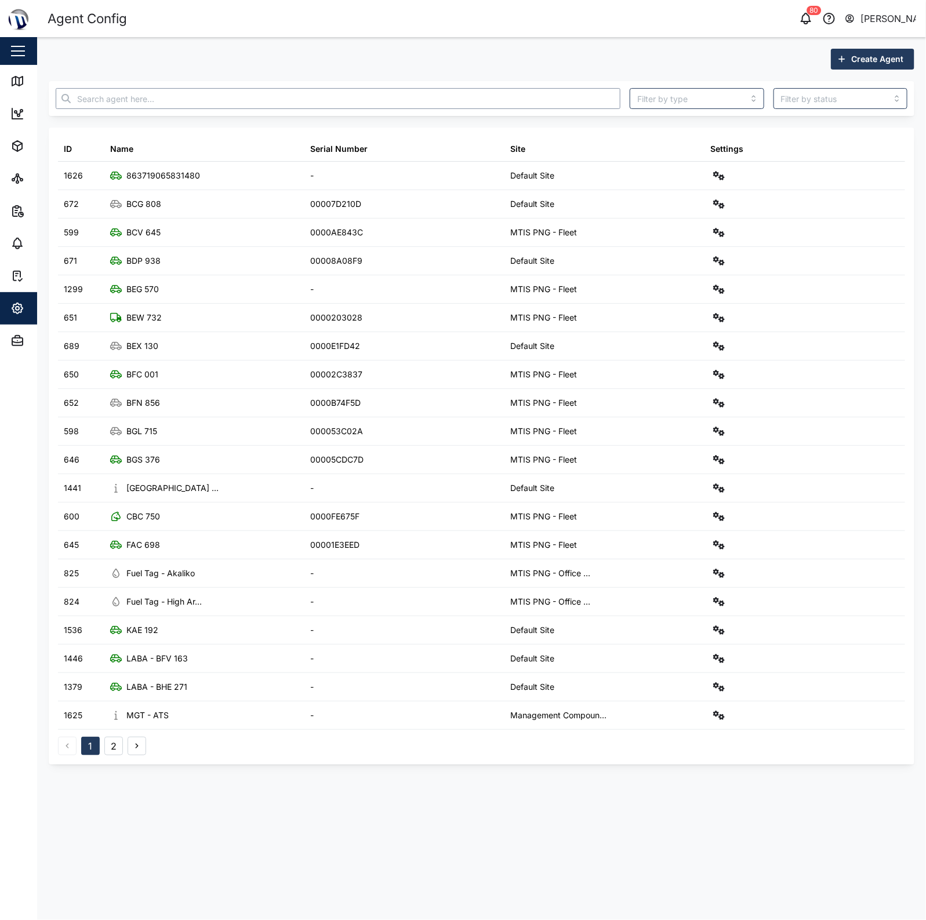
click at [187, 92] on input "text" at bounding box center [338, 98] width 564 height 21
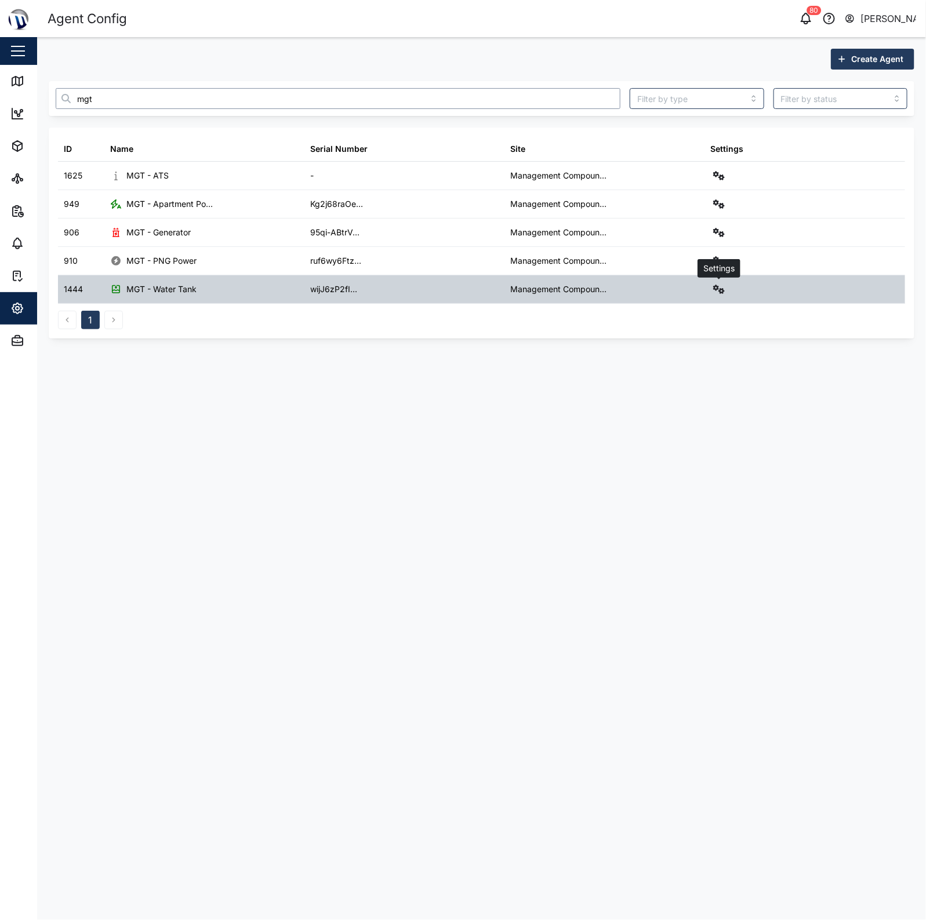
type input "mgt"
click at [720, 285] on icon "button" at bounding box center [719, 289] width 12 height 9
click at [679, 314] on div "Configure" at bounding box center [676, 317] width 81 height 13
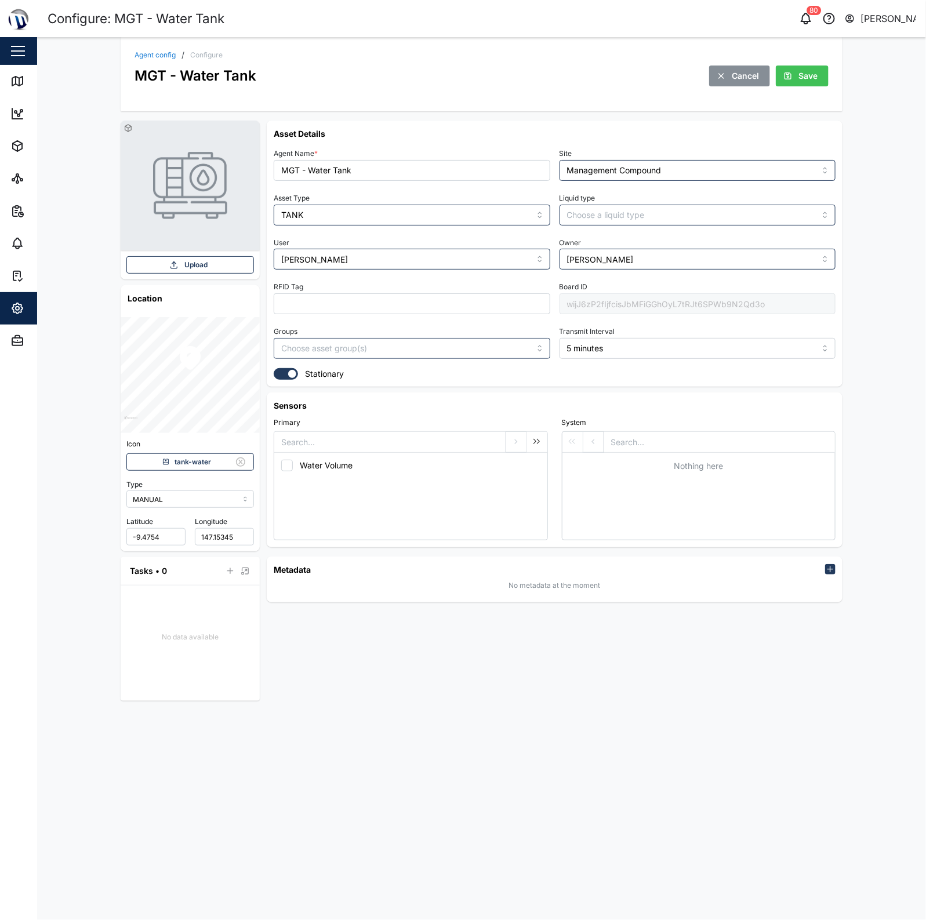
drag, startPoint x: 821, startPoint y: 566, endPoint x: 830, endPoint y: 566, distance: 9.3
click at [827, 566] on div "Metadata Add item" at bounding box center [555, 569] width 562 height 12
click at [830, 566] on icon "button" at bounding box center [829, 568] width 9 height 9
click at [406, 612] on input "Name *" at bounding box center [379, 604] width 202 height 21
type input "FUEL_CAPACITY"
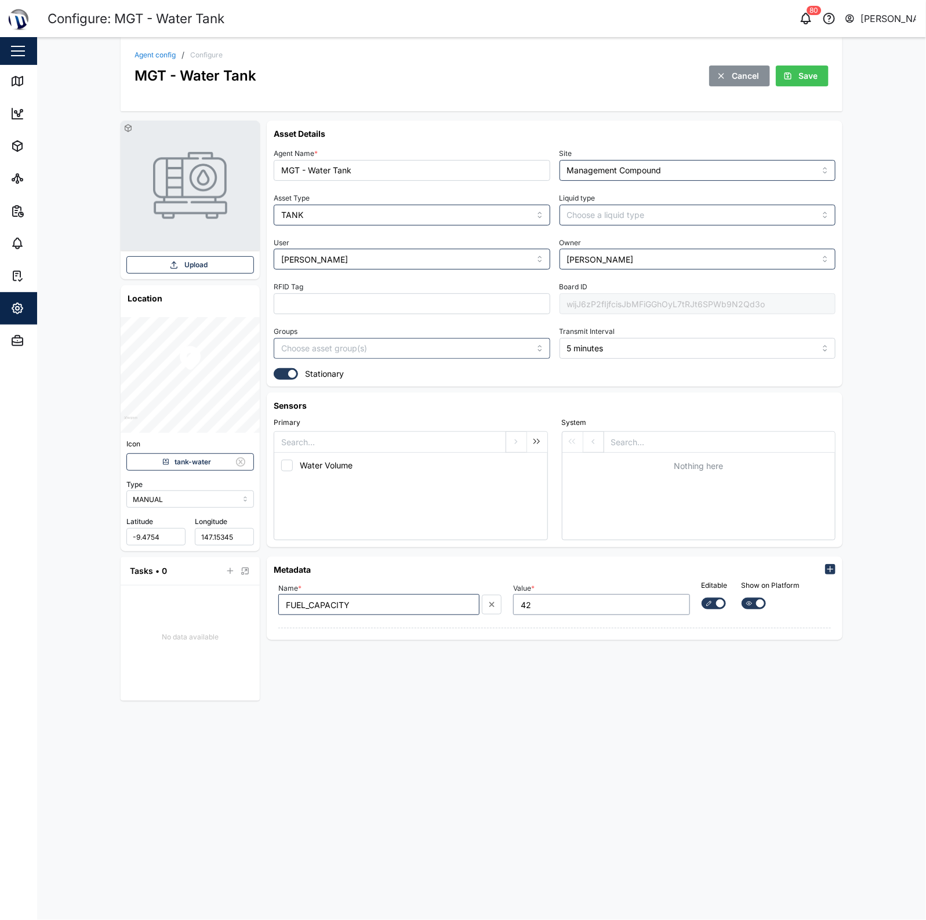
type input "4"
type input "10000"
click at [774, 620] on div "Editable Show on Platform" at bounding box center [765, 598] width 141 height 48
click at [829, 570] on icon "button" at bounding box center [829, 568] width 9 height 9
click at [815, 72] on span "Save" at bounding box center [807, 76] width 19 height 20
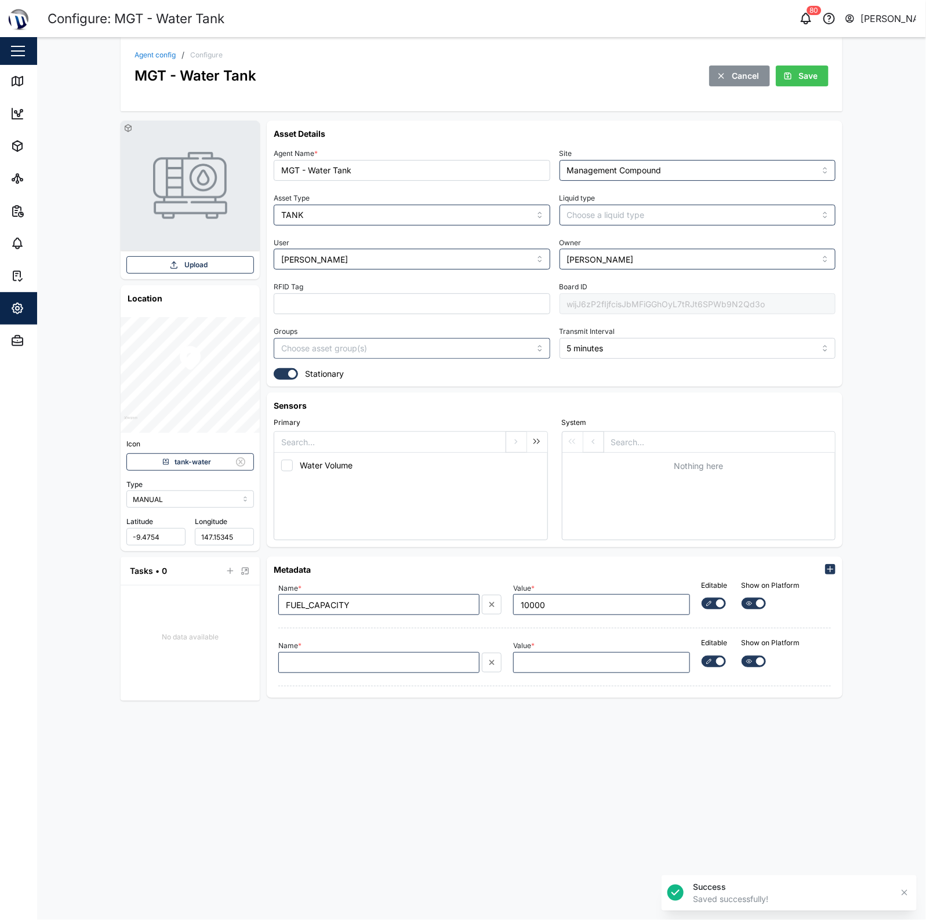
click at [169, 54] on link "Agent config" at bounding box center [154, 55] width 41 height 7
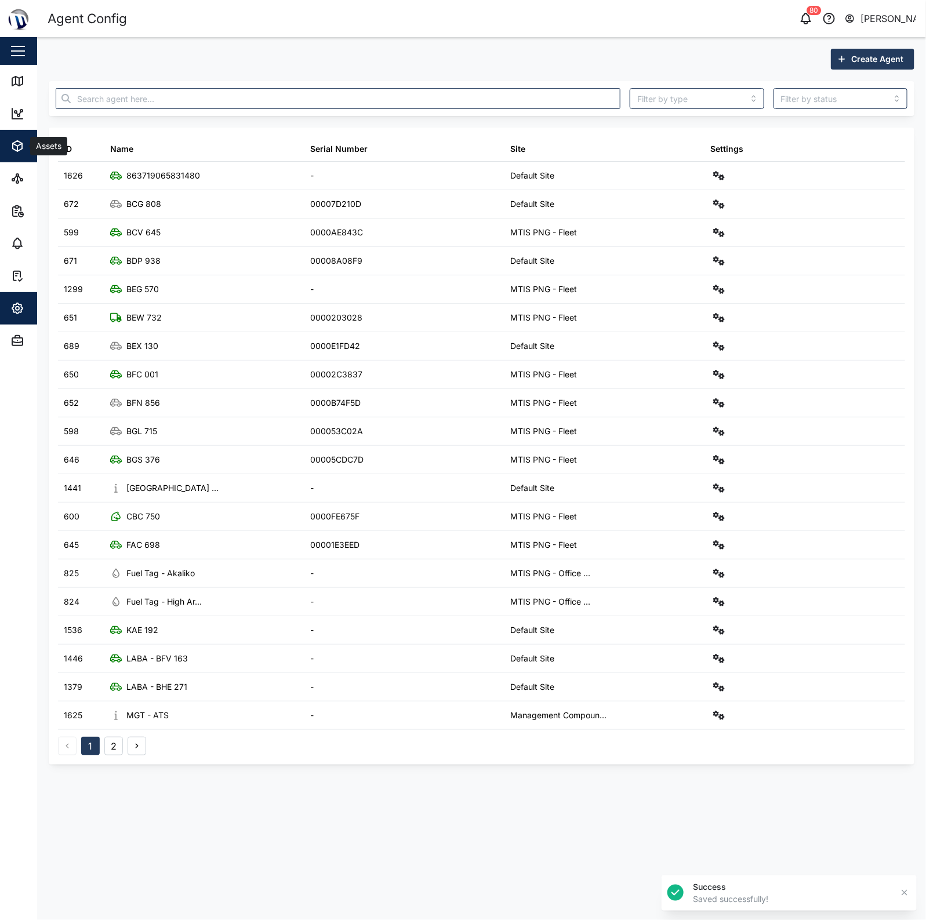
click at [13, 148] on icon "button" at bounding box center [17, 146] width 9 height 10
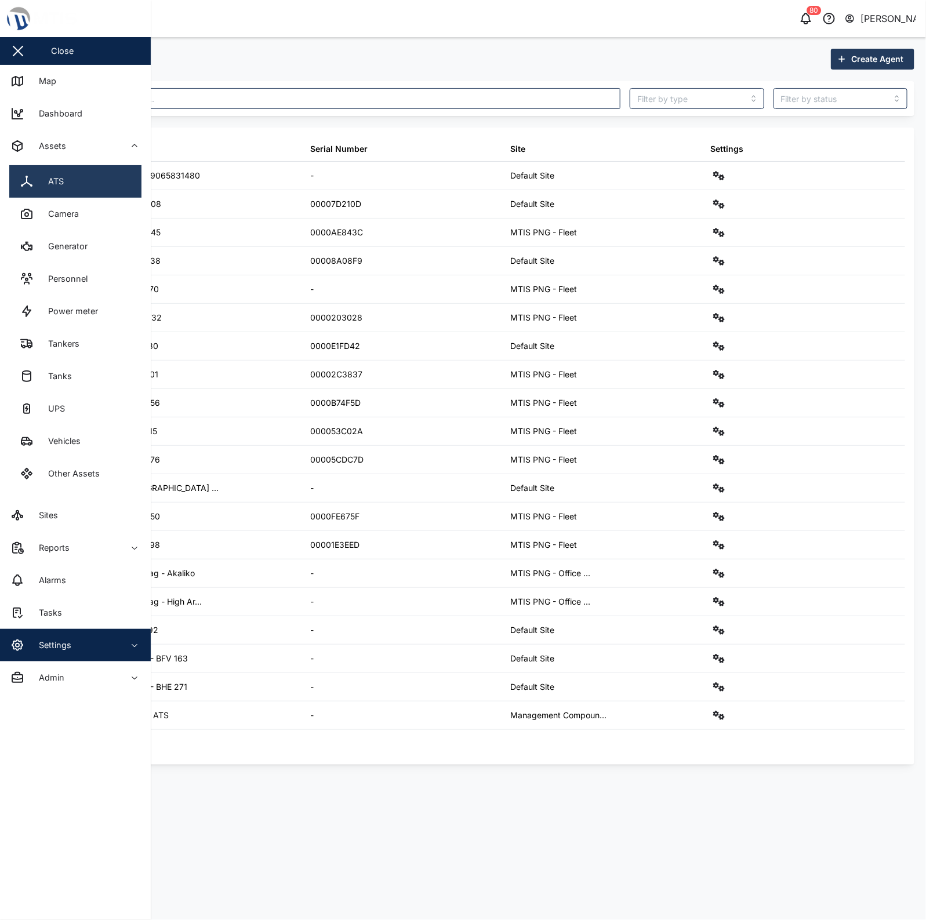
click at [47, 191] on link "ATS" at bounding box center [75, 181] width 132 height 32
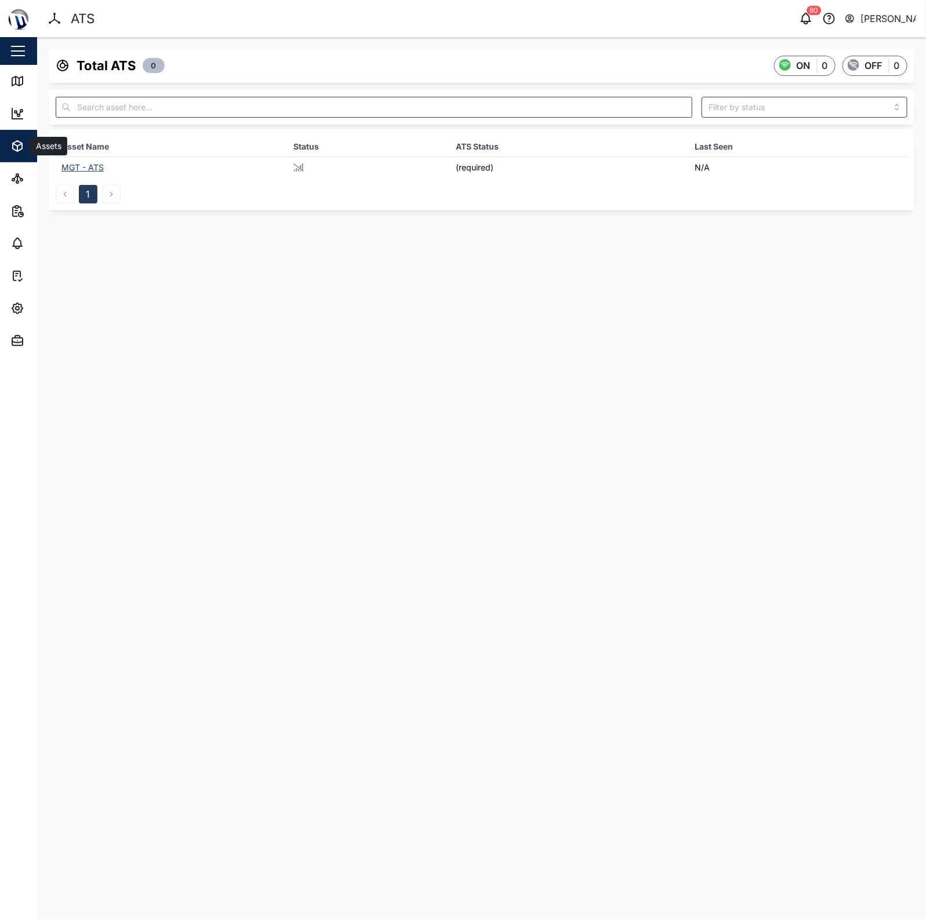
click at [24, 152] on icon "button" at bounding box center [17, 146] width 14 height 14
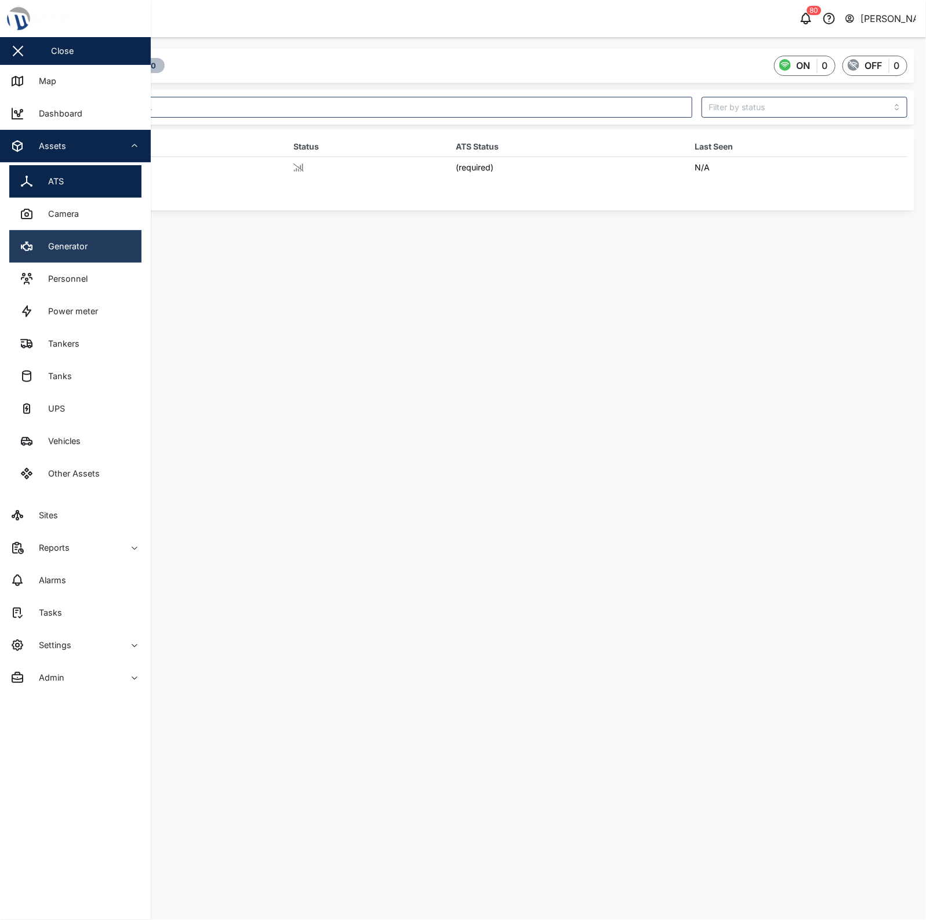
click at [61, 236] on link "Generator" at bounding box center [75, 246] width 132 height 32
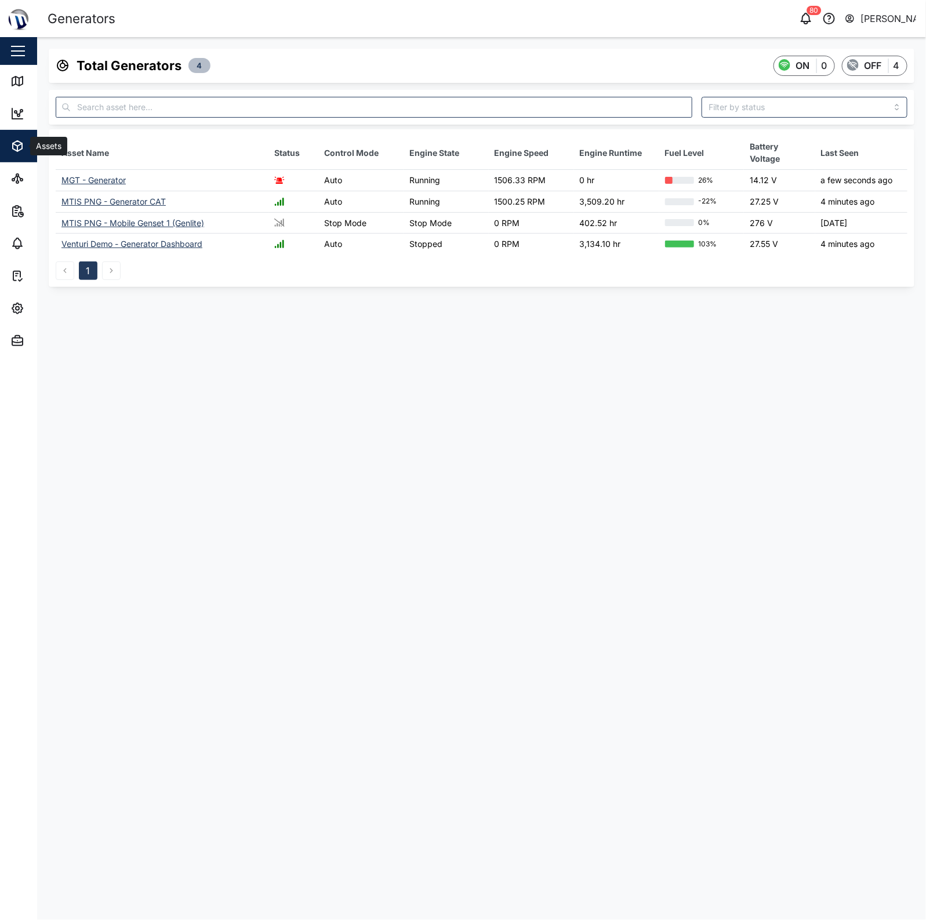
click at [22, 144] on icon "button" at bounding box center [17, 146] width 9 height 10
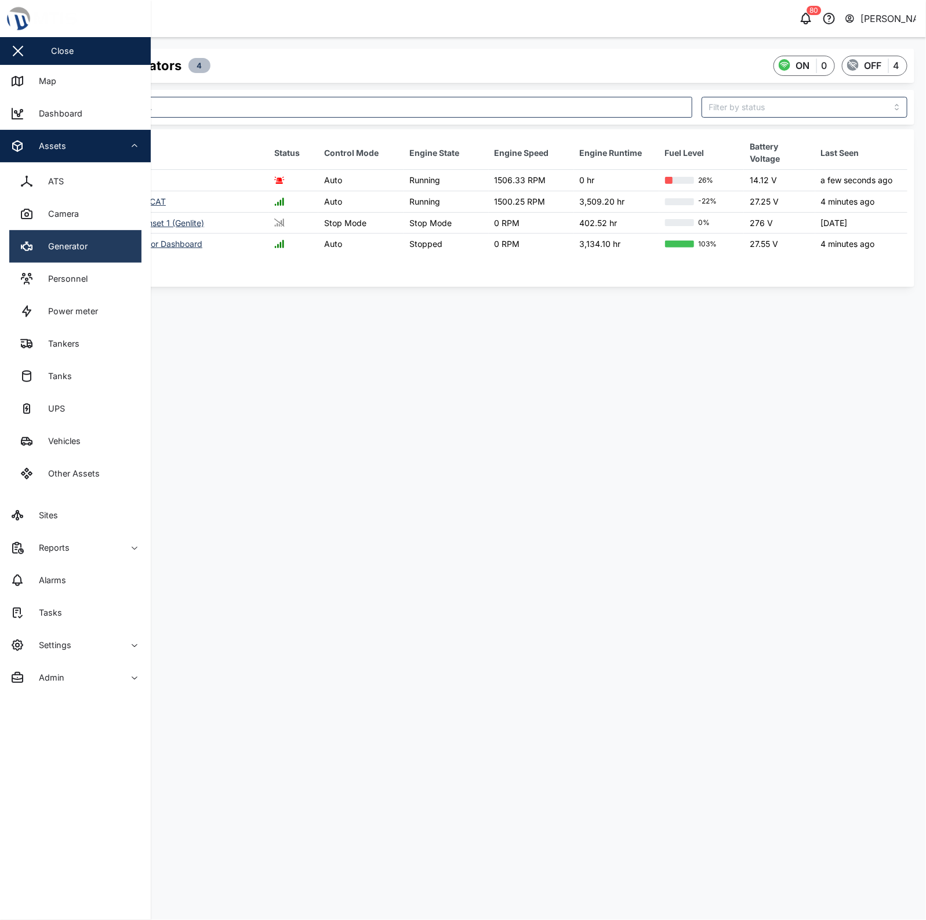
click at [64, 234] on link "Generator" at bounding box center [75, 246] width 132 height 32
click at [67, 219] on div "Generators 80 Declan Delahunty Close Map Dashboard Assets ATS Camera Generator …" at bounding box center [463, 460] width 926 height 920
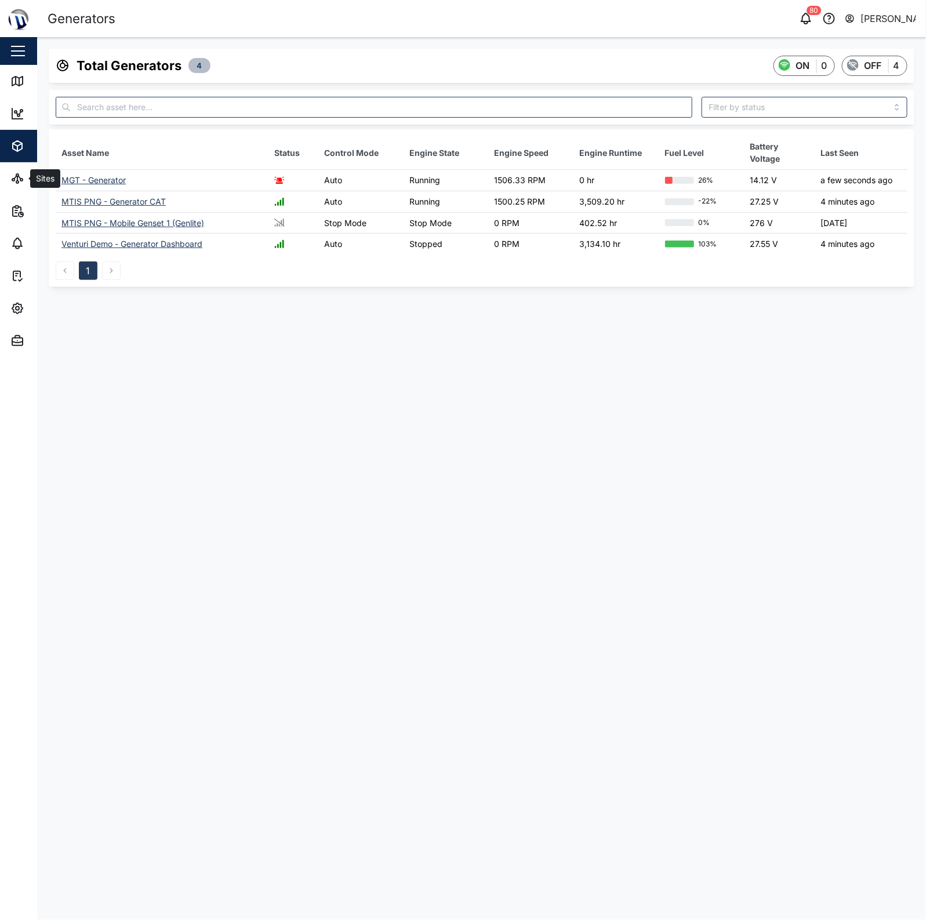
click at [22, 155] on span "Assets" at bounding box center [62, 146] width 105 height 32
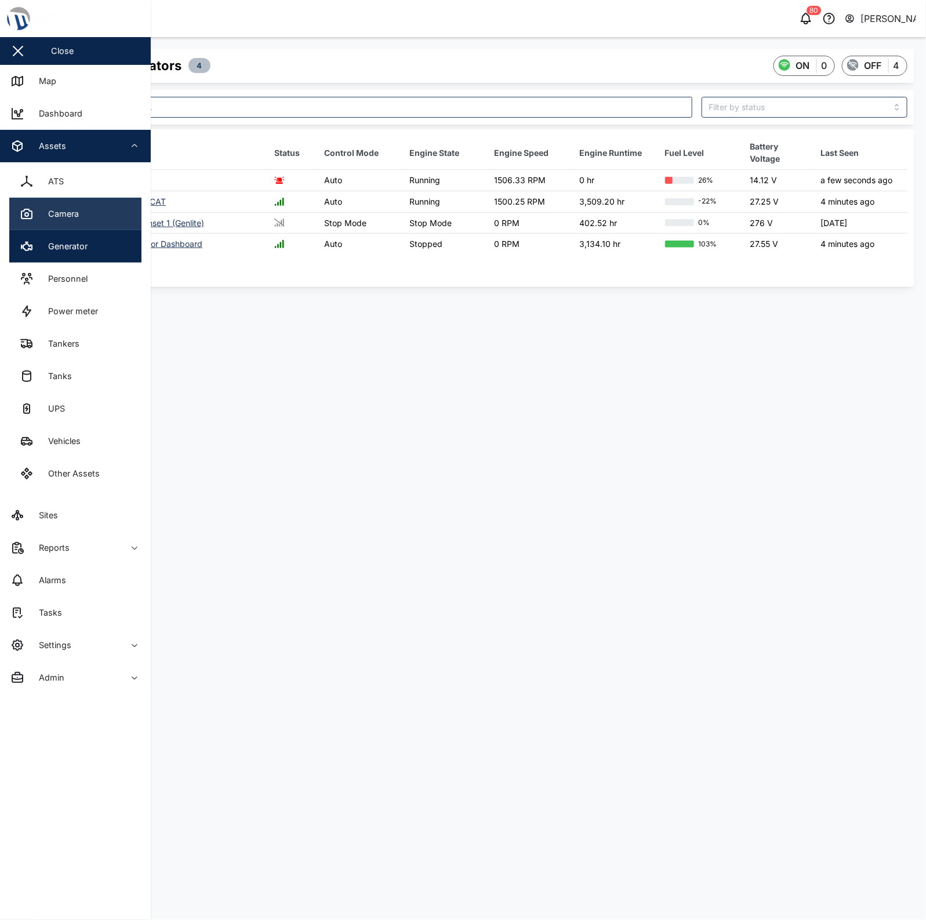
click at [65, 216] on div "Camera" at bounding box center [58, 213] width 39 height 13
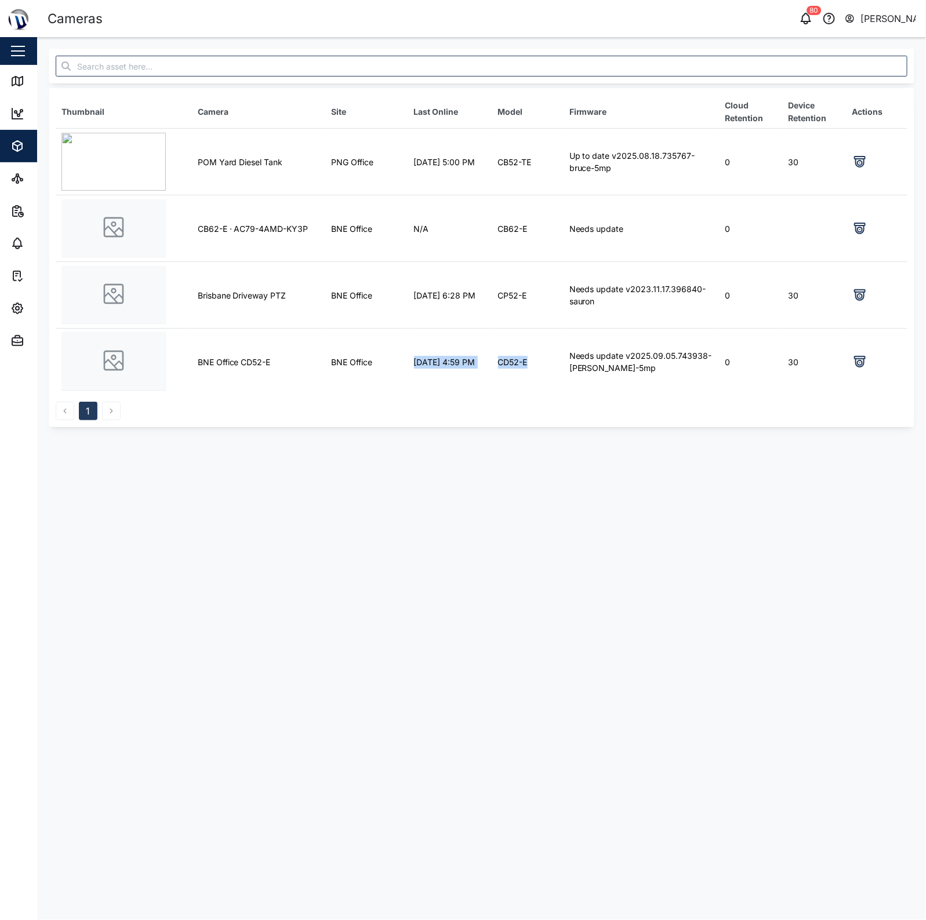
drag, startPoint x: 409, startPoint y: 354, endPoint x: 577, endPoint y: 363, distance: 168.9
click at [565, 362] on tr "BNE Office CD52-E BNE Office 07 Oct 2025 4:59 PM CD52-E Needs update v2025.09.0…" at bounding box center [481, 362] width 851 height 67
click at [587, 363] on div "Needs update v2025.09.05.743938-arnold-5mp" at bounding box center [641, 361] width 144 height 25
click at [855, 165] on icon at bounding box center [860, 162] width 14 height 14
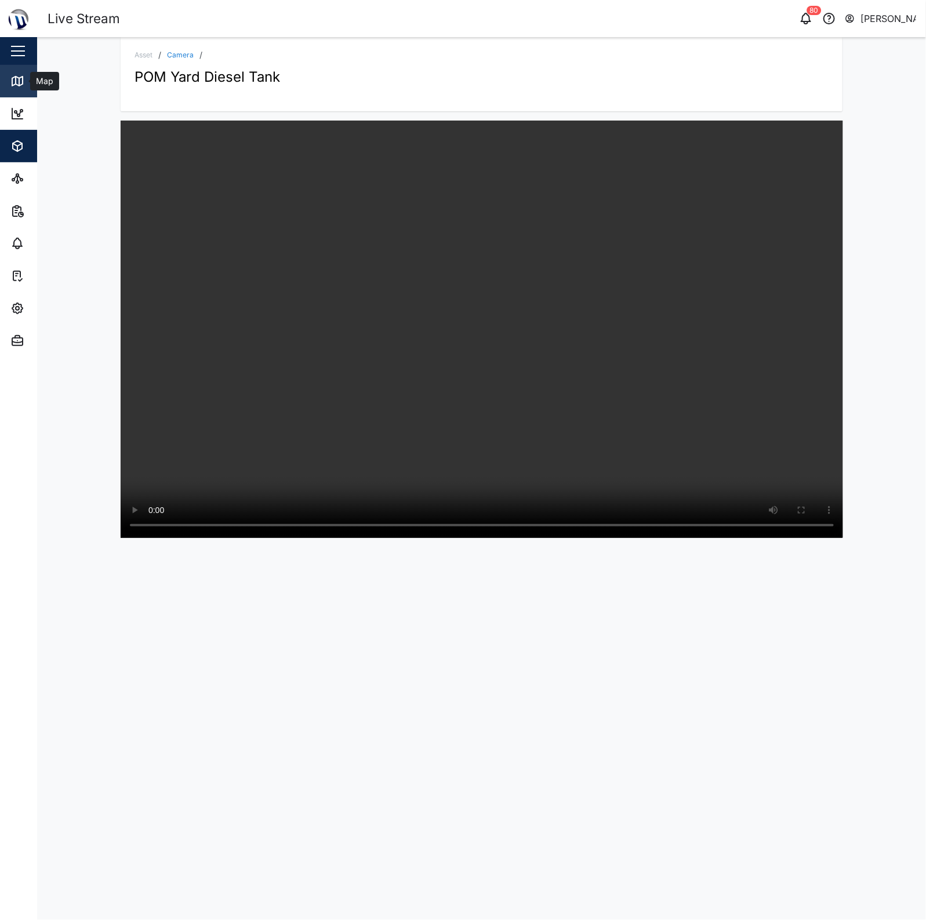
click at [16, 71] on link "Map" at bounding box center [75, 81] width 151 height 32
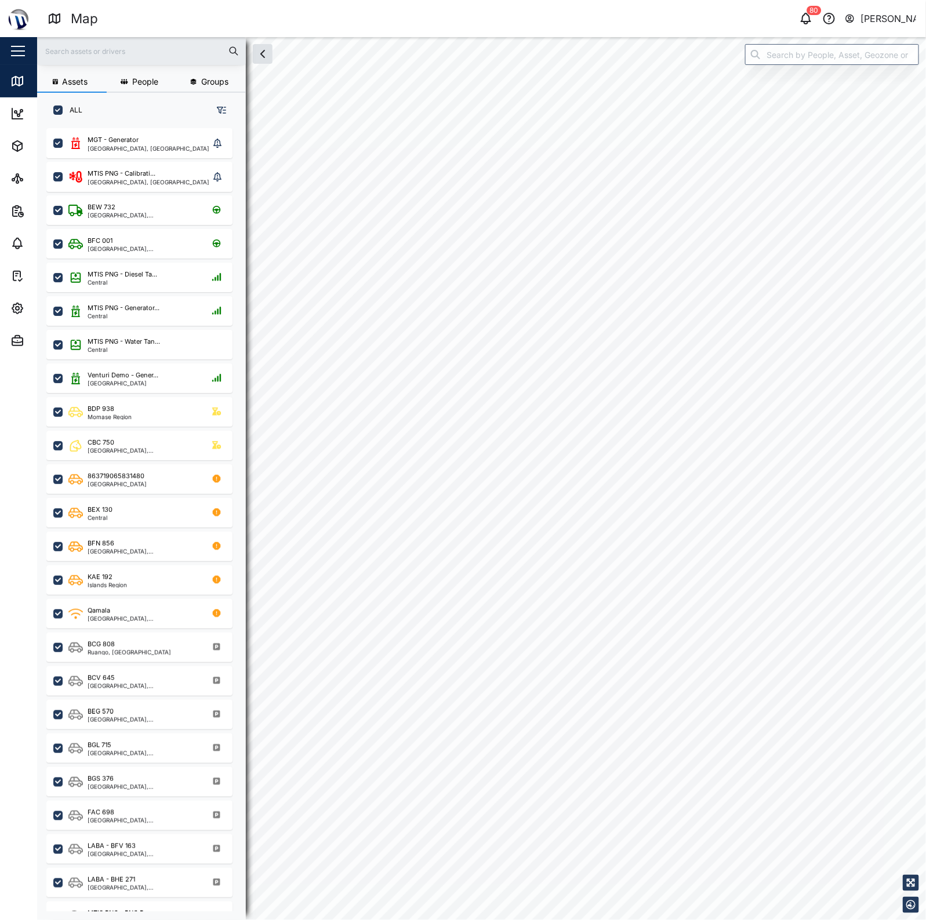
checkbox input "true"
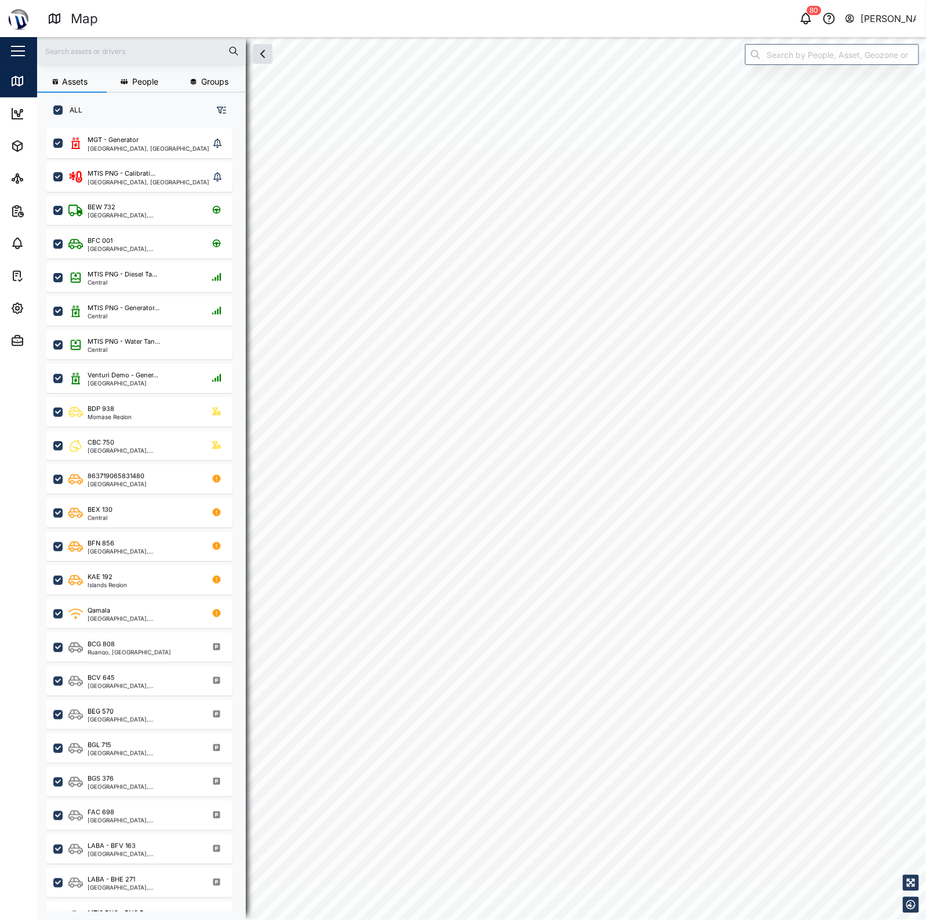
checkbox input "true"
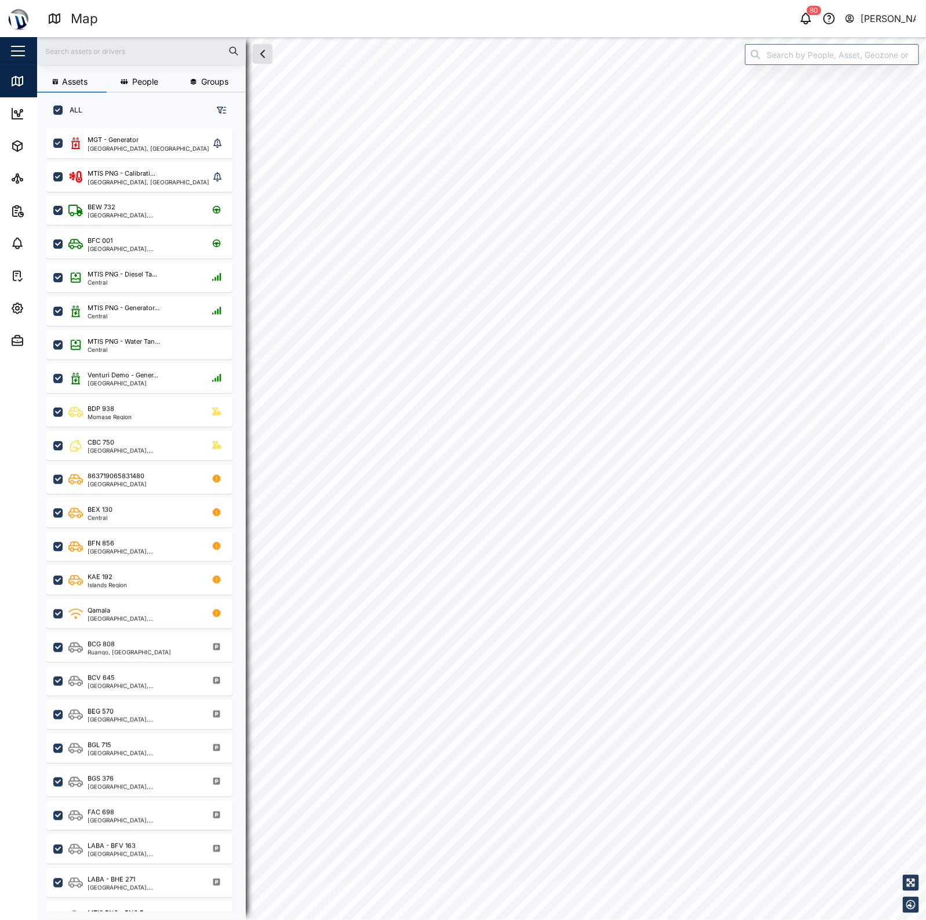
checkbox input "true"
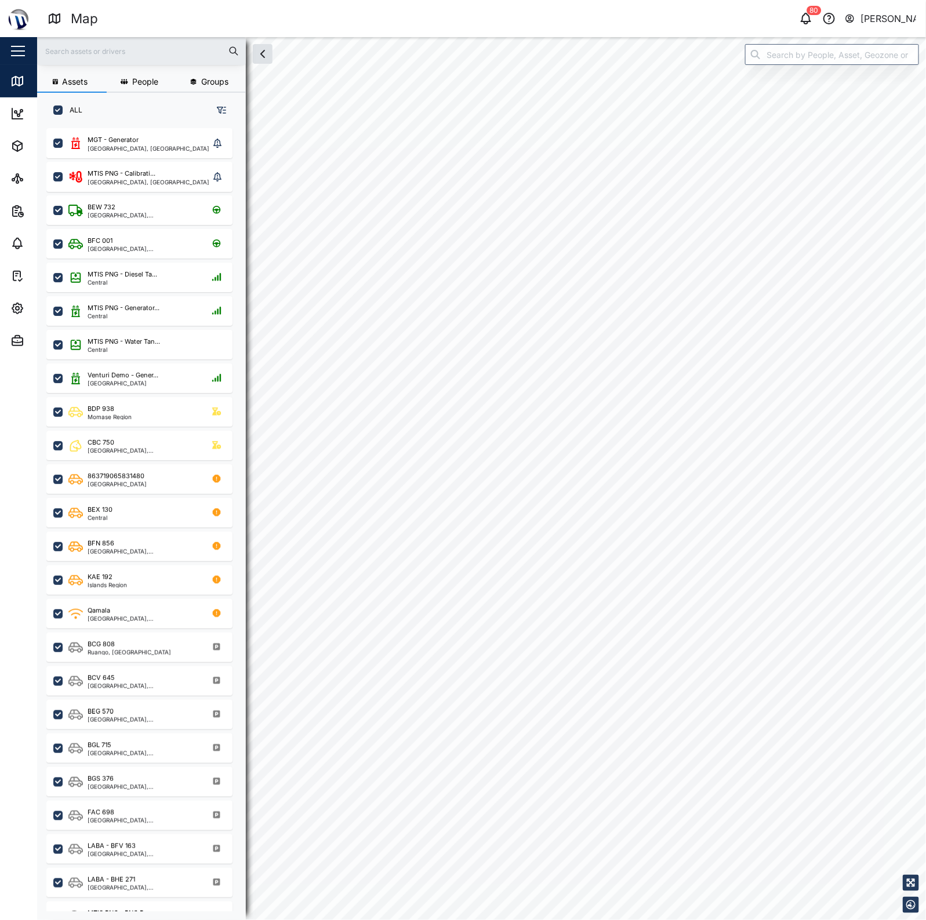
checkbox input "true"
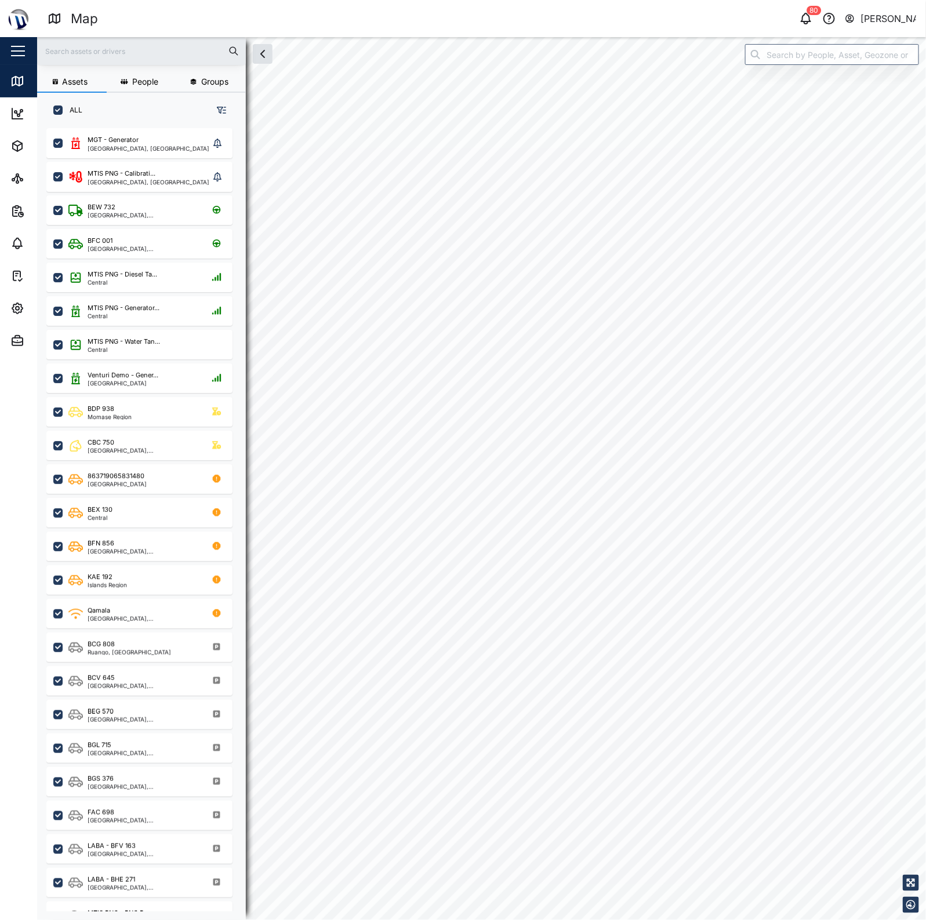
checkbox input "true"
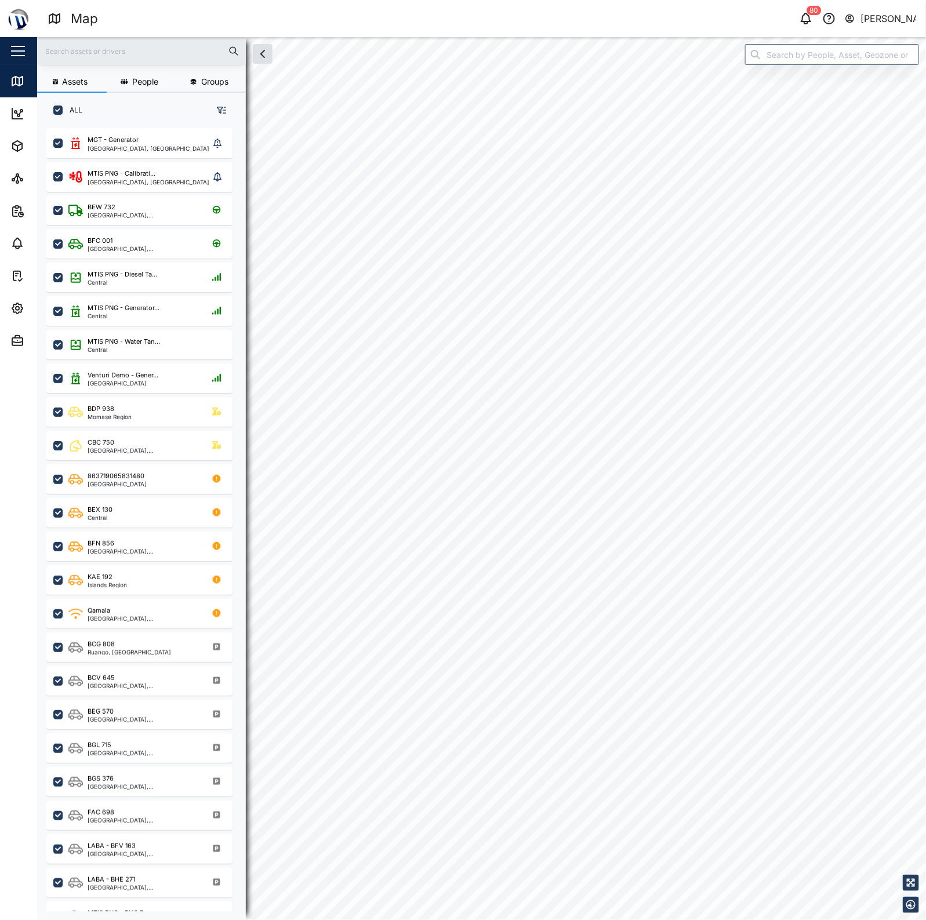
checkbox input "true"
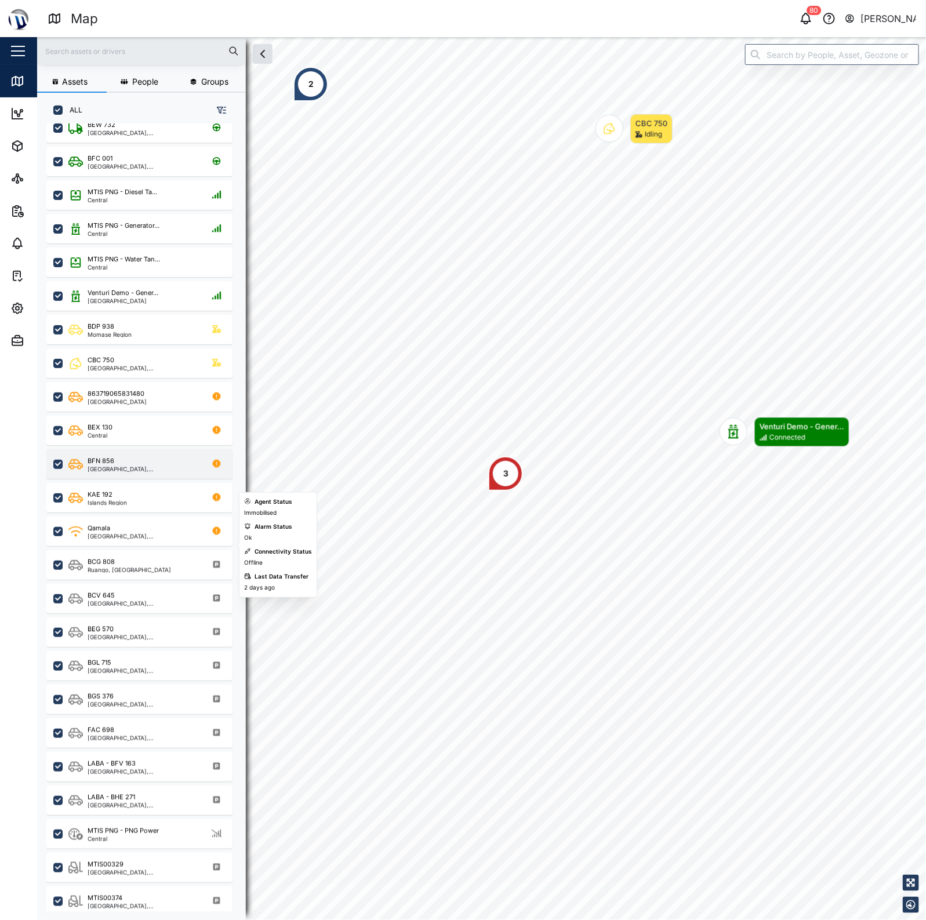
scroll to position [87, 0]
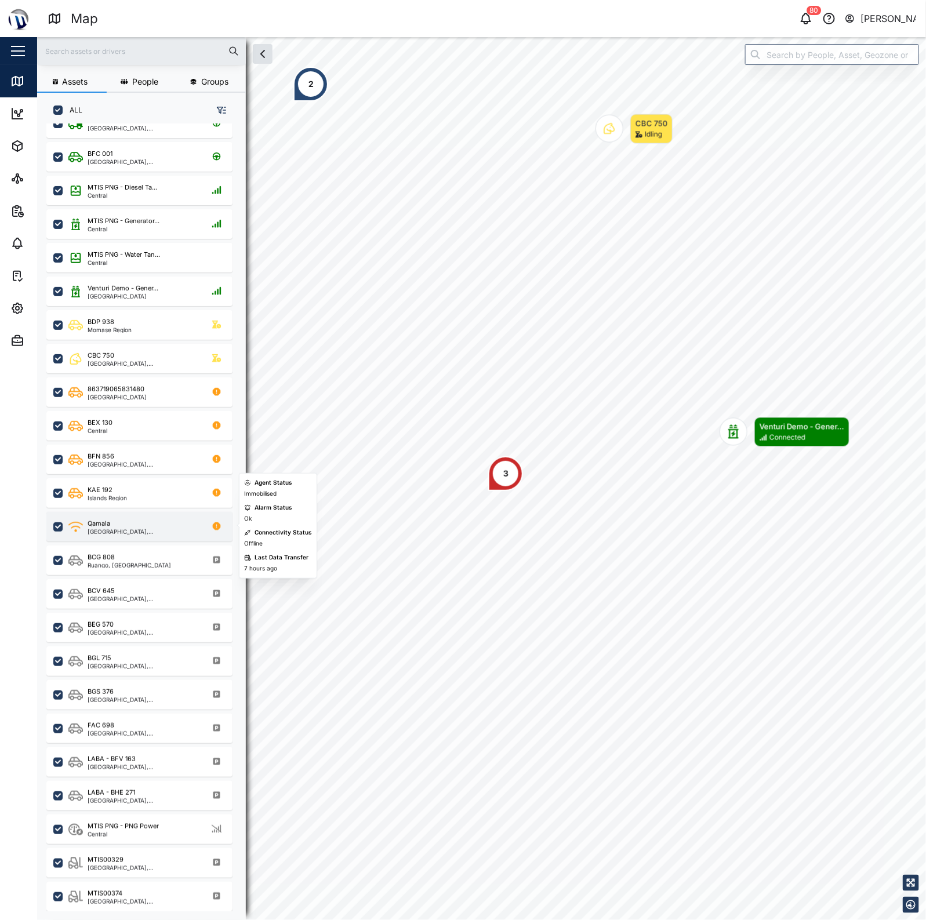
click at [141, 526] on div "Qamala" at bounding box center [143, 524] width 111 height 10
